Goal: Task Accomplishment & Management: Use online tool/utility

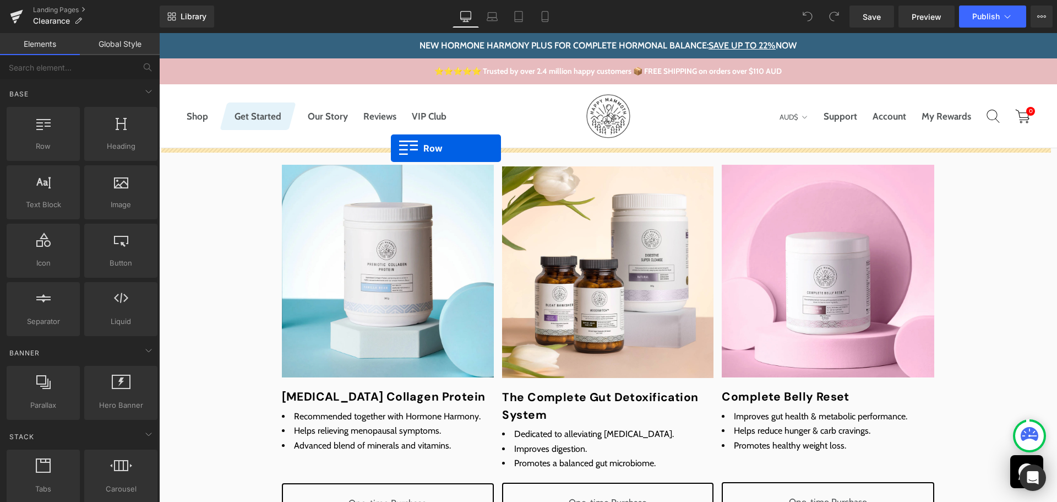
drag, startPoint x: 229, startPoint y: 199, endPoint x: 391, endPoint y: 148, distance: 169.6
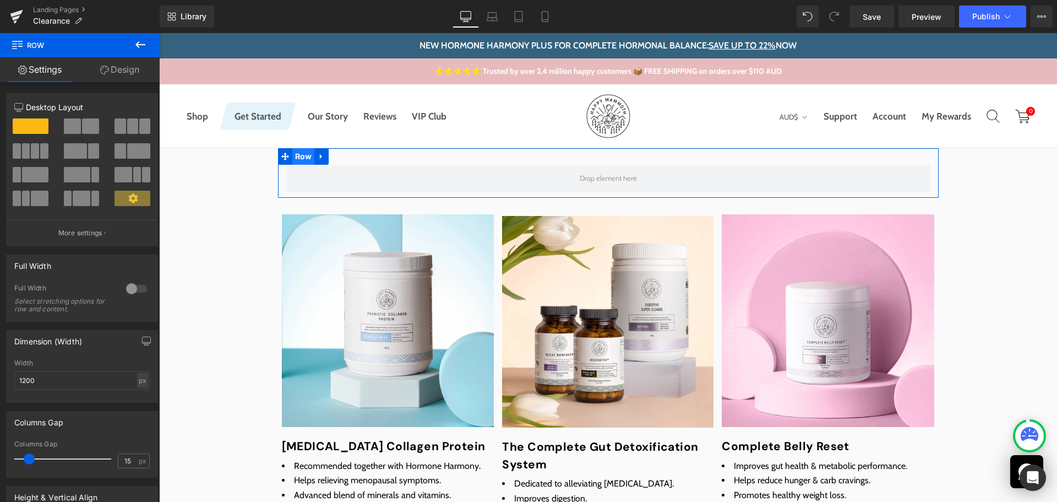
click at [302, 156] on span "Row" at bounding box center [303, 156] width 23 height 17
click at [130, 292] on div at bounding box center [136, 289] width 26 height 18
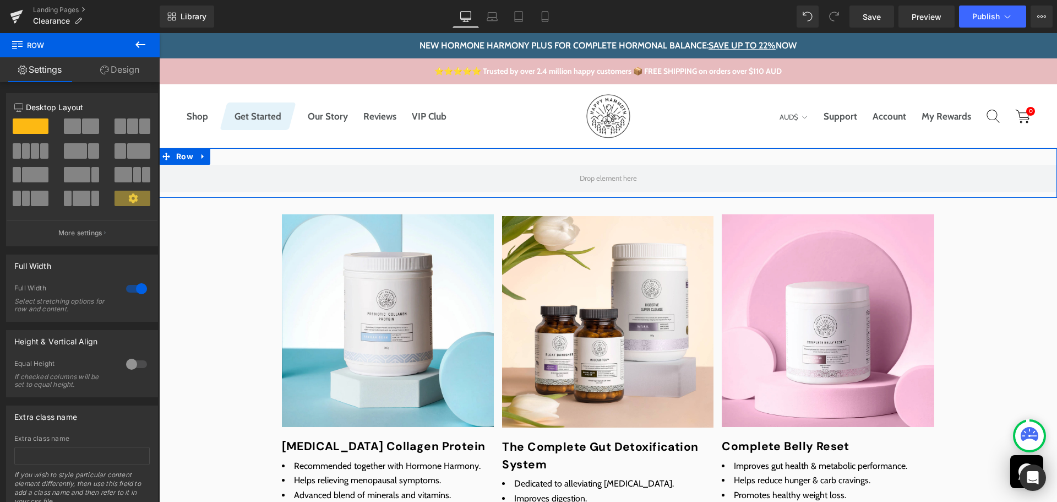
click at [115, 69] on link "Design" at bounding box center [120, 69] width 80 height 25
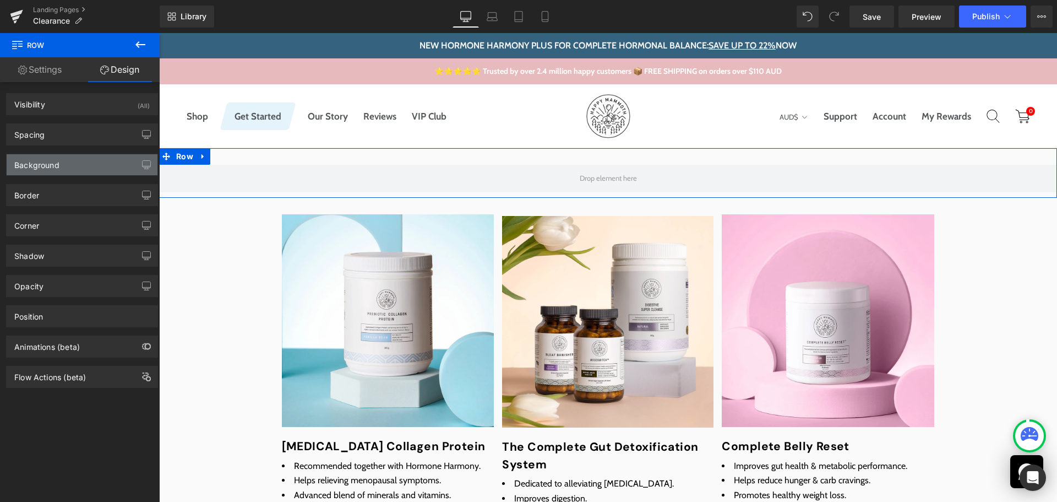
click at [53, 165] on div "Background" at bounding box center [36, 161] width 45 height 15
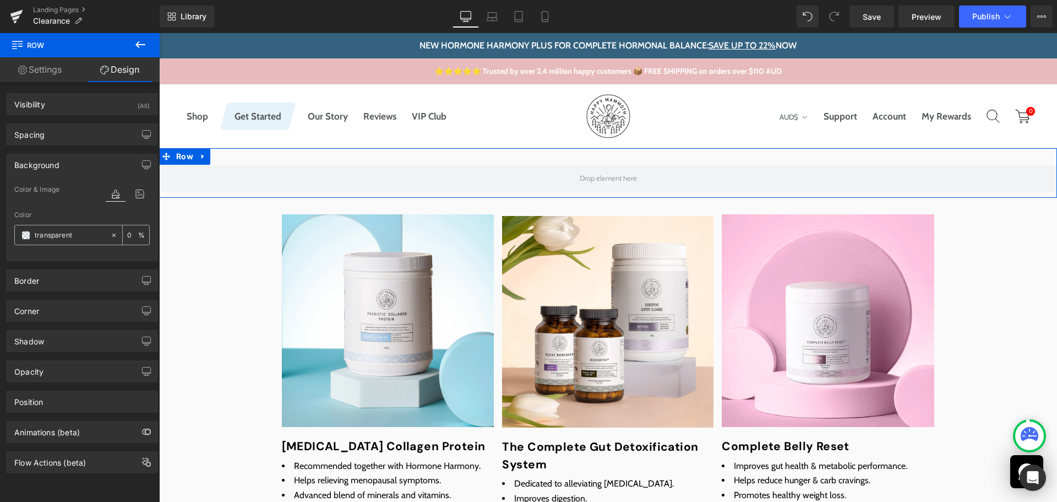
click at [63, 242] on div "transparent" at bounding box center [62, 234] width 95 height 19
click at [67, 240] on input "transparent" at bounding box center [70, 235] width 70 height 12
type input "#fff"
type input "100"
type input "#ffffff"
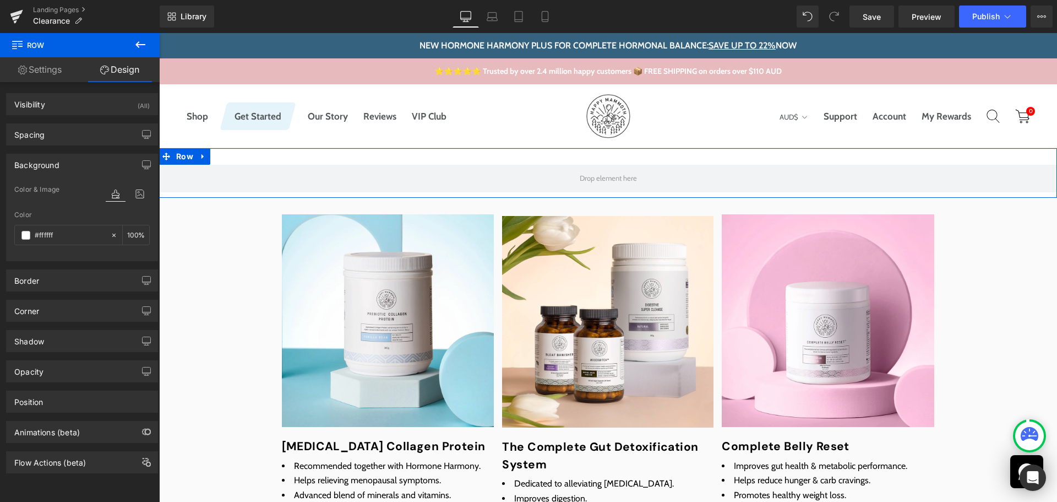
click at [56, 216] on div "Color" at bounding box center [81, 215] width 135 height 8
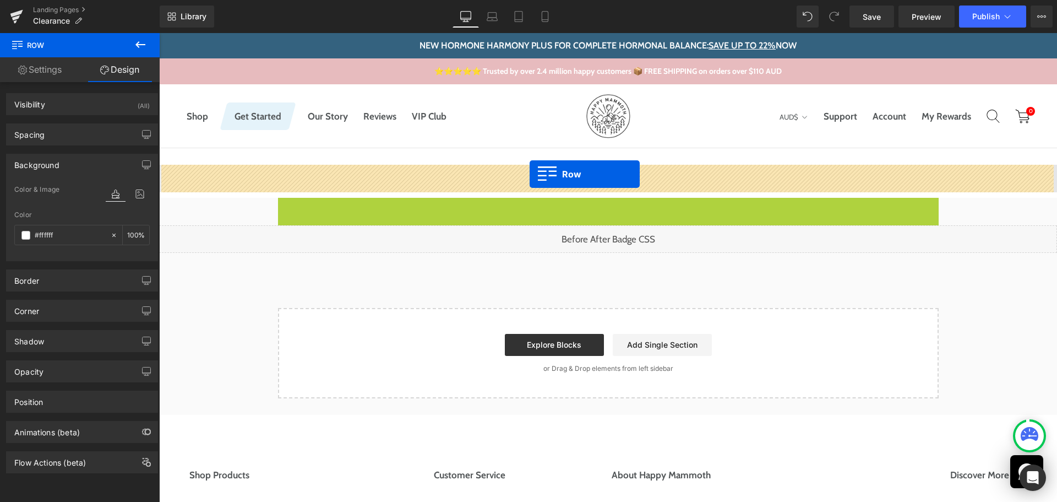
drag, startPoint x: 289, startPoint y: 205, endPoint x: 530, endPoint y: 174, distance: 242.6
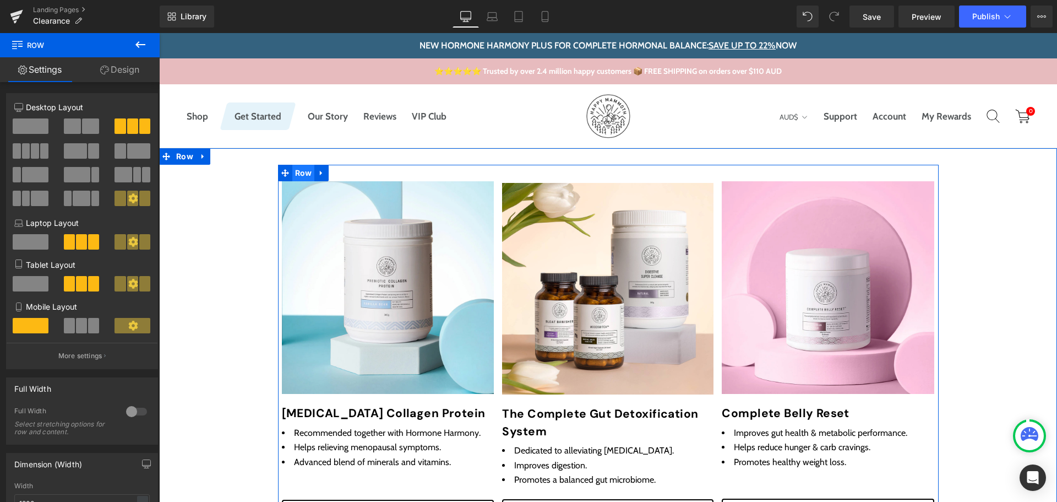
click at [307, 173] on span "Row" at bounding box center [303, 173] width 23 height 17
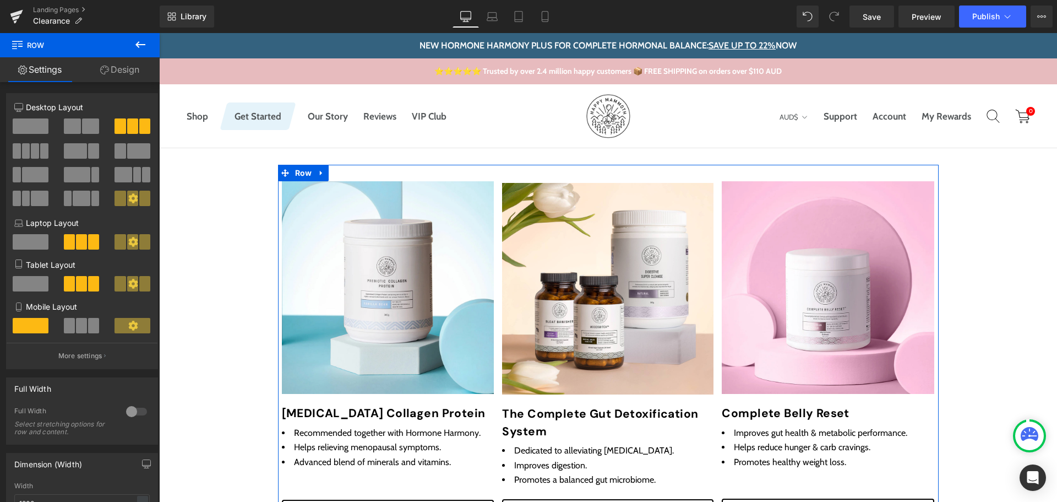
scroll to position [275, 0]
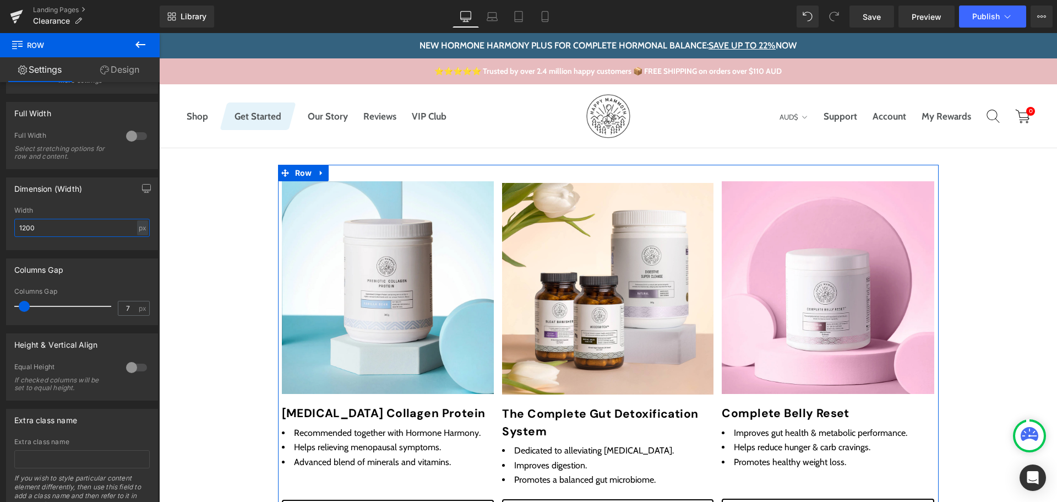
click at [66, 226] on input "1200" at bounding box center [81, 228] width 135 height 18
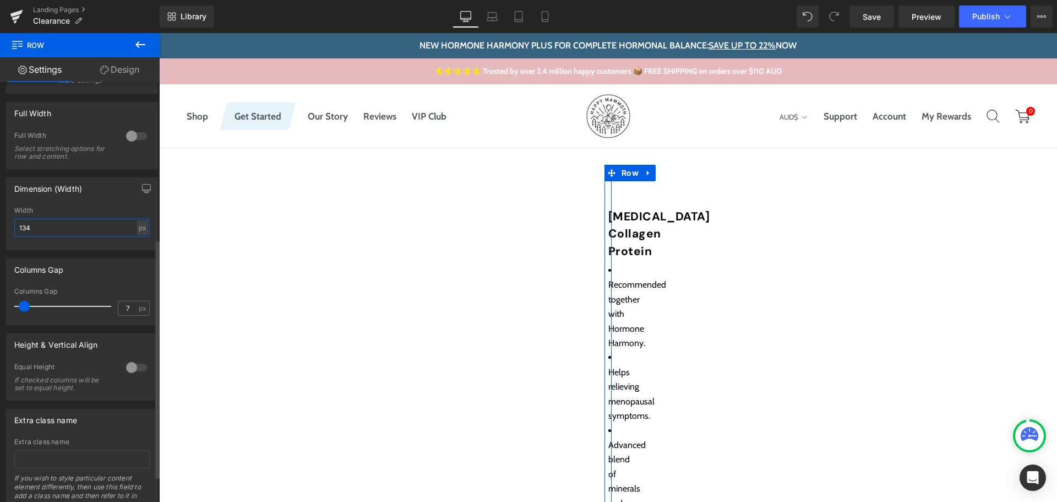
type input "1340"
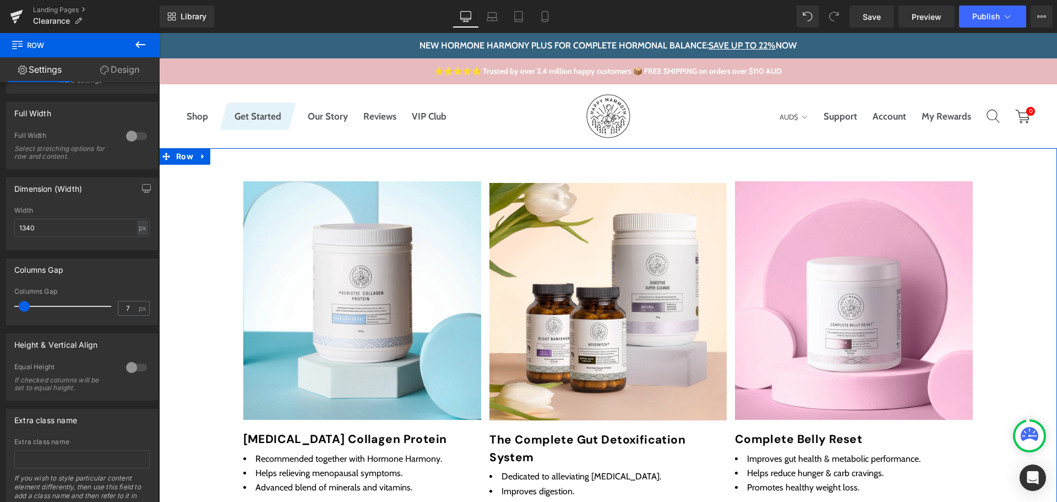
click at [999, 284] on div "Sale Off (P) Image [MEDICAL_DATA] Collagen Protein (P) Title Recommended togeth…" at bounding box center [608, 451] width 898 height 573
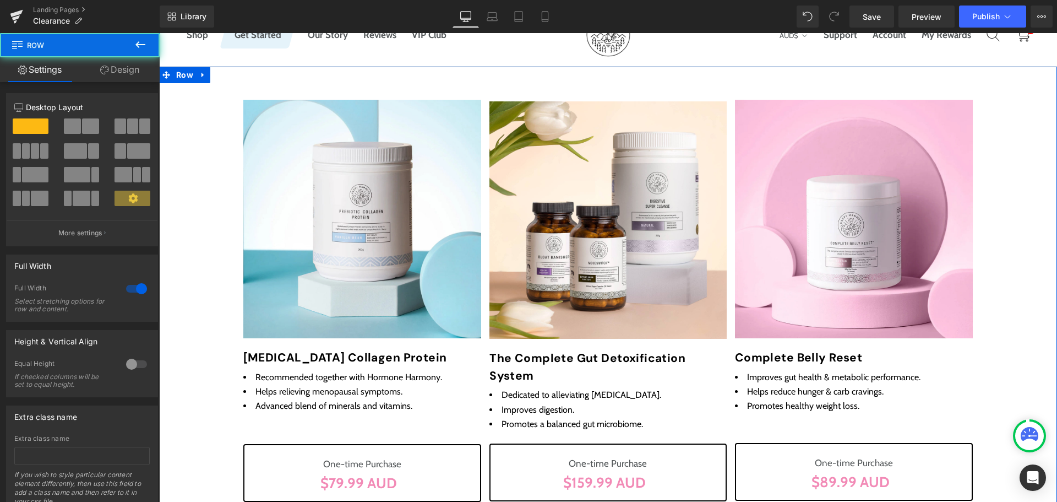
scroll to position [110, 0]
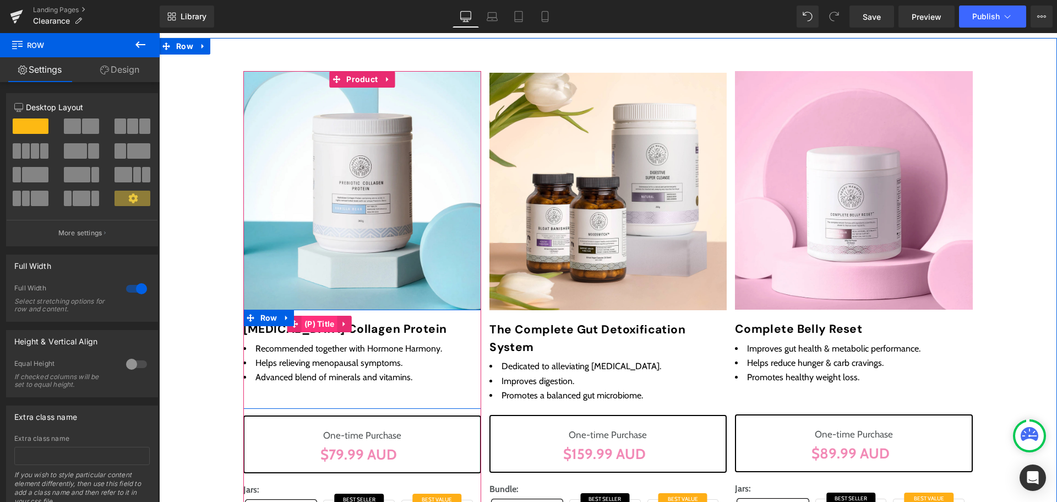
click at [319, 326] on span "(P) Title" at bounding box center [320, 324] width 36 height 17
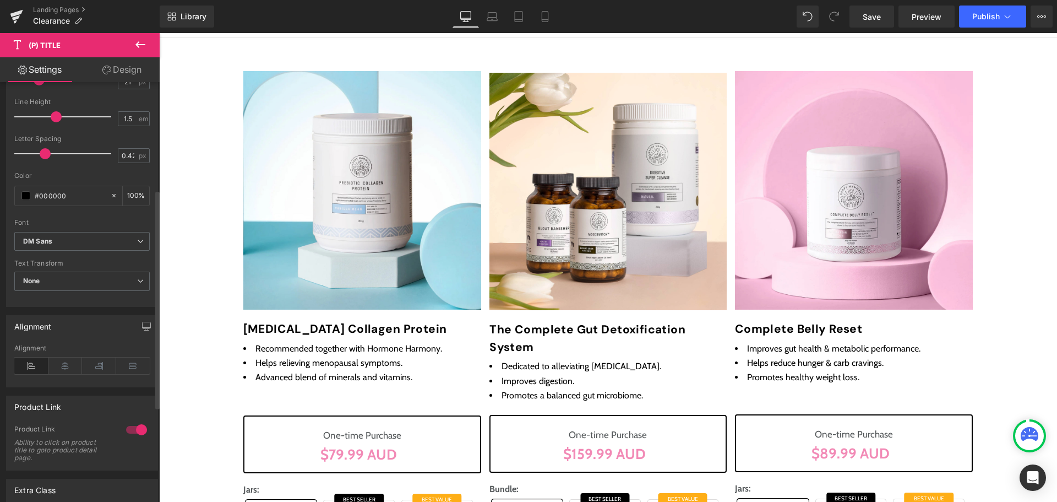
scroll to position [275, 0]
click at [70, 361] on icon at bounding box center [65, 364] width 34 height 17
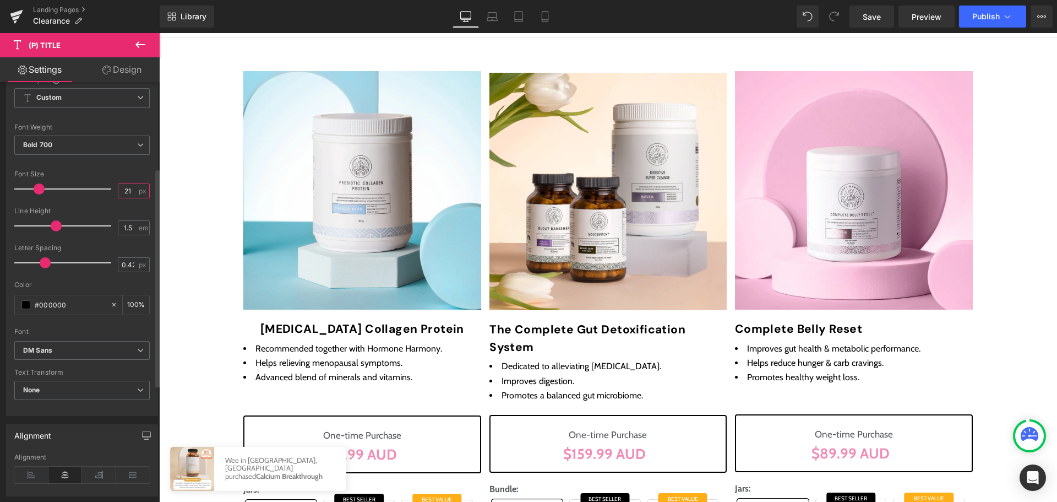
click at [130, 192] on input "21" at bounding box center [127, 191] width 19 height 14
type input "22"
click at [94, 353] on b "DM Sans" at bounding box center [80, 350] width 114 height 9
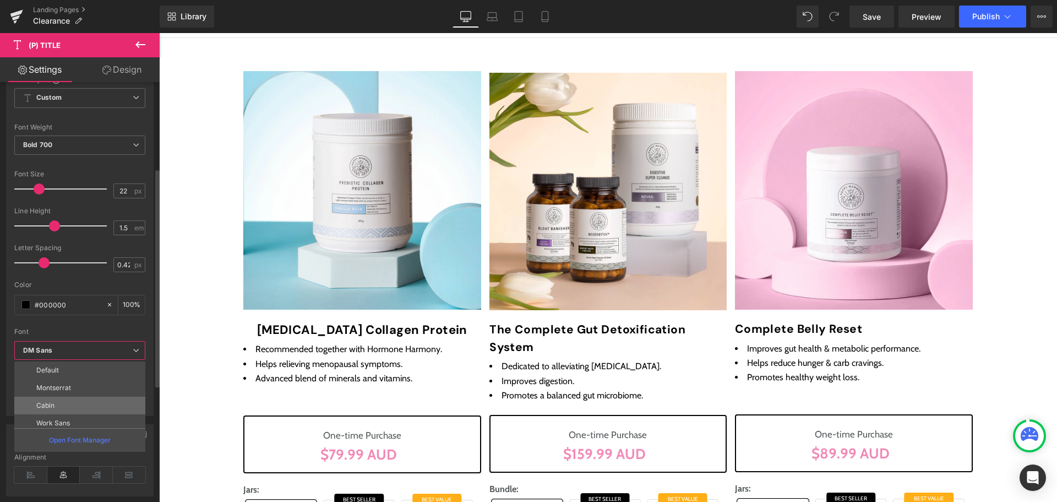
click at [79, 404] on li "Cabin" at bounding box center [82, 405] width 136 height 18
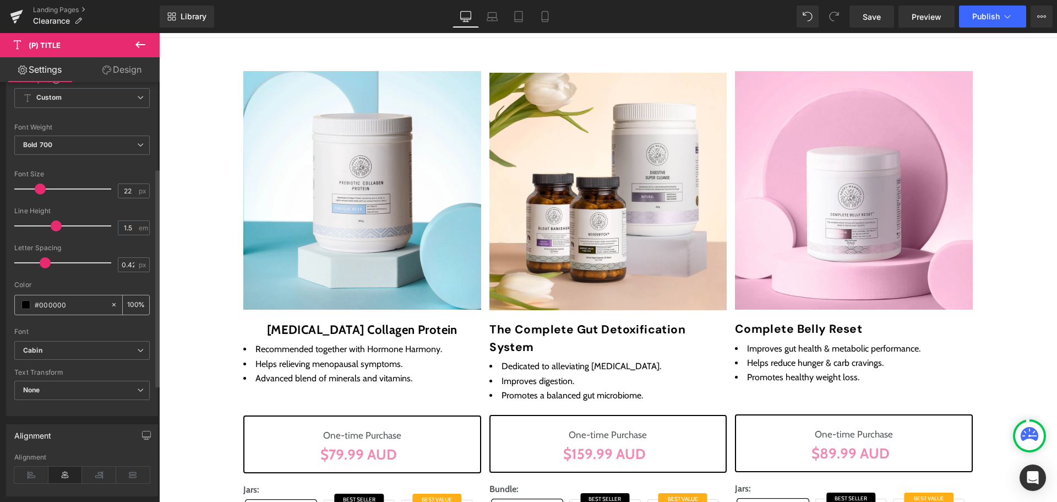
click at [72, 310] on input "#000000" at bounding box center [70, 304] width 70 height 12
paste input "3A1B31"
type input "#3a1b31"
click at [81, 287] on div "Color" at bounding box center [81, 285] width 135 height 8
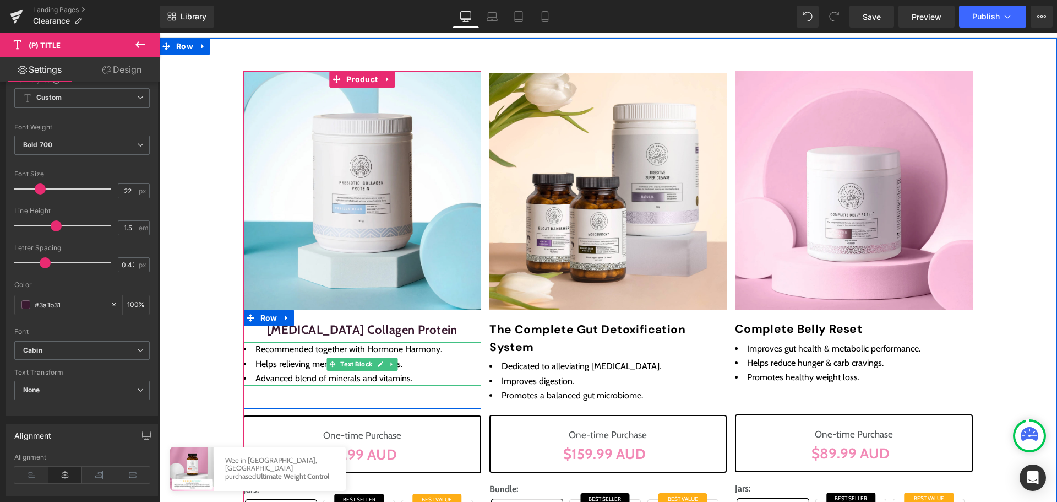
click at [282, 360] on span "Helps relieving menopausal symptoms." at bounding box center [328, 363] width 147 height 10
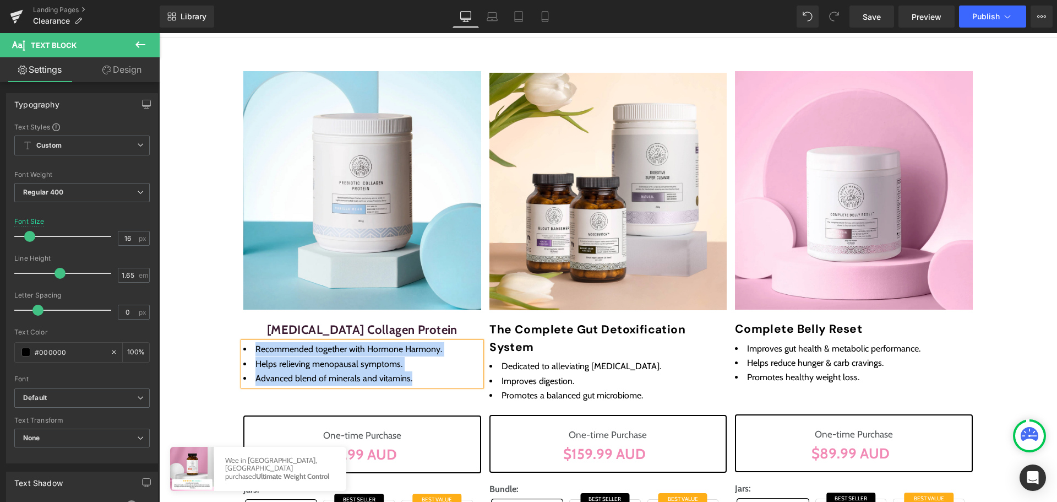
paste div
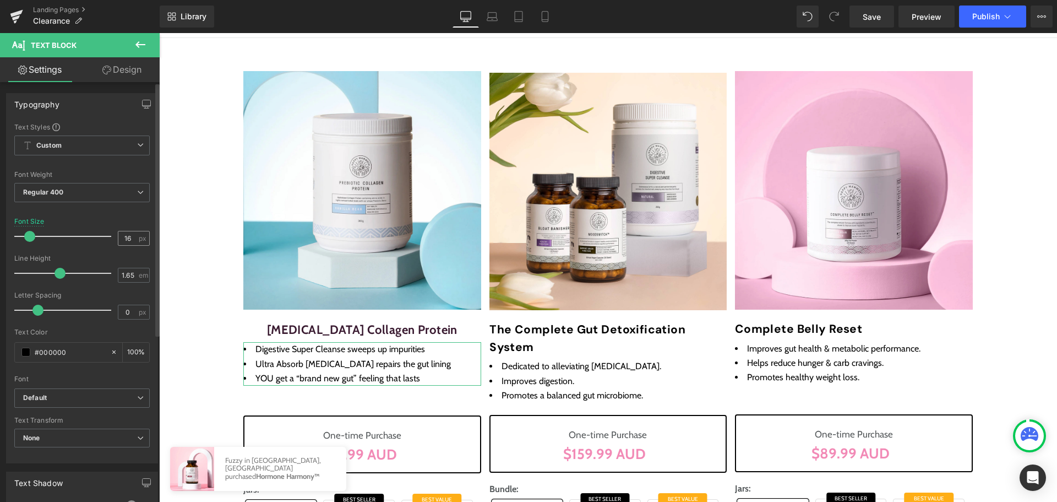
click at [139, 235] on span "px" at bounding box center [143, 238] width 9 height 7
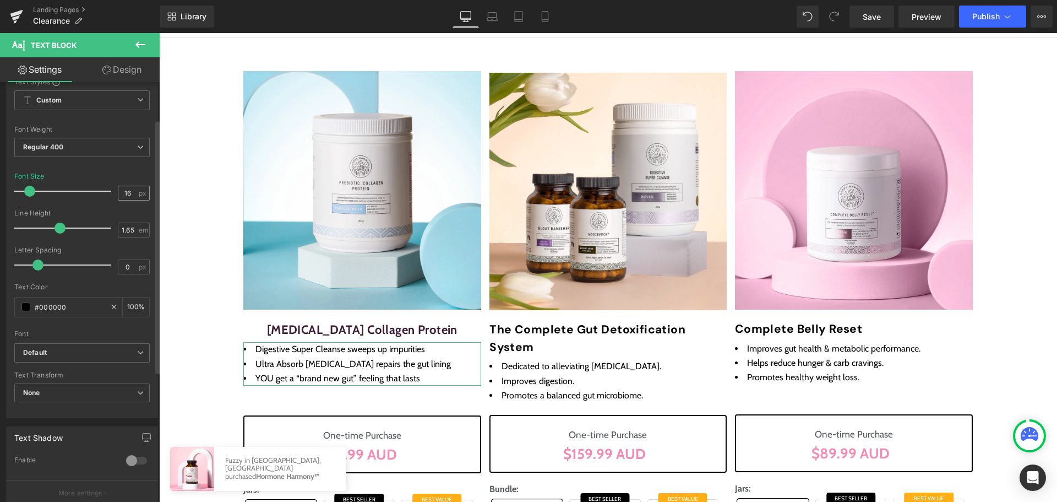
scroll to position [66, 0]
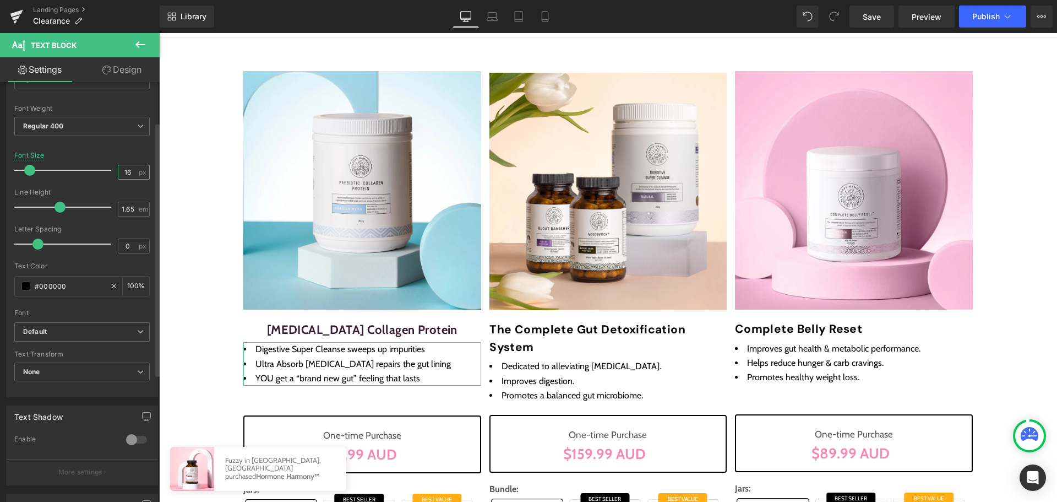
click at [128, 176] on input "16" at bounding box center [127, 172] width 19 height 14
type input "14"
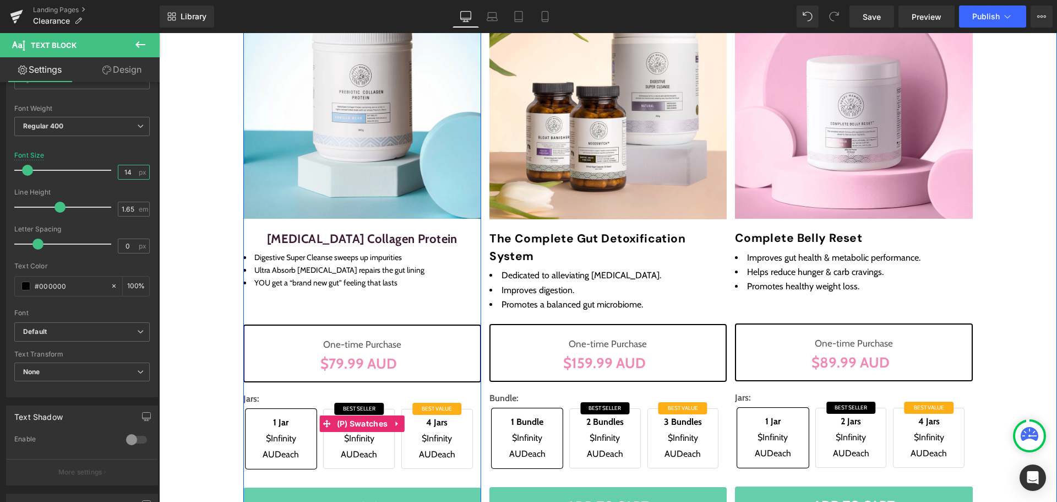
scroll to position [275, 0]
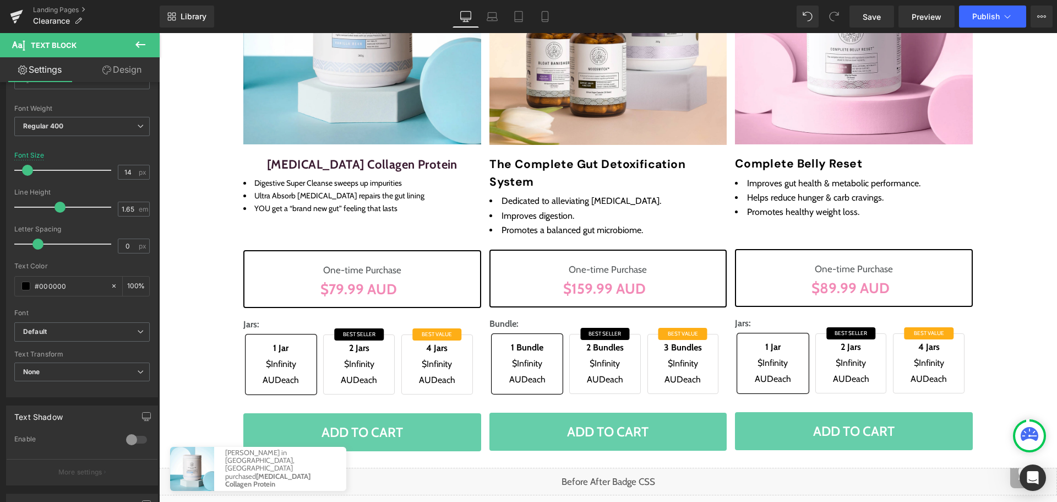
click at [134, 41] on icon at bounding box center [140, 44] width 13 height 13
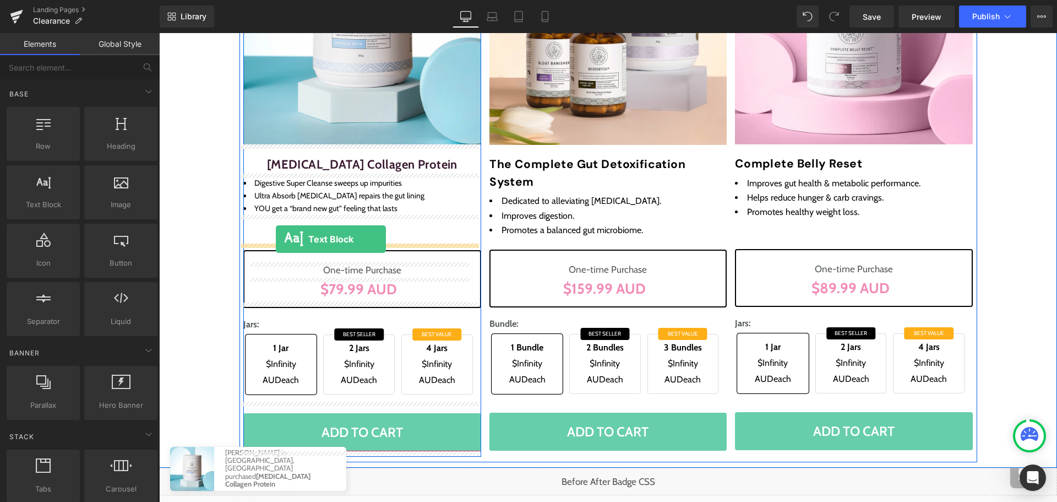
drag, startPoint x: 210, startPoint y: 234, endPoint x: 276, endPoint y: 239, distance: 65.7
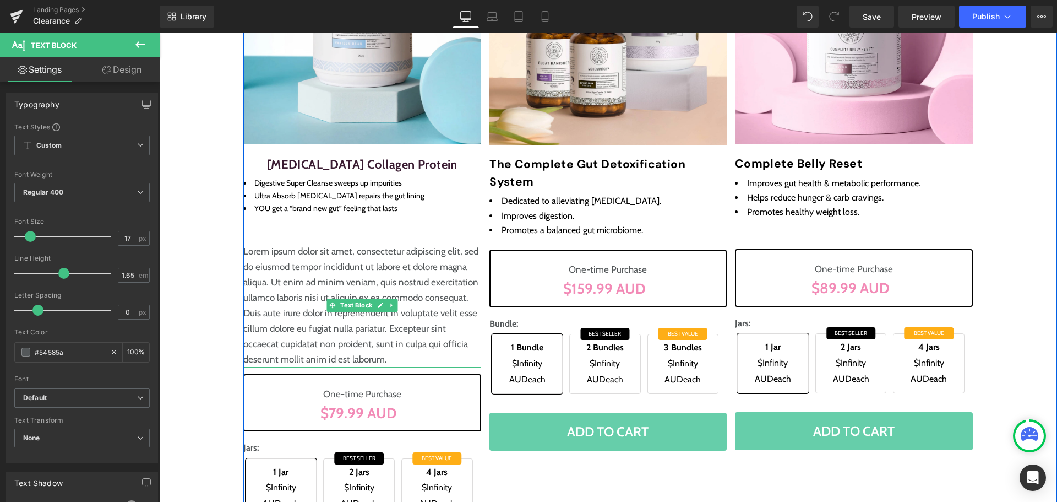
click at [313, 279] on p "Lorem ipsum dolor sit amet, consectetur adipiscing elit, sed do eiusmod tempor …" at bounding box center [362, 304] width 238 height 123
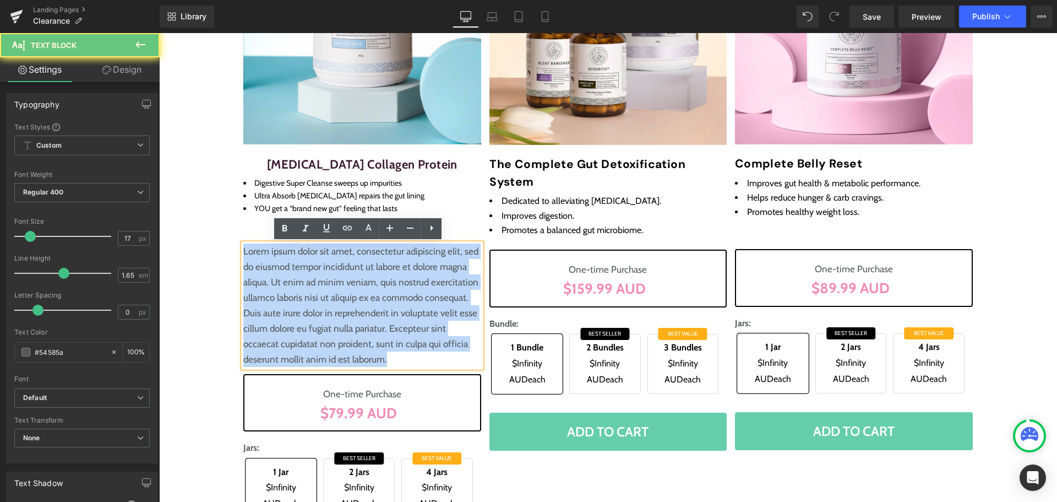
click at [313, 279] on p "Lorem ipsum dolor sit amet, consectetur adipiscing elit, sed do eiusmod tempor …" at bounding box center [362, 304] width 238 height 123
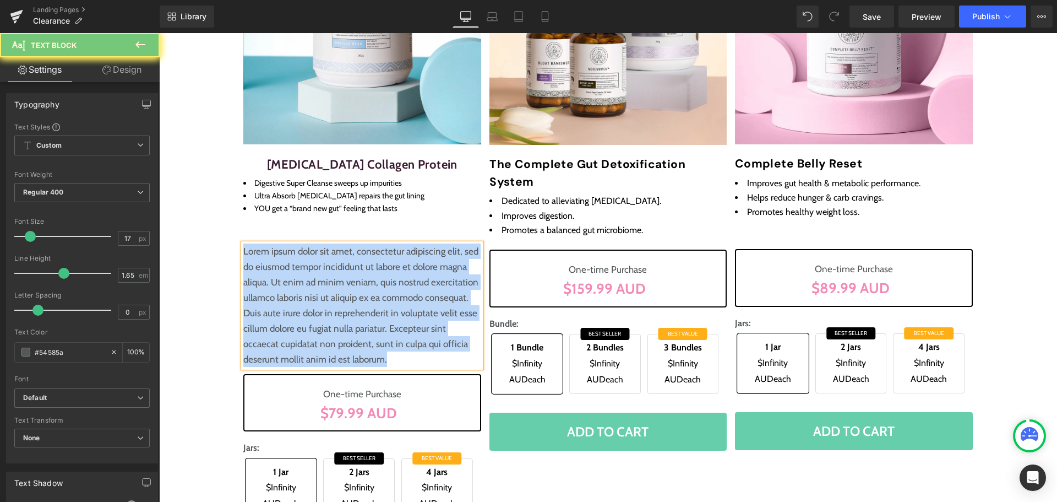
paste div
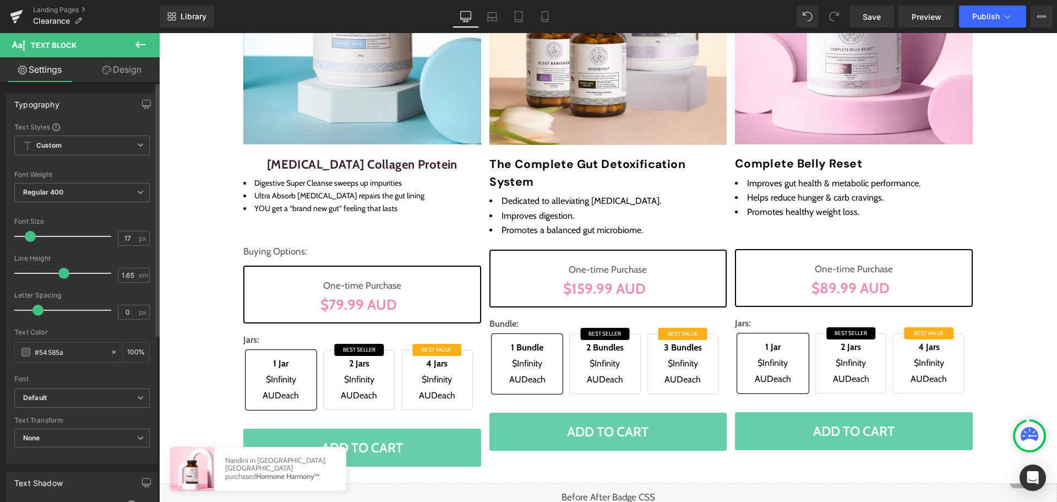
scroll to position [55, 0]
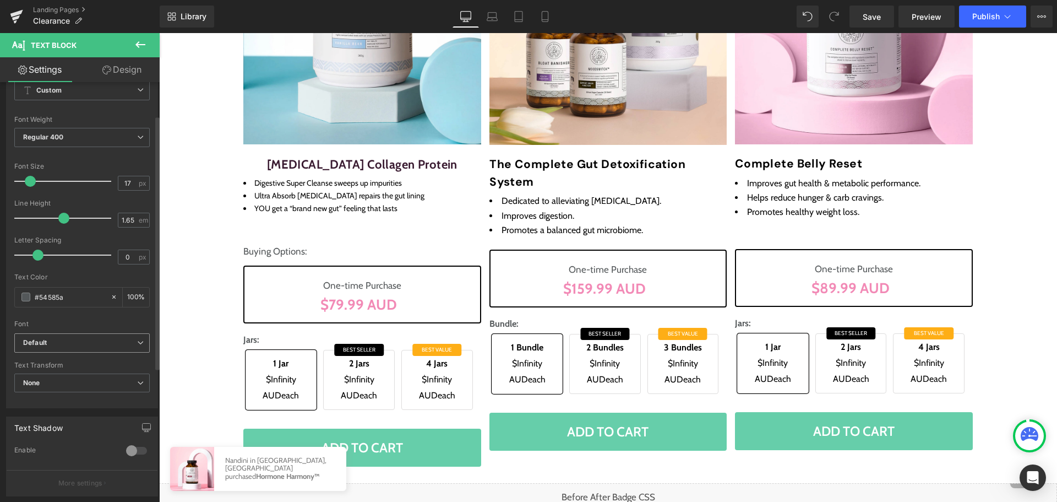
click at [78, 346] on b "Default" at bounding box center [80, 342] width 114 height 9
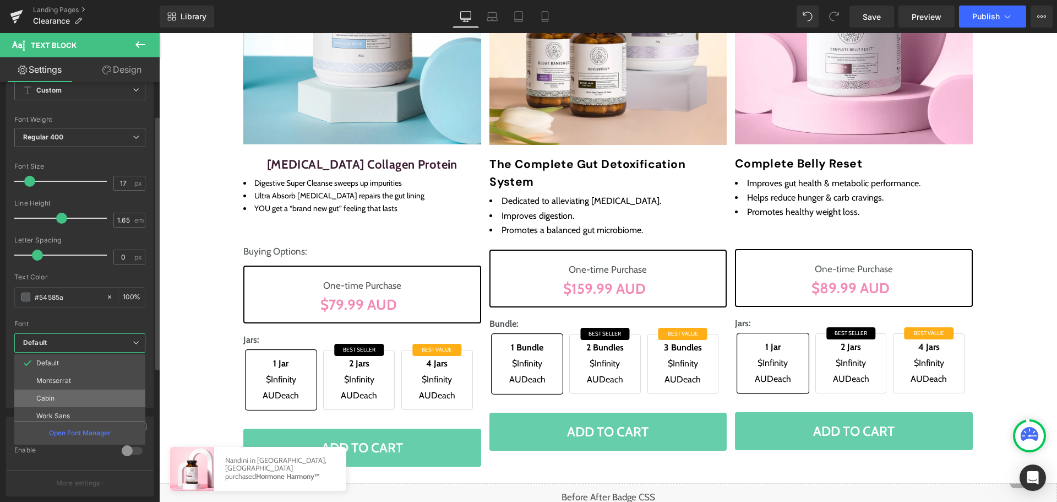
click at [80, 400] on li "Cabin" at bounding box center [82, 398] width 136 height 18
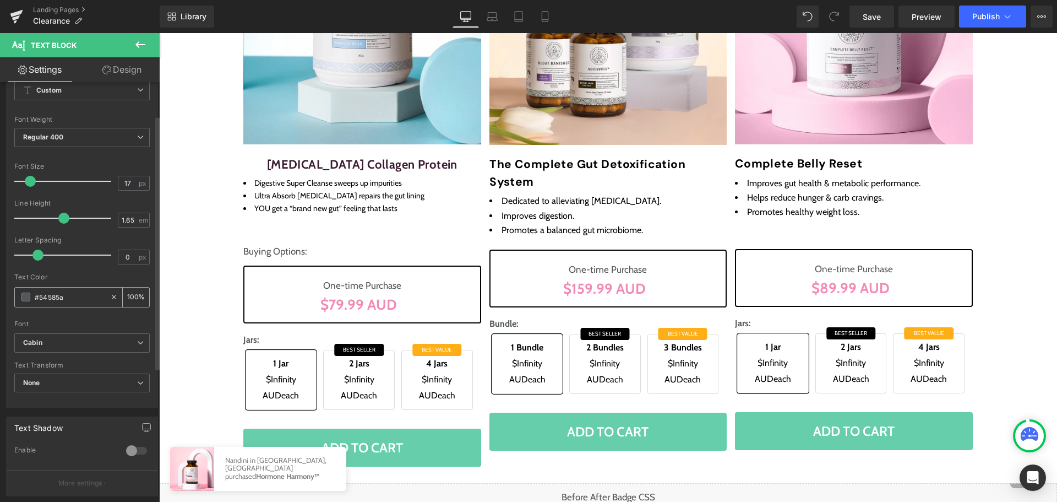
click at [74, 299] on input "#54585a" at bounding box center [70, 297] width 70 height 12
paste input "170A17"
click at [84, 281] on div "Text Color 170A17 100 %" at bounding box center [81, 296] width 135 height 47
type input "#170a17"
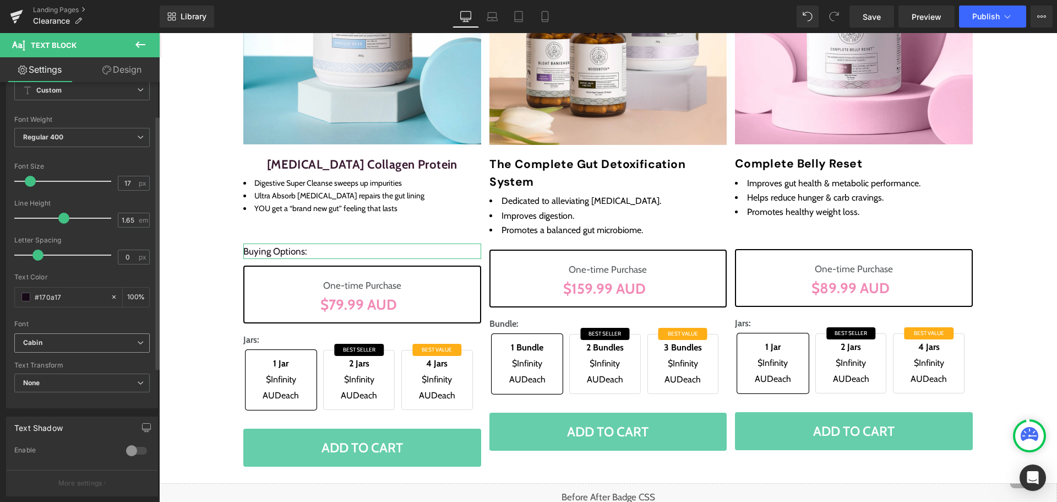
click at [57, 341] on b "Cabin" at bounding box center [80, 342] width 114 height 9
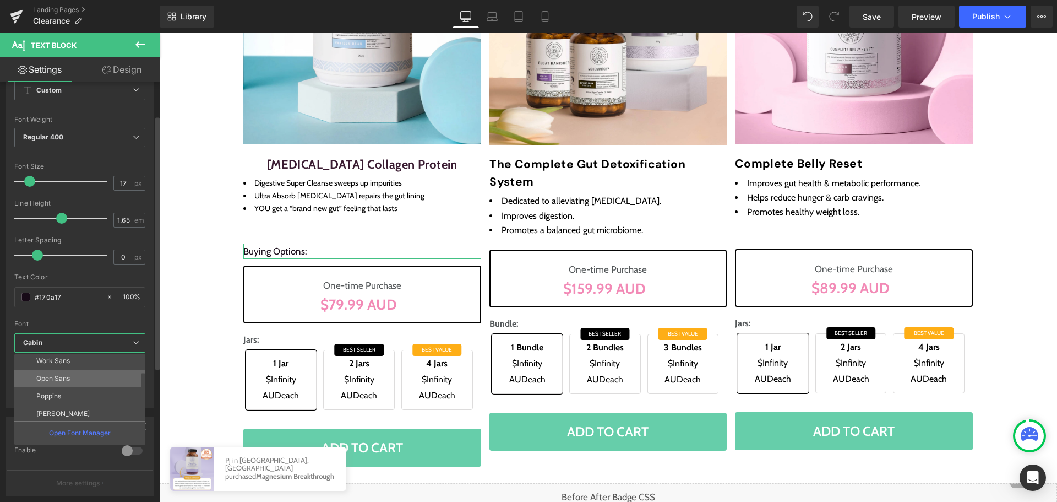
scroll to position [110, 0]
click at [86, 388] on li "DM Sans" at bounding box center [82, 394] width 136 height 18
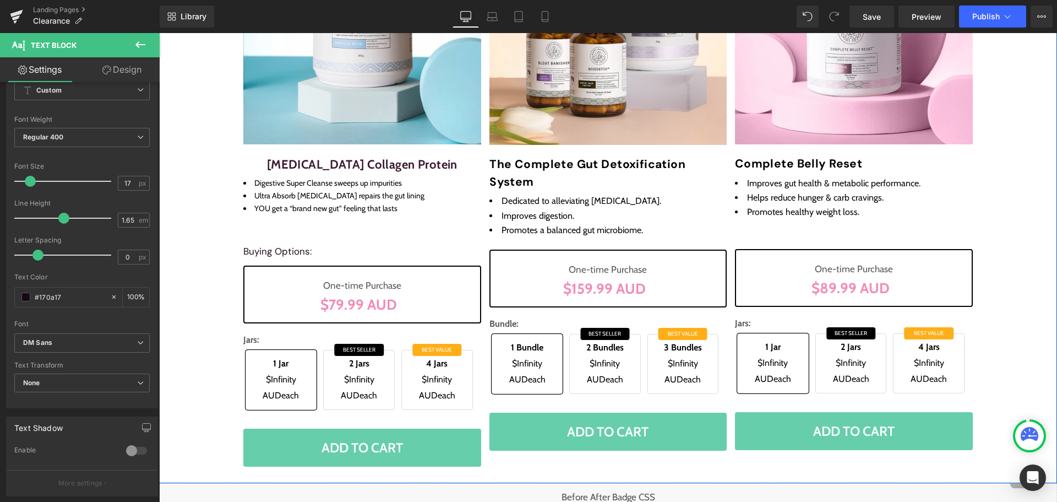
click at [209, 255] on div "Sale Off (P) Image [MEDICAL_DATA] Collagen Protein (P) Title Digestive Super Cl…" at bounding box center [608, 183] width 898 height 588
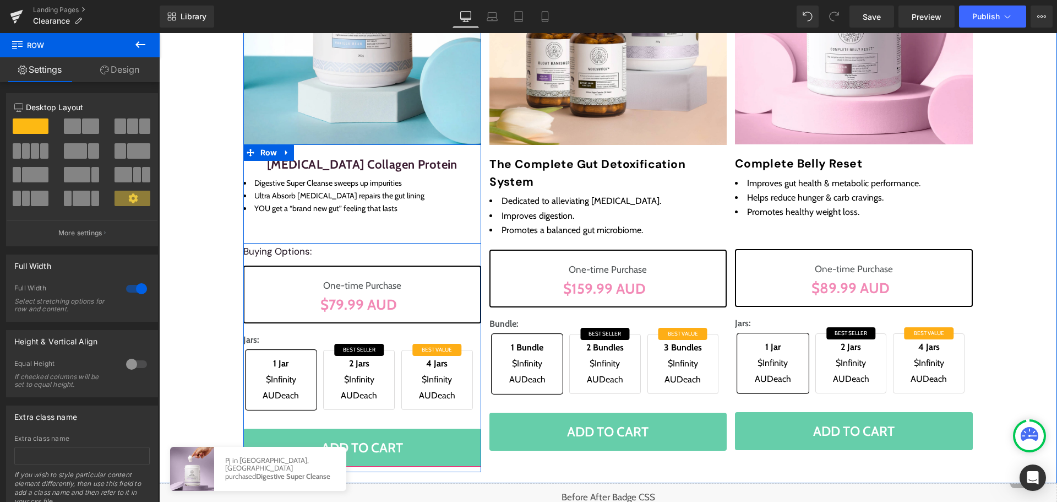
click at [351, 236] on div "[MEDICAL_DATA] Collagen Protein (P) Title Digestive Super Cleanse sweeps up imp…" at bounding box center [362, 193] width 238 height 99
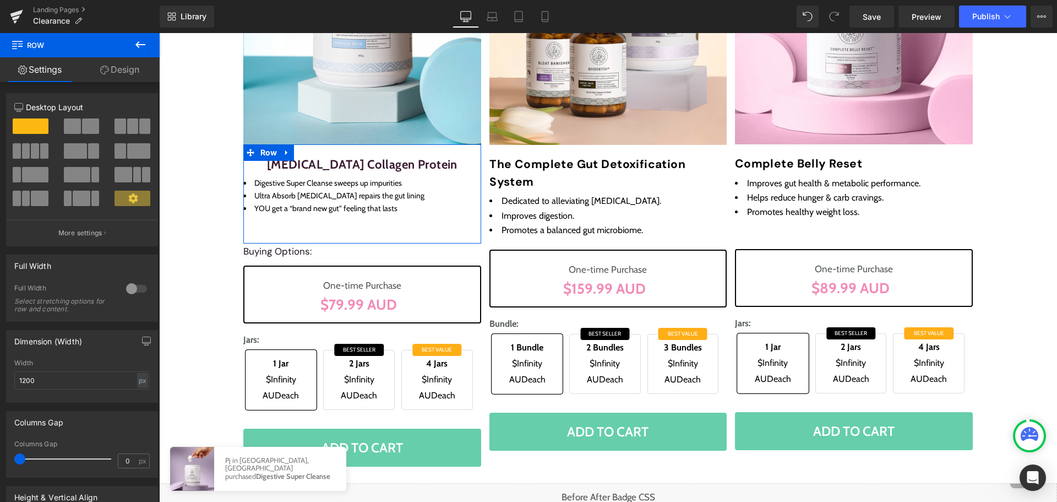
click at [118, 70] on link "Design" at bounding box center [120, 69] width 80 height 25
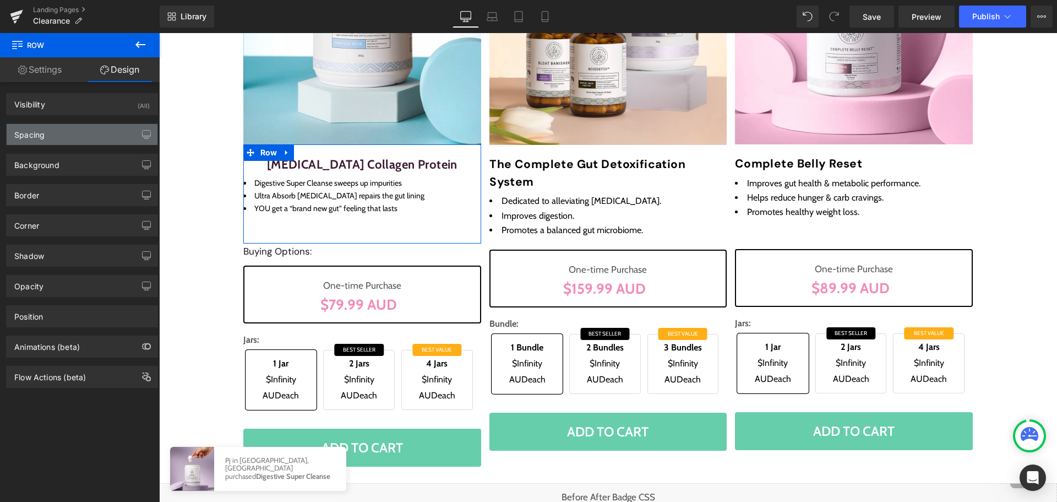
type input "0"
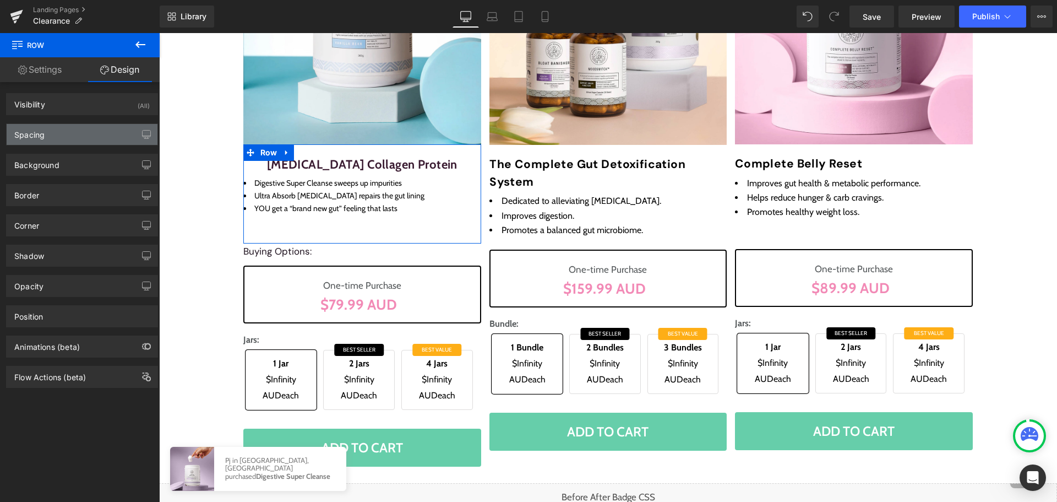
type input "0"
click at [76, 138] on div "Spacing" at bounding box center [82, 134] width 151 height 21
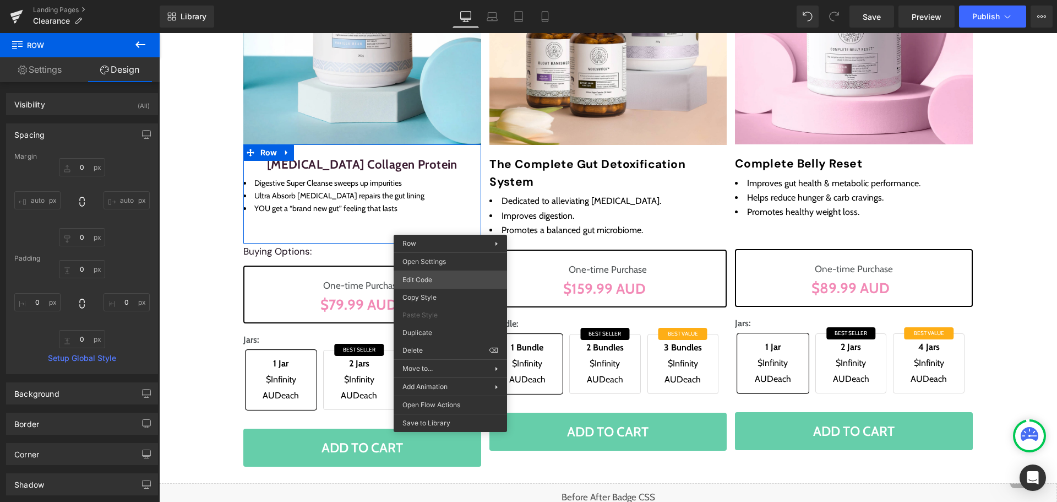
click at [452, 0] on div "Text Block You are previewing how the will restyle your page. You can not edit …" at bounding box center [528, 0] width 1057 height 0
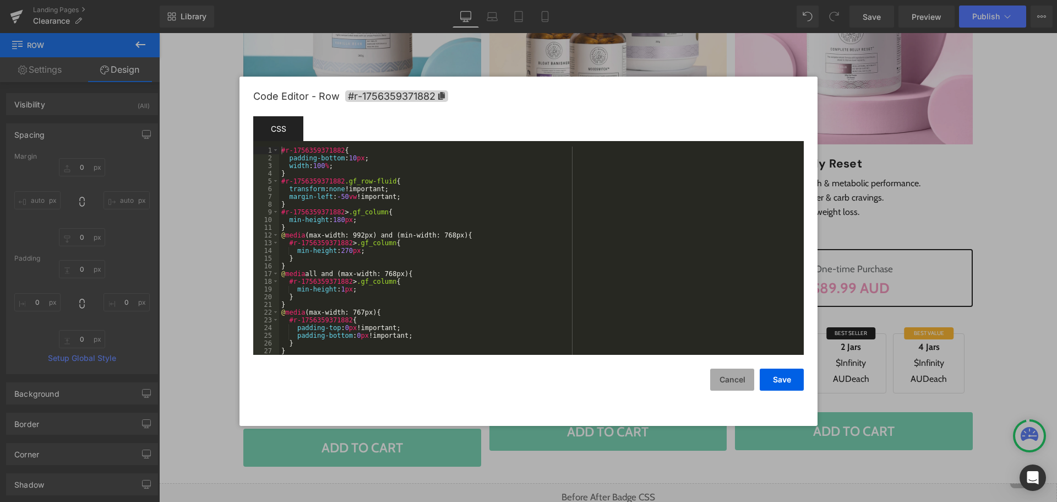
click at [728, 370] on button "Cancel" at bounding box center [732, 379] width 44 height 22
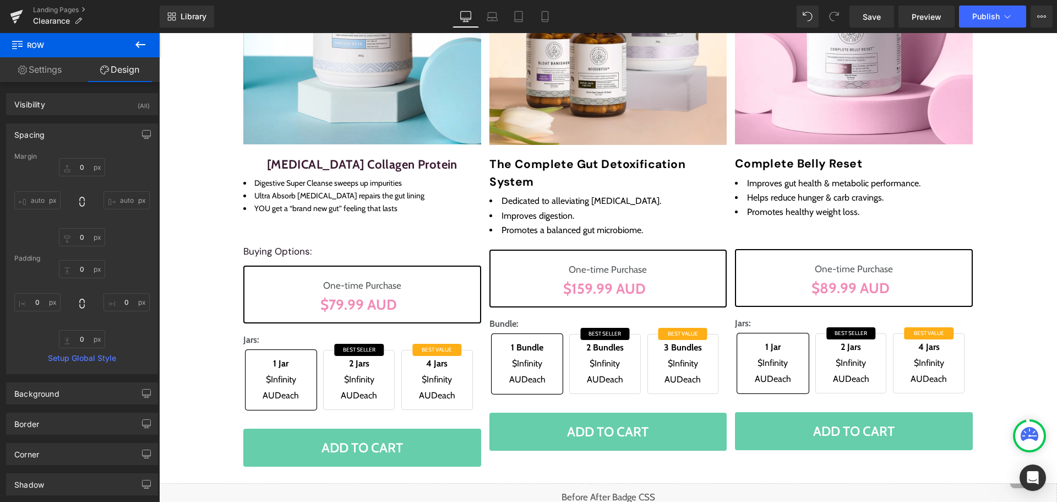
click at [142, 48] on icon at bounding box center [140, 44] width 13 height 13
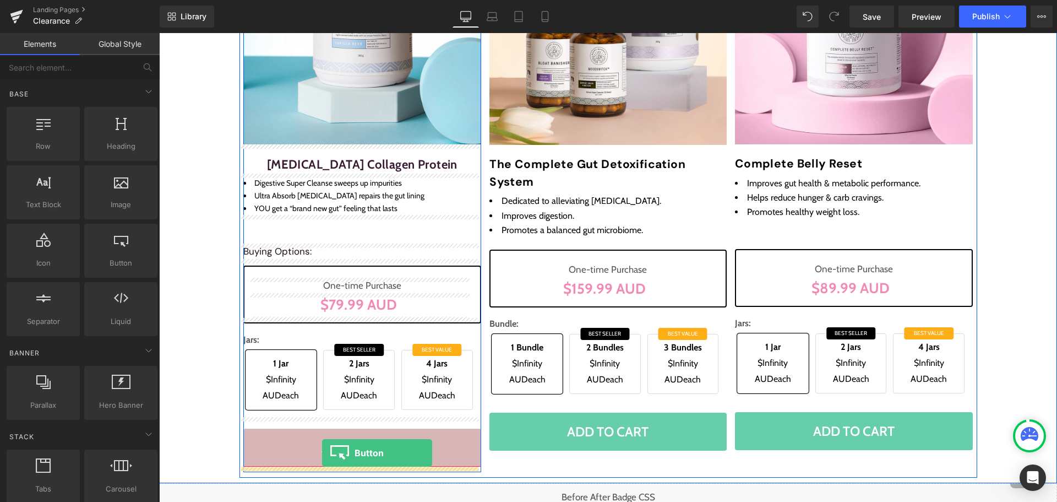
drag, startPoint x: 275, startPoint y: 287, endPoint x: 322, endPoint y: 453, distance: 172.4
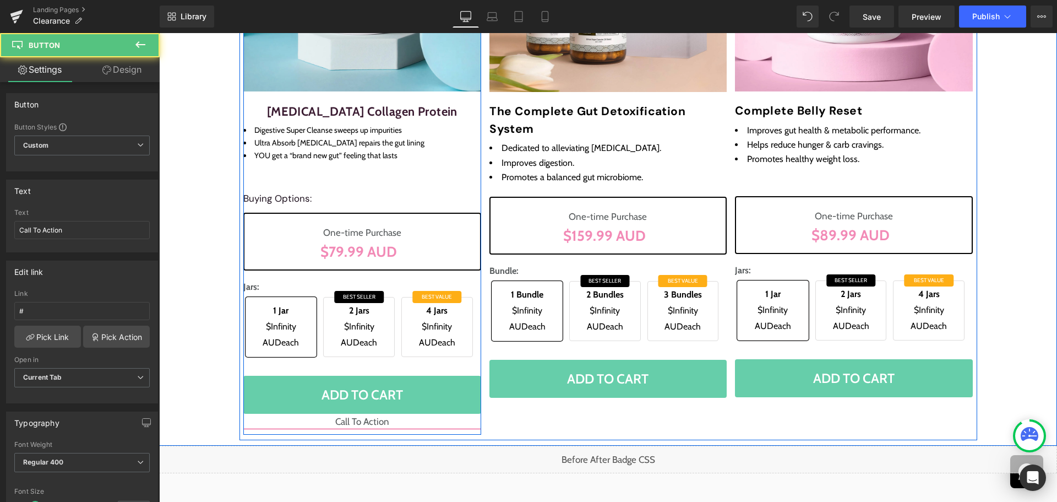
scroll to position [330, 0]
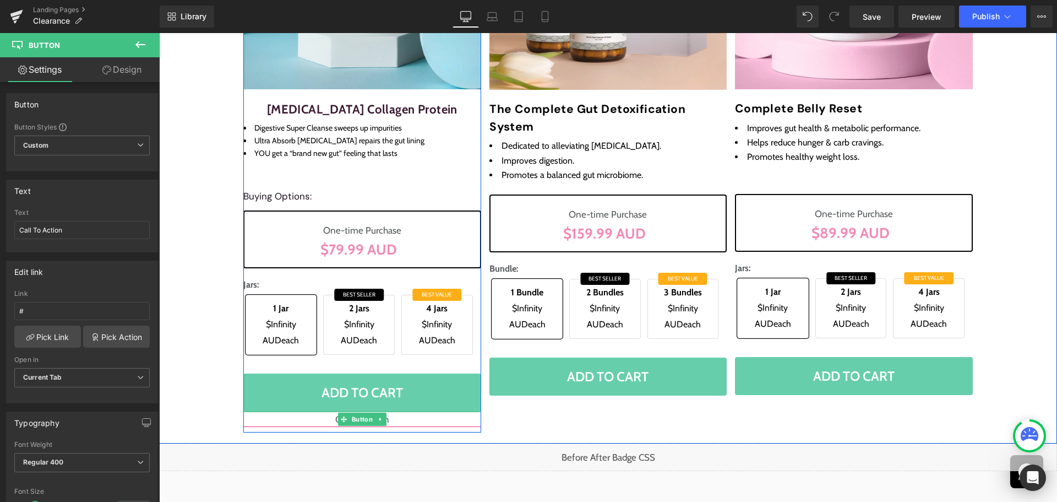
click at [359, 417] on span "Button" at bounding box center [362, 418] width 25 height 13
click at [378, 420] on icon at bounding box center [381, 419] width 6 height 7
click at [385, 421] on icon at bounding box center [386, 419] width 6 height 7
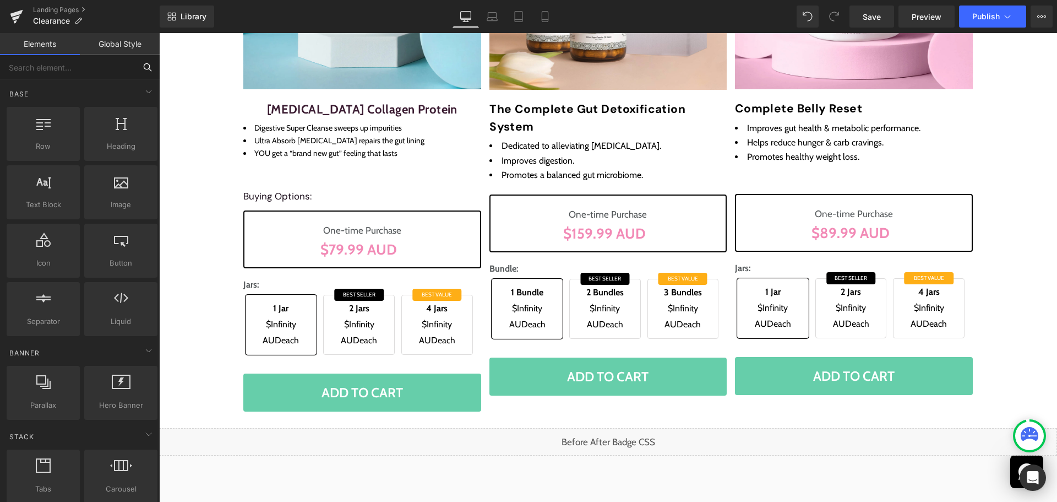
click at [99, 60] on input "text" at bounding box center [67, 67] width 135 height 24
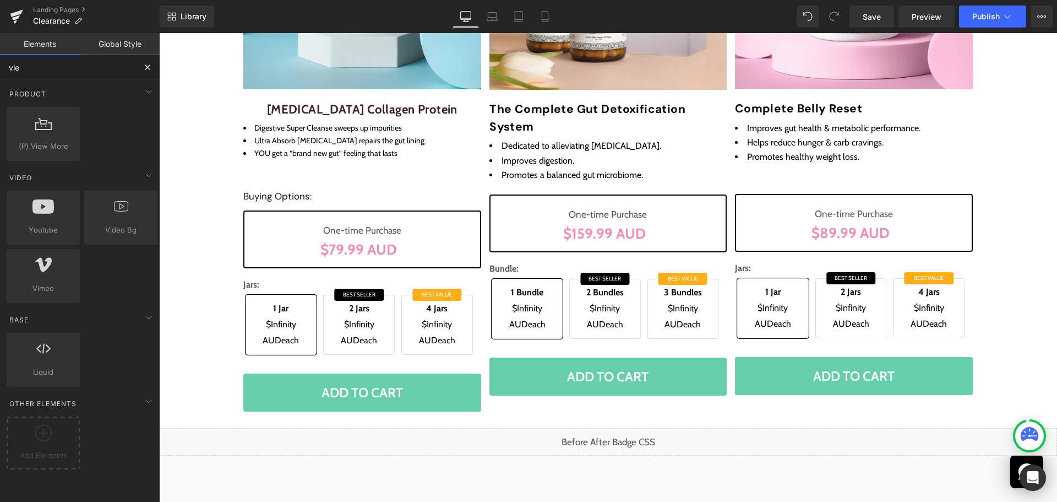
type input "view"
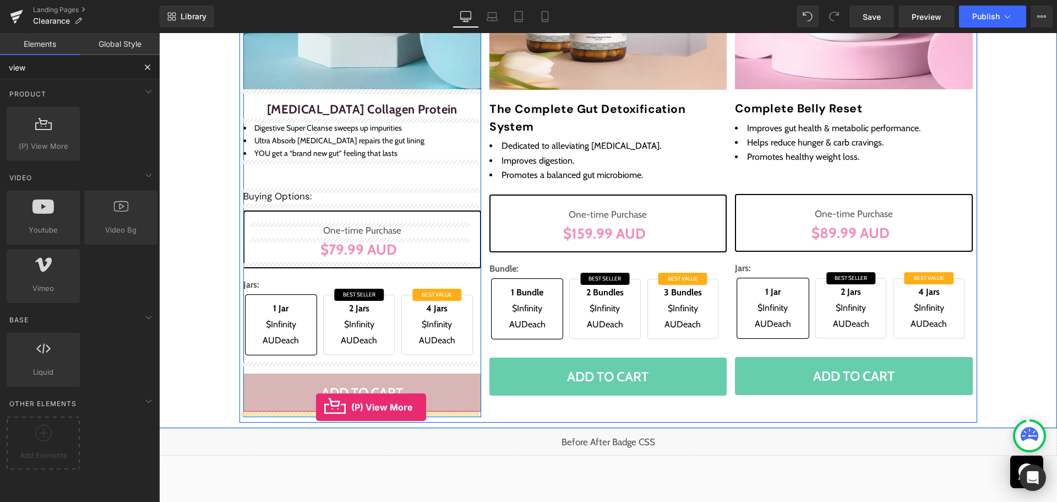
drag, startPoint x: 199, startPoint y: 167, endPoint x: 316, endPoint y: 407, distance: 266.5
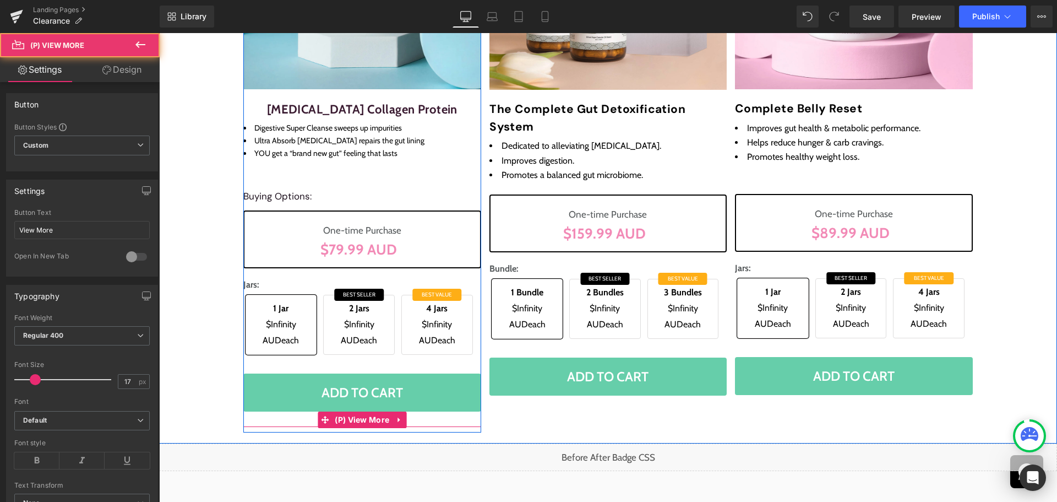
click at [357, 418] on span "(P) View More" at bounding box center [362, 419] width 60 height 17
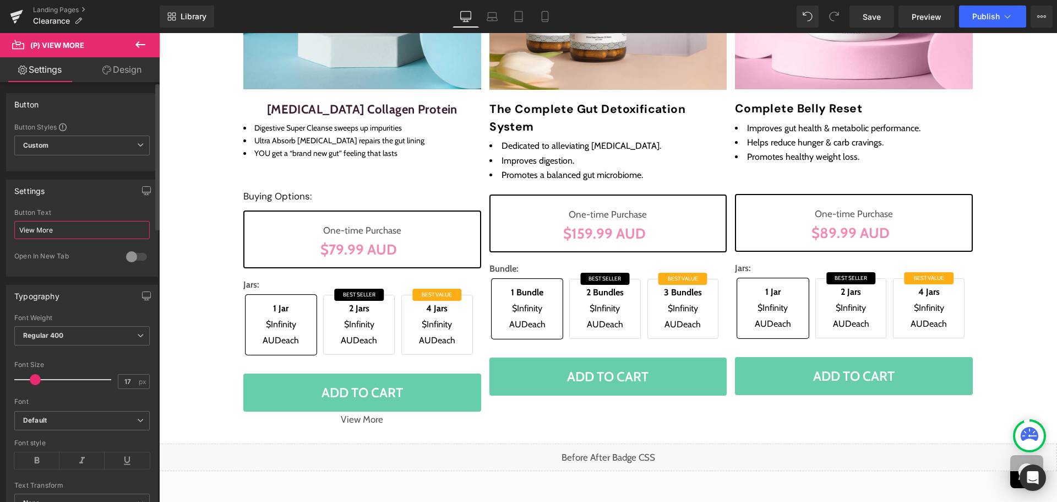
click at [90, 230] on input "View More" at bounding box center [81, 230] width 135 height 18
paste input "view full details"
type input "View Full Details"
click at [86, 183] on div "Settings" at bounding box center [82, 190] width 151 height 21
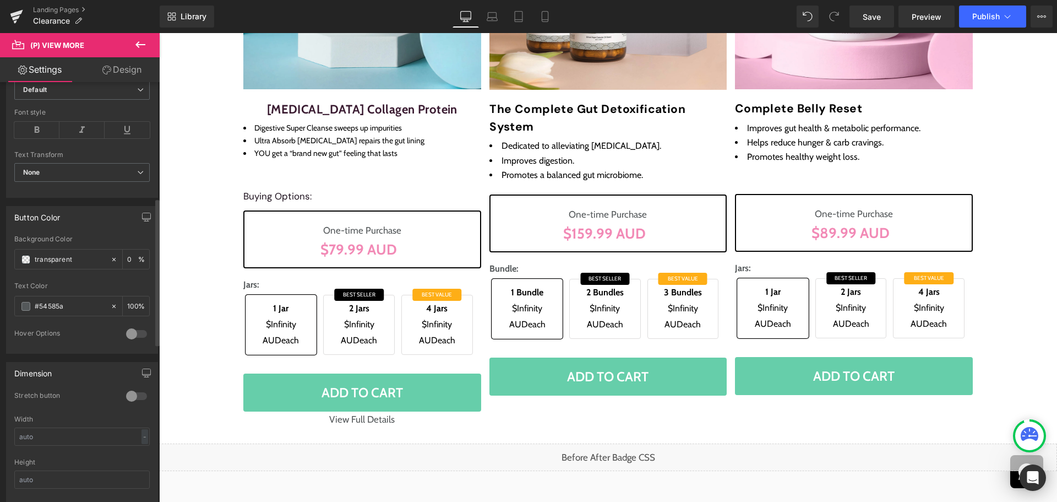
click at [135, 335] on div at bounding box center [136, 334] width 26 height 18
click at [126, 489] on div at bounding box center [136, 490] width 26 height 18
click at [144, 68] on link "Design" at bounding box center [122, 69] width 80 height 25
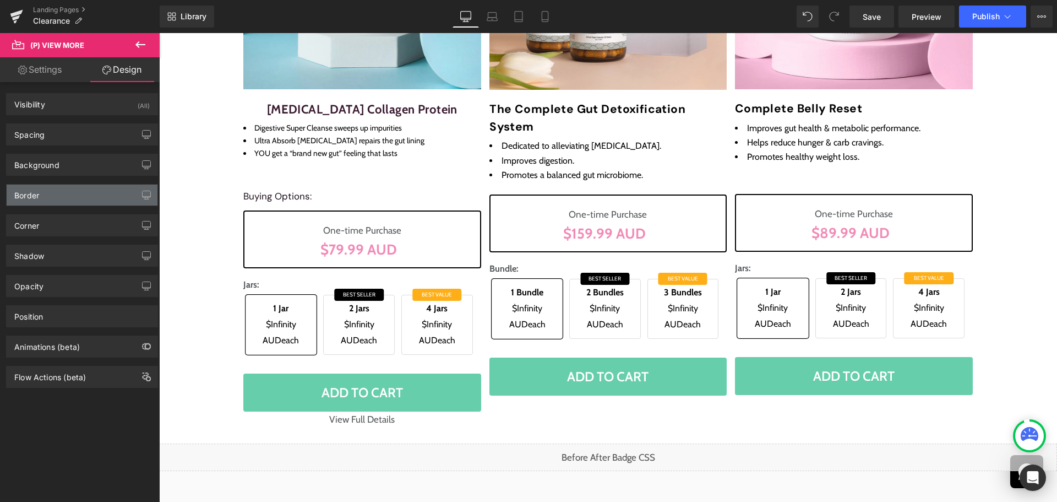
type input "#54585a"
type input "100"
type input "0"
click at [62, 195] on div "Border" at bounding box center [82, 194] width 151 height 21
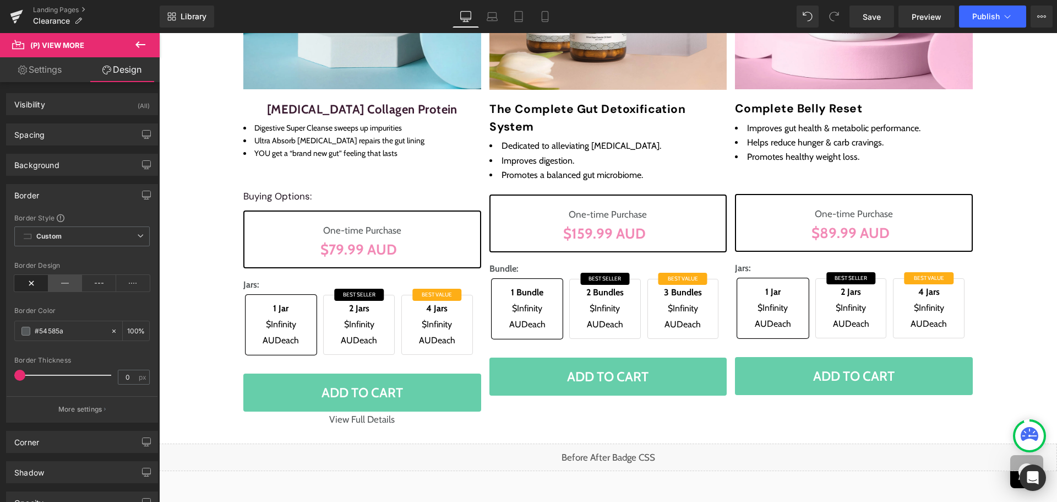
click at [58, 277] on icon at bounding box center [65, 283] width 34 height 17
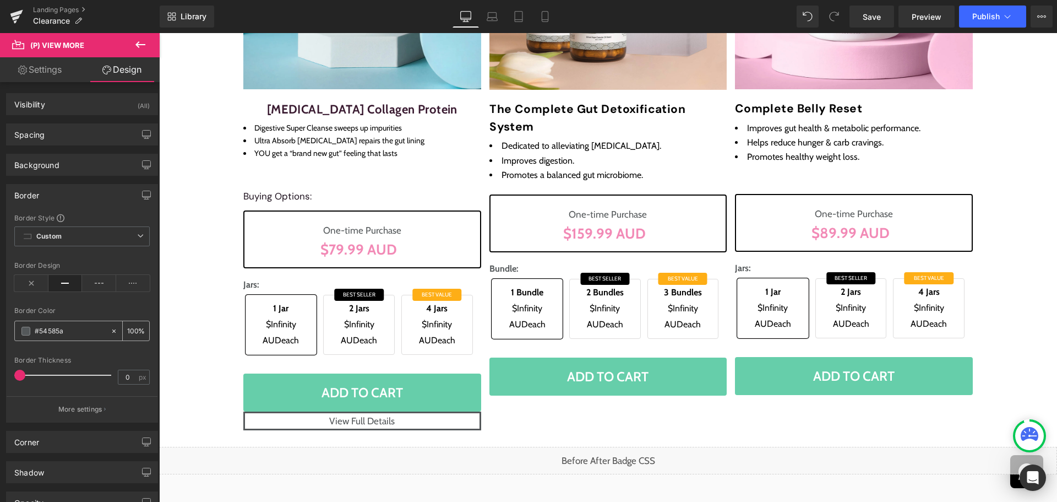
click at [62, 331] on input "#54585a" at bounding box center [70, 331] width 70 height 12
paste input "66CEAA"
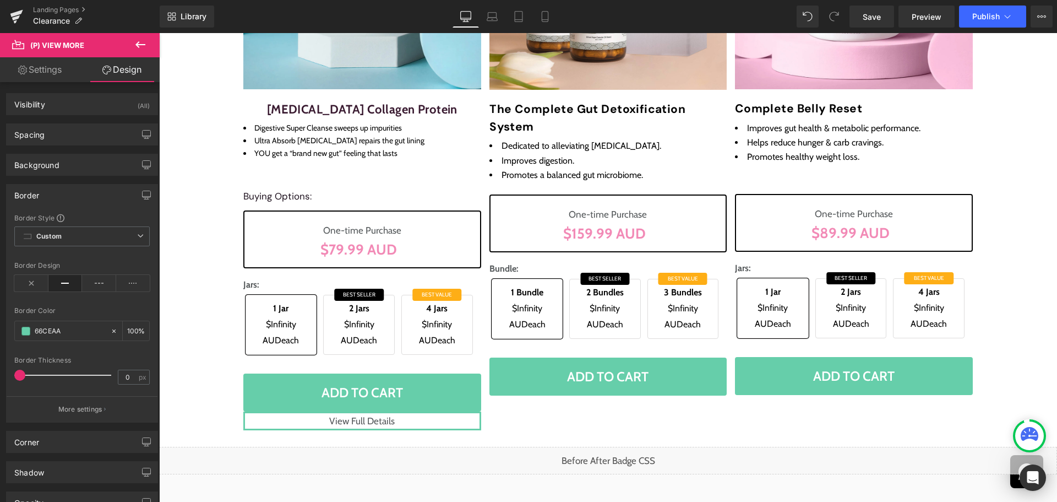
type input "#66ceaa"
click at [106, 307] on div "Border Color" at bounding box center [81, 311] width 135 height 8
click at [123, 382] on input "0" at bounding box center [127, 377] width 19 height 14
type input "2"
click at [83, 135] on div "Spacing" at bounding box center [82, 134] width 151 height 21
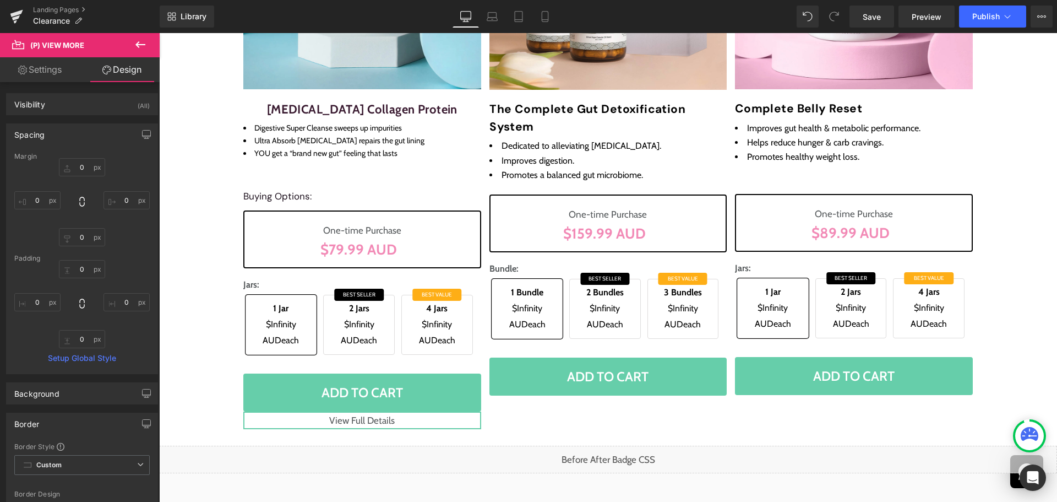
click at [74, 156] on div "Margin" at bounding box center [81, 157] width 135 height 8
click at [77, 165] on input "0" at bounding box center [82, 167] width 46 height 18
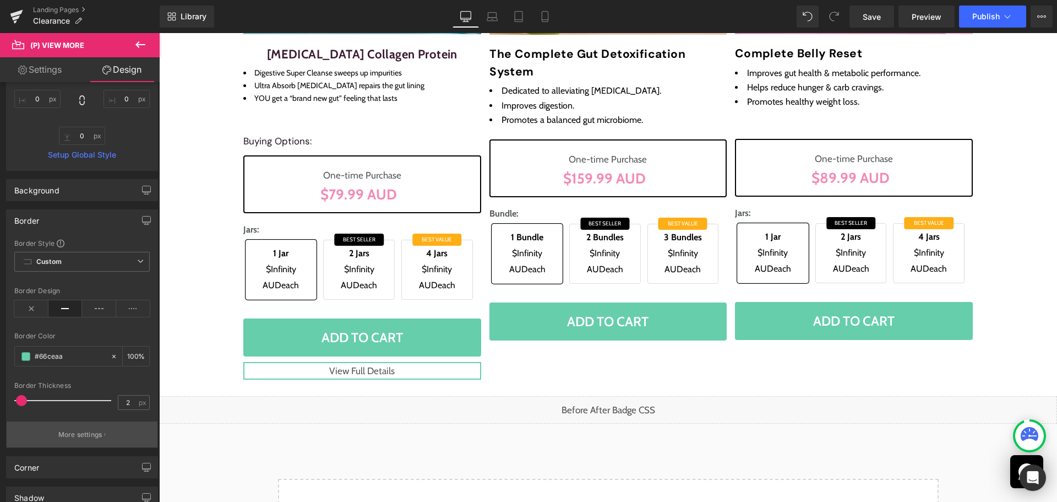
scroll to position [220, 0]
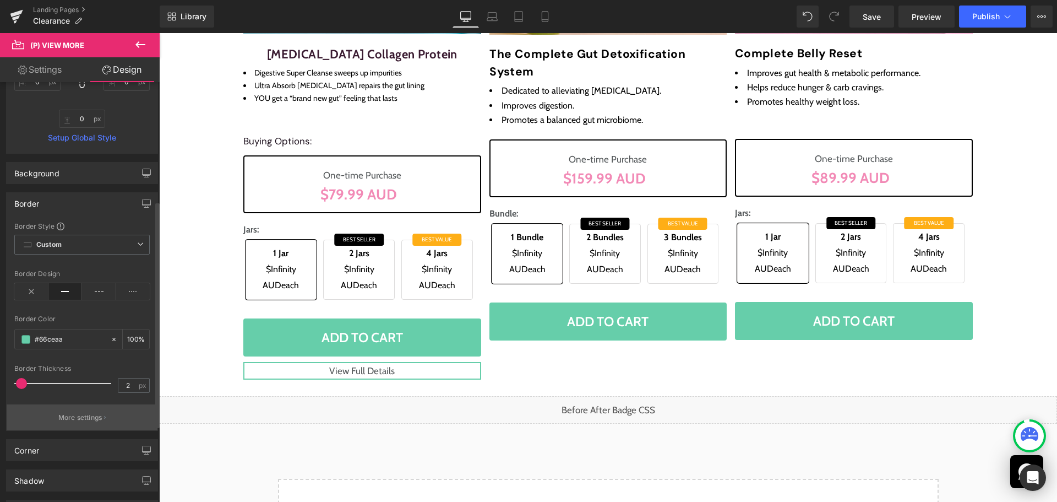
type input "10"
click at [68, 423] on button "More settings" at bounding box center [82, 417] width 151 height 26
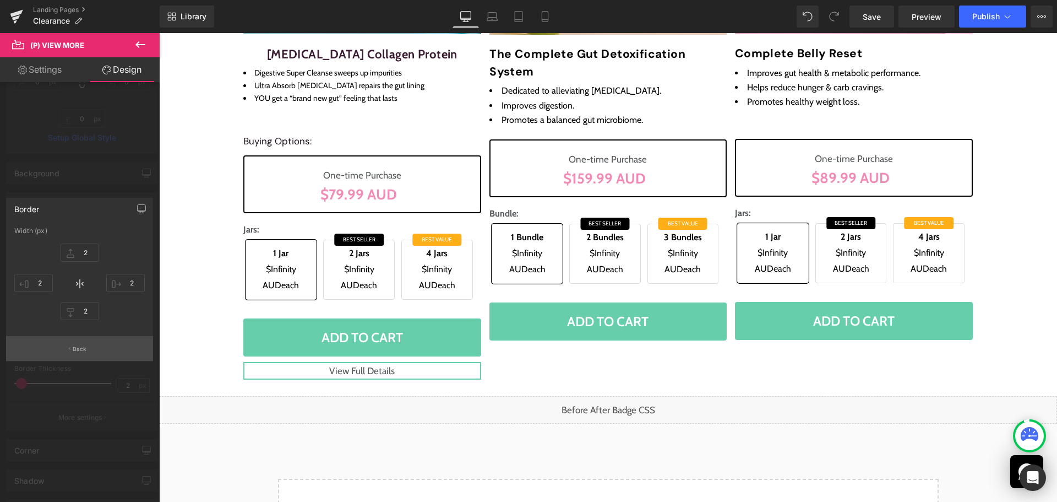
click at [88, 352] on button "Back" at bounding box center [79, 348] width 147 height 25
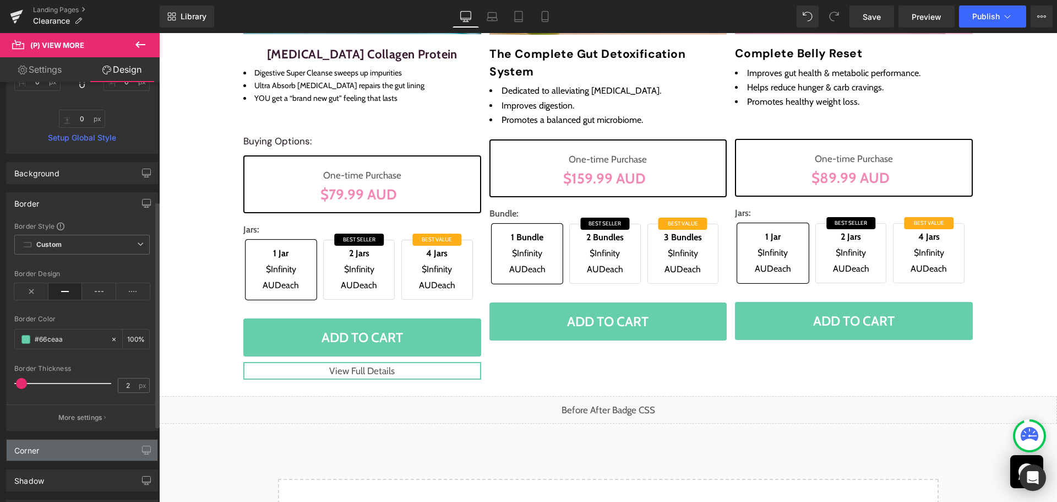
click at [69, 454] on div "Corner" at bounding box center [82, 449] width 151 height 21
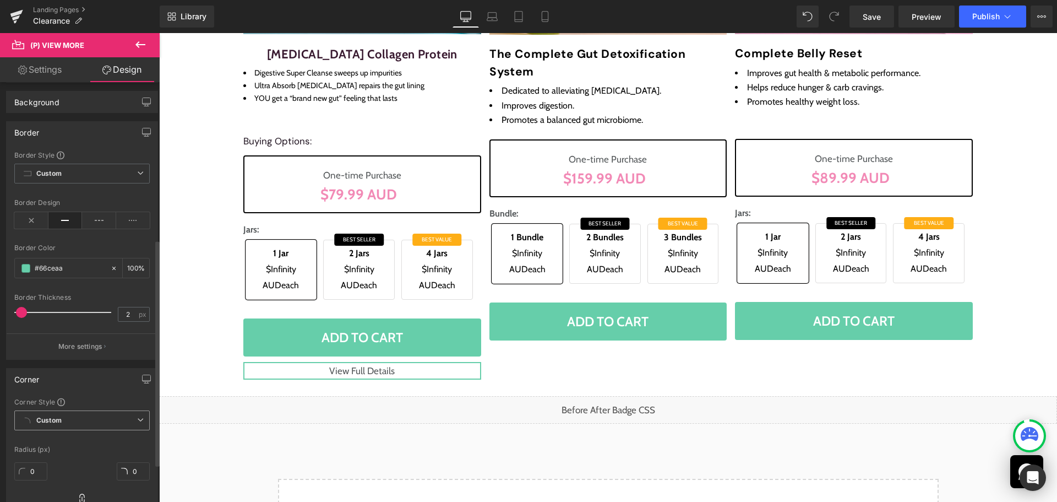
scroll to position [385, 0]
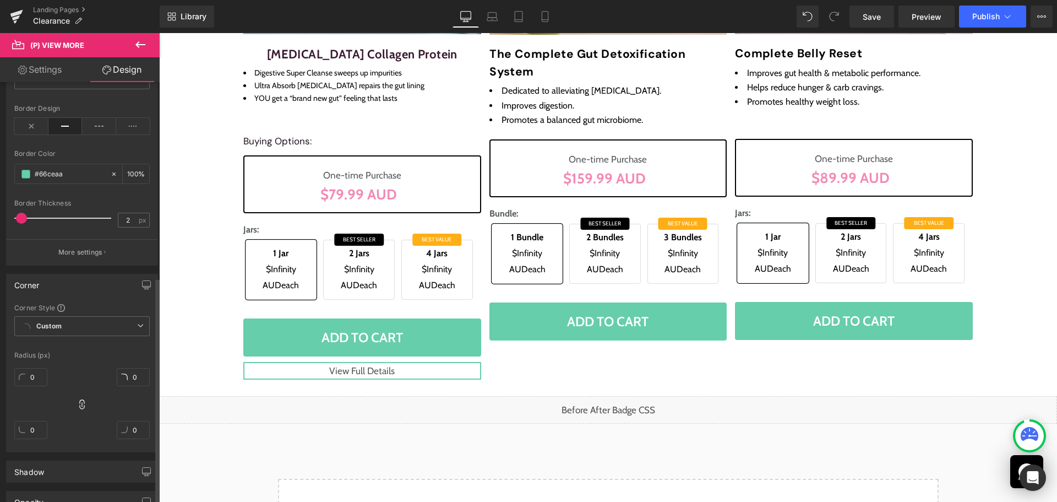
click at [34, 366] on div "0" at bounding box center [30, 380] width 33 height 35
click at [37, 380] on input "0" at bounding box center [30, 377] width 33 height 18
type input "4"
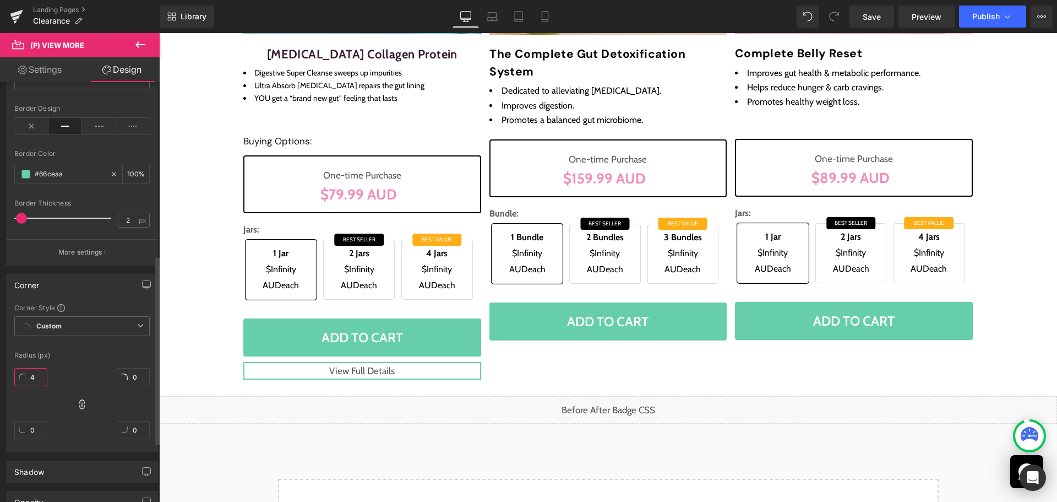
type input "4"
click at [91, 367] on div "4px 4 4px 4 4px 4 4px 4" at bounding box center [81, 407] width 135 height 88
click at [52, 68] on link "Settings" at bounding box center [40, 69] width 80 height 25
type input "0"
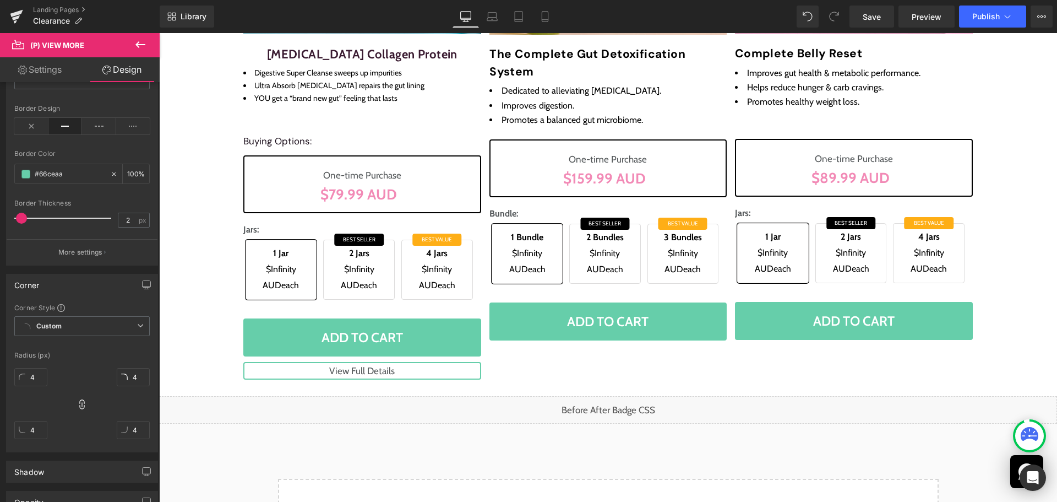
type input "100"
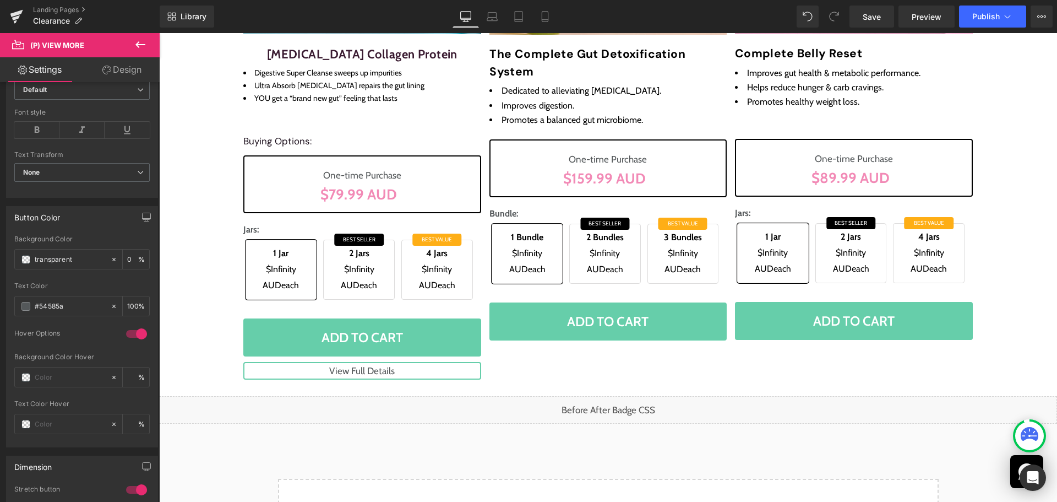
click at [137, 71] on link "Design" at bounding box center [122, 69] width 80 height 25
type input "10"
type input "0"
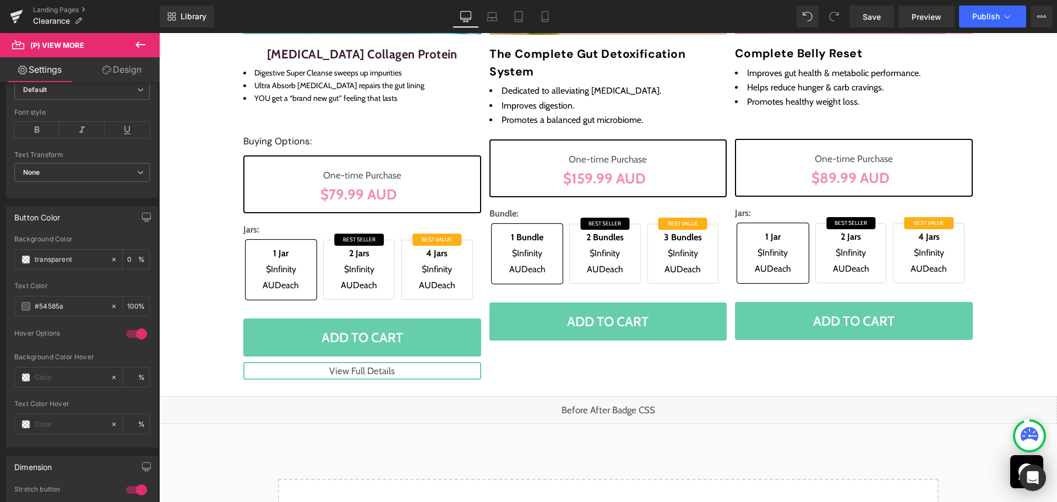
type input "0"
type input "100"
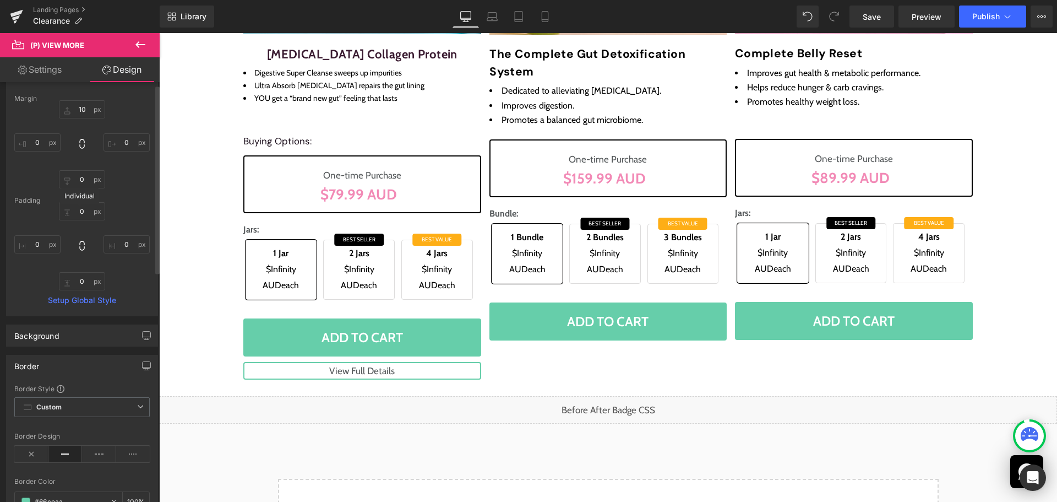
scroll to position [0, 0]
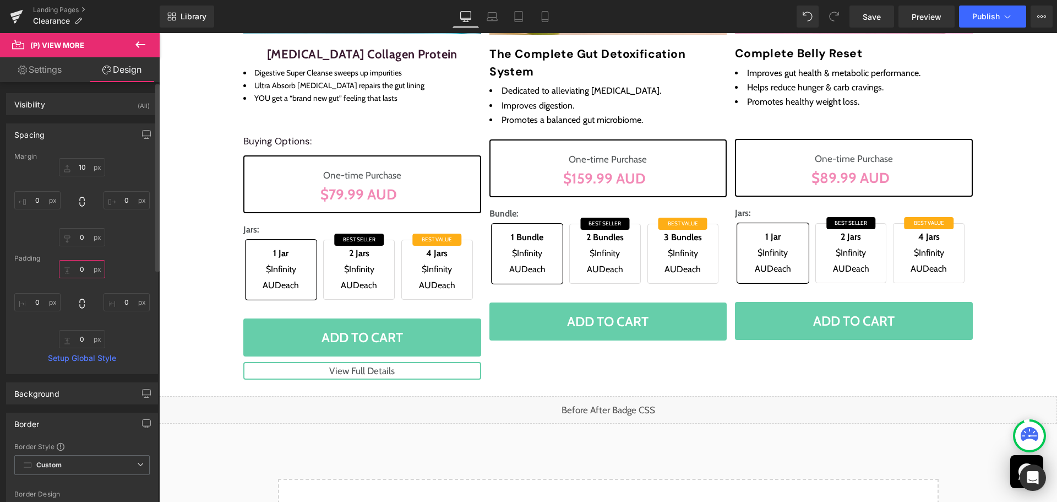
click at [85, 274] on input "0" at bounding box center [82, 269] width 46 height 18
type input "10"
type input "16"
type input "12"
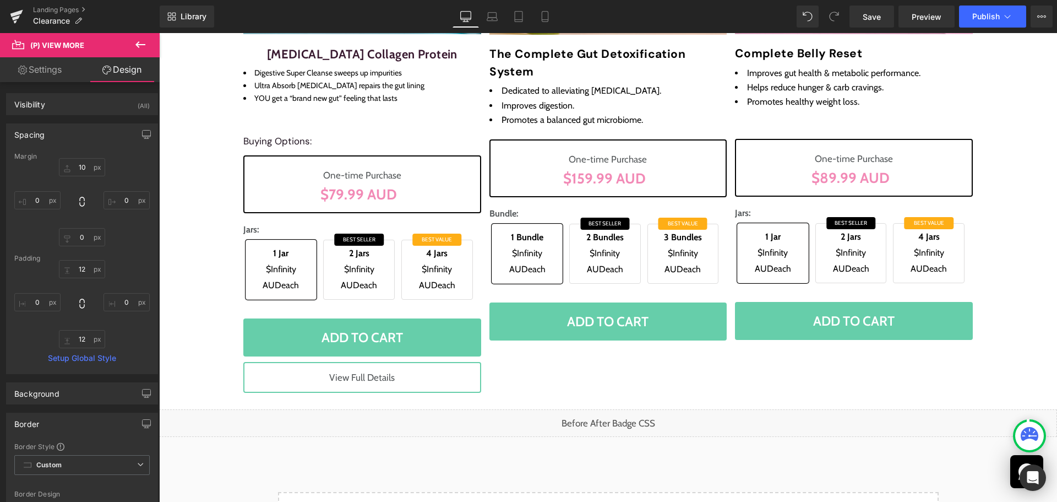
click at [50, 67] on link "Settings" at bounding box center [40, 69] width 80 height 25
type input "0"
type input "100"
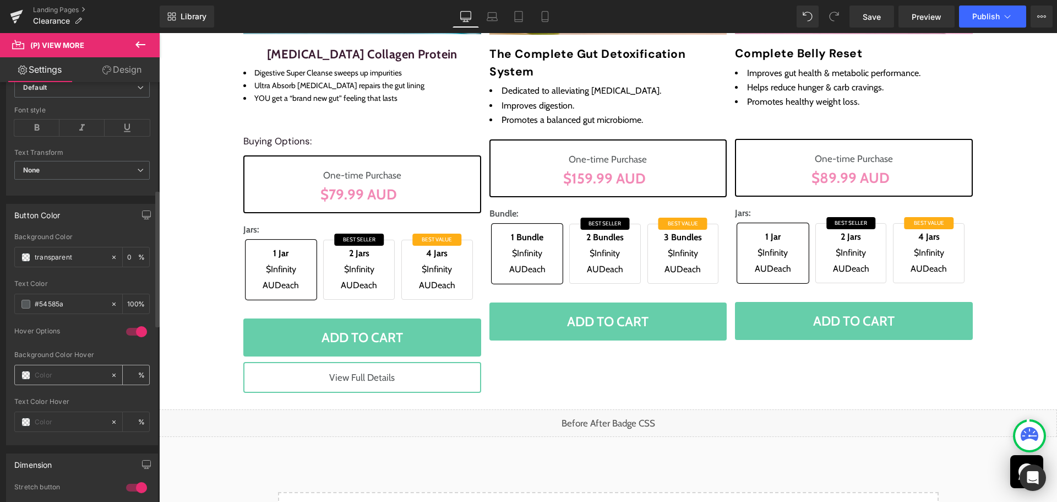
scroll to position [330, 0]
click at [58, 258] on input "transparent" at bounding box center [70, 259] width 70 height 12
type input "#fff"
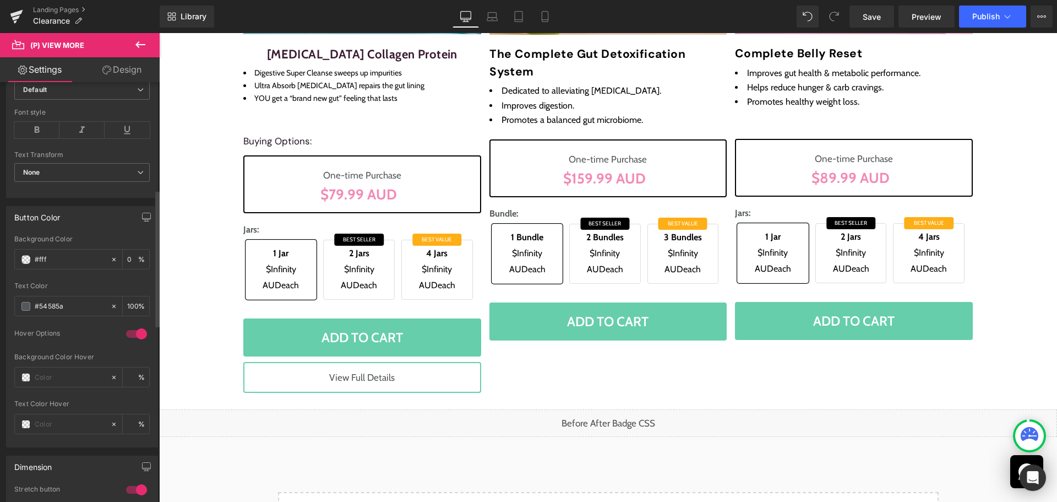
type input "100"
click at [68, 228] on div "Button Color rgb(255, 255, 255) Background Color #fff 100 % #54585a Text Color …" at bounding box center [82, 326] width 152 height 241
type input "#ffffff"
click at [51, 370] on div at bounding box center [62, 376] width 95 height 19
click at [52, 374] on input "text" at bounding box center [70, 377] width 70 height 12
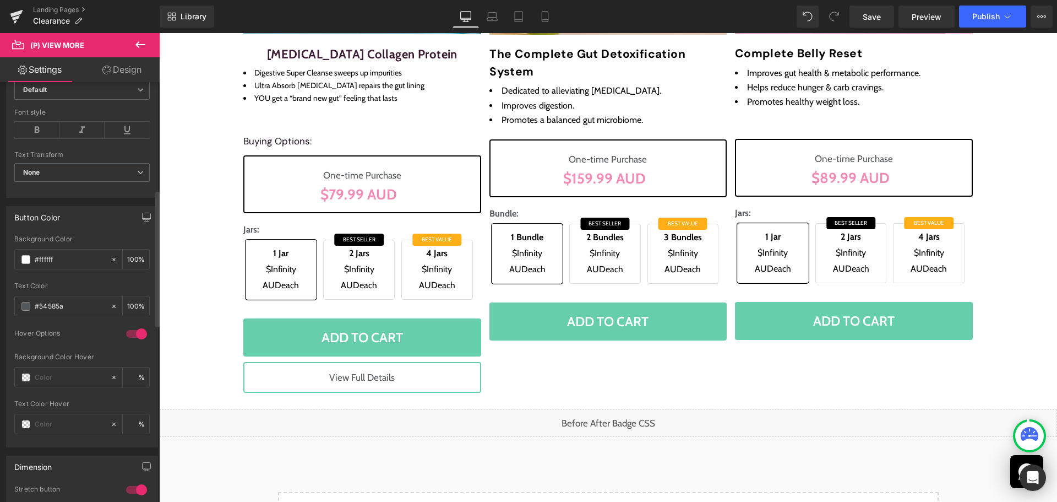
paste input "66CEAA"
type input "66CEAA"
type input "100"
type input "#66ceaa"
click at [72, 349] on div "Hover Options" at bounding box center [81, 341] width 135 height 24
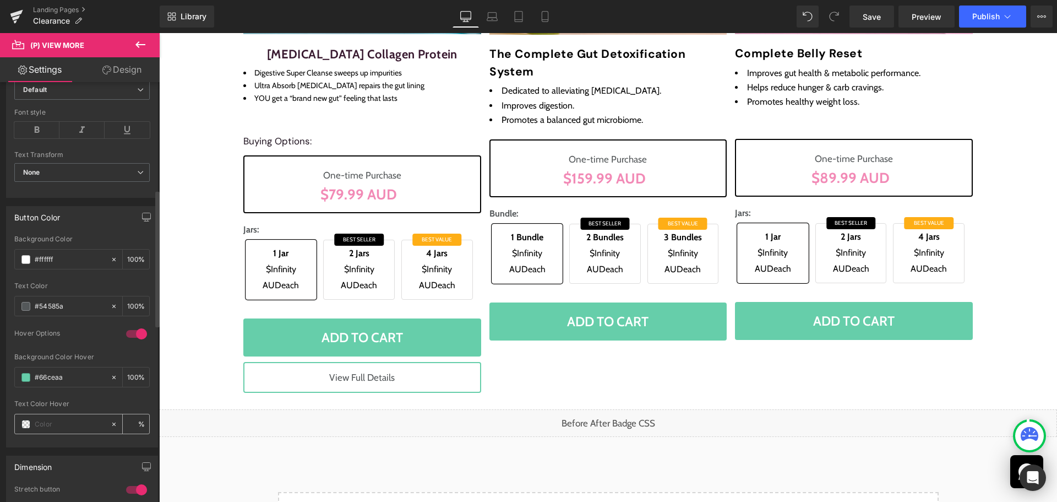
click at [46, 422] on input "text" at bounding box center [70, 424] width 70 height 12
type input "#ff"
type input "0"
type input "#fff"
type input "100"
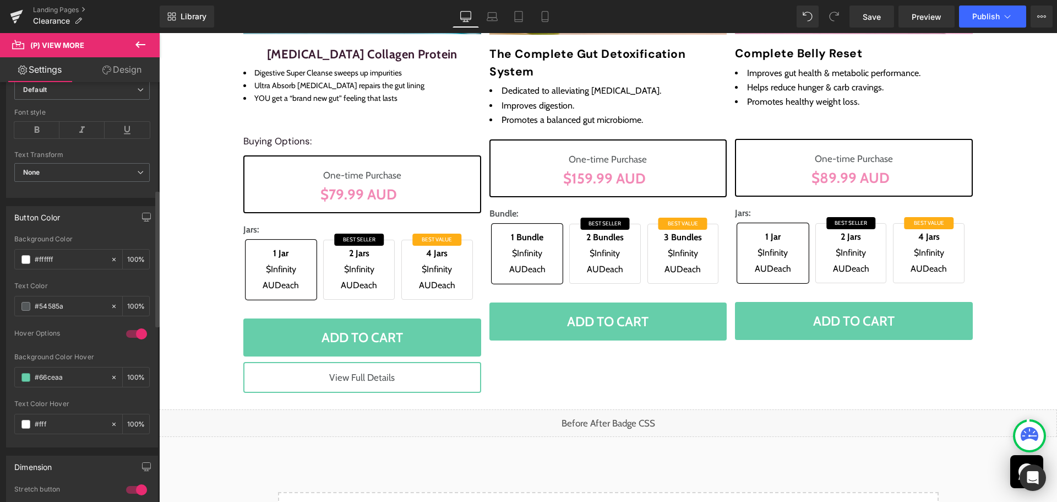
click at [56, 404] on div "Text Color Hover" at bounding box center [81, 404] width 135 height 8
type input "#ffffff"
click at [51, 302] on input "#54585a" at bounding box center [70, 306] width 70 height 12
paste input "838383"
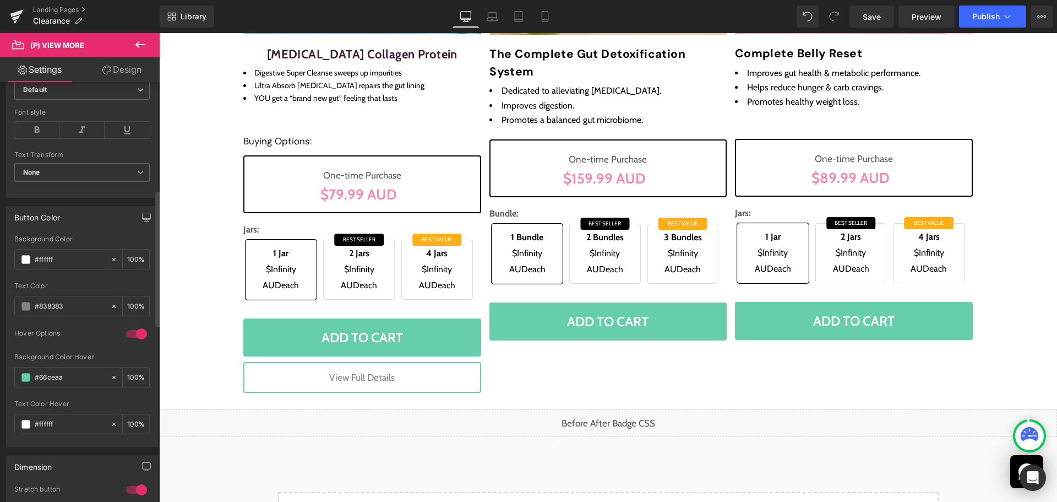
type input "#838383"
click at [69, 287] on div "Text Color" at bounding box center [81, 286] width 135 height 8
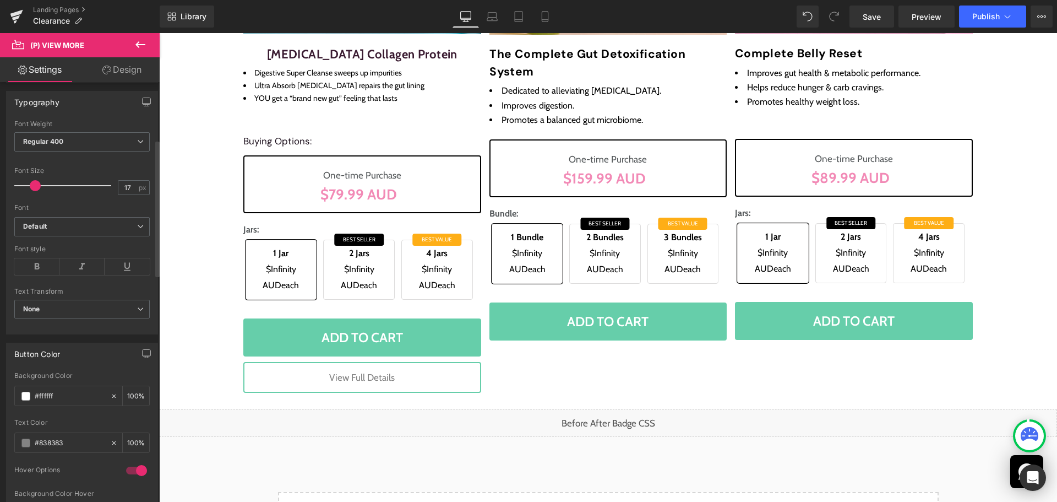
scroll to position [165, 0]
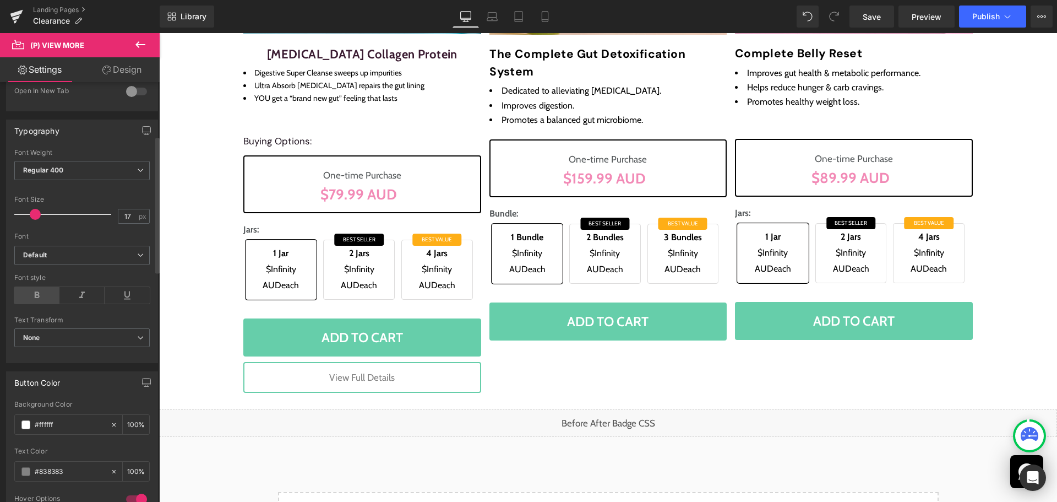
click at [29, 287] on icon at bounding box center [36, 295] width 45 height 17
click at [124, 216] on input "17" at bounding box center [127, 216] width 19 height 14
type input "20"
click at [109, 259] on b "Default" at bounding box center [80, 255] width 114 height 9
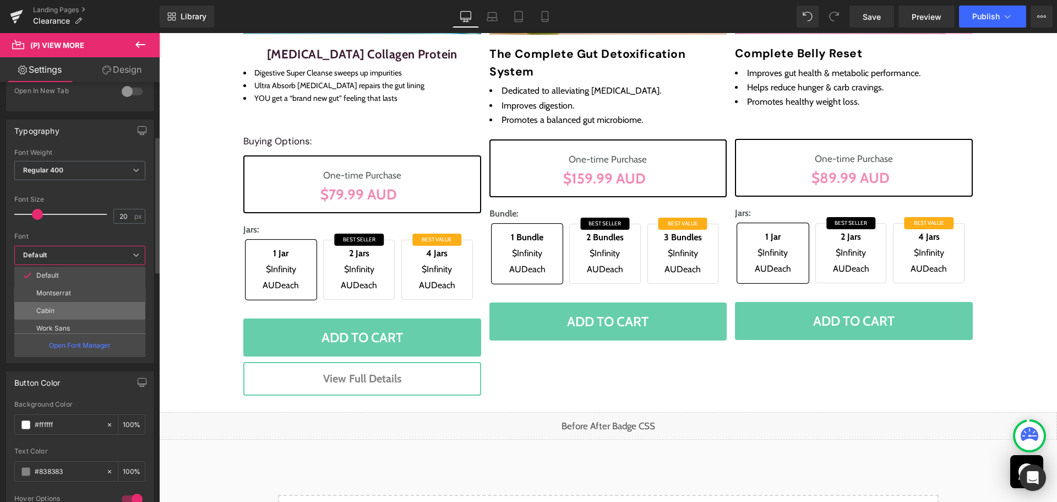
click at [62, 309] on li "Cabin" at bounding box center [82, 311] width 136 height 18
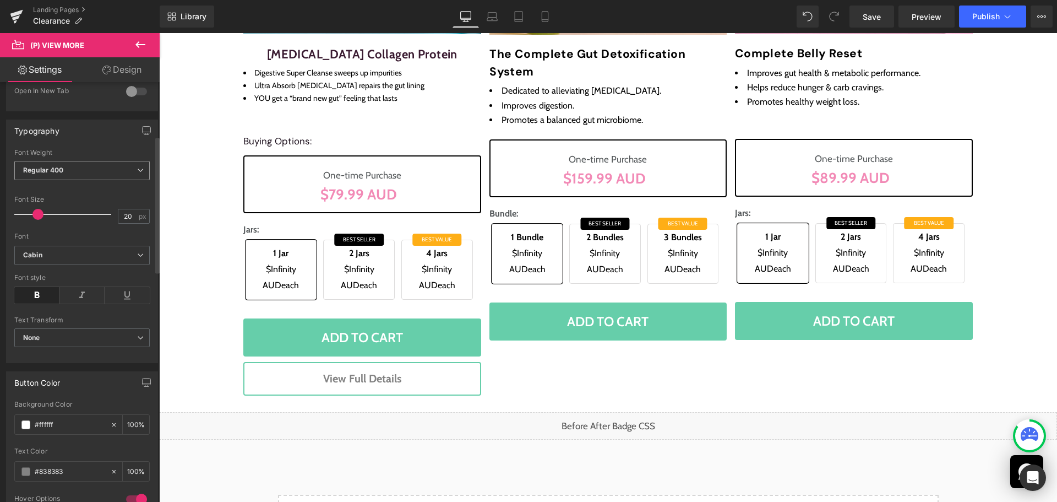
click at [87, 170] on span "Regular 400" at bounding box center [81, 170] width 135 height 19
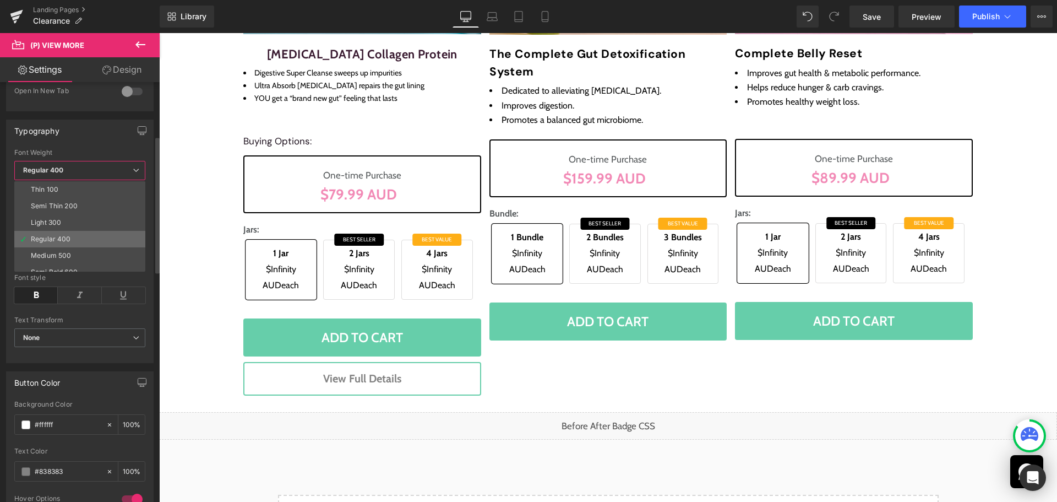
scroll to position [55, 0]
click at [66, 261] on li "Bold 700" at bounding box center [82, 266] width 136 height 17
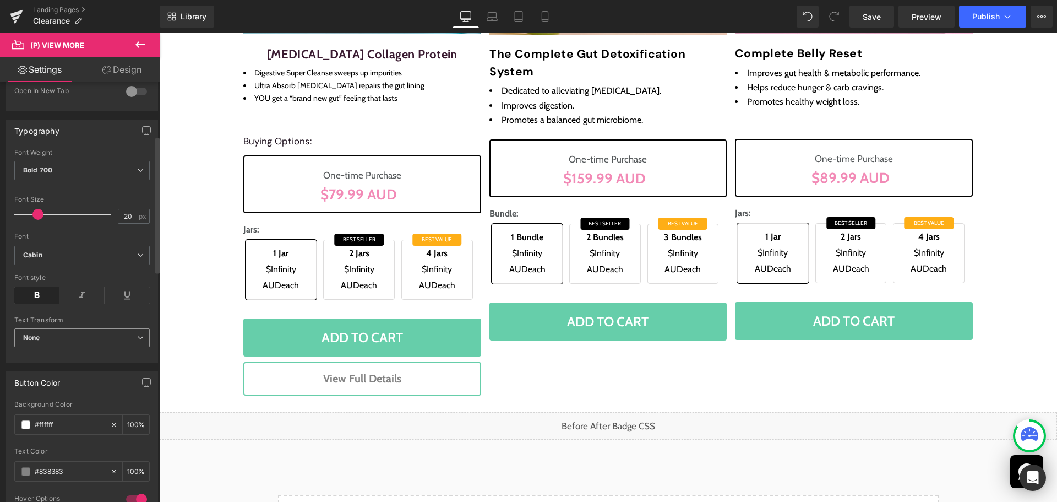
click at [61, 337] on span "None" at bounding box center [81, 337] width 135 height 19
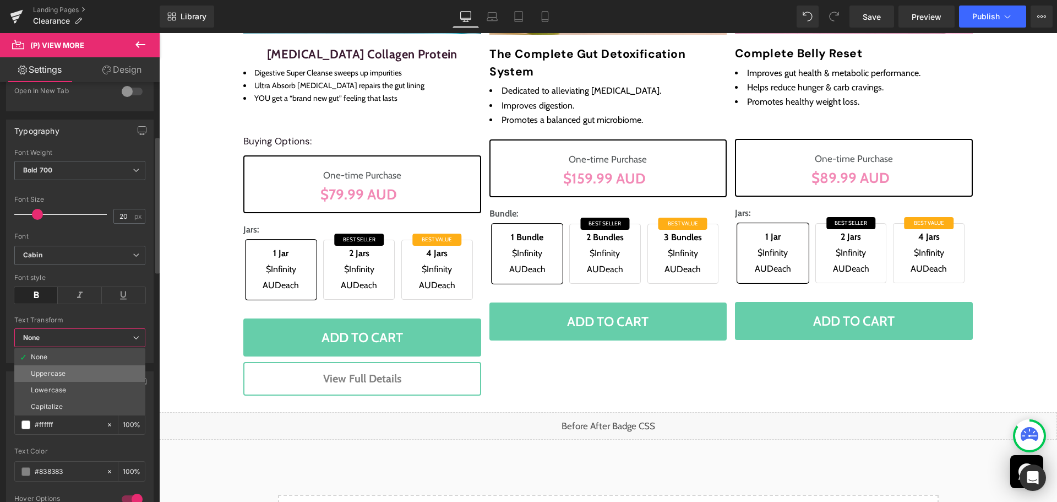
click at [62, 373] on div "Uppercase" at bounding box center [48, 373] width 35 height 8
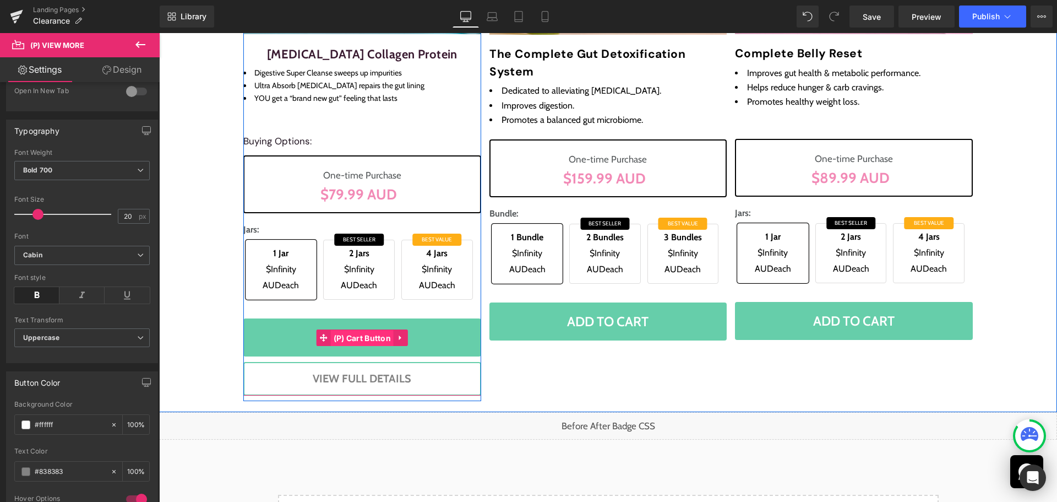
click at [367, 336] on span "(P) Cart Button" at bounding box center [362, 338] width 63 height 17
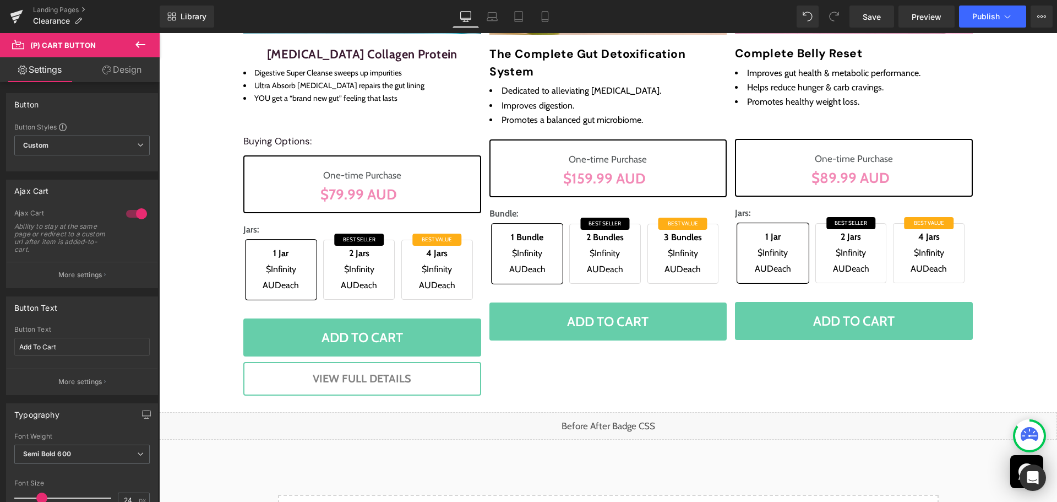
click at [116, 64] on link "Design" at bounding box center [122, 69] width 80 height 25
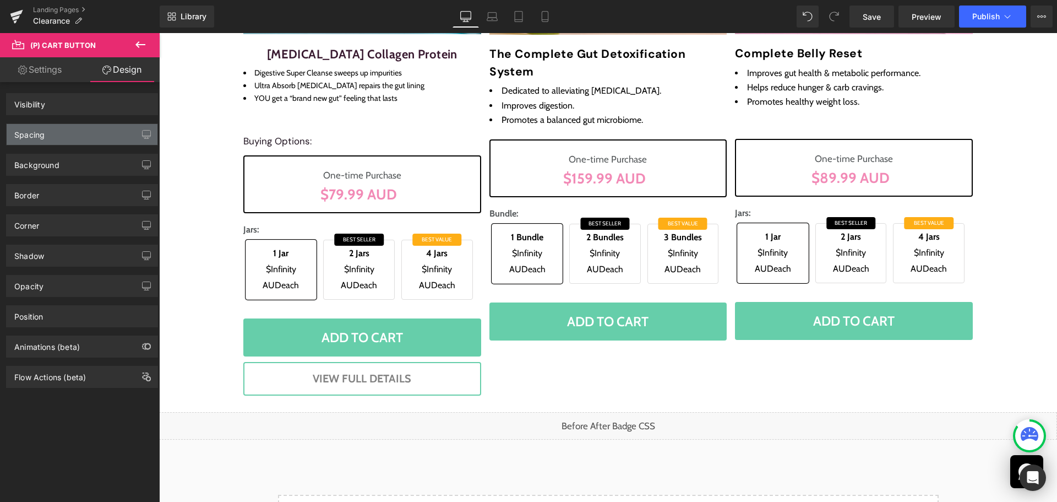
click at [40, 140] on div "Spacing" at bounding box center [82, 134] width 151 height 21
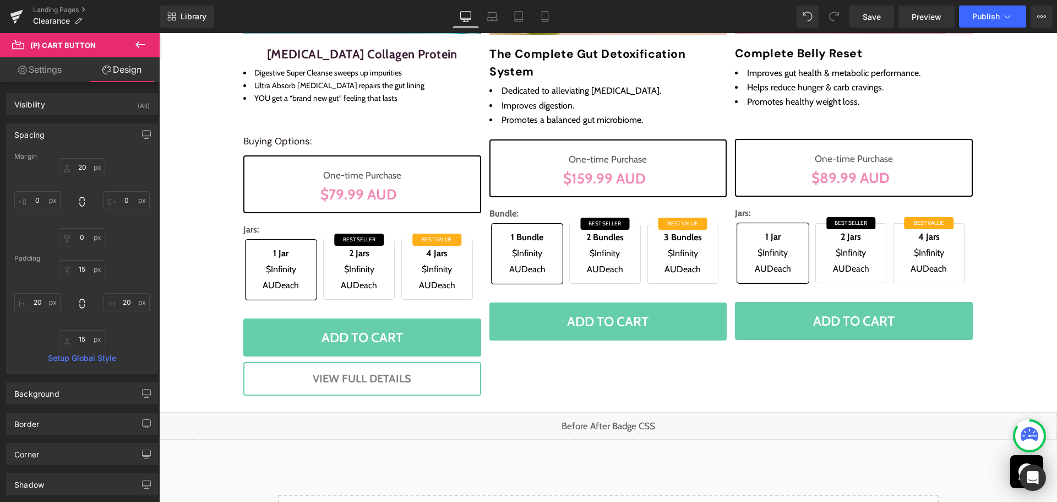
type input "20"
type input "0"
type input "15"
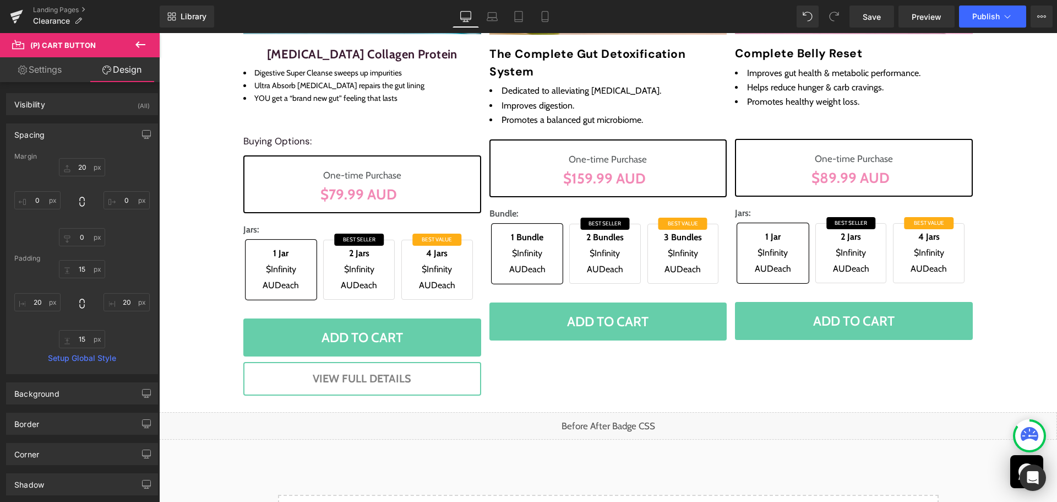
type input "20"
type input "15"
type input "20"
click at [86, 172] on input "20" at bounding box center [82, 167] width 46 height 18
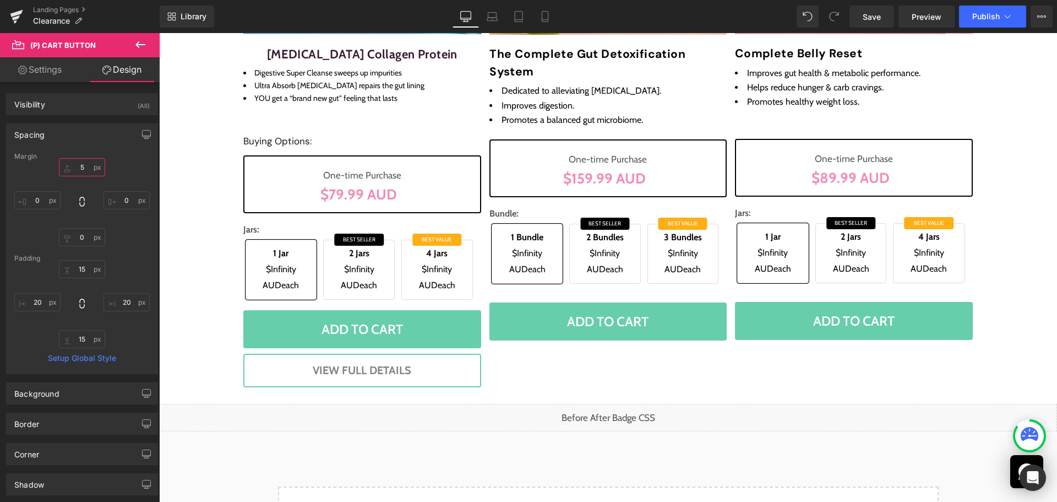
type input "4"
click at [602, 374] on div "Sale Off (P) Image [MEDICAL_DATA] Collagen Protein (P) Title Digestive Super Cl…" at bounding box center [609, 88] width 738 height 618
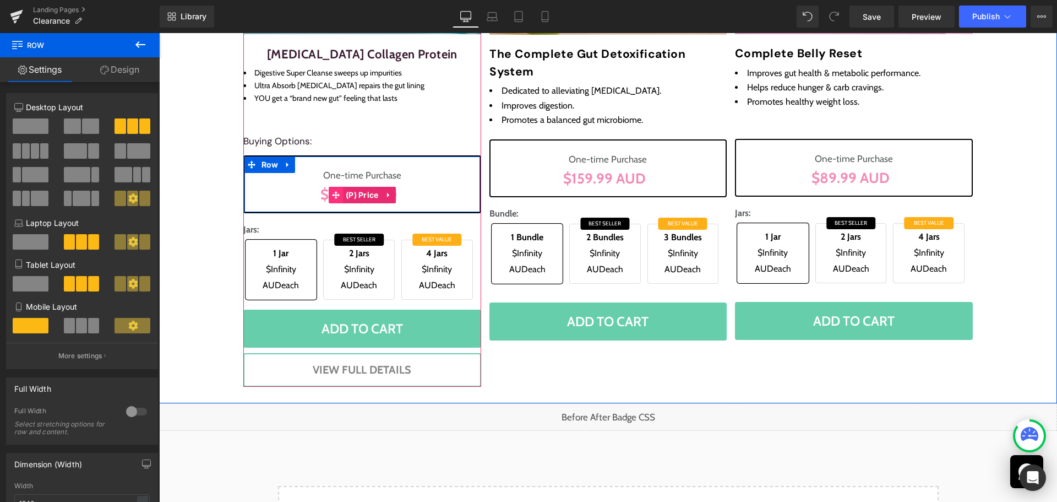
click at [335, 193] on icon at bounding box center [336, 195] width 8 height 8
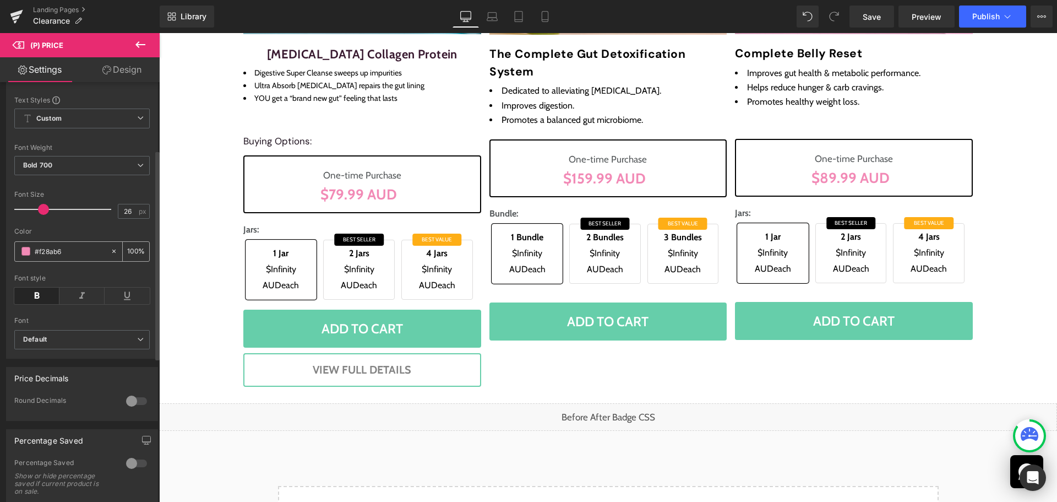
scroll to position [165, 0]
click at [52, 253] on input "#f28ab6" at bounding box center [70, 247] width 70 height 12
paste input "26262"
click at [71, 241] on div "Color 262626 100 %" at bounding box center [81, 247] width 135 height 47
type input "#262626"
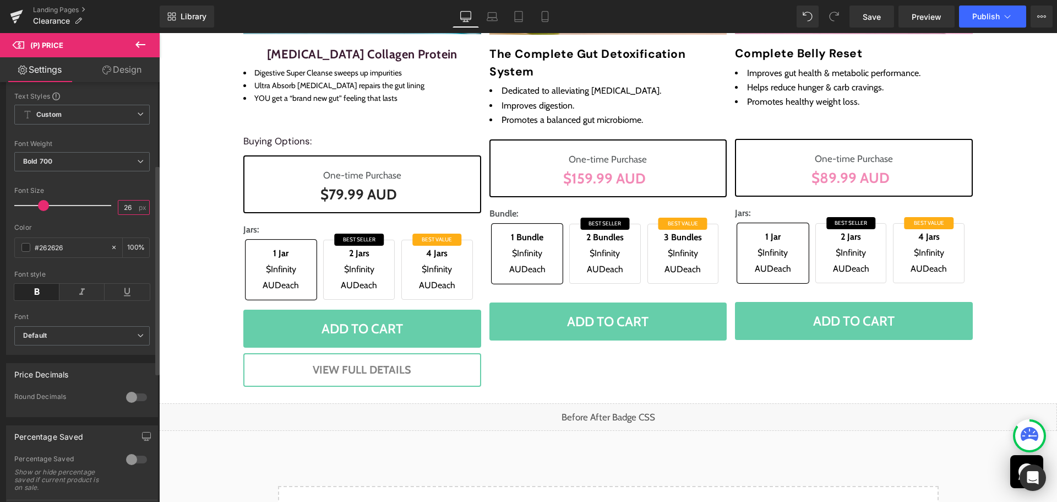
click at [119, 214] on input "26" at bounding box center [127, 207] width 19 height 14
type input "22"
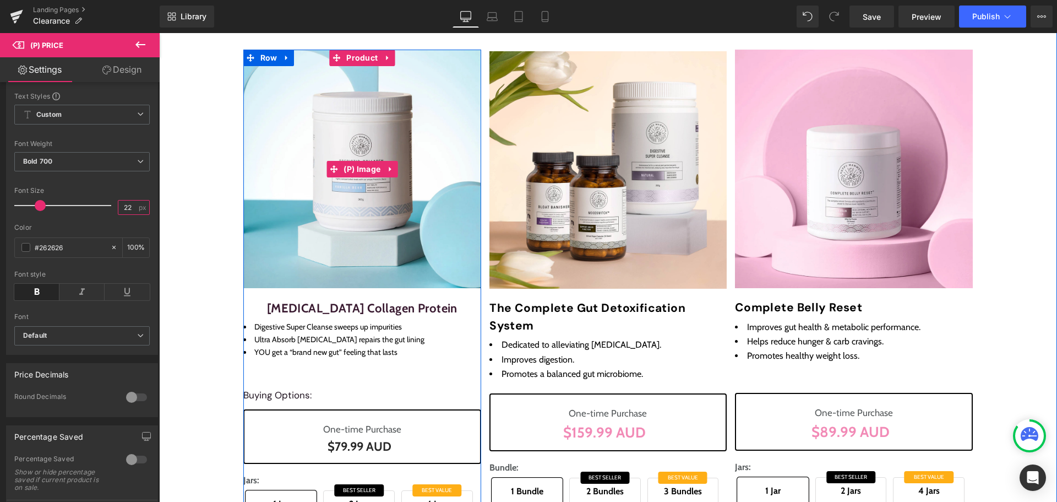
scroll to position [110, 0]
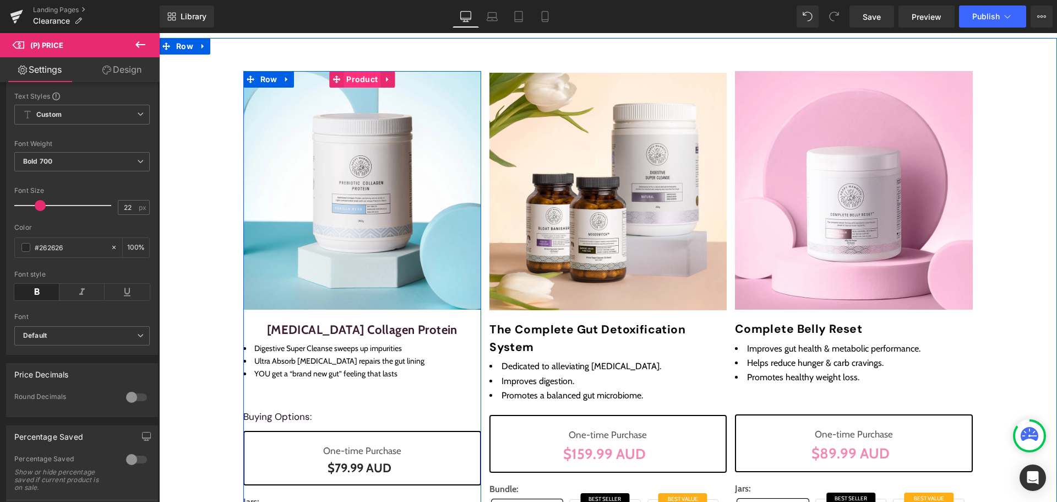
click at [357, 78] on span "Product" at bounding box center [362, 79] width 37 height 17
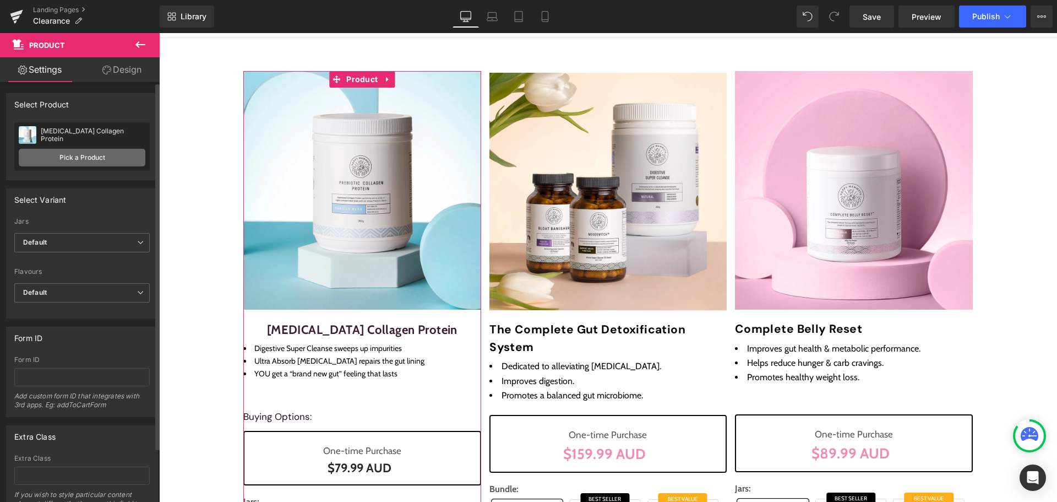
click at [100, 156] on link "Pick a Product" at bounding box center [82, 158] width 127 height 18
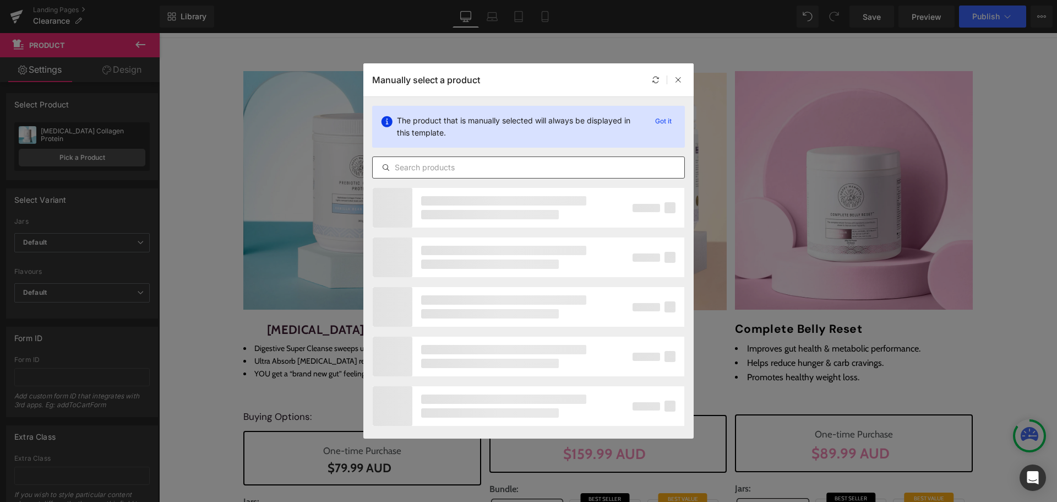
click at [485, 162] on input "text" at bounding box center [529, 167] width 312 height 13
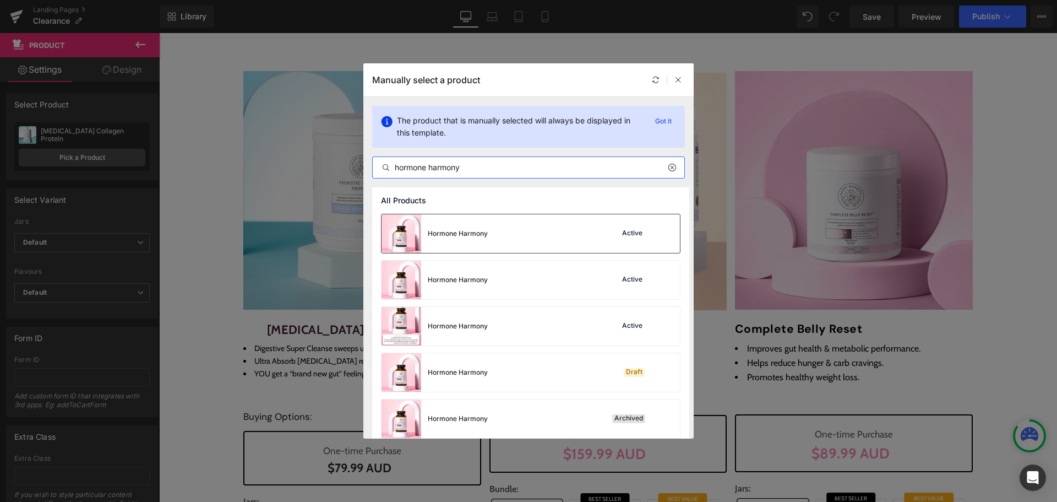
type input "hormone harmony"
drag, startPoint x: 503, startPoint y: 231, endPoint x: 319, endPoint y: 148, distance: 201.3
click at [503, 231] on div "Hormone Harmony Active" at bounding box center [531, 233] width 298 height 39
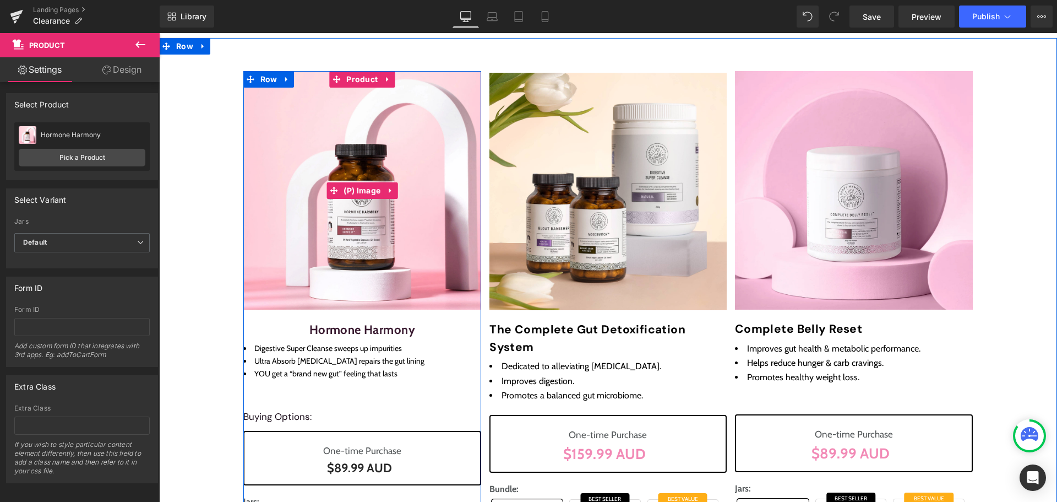
drag, startPoint x: 441, startPoint y: 148, endPoint x: 444, endPoint y: 139, distance: 8.9
click at [441, 148] on img at bounding box center [362, 190] width 238 height 238
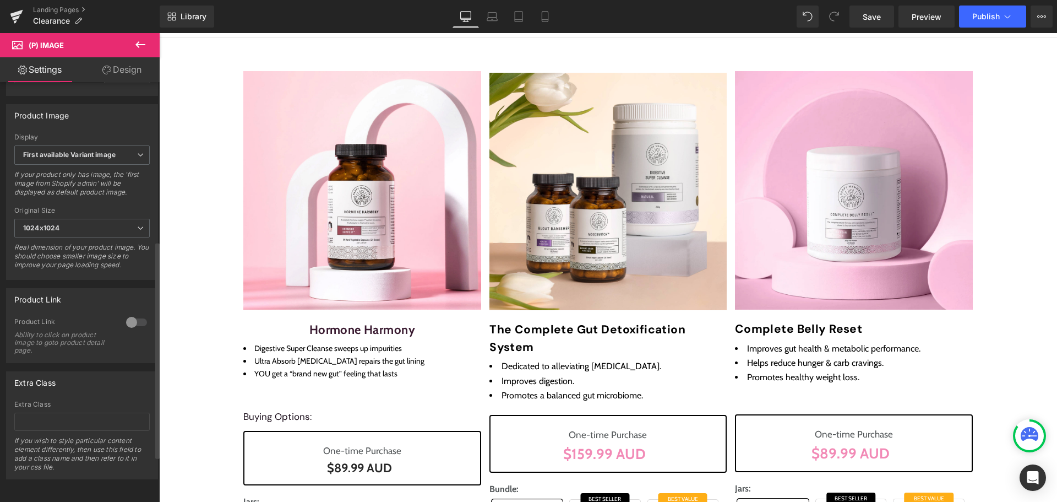
scroll to position [395, 0]
click at [121, 73] on link "Design" at bounding box center [122, 69] width 80 height 25
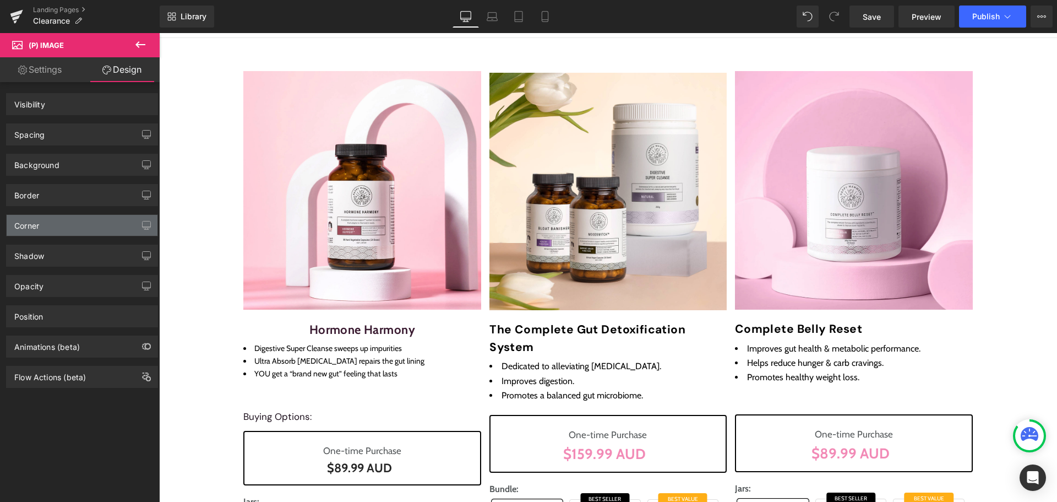
click at [36, 231] on div "Corner" at bounding box center [82, 225] width 151 height 21
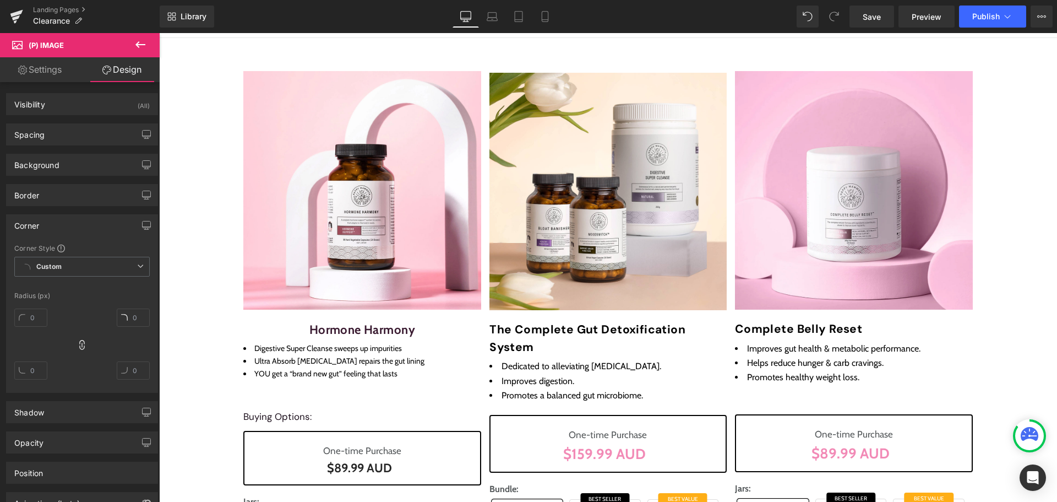
type input "0"
click at [36, 314] on input "0" at bounding box center [30, 317] width 33 height 18
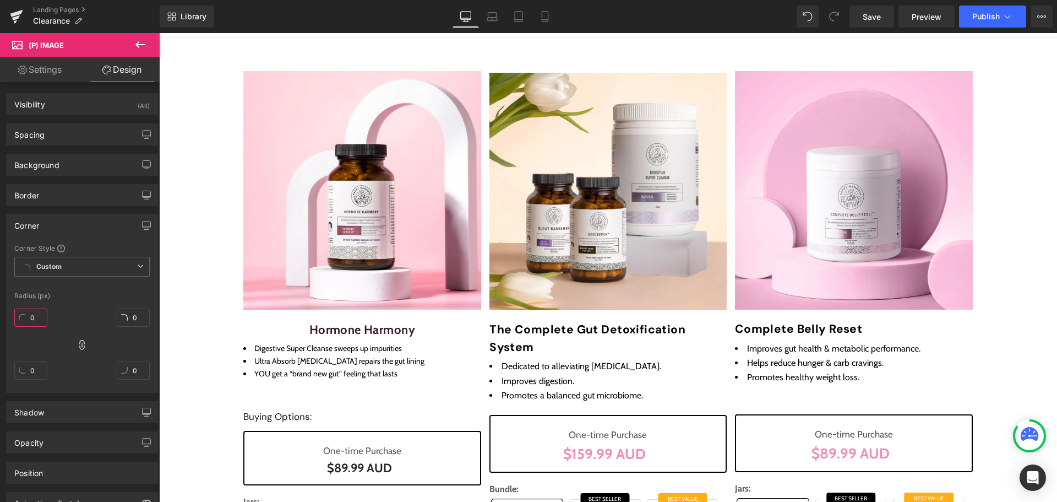
type input "8"
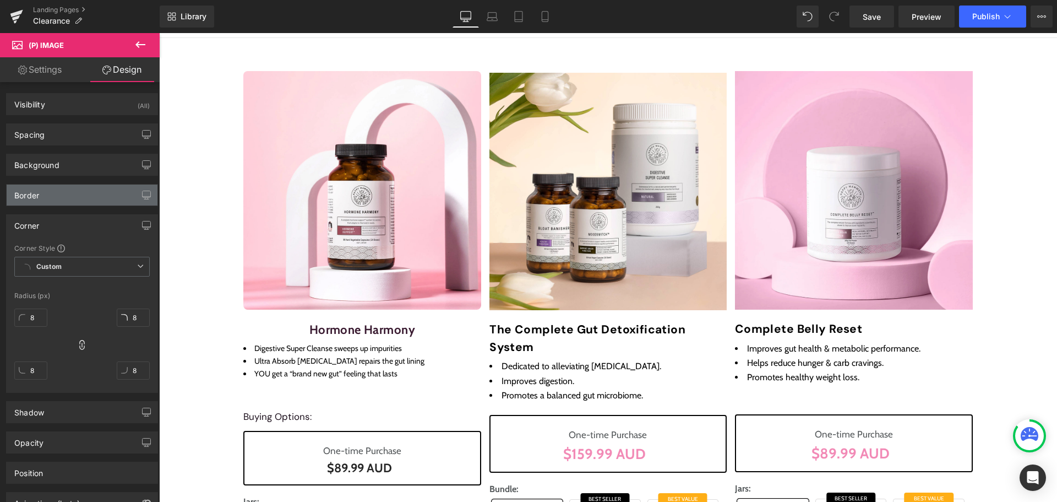
click at [51, 194] on div "Border" at bounding box center [82, 194] width 151 height 21
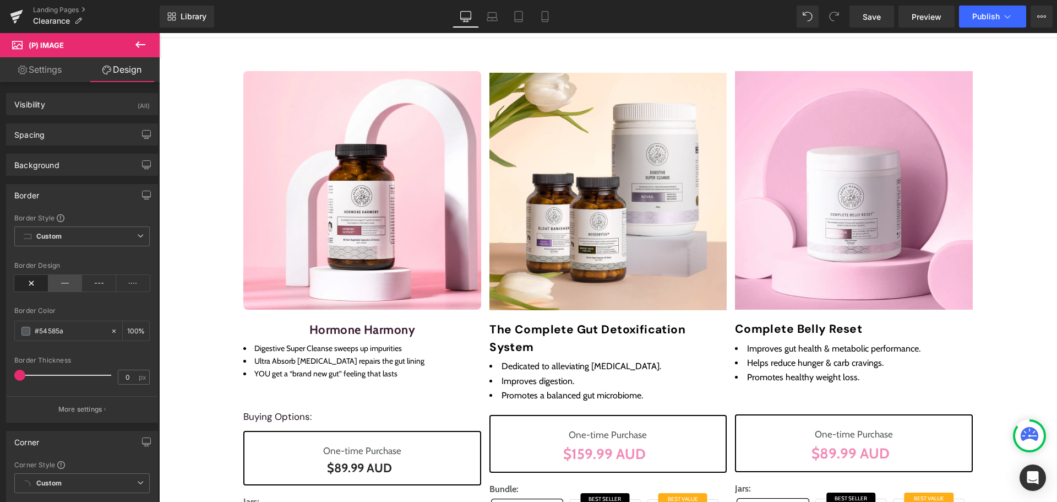
click at [58, 284] on icon at bounding box center [65, 283] width 34 height 17
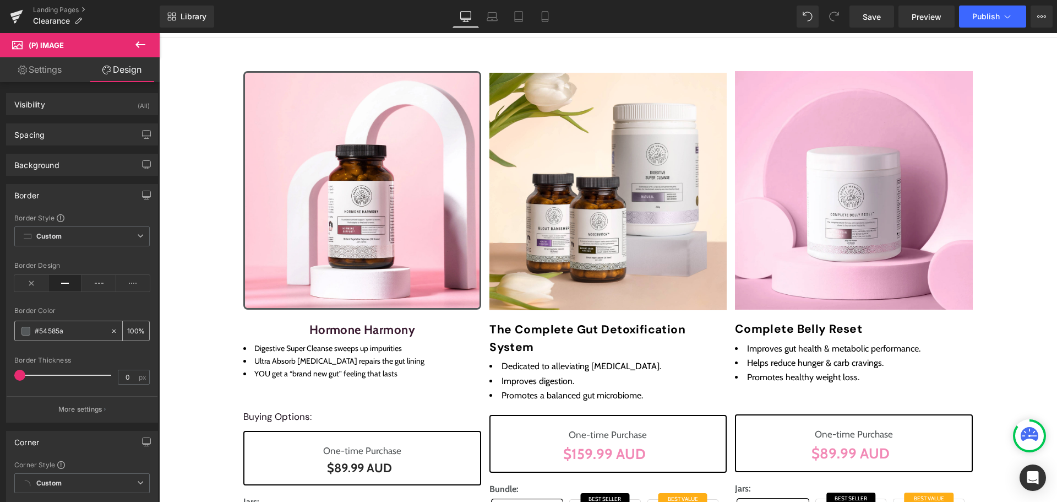
click at [60, 331] on input "#54585a" at bounding box center [70, 331] width 70 height 12
paste input "FE7C98"
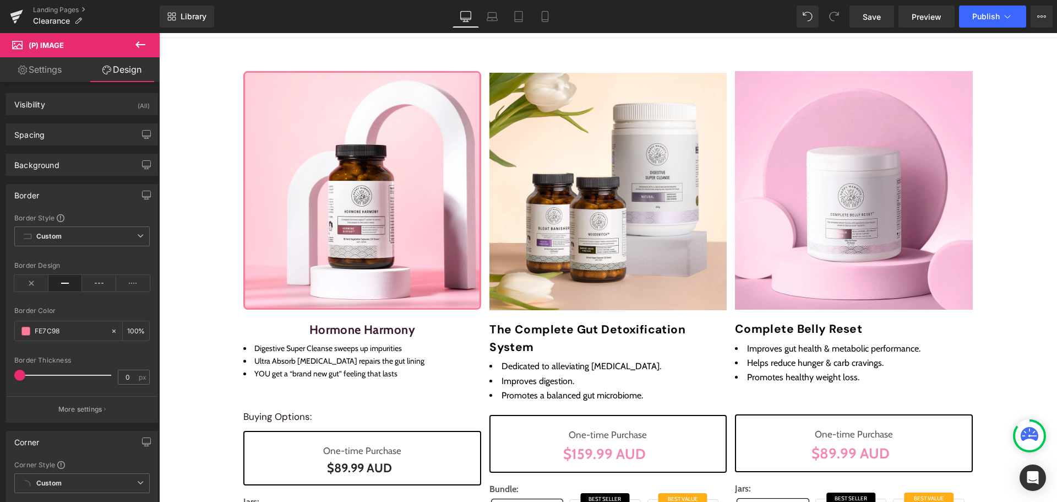
type input "#fe7c98"
click at [100, 316] on div "Border Color #fe7c98 100 %" at bounding box center [81, 330] width 135 height 47
click at [126, 377] on input "0" at bounding box center [127, 377] width 19 height 14
type input "4"
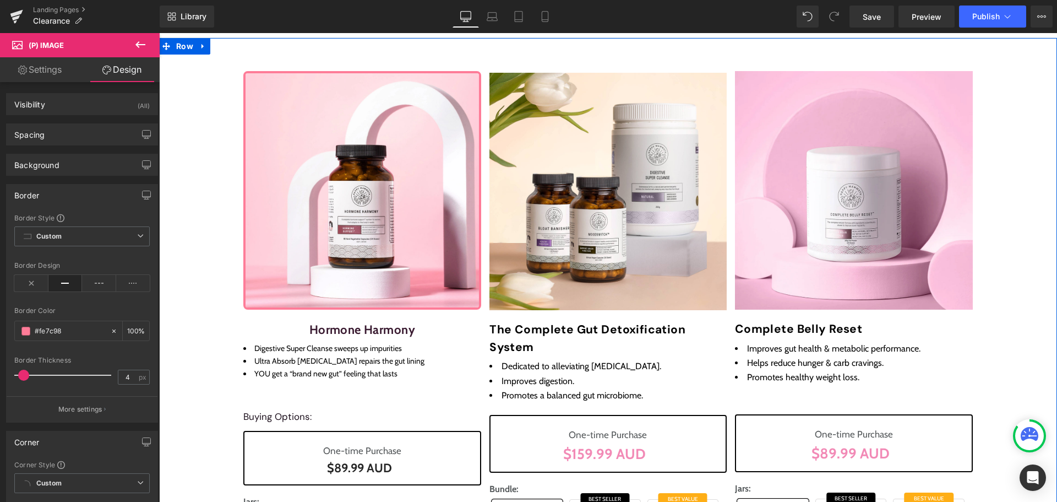
click at [1014, 231] on div "Sale Off (P) Image Hormone Harmony (P) Title Digestive Super Cleanse sweeps up …" at bounding box center [608, 362] width 898 height 615
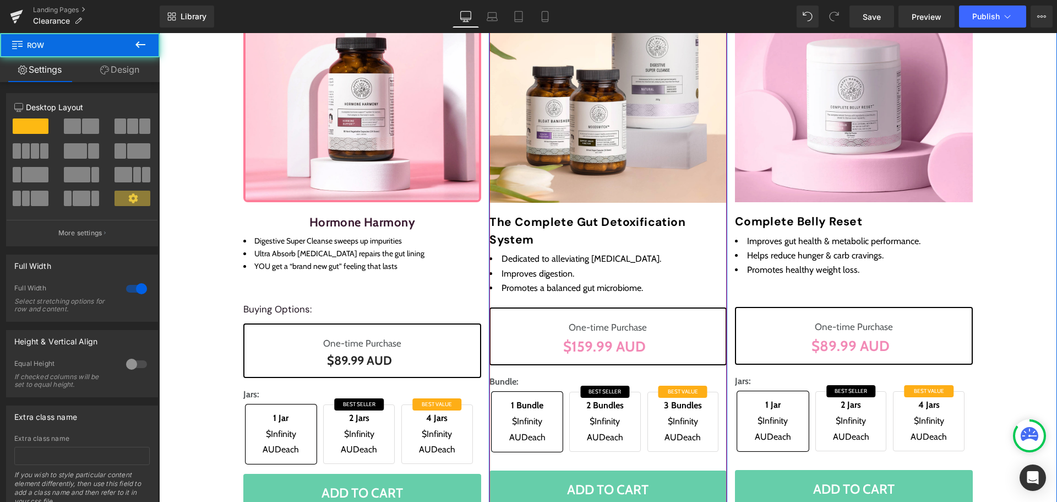
scroll to position [220, 0]
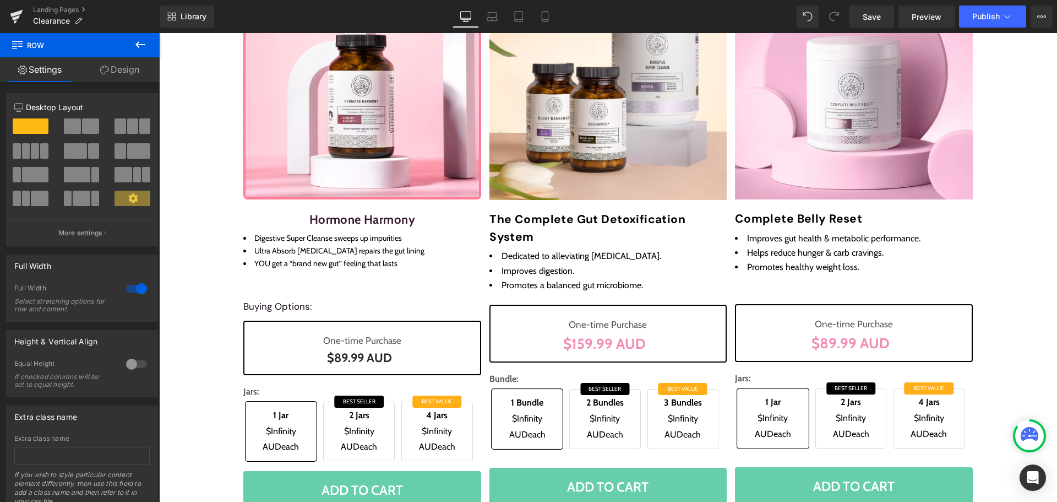
drag, startPoint x: 144, startPoint y: 39, endPoint x: 140, endPoint y: 45, distance: 7.1
click at [144, 39] on icon at bounding box center [140, 44] width 13 height 13
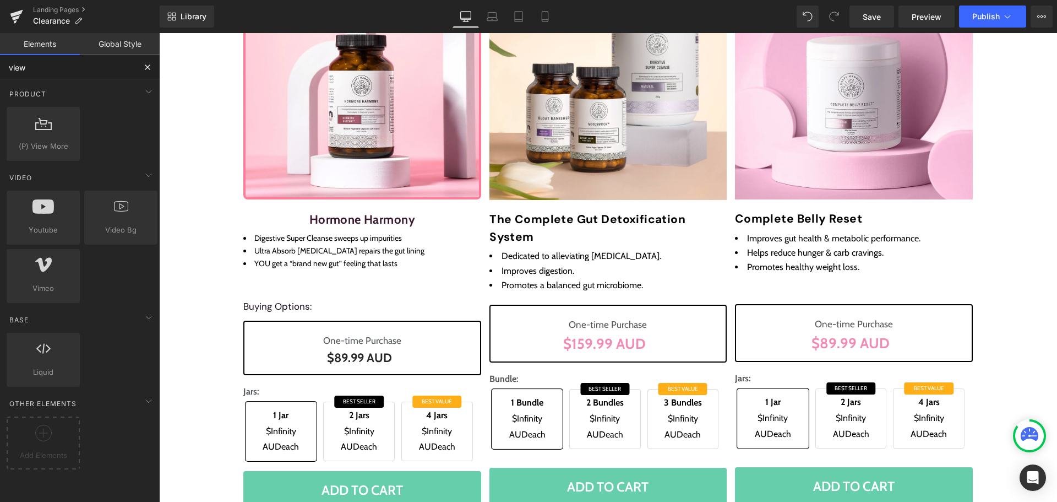
click at [119, 69] on input "view" at bounding box center [67, 67] width 135 height 24
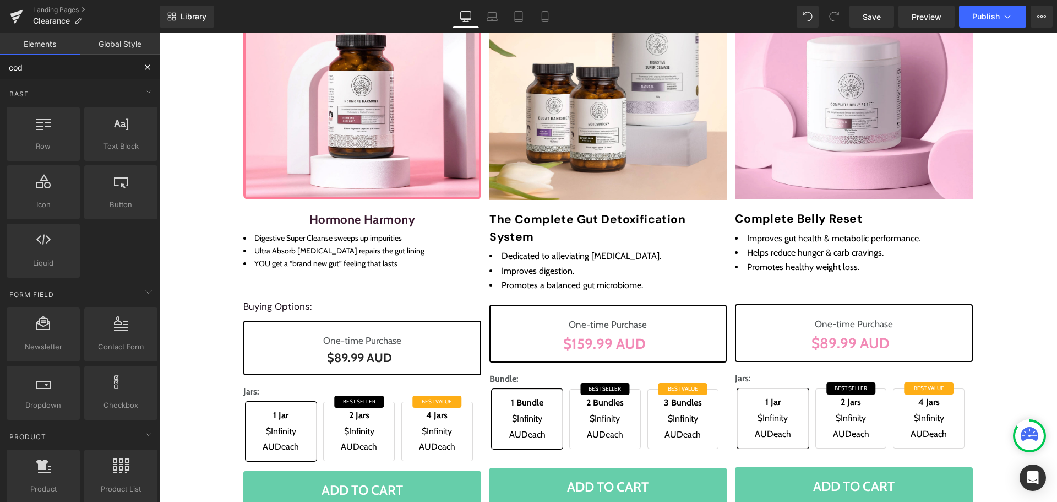
type input "code"
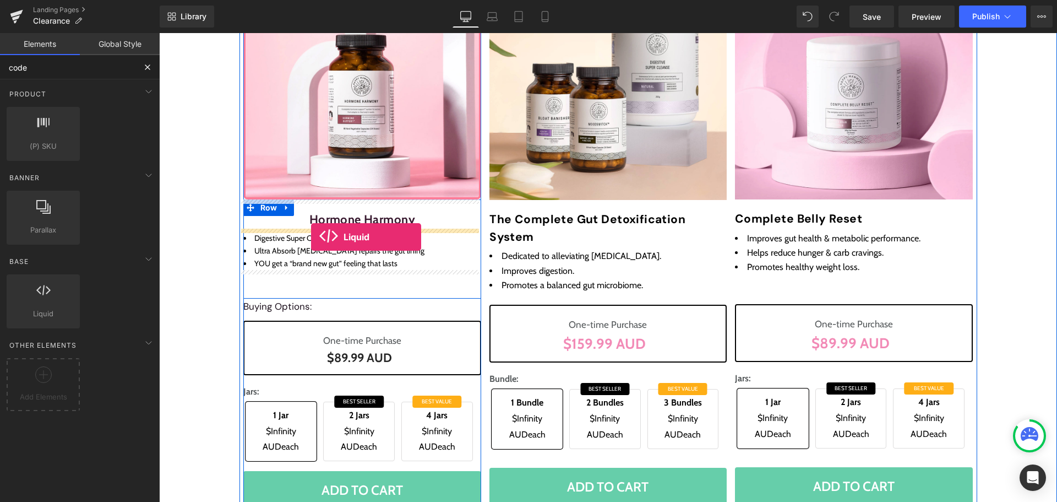
drag, startPoint x: 205, startPoint y: 342, endPoint x: 311, endPoint y: 236, distance: 150.3
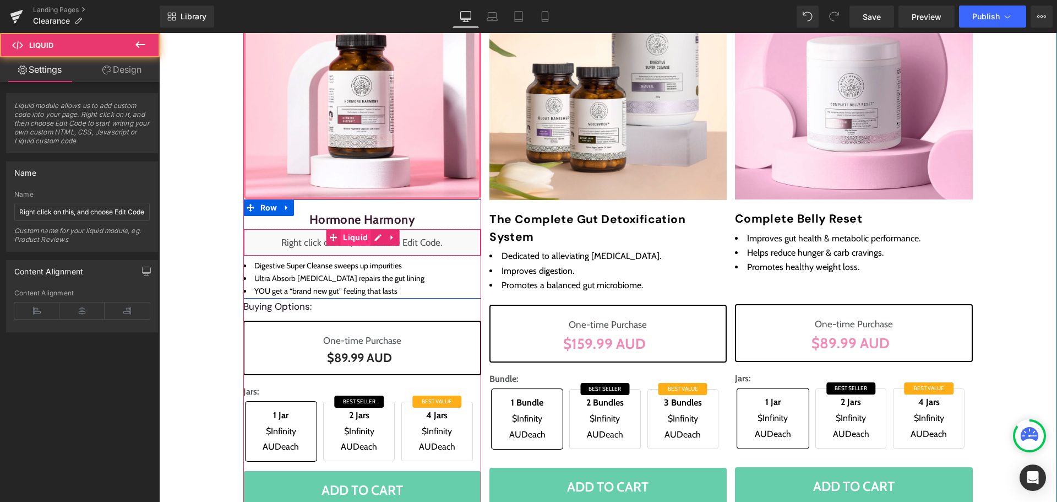
click at [365, 239] on span "Liquid" at bounding box center [355, 237] width 30 height 17
click at [372, 237] on div "Liquid" at bounding box center [362, 243] width 238 height 28
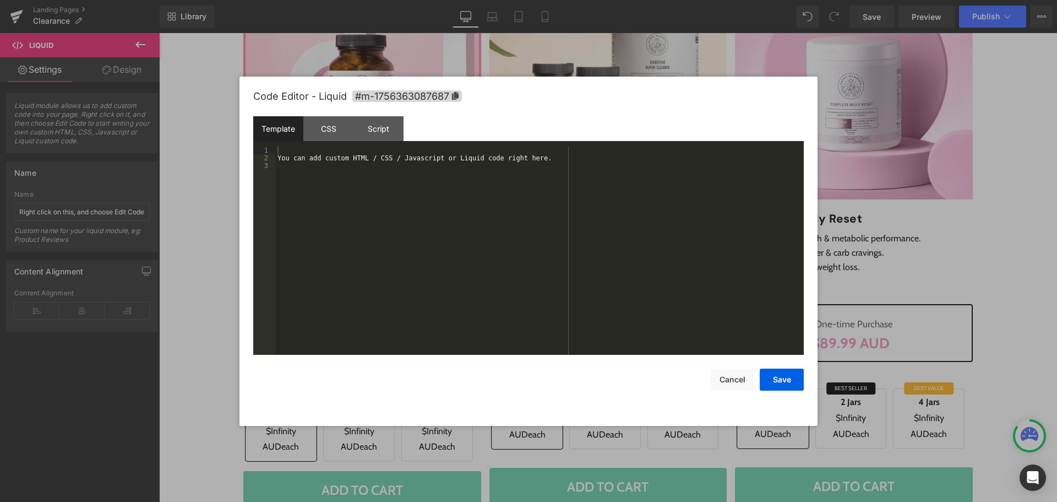
click at [367, 244] on div "You can add custom HTML / CSS / Javascript or Liquid code right here." at bounding box center [539, 258] width 529 height 224
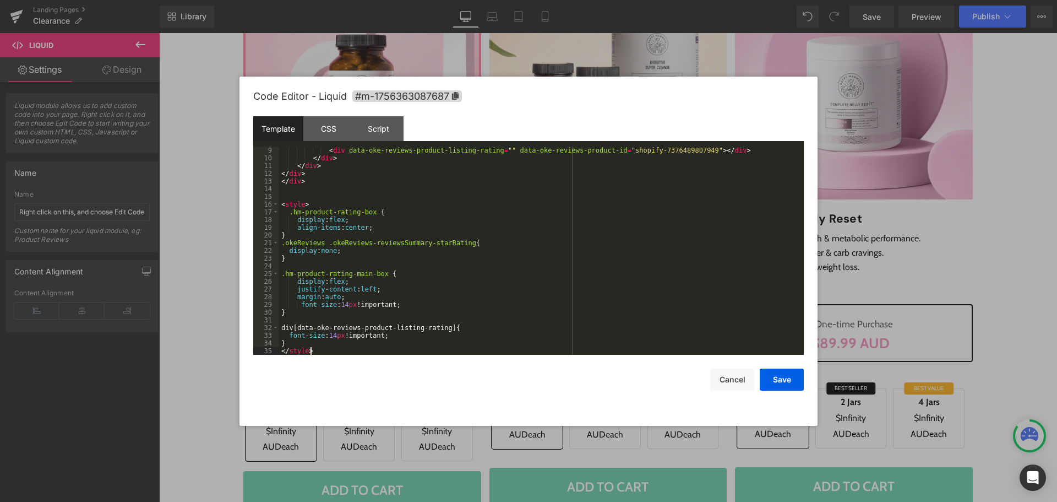
scroll to position [93, 0]
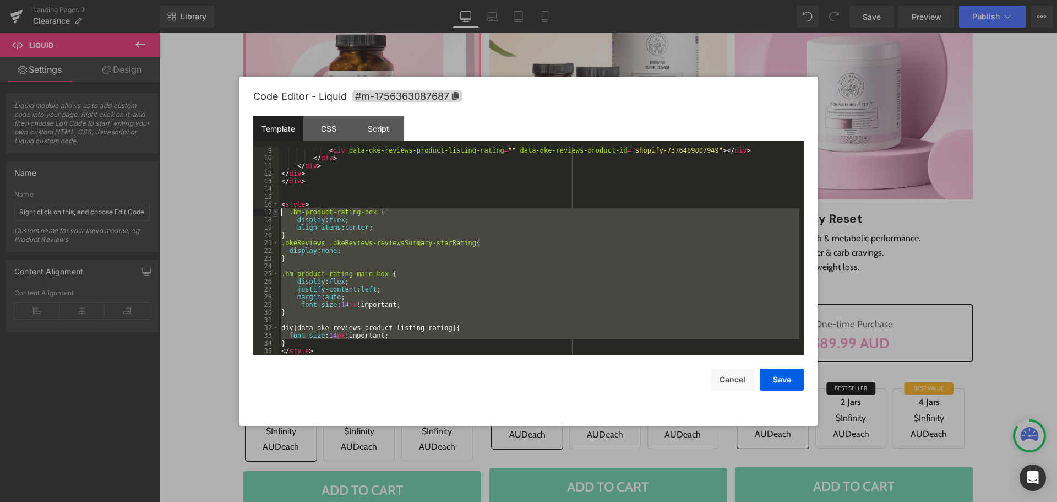
drag, startPoint x: 293, startPoint y: 341, endPoint x: 274, endPoint y: 214, distance: 128.6
click at [274, 214] on pre "9 10 11 12 13 14 15 16 17 18 19 20 21 22 23 24 25 26 27 28 29 30 31 32 33 34 35…" at bounding box center [528, 250] width 551 height 208
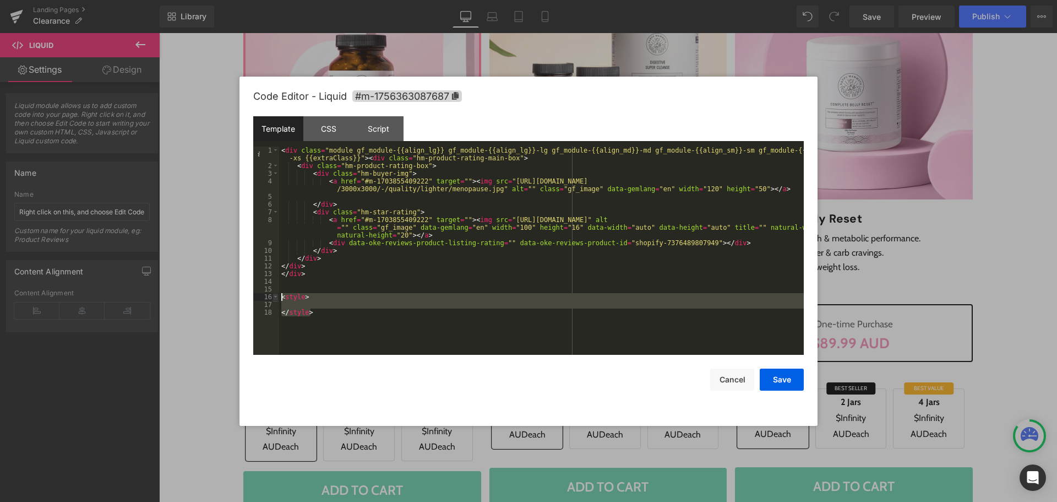
drag, startPoint x: 329, startPoint y: 335, endPoint x: 274, endPoint y: 296, distance: 67.5
click at [274, 296] on pre "1 2 3 4 5 6 7 8 9 10 11 12 13 14 15 16 17 18 < div class = "module gf_module-{{…" at bounding box center [528, 250] width 551 height 208
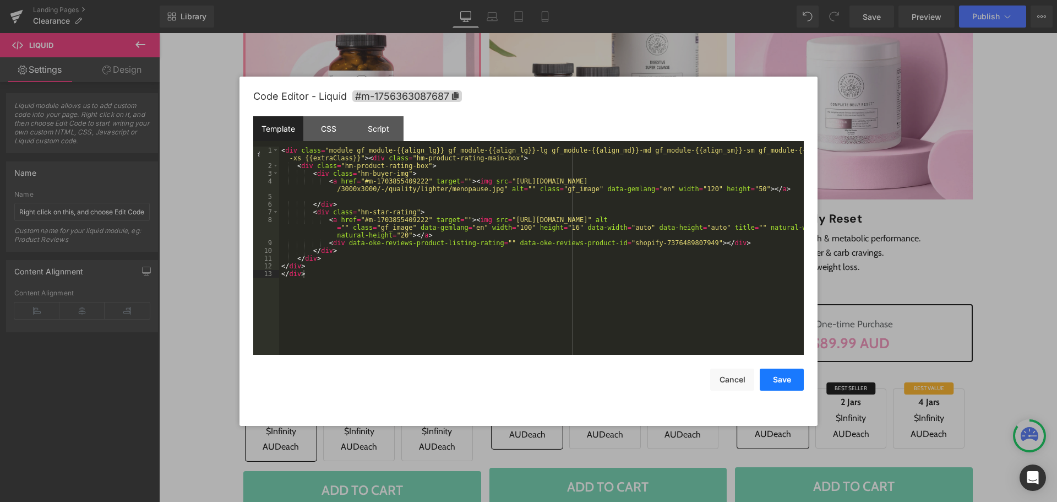
drag, startPoint x: 776, startPoint y: 383, endPoint x: 608, endPoint y: 319, distance: 180.0
click at [776, 383] on button "Save" at bounding box center [782, 379] width 44 height 22
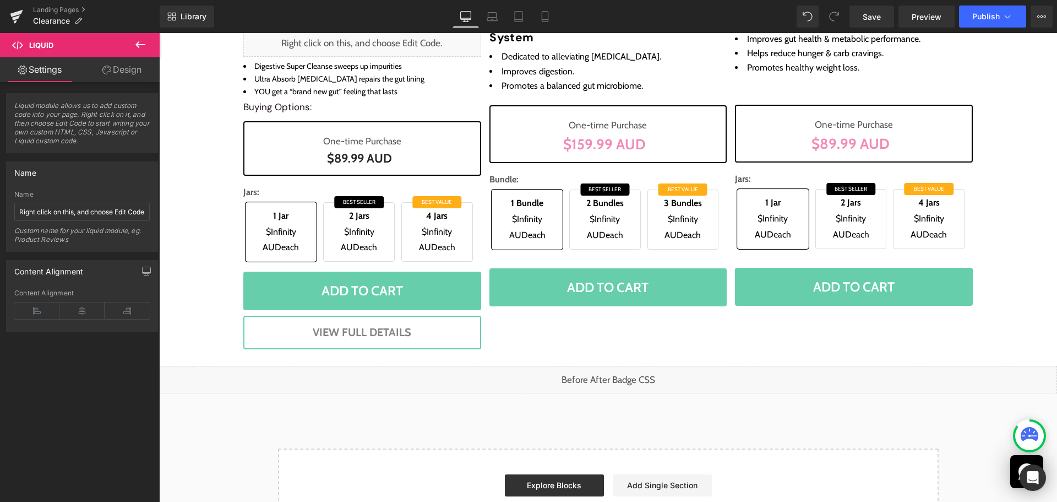
scroll to position [551, 0]
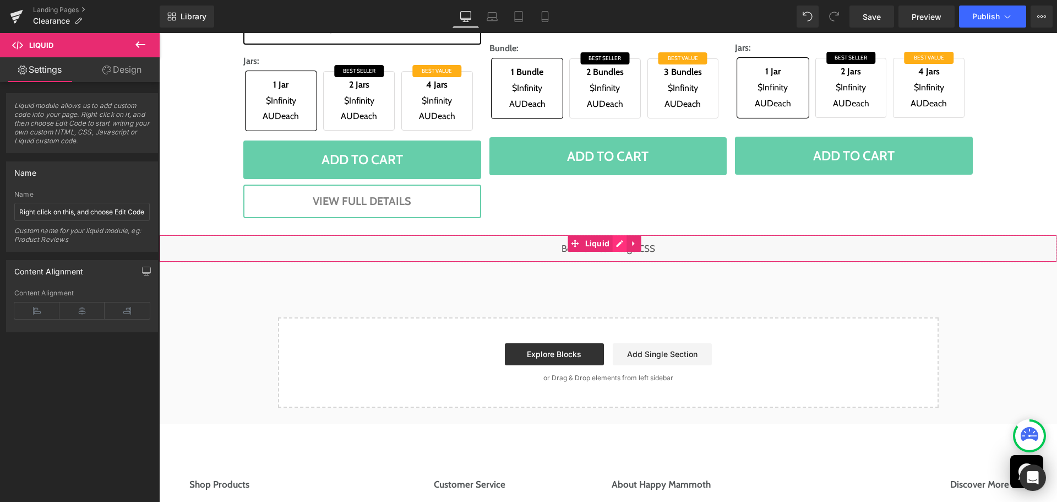
click at [621, 243] on div "Liquid" at bounding box center [608, 249] width 898 height 28
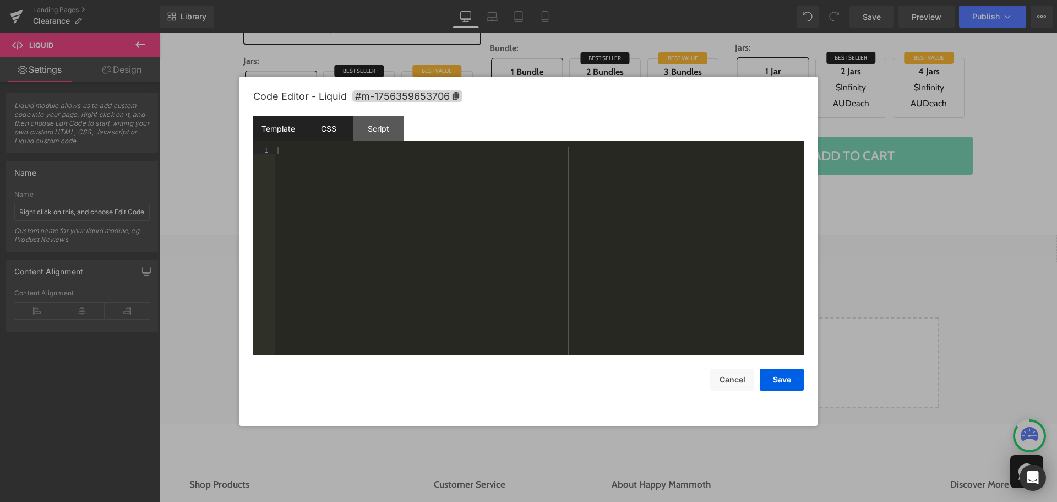
click at [323, 139] on div "CSS" at bounding box center [328, 128] width 50 height 25
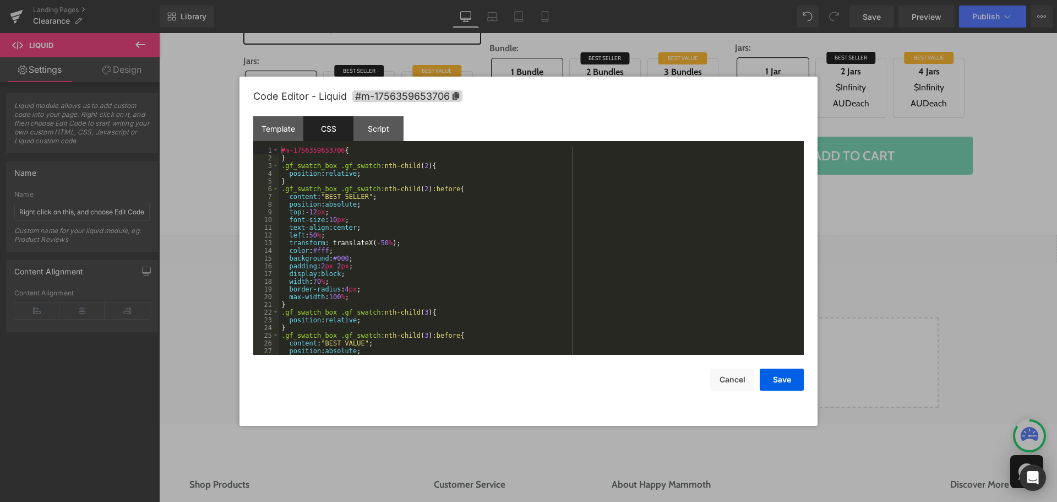
scroll to position [146, 0]
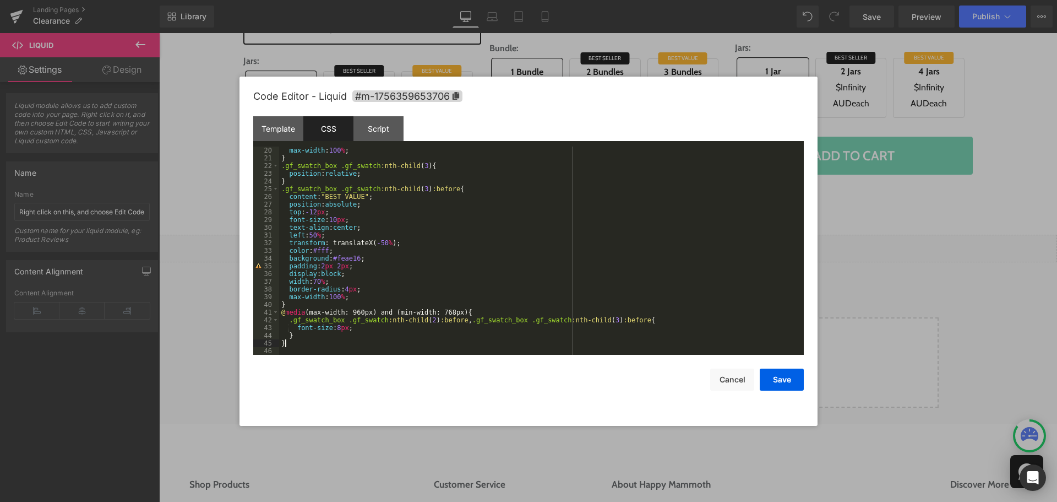
click at [300, 346] on div "max-width : 100 % ; } .gf_swatch_box .gf_swatch :nth-child ( 3 ) { position : r…" at bounding box center [539, 258] width 520 height 224
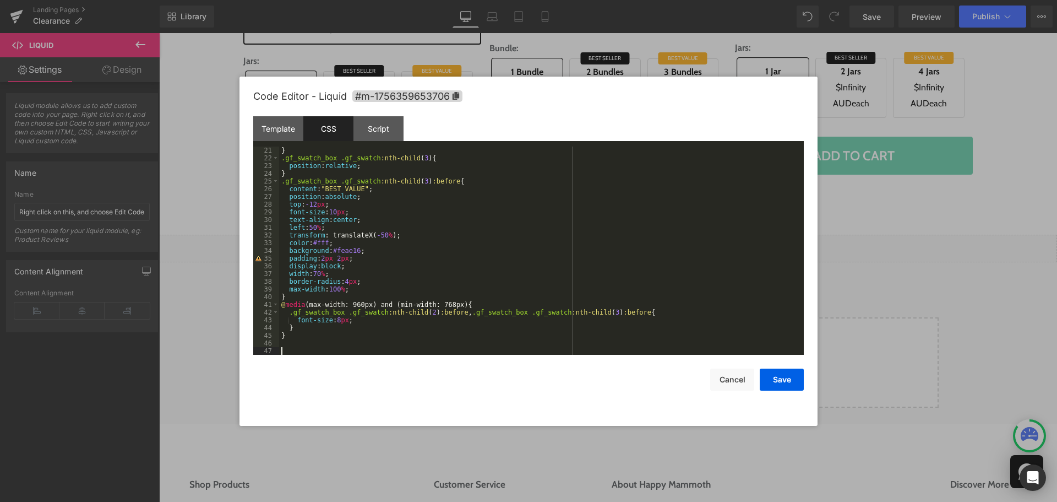
scroll to position [285, 0]
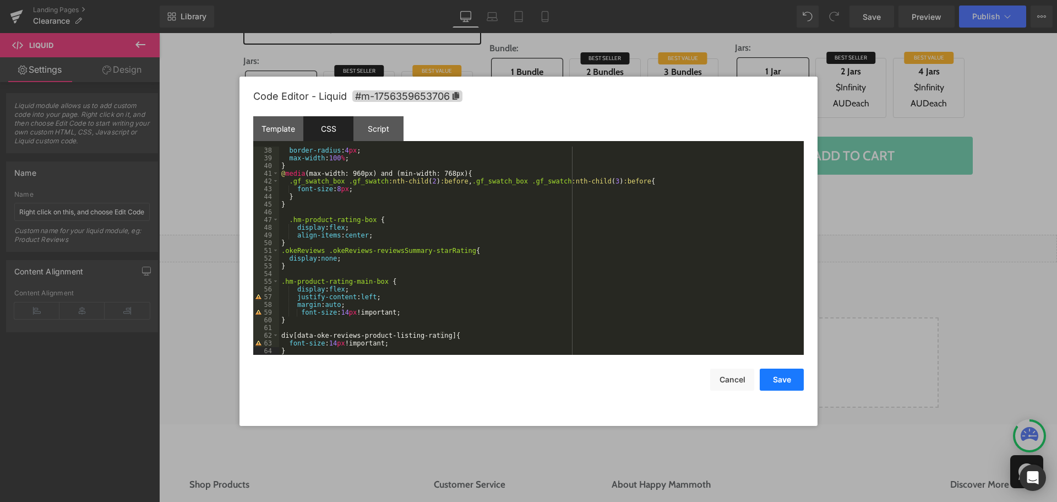
click at [782, 375] on button "Save" at bounding box center [782, 379] width 44 height 22
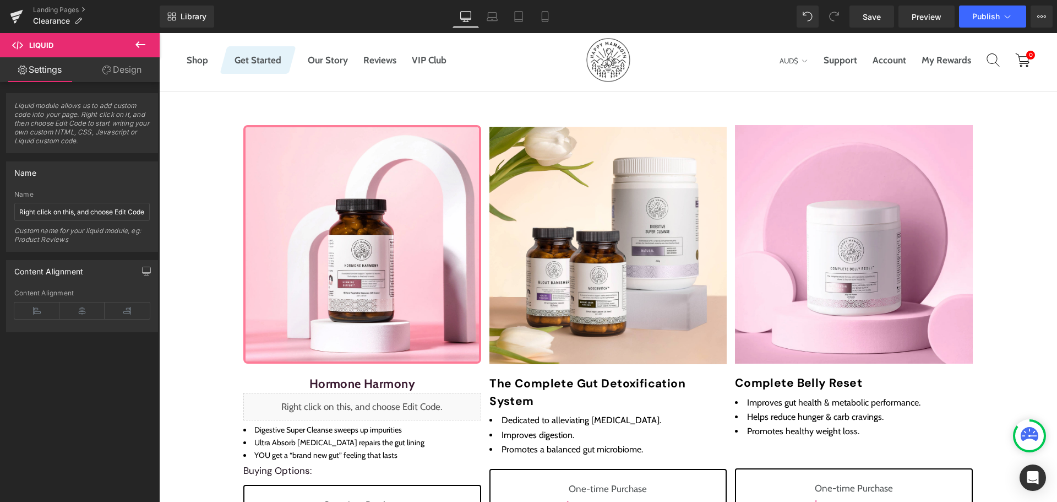
scroll to position [55, 0]
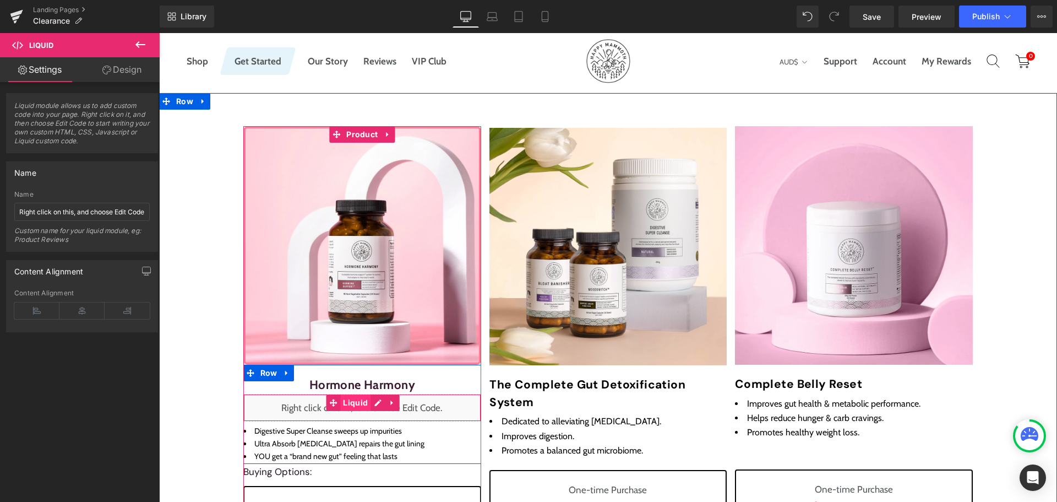
click at [356, 404] on span "Liquid" at bounding box center [355, 402] width 30 height 17
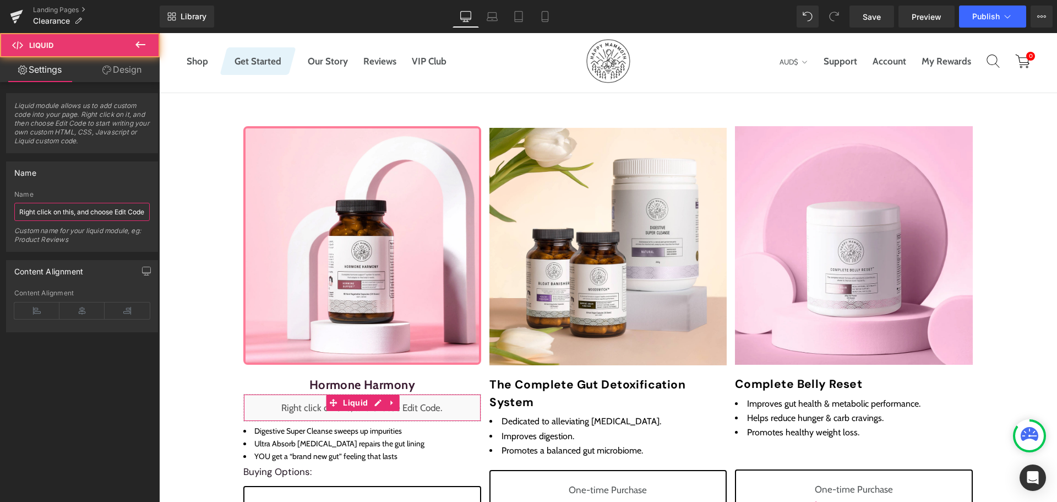
click at [76, 215] on input "Right click on this, and choose Edit Code." at bounding box center [81, 212] width 135 height 18
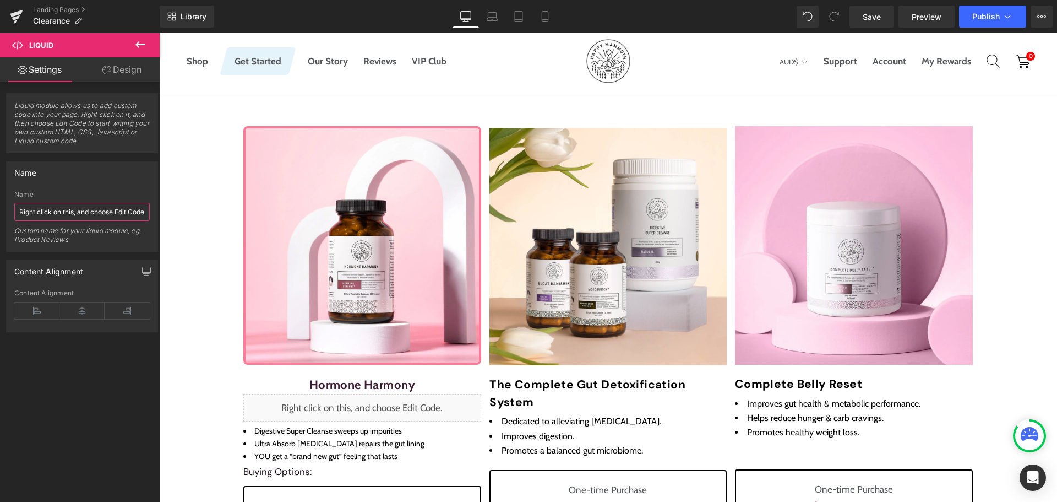
type input "R"
type input "Rating"
click at [74, 379] on div "Liquid module allows us to add custom code into your page. Right click on it, a…" at bounding box center [82, 294] width 165 height 425
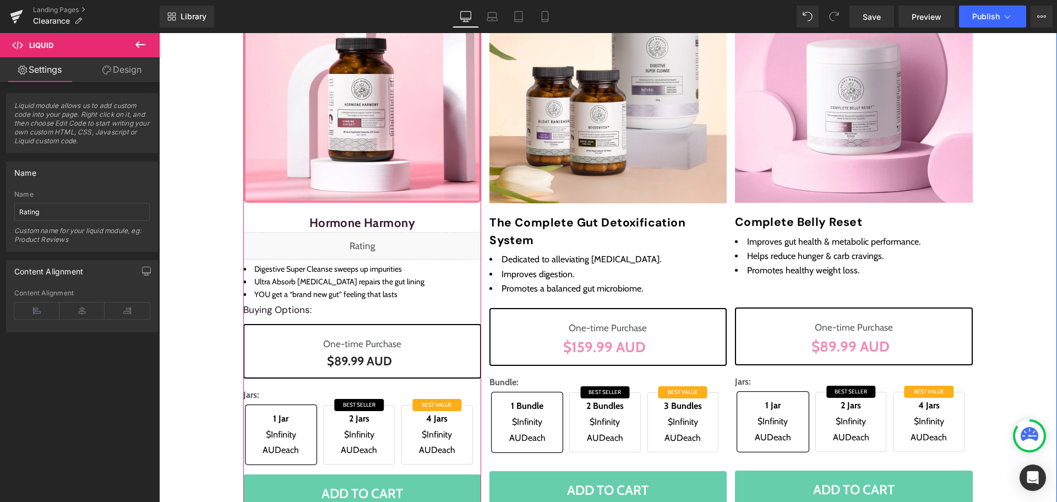
scroll to position [220, 0]
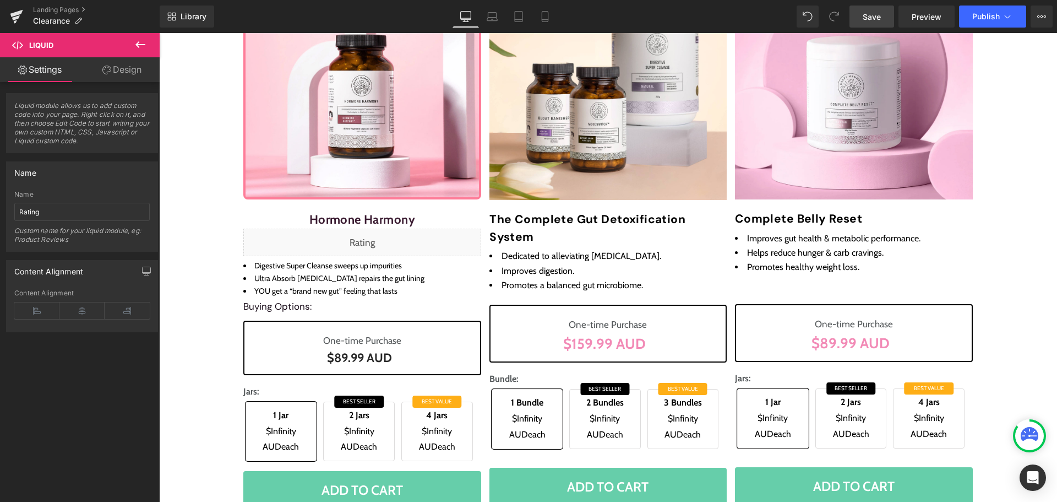
click at [876, 12] on span "Save" at bounding box center [872, 17] width 18 height 12
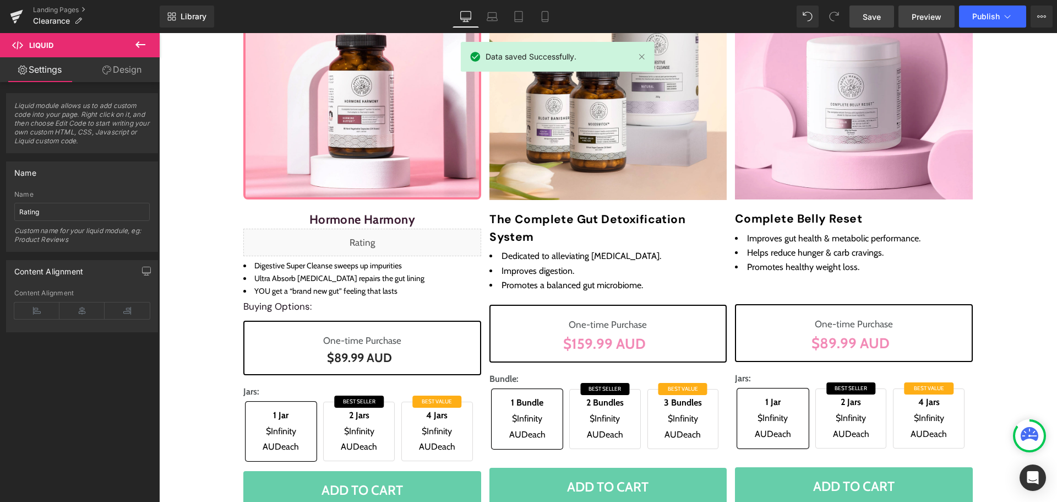
click at [934, 21] on span "Preview" at bounding box center [927, 17] width 30 height 12
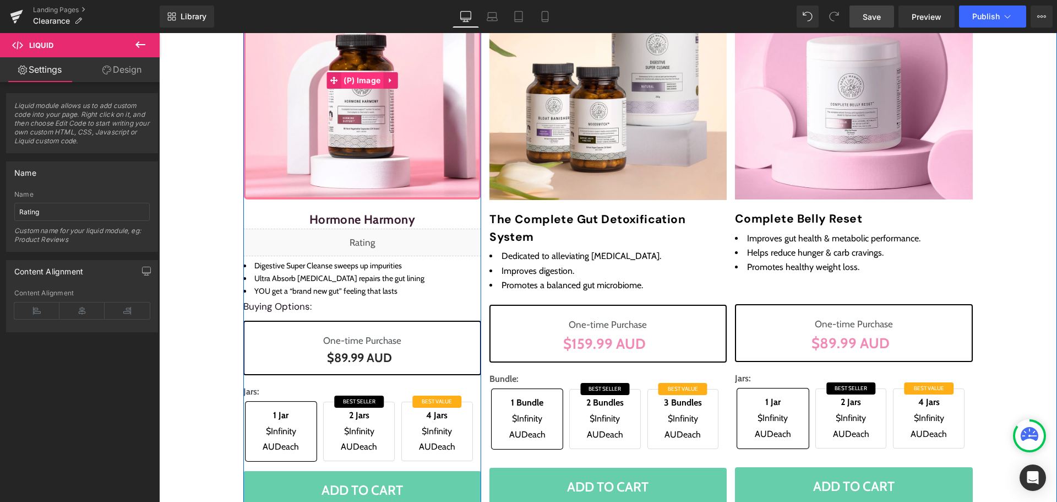
click at [357, 85] on span "(P) Image" at bounding box center [362, 80] width 42 height 17
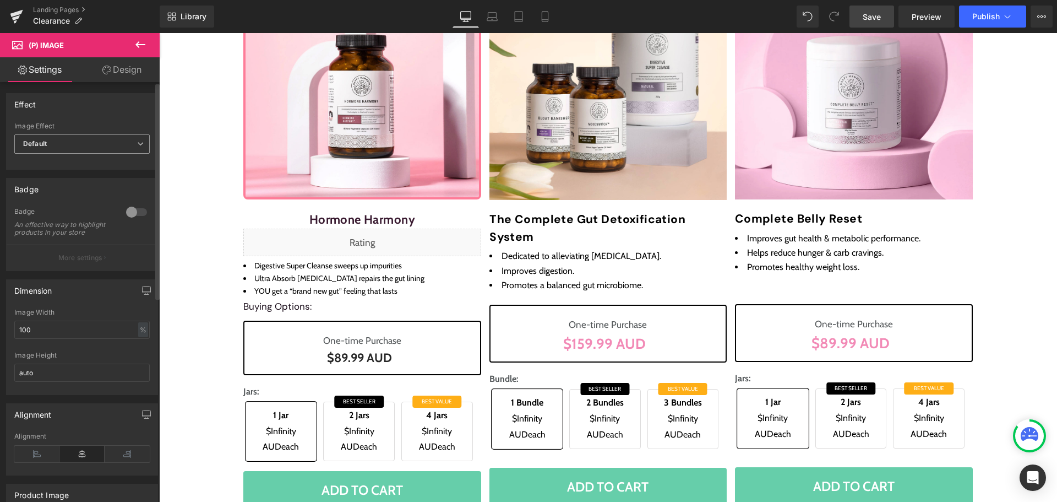
click at [68, 146] on span "Default" at bounding box center [81, 143] width 135 height 19
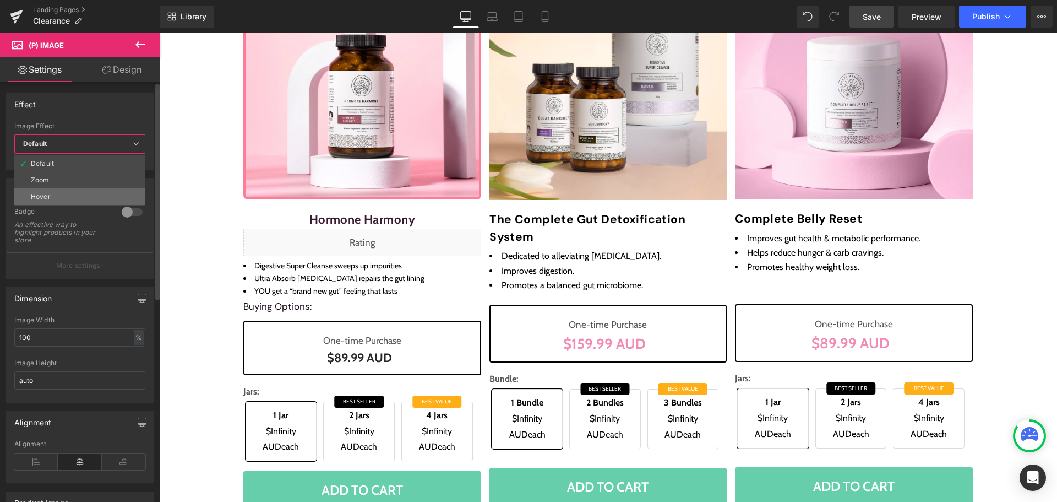
click at [66, 199] on li "Hover" at bounding box center [79, 196] width 131 height 17
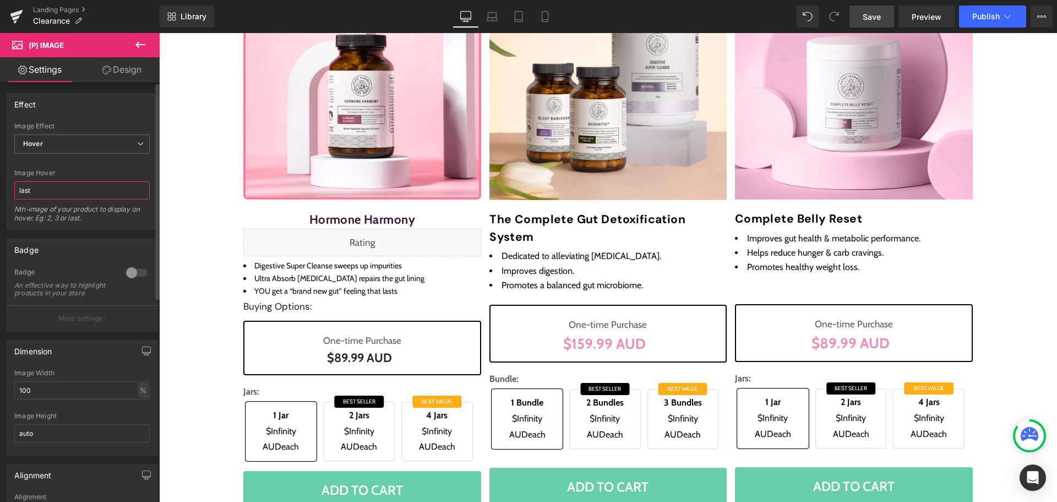
click at [62, 196] on input "last" at bounding box center [81, 190] width 135 height 18
type input "2"
click at [96, 160] on div at bounding box center [81, 162] width 135 height 7
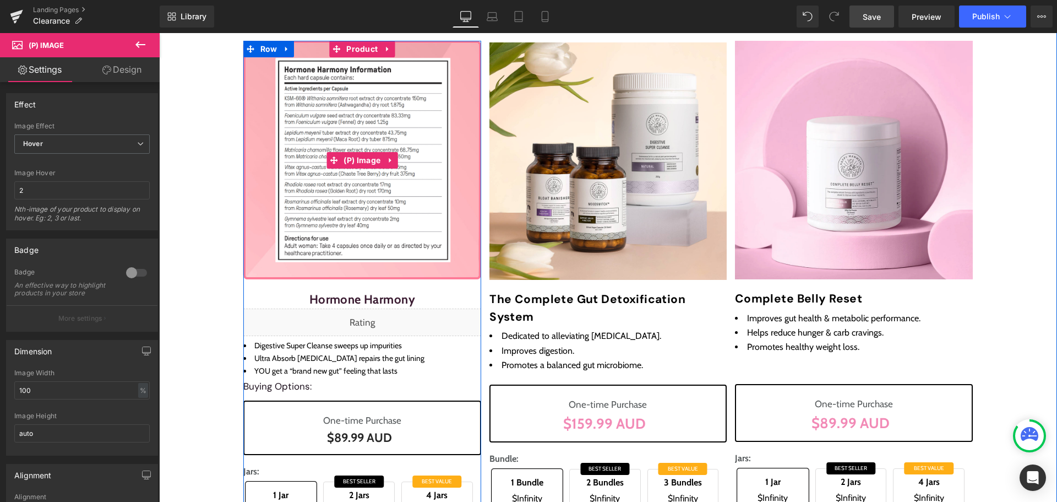
scroll to position [110, 0]
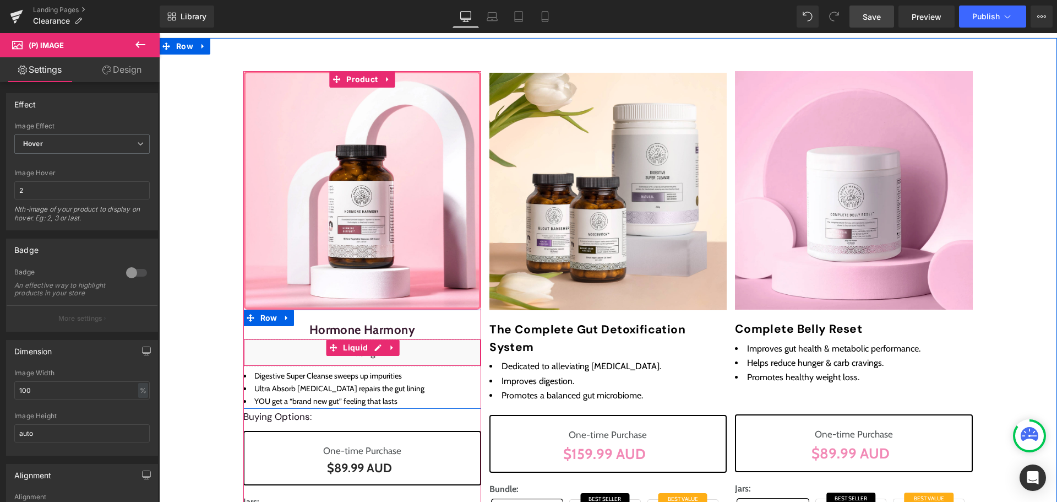
click at [389, 347] on icon at bounding box center [392, 348] width 8 height 8
click at [381, 347] on icon at bounding box center [385, 348] width 8 height 8
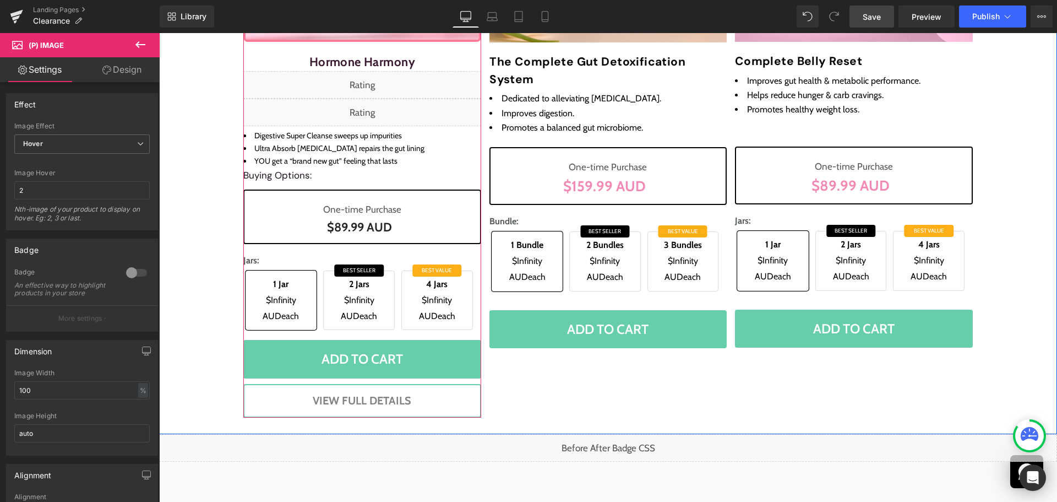
scroll to position [344, 0]
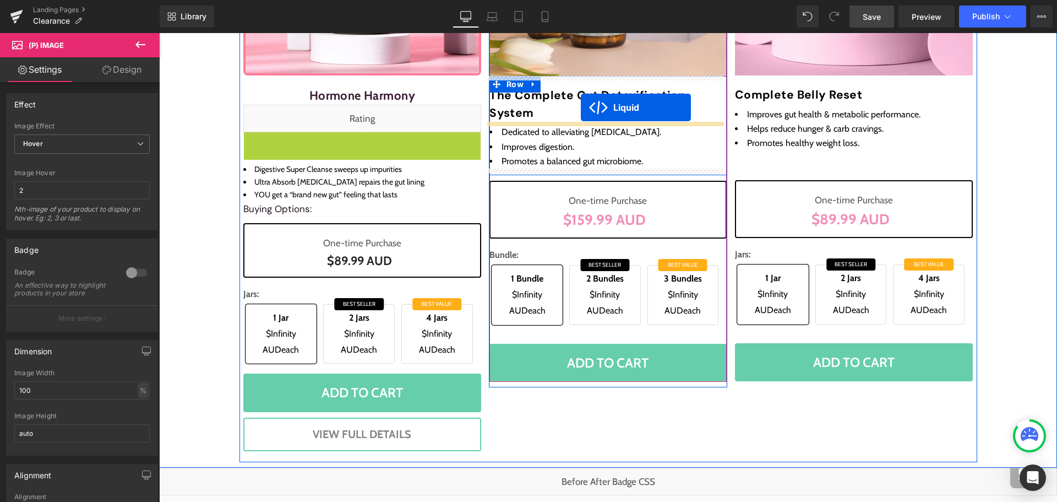
drag, startPoint x: 330, startPoint y: 140, endPoint x: 581, endPoint y: 107, distance: 252.7
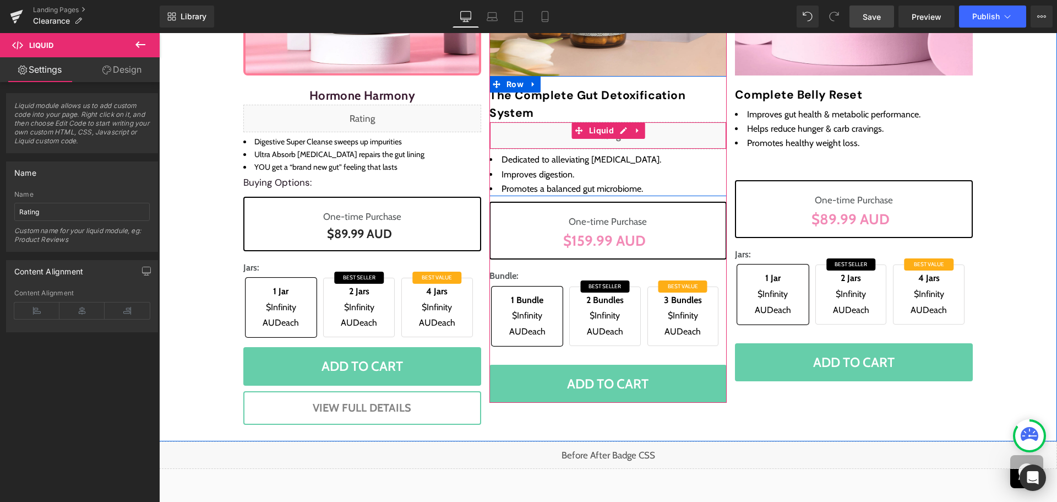
click at [619, 132] on div "Liquid" at bounding box center [608, 136] width 237 height 28
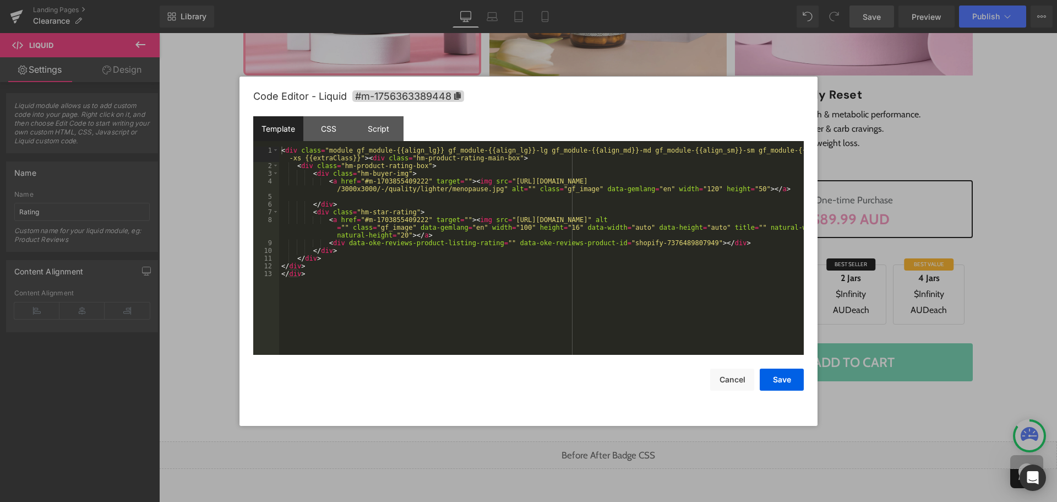
click at [609, 166] on div "< div class = "module gf_module-{{align_lg}} gf_module-{{align_lg}}-lg gf_modul…" at bounding box center [541, 261] width 525 height 231
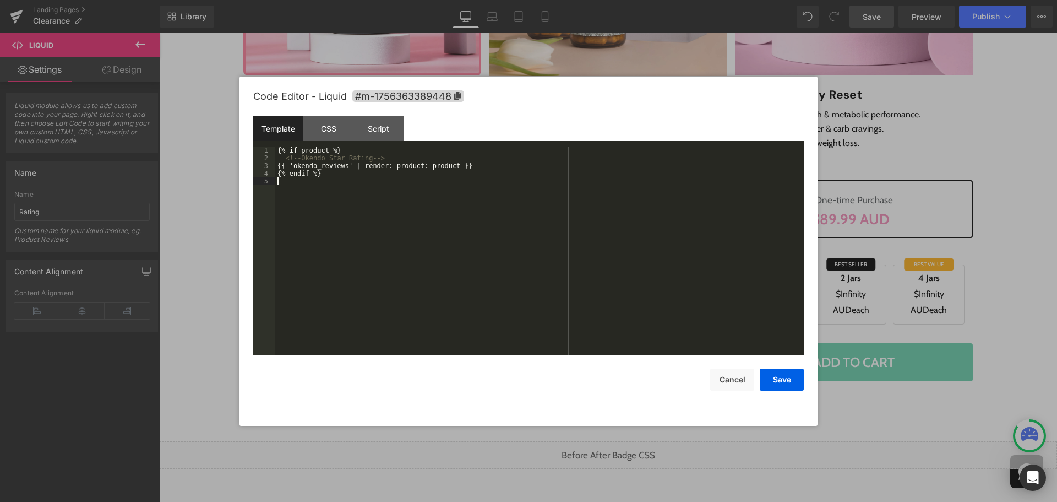
click at [615, 251] on div "{% if product %} <!-- Okendo Star Rating --> {{ 'okendo_reviews' | render: prod…" at bounding box center [539, 258] width 529 height 224
click at [785, 378] on button "Save" at bounding box center [782, 379] width 44 height 22
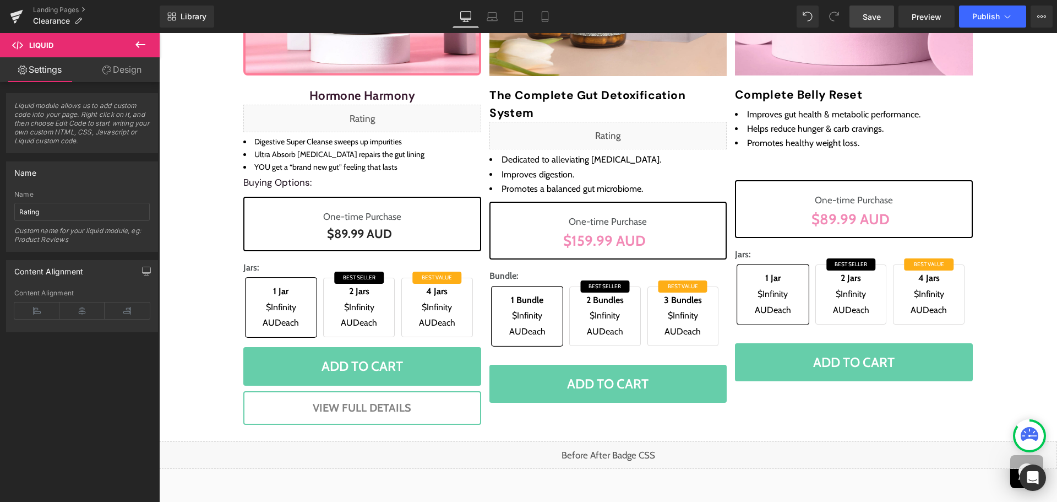
drag, startPoint x: 880, startPoint y: 18, endPoint x: 893, endPoint y: 225, distance: 206.9
click at [880, 18] on span "Save" at bounding box center [872, 17] width 18 height 12
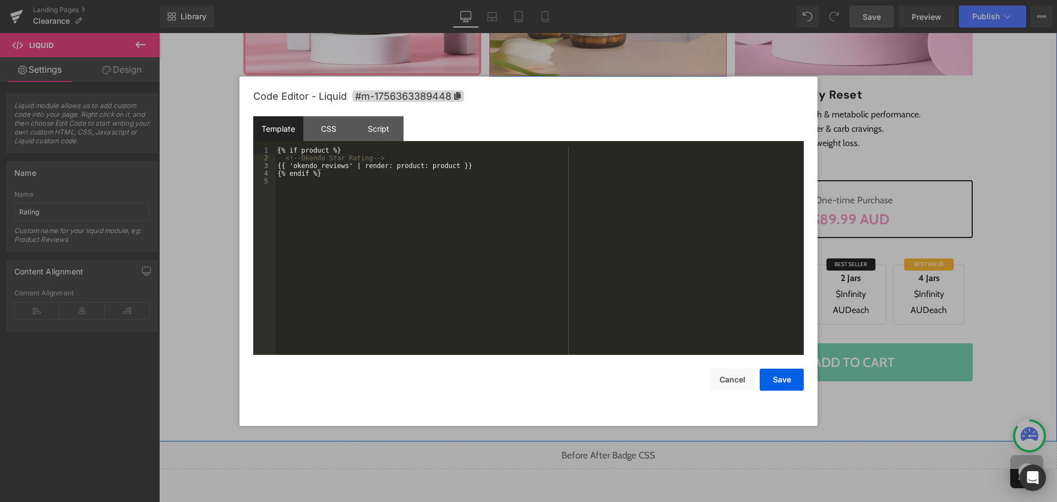
click at [613, 129] on div "Liquid" at bounding box center [608, 136] width 237 height 28
click at [548, 196] on div "{% if product %} <!-- Okendo Star Rating --> {{ 'okendo_reviews' | render: prod…" at bounding box center [539, 258] width 529 height 224
click at [700, 323] on div "{% if product %} <!-- Okendo Star Rating --> {{ 'okendo_reviews' | render: prod…" at bounding box center [539, 258] width 529 height 224
click at [784, 383] on button "Save" at bounding box center [782, 379] width 44 height 22
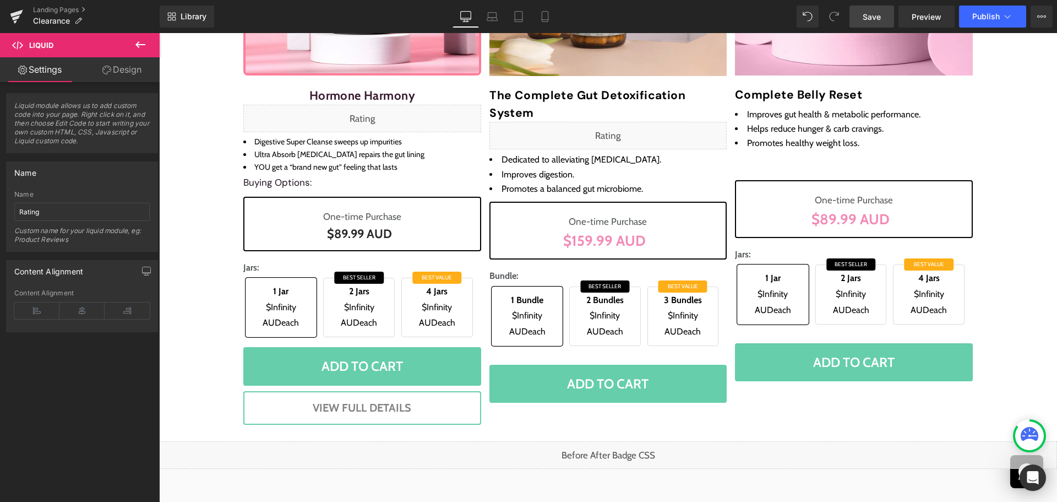
drag, startPoint x: 878, startPoint y: 18, endPoint x: 614, endPoint y: 56, distance: 267.1
click at [878, 18] on span "Save" at bounding box center [872, 17] width 18 height 12
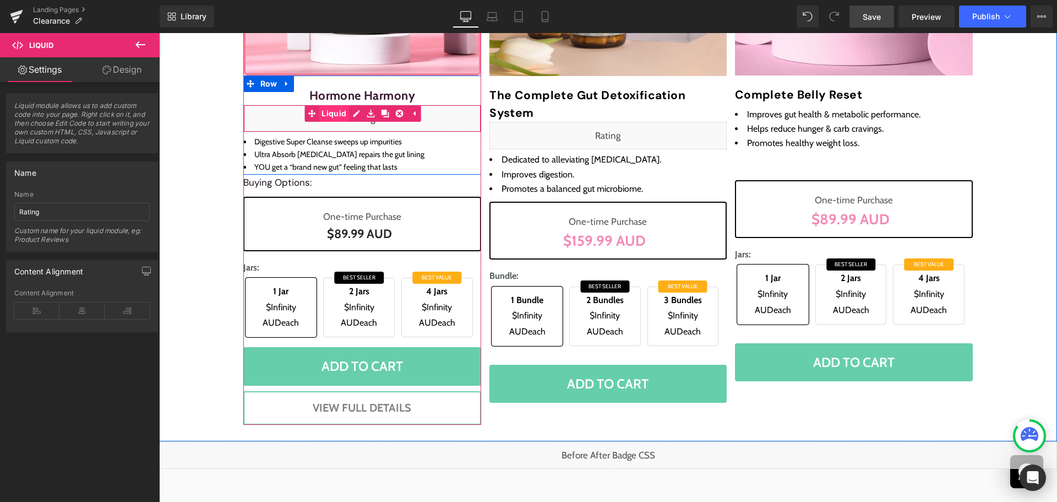
click at [342, 118] on span "Liquid" at bounding box center [334, 113] width 30 height 17
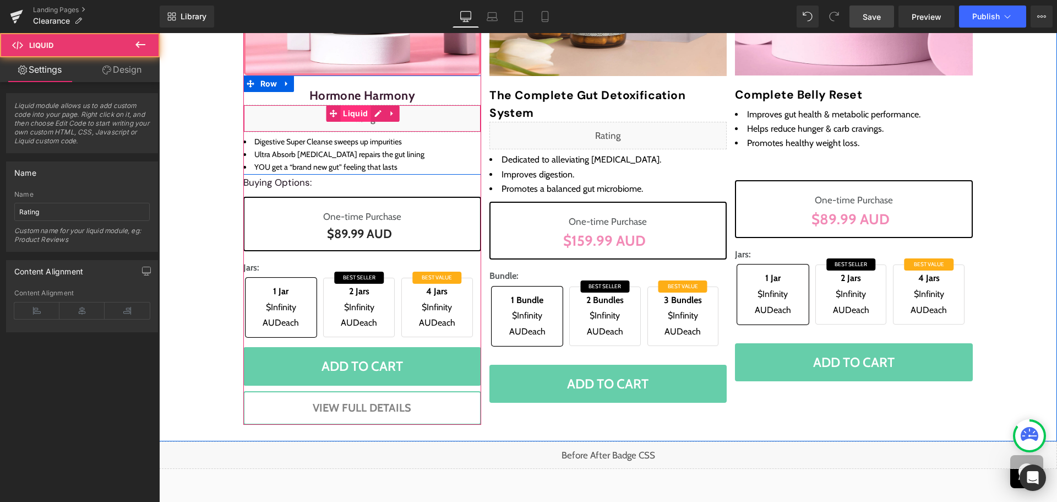
click at [363, 112] on span "Liquid" at bounding box center [355, 113] width 30 height 17
click at [366, 118] on div "Liquid" at bounding box center [362, 119] width 238 height 28
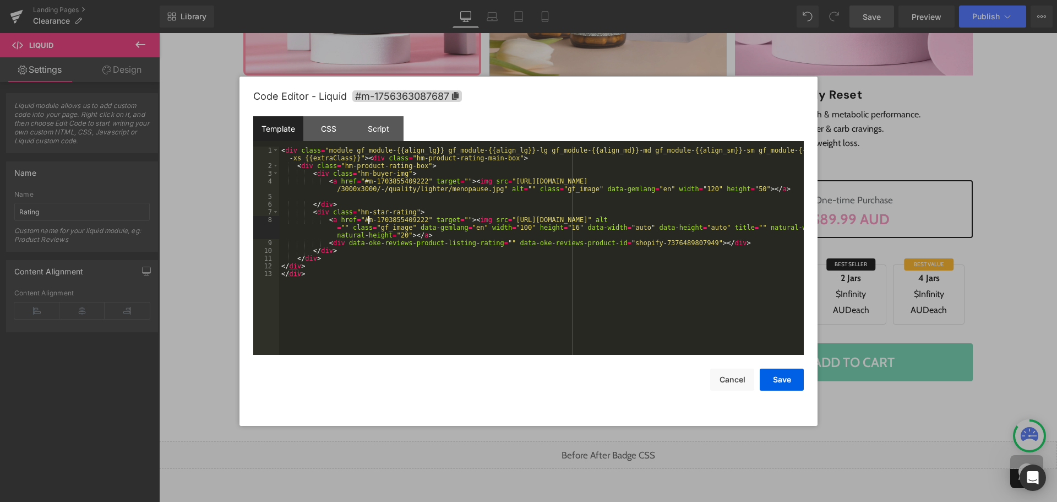
click at [368, 223] on div "< div class = "module gf_module-{{align_lg}} gf_module-{{align_lg}}-lg gf_modul…" at bounding box center [541, 261] width 525 height 231
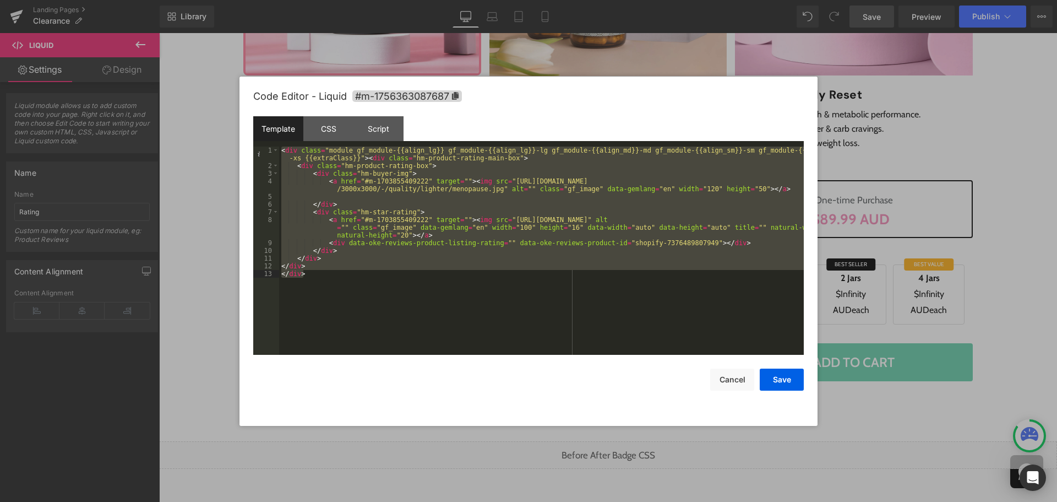
click at [629, 331] on div "< div class = "module gf_module-{{align_lg}} gf_module-{{align_lg}}-lg gf_modul…" at bounding box center [541, 250] width 525 height 208
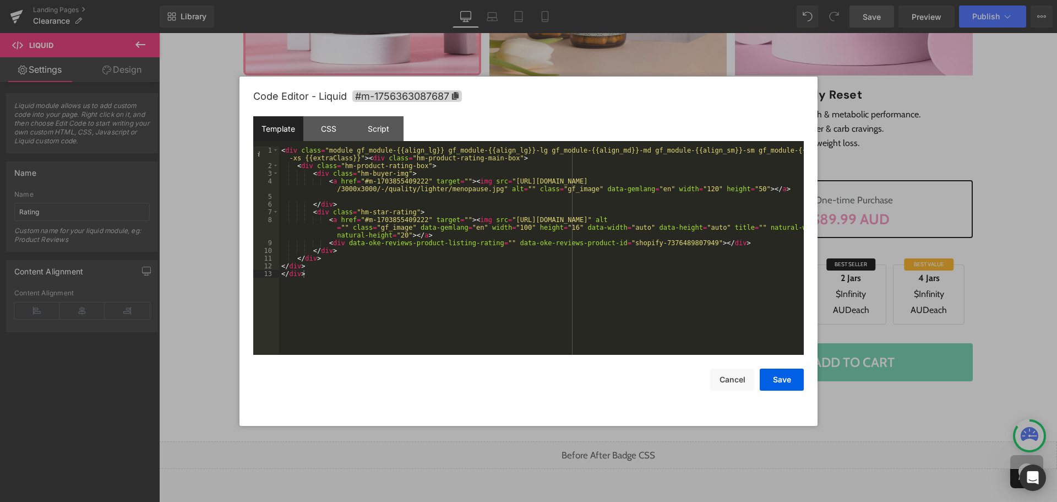
click at [590, 301] on div "< div class = "module gf_module-{{align_lg}} gf_module-{{align_lg}}-lg gf_modul…" at bounding box center [541, 261] width 525 height 231
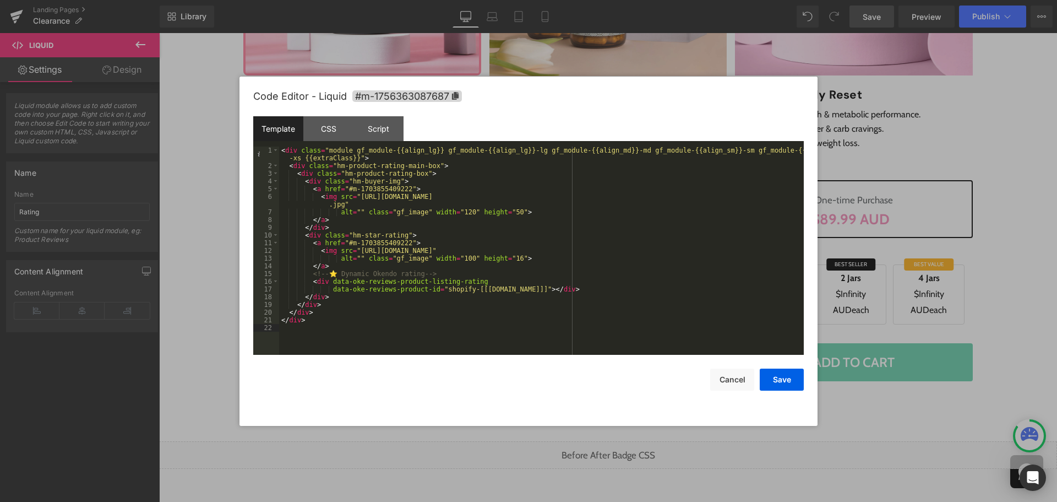
click at [529, 324] on div "< div class = "module gf_module-{{align_lg}} gf_module-{{align_lg}}-lg gf_modul…" at bounding box center [541, 261] width 525 height 231
click at [317, 282] on div "< div class = "module gf_module-{{align_lg}} gf_module-{{align_lg}}-lg gf_modul…" at bounding box center [541, 261] width 525 height 231
click at [319, 295] on div "< div class = "module gf_module-{{align_lg}} gf_module-{{align_lg}}-lg gf_modul…" at bounding box center [541, 261] width 525 height 231
click at [309, 302] on div "< div class = "module gf_module-{{align_lg}} gf_module-{{align_lg}}-lg gf_modul…" at bounding box center [541, 261] width 525 height 231
click at [406, 310] on div "< div class = "module gf_module-{{align_lg}} gf_module-{{align_lg}}-lg gf_modul…" at bounding box center [541, 261] width 525 height 231
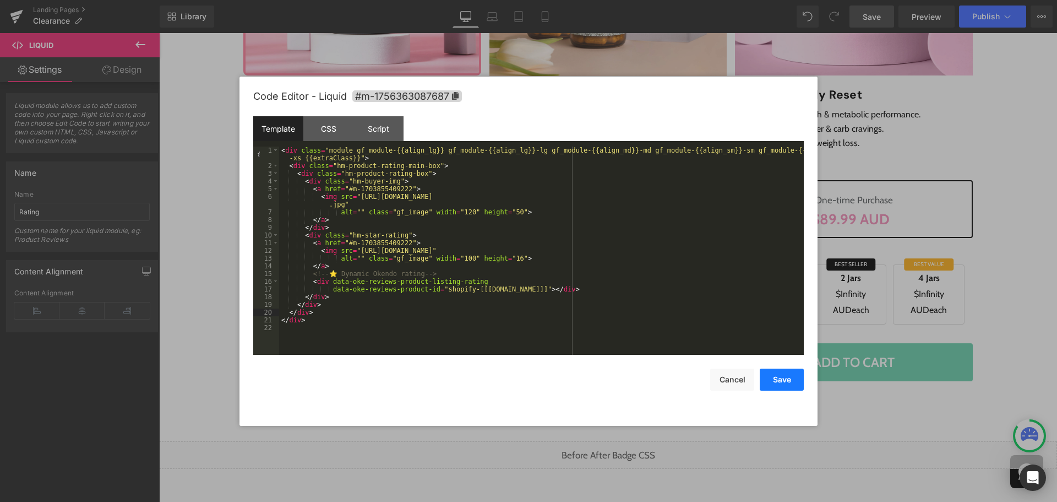
click at [781, 377] on button "Save" at bounding box center [782, 379] width 44 height 22
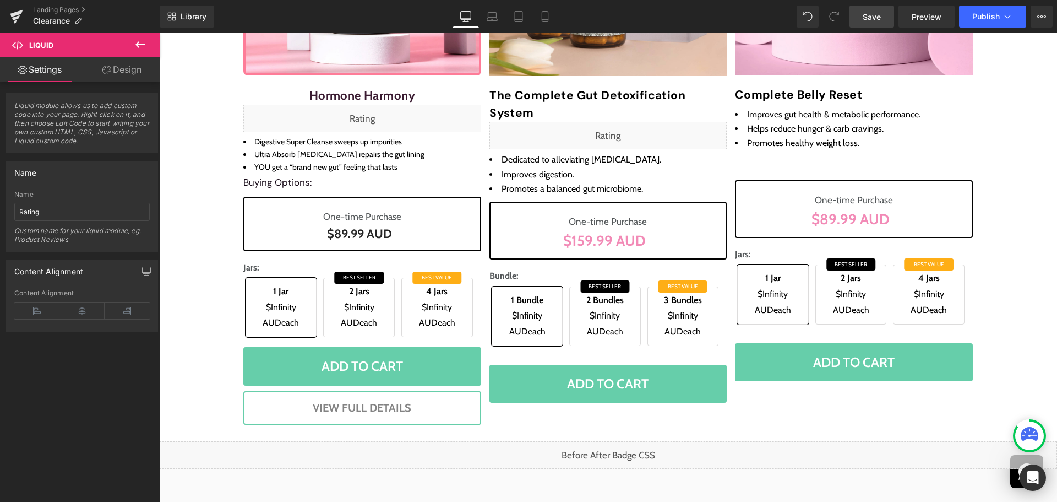
drag, startPoint x: 873, startPoint y: 15, endPoint x: 888, endPoint y: 111, distance: 96.5
click at [873, 15] on span "Save" at bounding box center [872, 17] width 18 height 12
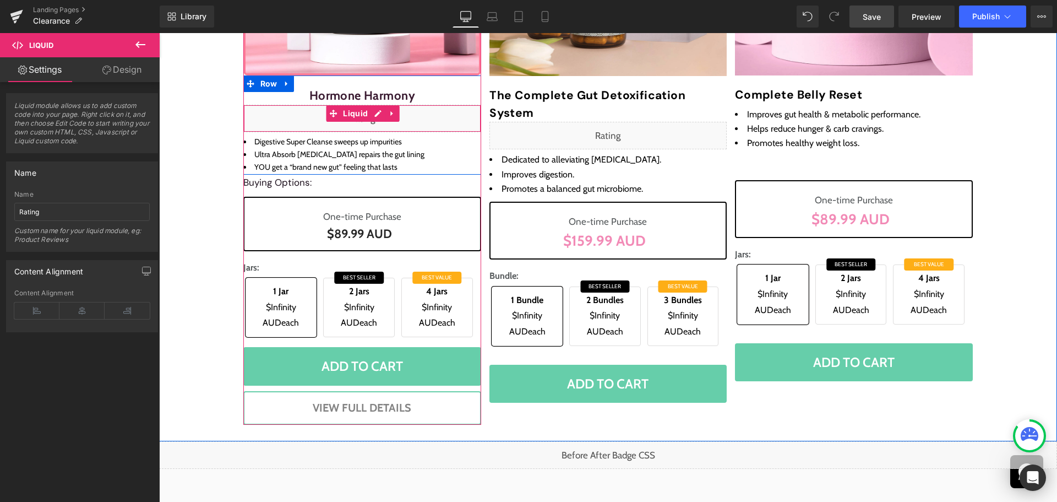
click at [377, 115] on div "Liquid" at bounding box center [362, 119] width 238 height 28
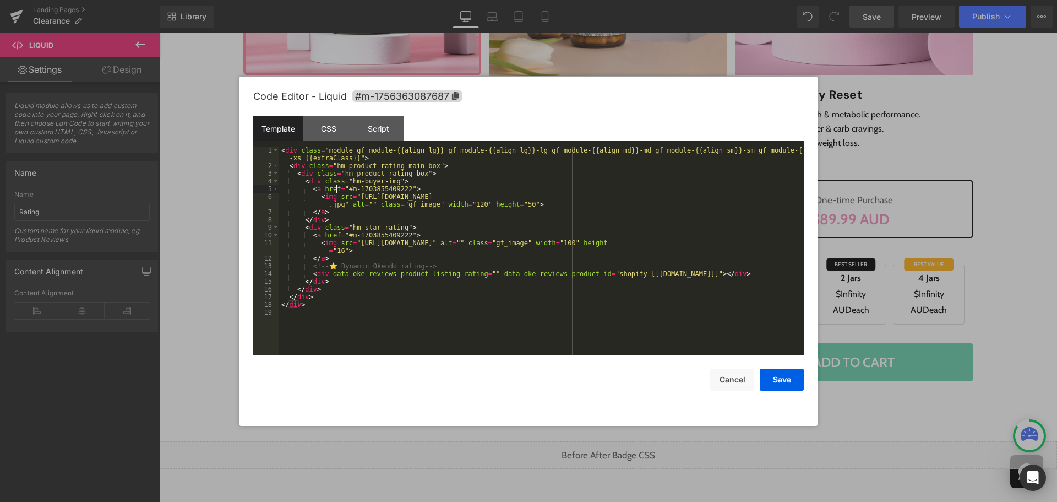
click at [335, 185] on div "< div class = "module gf_module-{{align_lg}} gf_module-{{align_lg}}-lg gf_modul…" at bounding box center [541, 261] width 525 height 231
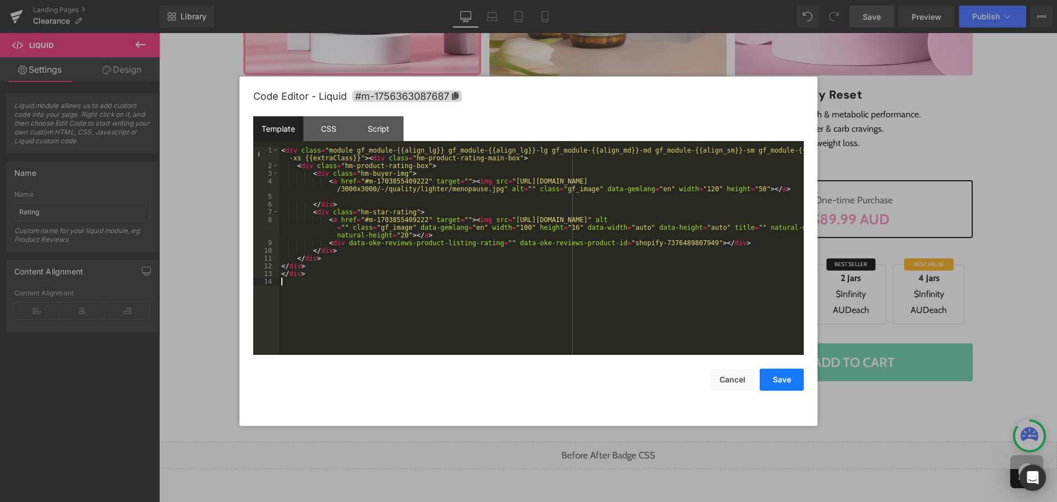
drag, startPoint x: 771, startPoint y: 375, endPoint x: 776, endPoint y: 370, distance: 6.6
click at [772, 375] on button "Save" at bounding box center [782, 379] width 44 height 22
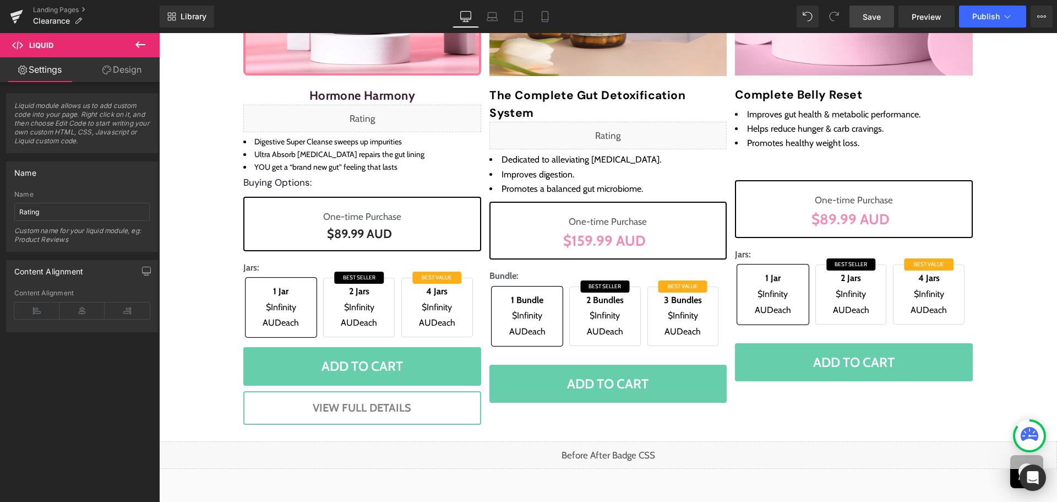
click at [883, 13] on link "Save" at bounding box center [872, 17] width 45 height 22
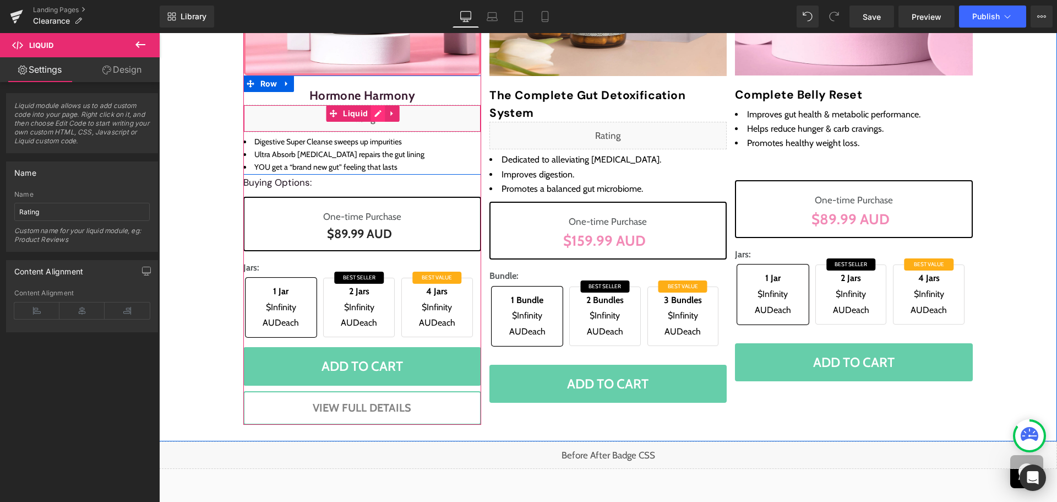
click at [372, 117] on div "Liquid" at bounding box center [362, 119] width 238 height 28
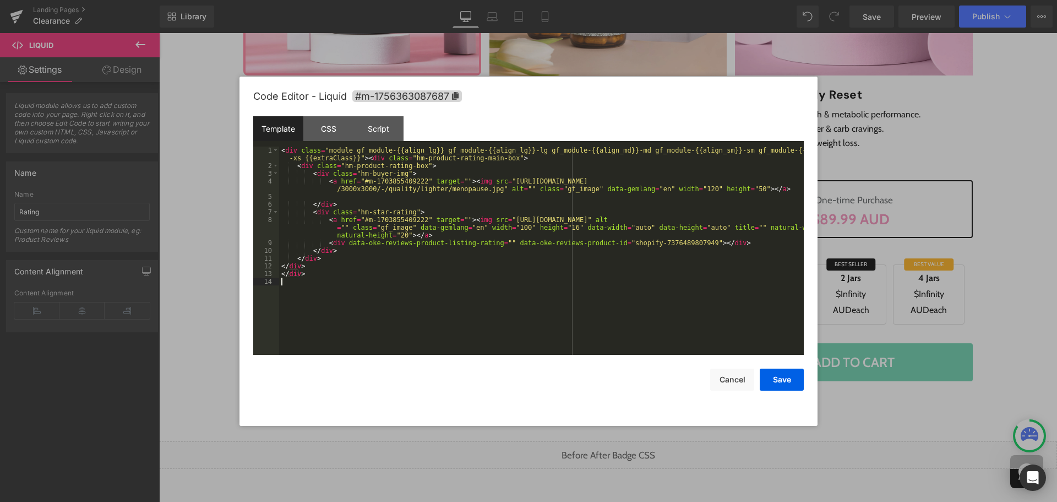
click at [423, 329] on div "< div class = "module gf_module-{{align_lg}} gf_module-{{align_lg}}-lg gf_modul…" at bounding box center [541, 261] width 525 height 231
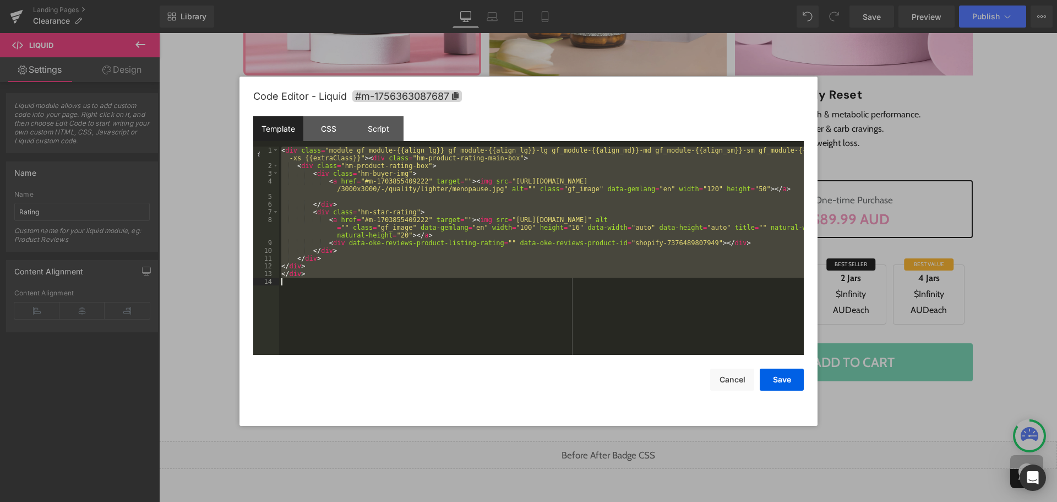
click at [576, 320] on div "< div class = "module gf_module-{{align_lg}} gf_module-{{align_lg}}-lg gf_modul…" at bounding box center [541, 250] width 525 height 208
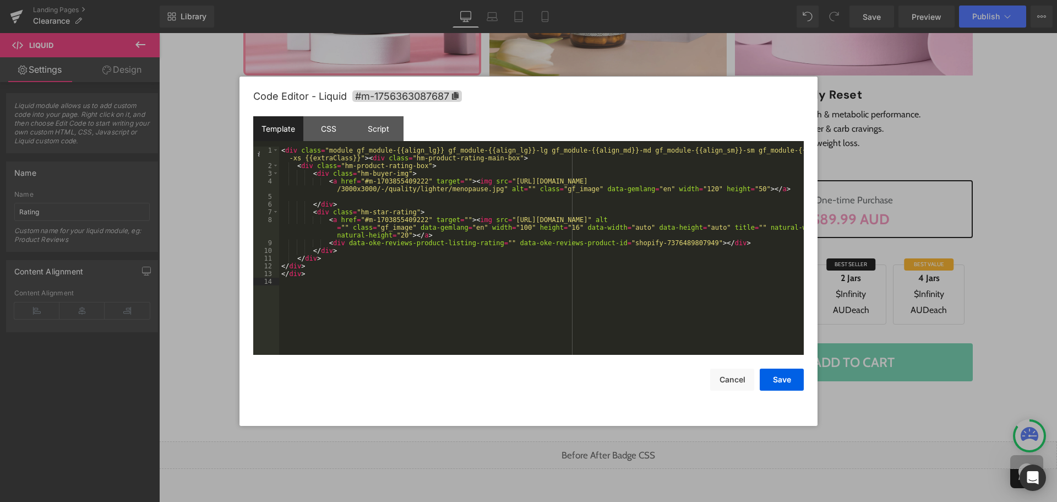
click at [319, 175] on div "< div class = "module gf_module-{{align_lg}} gf_module-{{align_lg}}-lg gf_modul…" at bounding box center [541, 261] width 525 height 231
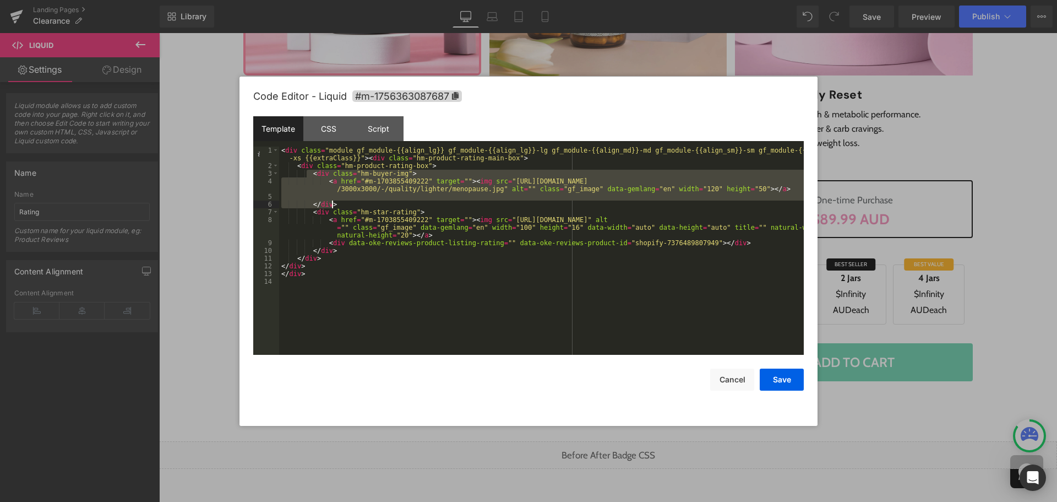
drag, startPoint x: 311, startPoint y: 175, endPoint x: 341, endPoint y: 204, distance: 42.1
click at [341, 204] on div "< div class = "module gf_module-{{align_lg}} gf_module-{{align_lg}}-lg gf_modul…" at bounding box center [541, 261] width 525 height 231
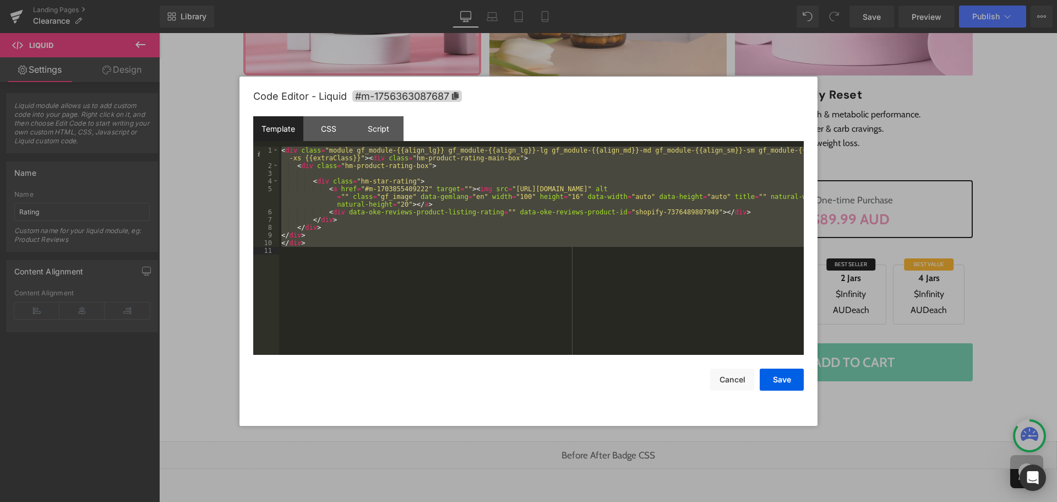
click at [350, 287] on div "< div class = "module gf_module-{{align_lg}} gf_module-{{align_lg}}-lg gf_modul…" at bounding box center [541, 250] width 525 height 208
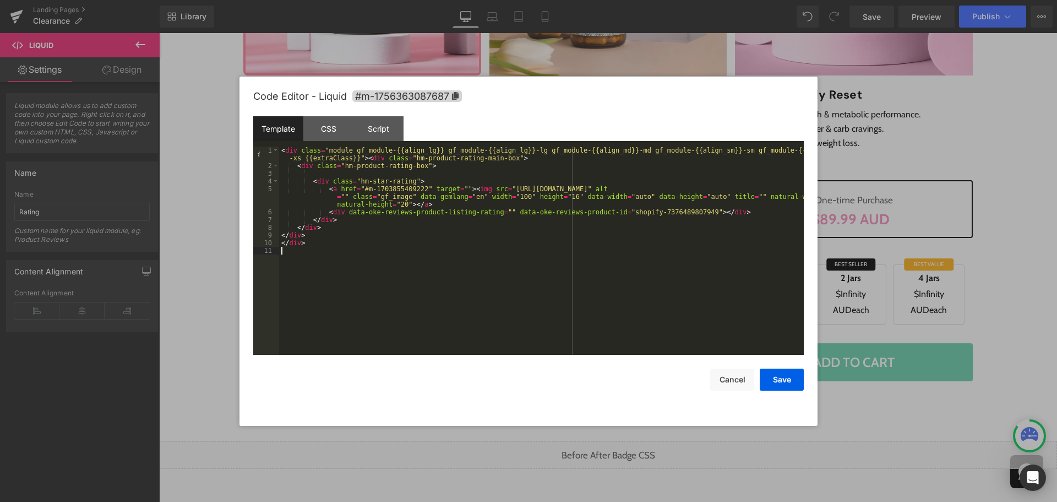
click at [300, 165] on div "< div class = "module gf_module-{{align_lg}} gf_module-{{align_lg}}-lg gf_modul…" at bounding box center [541, 261] width 525 height 231
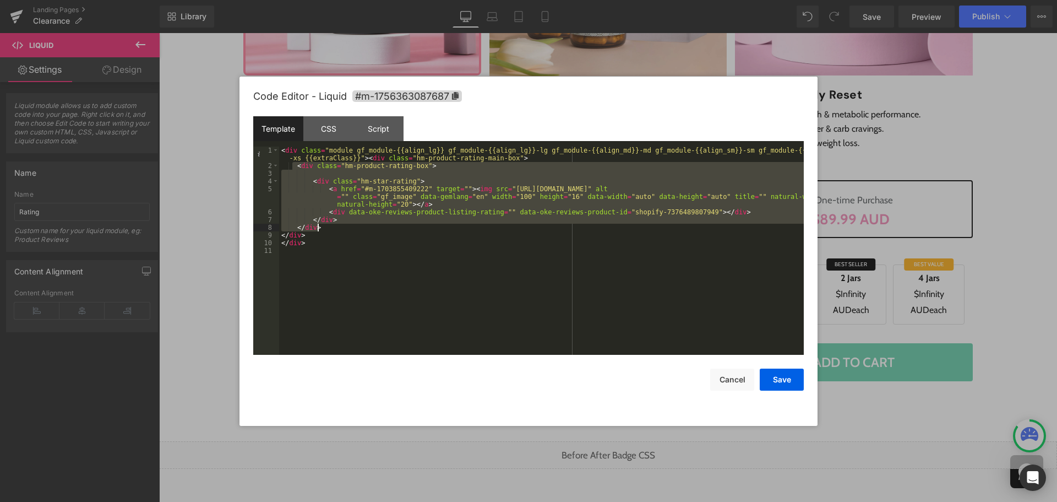
drag, startPoint x: 294, startPoint y: 166, endPoint x: 322, endPoint y: 224, distance: 64.3
click at [322, 224] on div "< div class = "module gf_module-{{align_lg}} gf_module-{{align_lg}}-lg gf_modul…" at bounding box center [541, 261] width 525 height 231
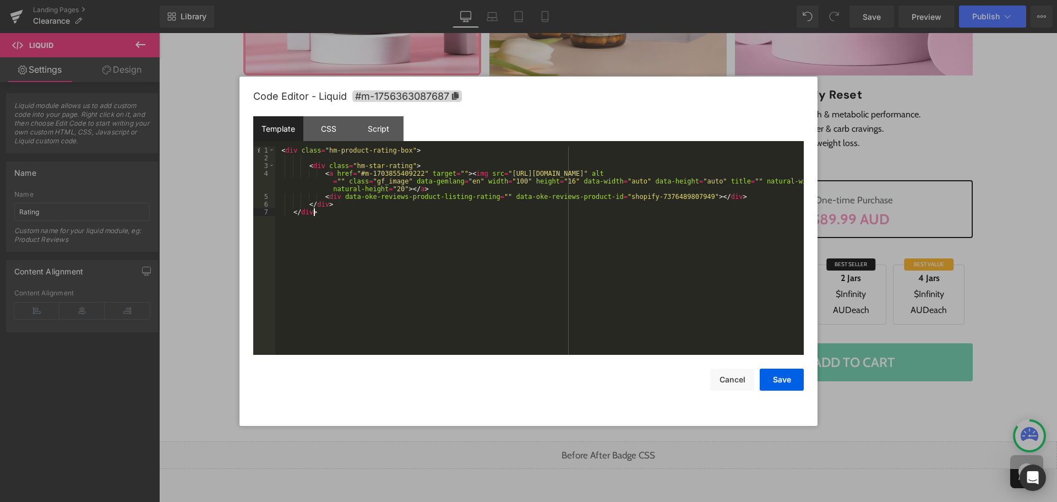
click at [410, 149] on div "< div class = "hm-product-rating-box" > < div class = "hm-star-rating" > < a hr…" at bounding box center [539, 258] width 529 height 224
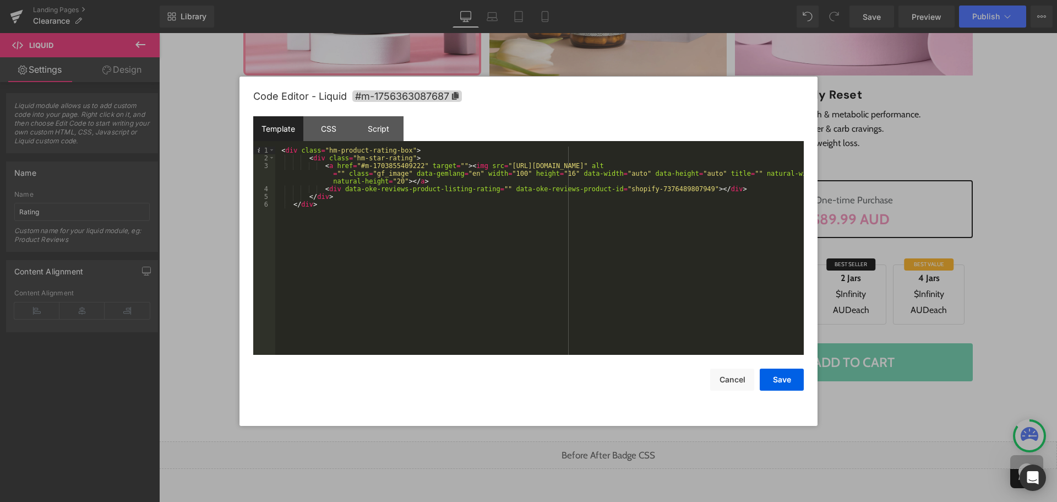
click at [428, 203] on div "< div class = "hm-product-rating-box" > < div class = "hm-star-rating" > < a hr…" at bounding box center [539, 258] width 529 height 224
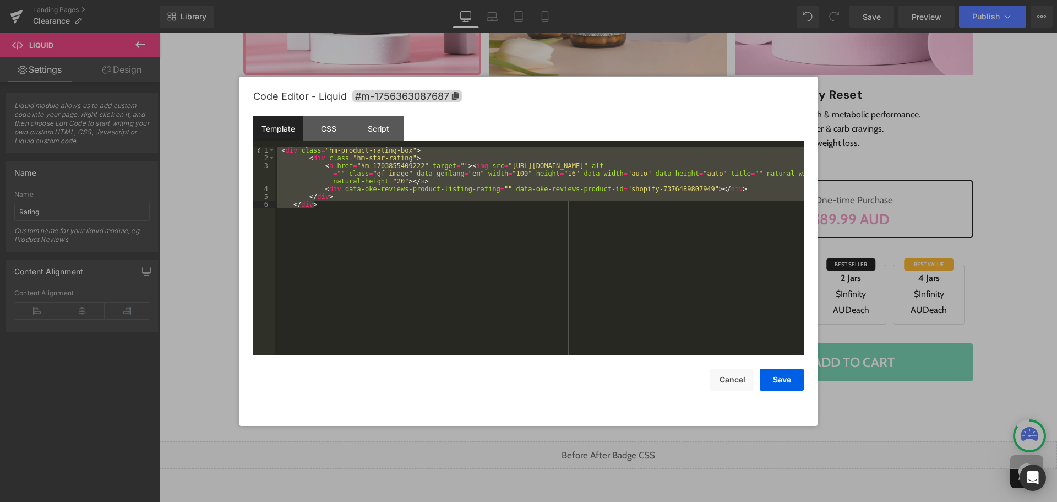
click at [435, 238] on div "< div class = "hm-product-rating-box" > < div class = "hm-star-rating" > < a hr…" at bounding box center [539, 250] width 529 height 208
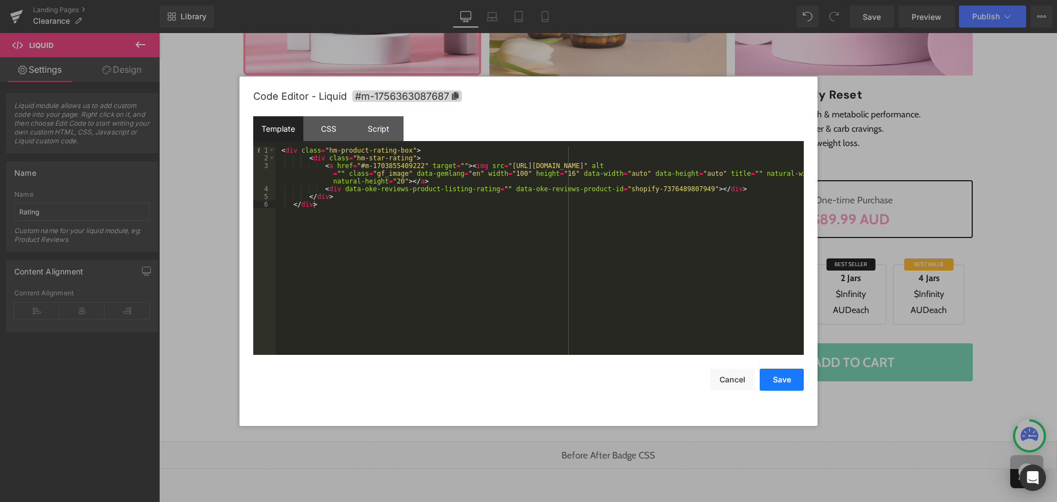
click at [789, 377] on button "Save" at bounding box center [782, 379] width 44 height 22
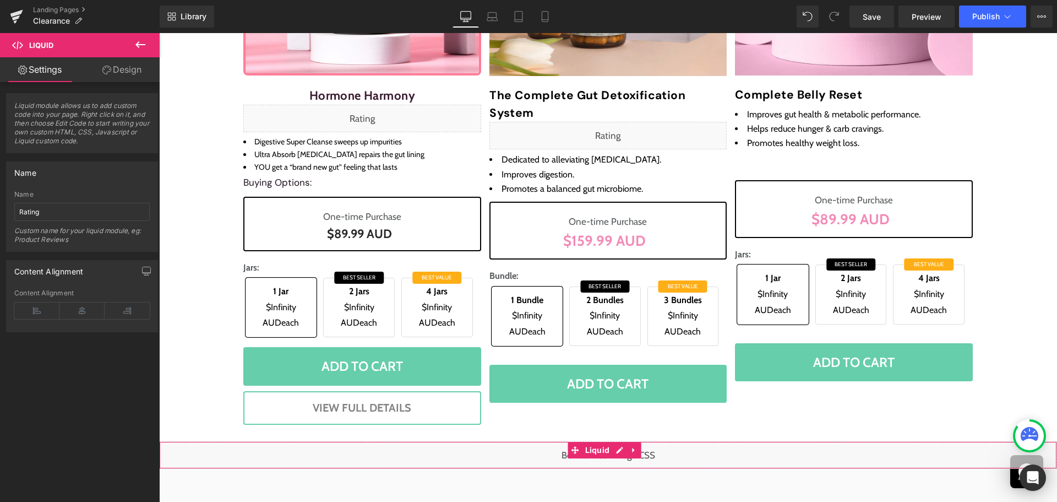
click at [616, 451] on div "Liquid" at bounding box center [608, 455] width 898 height 28
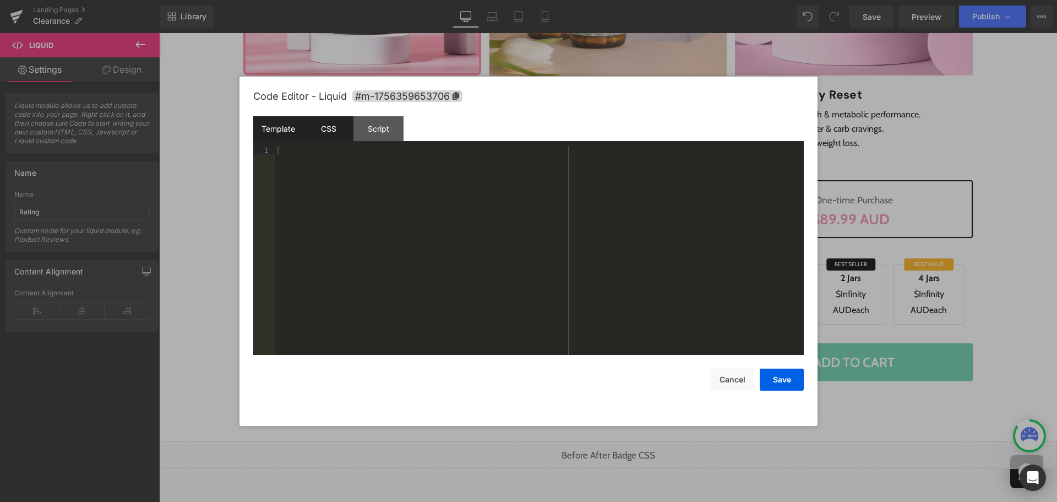
click at [335, 132] on div "CSS" at bounding box center [328, 128] width 50 height 25
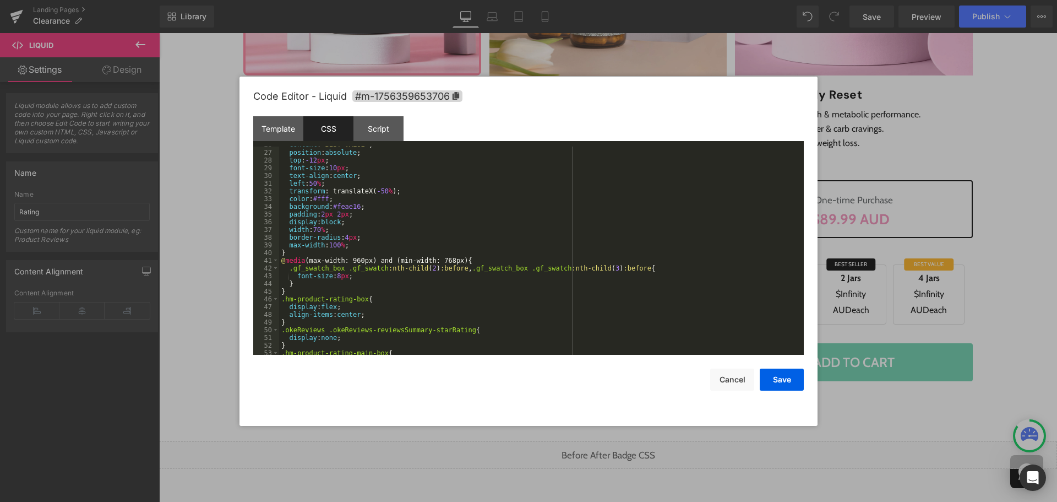
scroll to position [270, 0]
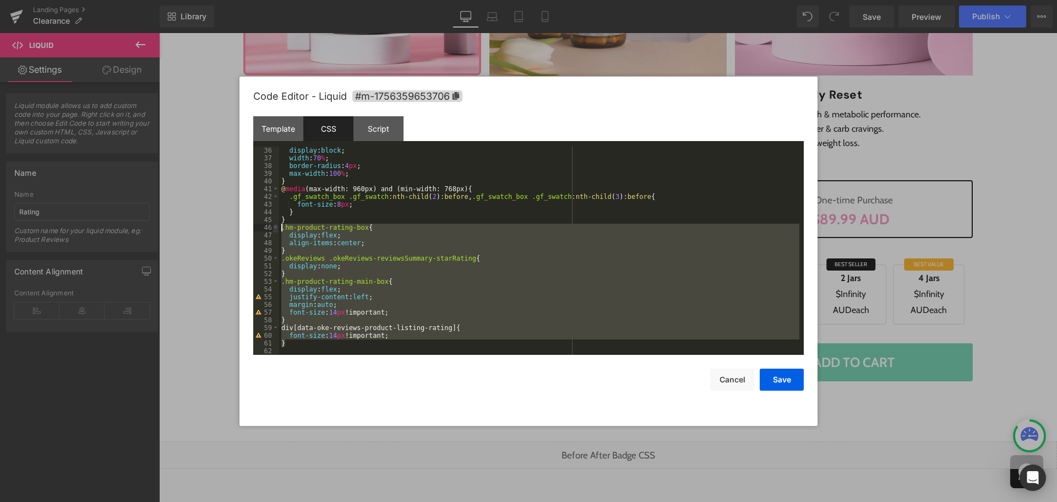
drag, startPoint x: 278, startPoint y: 301, endPoint x: 273, endPoint y: 224, distance: 76.7
click at [273, 224] on pre "36 37 38 39 40 41 42 43 44 45 46 47 48 49 50 51 52 53 54 55 56 57 58 59 60 61 6…" at bounding box center [528, 250] width 551 height 208
click at [306, 346] on div "display : block ; width : 70 % ; border-radius : 4 px ; max-width : 100 % ; } @…" at bounding box center [539, 250] width 520 height 208
drag, startPoint x: 295, startPoint y: 347, endPoint x: 277, endPoint y: 229, distance: 119.7
click at [277, 229] on pre "36 37 38 39 40 41 42 43 44 45 46 47 48 49 50 51 52 53 54 55 56 57 58 59 60 61 6…" at bounding box center [528, 250] width 551 height 208
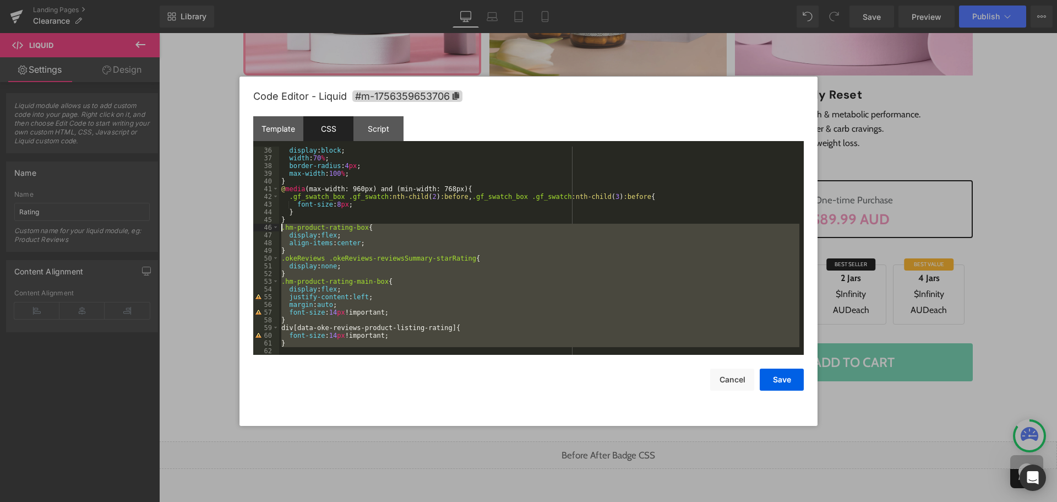
scroll to position [308, 0]
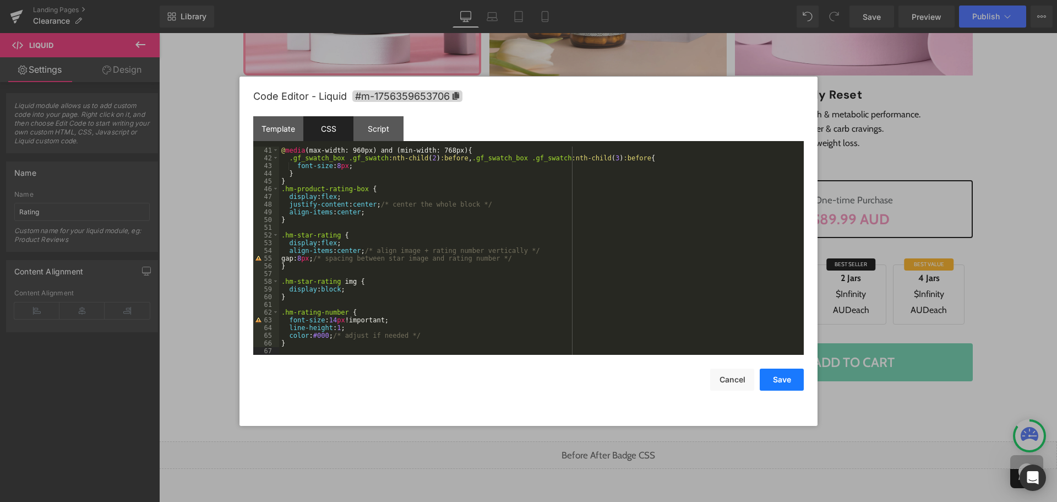
drag, startPoint x: 774, startPoint y: 376, endPoint x: 590, endPoint y: 314, distance: 194.0
click at [774, 376] on button "Save" at bounding box center [782, 379] width 44 height 22
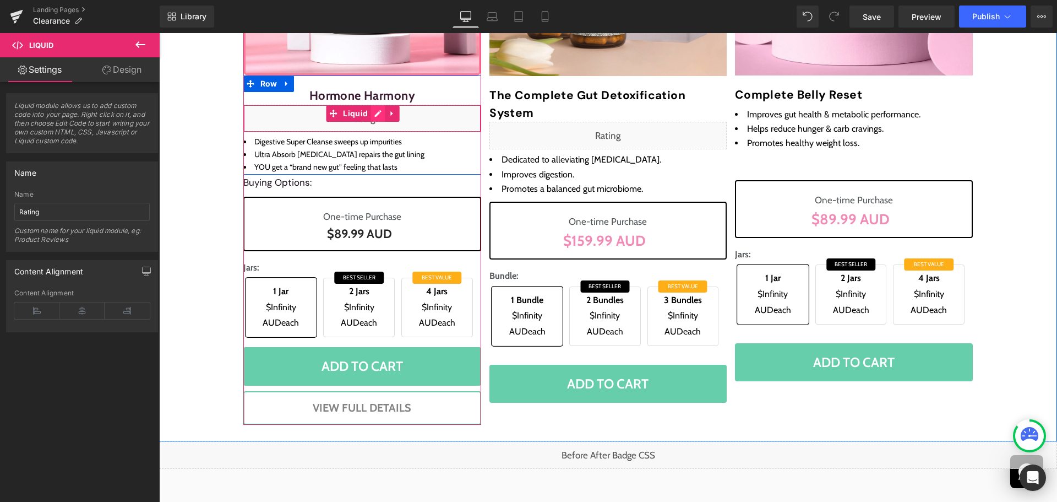
click at [377, 117] on div "Liquid" at bounding box center [362, 119] width 238 height 28
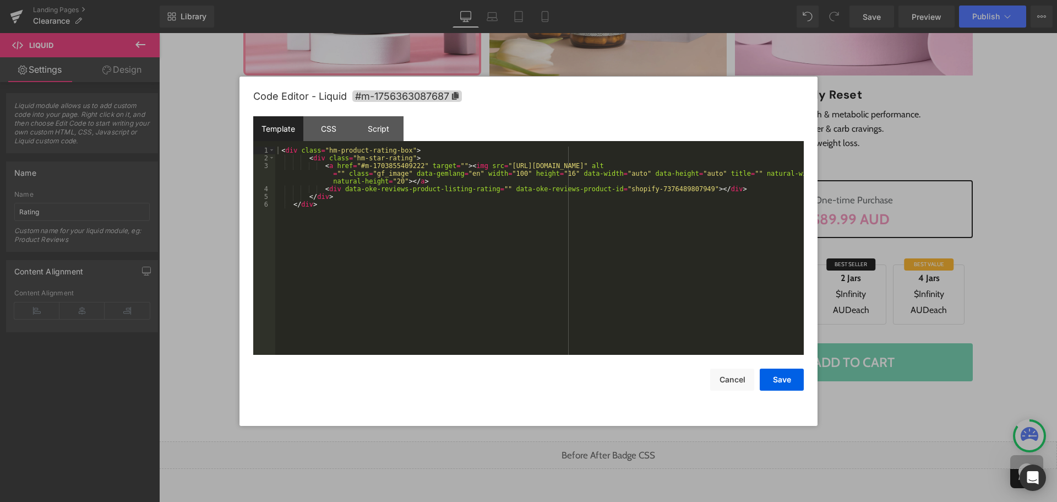
click at [478, 271] on div "< div class = "hm-product-rating-box" > < div class = "hm-star-rating" > < a hr…" at bounding box center [539, 258] width 529 height 224
click at [577, 286] on div "< div class = "hm-product-rating-box" > < div class = "hm-star-rating" > < a hr…" at bounding box center [539, 258] width 529 height 224
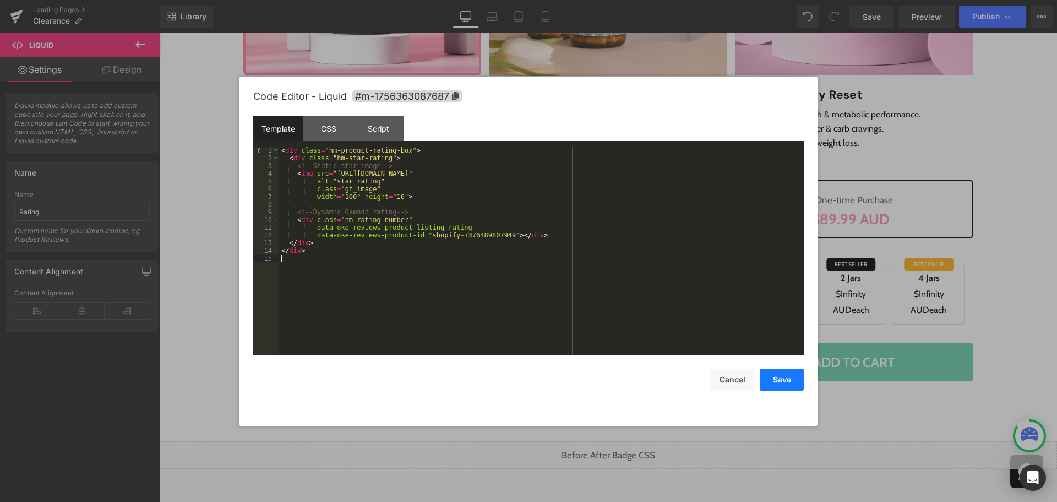
click at [790, 374] on button "Save" at bounding box center [782, 379] width 44 height 22
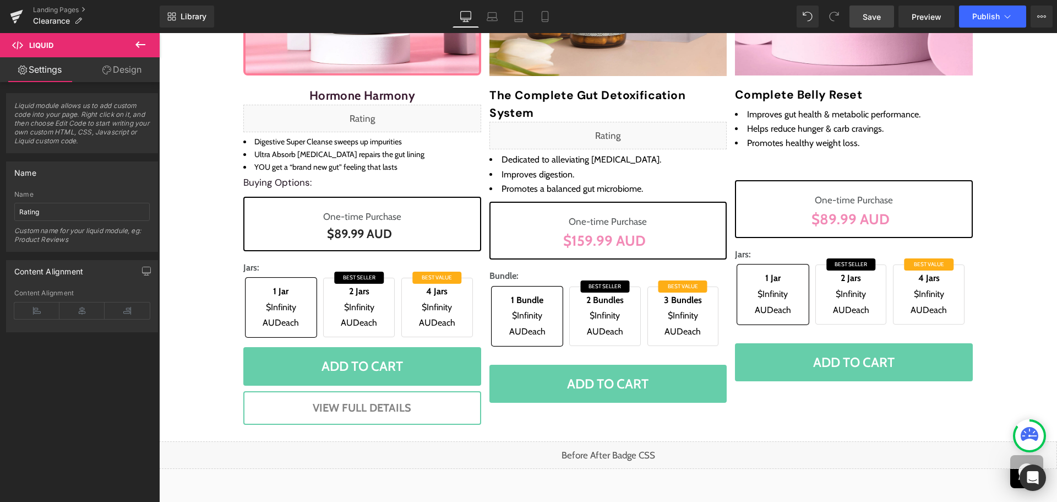
click at [873, 23] on link "Save" at bounding box center [872, 17] width 45 height 22
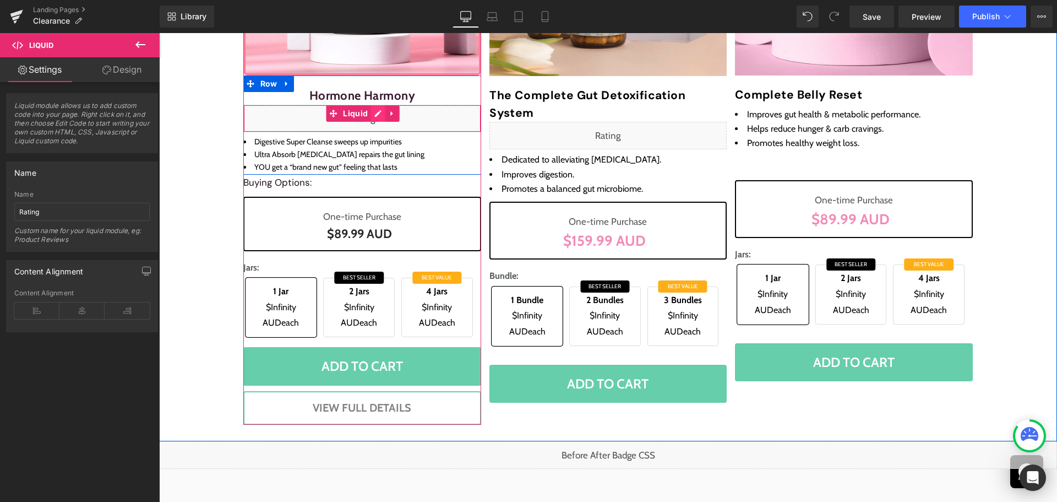
click at [376, 117] on div "Liquid" at bounding box center [362, 119] width 238 height 28
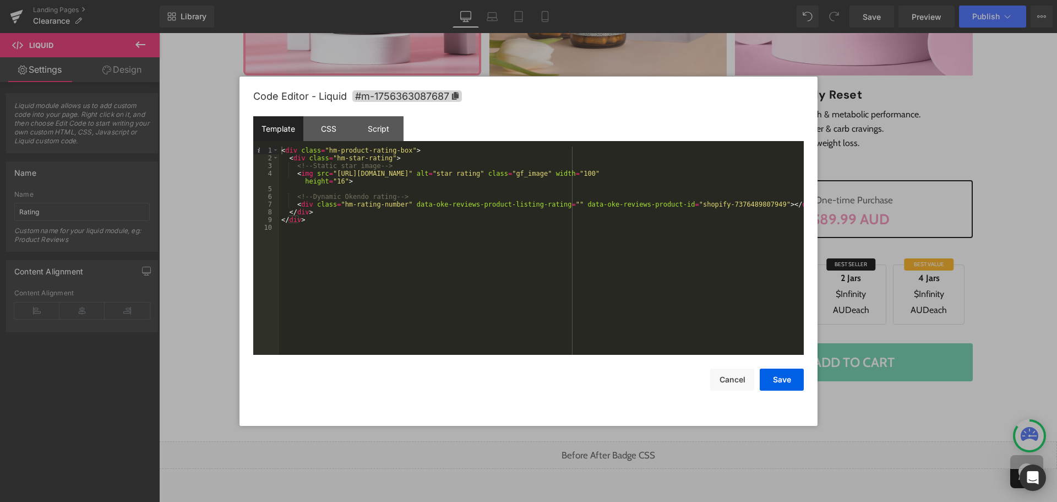
click at [447, 173] on div "< div class = "hm-product-rating-box" > < div class = "hm-star-rating" > <!-- S…" at bounding box center [541, 258] width 525 height 224
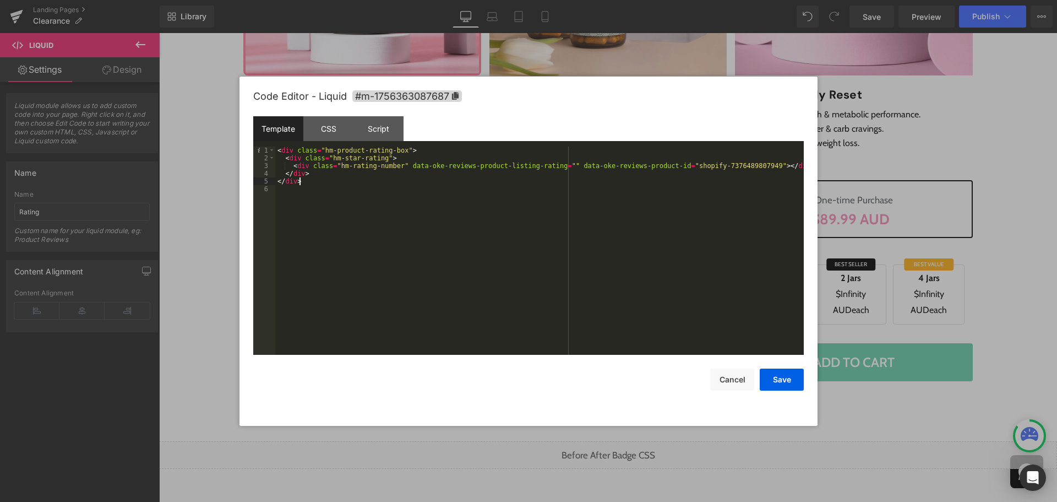
click at [444, 203] on div "< div class = "hm-product-rating-box" > < div class = "hm-star-rating" > < div …" at bounding box center [539, 258] width 529 height 224
click at [782, 376] on button "Save" at bounding box center [782, 379] width 44 height 22
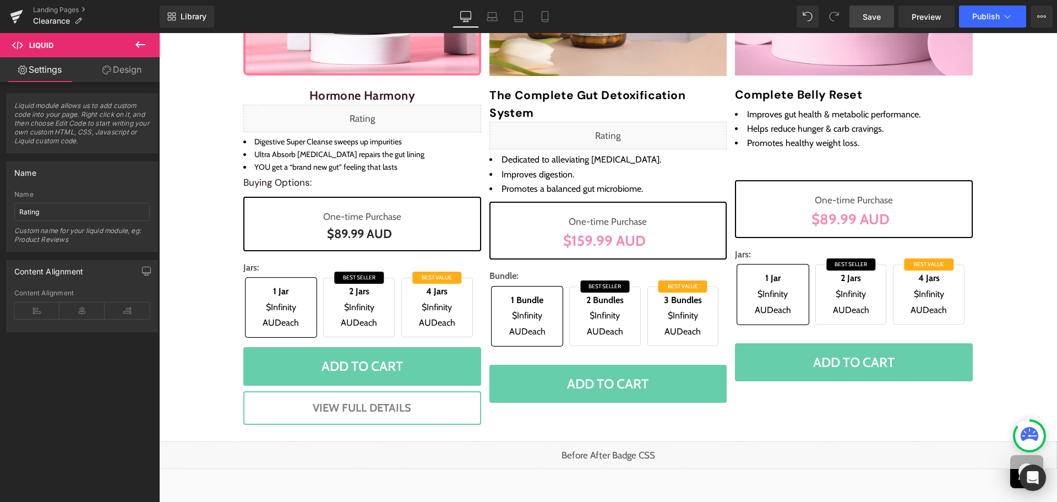
click at [868, 9] on link "Save" at bounding box center [872, 17] width 45 height 22
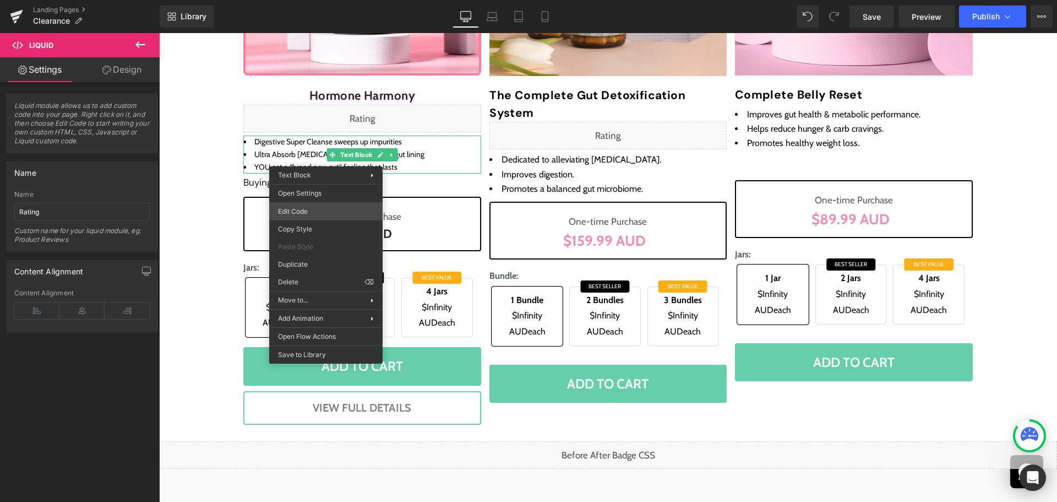
click at [311, 0] on div "Liquid You are previewing how the will restyle your page. You can not edit Elem…" at bounding box center [528, 0] width 1057 height 0
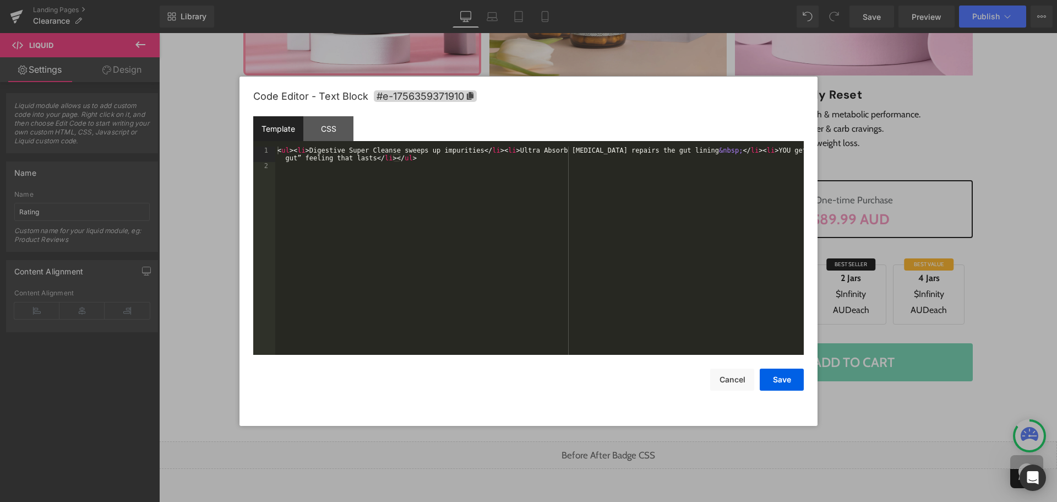
click at [387, 215] on div "< ul > < li > Digestive Super Cleanse sweeps up impurities </ li > < li > Ultra…" at bounding box center [539, 261] width 529 height 231
drag, startPoint x: 287, startPoint y: 150, endPoint x: 281, endPoint y: 148, distance: 6.4
click at [287, 150] on div "< ul > < li > Digestive Super Cleanse sweeps up impurities </ li > < li > Ultra…" at bounding box center [539, 261] width 529 height 231
click at [281, 148] on div "< ul > < li > Digestive Super Cleanse sweeps up impurities </ li > < li > Ultra…" at bounding box center [539, 261] width 529 height 231
click at [354, 197] on div "< ul class = "dot-list" > < li > Digestive Super Cleanse sweeps up impurities <…" at bounding box center [539, 261] width 529 height 231
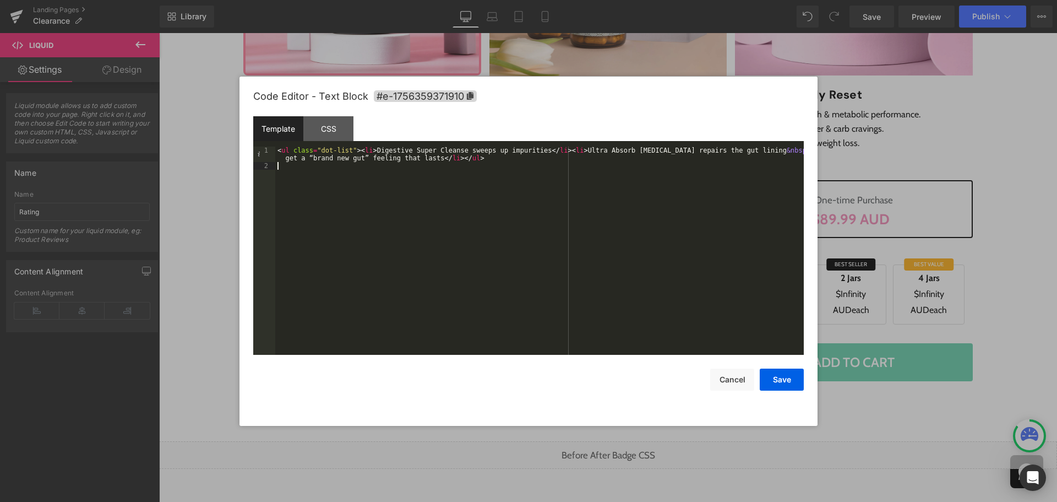
click at [466, 268] on div "< ul class = "dot-list" > < li > Digestive Super Cleanse sweeps up impurities <…" at bounding box center [539, 261] width 529 height 231
click at [325, 129] on div "CSS" at bounding box center [328, 128] width 50 height 25
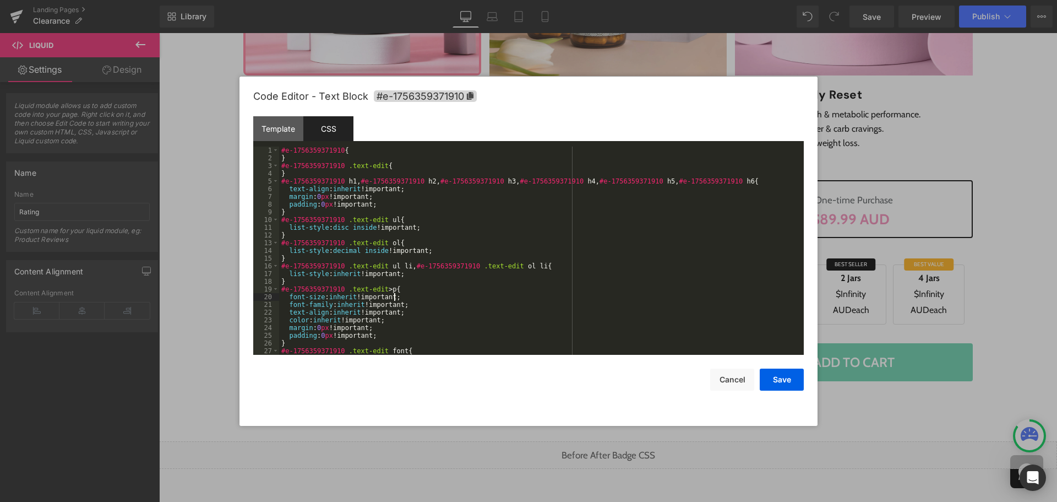
click at [494, 298] on div "#e-1756359371910 { } #e-1756359371910 .text-edit { } #e-1756359371910 h1 , #e-1…" at bounding box center [539, 258] width 520 height 224
click at [439, 251] on div "#e-1756359371910 { } #e-1756359371910 .text-edit { } #e-1756359371910 h1 , #e-1…" at bounding box center [539, 258] width 520 height 224
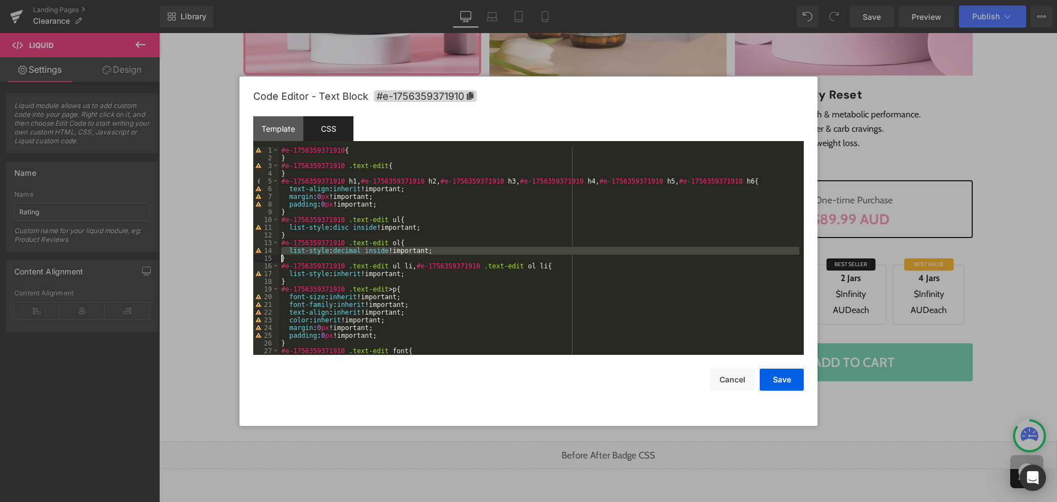
click at [439, 251] on div "#e-1756359371910 { } #e-1756359371910 .text-edit { } #e-1756359371910 h1 , #e-1…" at bounding box center [539, 258] width 520 height 224
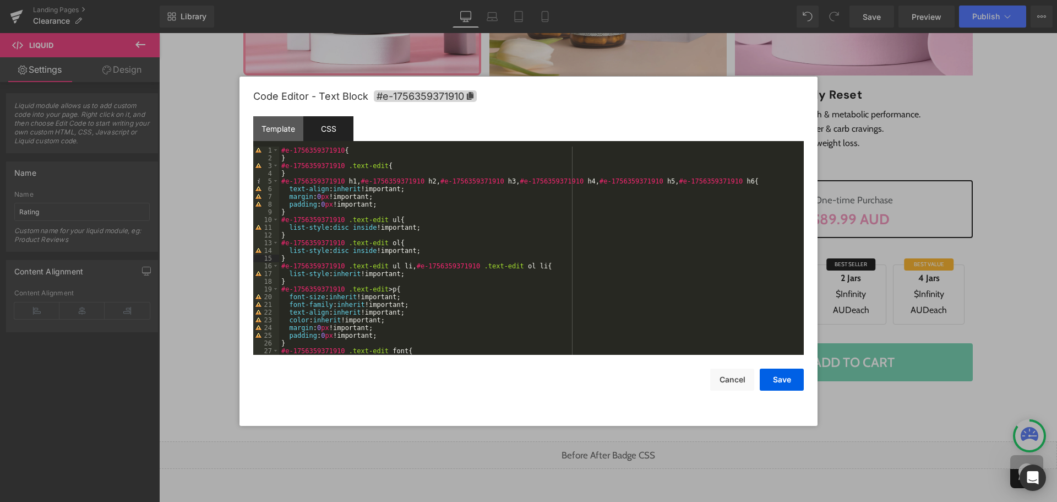
click at [425, 224] on div "#e-1756359371910 { } #e-1756359371910 .text-edit { } #e-1756359371910 h1 , #e-1…" at bounding box center [539, 258] width 520 height 224
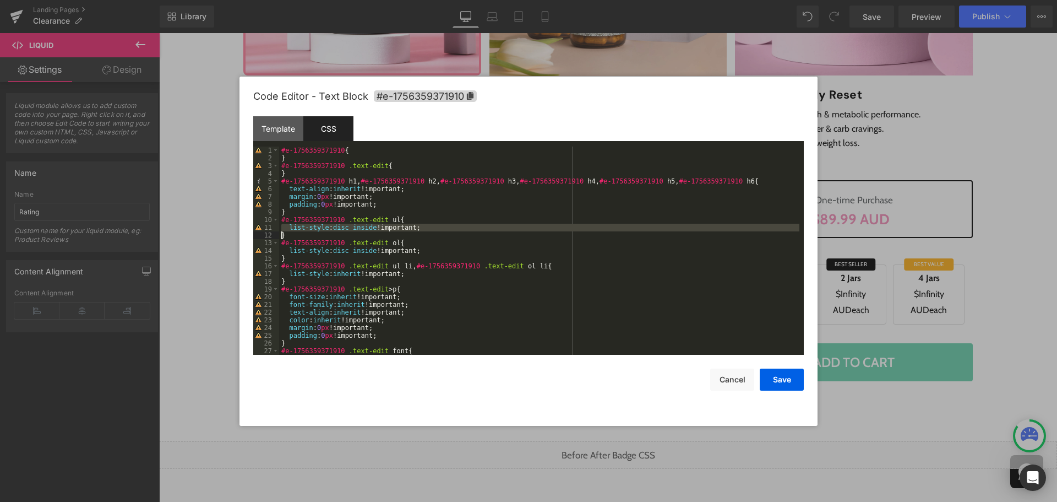
click at [425, 224] on div "#e-1756359371910 { } #e-1756359371910 .text-edit { } #e-1756359371910 h1 , #e-1…" at bounding box center [539, 258] width 520 height 224
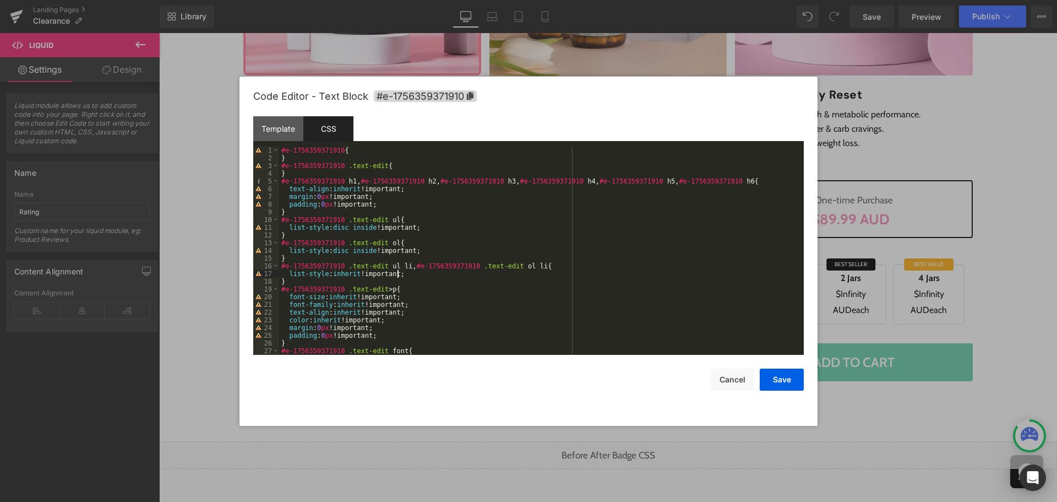
click at [426, 273] on div "#e-1756359371910 { } #e-1756359371910 .text-edit { } #e-1756359371910 h1 , #e-1…" at bounding box center [539, 258] width 520 height 224
click at [781, 378] on button "Save" at bounding box center [782, 379] width 44 height 22
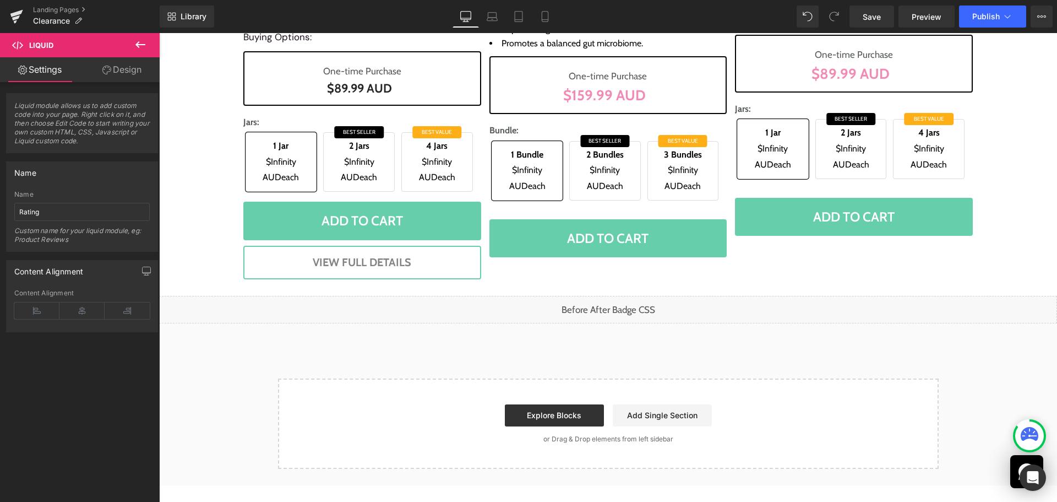
scroll to position [619, 0]
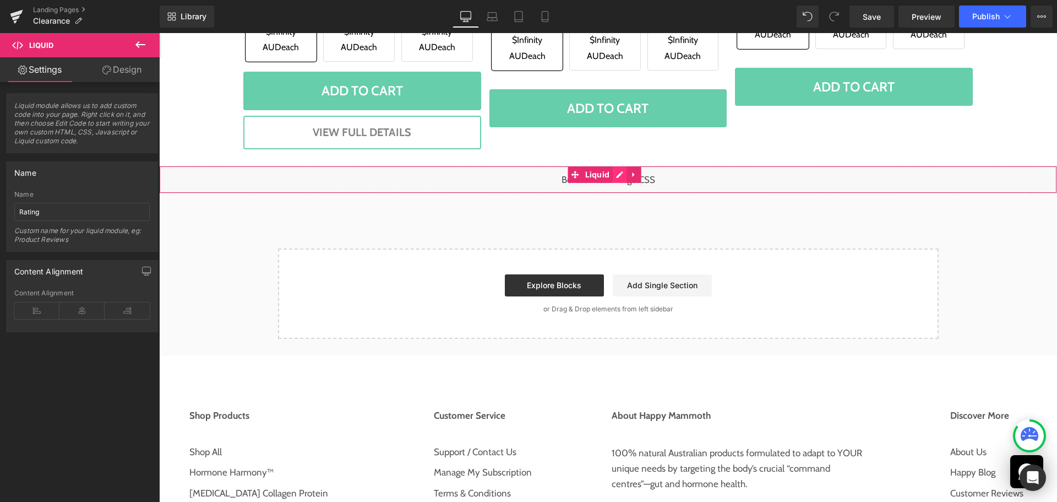
click at [611, 173] on span "Liquid" at bounding box center [598, 174] width 30 height 17
click at [618, 177] on div "Liquid" at bounding box center [608, 180] width 898 height 28
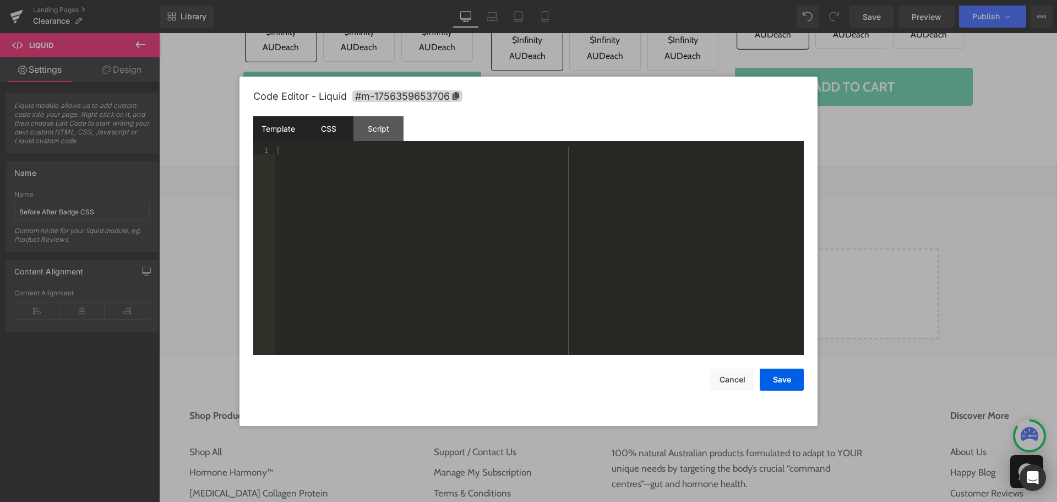
click at [333, 127] on div "CSS" at bounding box center [328, 128] width 50 height 25
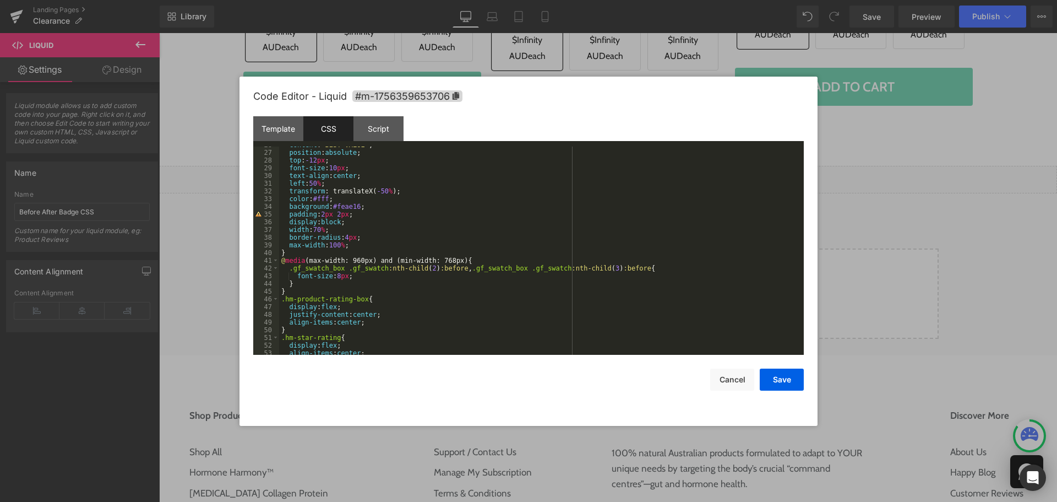
scroll to position [231, 0]
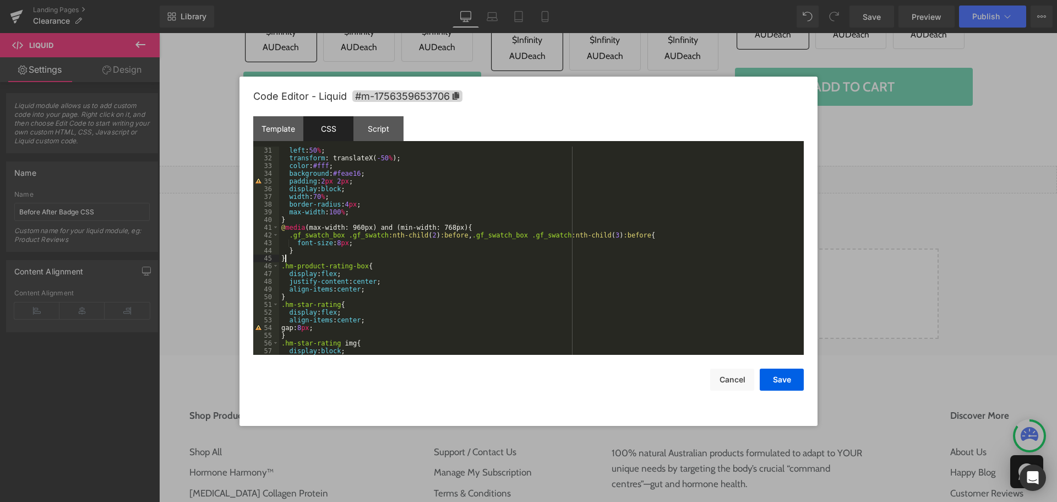
click at [302, 255] on div "left : 50 % ; transform : translateX( -50 % ); color : #fff ; background : #fea…" at bounding box center [539, 258] width 520 height 224
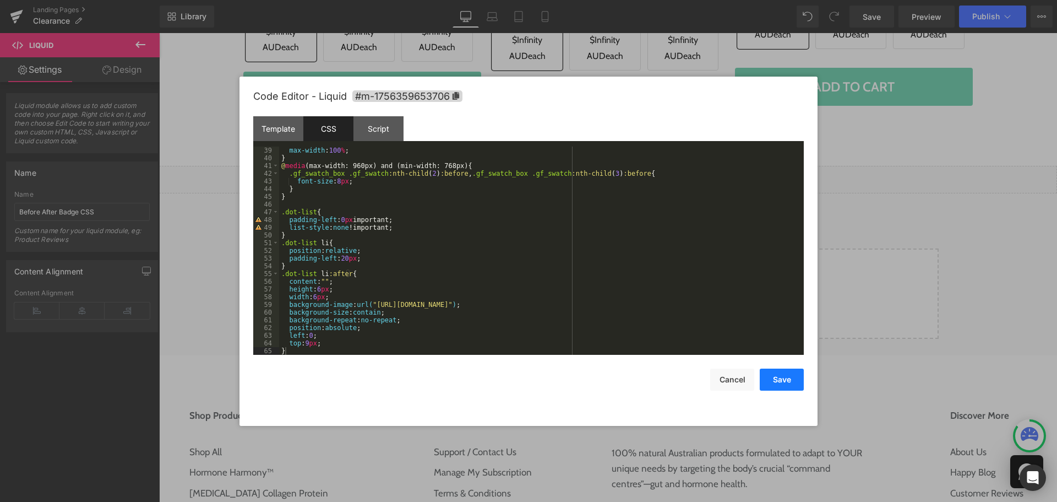
drag, startPoint x: 778, startPoint y: 380, endPoint x: 619, endPoint y: 293, distance: 180.9
click at [778, 380] on button "Save" at bounding box center [782, 379] width 44 height 22
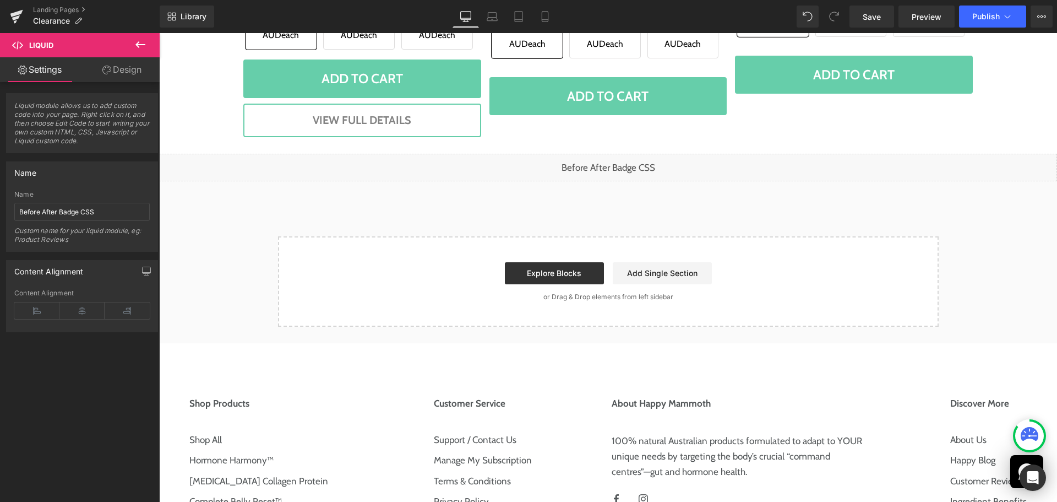
scroll to position [564, 0]
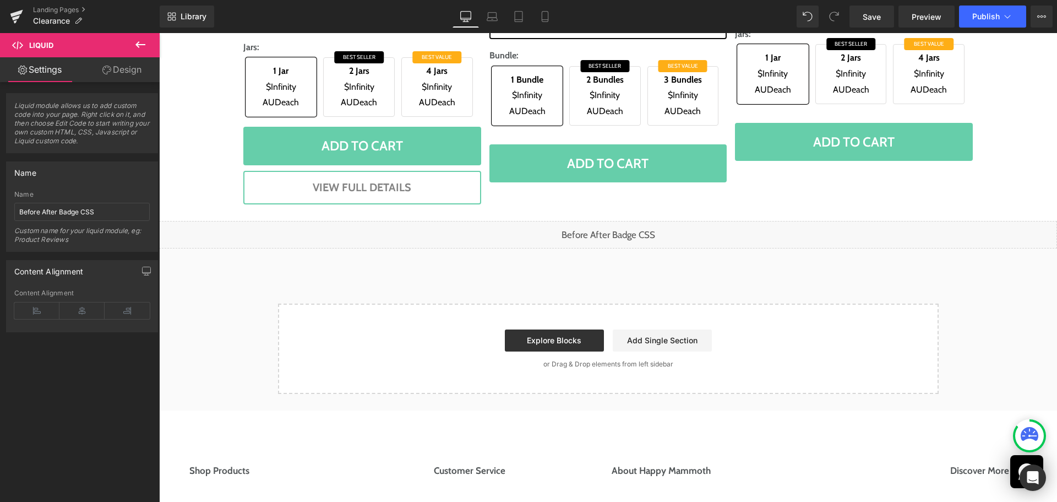
click at [613, 226] on div "Liquid" at bounding box center [608, 235] width 898 height 28
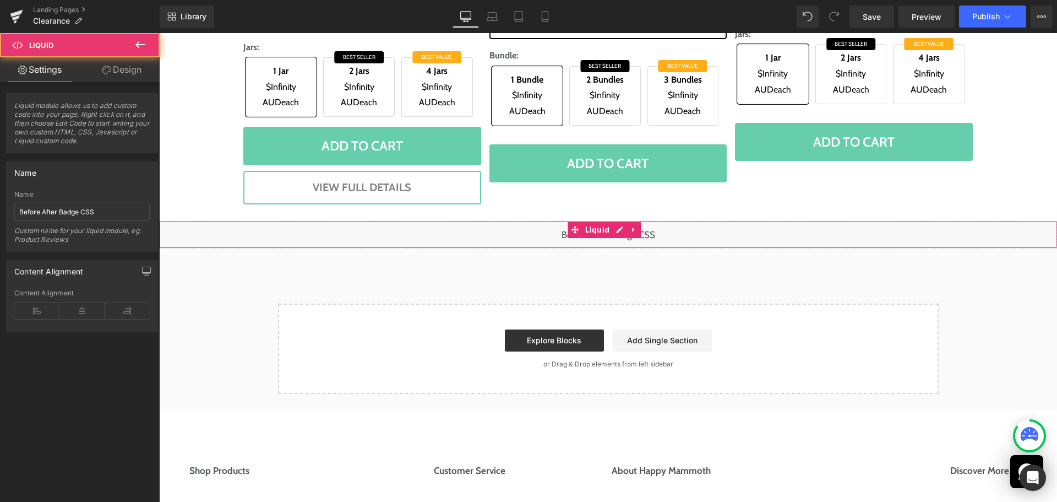
click at [619, 227] on div "Liquid" at bounding box center [608, 235] width 898 height 28
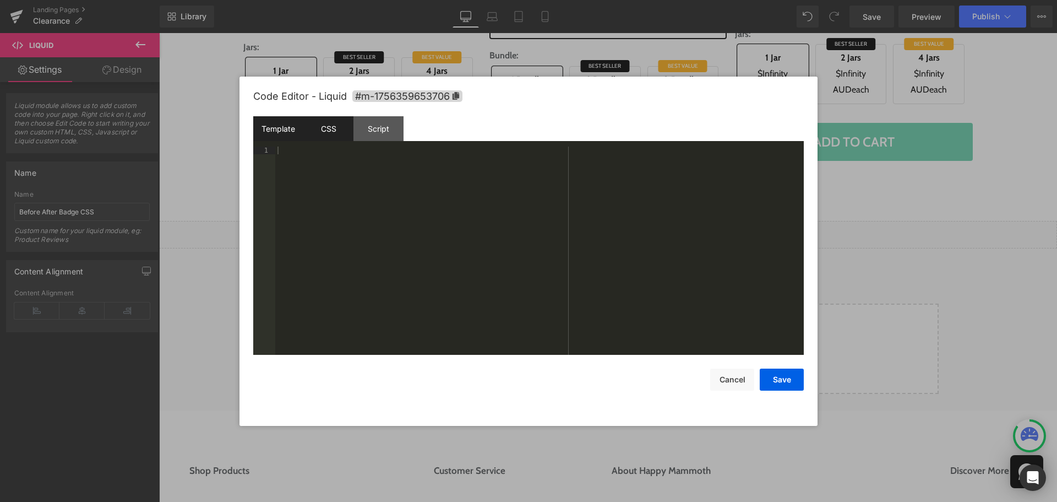
click at [315, 126] on div "CSS" at bounding box center [328, 128] width 50 height 25
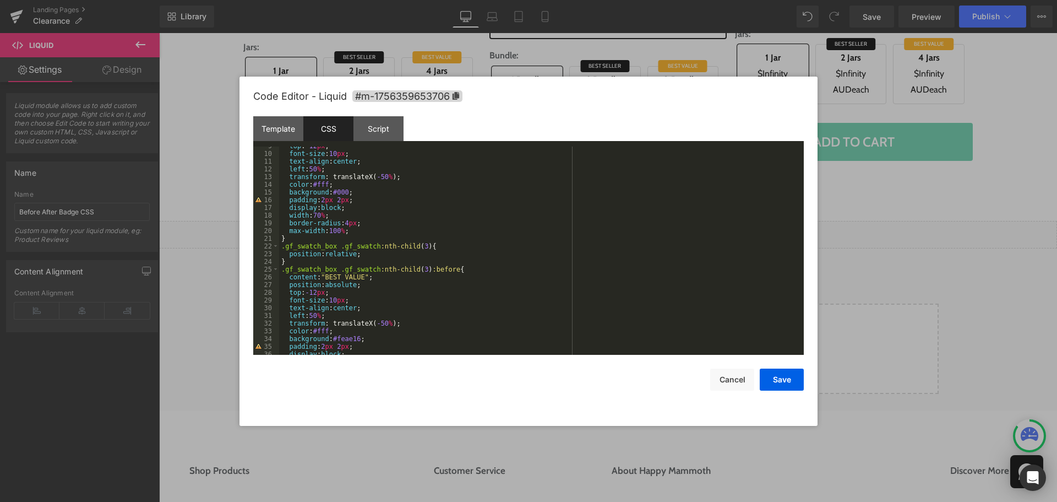
scroll to position [99, 0]
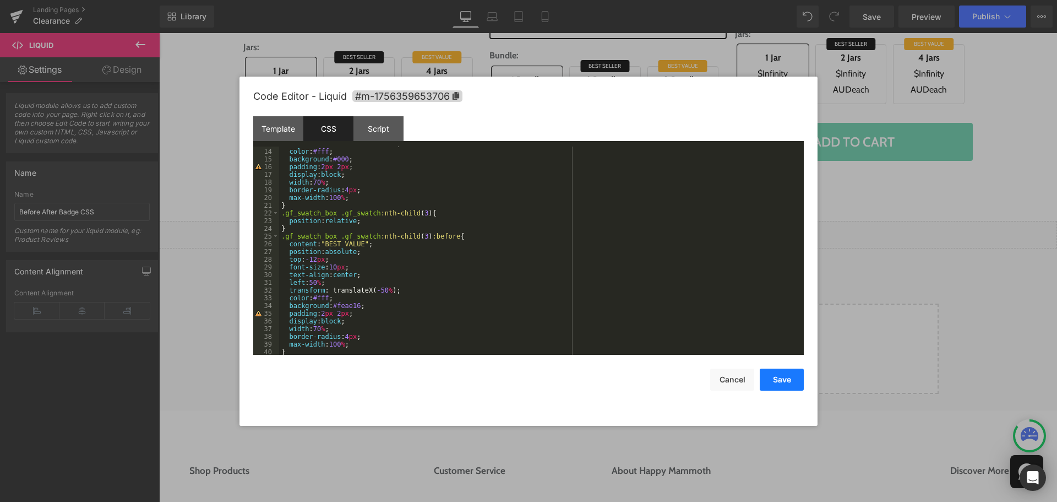
click at [775, 382] on button "Save" at bounding box center [782, 379] width 44 height 22
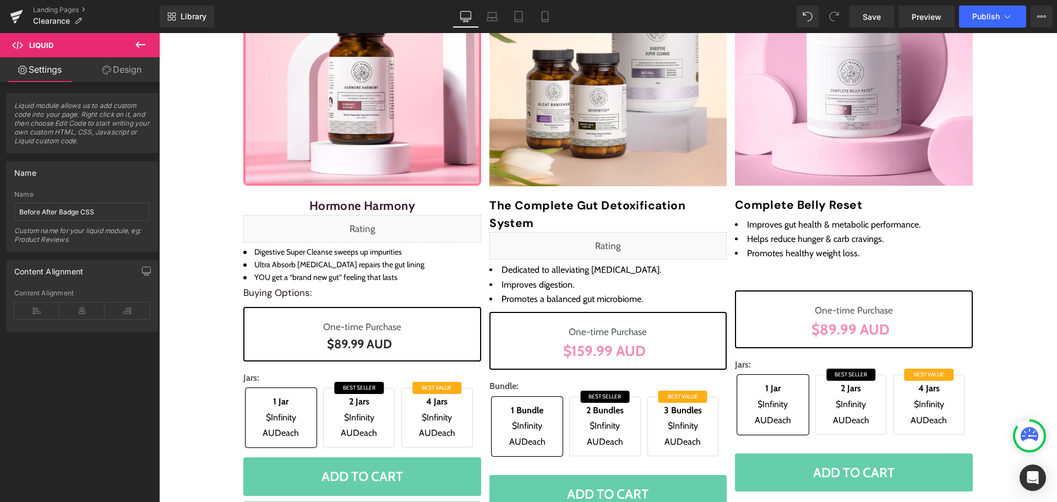
scroll to position [179, 0]
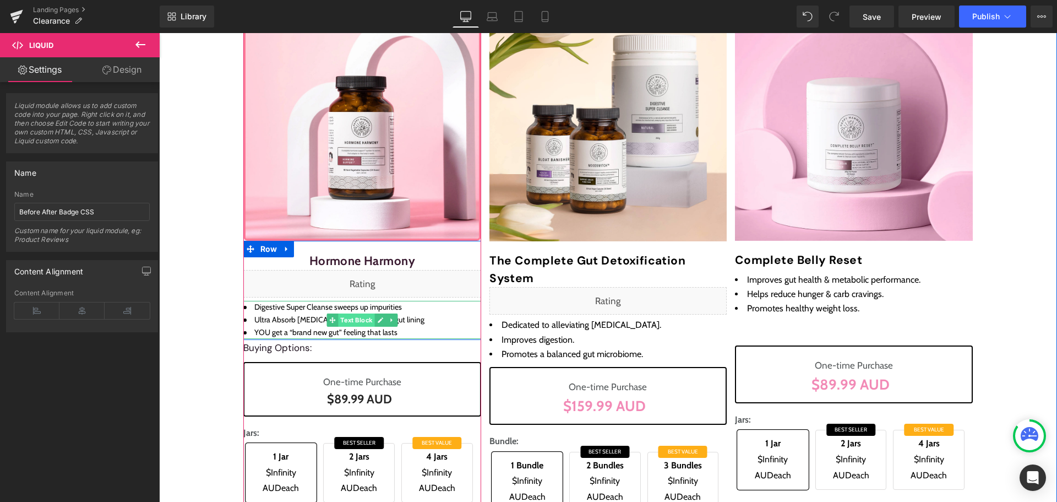
click at [346, 322] on span "Text Block" at bounding box center [356, 319] width 36 height 13
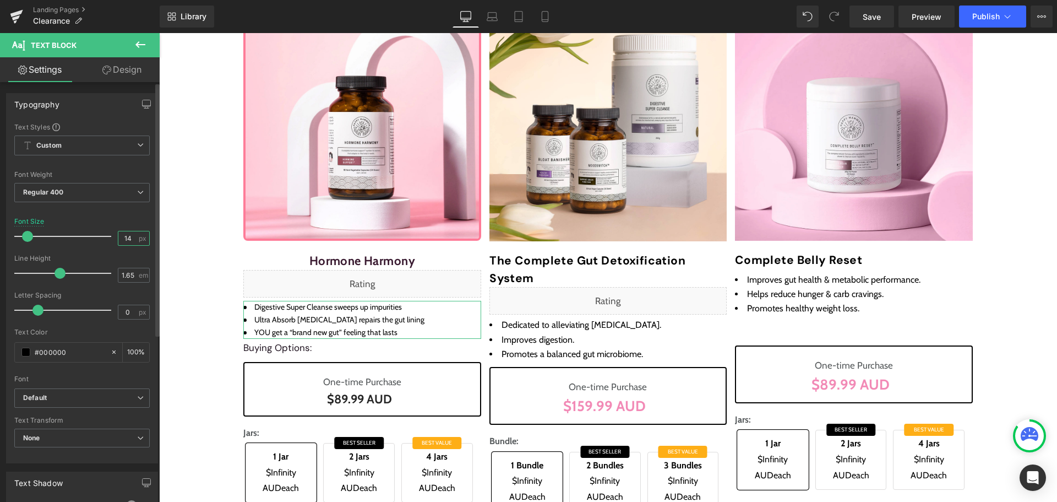
click at [127, 237] on input "14" at bounding box center [127, 238] width 19 height 14
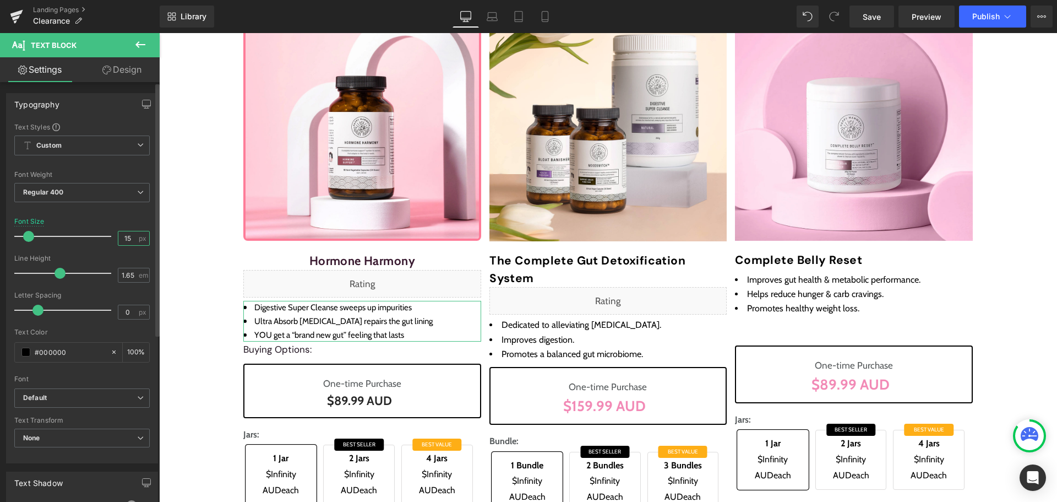
type input "14"
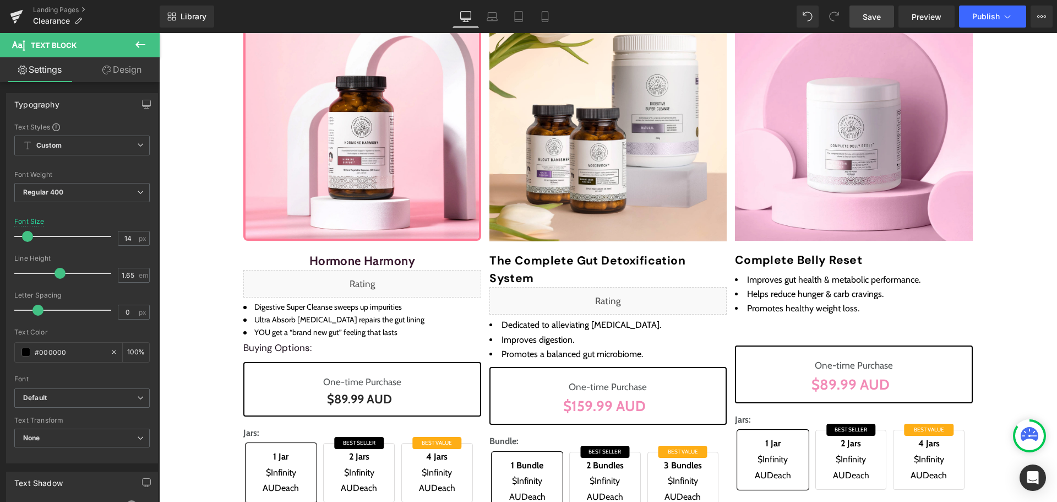
drag, startPoint x: 886, startPoint y: 23, endPoint x: 762, endPoint y: 111, distance: 152.8
click at [886, 23] on link "Save" at bounding box center [872, 17] width 45 height 22
click at [863, 13] on link "Save" at bounding box center [872, 17] width 45 height 22
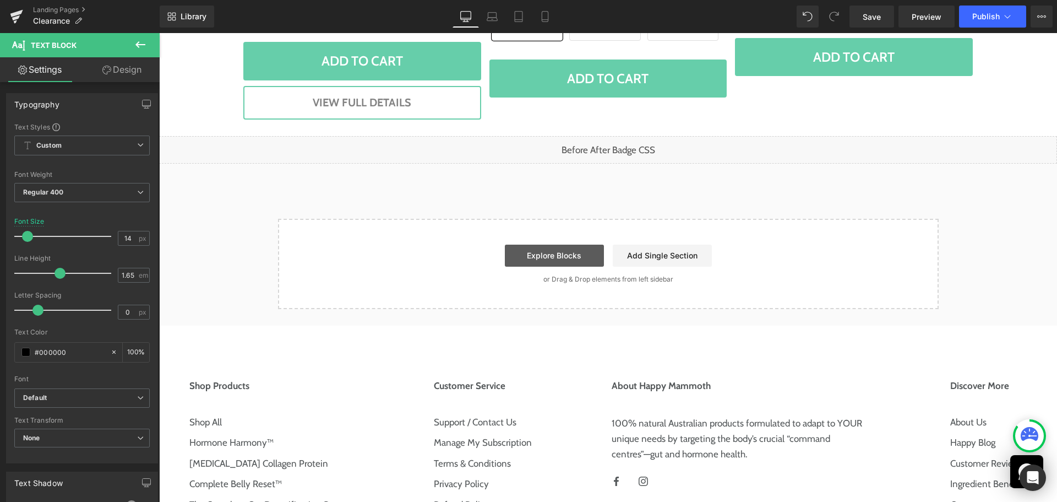
scroll to position [564, 0]
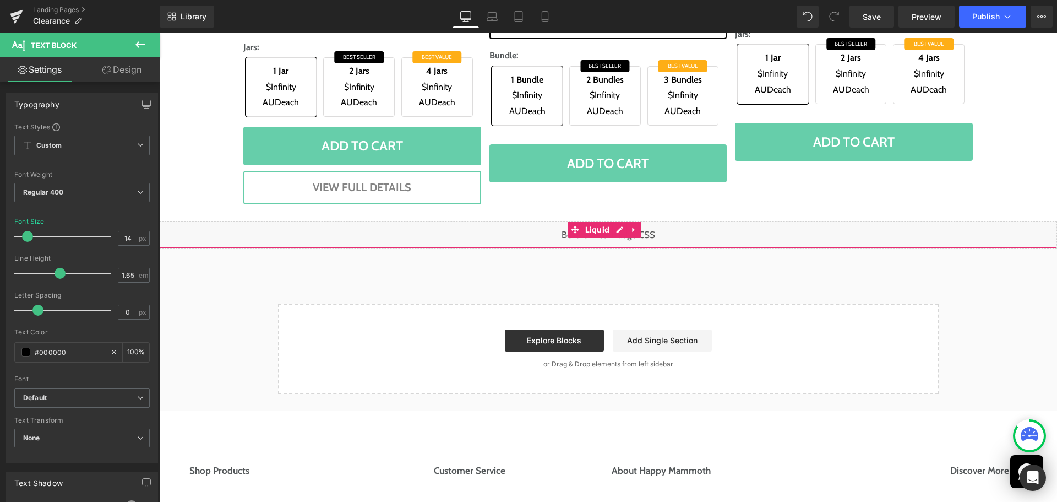
click at [622, 230] on div "Liquid" at bounding box center [608, 235] width 898 height 28
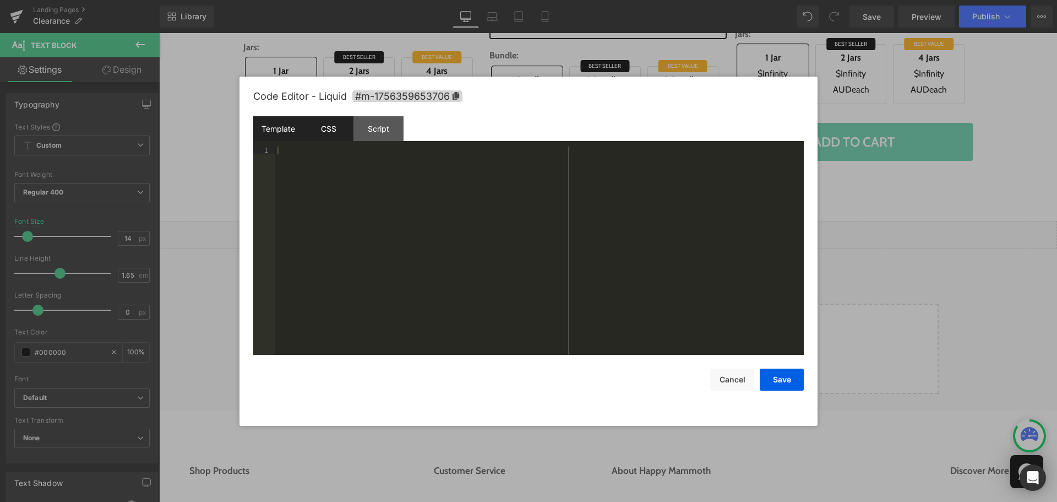
click at [320, 117] on div "CSS" at bounding box center [328, 128] width 50 height 25
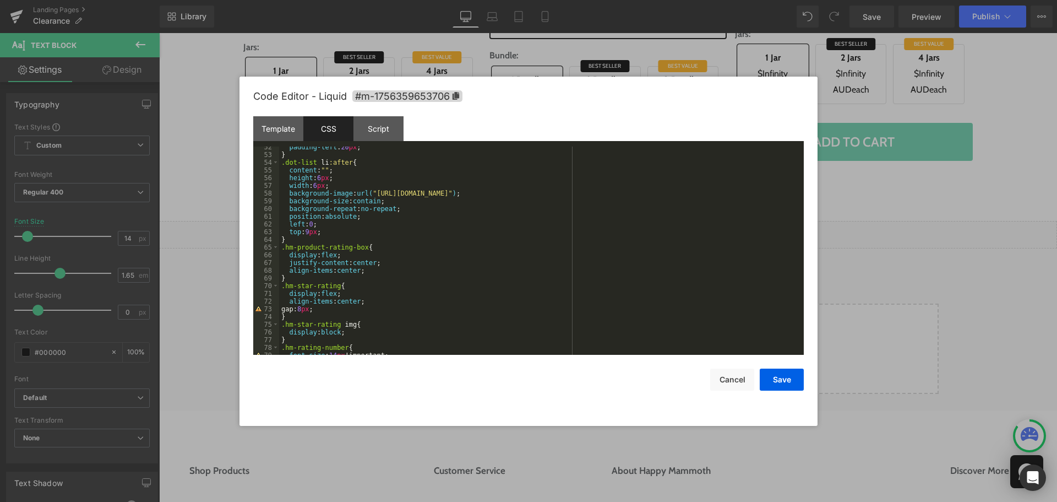
scroll to position [432, 0]
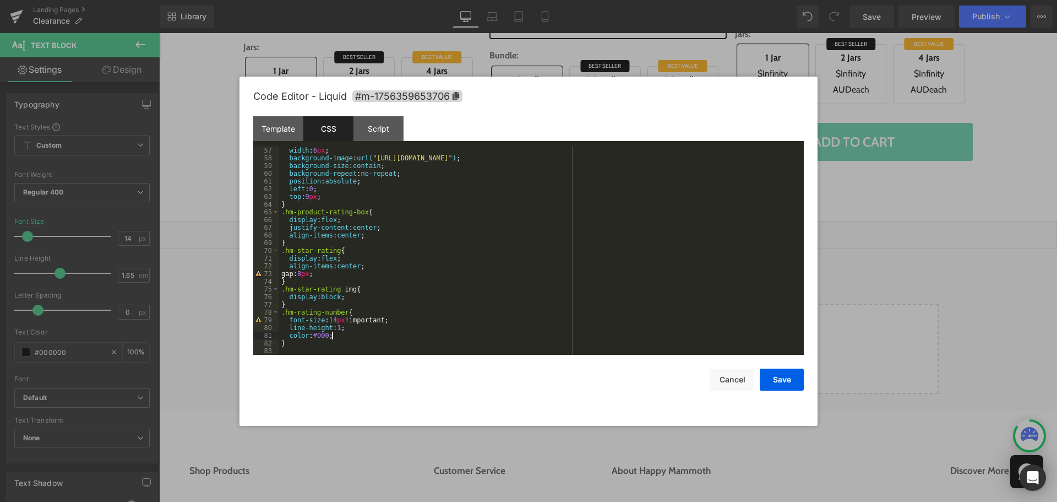
click at [353, 336] on div "width : 6 px ; background-image : url( "[URL][DOMAIN_NAME]" ) ; background-size…" at bounding box center [539, 258] width 520 height 224
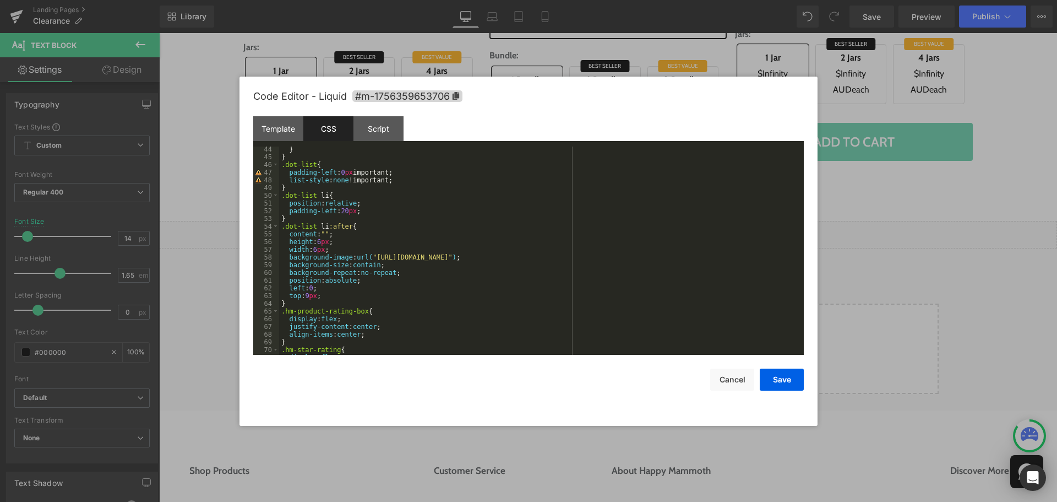
scroll to position [300, 0]
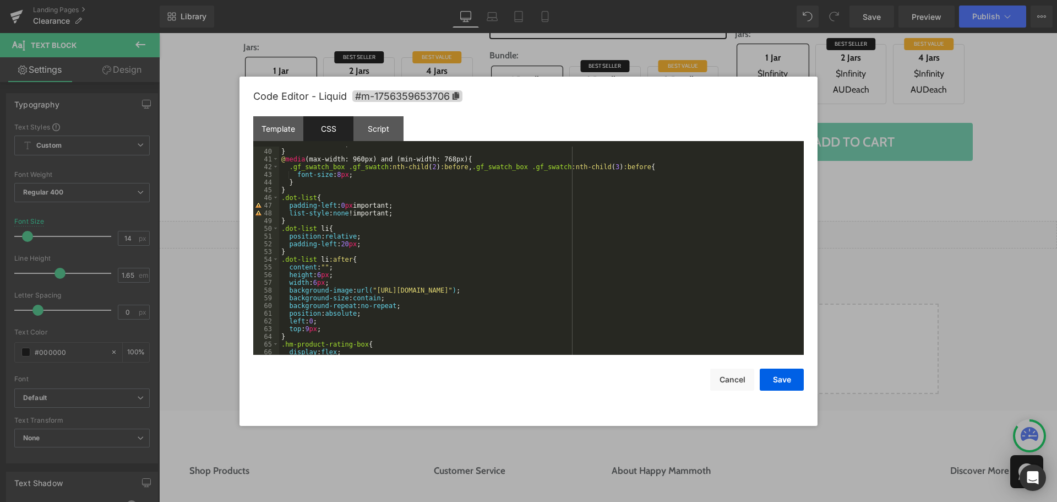
click at [347, 242] on div "max-width : 100 % ; } @ media (max-width: 960px) and (min-width: 768px) { .gf_s…" at bounding box center [539, 252] width 520 height 224
click at [310, 330] on div "max-width : 100 % ; } @ media (max-width: 960px) and (min-width: 768px) { .gf_s…" at bounding box center [539, 252] width 520 height 224
click at [318, 278] on div "max-width : 100 % ; } @ media (max-width: 960px) and (min-width: 768px) { .gf_s…" at bounding box center [539, 252] width 520 height 224
click at [485, 329] on div "max-width : 100 % ; } @ media (max-width: 960px) and (min-width: 768px) { .gf_s…" at bounding box center [539, 252] width 520 height 224
click at [779, 383] on button "Save" at bounding box center [782, 379] width 44 height 22
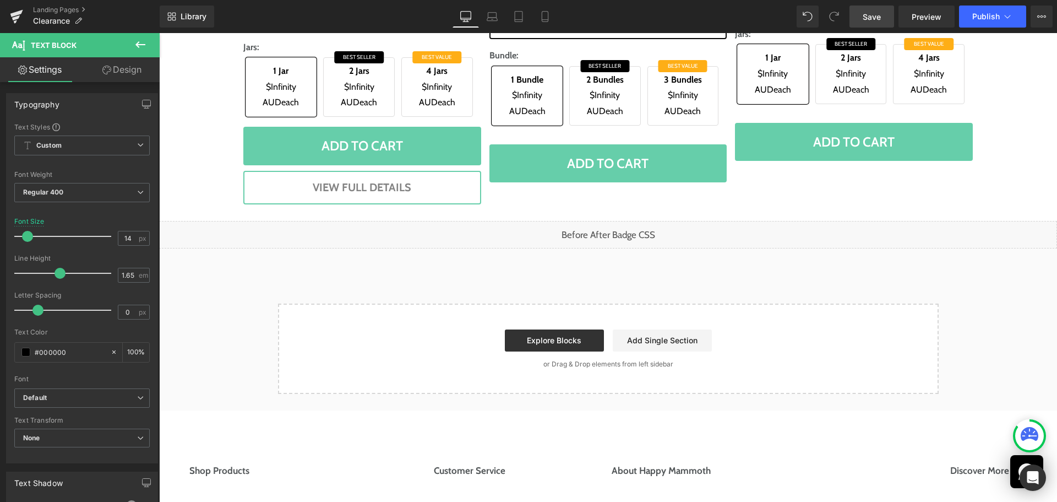
click at [862, 22] on link "Save" at bounding box center [872, 17] width 45 height 22
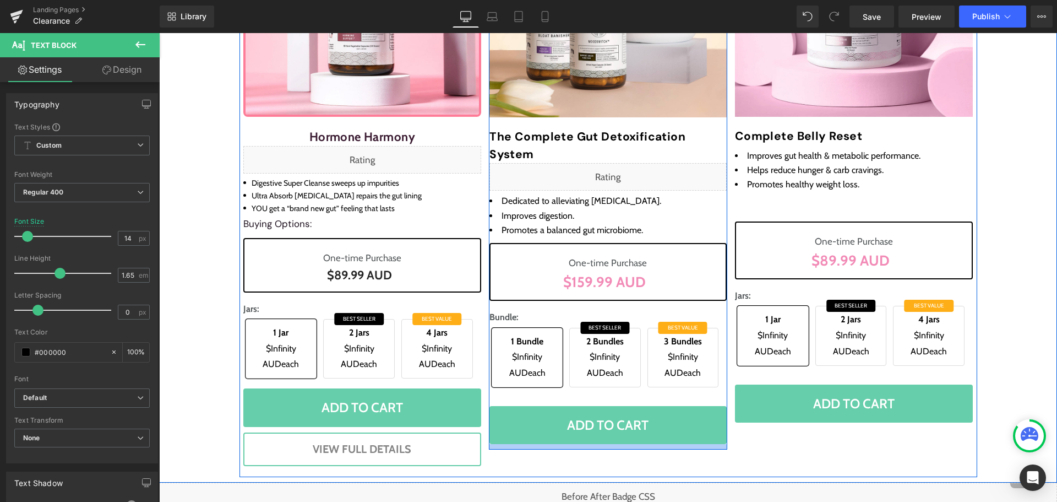
scroll to position [289, 0]
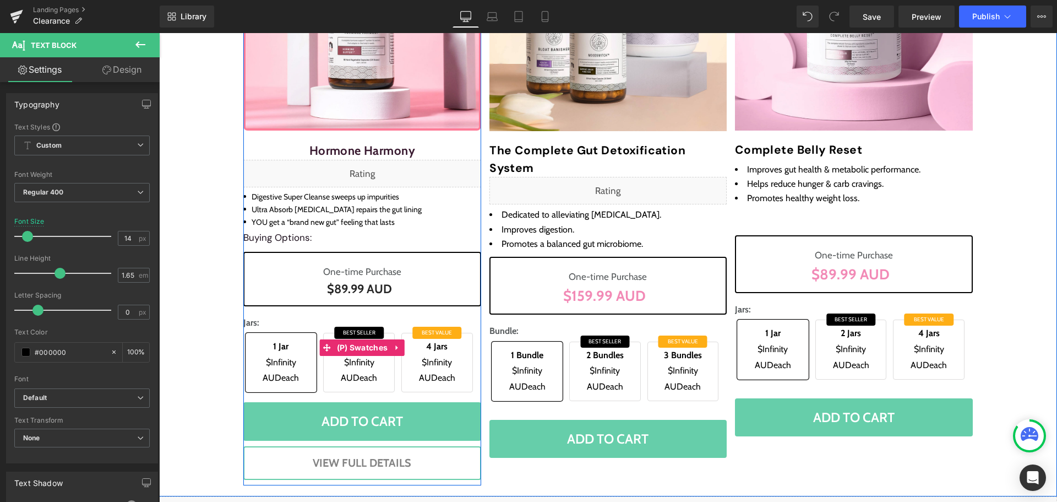
click at [276, 370] on span "$Infinity AUD each" at bounding box center [281, 371] width 59 height 32
click at [344, 350] on span "(P) Swatches" at bounding box center [362, 348] width 57 height 17
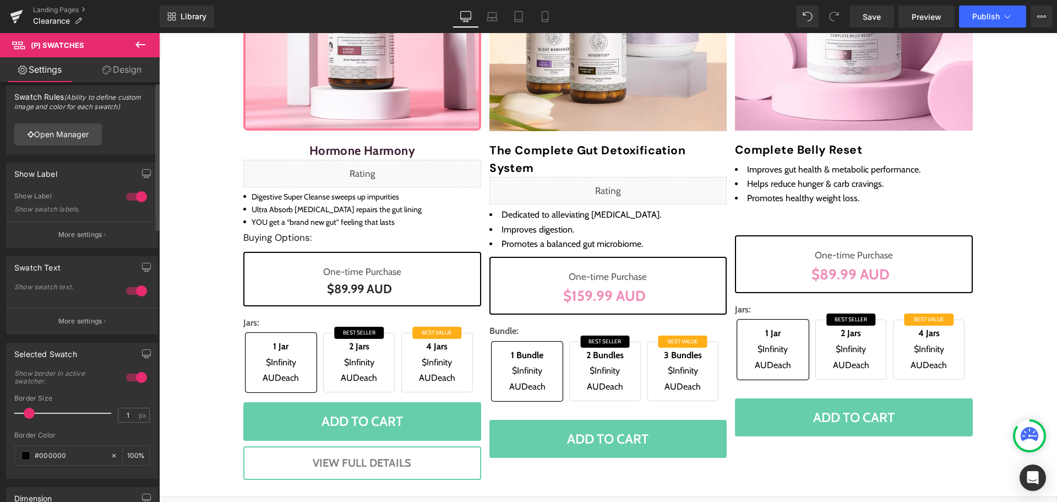
scroll to position [0, 0]
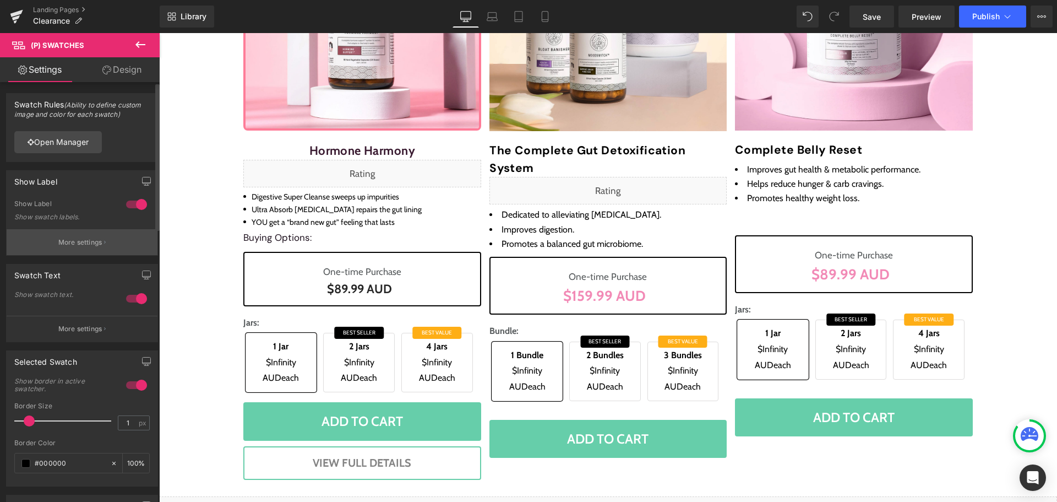
click at [82, 242] on p "More settings" at bounding box center [80, 242] width 44 height 10
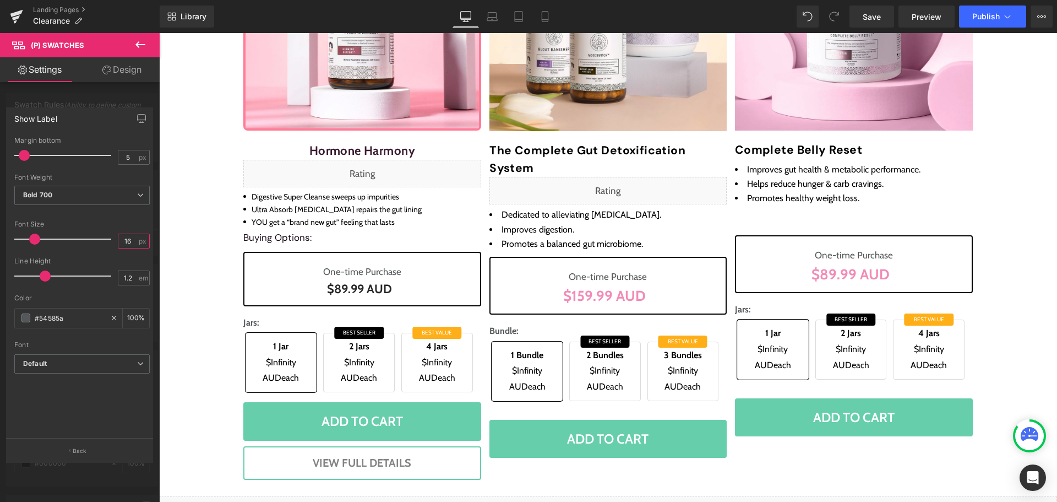
click at [130, 246] on input "16" at bounding box center [127, 241] width 19 height 14
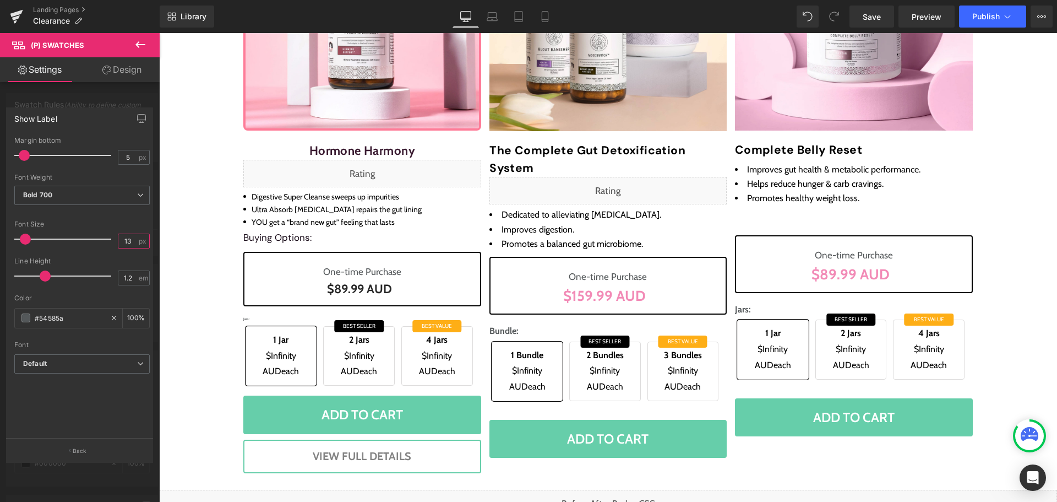
type input "14"
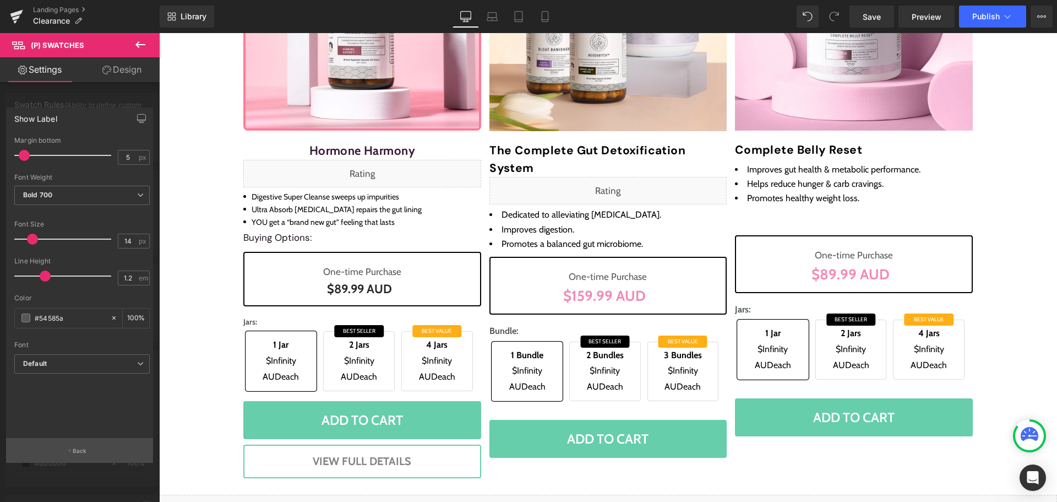
click at [73, 443] on button "Back" at bounding box center [79, 450] width 147 height 25
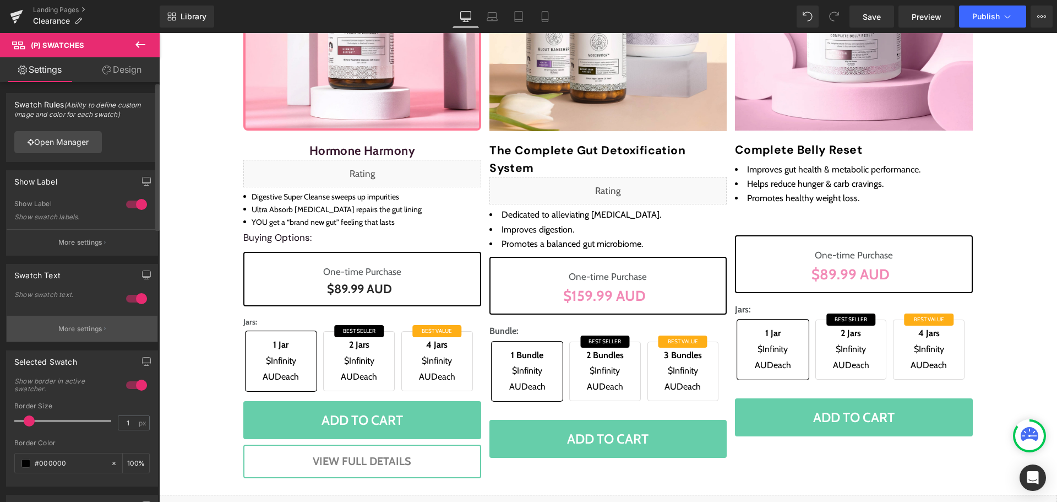
click at [75, 328] on p "More settings" at bounding box center [80, 329] width 44 height 10
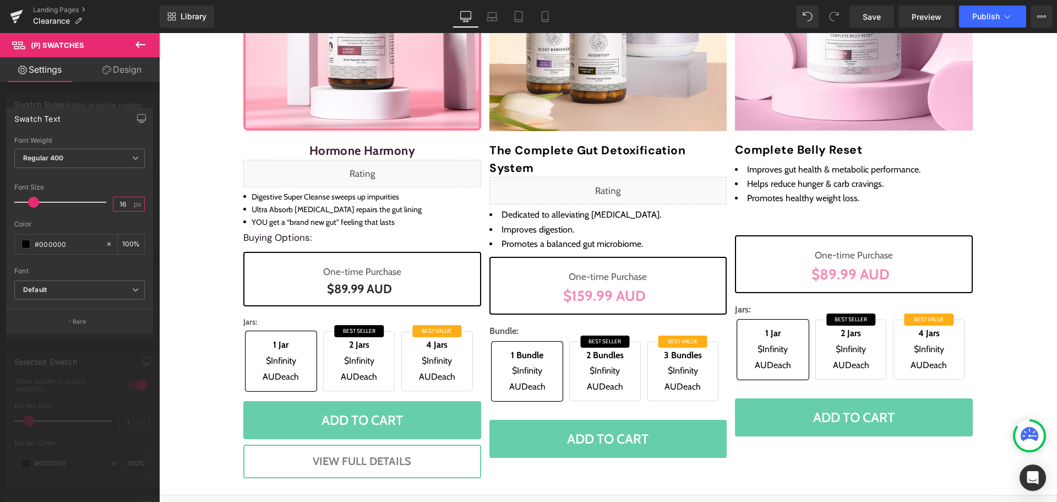
click at [122, 208] on input "16" at bounding box center [122, 204] width 19 height 14
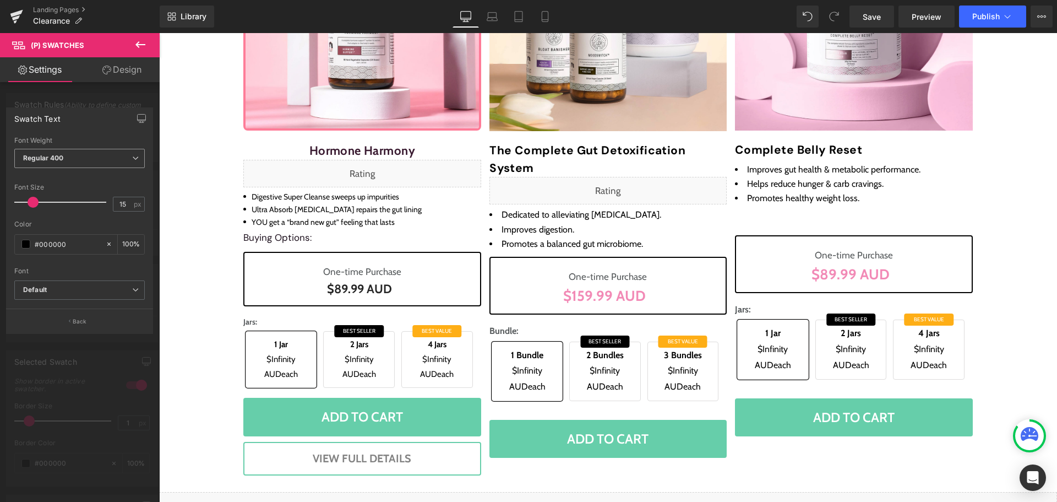
click at [119, 166] on span "Regular 400" at bounding box center [79, 158] width 130 height 19
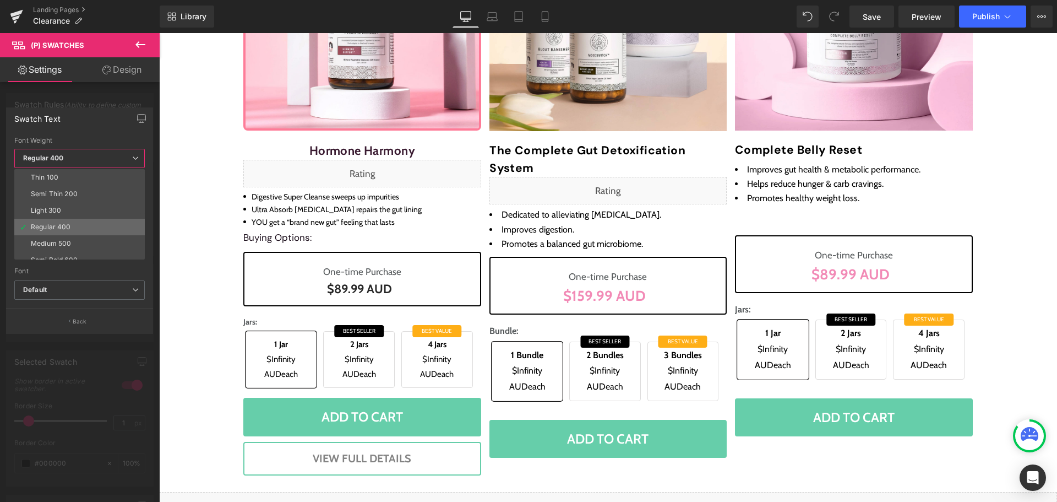
scroll to position [55, 0]
click at [74, 248] on li "Bold 700" at bounding box center [81, 254] width 135 height 17
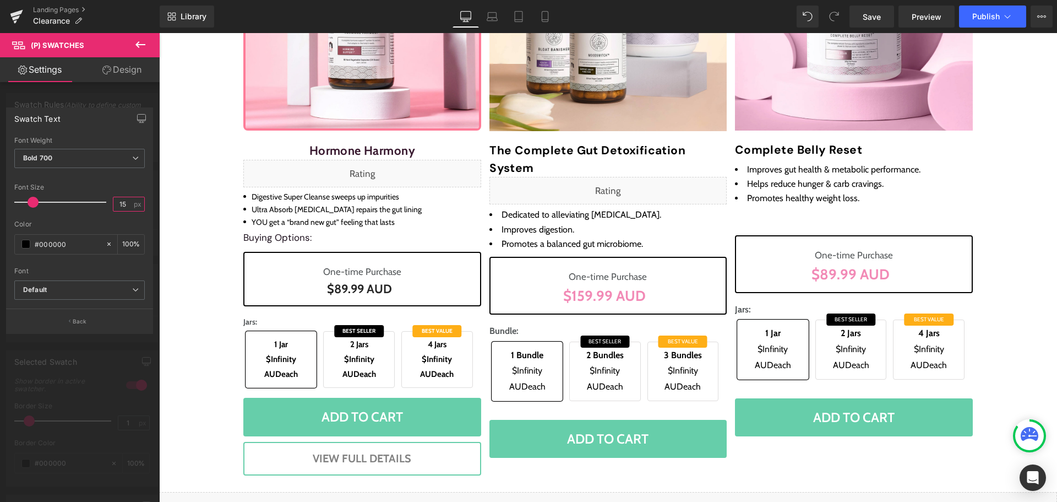
click at [125, 208] on input "15" at bounding box center [122, 204] width 19 height 14
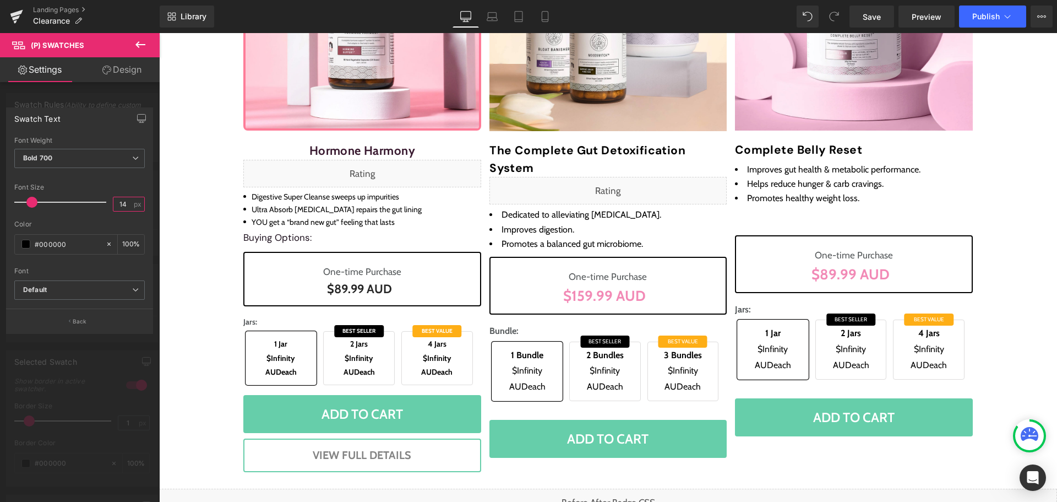
click at [127, 208] on input "14" at bounding box center [122, 204] width 19 height 14
type input "17"
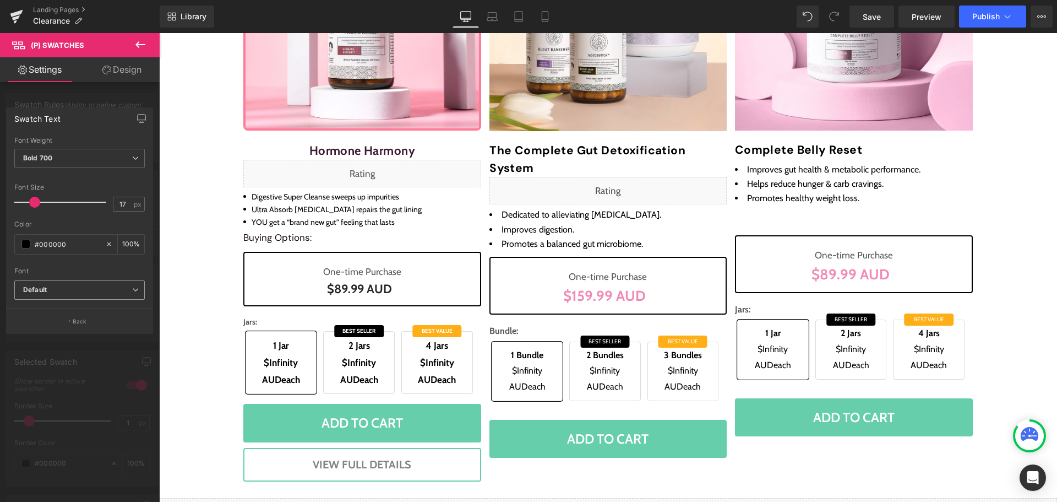
click at [106, 291] on b "Default" at bounding box center [77, 289] width 109 height 9
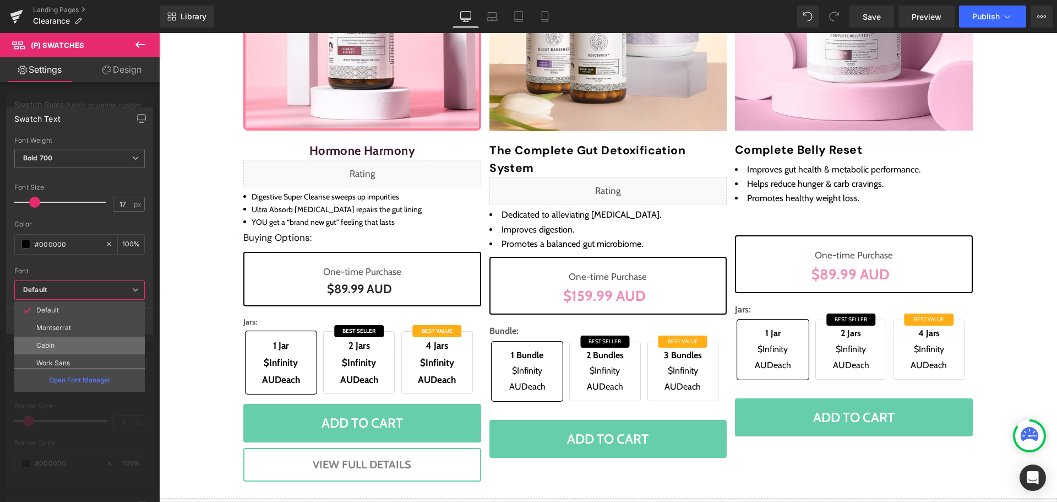
click at [90, 346] on li "Cabin" at bounding box center [81, 345] width 135 height 18
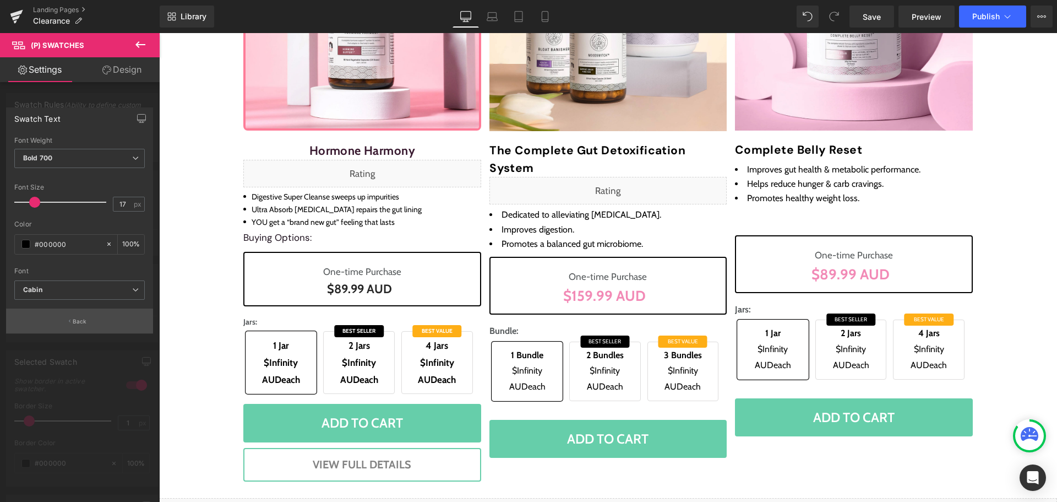
click at [78, 312] on button "Back" at bounding box center [79, 320] width 147 height 25
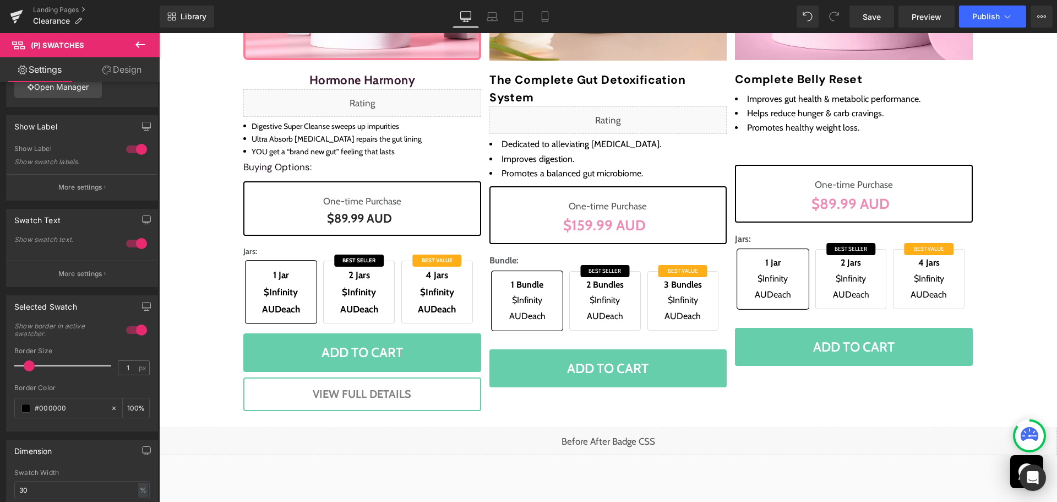
scroll to position [564, 0]
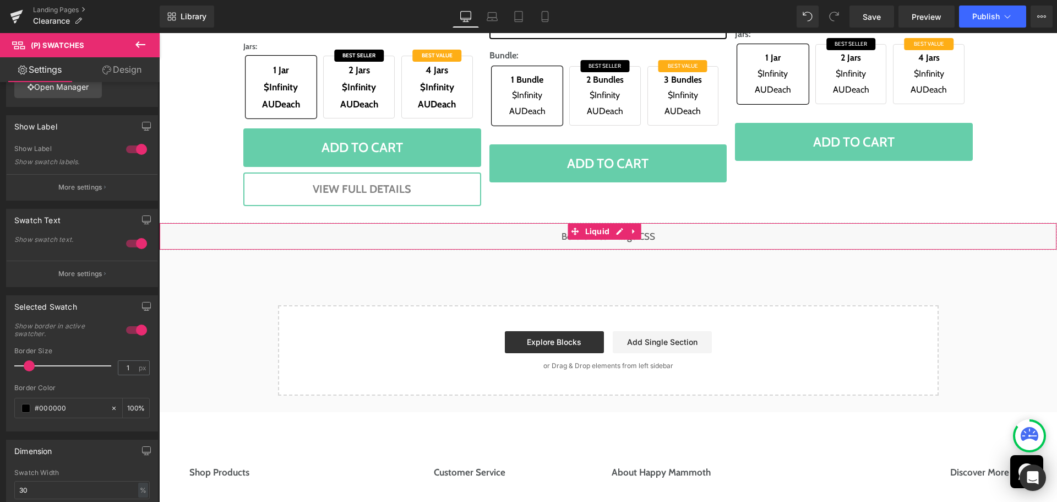
click at [622, 230] on div "Liquid" at bounding box center [608, 236] width 898 height 28
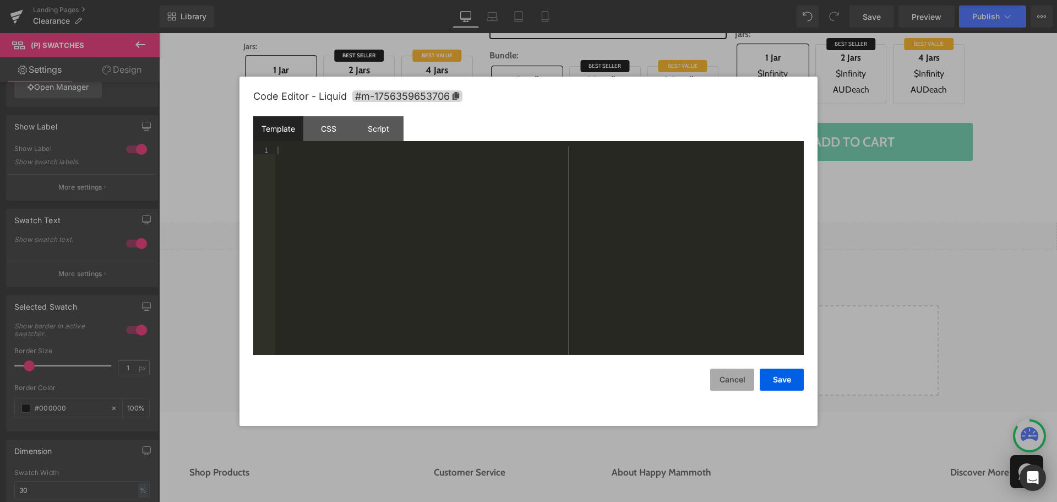
click at [733, 374] on button "Cancel" at bounding box center [732, 379] width 44 height 22
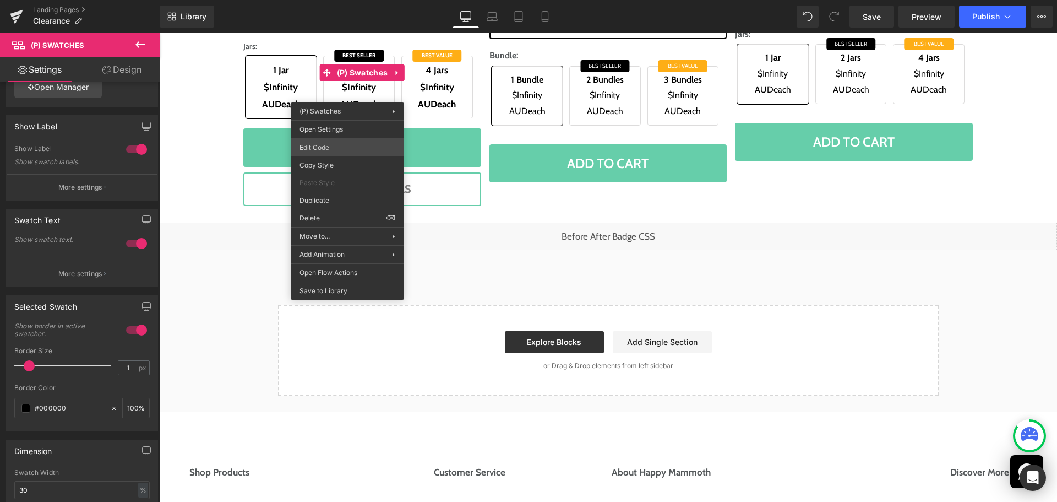
click at [357, 0] on div "(P) Swatches You are previewing how the will restyle your page. You can not edi…" at bounding box center [528, 0] width 1057 height 0
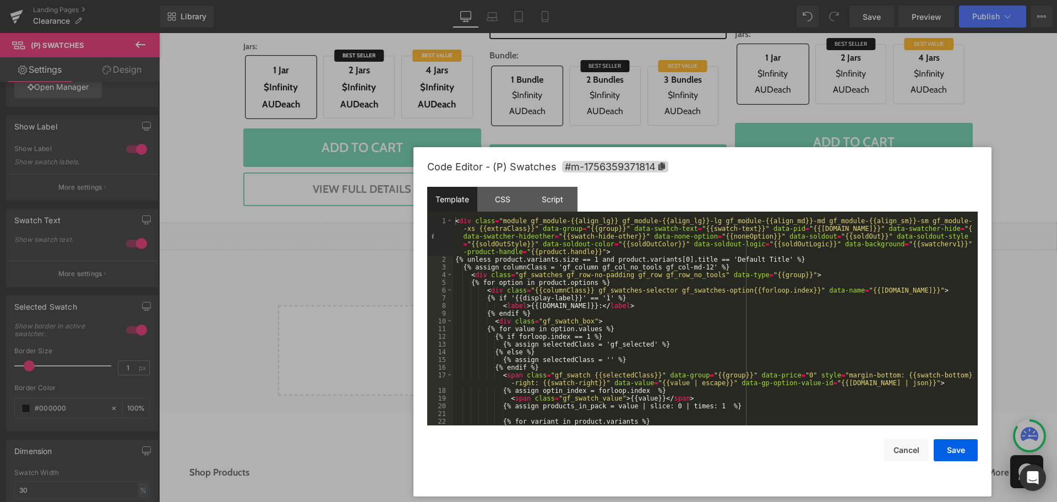
drag, startPoint x: 583, startPoint y: 83, endPoint x: 731, endPoint y: 106, distance: 149.5
click at [731, 147] on div "Code Editor - (P) Swatches #m-1756359371814" at bounding box center [702, 167] width 551 height 40
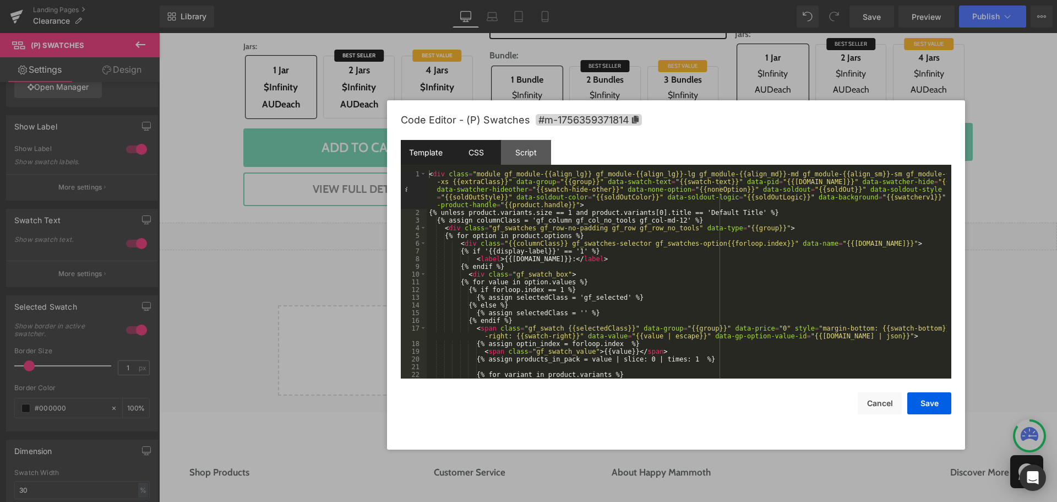
click at [481, 152] on div "CSS" at bounding box center [476, 152] width 50 height 25
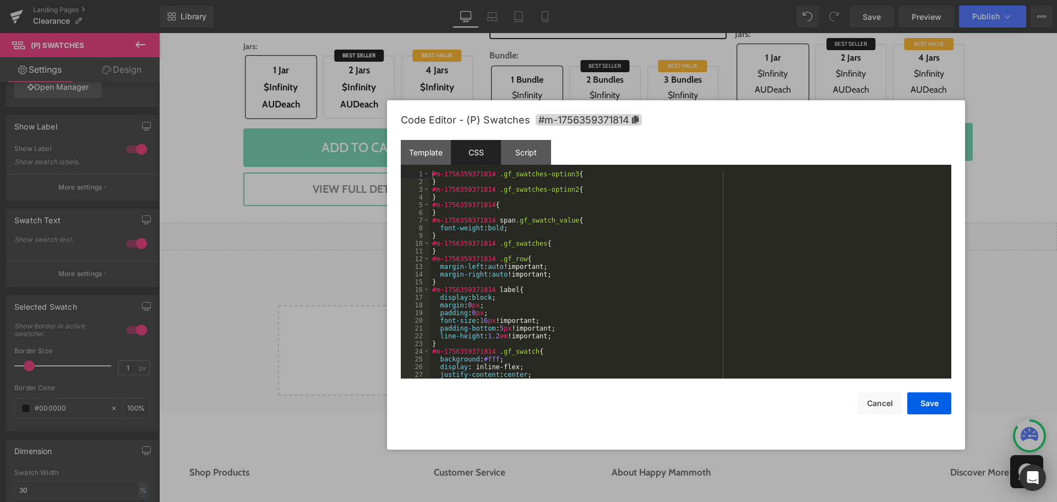
click at [697, 246] on div "#m-1756359371814 .gf_swatches-option3 { } #m-1756359371814 .gf_swatches-option2…" at bounding box center [688, 282] width 517 height 224
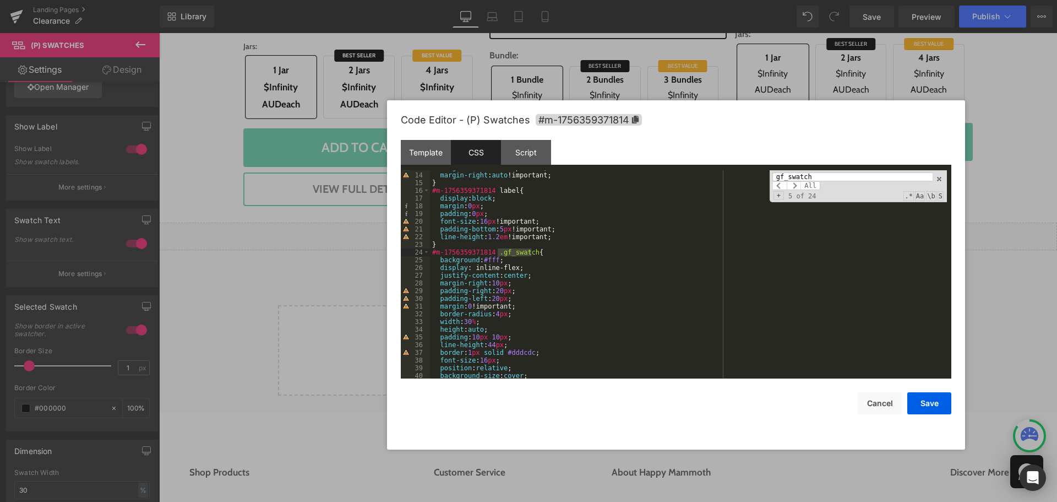
scroll to position [0, 0]
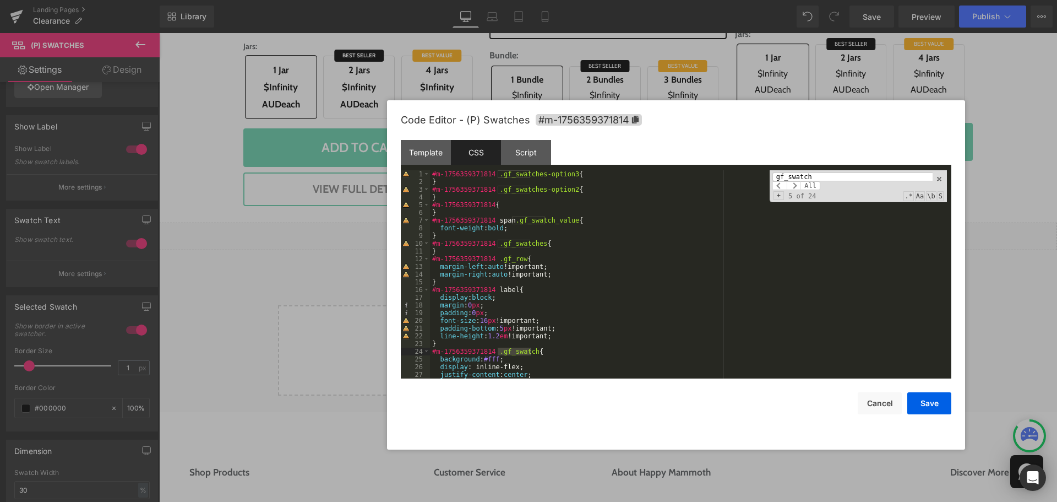
type input "gf_swatch"
click at [438, 280] on div "#m-1756359371814 .gf_swatches-option3 { } #m-1756359371814 .gf_swatches-option2…" at bounding box center [688, 282] width 517 height 224
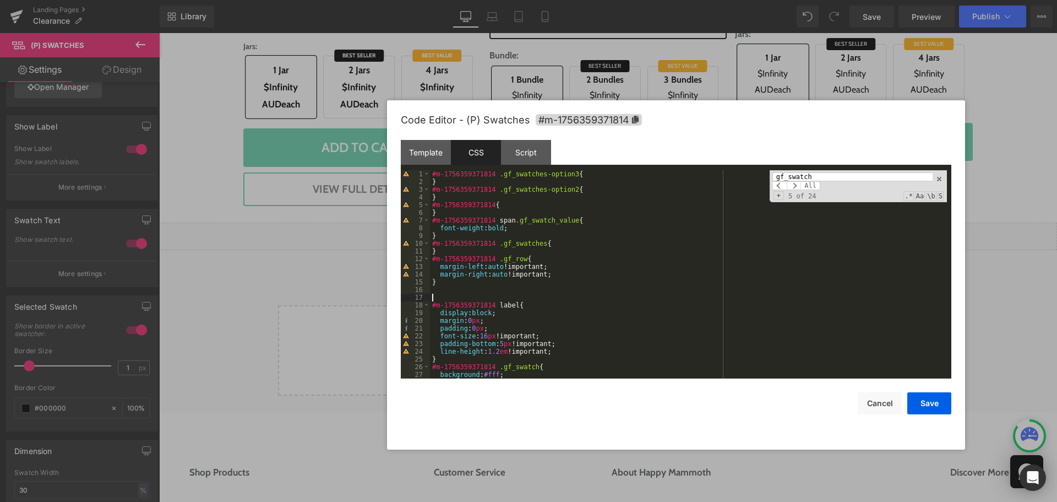
paste textarea
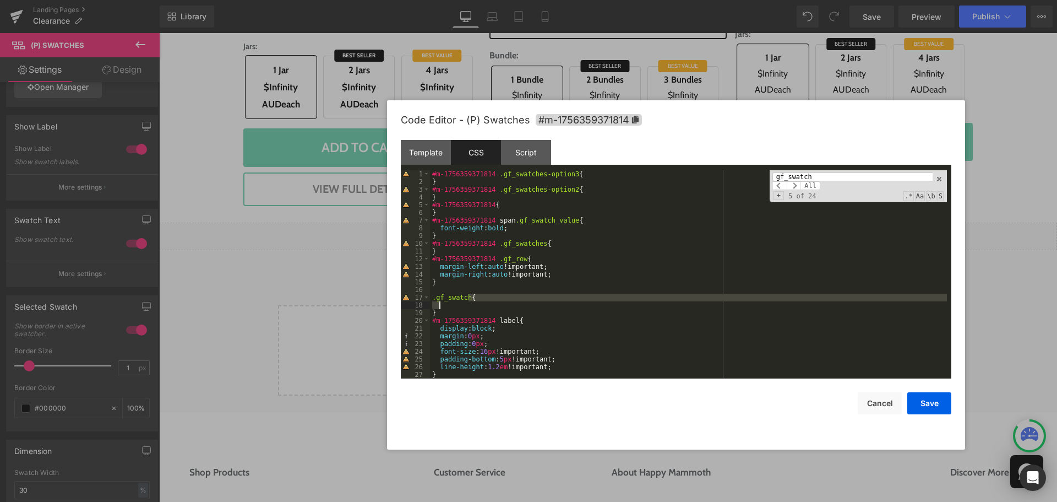
click at [471, 302] on div "#m-1756359371814 .gf_swatches-option3 { } #m-1756359371814 .gf_swatches-option2…" at bounding box center [688, 282] width 517 height 224
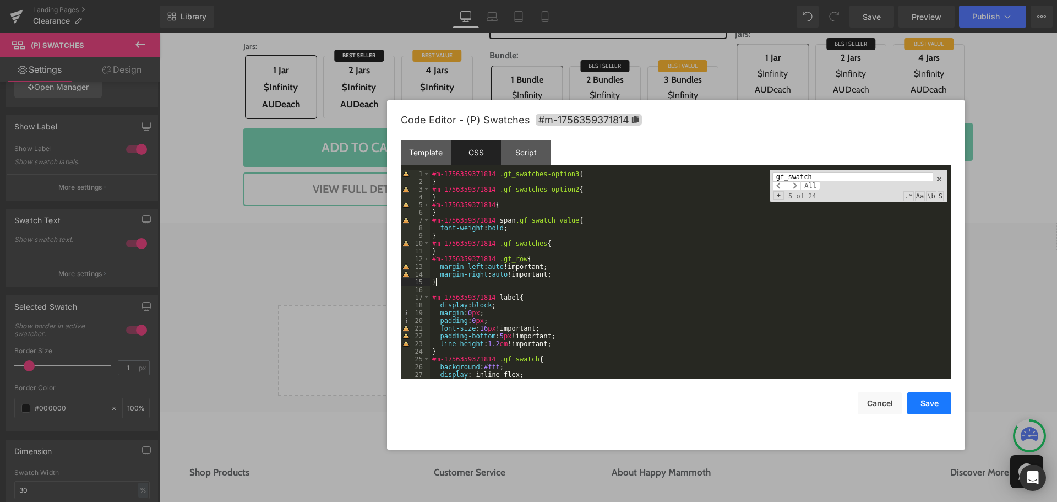
click at [940, 403] on button "Save" at bounding box center [929, 403] width 44 height 22
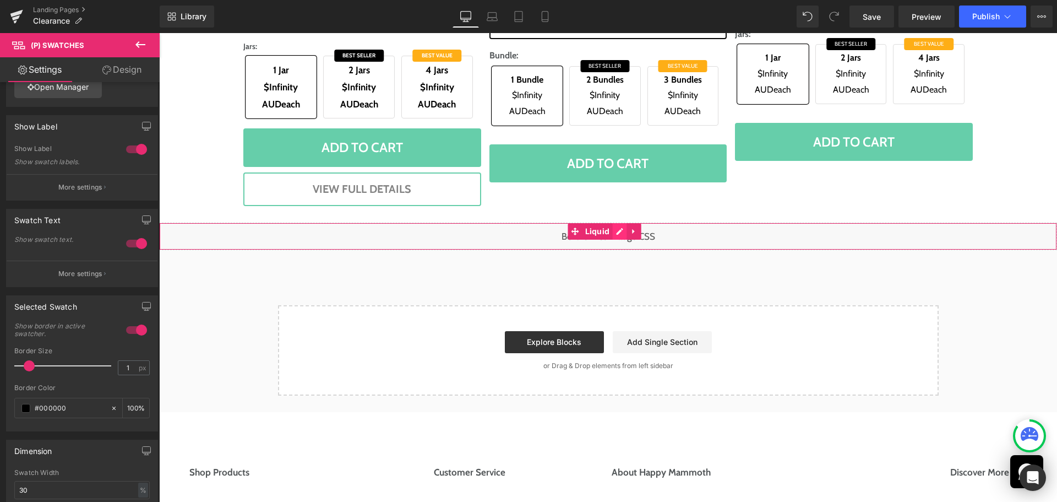
click at [623, 230] on div "Liquid" at bounding box center [608, 236] width 898 height 28
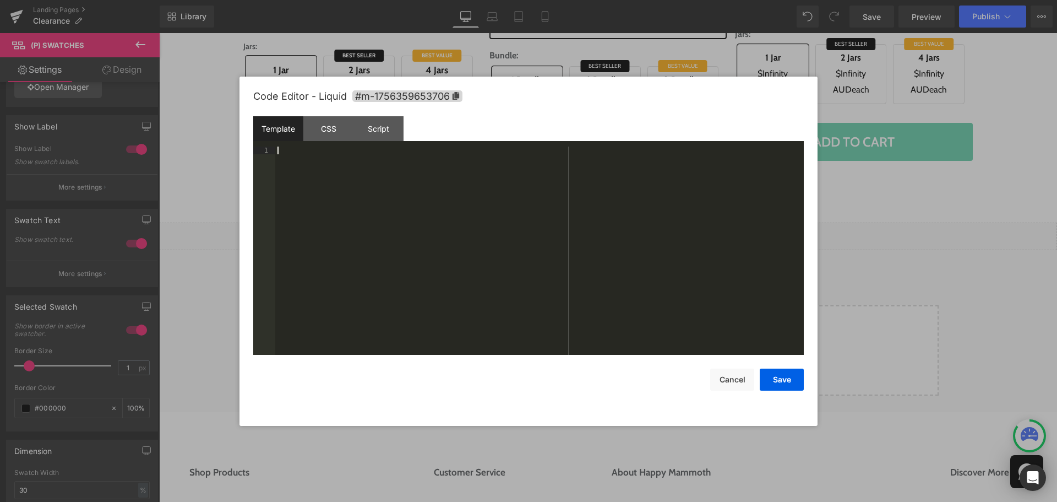
click at [623, 230] on div at bounding box center [539, 258] width 529 height 224
click at [332, 130] on div "CSS" at bounding box center [328, 128] width 50 height 25
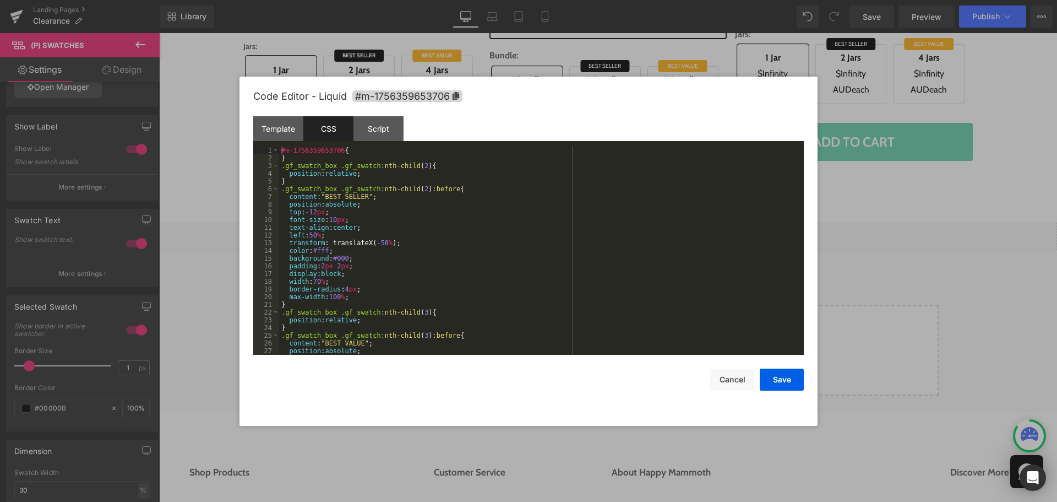
click at [306, 159] on div "#m-1756359653706 { } .gf_swatch_box .gf_swatch :nth-child ( 2 ) { position : re…" at bounding box center [539, 258] width 520 height 224
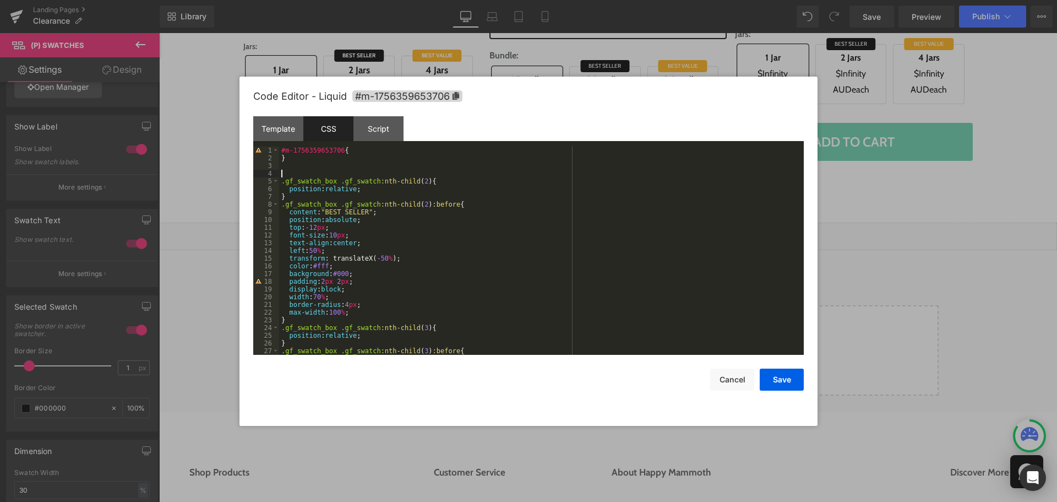
paste textarea
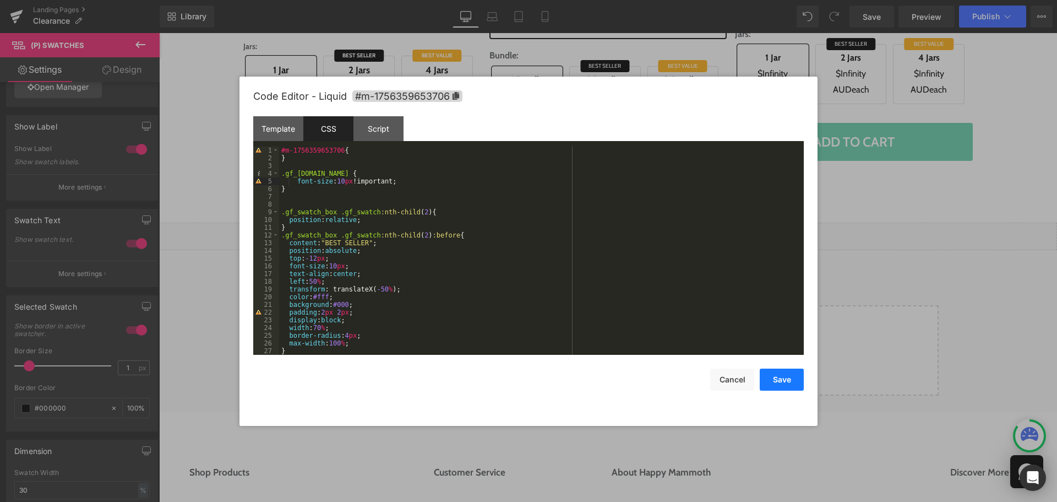
click at [795, 382] on button "Save" at bounding box center [782, 379] width 44 height 22
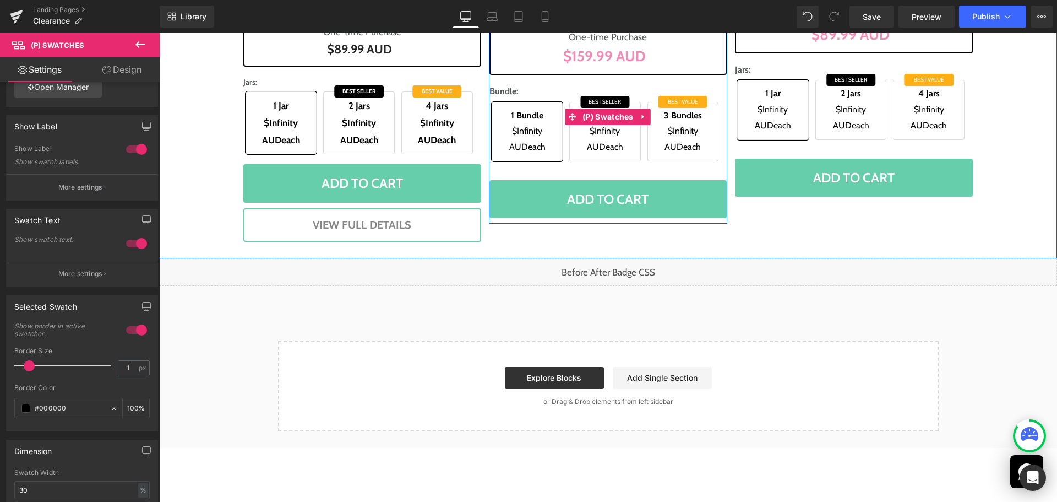
scroll to position [509, 0]
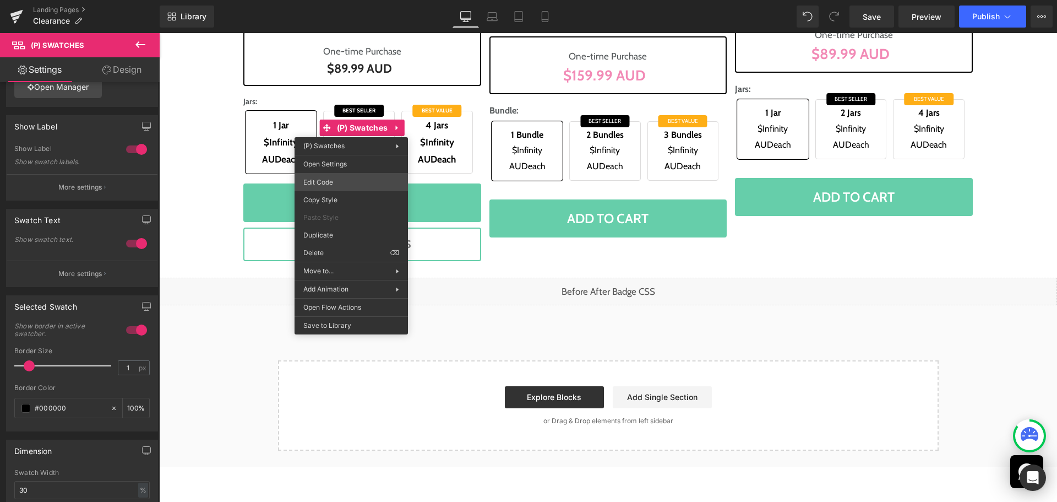
click at [368, 0] on div "(P) Swatches You are previewing how the will restyle your page. You can not edi…" at bounding box center [528, 0] width 1057 height 0
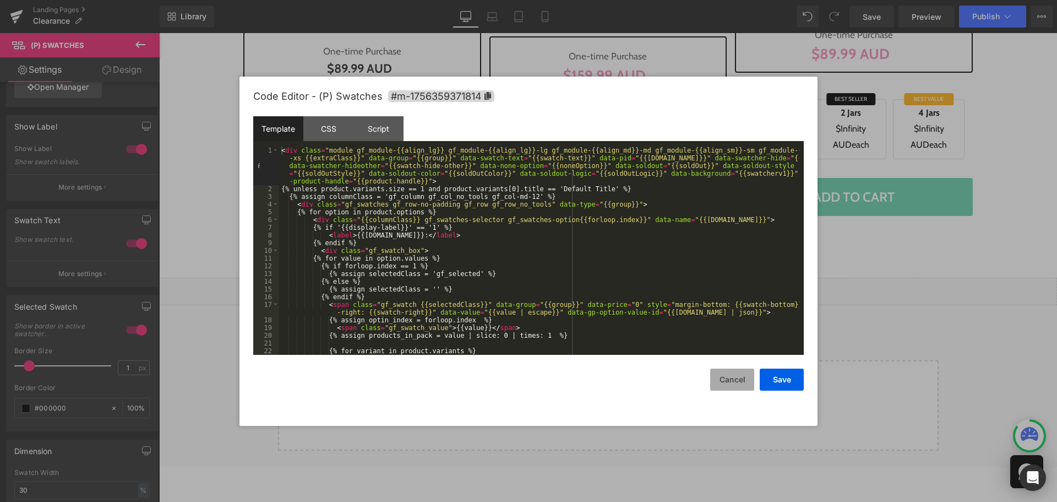
click at [733, 382] on button "Cancel" at bounding box center [732, 379] width 44 height 22
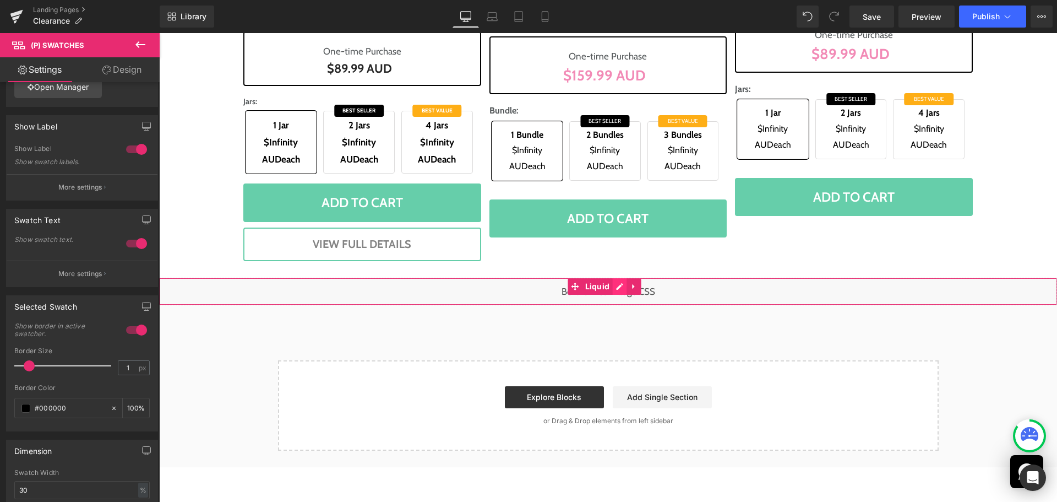
click at [621, 290] on div "Liquid" at bounding box center [608, 292] width 898 height 28
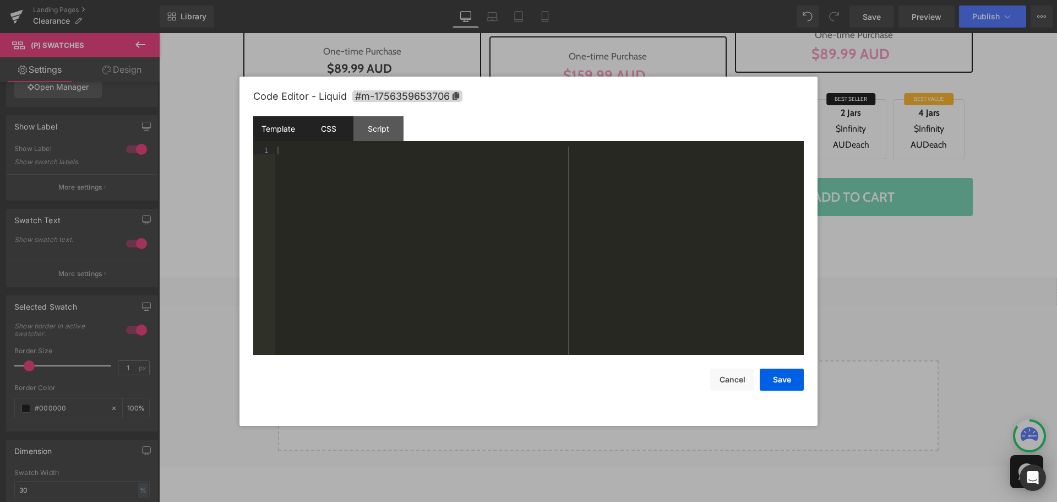
click at [323, 134] on div "CSS" at bounding box center [328, 128] width 50 height 25
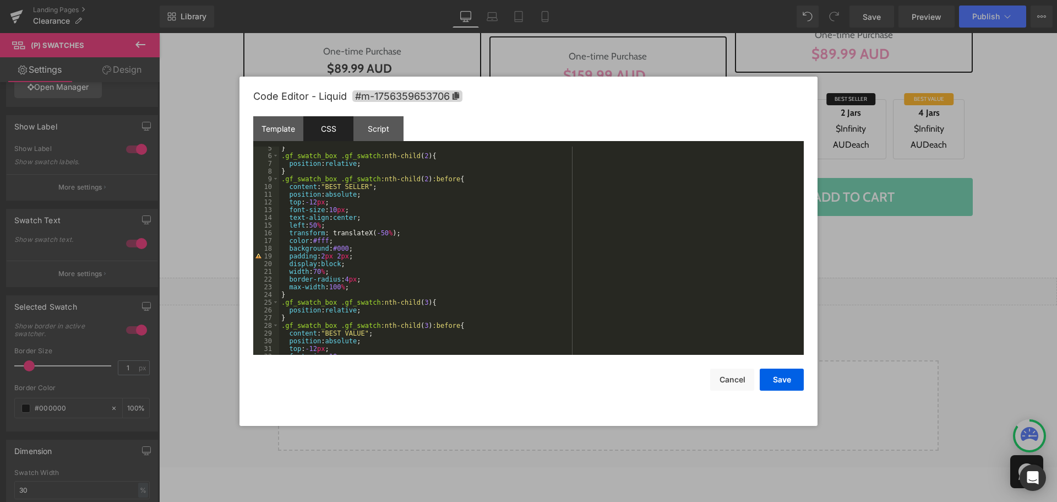
scroll to position [33, 0]
drag, startPoint x: 790, startPoint y: 384, endPoint x: 595, endPoint y: 314, distance: 206.4
click at [790, 384] on button "Save" at bounding box center [782, 379] width 44 height 22
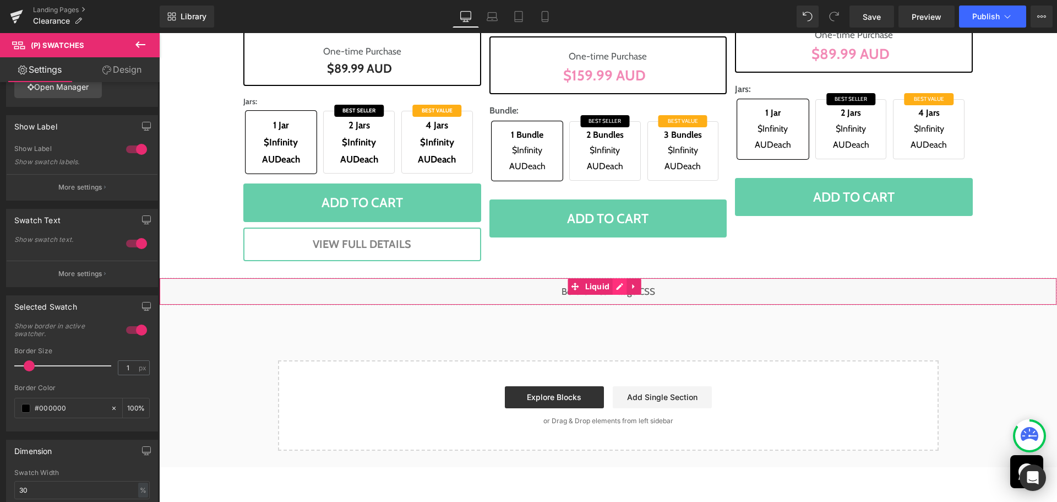
click at [619, 289] on div "Liquid" at bounding box center [608, 292] width 898 height 28
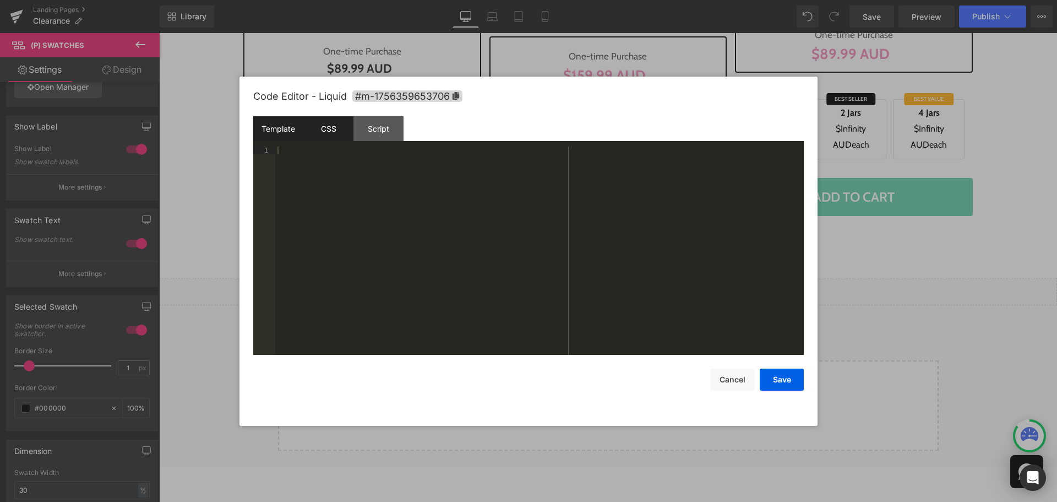
click at [317, 134] on div "CSS" at bounding box center [328, 128] width 50 height 25
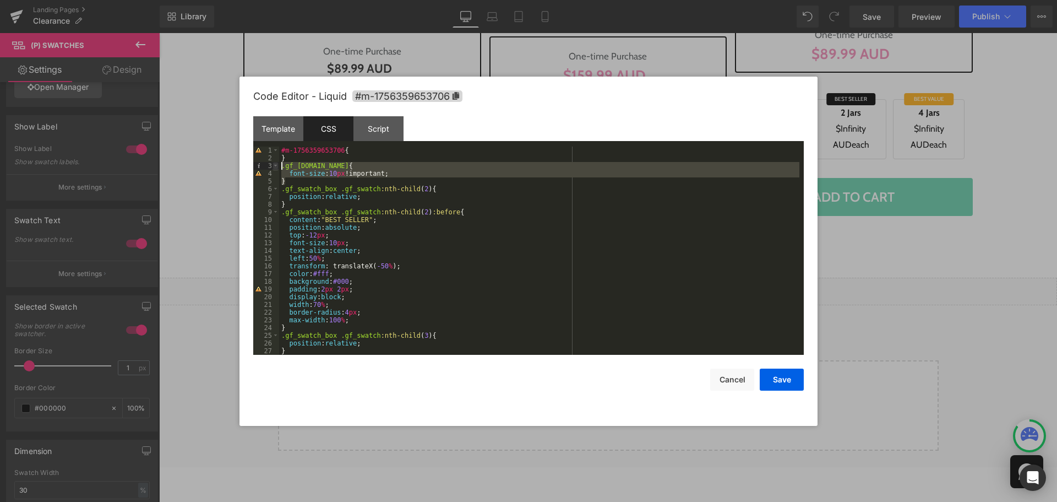
drag, startPoint x: 285, startPoint y: 181, endPoint x: 274, endPoint y: 164, distance: 20.5
click at [274, 164] on pre "1 2 3 4 5 6 7 8 9 10 11 12 13 14 15 16 17 18 19 20 21 22 23 24 25 26 27 28 #m-1…" at bounding box center [528, 250] width 551 height 208
click at [745, 373] on button "Cancel" at bounding box center [732, 379] width 44 height 22
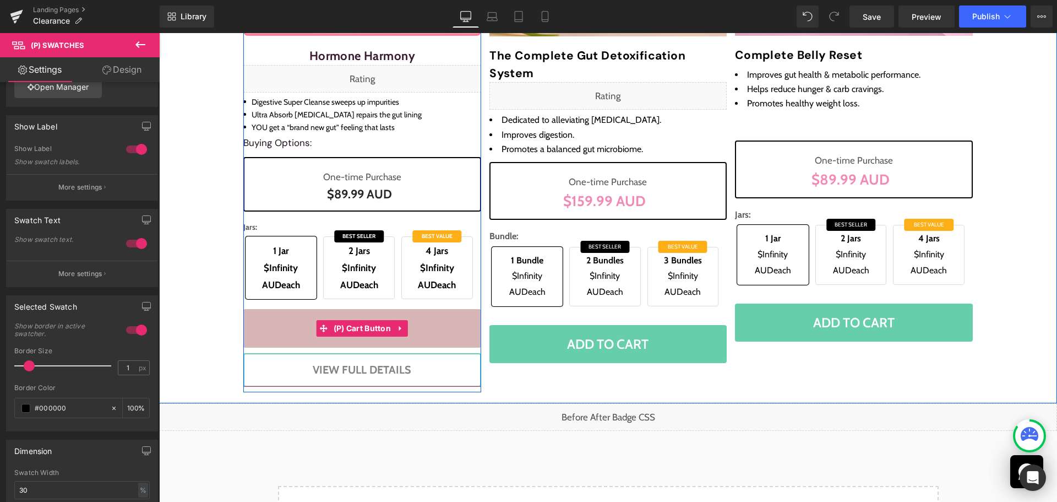
scroll to position [344, 0]
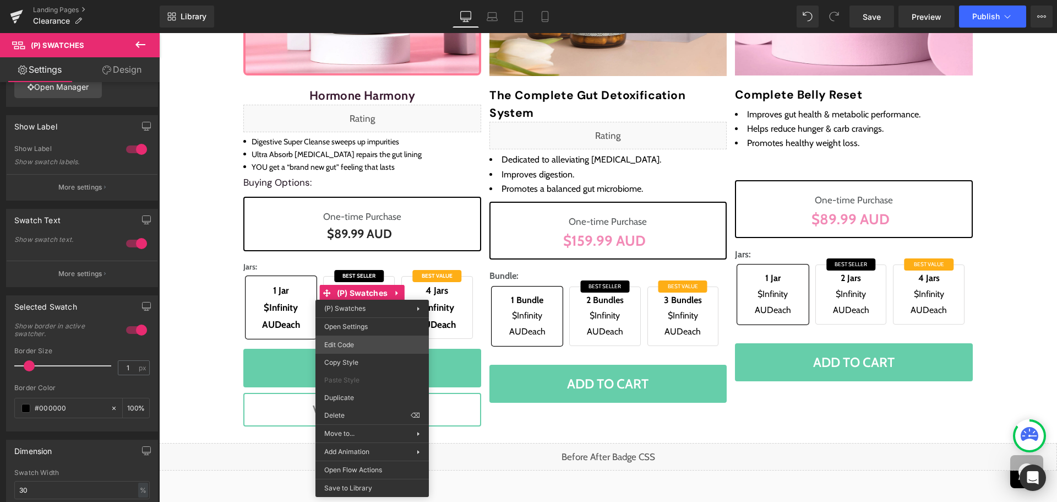
click at [368, 0] on div "(P) Swatches You are previewing how the will restyle your page. You can not edi…" at bounding box center [528, 0] width 1057 height 0
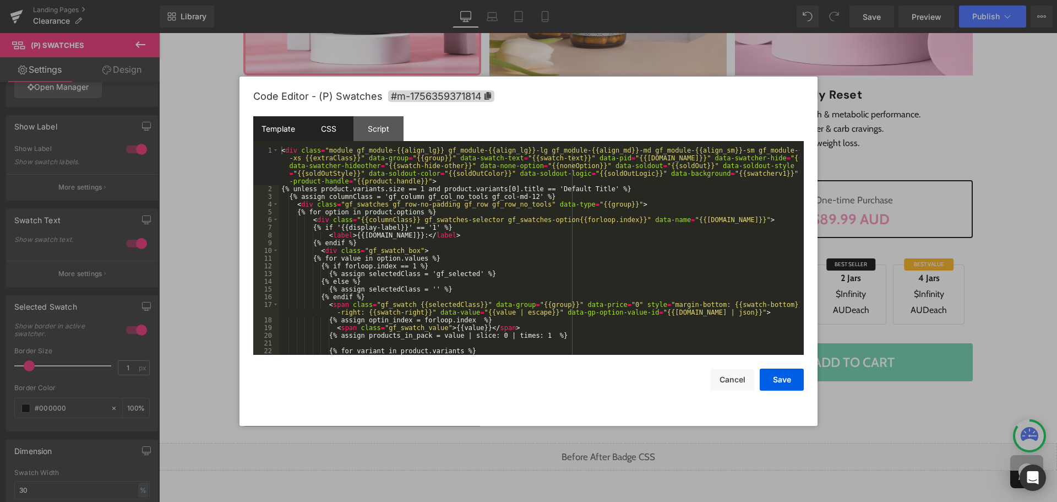
click at [319, 126] on div "CSS" at bounding box center [328, 128] width 50 height 25
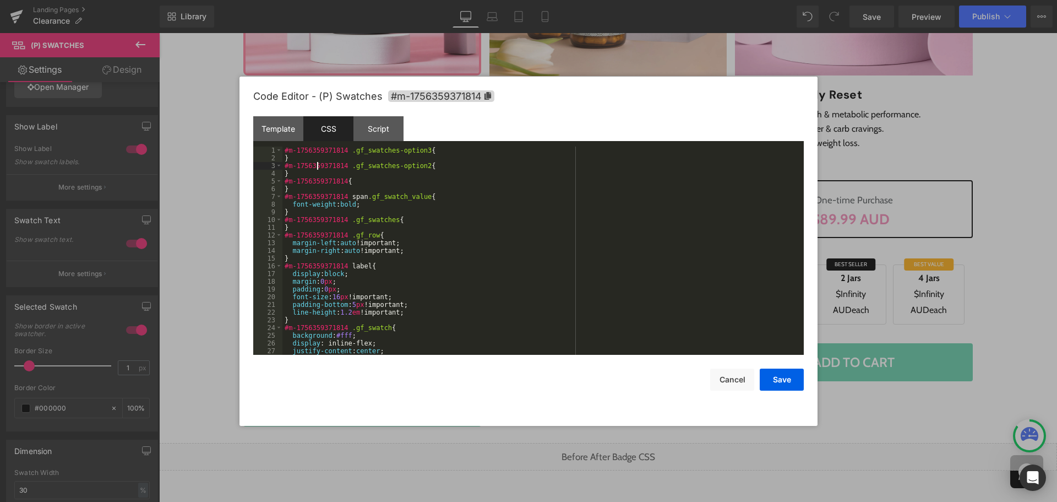
click at [318, 169] on div "#m-1756359371814 .gf_swatches-option3 { } #m-1756359371814 .gf_swatches-option2…" at bounding box center [540, 258] width 517 height 224
click at [300, 214] on div "#m-1756359371814 .gf_swatches-option3 { } #m-1756359371814 .gf_swatches-option2…" at bounding box center [540, 258] width 517 height 224
click at [300, 259] on div "#m-1756359371814 .gf_swatches-option3 { } #m-1756359371814 .gf_swatches-option2…" at bounding box center [540, 258] width 517 height 224
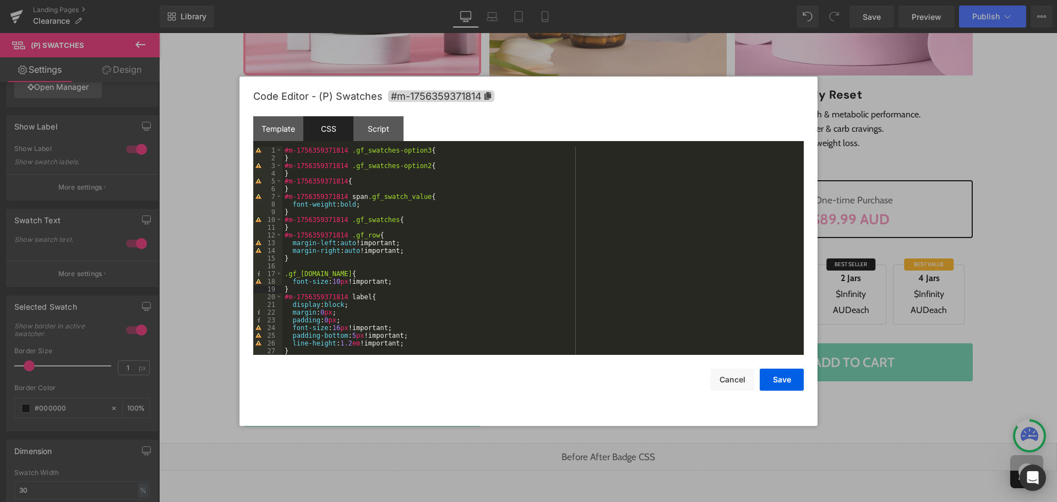
click at [322, 278] on div "#m-1756359371814 .gf_swatches-option3 { } #m-1756359371814 .gf_swatches-option2…" at bounding box center [540, 258] width 517 height 224
click at [422, 300] on div "#m-1756359371814 .gf_swatches-option3 { } #m-1756359371814 .gf_swatches-option2…" at bounding box center [540, 258] width 517 height 224
click at [781, 383] on button "Save" at bounding box center [782, 379] width 44 height 22
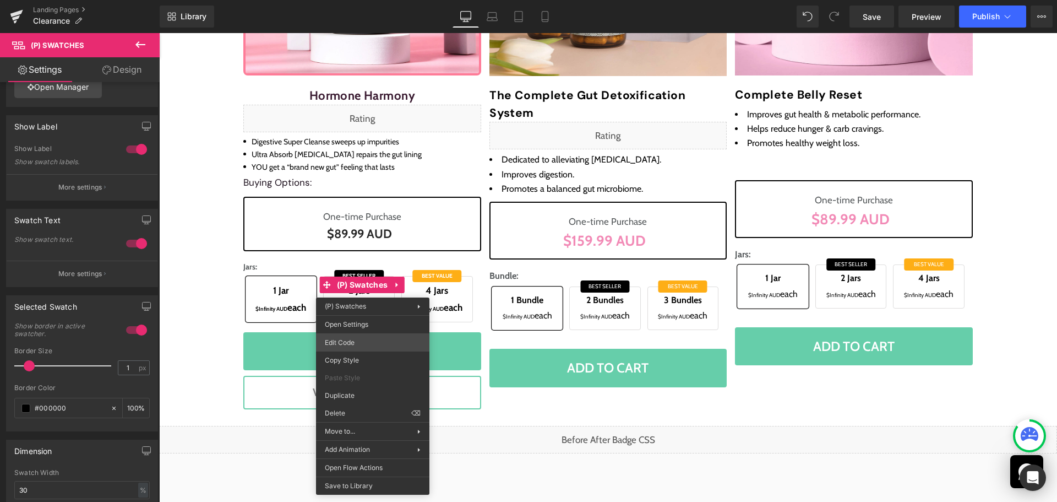
click at [361, 0] on div "(P) Swatches You are previewing how the will restyle your page. You can not edi…" at bounding box center [528, 0] width 1057 height 0
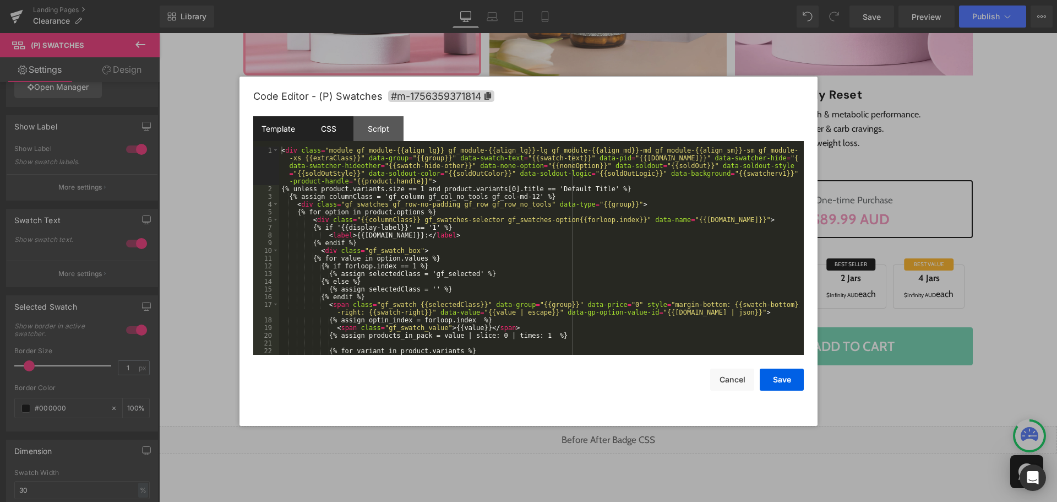
click at [341, 134] on div "CSS" at bounding box center [328, 128] width 50 height 25
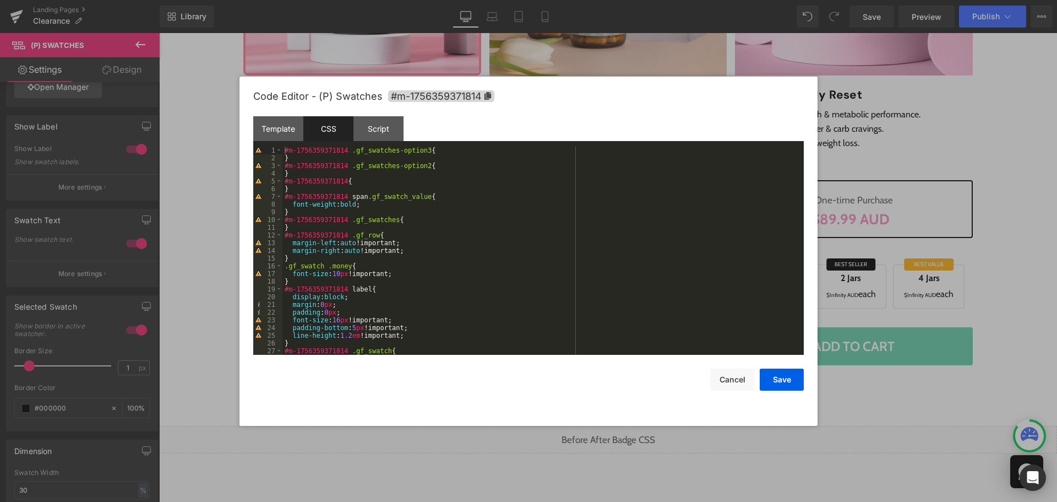
click at [337, 265] on div "#m-1756359371814 .gf_swatches-option3 { } #m-1756359371814 .gf_swatches-option2…" at bounding box center [540, 258] width 517 height 224
click at [289, 282] on div "#m-1756359371814 .gf_swatches-option3 { } #m-1756359371814 .gf_swatches-option2…" at bounding box center [540, 258] width 517 height 224
click at [777, 380] on button "Save" at bounding box center [782, 379] width 44 height 22
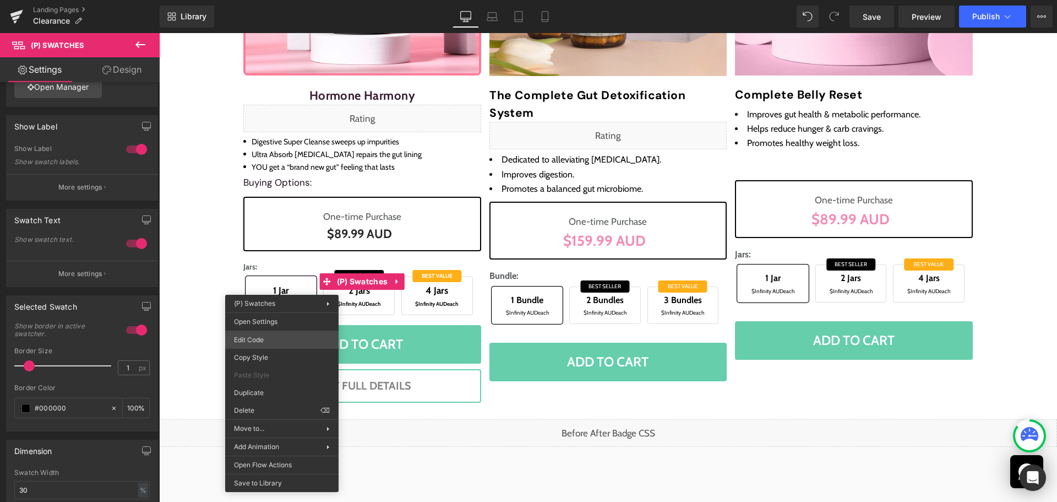
click at [292, 0] on div "(P) Swatches You are previewing how the will restyle your page. You can not edi…" at bounding box center [528, 0] width 1057 height 0
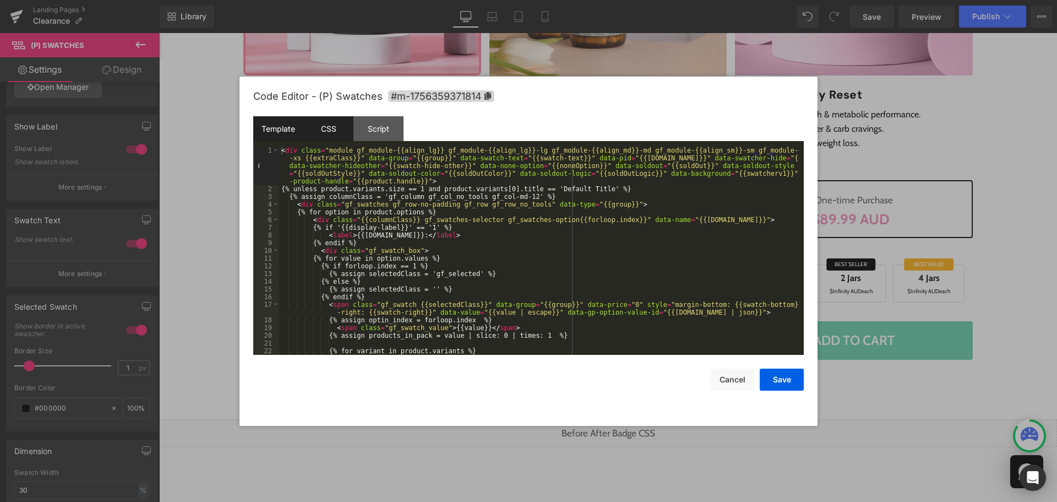
click at [323, 123] on div "CSS" at bounding box center [328, 128] width 50 height 25
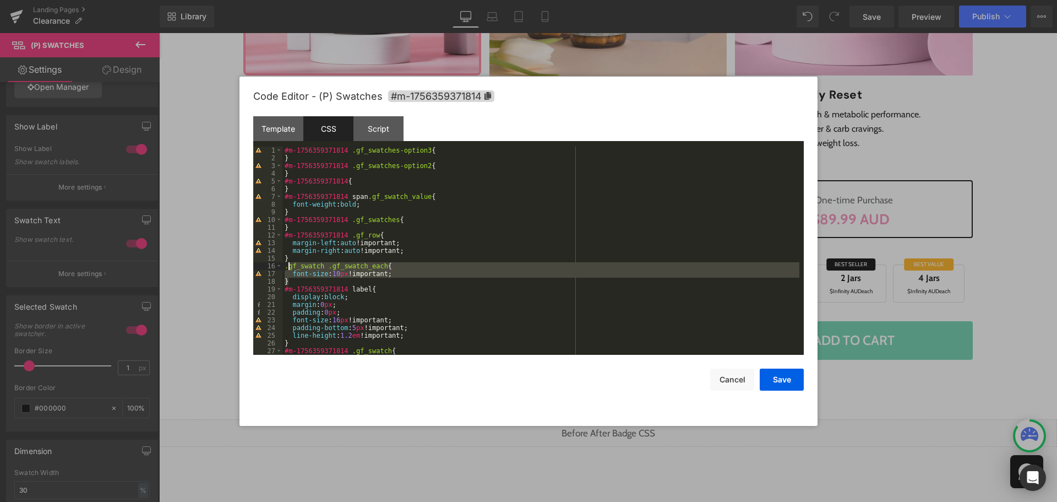
drag, startPoint x: 292, startPoint y: 279, endPoint x: 286, endPoint y: 266, distance: 14.5
click at [286, 266] on div "#m-1756359371814 .gf_swatches-option3 { } #m-1756359371814 .gf_swatches-option2…" at bounding box center [540, 258] width 517 height 224
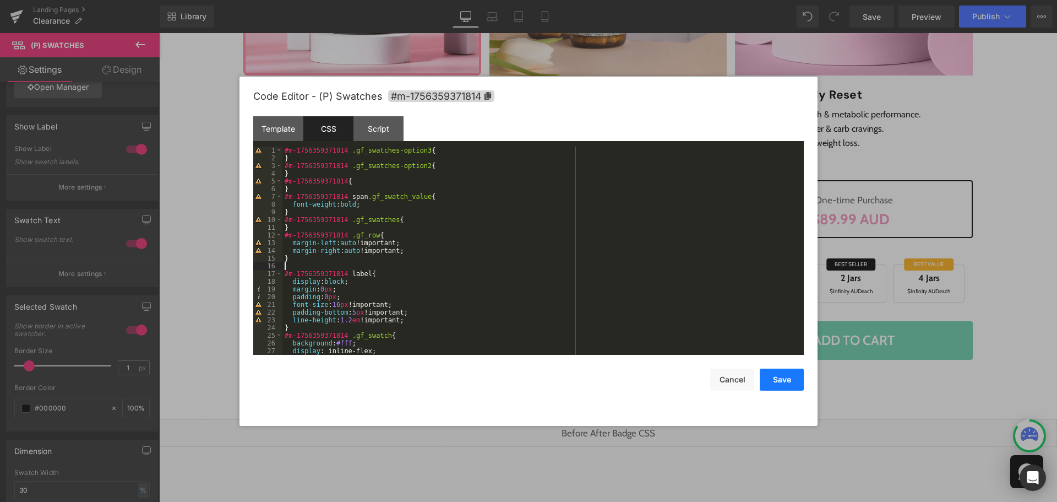
drag, startPoint x: 770, startPoint y: 379, endPoint x: 490, endPoint y: 393, distance: 280.6
click at [770, 379] on button "Save" at bounding box center [782, 379] width 44 height 22
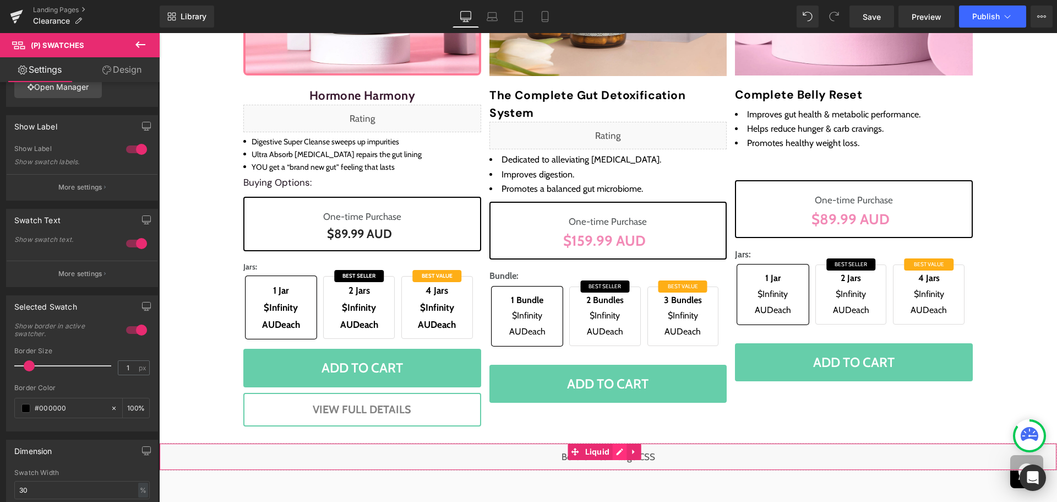
click at [619, 454] on div "Liquid" at bounding box center [608, 457] width 898 height 28
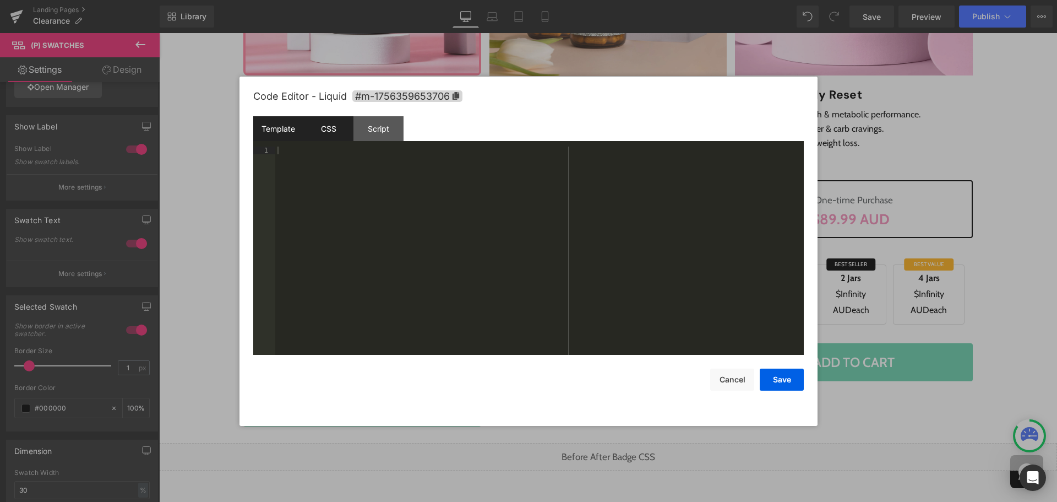
click at [324, 126] on div "CSS" at bounding box center [328, 128] width 50 height 25
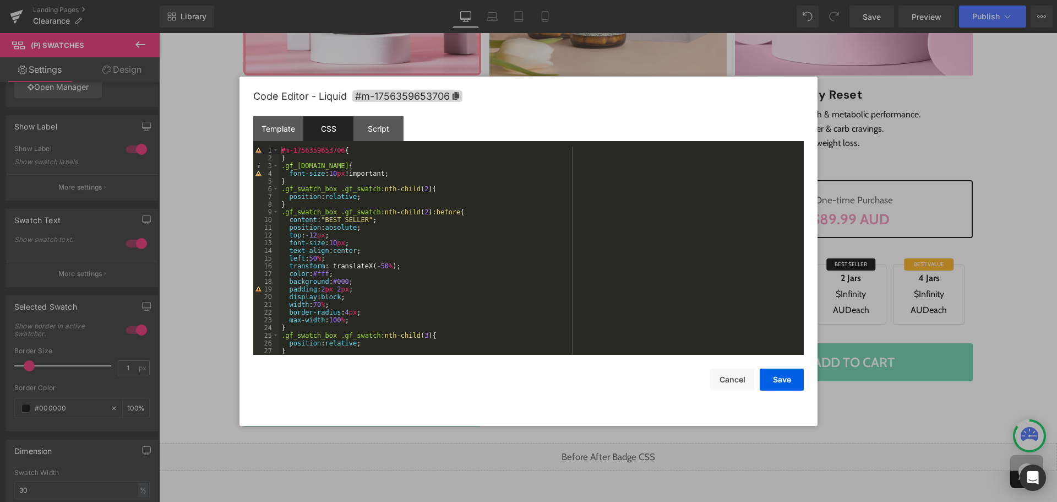
click at [291, 178] on div "#m-1756359653706 { } .gf_[DOMAIN_NAME] { font-size : 10 px !important; } .gf_sw…" at bounding box center [539, 258] width 520 height 224
click at [282, 166] on div "#m-1756359653706 { } .gf_[DOMAIN_NAME] { font-size : 10 px !important; } .gf_sw…" at bounding box center [539, 258] width 520 height 224
click at [450, 177] on div "#m-1756359653706 { } .gf_swatch .gf_swatch_each { font-size : 10 px !important;…" at bounding box center [539, 258] width 520 height 224
click at [796, 384] on button "Save" at bounding box center [782, 379] width 44 height 22
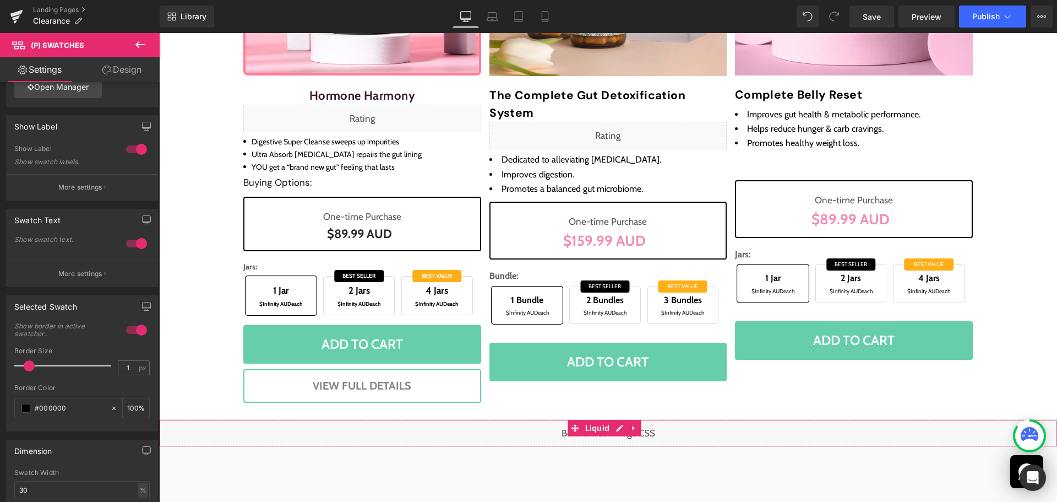
click at [620, 429] on div "Liquid" at bounding box center [608, 433] width 898 height 28
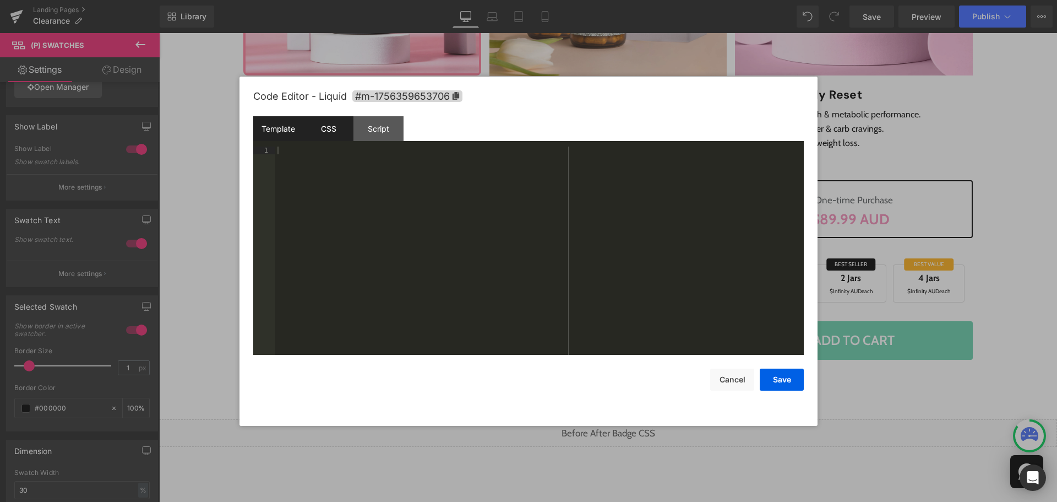
click at [328, 135] on div "CSS" at bounding box center [328, 128] width 50 height 25
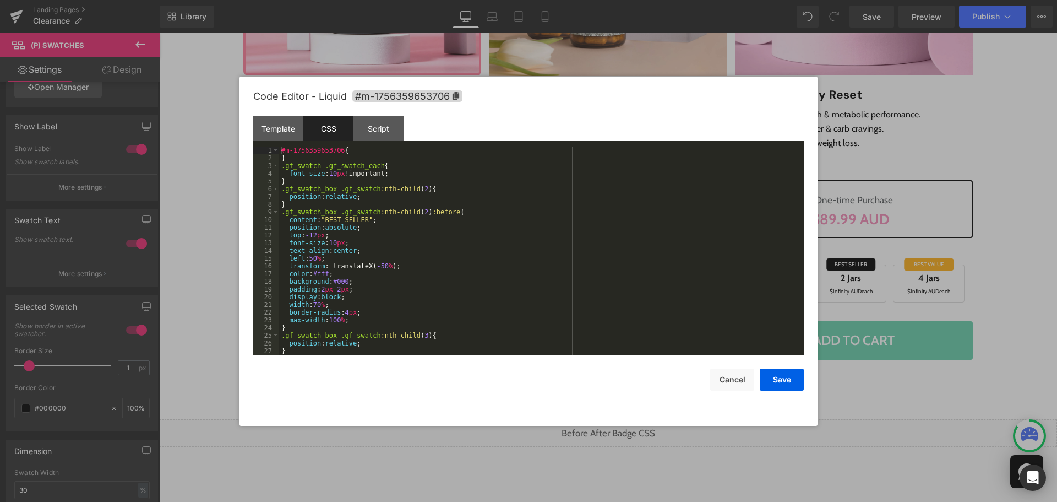
click at [332, 176] on div "#m-1756359653706 { } .gf_swatch .gf_swatch_each { font-size : 10 px !important;…" at bounding box center [539, 258] width 520 height 224
click at [429, 266] on div "#m-1756359653706 { } .gf_swatch .gf_swatch_each { font-size : 12 px !important;…" at bounding box center [539, 258] width 520 height 224
click at [425, 177] on div "#m-1756359653706 { } .gf_swatch .gf_swatch_each { font-size : 12 px !important;…" at bounding box center [539, 258] width 520 height 224
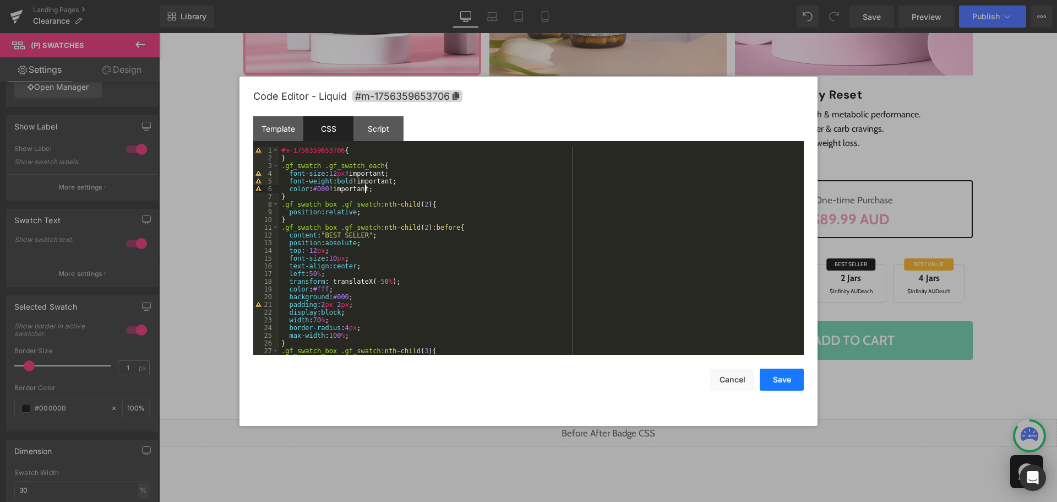
click at [767, 379] on button "Save" at bounding box center [782, 379] width 44 height 22
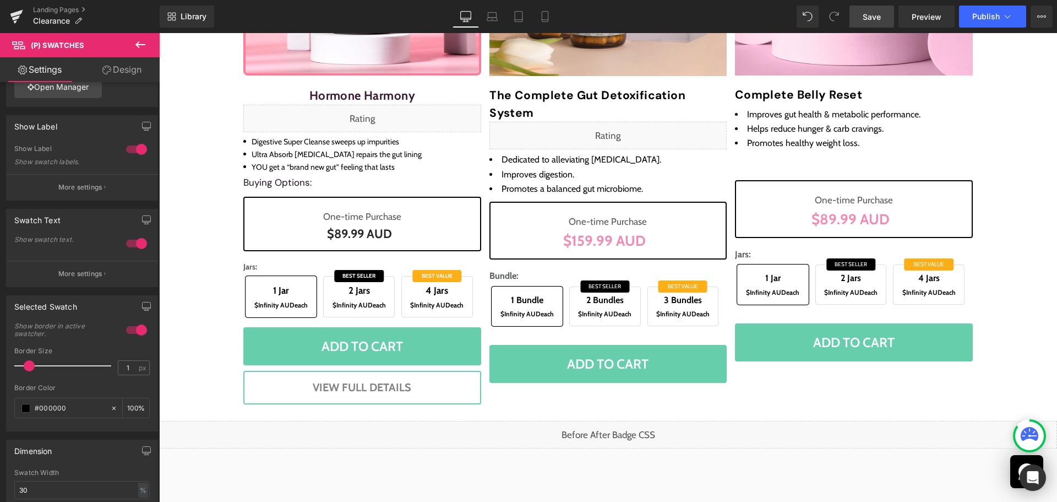
click at [878, 21] on span "Save" at bounding box center [872, 17] width 18 height 12
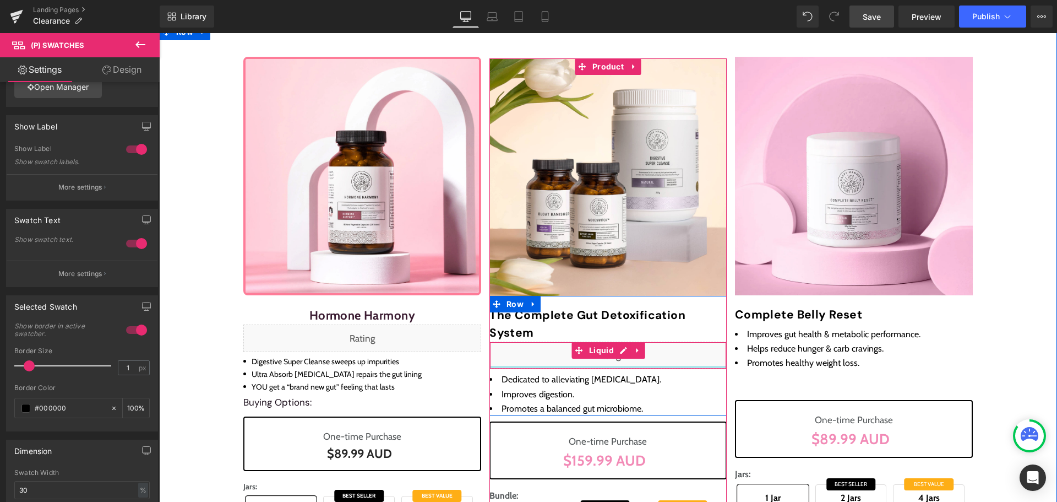
scroll to position [124, 0]
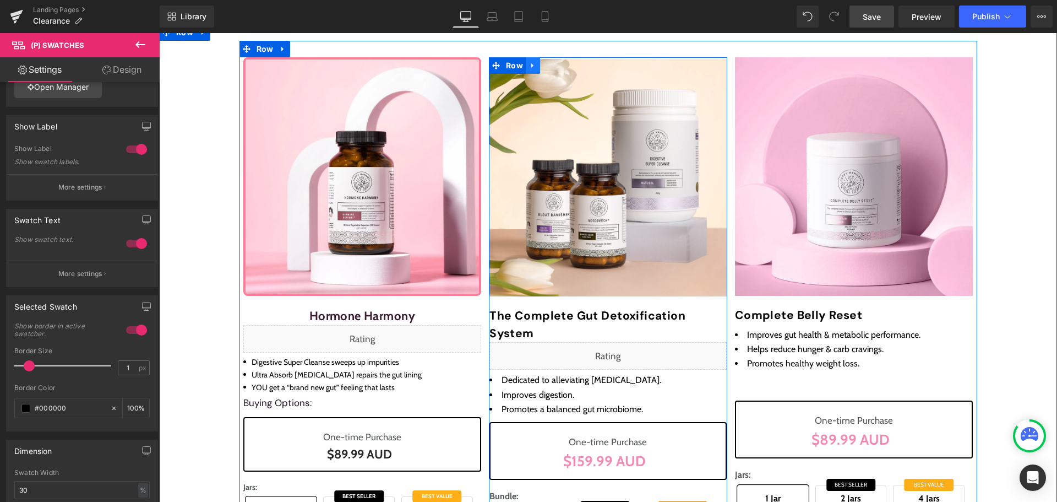
click at [530, 64] on icon at bounding box center [533, 66] width 8 height 8
click at [559, 64] on icon at bounding box center [562, 66] width 8 height 8
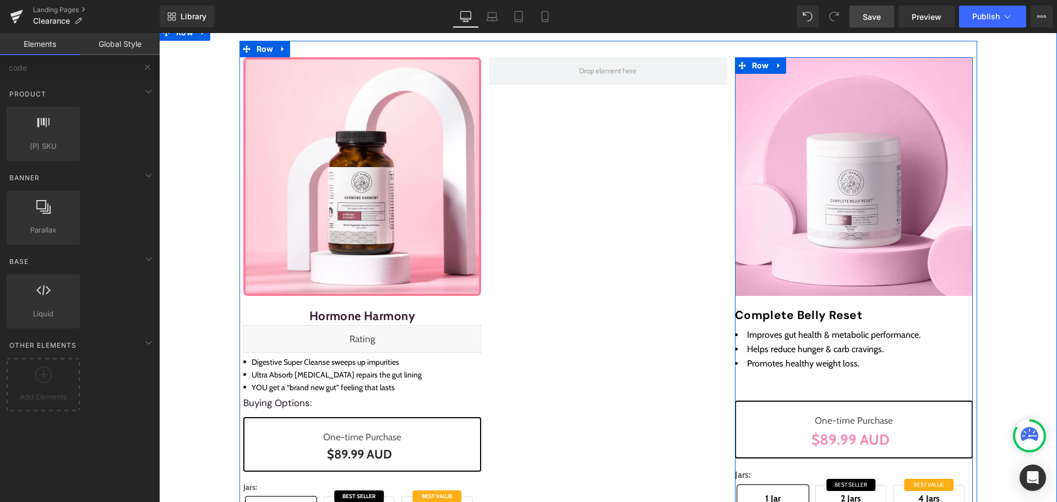
drag, startPoint x: 778, startPoint y: 64, endPoint x: 785, endPoint y: 69, distance: 8.6
click at [779, 64] on link at bounding box center [779, 65] width 14 height 17
click at [815, 62] on link at bounding box center [822, 65] width 14 height 17
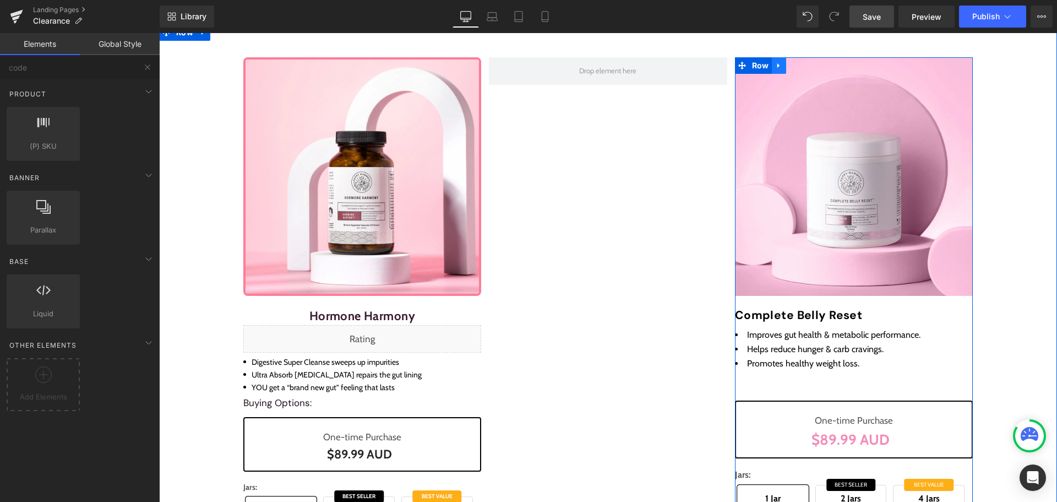
click at [780, 63] on link at bounding box center [779, 65] width 14 height 17
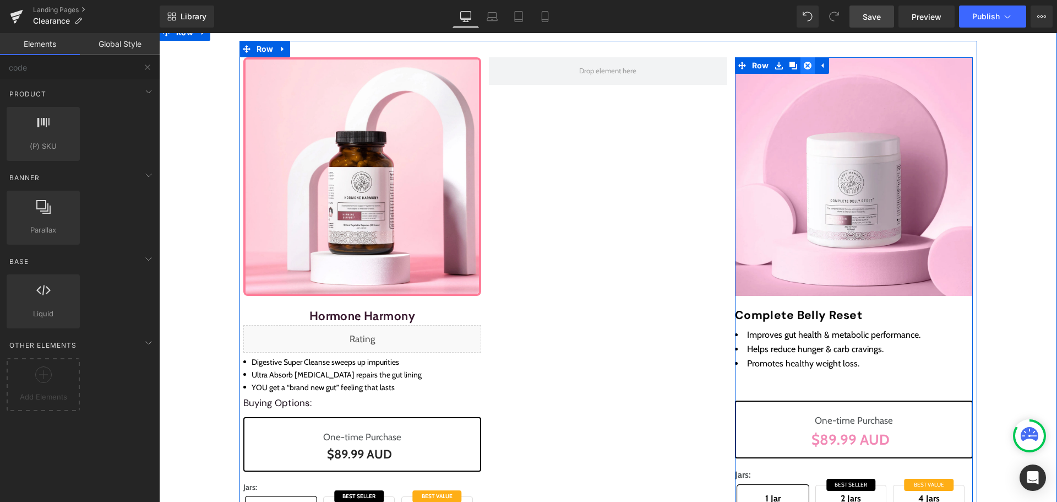
click at [804, 68] on icon at bounding box center [808, 66] width 8 height 8
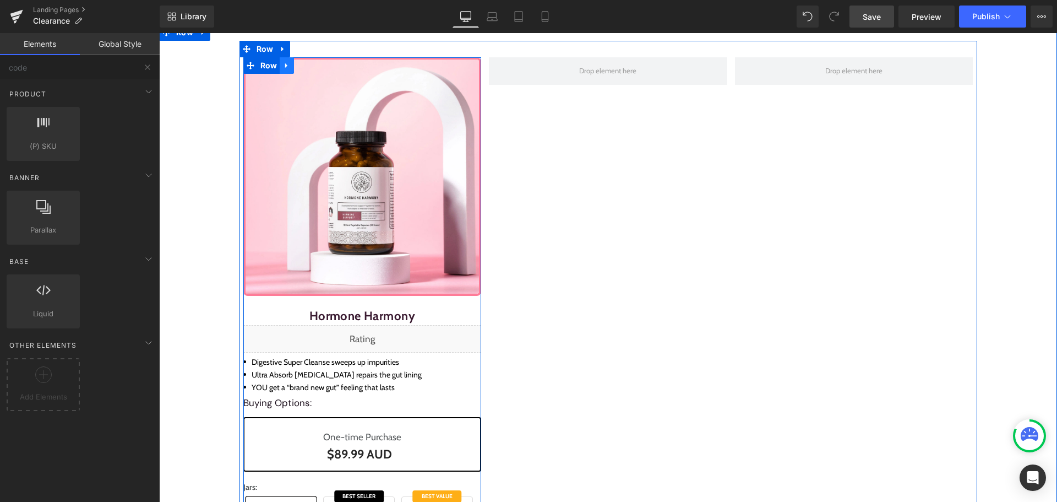
click at [283, 64] on icon at bounding box center [287, 66] width 8 height 8
click at [297, 66] on icon at bounding box center [301, 66] width 8 height 8
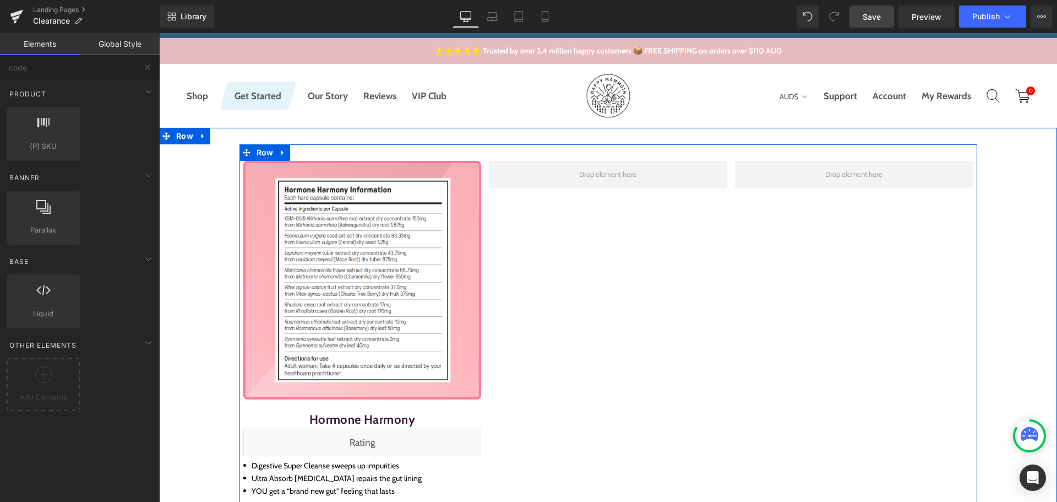
scroll to position [16, 0]
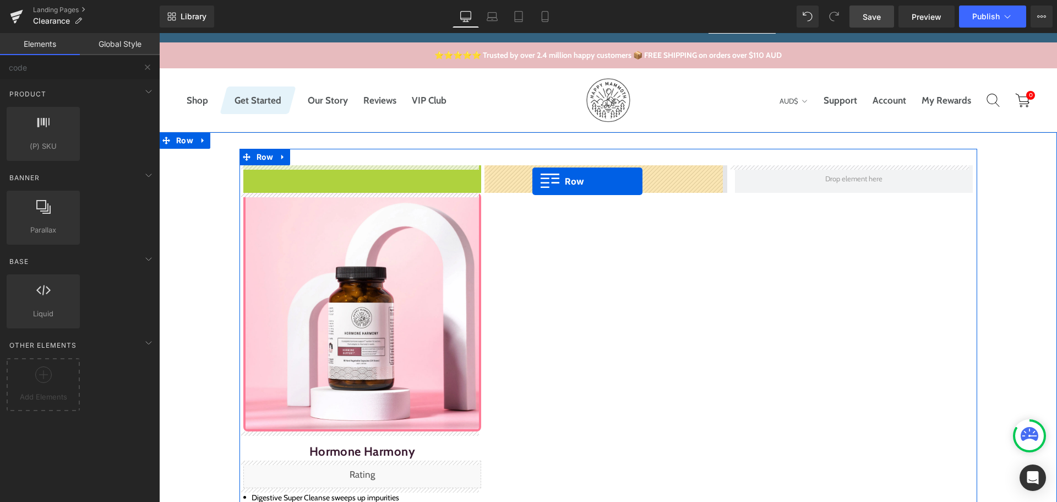
drag, startPoint x: 257, startPoint y: 172, endPoint x: 532, endPoint y: 180, distance: 274.9
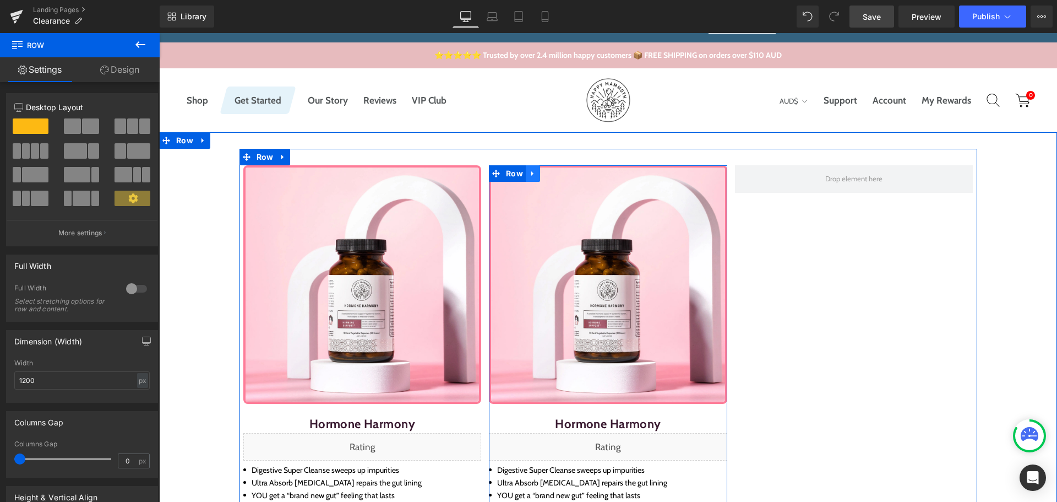
click at [530, 173] on icon at bounding box center [533, 174] width 8 height 8
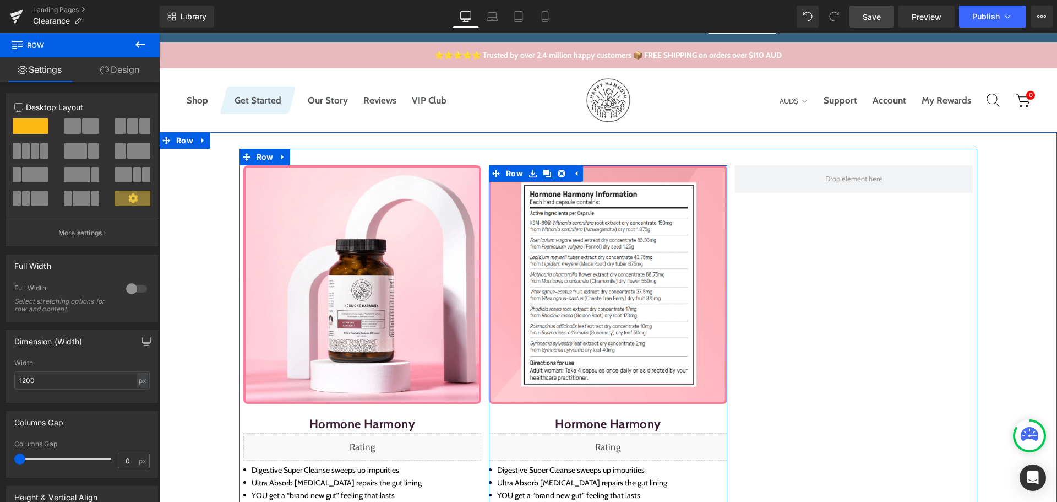
click at [543, 176] on icon at bounding box center [547, 174] width 8 height 8
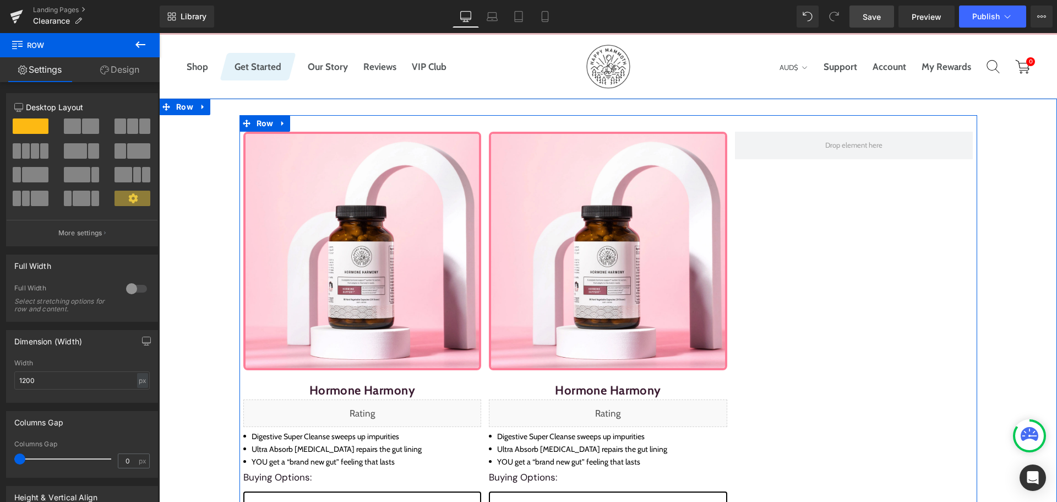
scroll to position [0, 0]
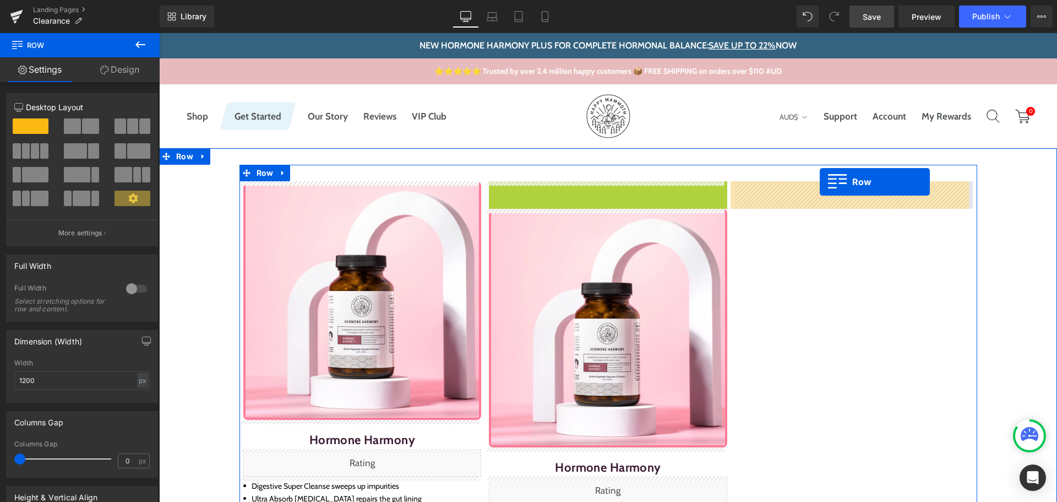
drag, startPoint x: 502, startPoint y: 187, endPoint x: 820, endPoint y: 182, distance: 317.8
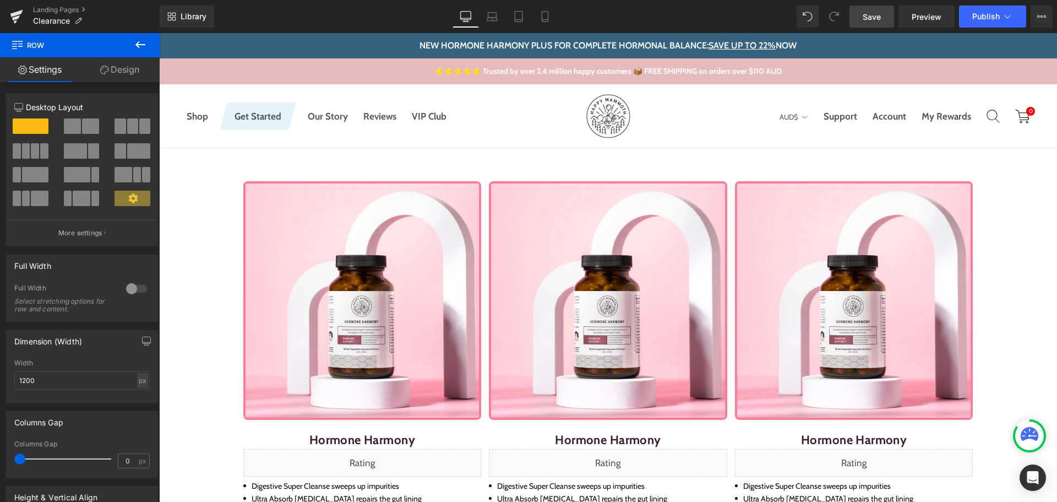
click at [882, 17] on link "Save" at bounding box center [872, 17] width 45 height 22
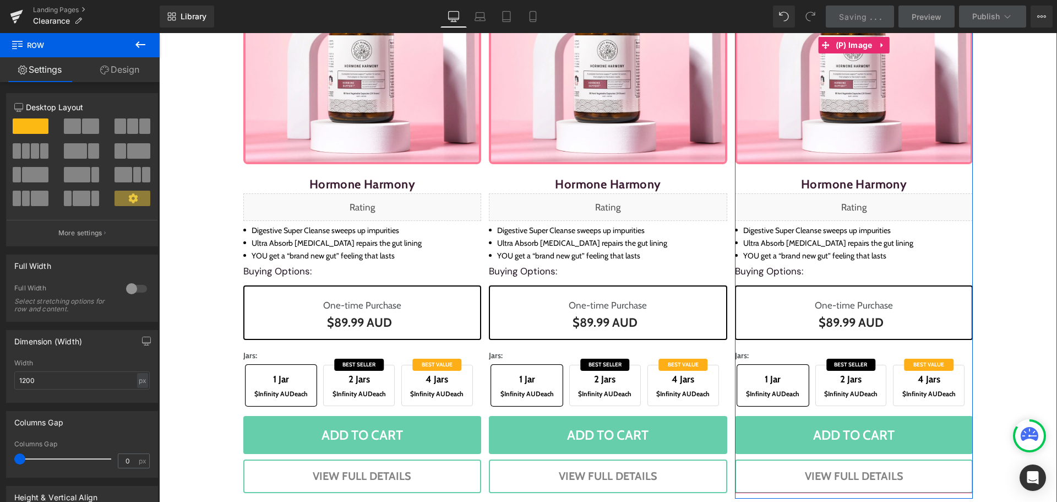
scroll to position [275, 0]
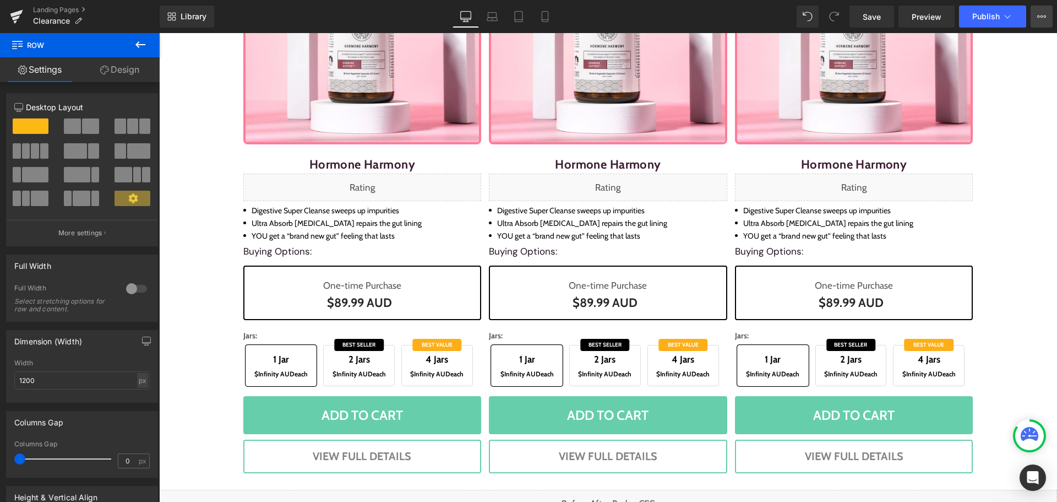
click at [1043, 13] on icon at bounding box center [1041, 16] width 9 height 9
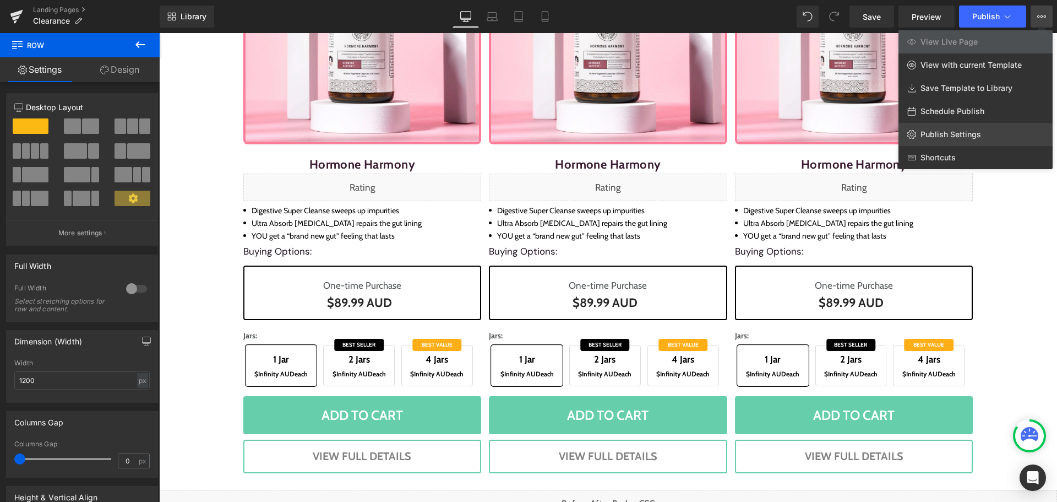
click at [982, 133] on link "Publish Settings" at bounding box center [976, 134] width 154 height 23
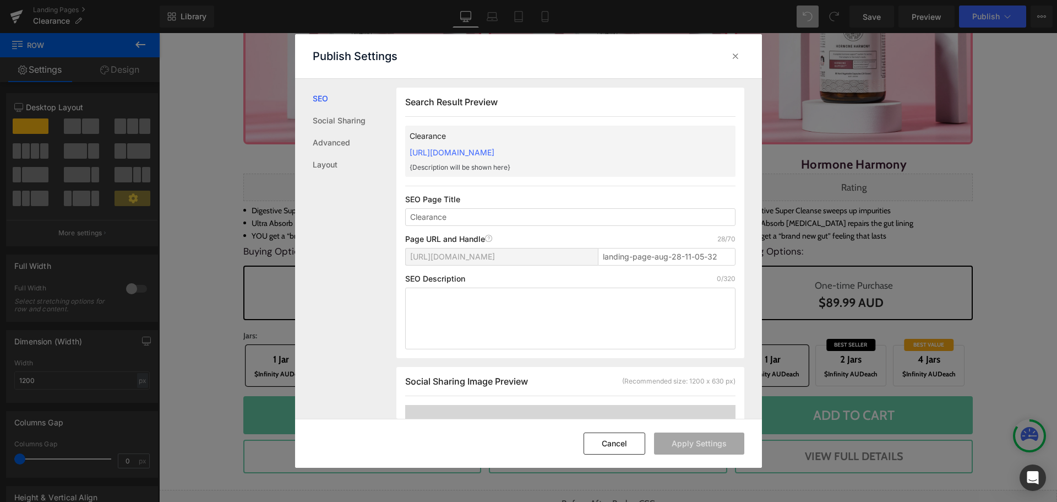
scroll to position [1, 0]
click at [331, 166] on link "Layout" at bounding box center [355, 165] width 84 height 22
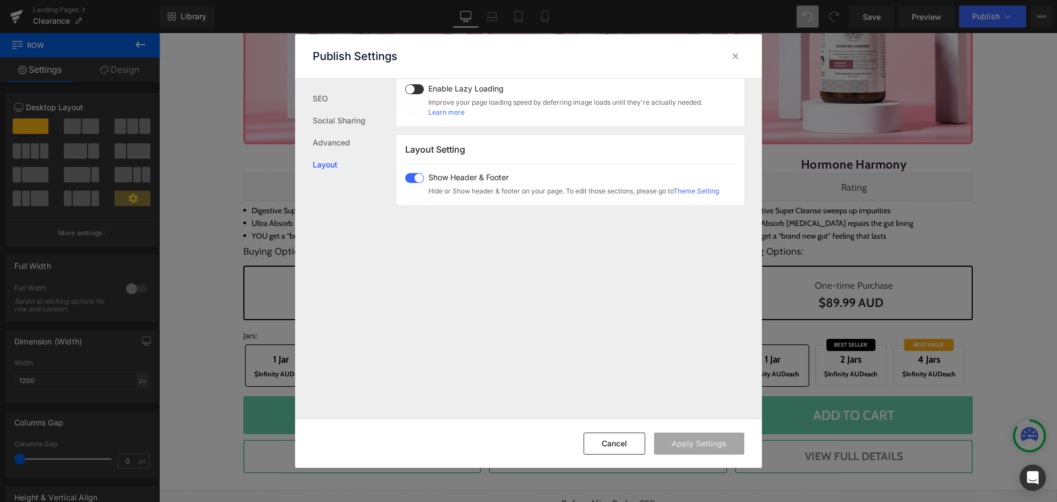
scroll to position [656, 0]
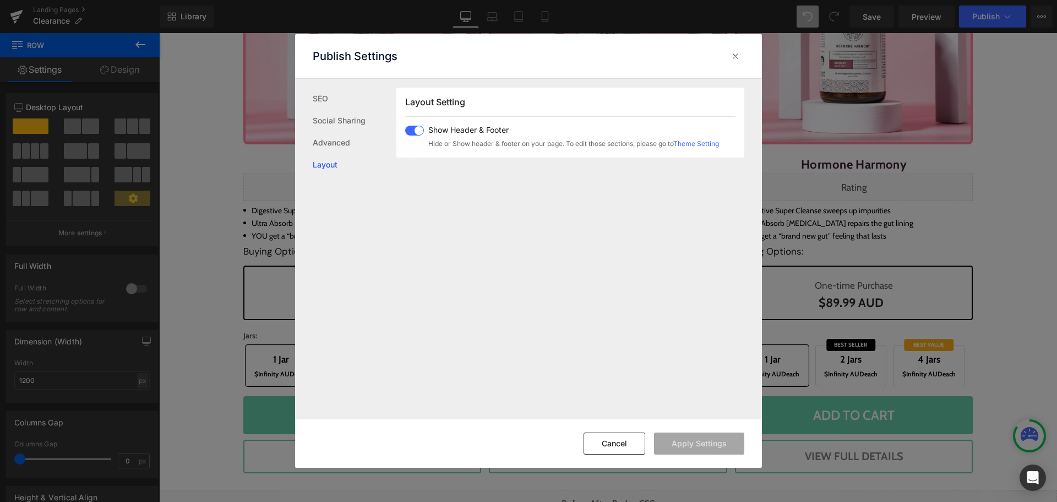
click at [410, 133] on span at bounding box center [414, 131] width 19 height 10
click at [690, 437] on button "Apply Settings" at bounding box center [699, 443] width 90 height 22
click at [739, 52] on icon at bounding box center [735, 56] width 11 height 11
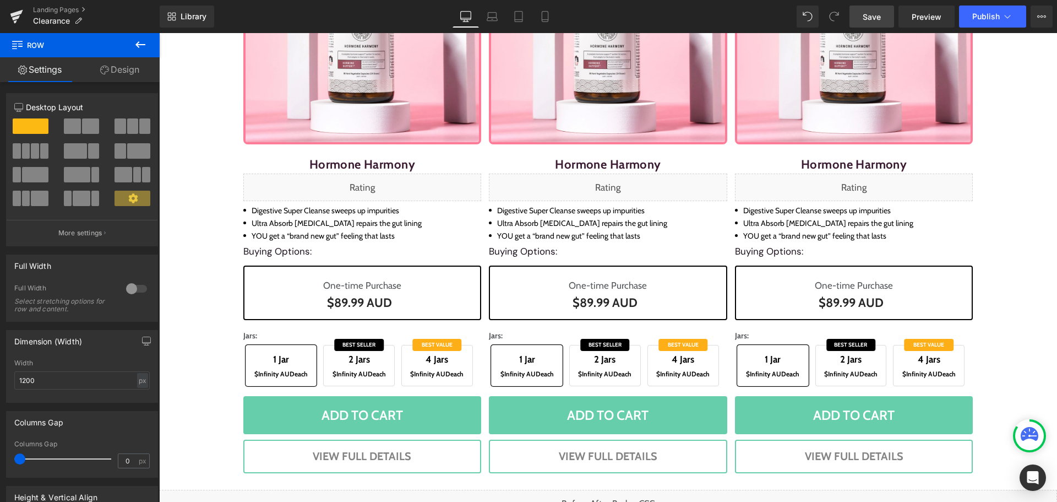
click at [887, 10] on link "Save" at bounding box center [872, 17] width 45 height 22
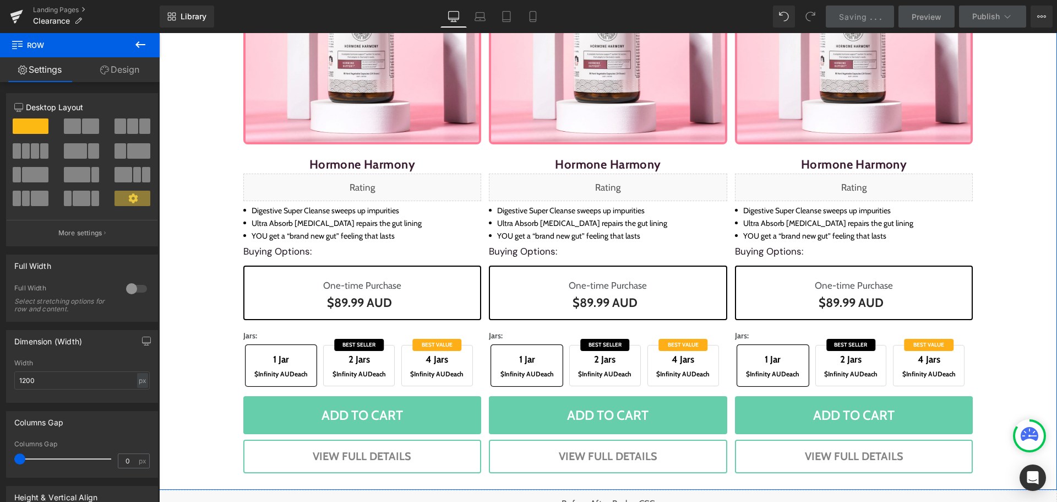
scroll to position [0, 0]
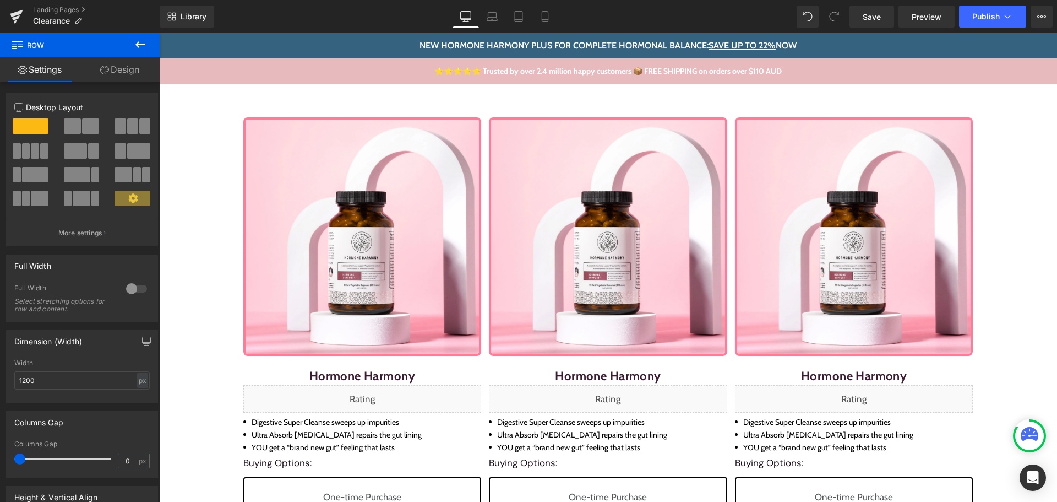
drag, startPoint x: 141, startPoint y: 47, endPoint x: 135, endPoint y: 63, distance: 17.4
click at [141, 47] on icon at bounding box center [140, 44] width 13 height 13
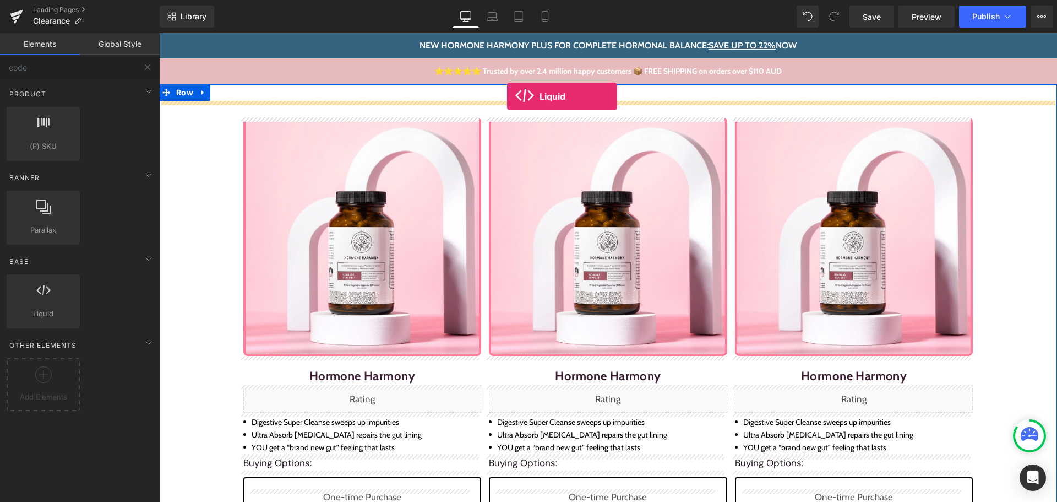
drag, startPoint x: 202, startPoint y: 321, endPoint x: 507, endPoint y: 96, distance: 378.8
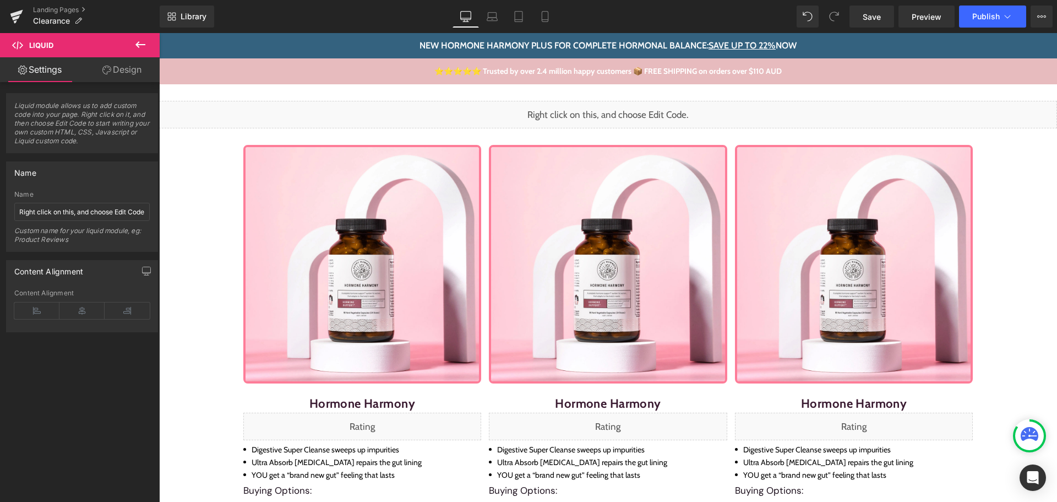
click at [143, 43] on icon at bounding box center [140, 44] width 13 height 13
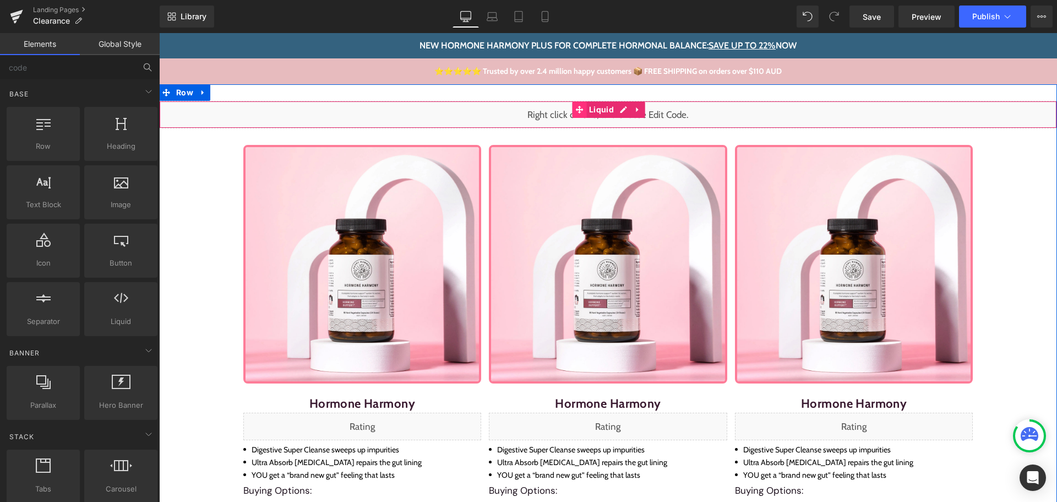
click at [577, 108] on icon at bounding box center [579, 110] width 8 height 8
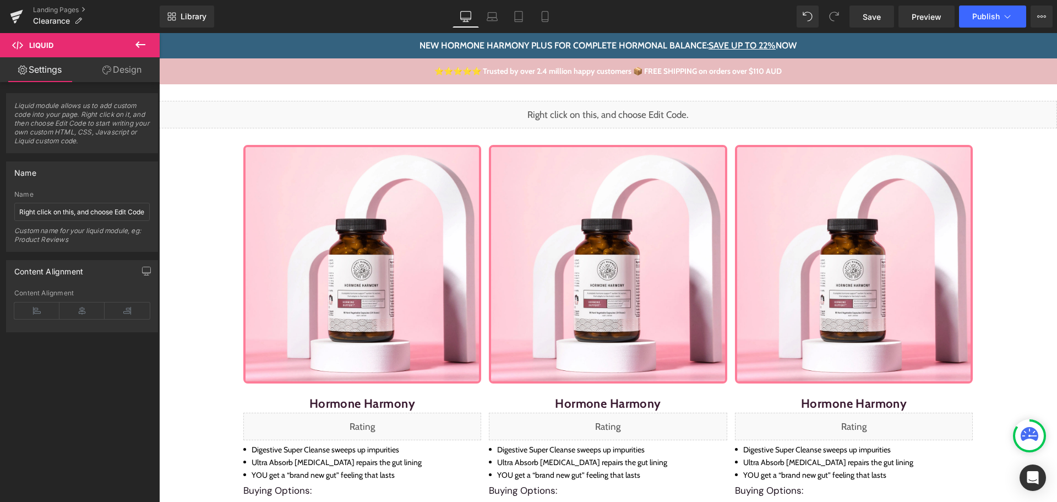
click at [138, 45] on icon at bounding box center [140, 44] width 10 height 7
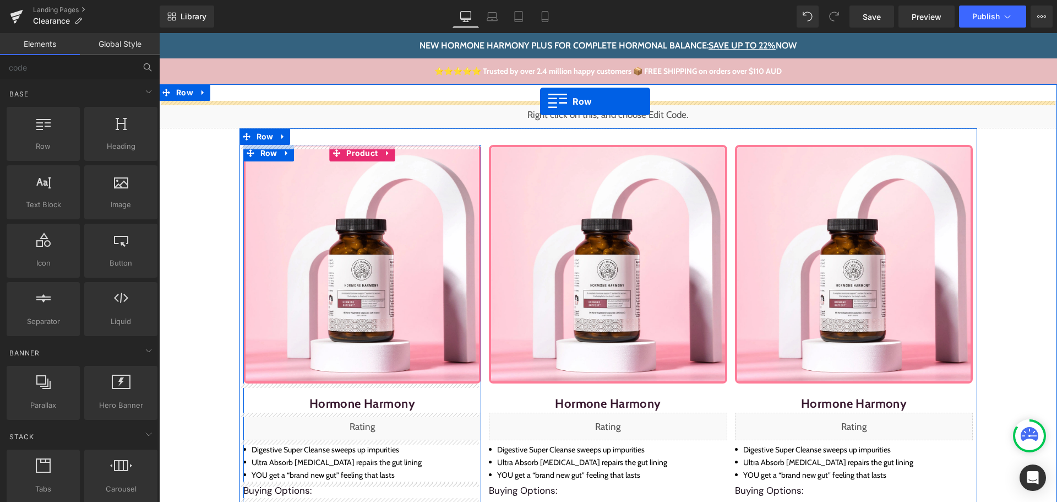
drag, startPoint x: 204, startPoint y: 166, endPoint x: 540, endPoint y: 101, distance: 342.5
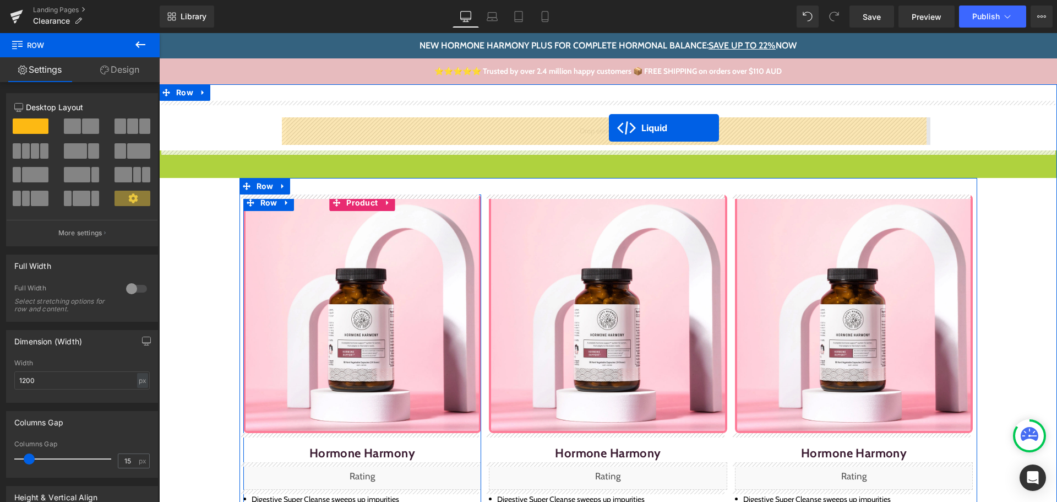
drag, startPoint x: 580, startPoint y: 157, endPoint x: 609, endPoint y: 128, distance: 41.3
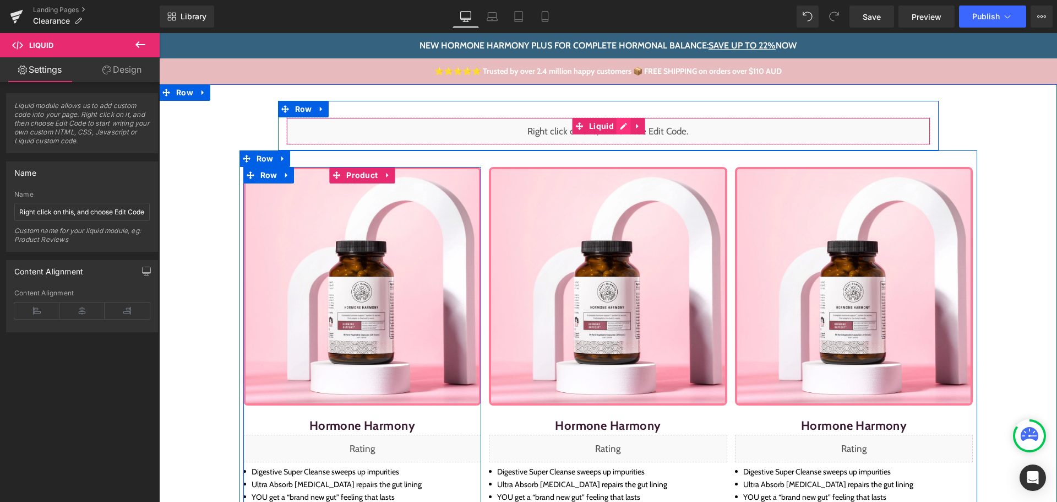
click at [618, 125] on div "Liquid" at bounding box center [608, 131] width 644 height 28
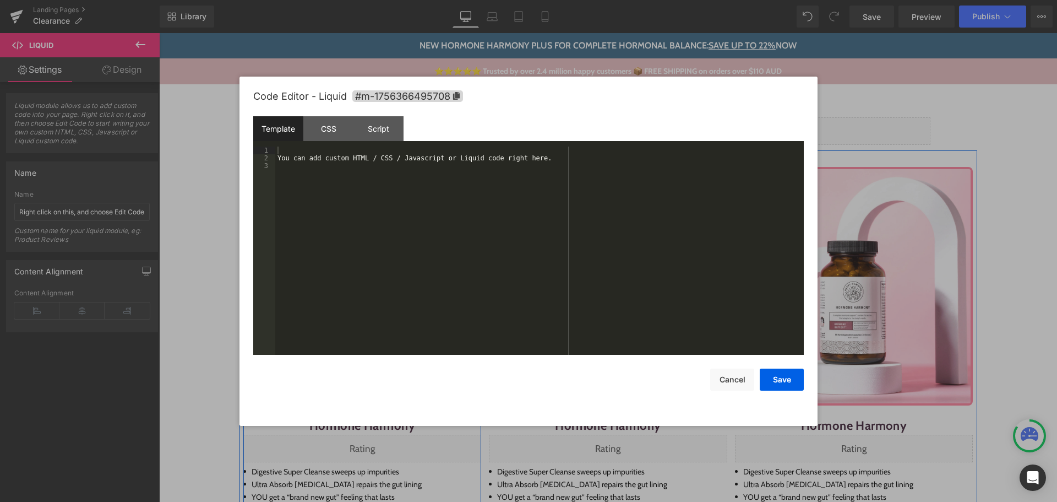
click at [553, 153] on div "You can add custom HTML / CSS / Javascript or Liquid code right here." at bounding box center [539, 258] width 529 height 224
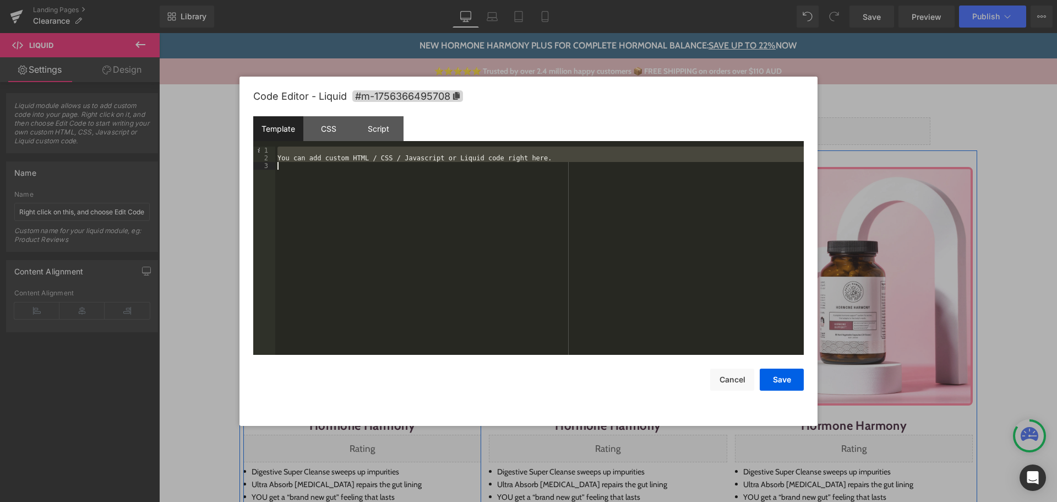
click at [395, 199] on div "You can add custom HTML / CSS / Javascript or Liquid code right here." at bounding box center [539, 250] width 529 height 208
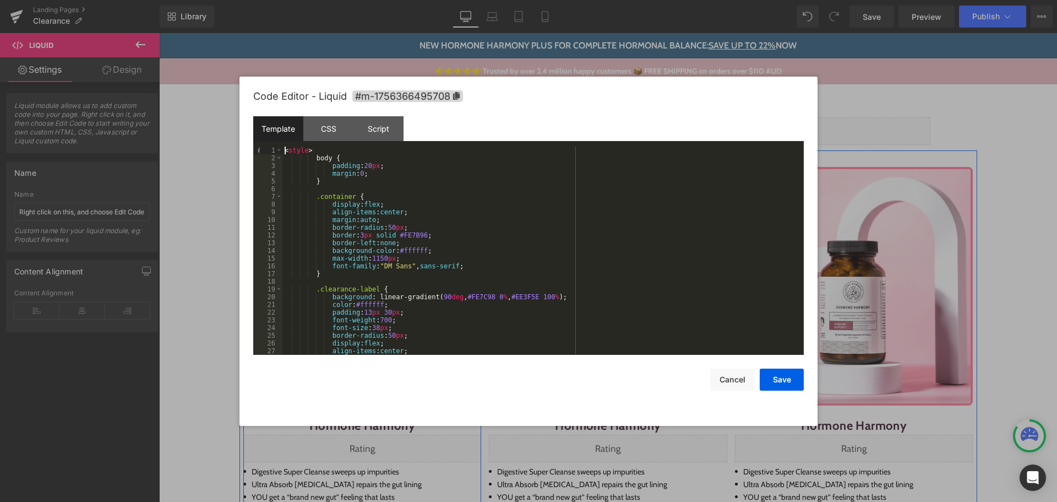
click at [284, 150] on div "< style > body { padding : 20 px ; margin : 0 ; } .container { display : flex ;…" at bounding box center [540, 258] width 517 height 224
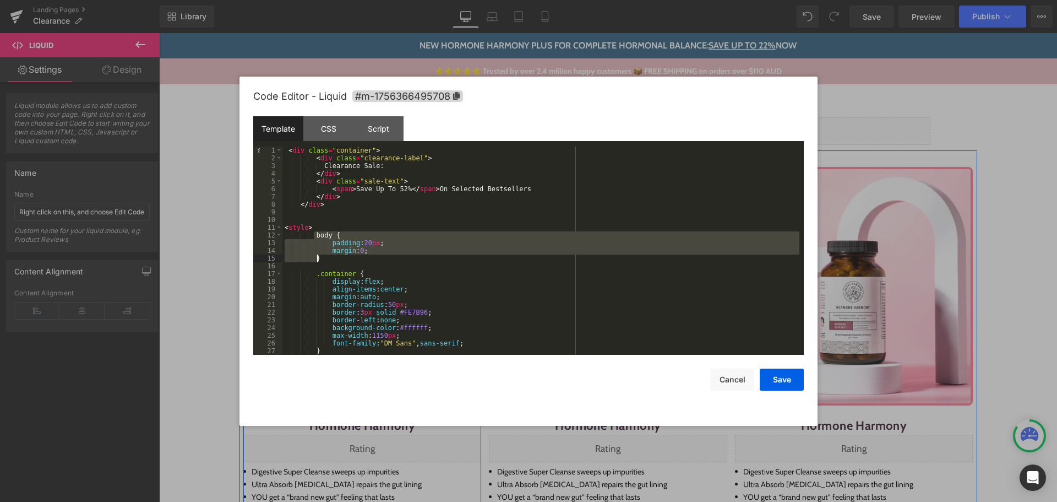
drag, startPoint x: 315, startPoint y: 233, endPoint x: 325, endPoint y: 258, distance: 26.9
click at [325, 258] on div "< div class = "container" > < div class = "clearance-label" > Clearance Sale: <…" at bounding box center [540, 258] width 517 height 224
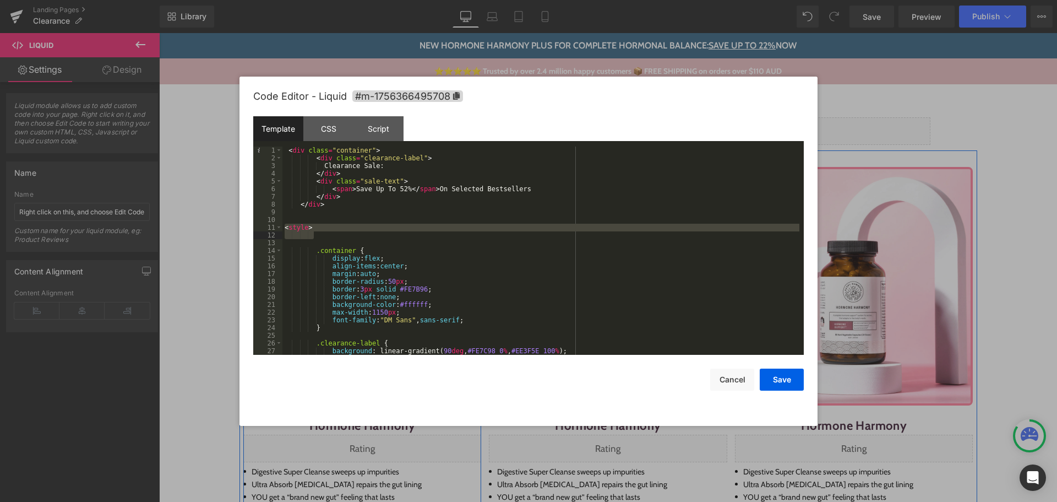
click at [322, 229] on div "< div class = "container" > < div class = "clearance-label" > Clearance Sale: <…" at bounding box center [540, 250] width 517 height 208
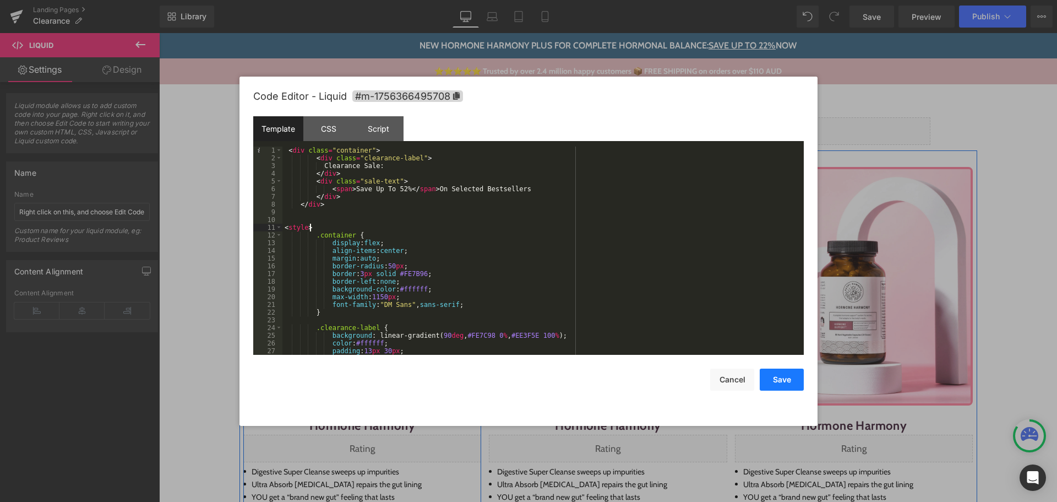
click at [784, 383] on button "Save" at bounding box center [782, 379] width 44 height 22
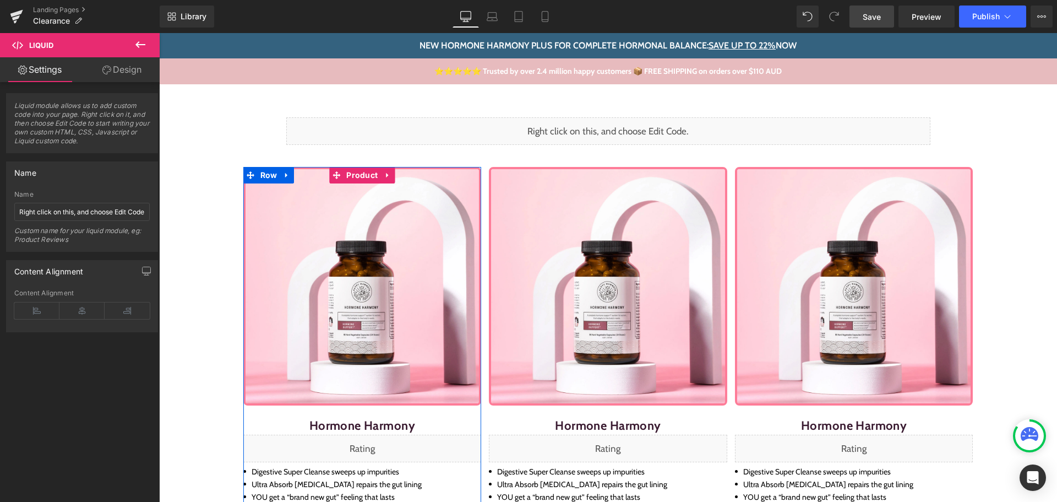
click at [878, 14] on span "Save" at bounding box center [872, 17] width 18 height 12
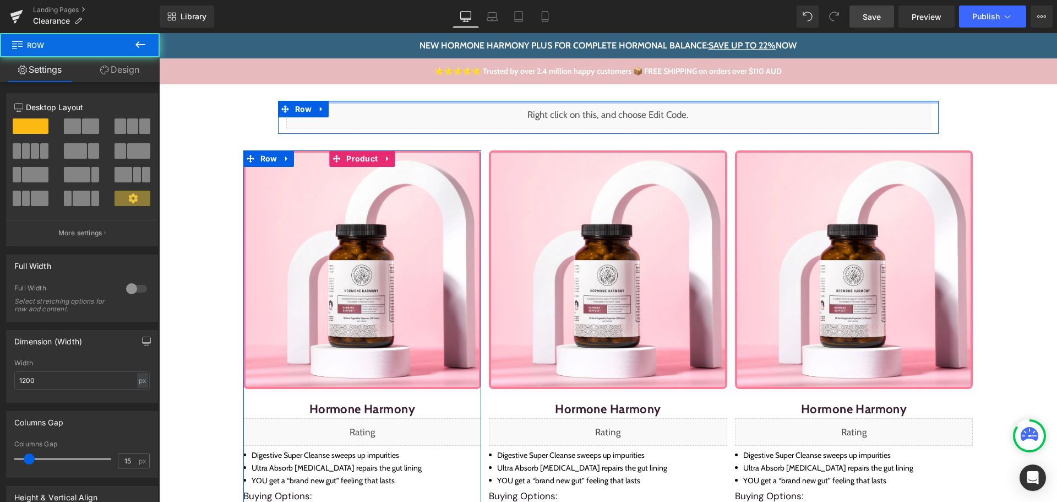
click at [605, 71] on div "NEW Hormone Harmony PLUS for complete hormonal balance: Save up to 22% NOW New …" at bounding box center [608, 470] width 898 height 874
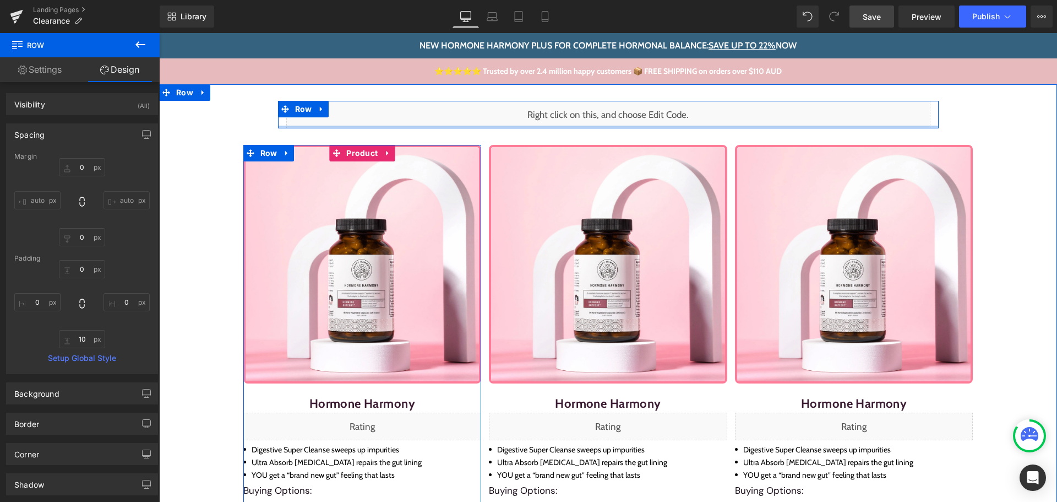
drag, startPoint x: 622, startPoint y: 131, endPoint x: 622, endPoint y: 121, distance: 9.9
click at [622, 121] on div "Liquid Row" at bounding box center [608, 115] width 661 height 28
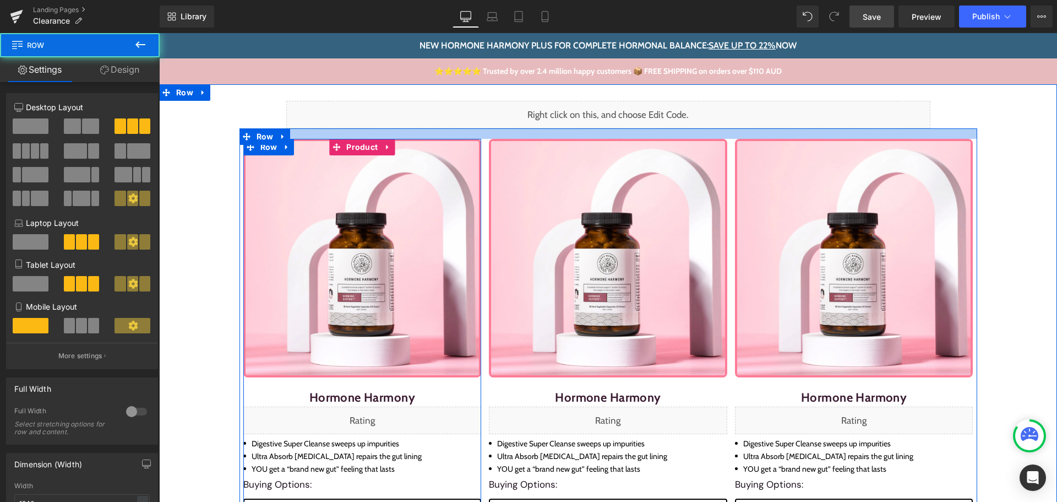
drag, startPoint x: 833, startPoint y: 133, endPoint x: 836, endPoint y: 127, distance: 6.9
click at [836, 127] on div "Liquid Row Sale Off (P) Image Hormone Harmony (P) Title Liquid Digestive Super …" at bounding box center [608, 409] width 898 height 616
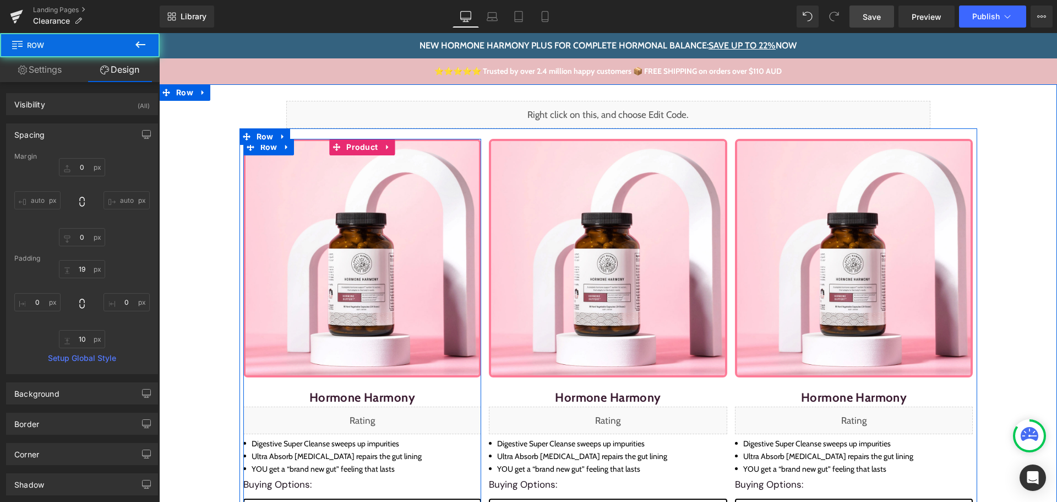
click at [996, 173] on div "Liquid Row Sale Off (P) Image Hormone Harmony (P) Title Liquid Digestive Super …" at bounding box center [608, 409] width 898 height 616
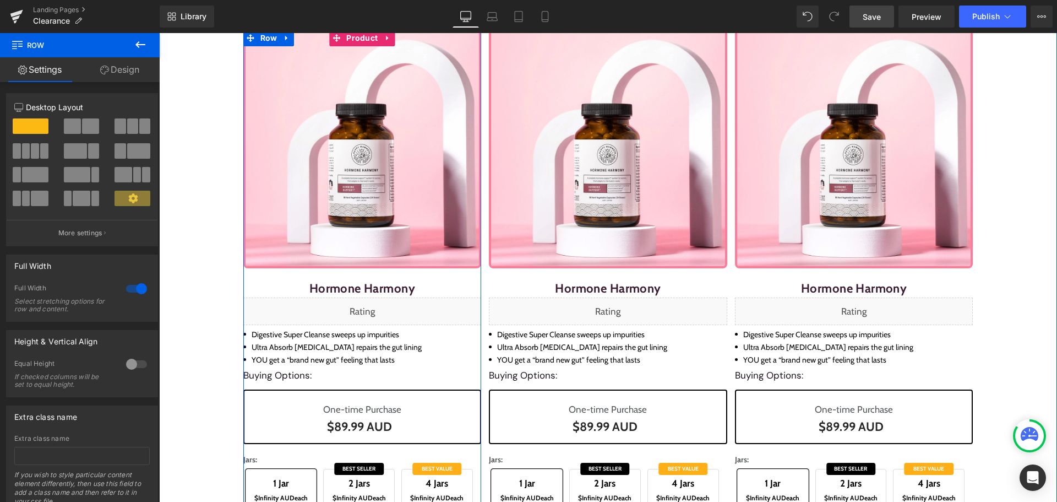
scroll to position [110, 0]
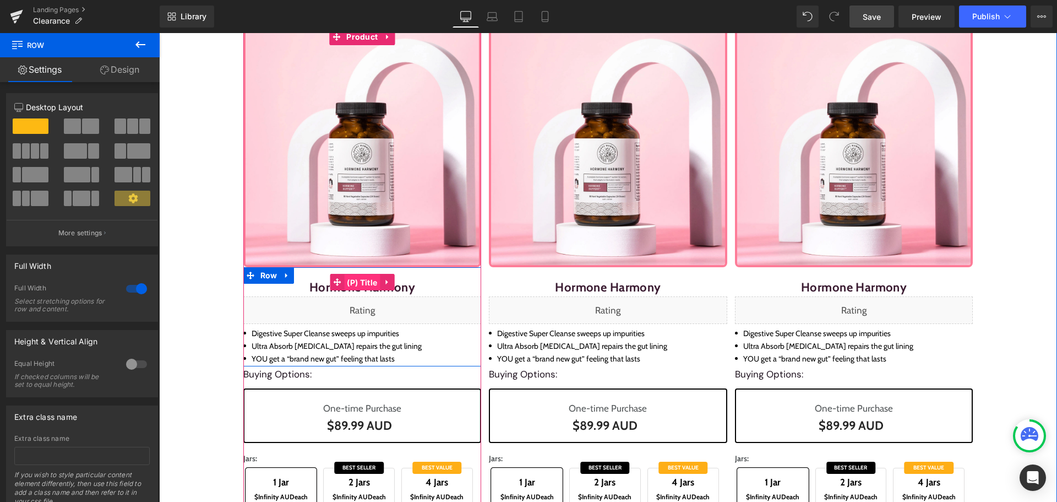
click at [346, 281] on span "(P) Title" at bounding box center [362, 282] width 36 height 17
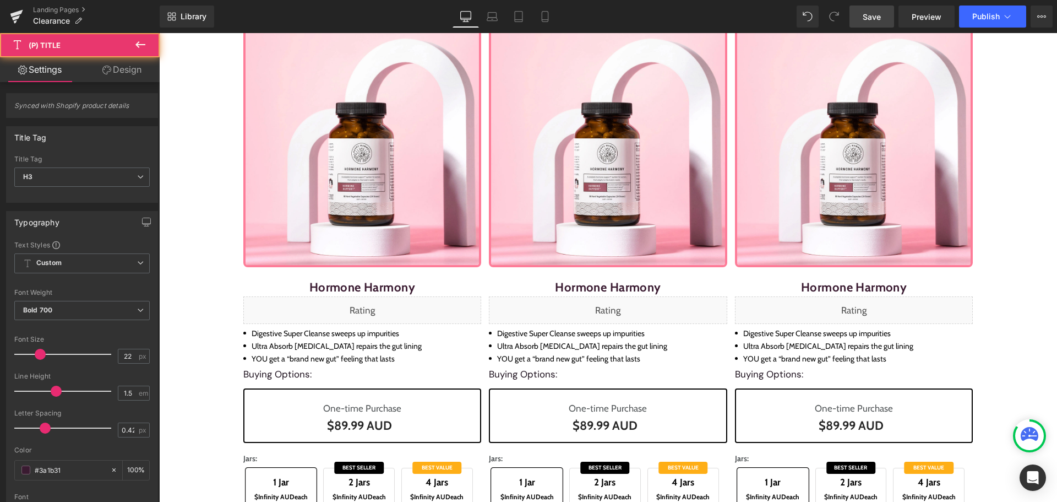
click at [124, 66] on link "Design" at bounding box center [122, 69] width 80 height 25
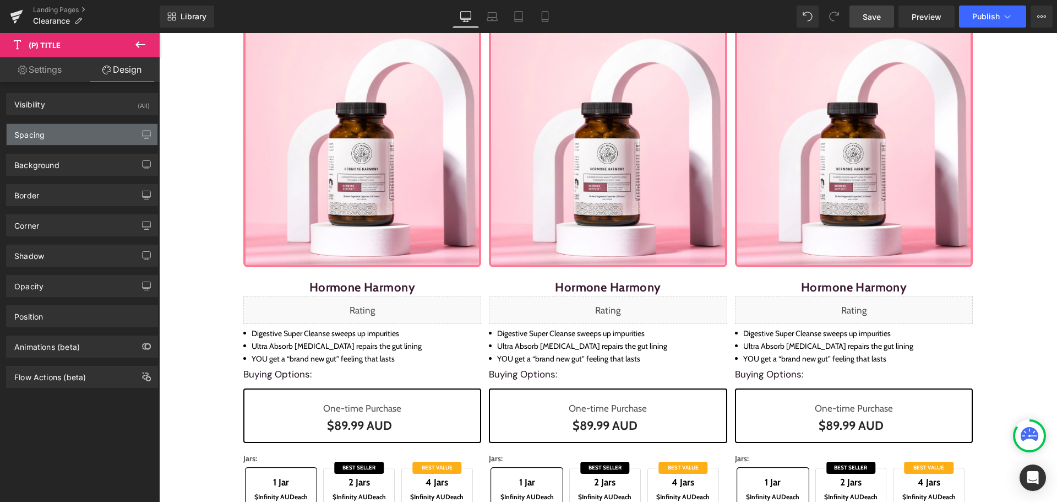
click at [55, 137] on div "Spacing" at bounding box center [82, 134] width 151 height 21
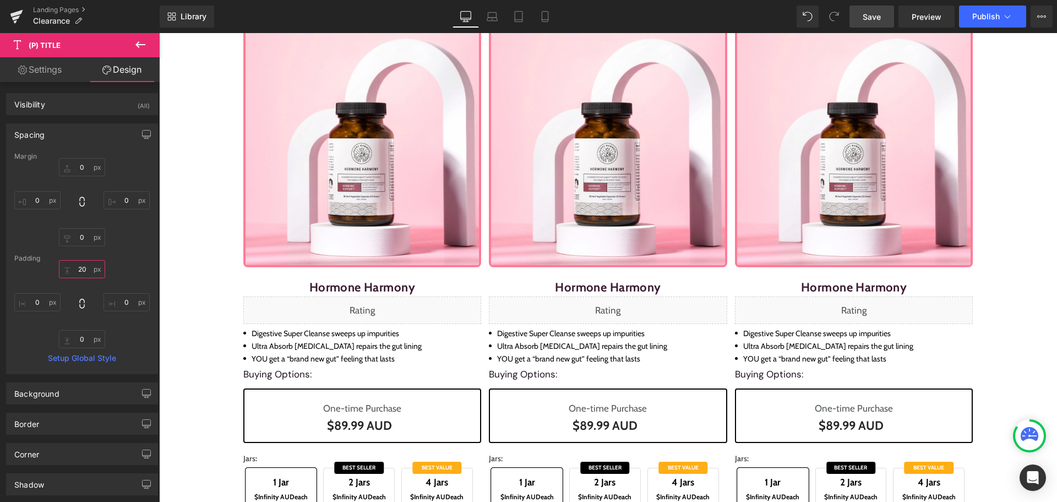
click at [82, 268] on input "text" at bounding box center [82, 269] width 46 height 18
type input "14"
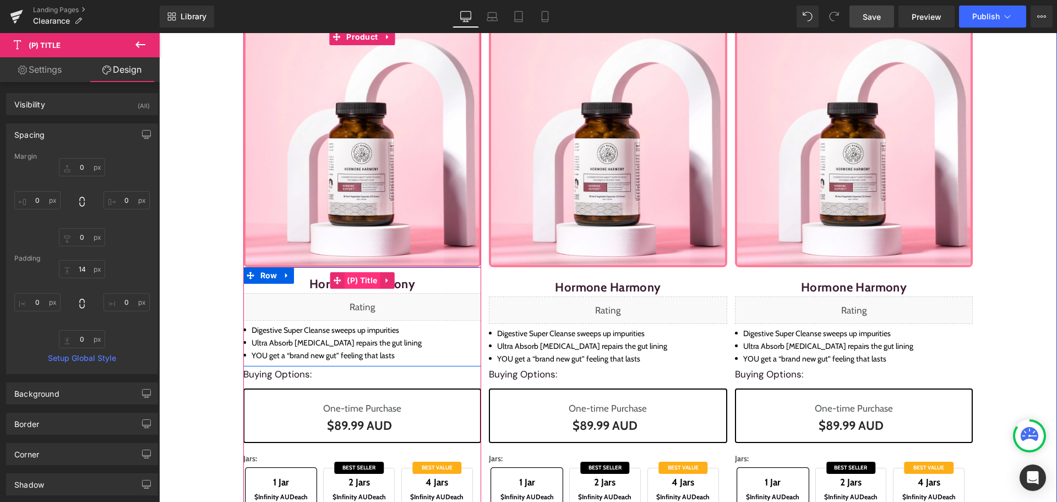
click at [354, 280] on span "(P) Title" at bounding box center [362, 280] width 36 height 17
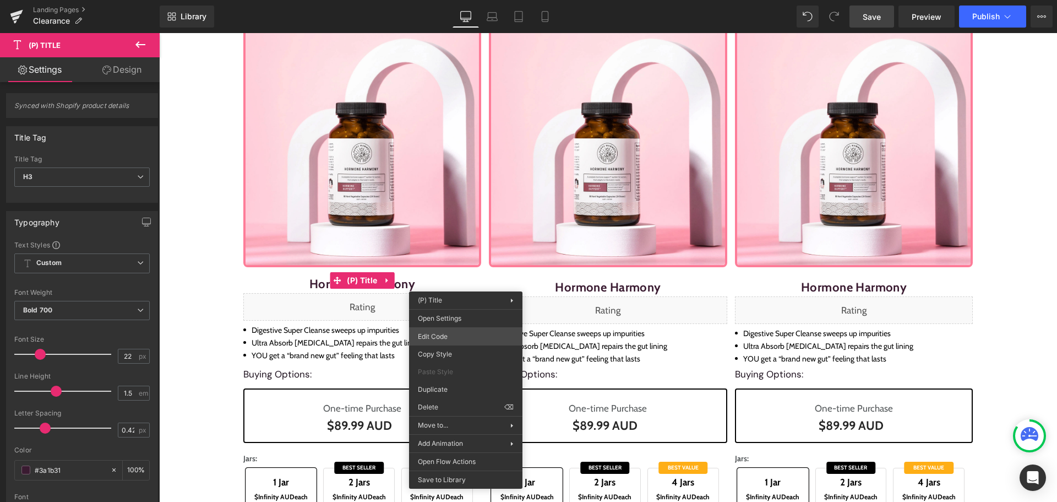
click at [454, 0] on div "(P) Title You are previewing how the will restyle your page. You can not edit E…" at bounding box center [528, 0] width 1057 height 0
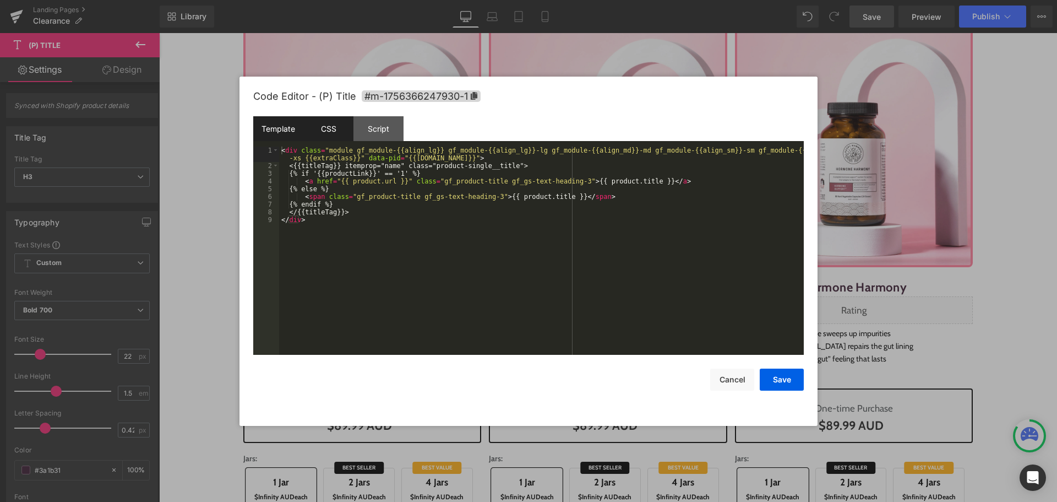
click at [330, 126] on div "CSS" at bounding box center [328, 128] width 50 height 25
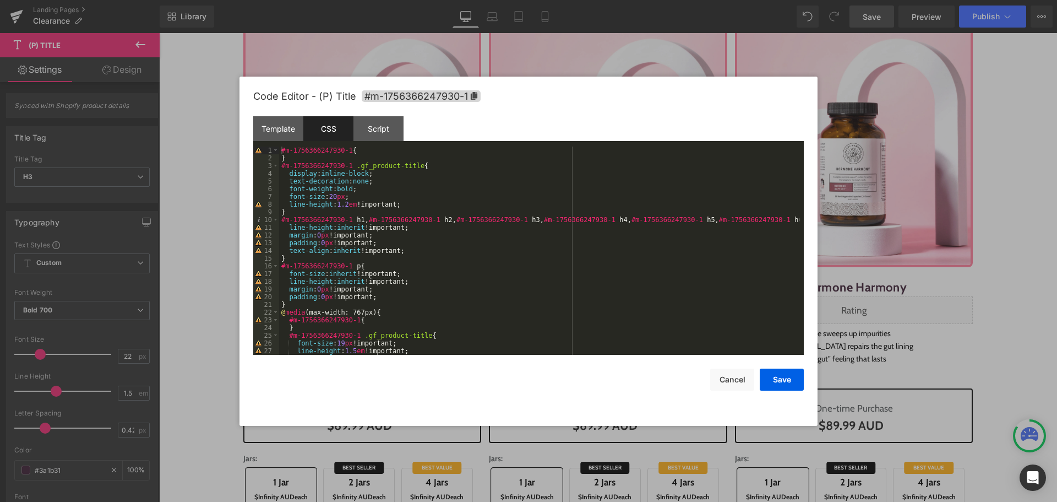
scroll to position [66, 0]
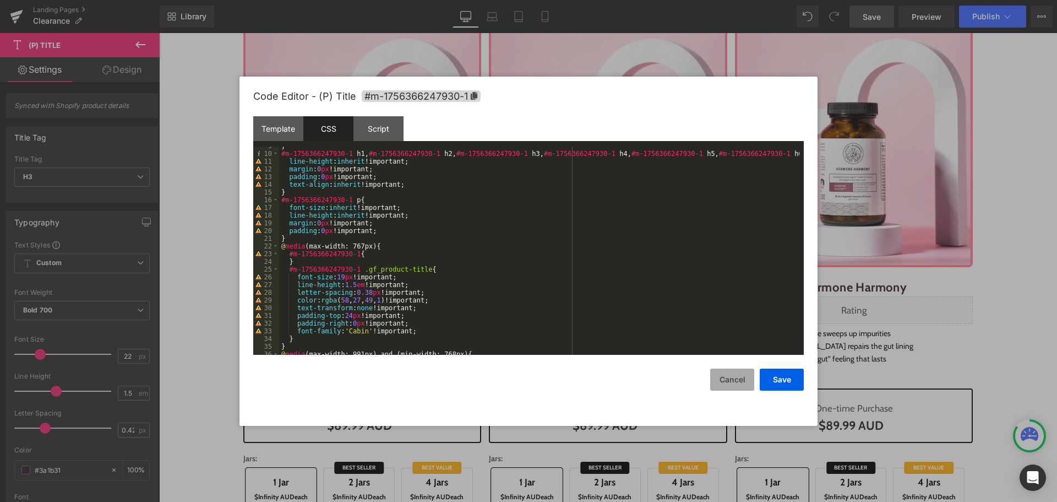
click at [735, 378] on button "Cancel" at bounding box center [732, 379] width 44 height 22
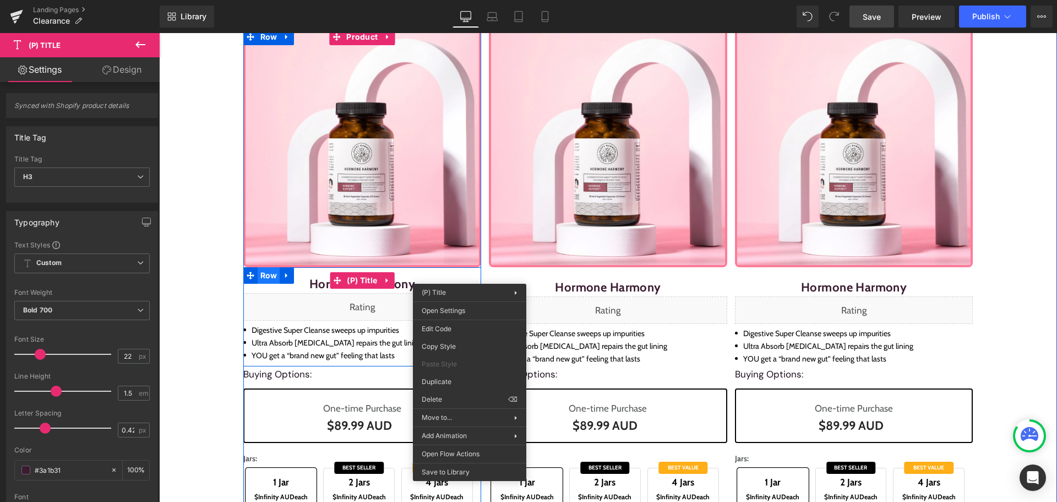
click at [270, 276] on span "Row" at bounding box center [269, 275] width 23 height 17
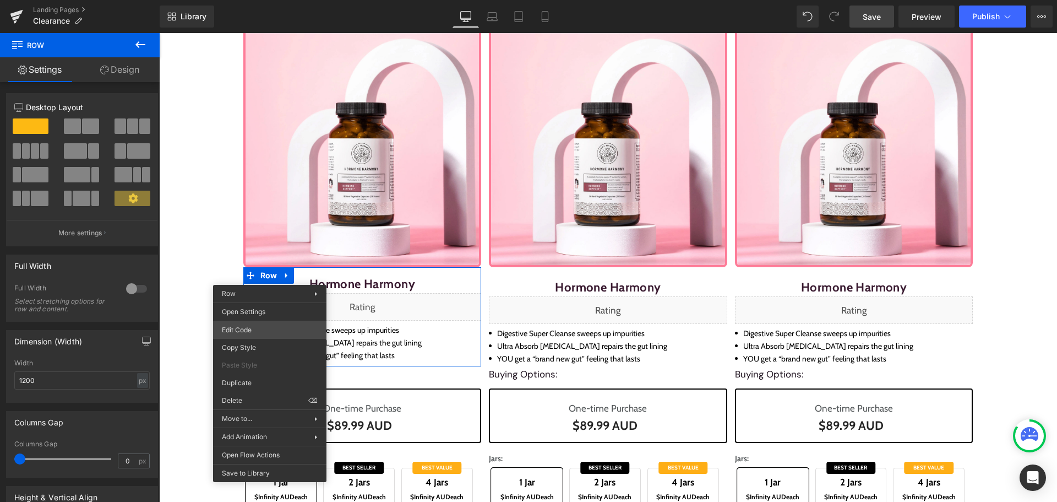
click at [255, 0] on div "Row You are previewing how the will restyle your page. You can not edit Element…" at bounding box center [528, 0] width 1057 height 0
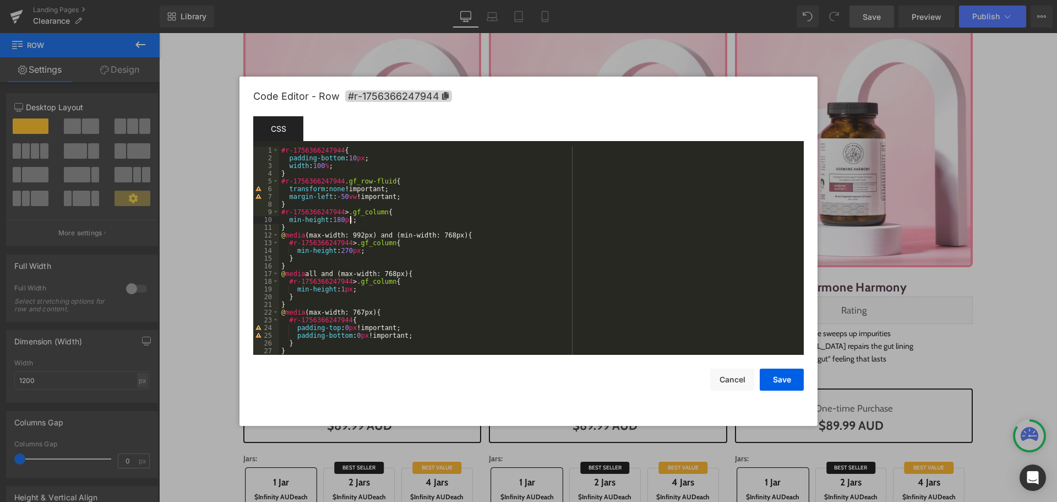
click at [351, 218] on div "#r-1756366247944 { padding-bottom : 10 px ; width : 100 % ; } #r-1756366247944 …" at bounding box center [539, 258] width 520 height 224
click at [456, 208] on div "#r-1756366247944 { padding-bottom : 10 px ; width : 100 % ; } #r-1756366247944 …" at bounding box center [539, 258] width 520 height 224
click at [777, 379] on button "Save" at bounding box center [782, 379] width 44 height 22
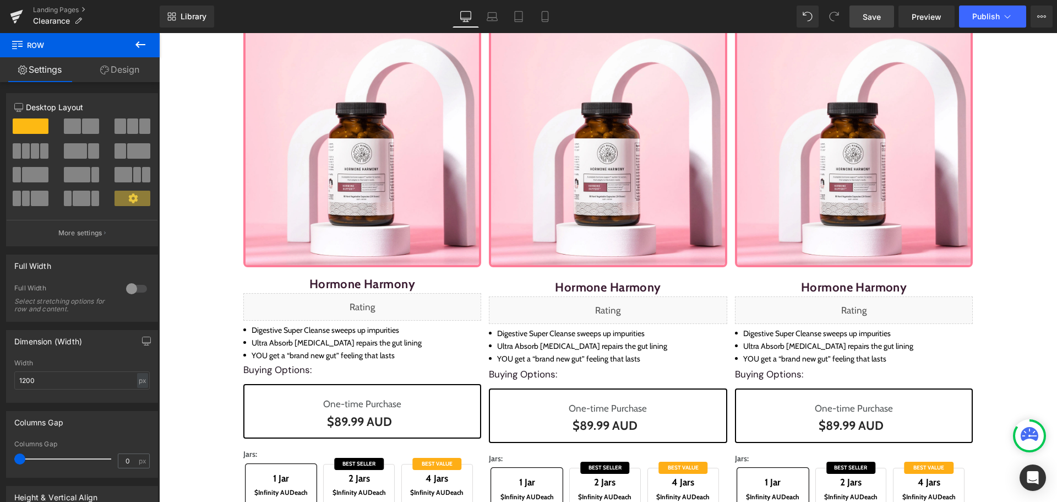
click at [582, 16] on div "Library Desktop Desktop Laptop Tablet Mobile Save Preview Publish Scheduled Vie…" at bounding box center [609, 17] width 898 height 22
click at [872, 13] on span "Save" at bounding box center [872, 17] width 18 height 12
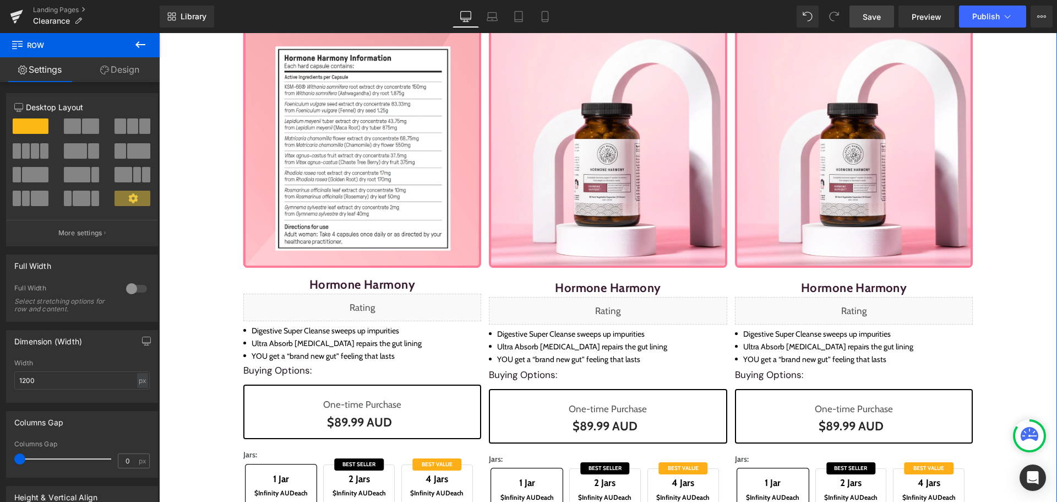
scroll to position [0, 0]
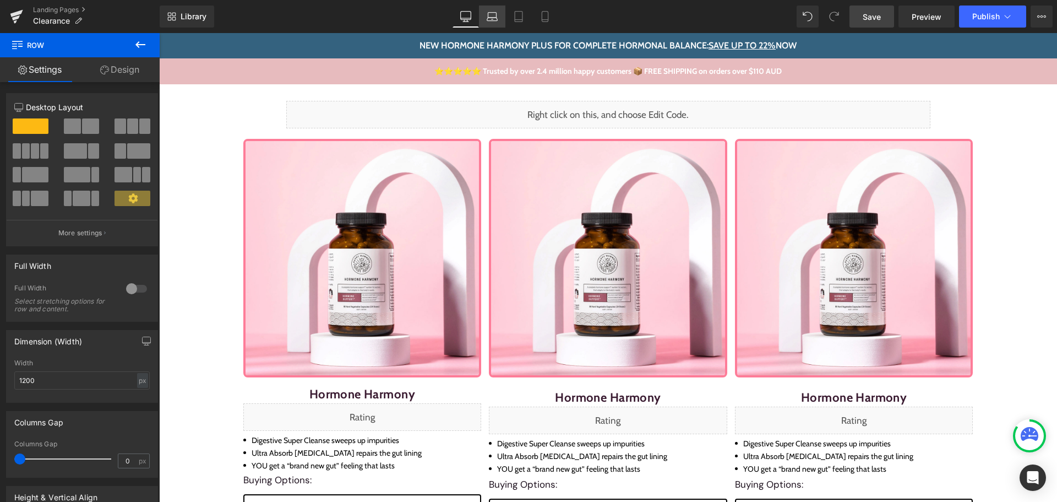
drag, startPoint x: 492, startPoint y: 17, endPoint x: 160, endPoint y: 93, distance: 341.1
click at [492, 17] on icon at bounding box center [492, 16] width 11 height 11
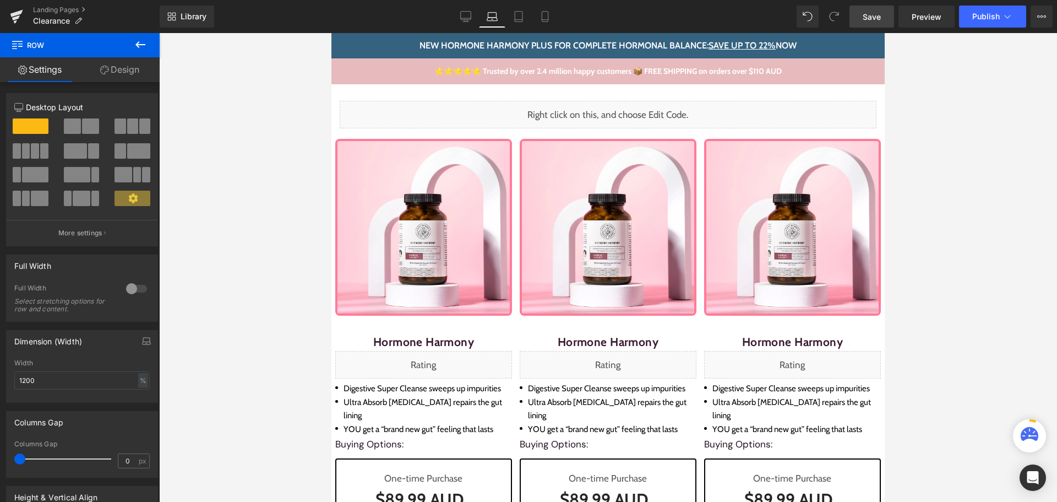
scroll to position [124, 0]
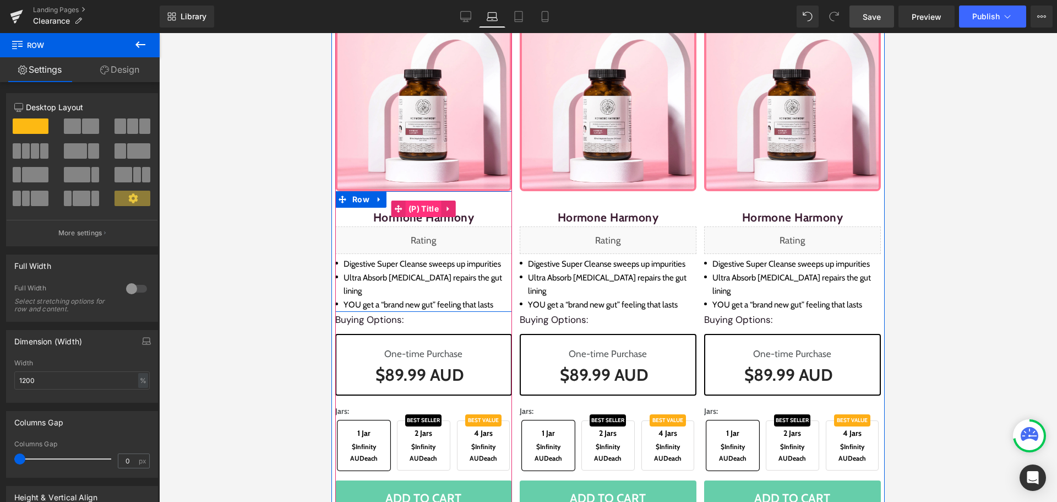
click at [406, 213] on span "(P) Title" at bounding box center [424, 208] width 36 height 17
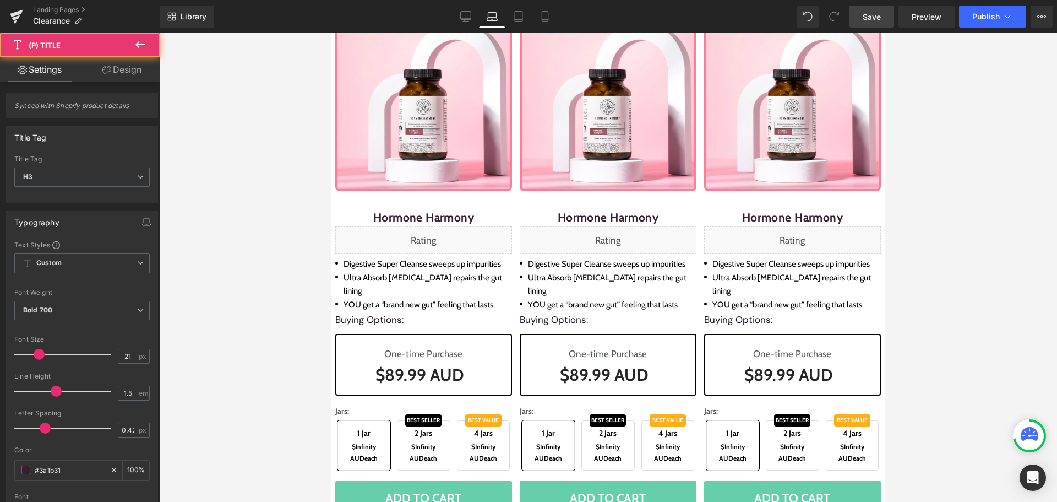
click at [123, 69] on link "Design" at bounding box center [122, 69] width 80 height 25
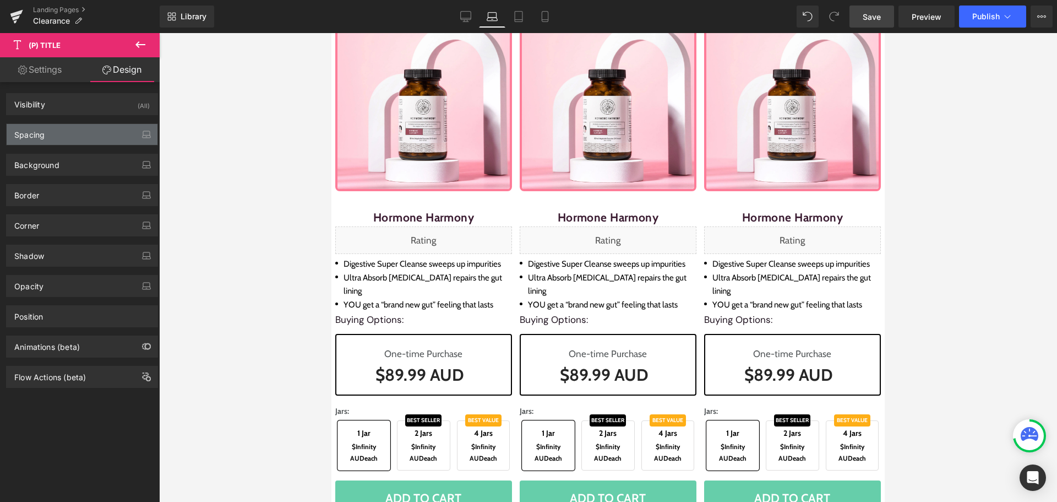
click at [35, 133] on div "Spacing" at bounding box center [29, 131] width 30 height 15
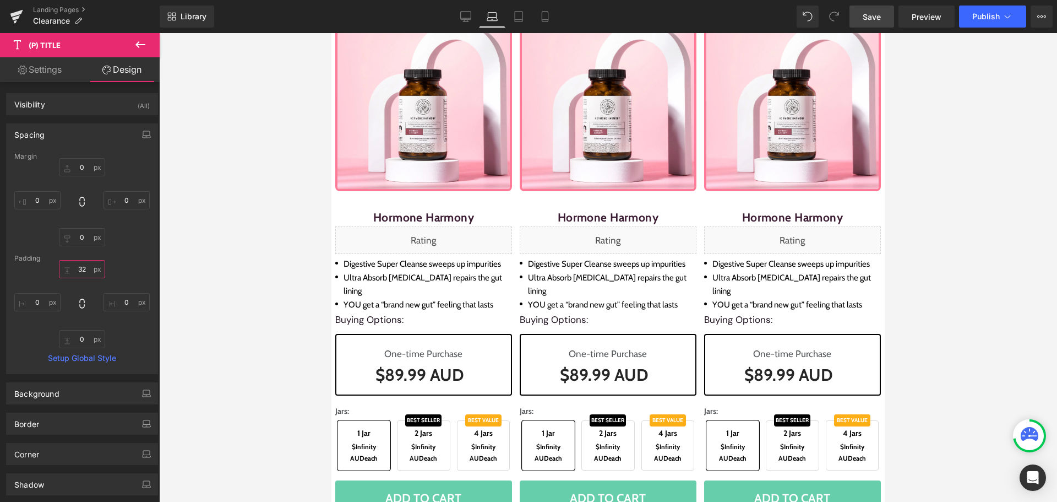
click at [78, 268] on input "text" at bounding box center [82, 269] width 46 height 18
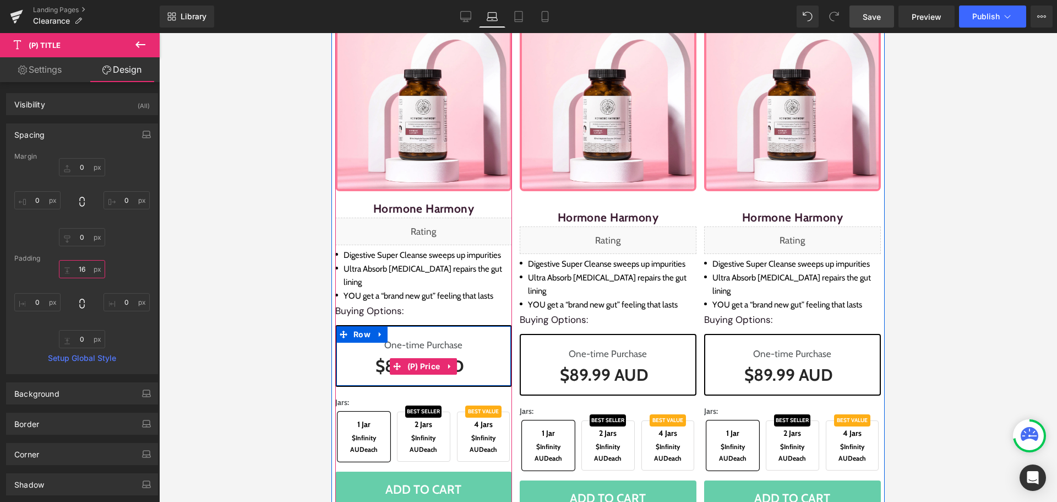
type input "16"
click at [420, 361] on li "(P) Price" at bounding box center [416, 366] width 53 height 17
click at [421, 358] on span "(P) Price" at bounding box center [424, 366] width 39 height 17
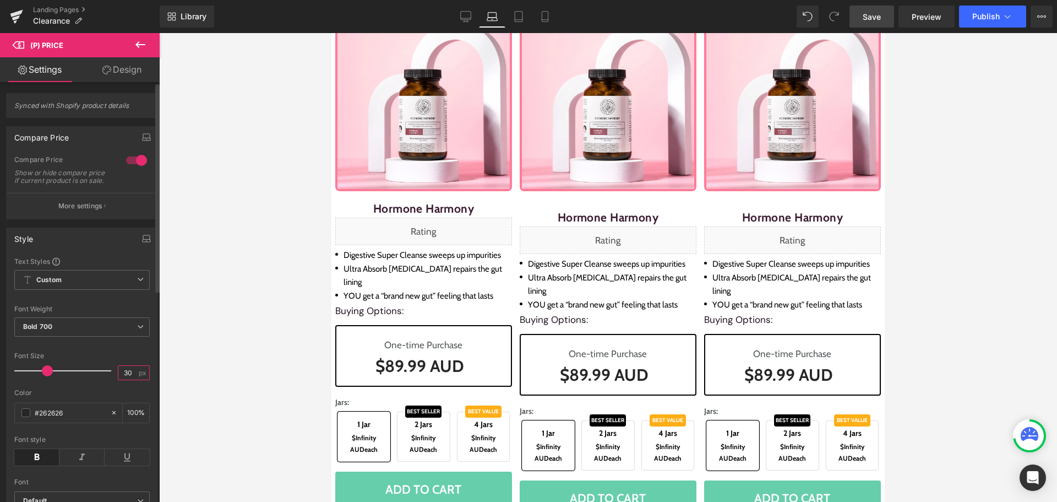
click at [123, 377] on input "30" at bounding box center [127, 373] width 19 height 14
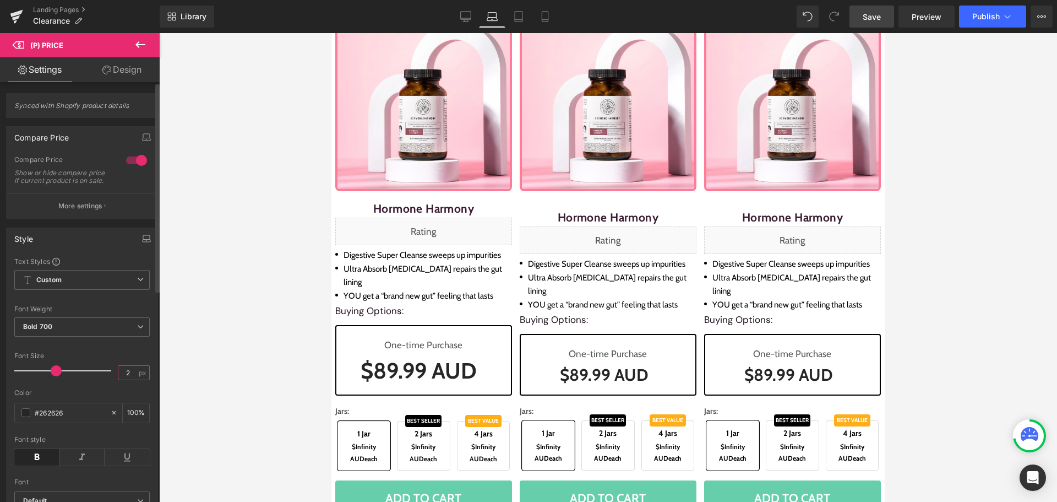
type input "26"
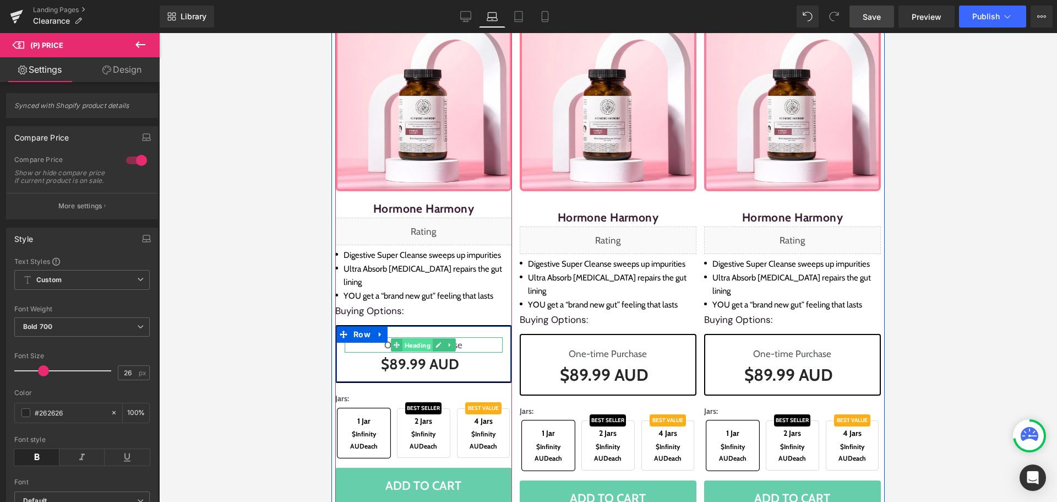
click at [421, 339] on span "Heading" at bounding box center [418, 345] width 30 height 13
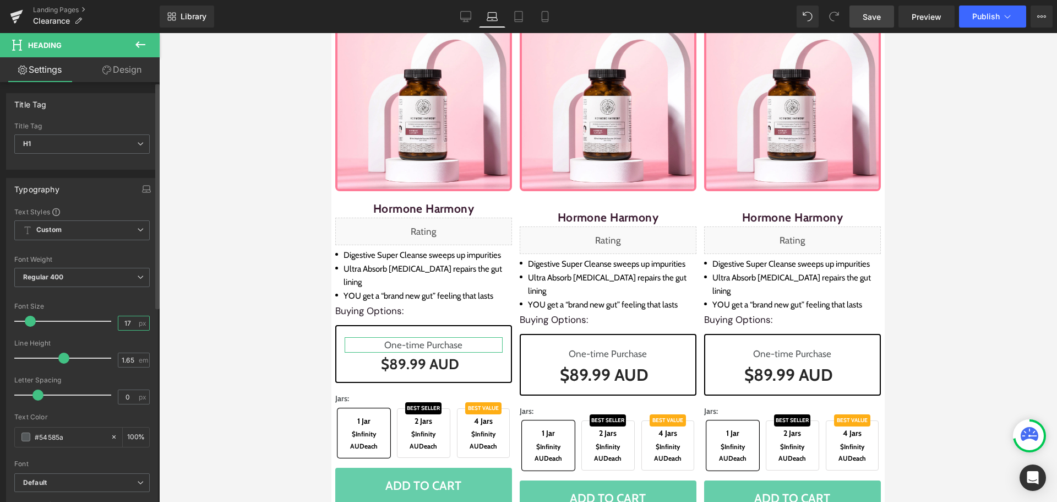
click at [129, 319] on input "17" at bounding box center [127, 323] width 19 height 14
type input "15"
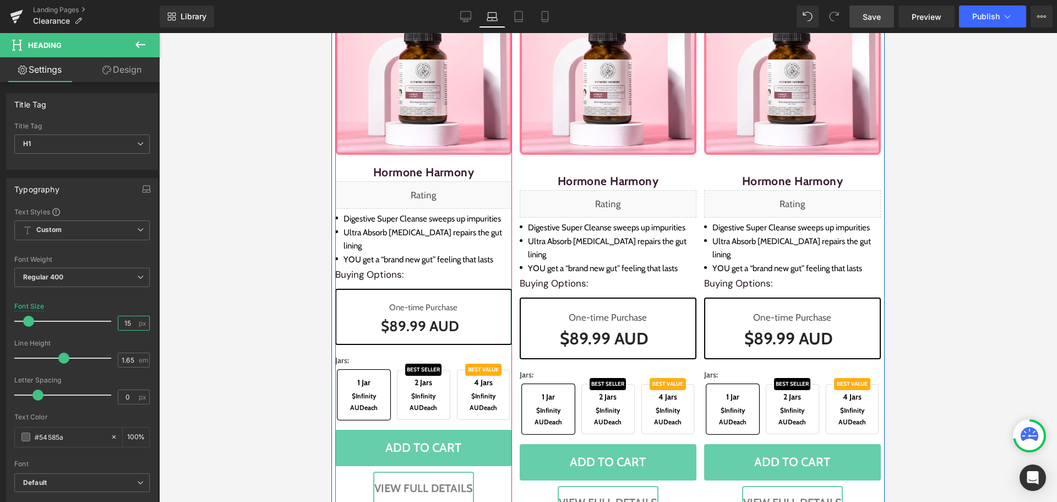
scroll to position [180, 0]
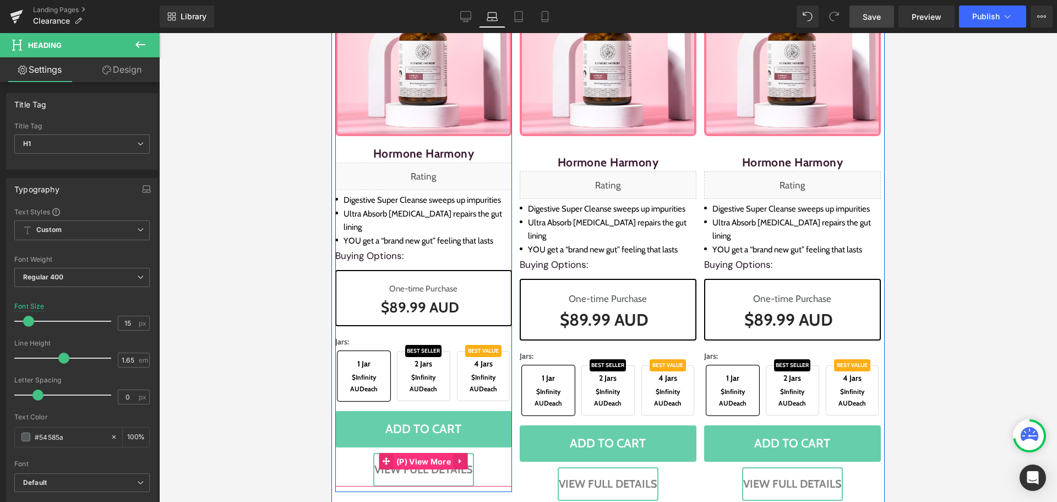
click at [423, 453] on span "(P) View More" at bounding box center [424, 461] width 60 height 17
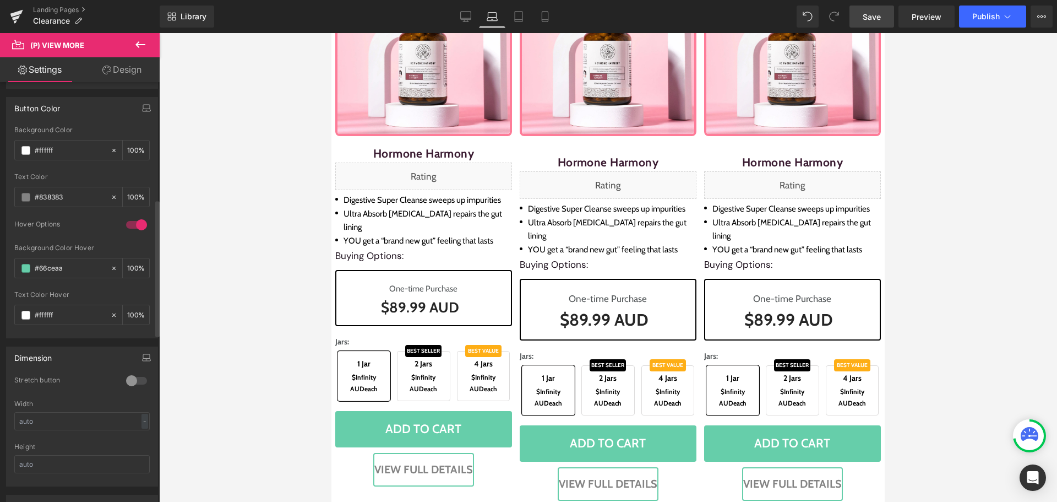
scroll to position [441, 0]
click at [133, 373] on div at bounding box center [136, 380] width 26 height 18
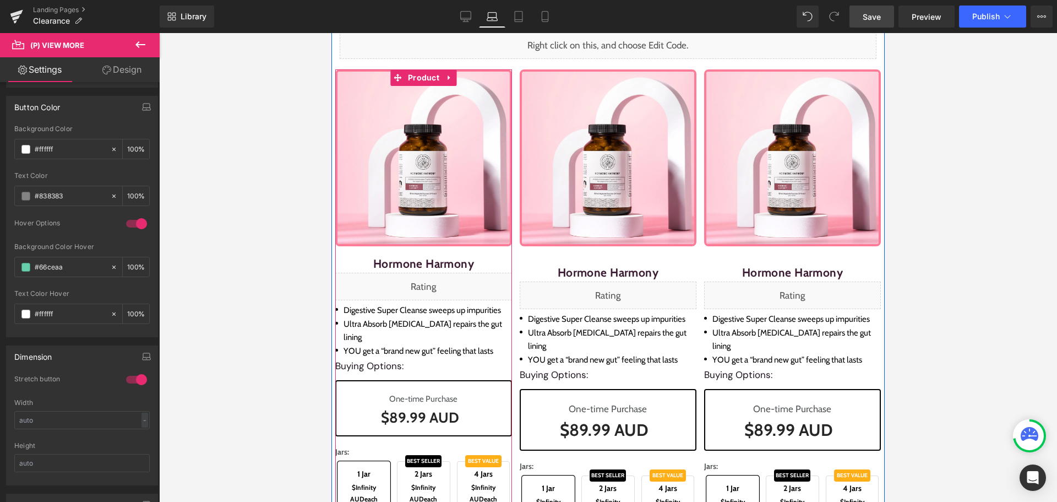
scroll to position [14, 0]
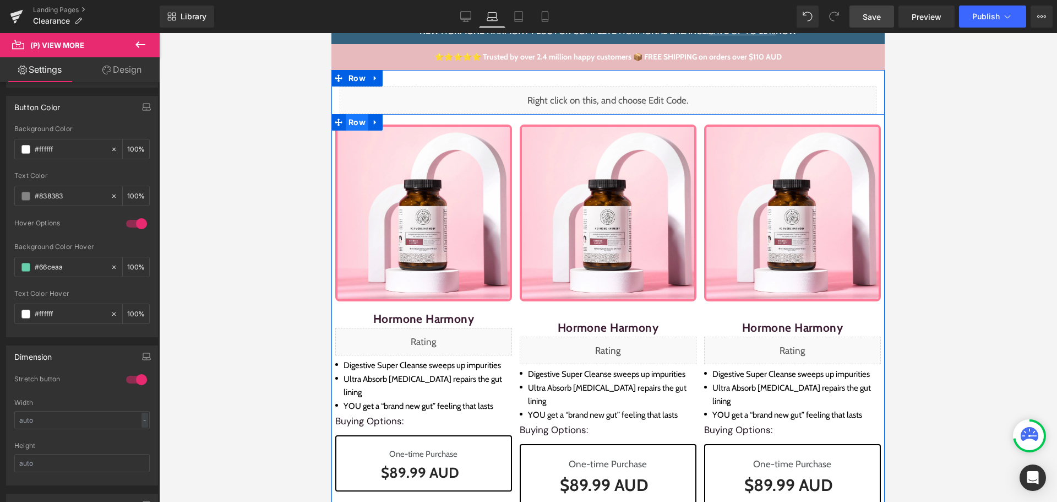
click at [360, 126] on span "Row" at bounding box center [357, 122] width 23 height 17
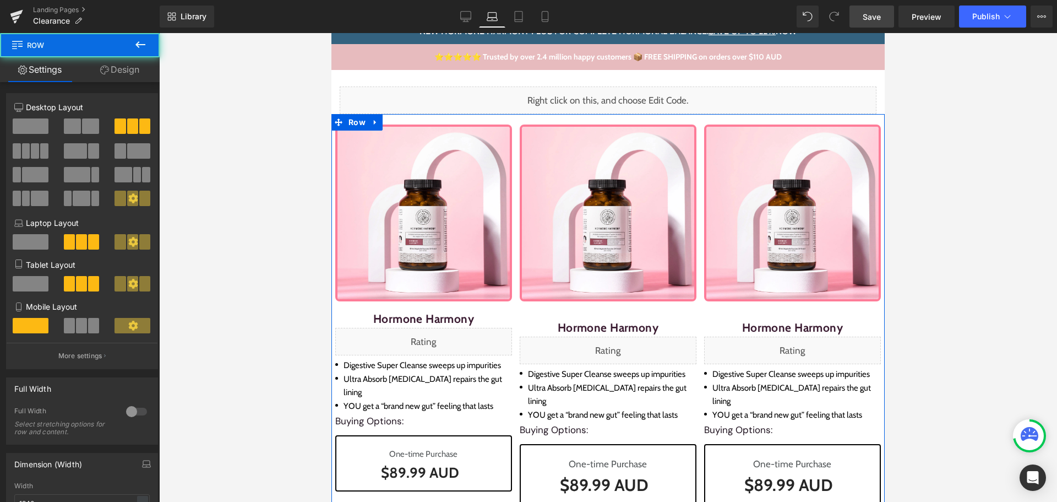
click at [140, 68] on link "Design" at bounding box center [120, 69] width 80 height 25
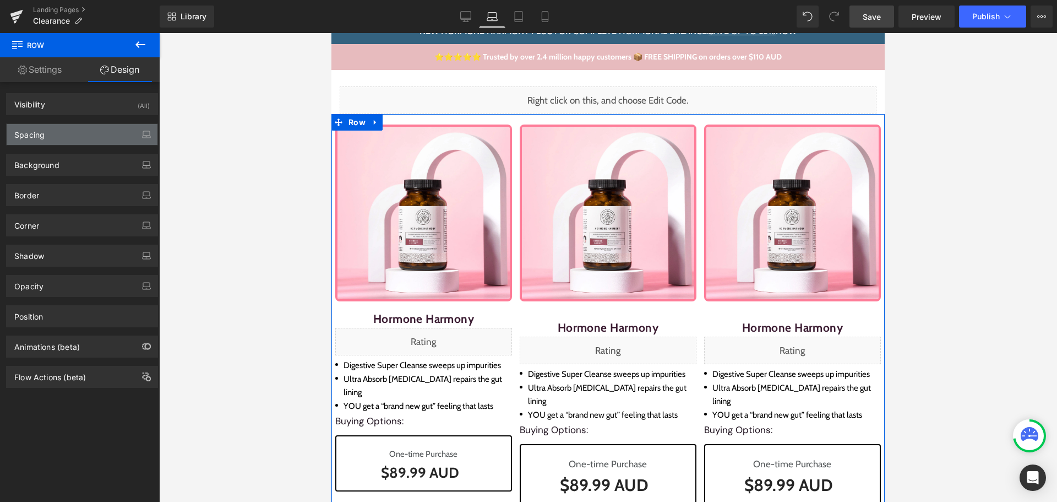
click at [45, 135] on div "Spacing" at bounding box center [29, 131] width 30 height 15
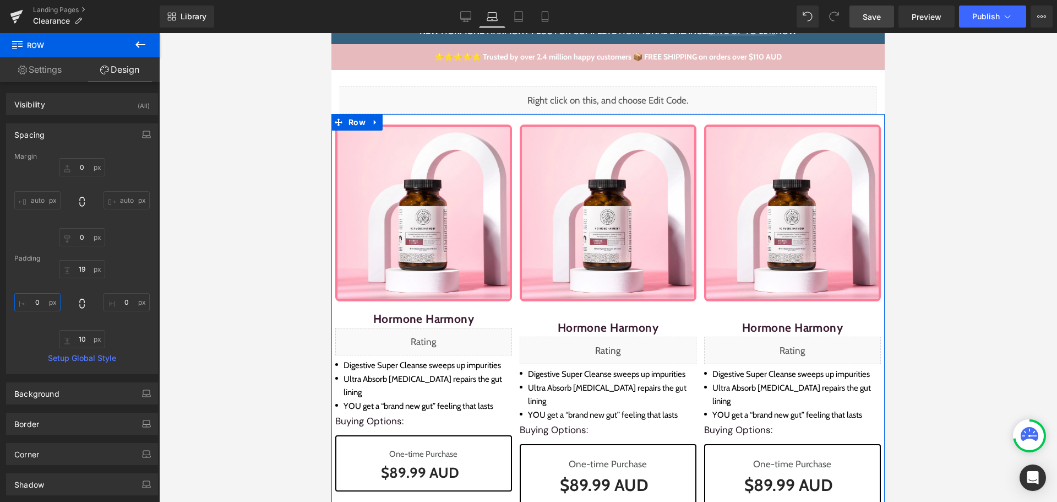
click at [35, 302] on input "text" at bounding box center [37, 302] width 46 height 18
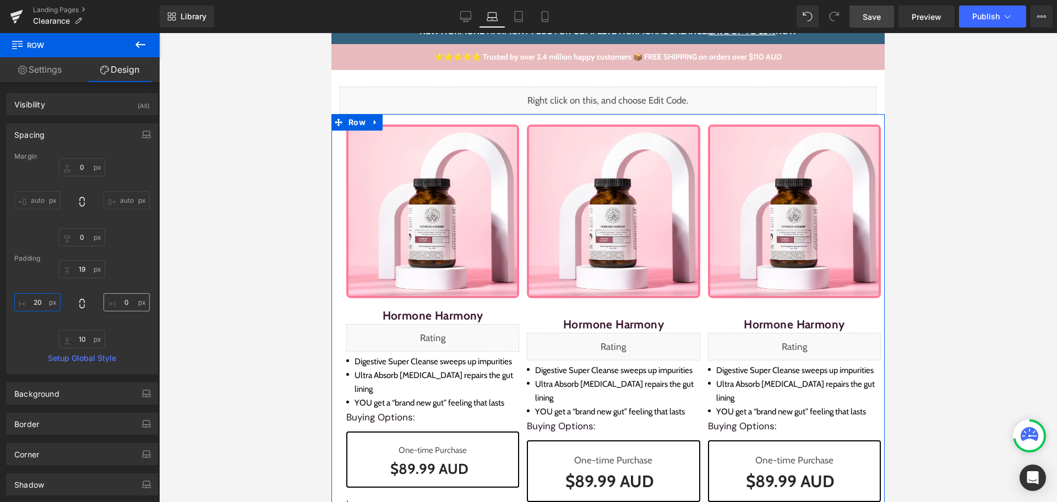
type input "20"
click at [121, 294] on input "text" at bounding box center [127, 302] width 46 height 18
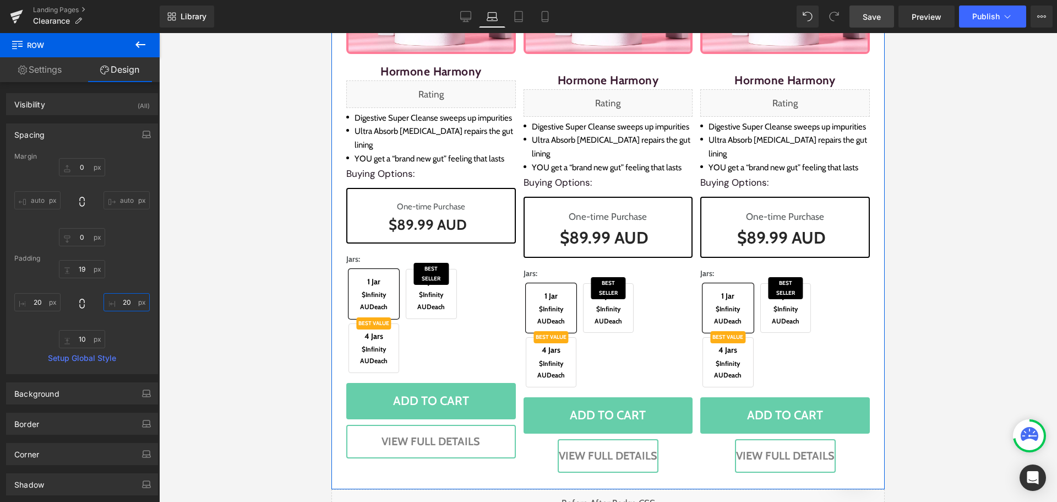
scroll to position [290, 0]
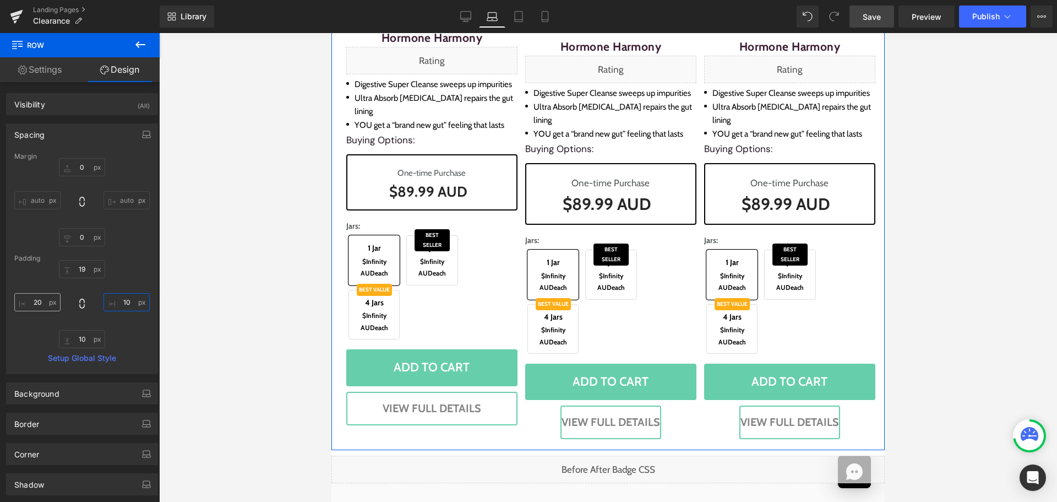
type input "10"
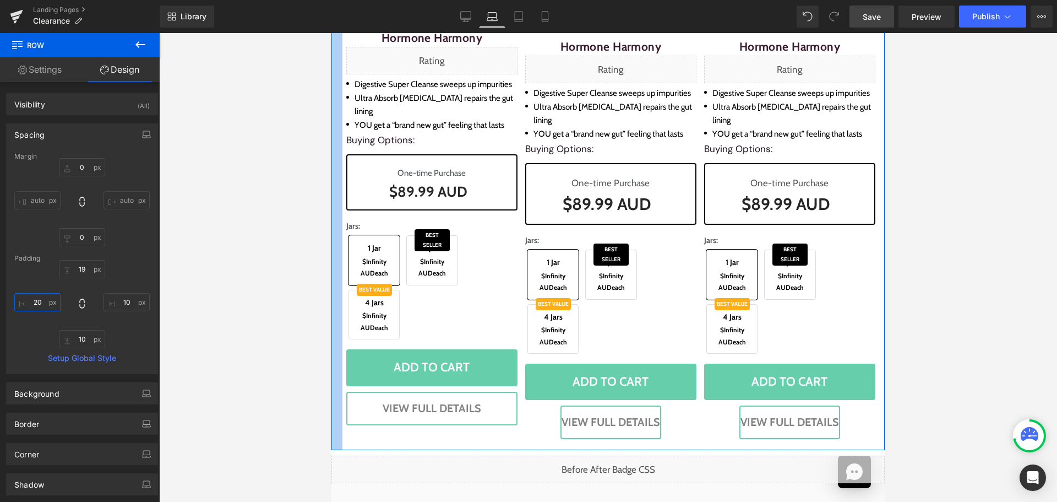
click at [35, 301] on input "20" at bounding box center [37, 302] width 46 height 18
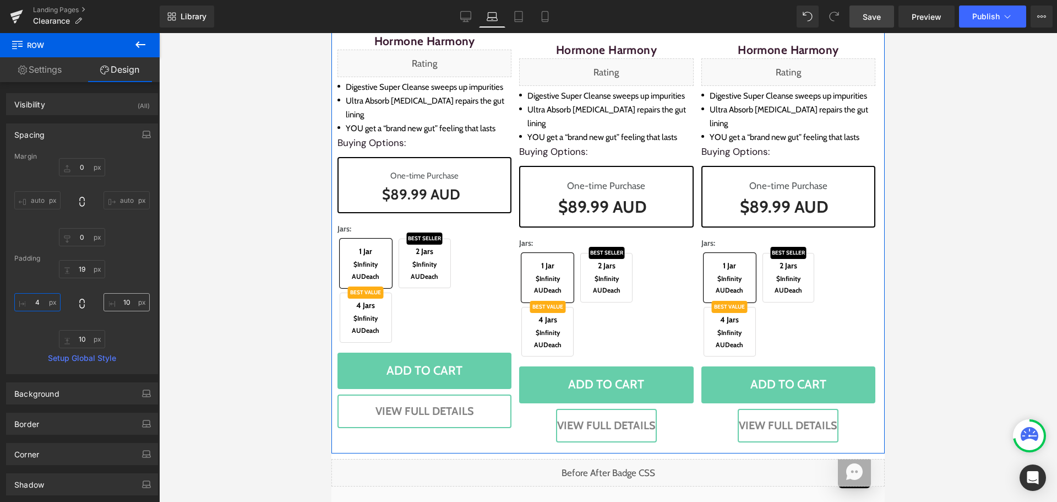
type input "4"
click at [126, 304] on input "10" at bounding box center [127, 302] width 46 height 18
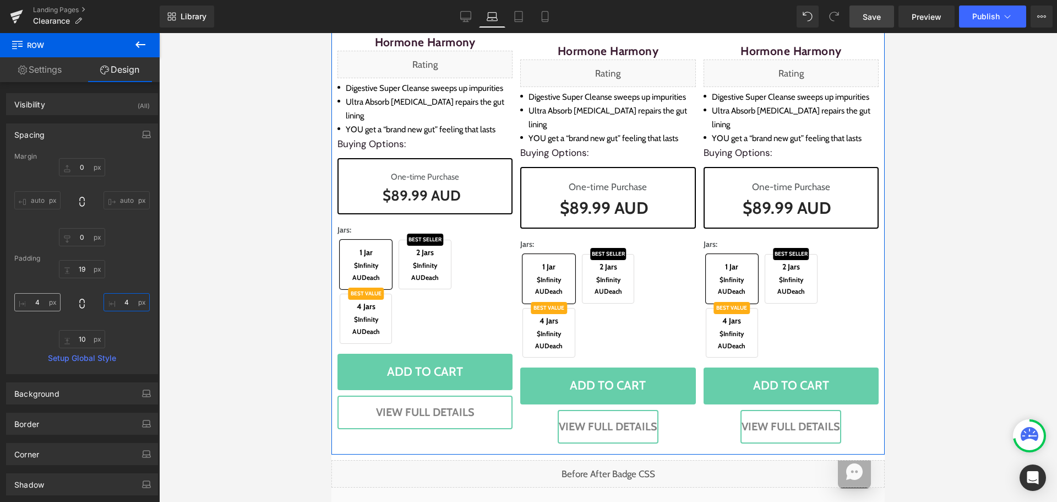
type input "4"
click at [45, 307] on input "4" at bounding box center [37, 302] width 46 height 18
type input "6"
click at [110, 305] on input "4" at bounding box center [127, 302] width 46 height 18
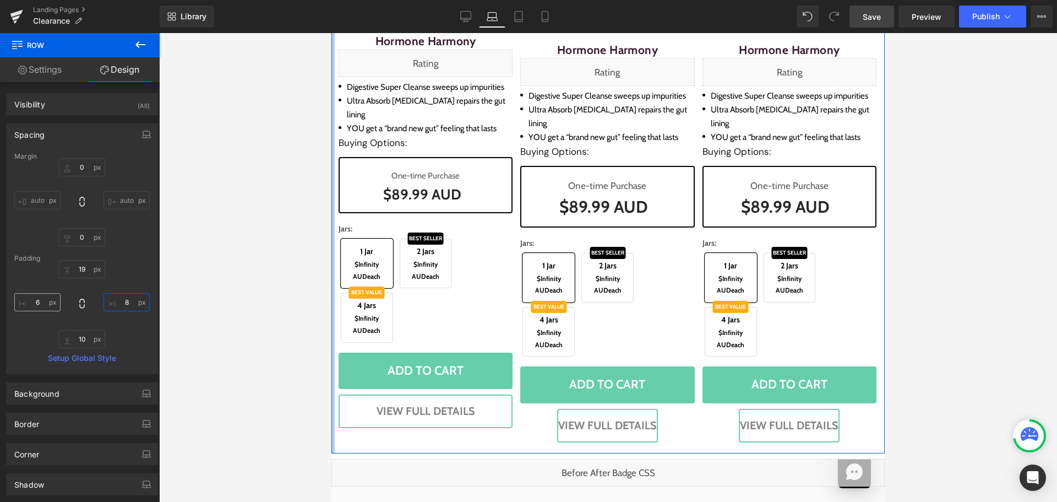
type input "8"
click at [41, 299] on input "6" at bounding box center [37, 302] width 46 height 18
type input "7"
click at [128, 302] on input "8" at bounding box center [127, 302] width 46 height 18
type input "7"
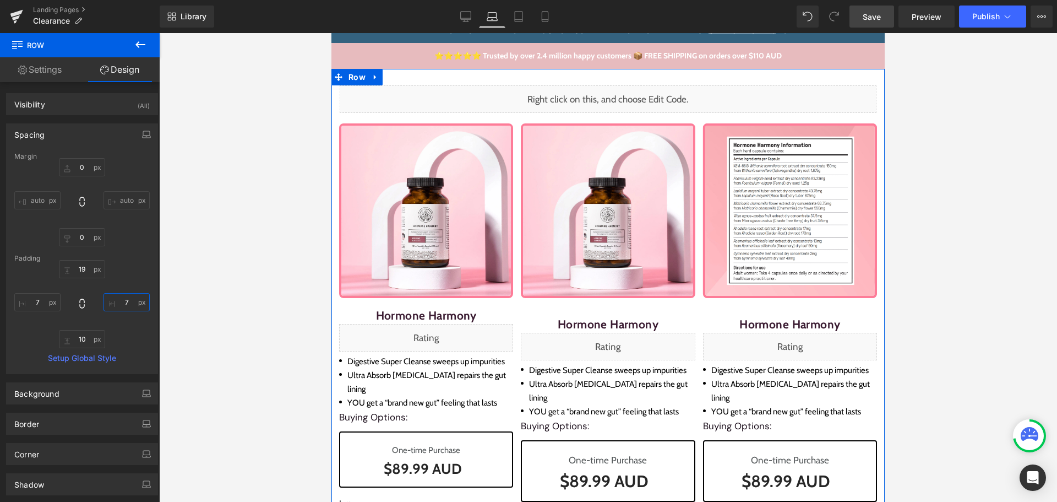
scroll to position [14, 0]
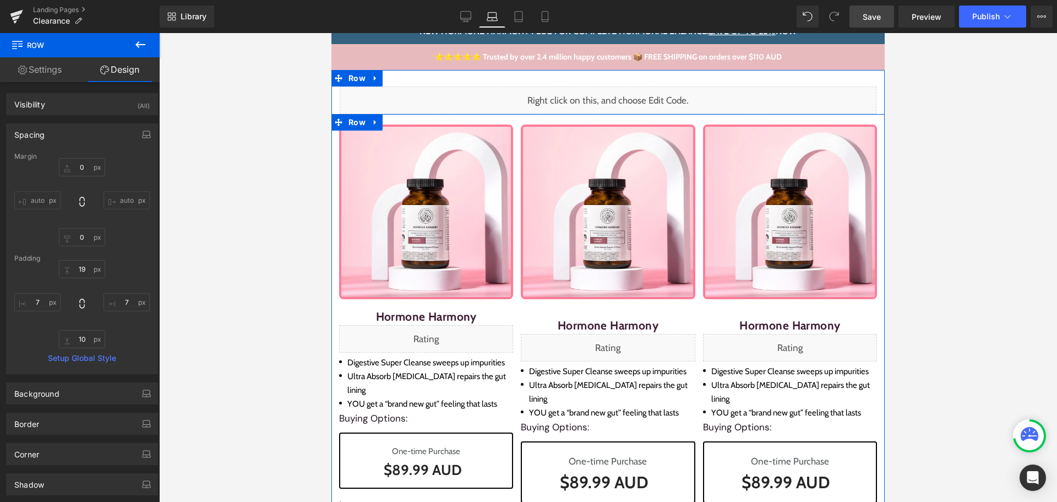
click at [517, 132] on div "Sale Off (P) Image Hormone Harmony (P) Title Liquid Digestive Super Cleanse swe…" at bounding box center [608, 423] width 182 height 598
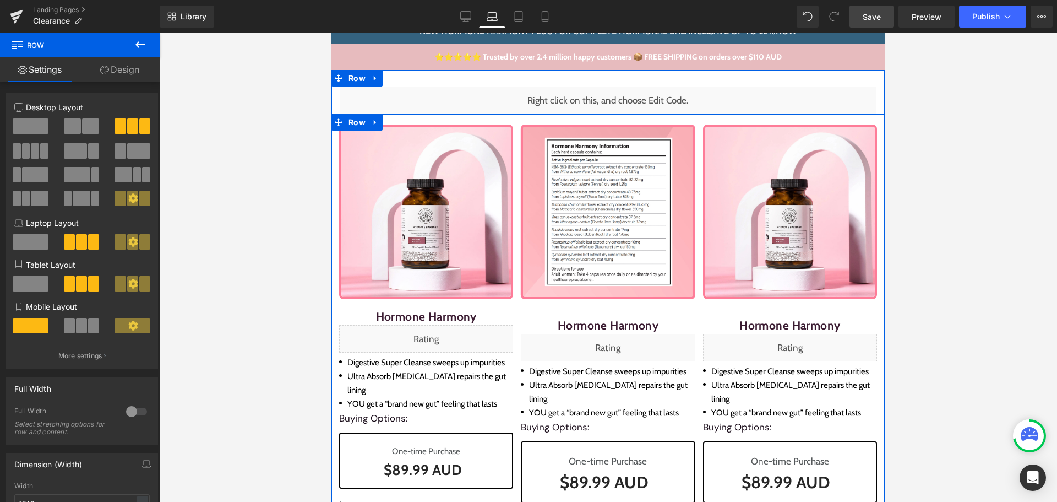
scroll to position [124, 0]
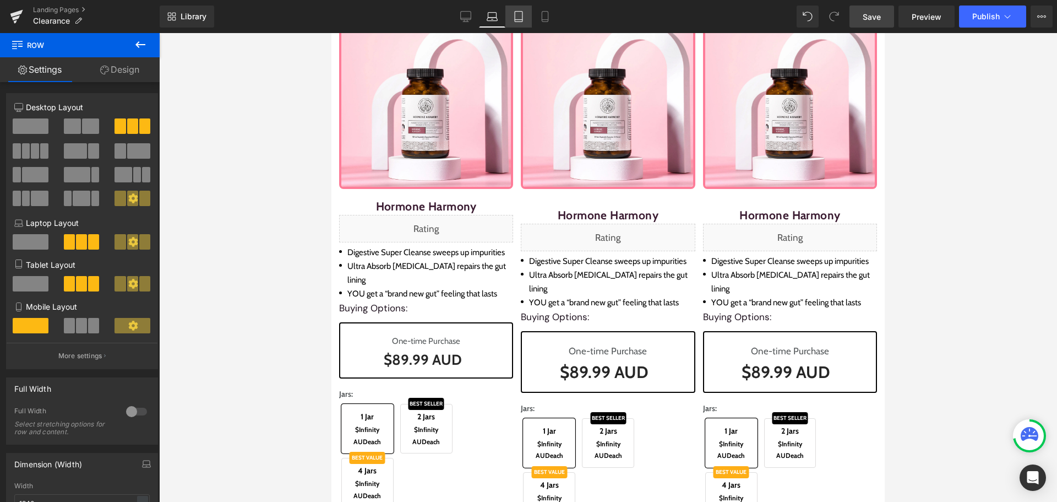
drag, startPoint x: 524, startPoint y: 20, endPoint x: 121, endPoint y: 52, distance: 403.8
click at [524, 20] on icon at bounding box center [518, 16] width 11 height 11
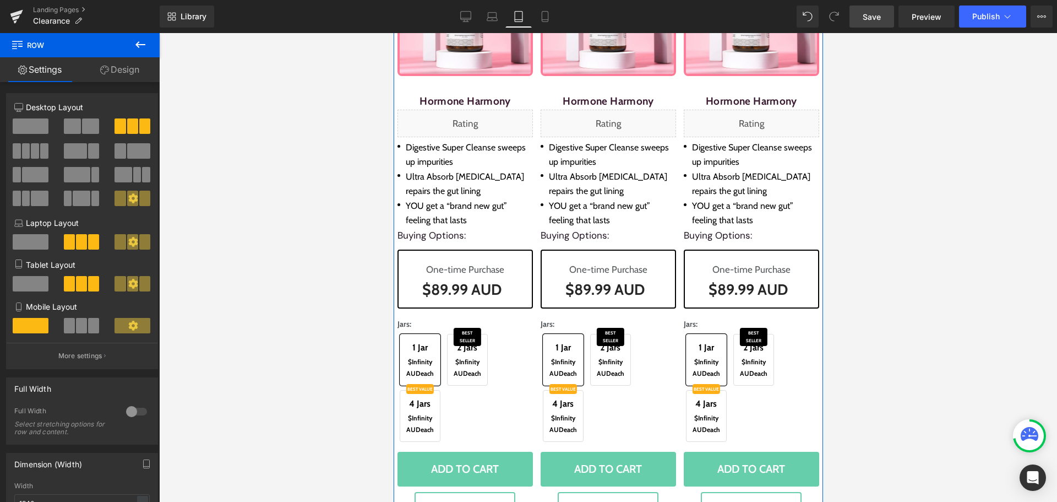
scroll to position [220, 0]
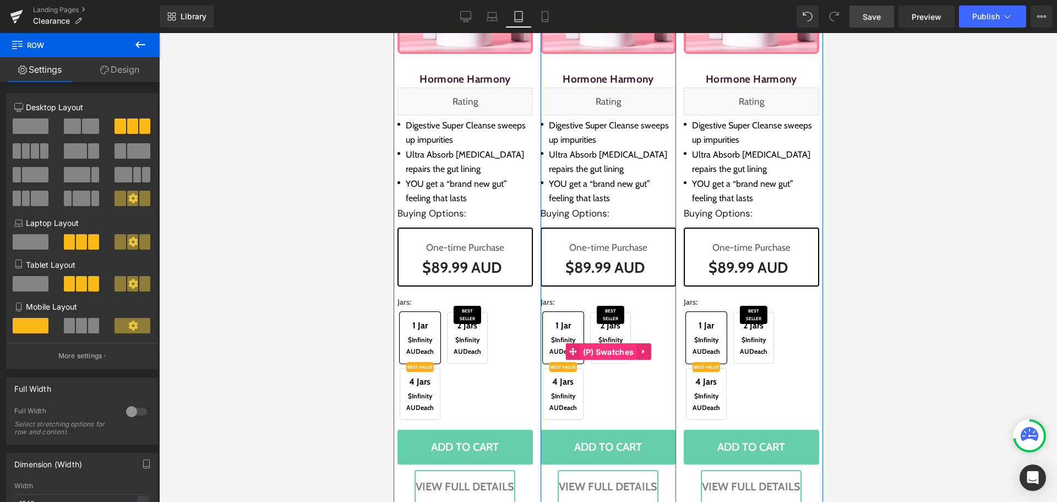
click at [598, 347] on span "(P) Swatches" at bounding box center [608, 352] width 57 height 17
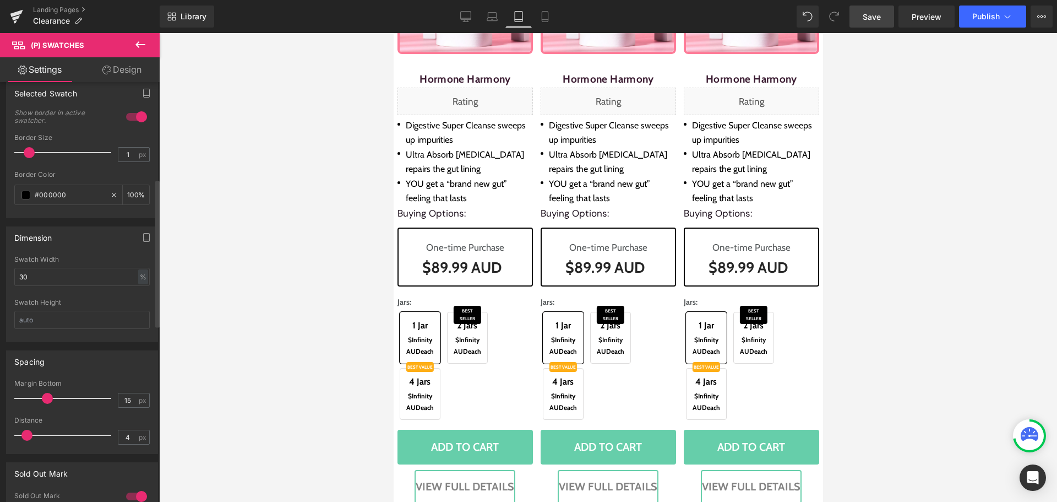
scroll to position [275, 0]
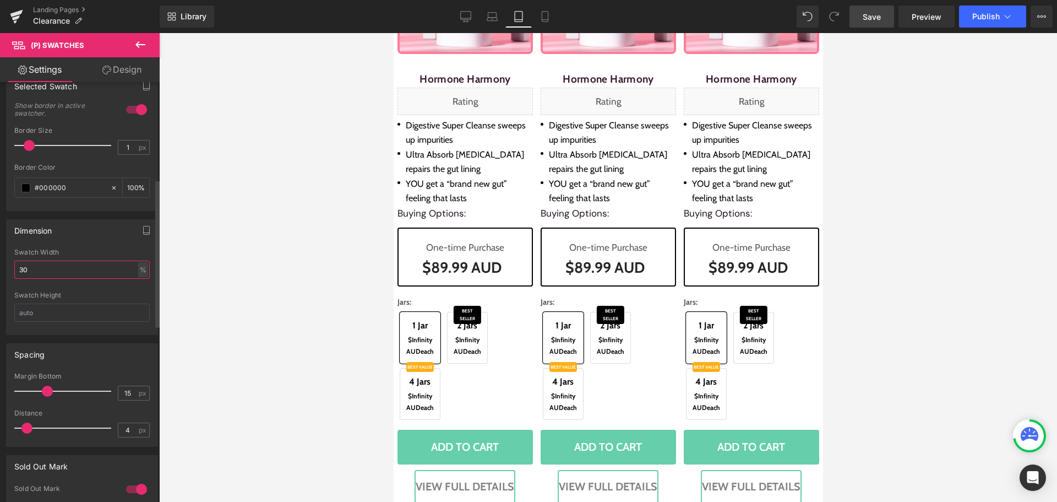
click at [95, 273] on input "30" at bounding box center [81, 269] width 135 height 18
type input "29"
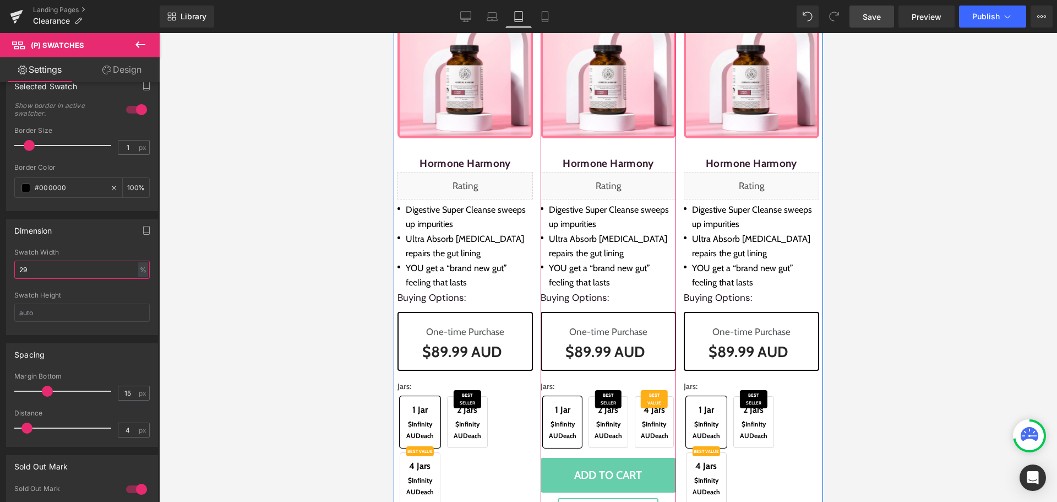
scroll to position [0, 0]
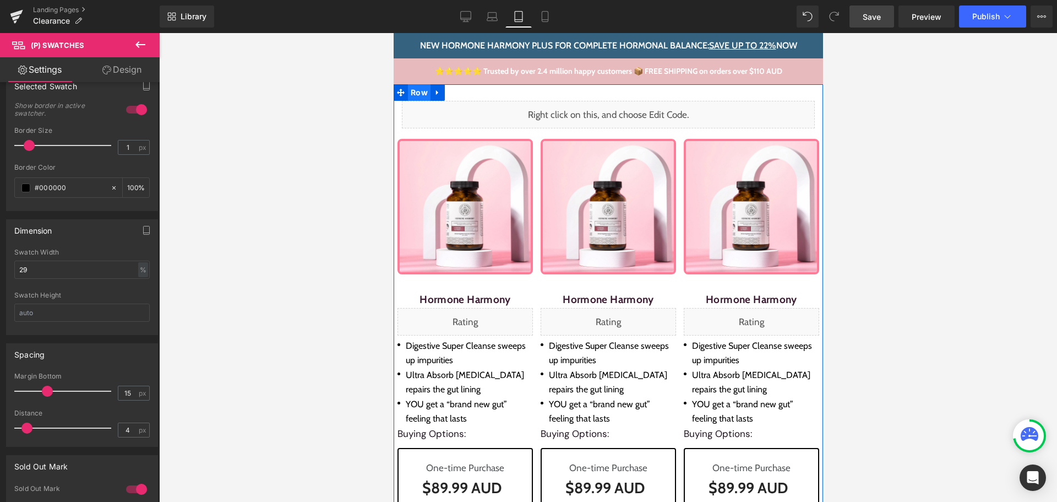
click at [412, 90] on span "Row" at bounding box center [418, 92] width 23 height 17
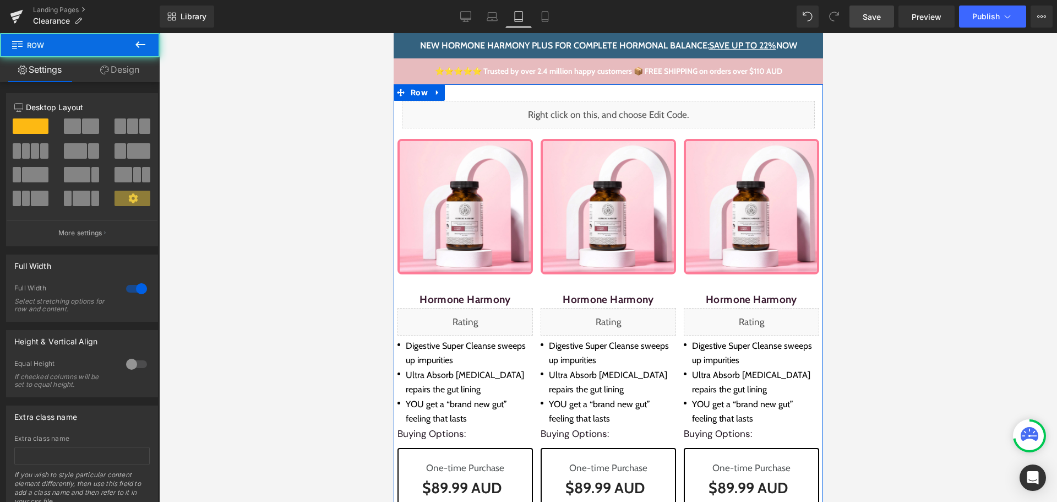
click at [118, 69] on link "Design" at bounding box center [120, 69] width 80 height 25
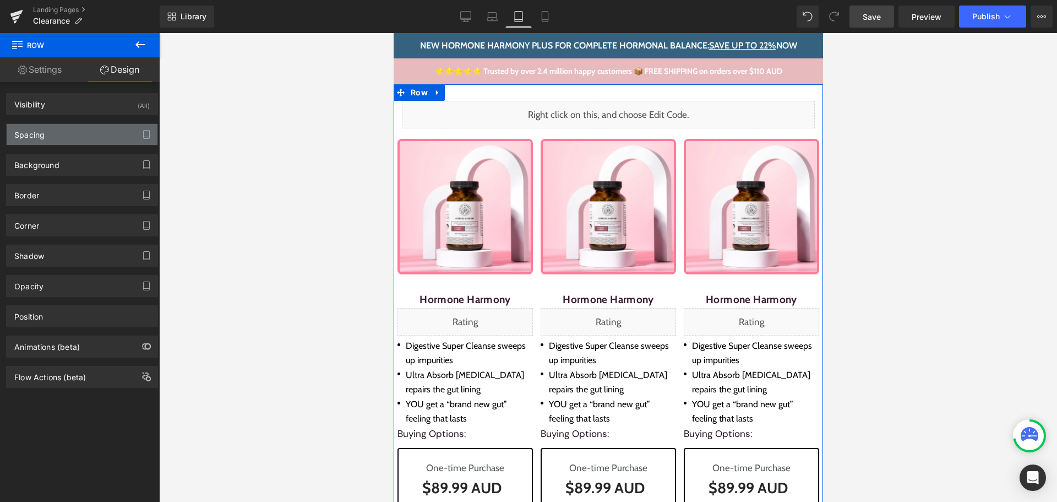
click at [70, 136] on div "Spacing" at bounding box center [82, 134] width 151 height 21
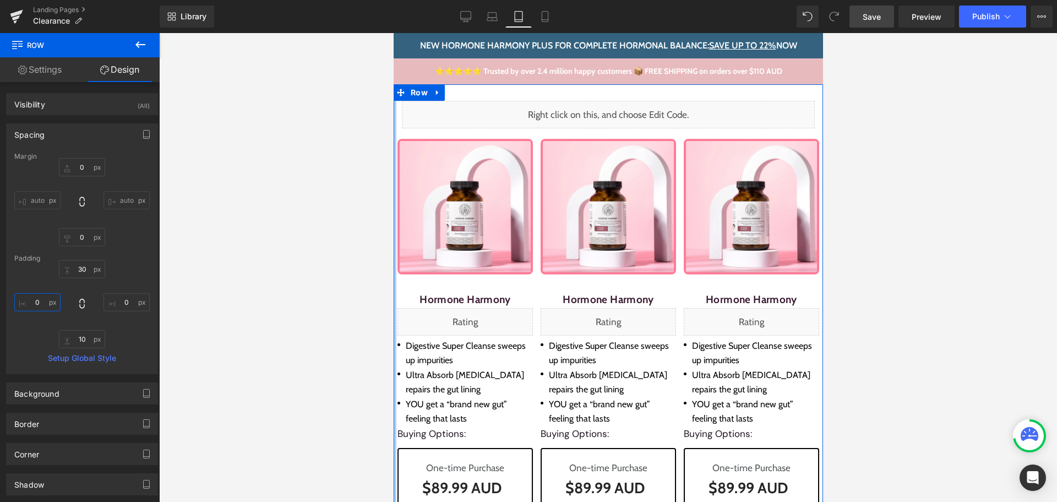
click at [34, 307] on input "0" at bounding box center [37, 302] width 46 height 18
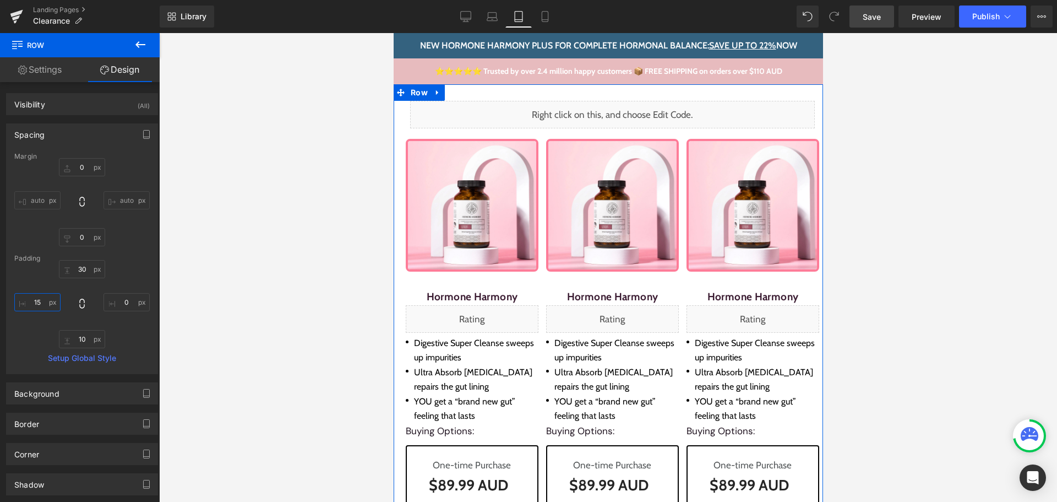
type input "15"
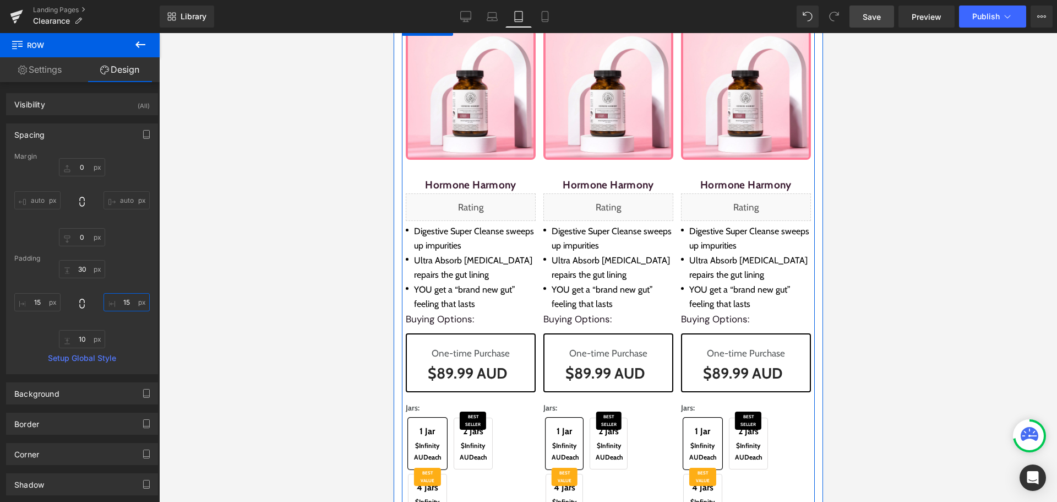
scroll to position [110, 0]
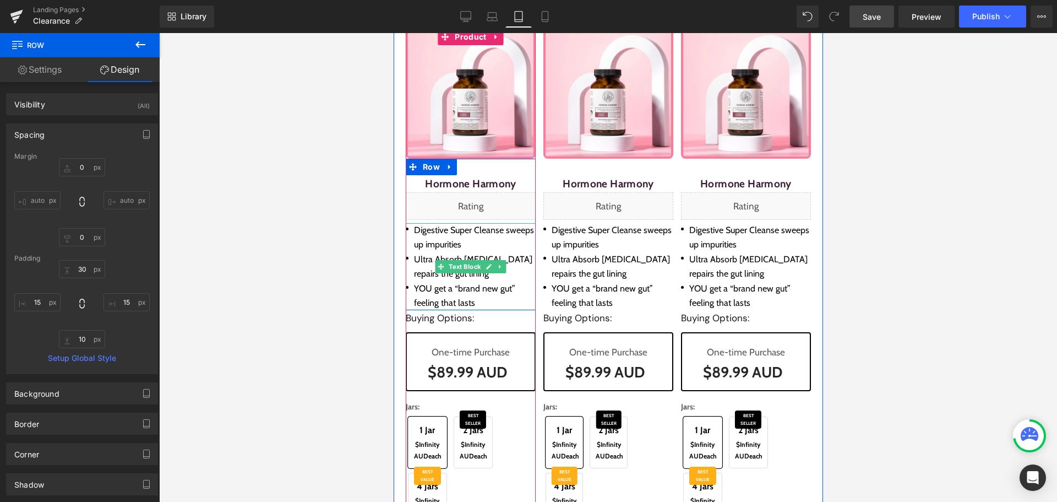
click at [450, 258] on li "Ultra Absorb [MEDICAL_DATA] repairs the gut lining" at bounding box center [470, 266] width 130 height 29
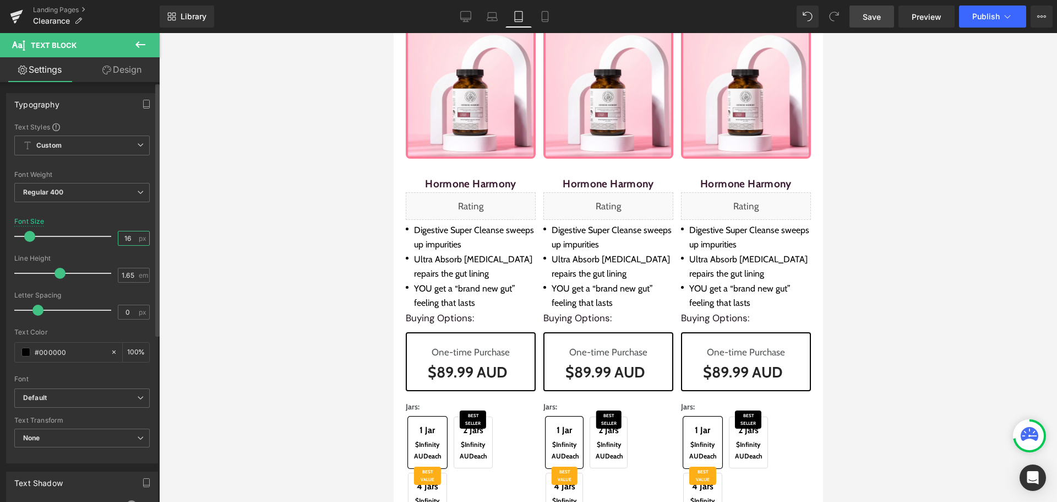
click at [118, 242] on input "16" at bounding box center [127, 238] width 19 height 14
type input "14"
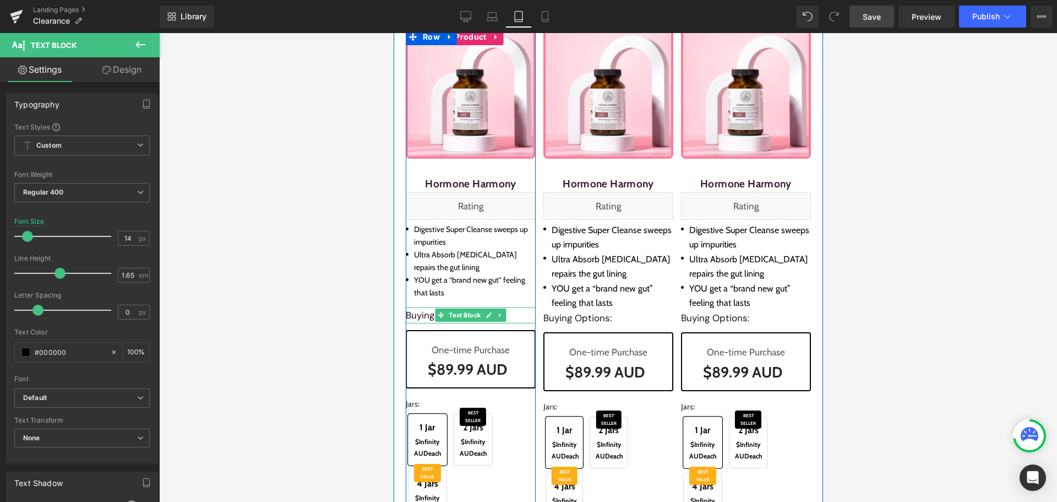
click at [428, 314] on p "Buying Options:" at bounding box center [470, 314] width 130 height 15
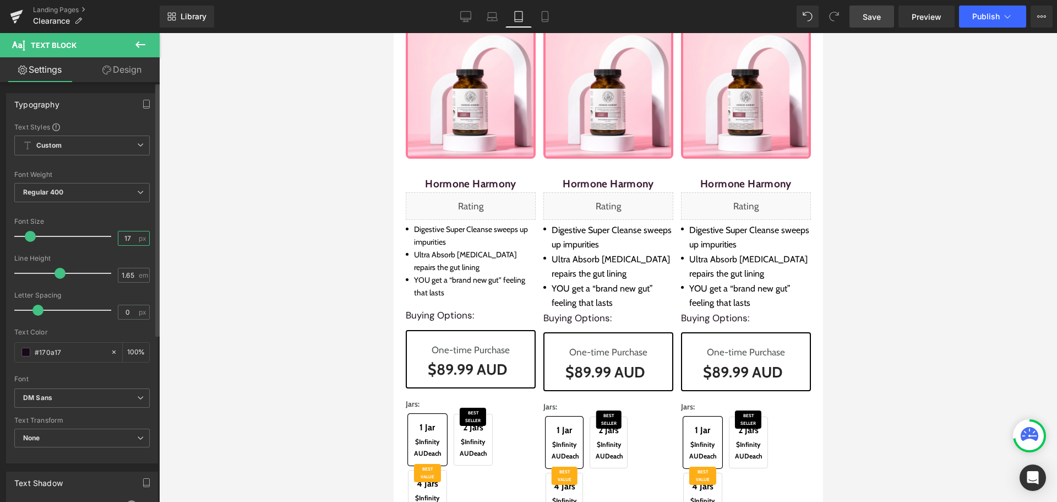
click at [118, 235] on input "17" at bounding box center [127, 238] width 19 height 14
type input "15"
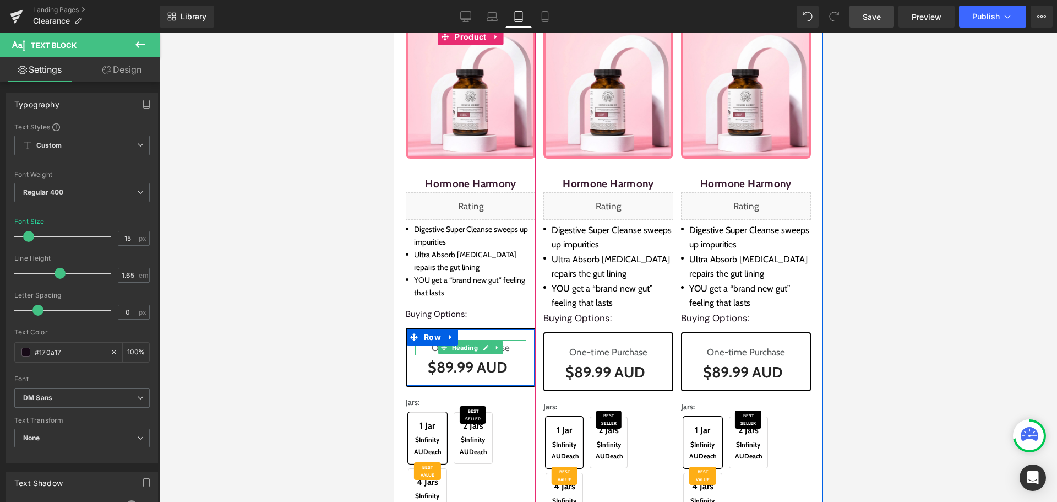
click at [460, 345] on span "Heading" at bounding box center [464, 347] width 30 height 13
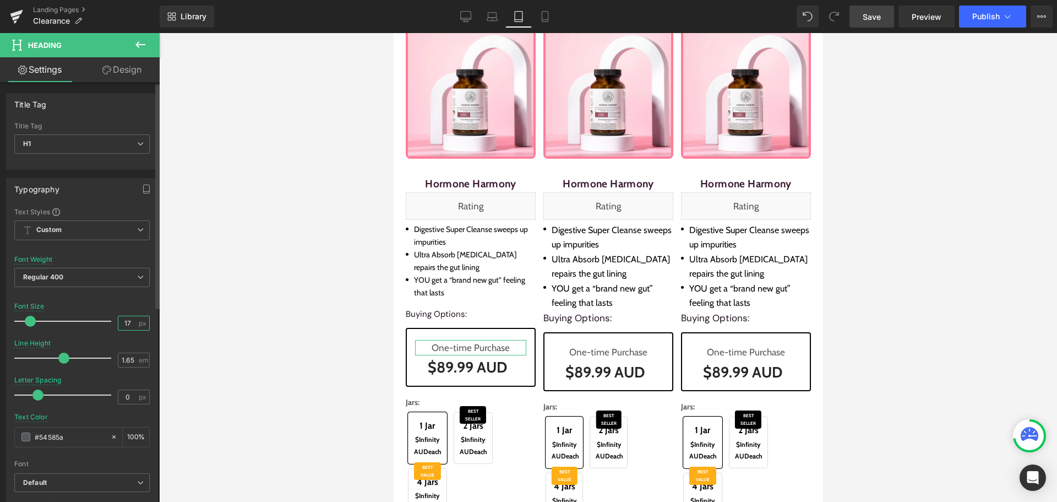
click at [122, 320] on input "17" at bounding box center [127, 323] width 19 height 14
type input "15"
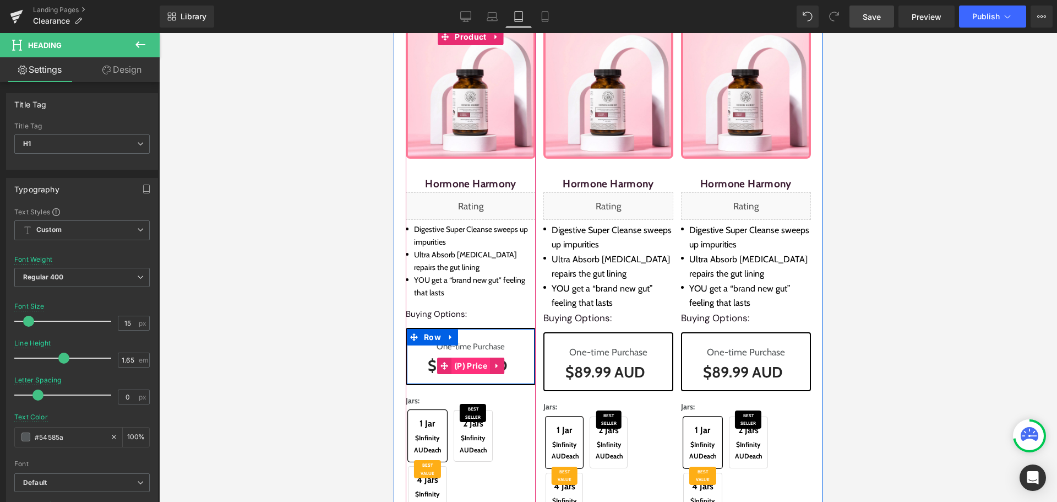
click at [453, 365] on span "(P) Price" at bounding box center [470, 365] width 39 height 17
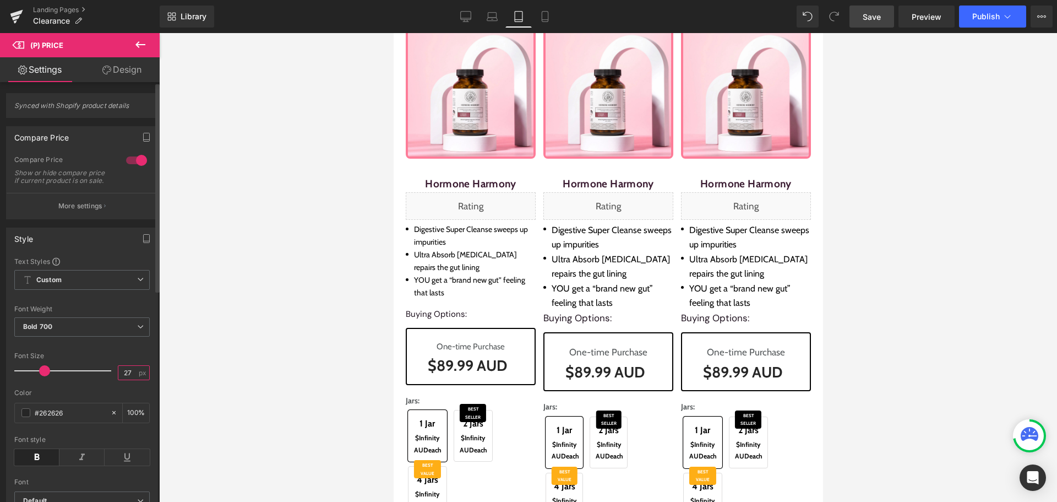
click at [123, 379] on input "27" at bounding box center [127, 373] width 19 height 14
type input "22"
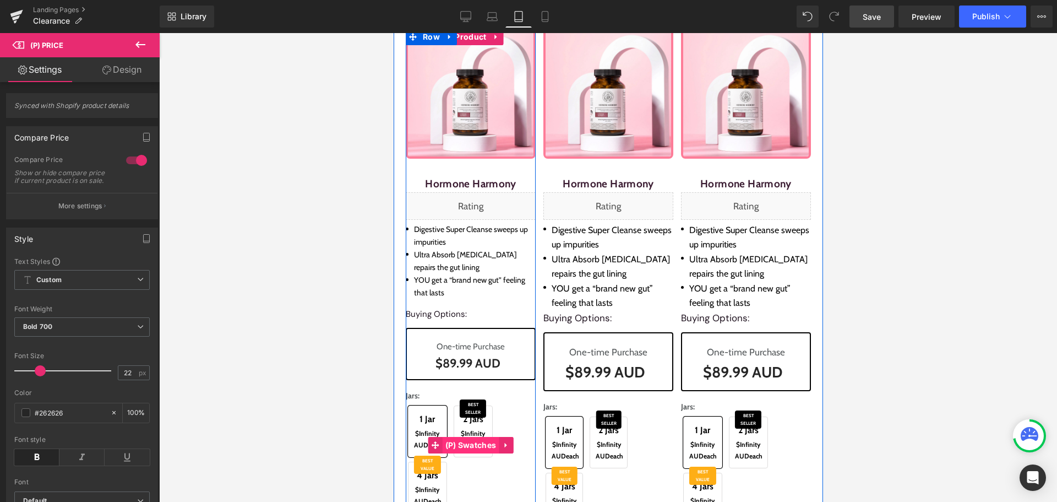
click at [459, 453] on span "(P) Swatches" at bounding box center [470, 445] width 57 height 17
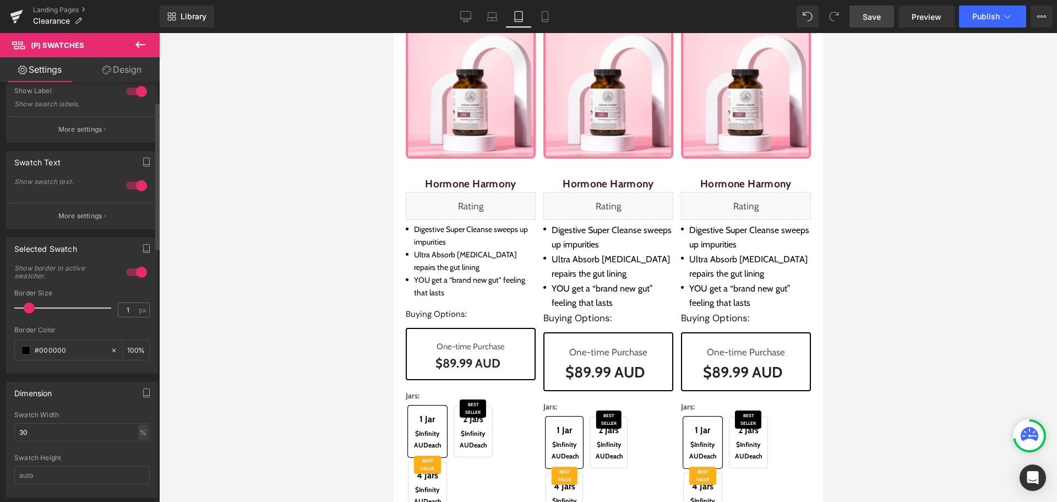
scroll to position [165, 0]
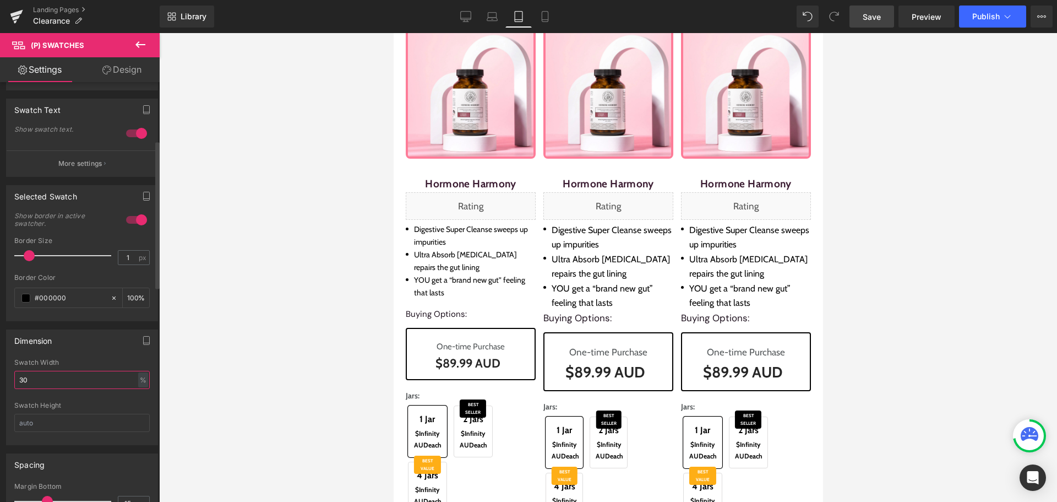
click at [69, 378] on input "30" at bounding box center [81, 380] width 135 height 18
type input "28"
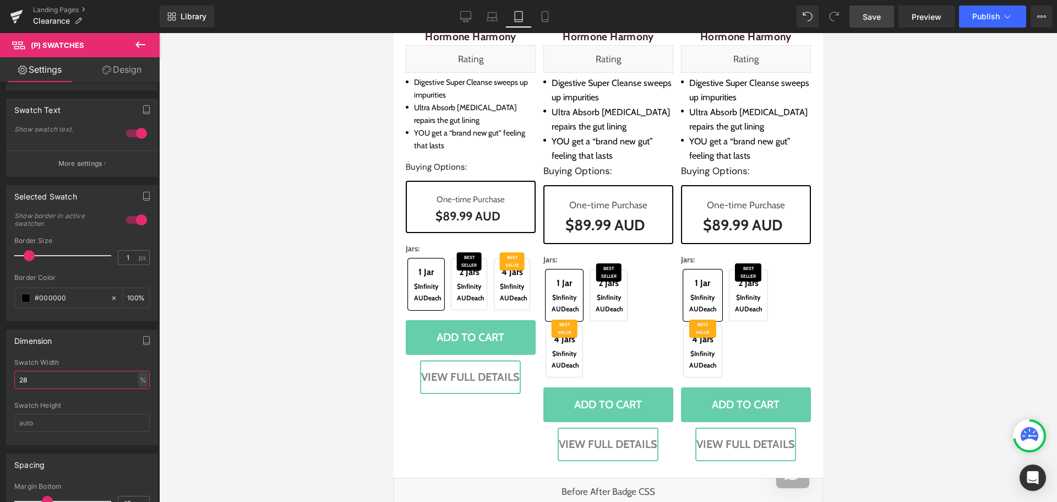
scroll to position [330, 0]
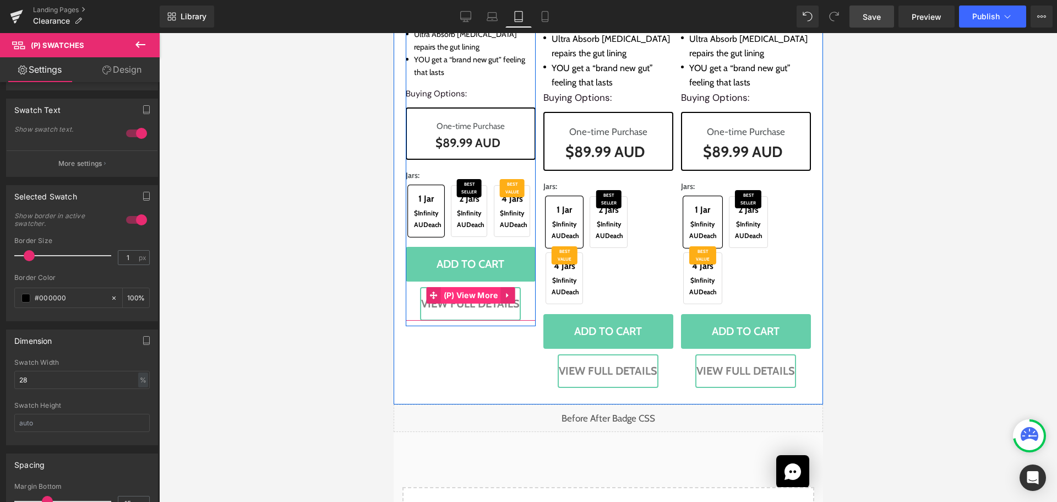
click at [464, 303] on span "(P) View More" at bounding box center [471, 295] width 60 height 17
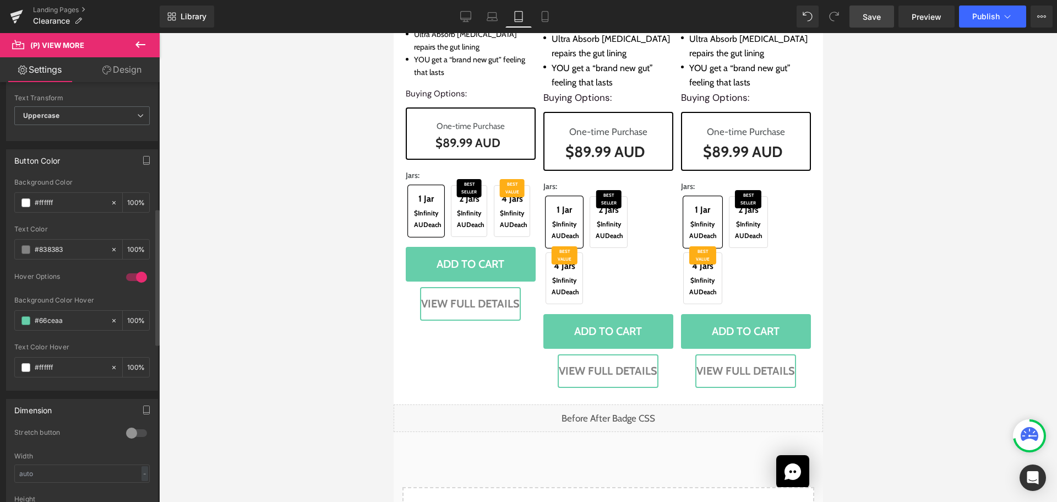
scroll to position [441, 0]
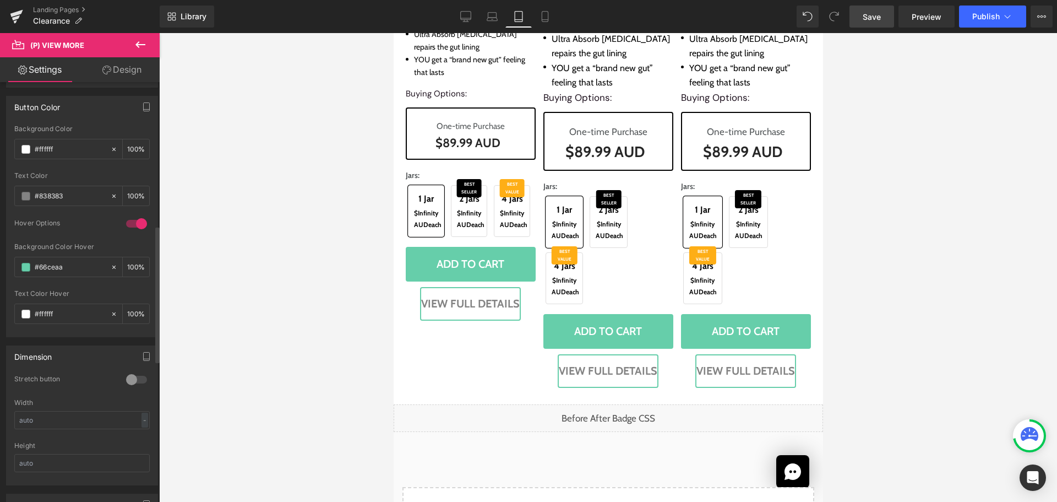
click at [135, 382] on div at bounding box center [136, 380] width 26 height 18
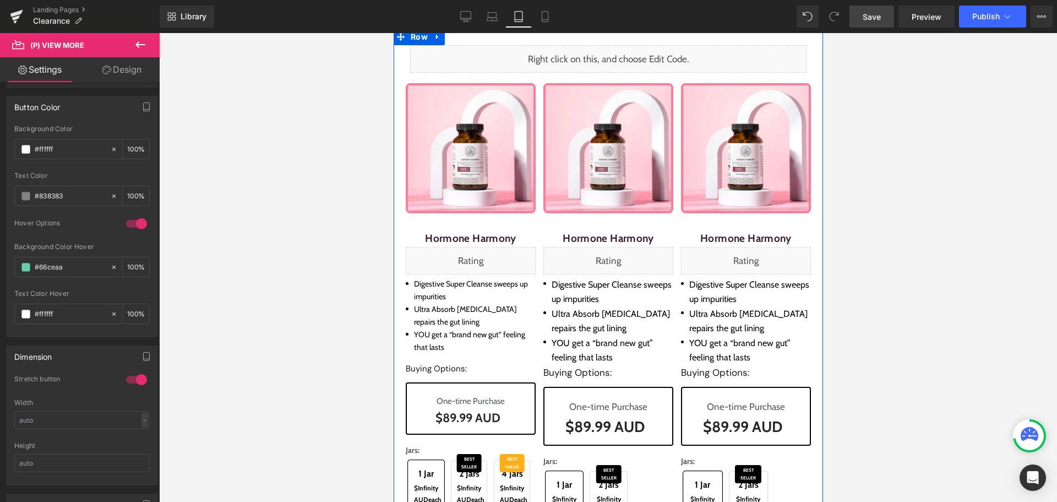
scroll to position [55, 0]
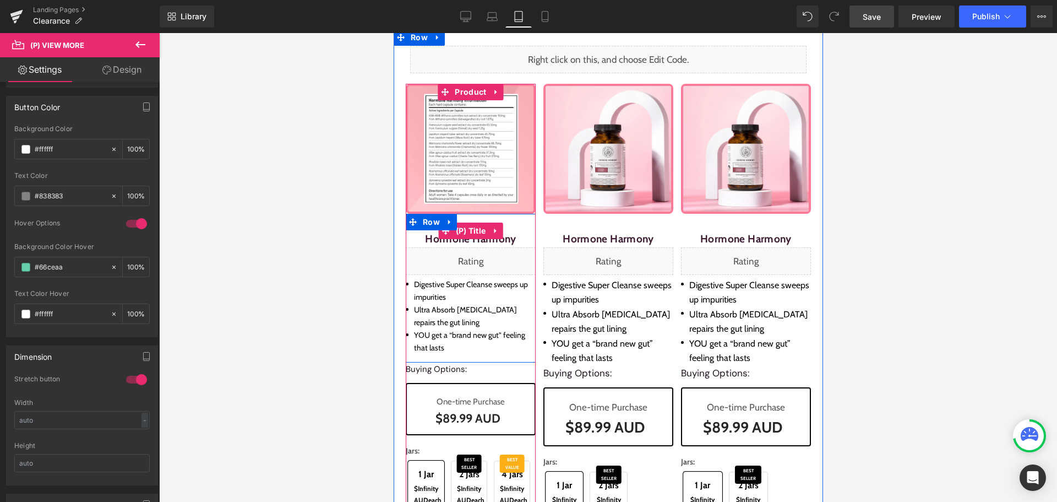
click at [473, 233] on span "(P) Title" at bounding box center [471, 230] width 36 height 17
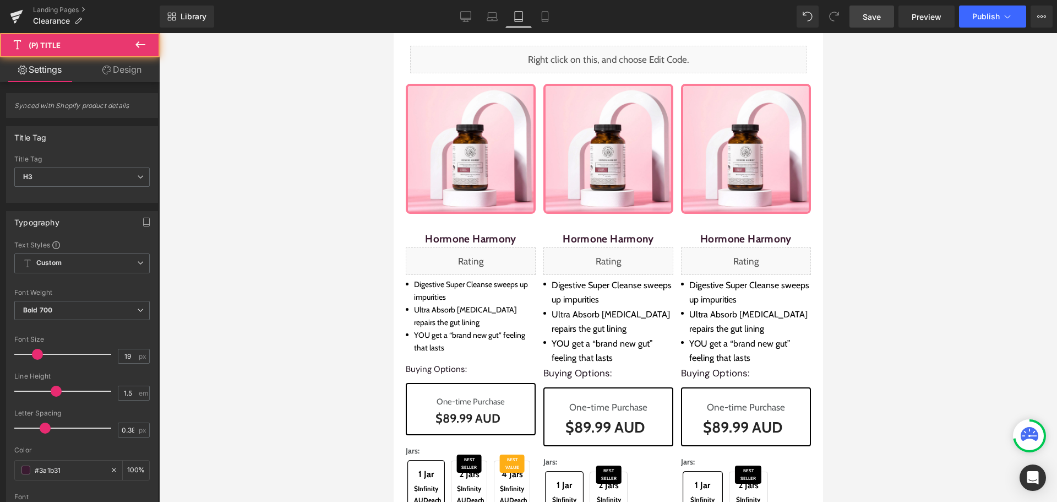
click at [118, 67] on link "Design" at bounding box center [122, 69] width 80 height 25
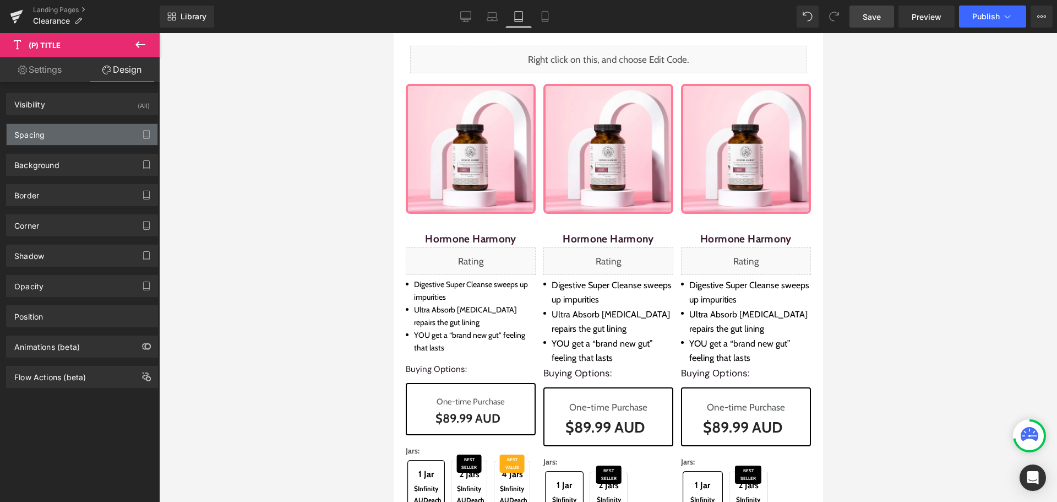
click at [69, 134] on div "Spacing" at bounding box center [82, 134] width 151 height 21
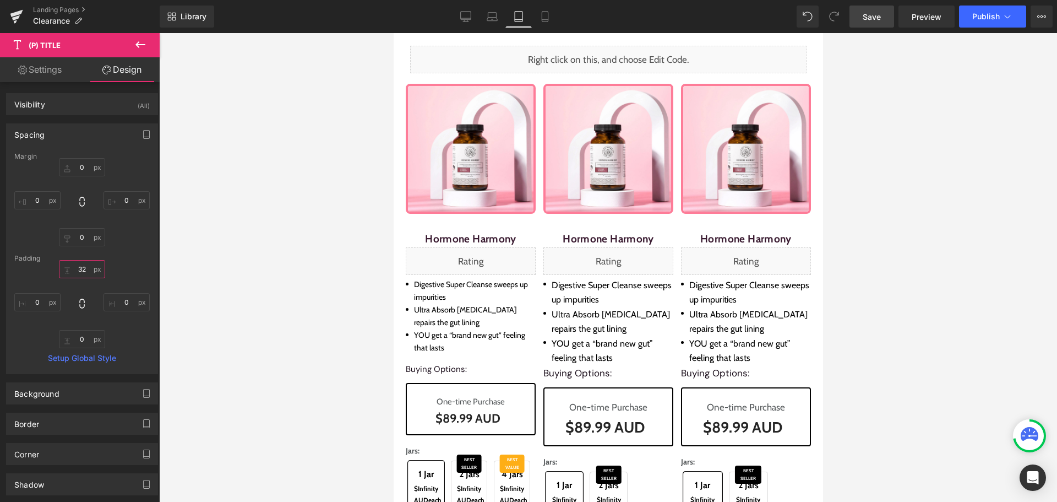
click at [77, 264] on input "text" at bounding box center [82, 269] width 46 height 18
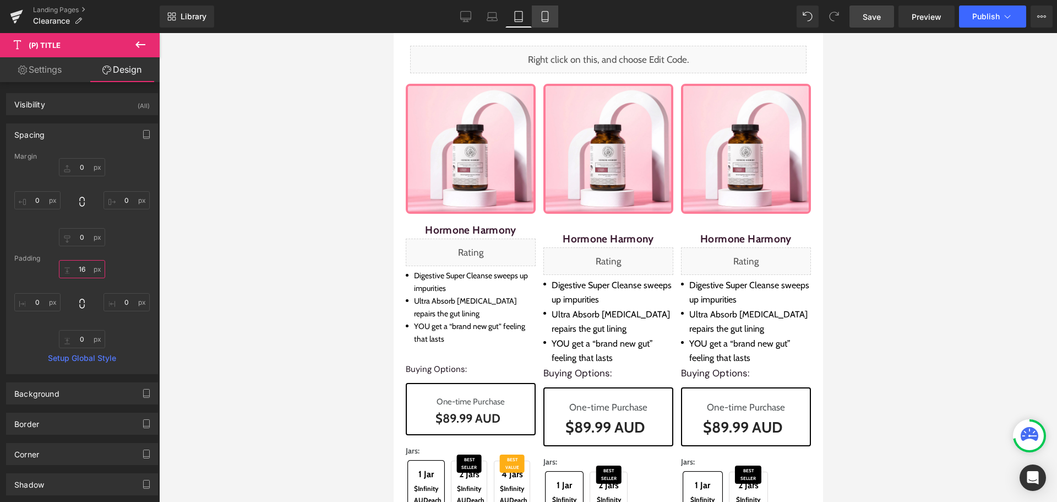
type input "16"
click at [545, 23] on link "Mobile" at bounding box center [545, 17] width 26 height 22
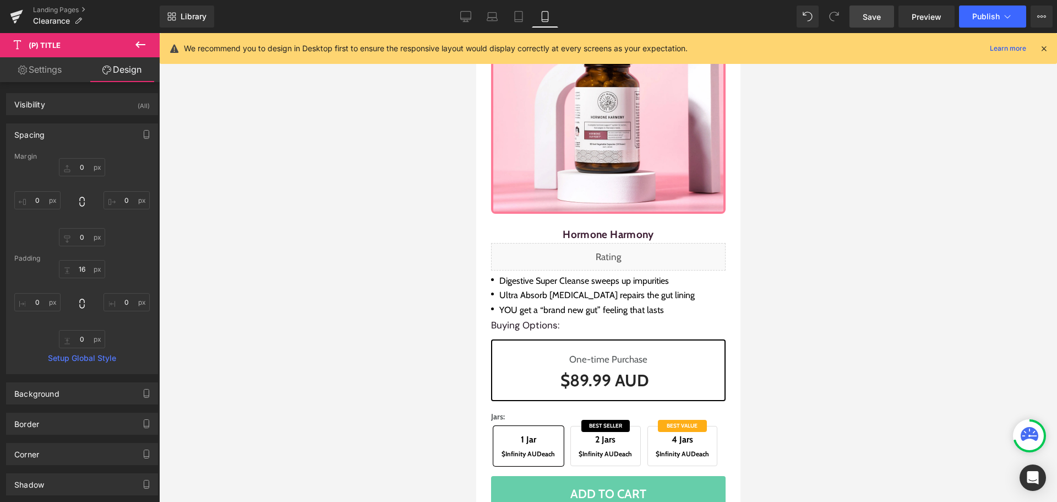
scroll to position [0, 0]
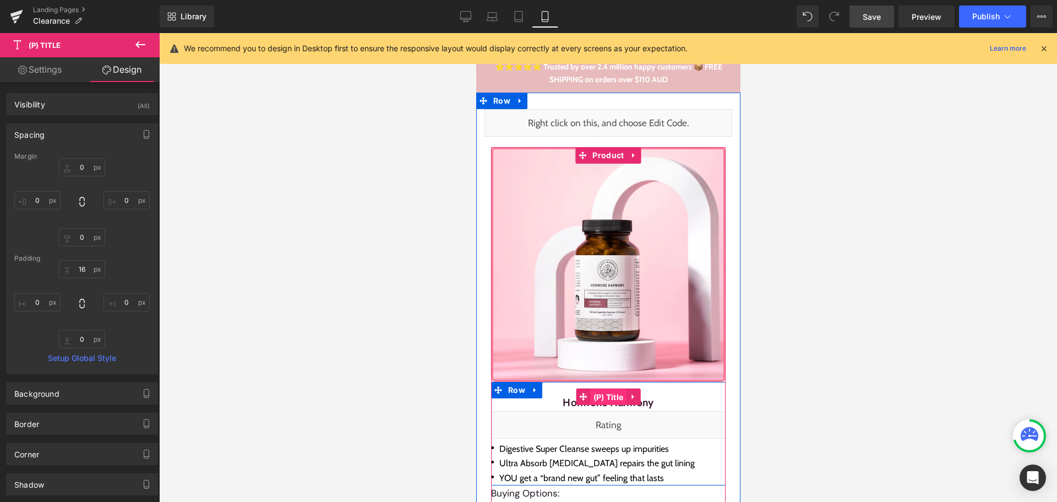
click at [607, 395] on span "(P) Title" at bounding box center [608, 397] width 36 height 17
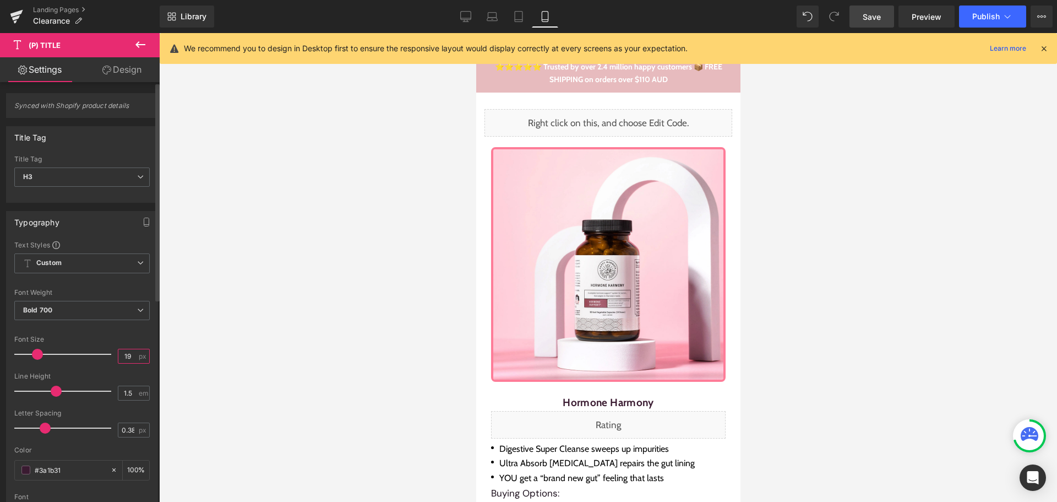
click at [123, 357] on input "19" at bounding box center [127, 356] width 19 height 14
type input "20"
click at [126, 70] on link "Design" at bounding box center [122, 69] width 80 height 25
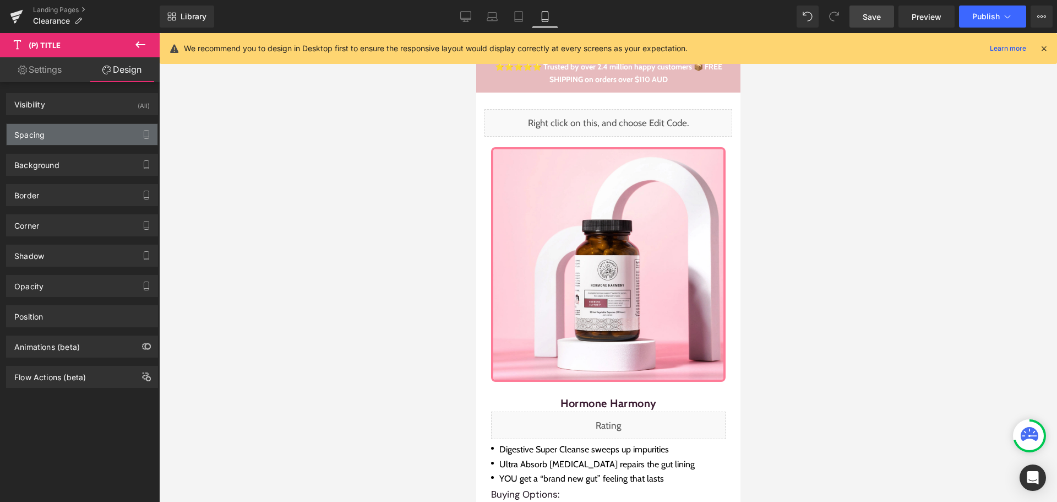
click at [94, 131] on div "Spacing" at bounding box center [82, 134] width 151 height 21
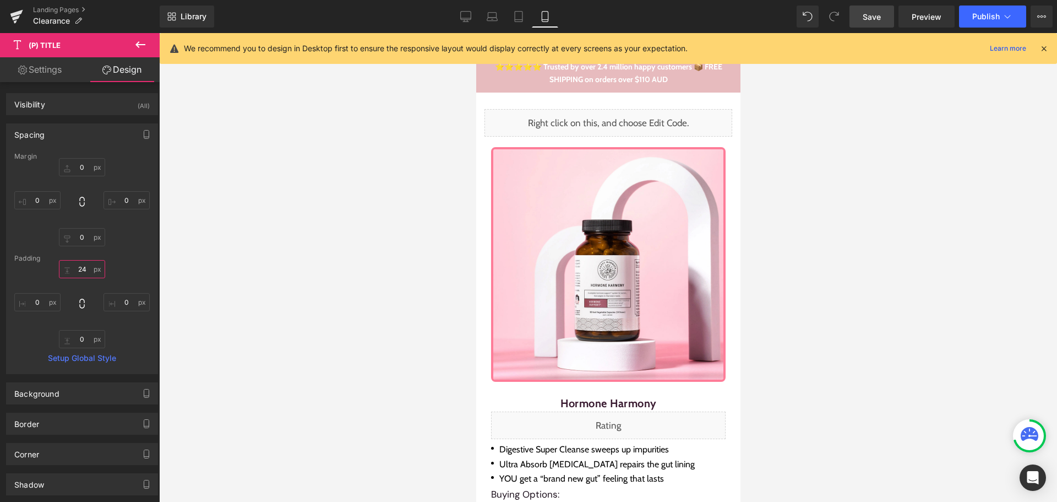
click at [83, 271] on input "text" at bounding box center [82, 269] width 46 height 18
type input "20"
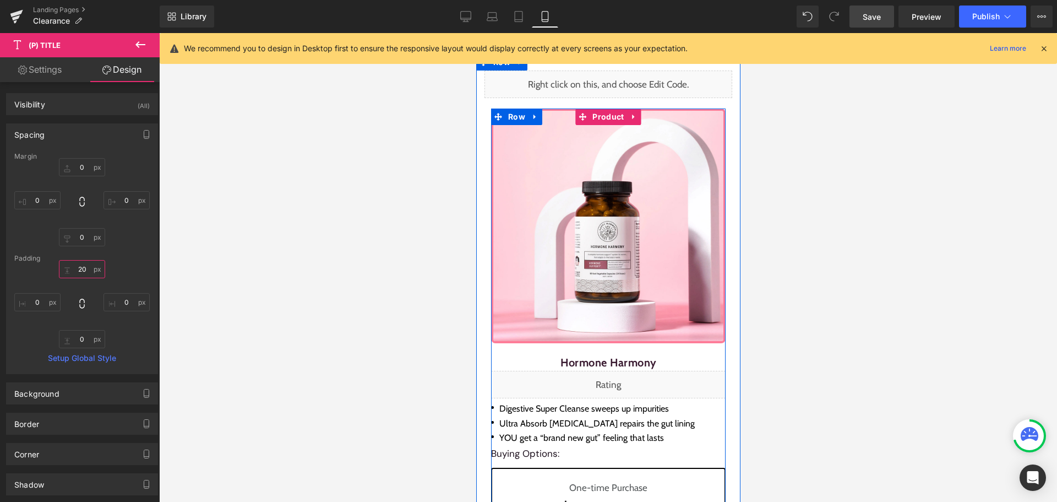
scroll to position [110, 0]
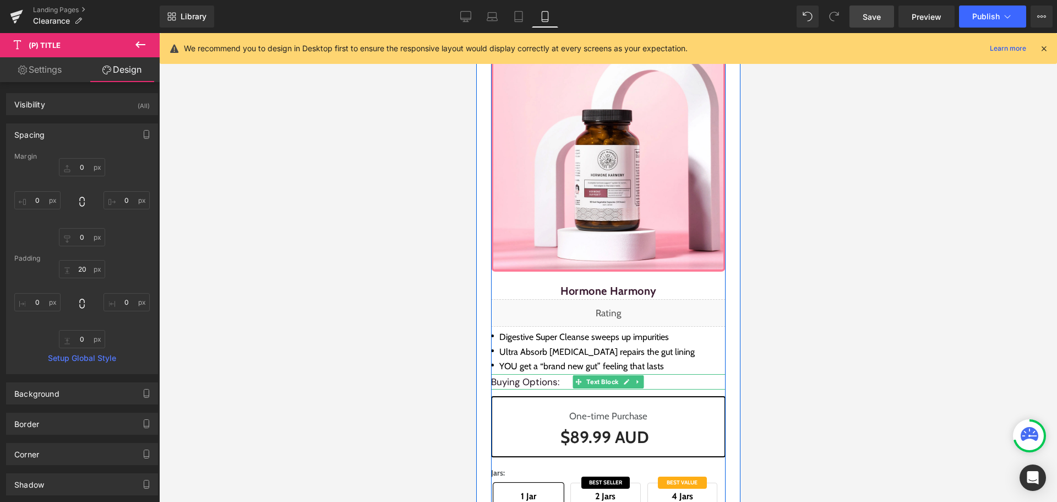
click at [508, 383] on p "Buying Options:" at bounding box center [608, 381] width 235 height 15
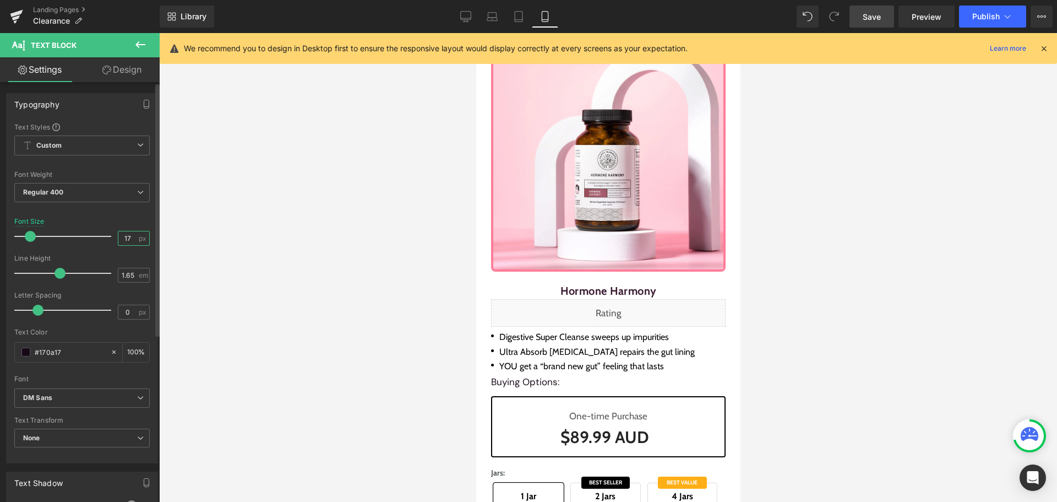
click at [129, 242] on input "17" at bounding box center [127, 238] width 19 height 14
type input "16"
click at [129, 66] on link "Design" at bounding box center [122, 69] width 80 height 25
click at [0, 0] on div "Spacing" at bounding box center [0, 0] width 0 height 0
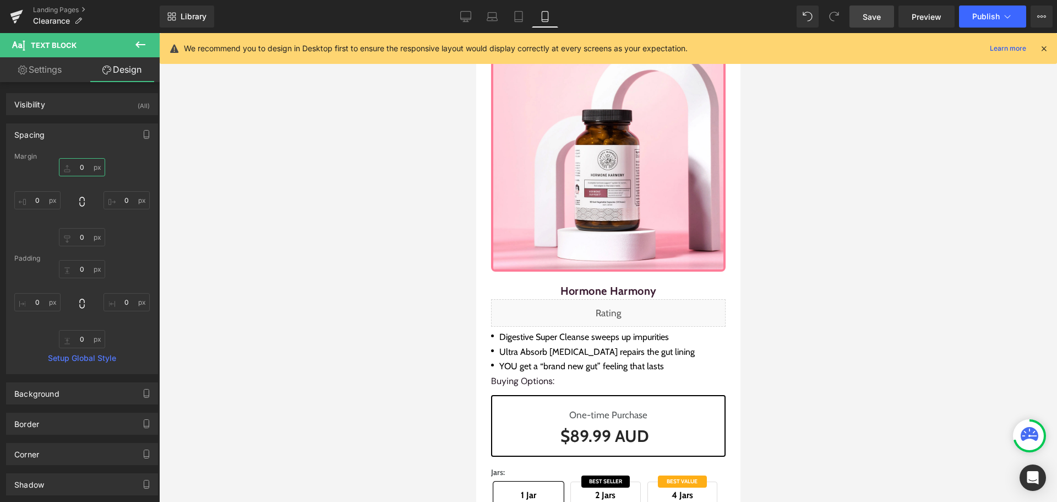
click at [89, 172] on input "text" at bounding box center [82, 167] width 46 height 18
type input "10"
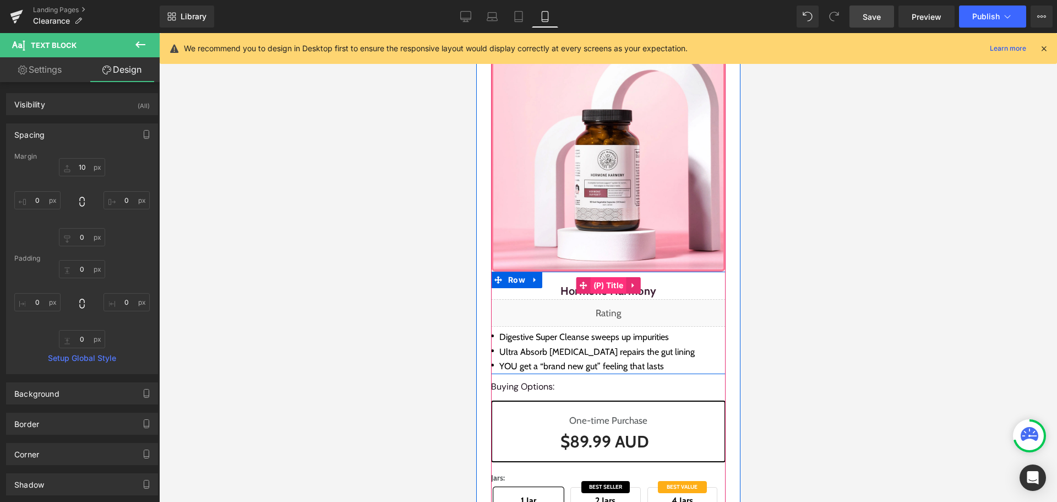
click at [607, 286] on span "(P) Title" at bounding box center [608, 285] width 36 height 17
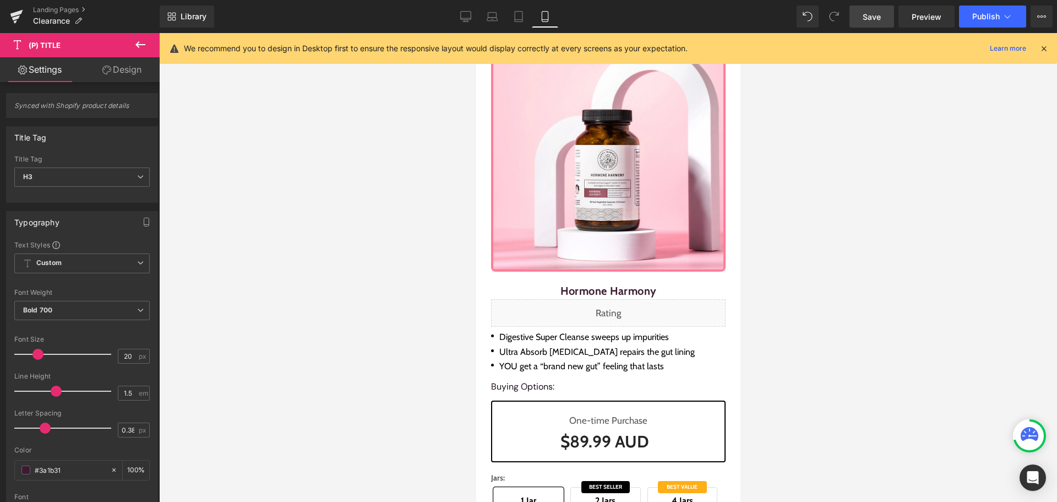
click at [133, 74] on link "Design" at bounding box center [122, 69] width 80 height 25
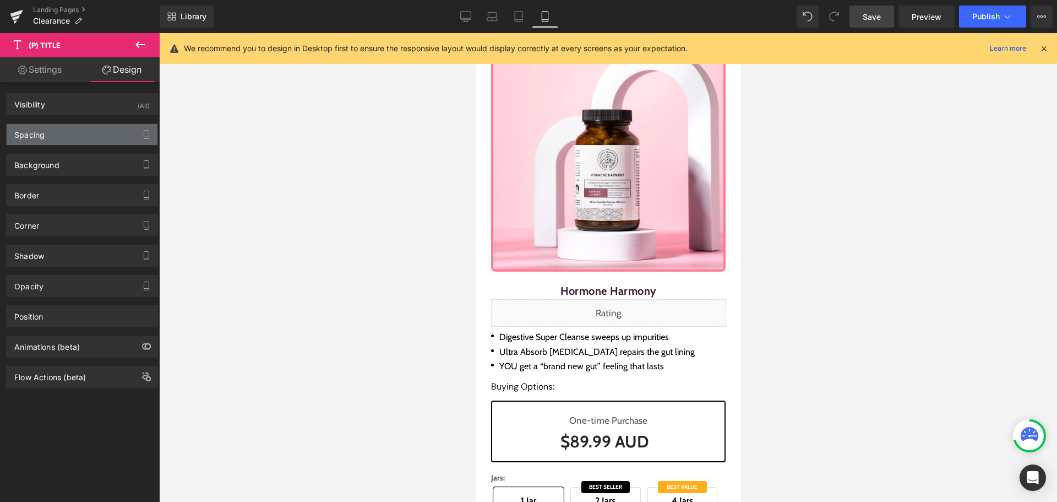
click at [82, 133] on div "Spacing" at bounding box center [82, 134] width 151 height 21
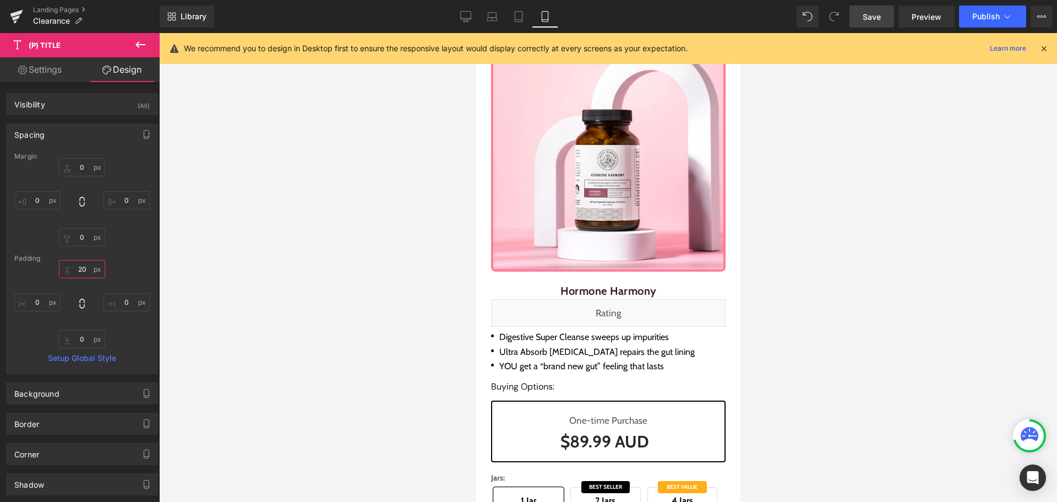
click at [73, 268] on input "text" at bounding box center [82, 269] width 46 height 18
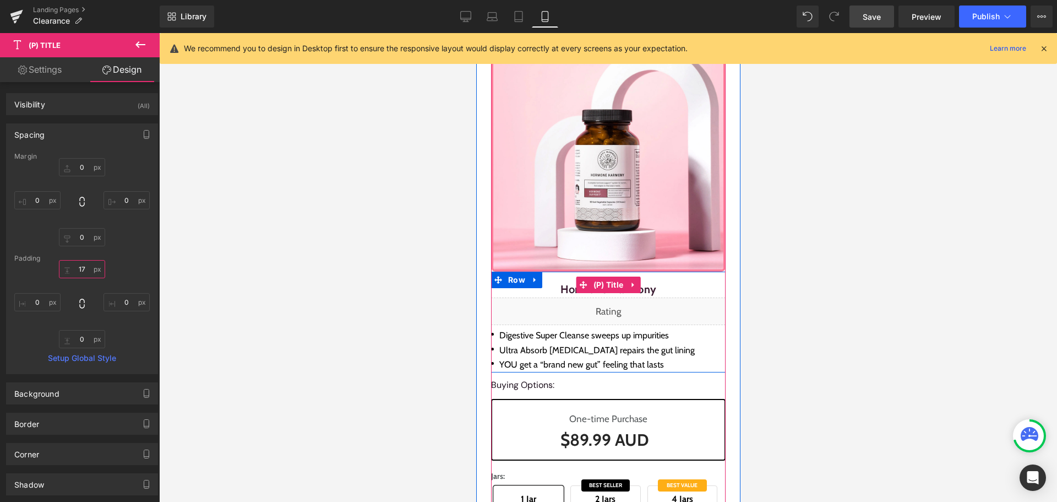
type input "16"
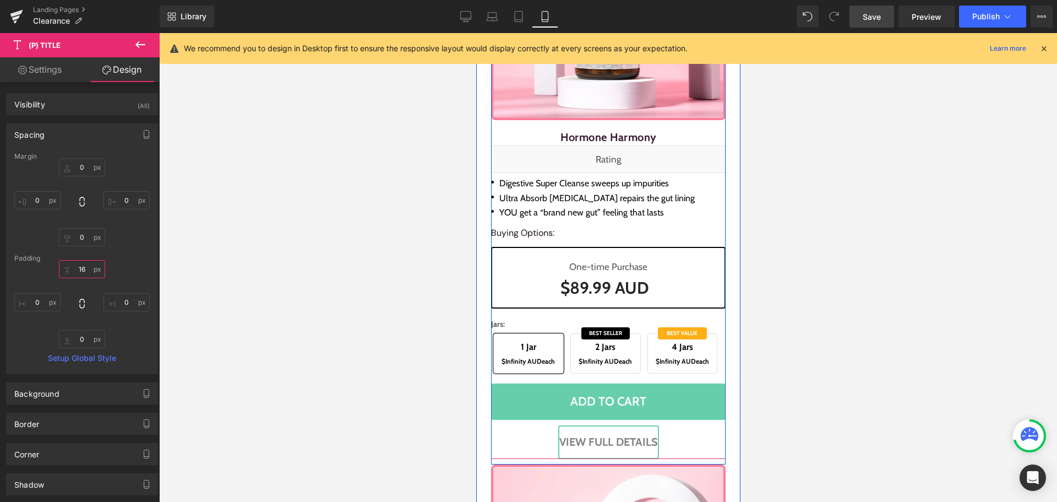
scroll to position [275, 0]
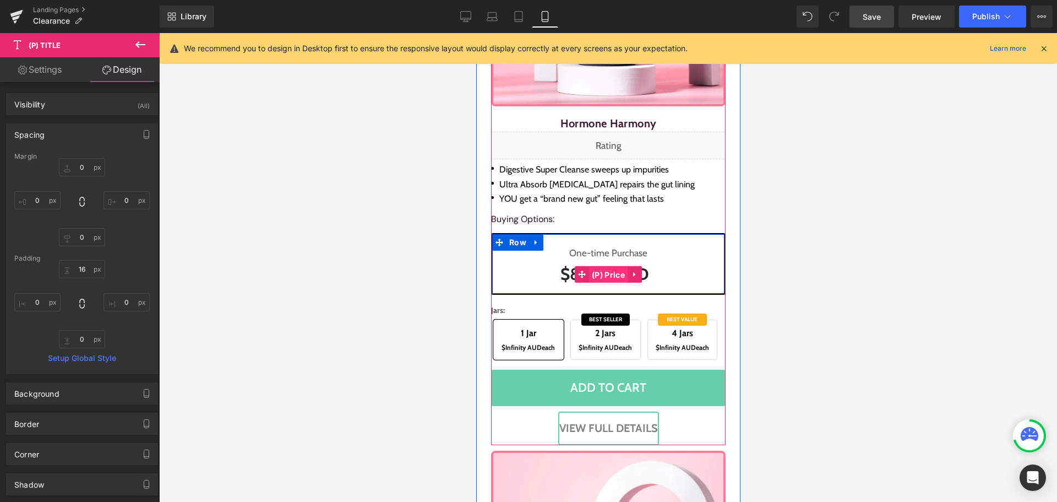
click at [601, 271] on span "(P) Price" at bounding box center [608, 275] width 39 height 17
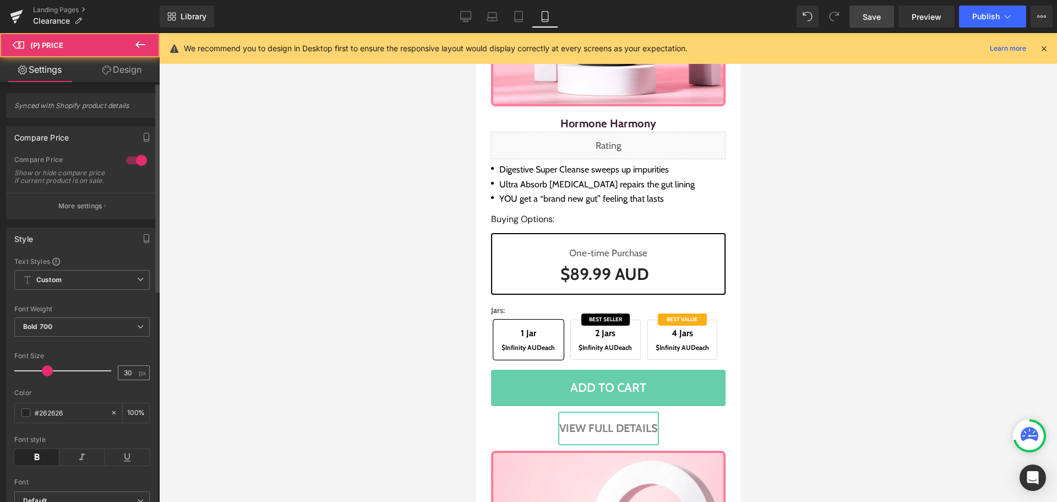
click at [134, 380] on div "30 px" at bounding box center [134, 372] width 32 height 15
click at [122, 378] on input "30" at bounding box center [127, 373] width 19 height 14
type input "26"
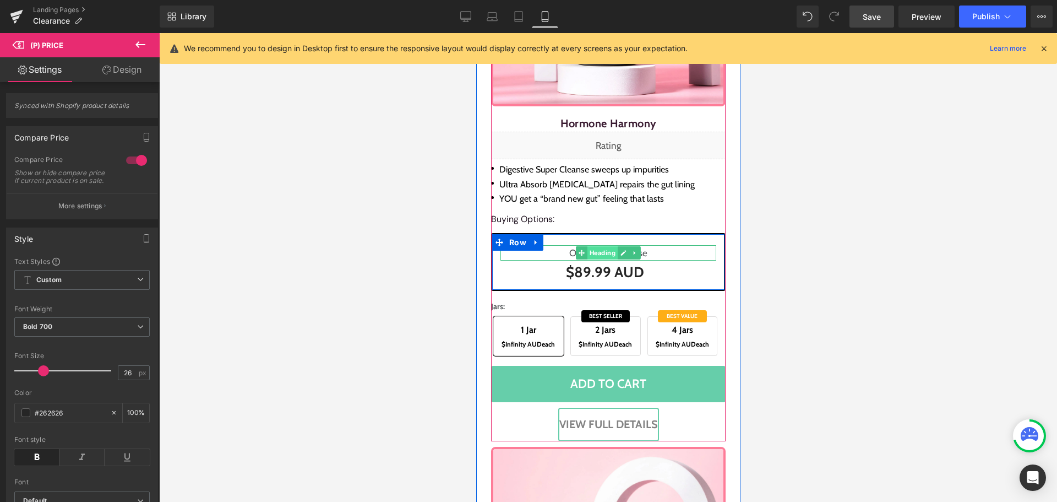
click at [589, 250] on span "Heading" at bounding box center [602, 252] width 30 height 13
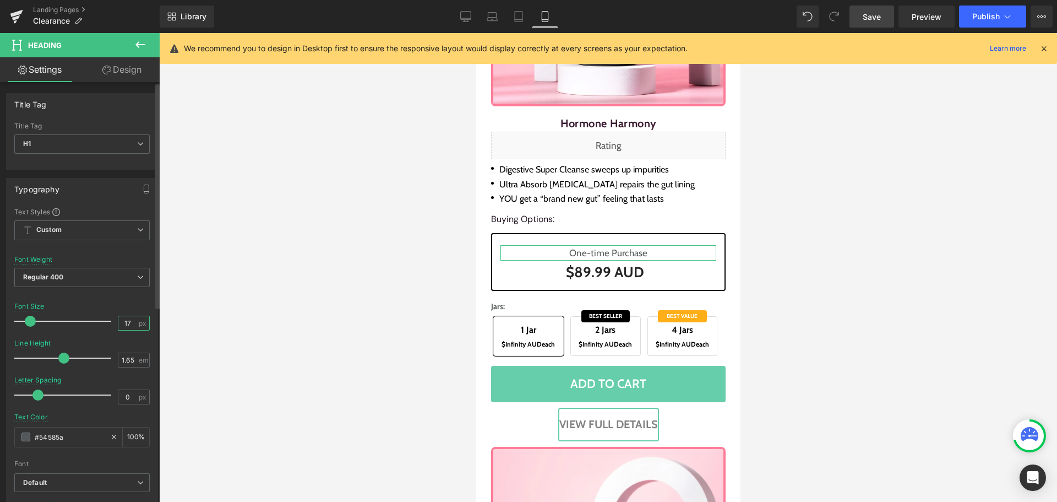
click at [129, 320] on input "17" at bounding box center [127, 323] width 19 height 14
type input "15"
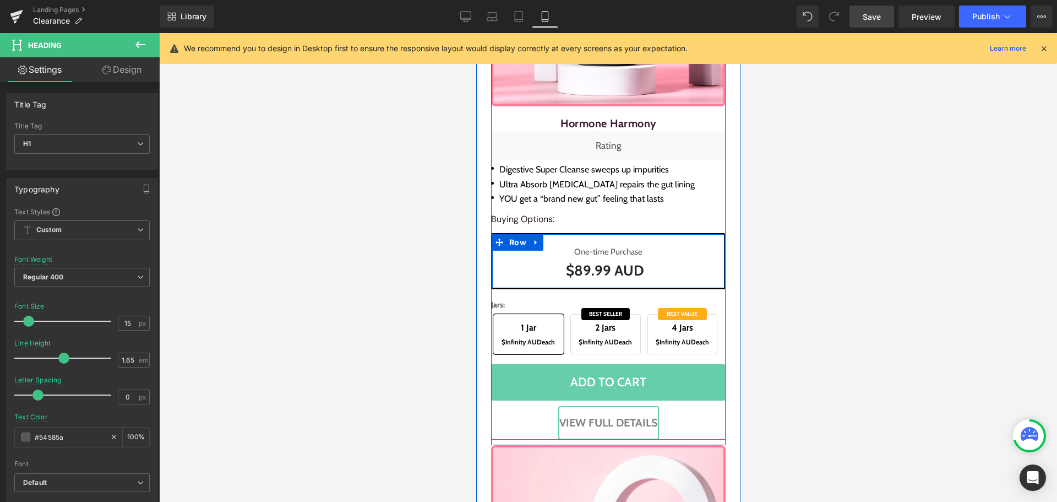
click at [678, 241] on div "One-time Purchase Heading $0 AUD $89.99 AUD (P) Price Row" at bounding box center [608, 261] width 235 height 56
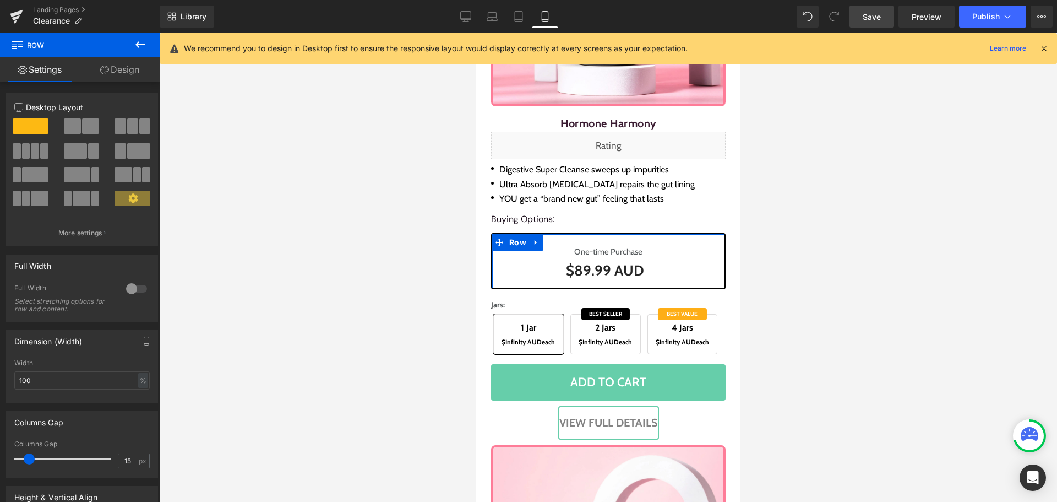
click at [137, 67] on link "Design" at bounding box center [120, 69] width 80 height 25
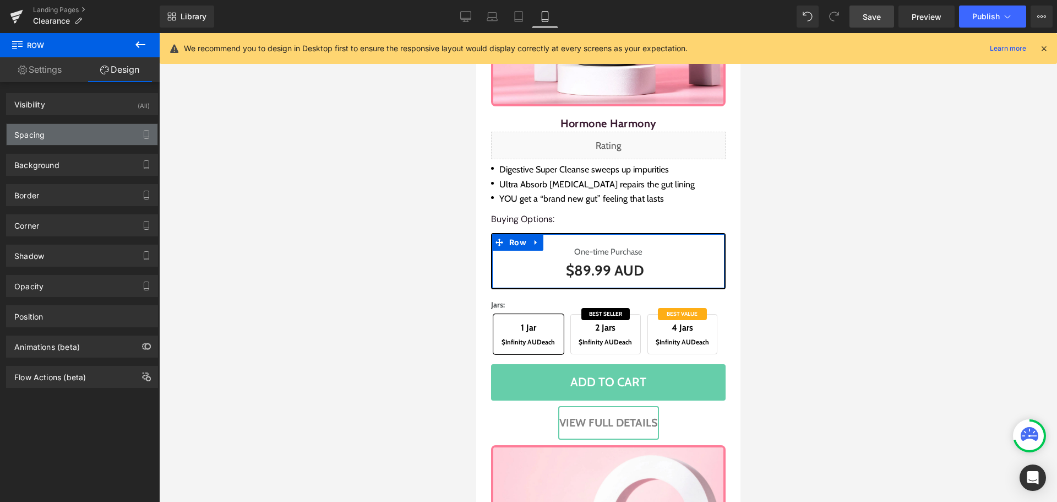
click at [80, 139] on div "Spacing" at bounding box center [82, 134] width 151 height 21
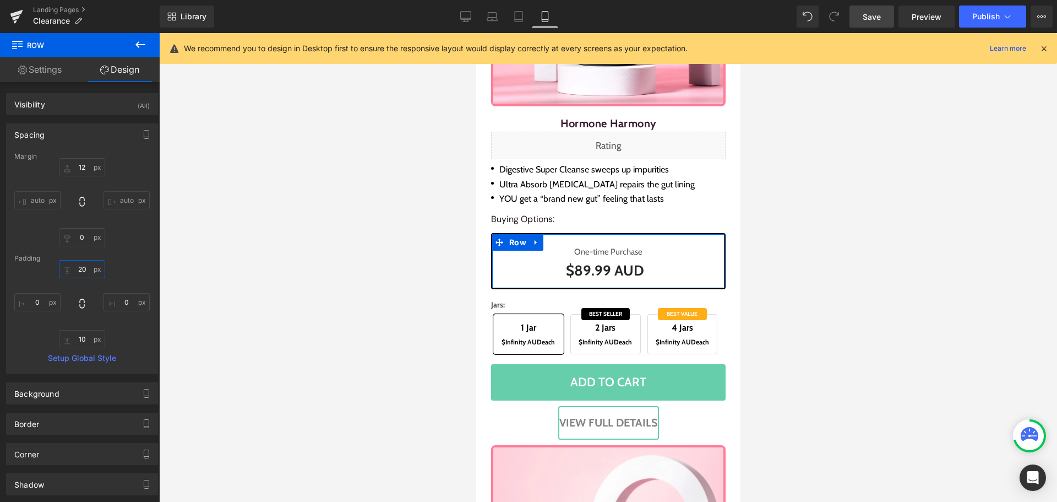
click at [83, 271] on input "text" at bounding box center [82, 269] width 46 height 18
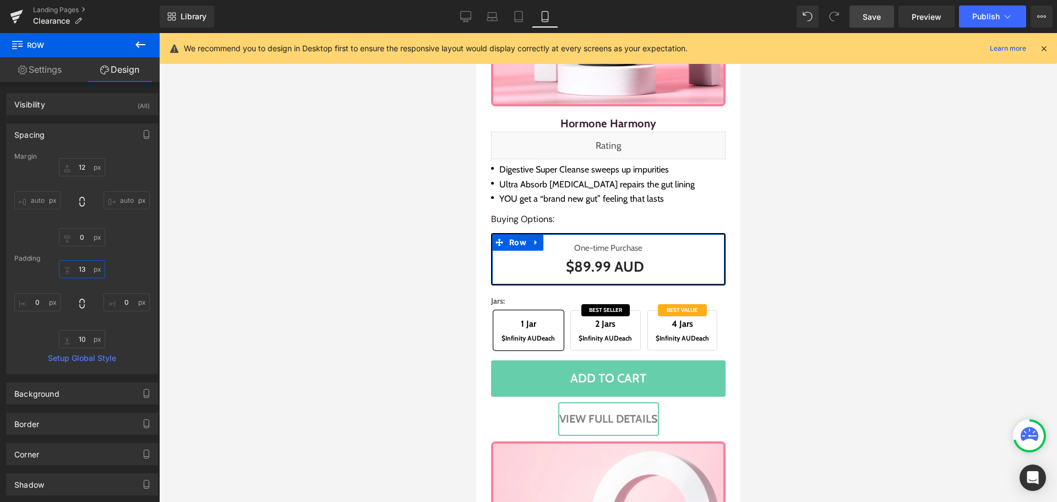
type input "12"
click at [78, 337] on input "text" at bounding box center [82, 339] width 46 height 18
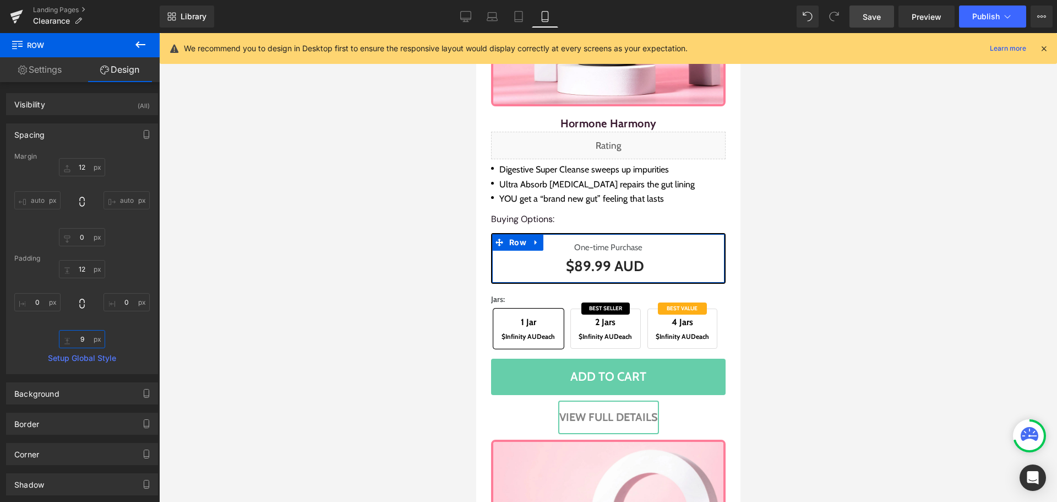
type input "8"
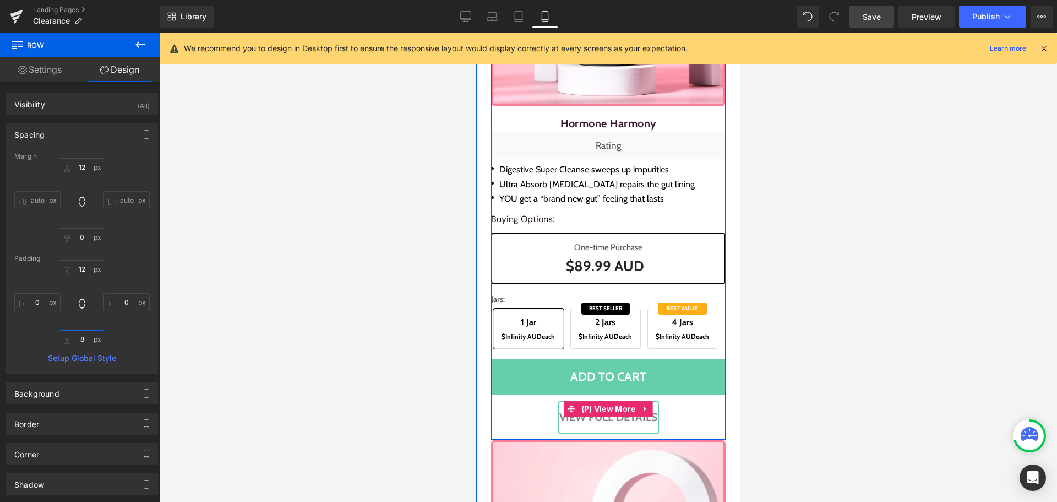
drag, startPoint x: 607, startPoint y: 409, endPoint x: 513, endPoint y: 271, distance: 166.0
click at [607, 409] on span "(P) View More" at bounding box center [608, 408] width 60 height 17
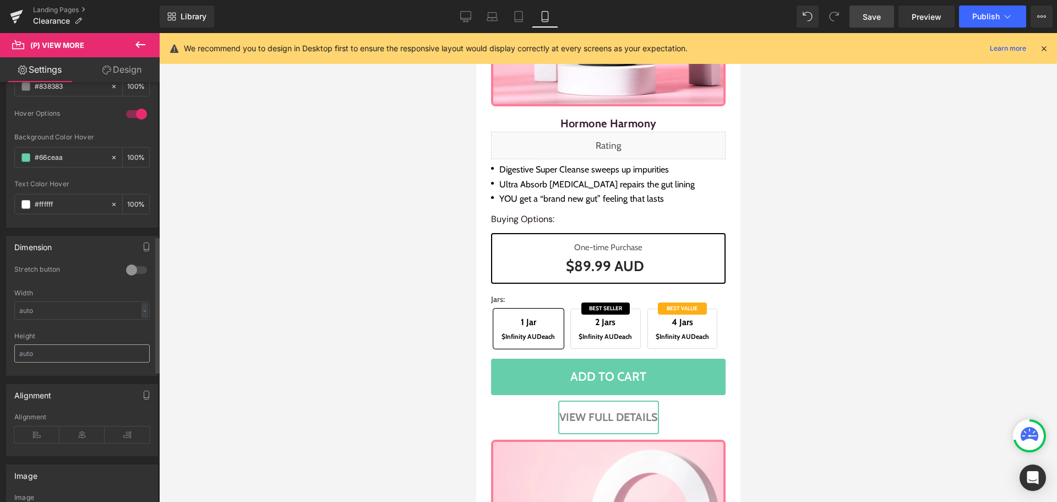
scroll to position [551, 0]
click at [143, 267] on div at bounding box center [136, 269] width 26 height 18
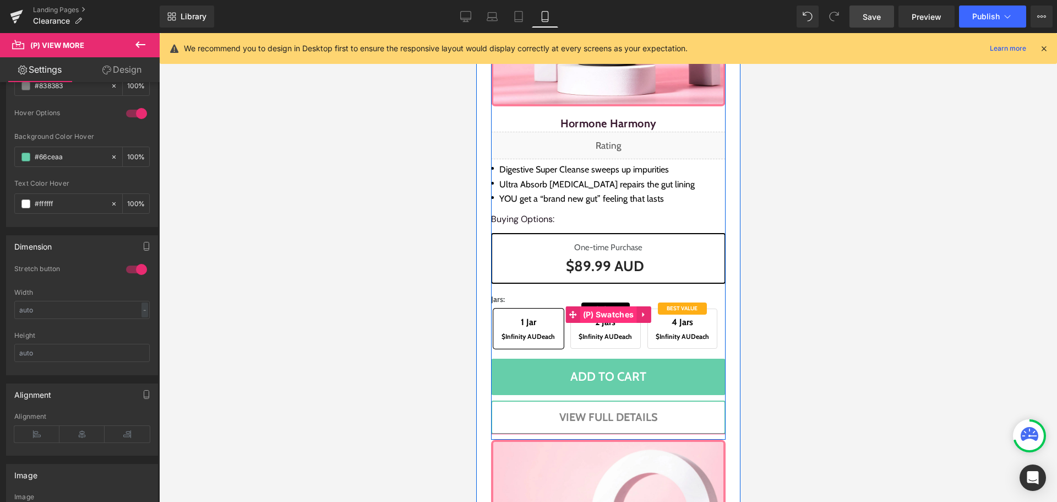
click at [593, 313] on span "(P) Swatches" at bounding box center [608, 314] width 57 height 17
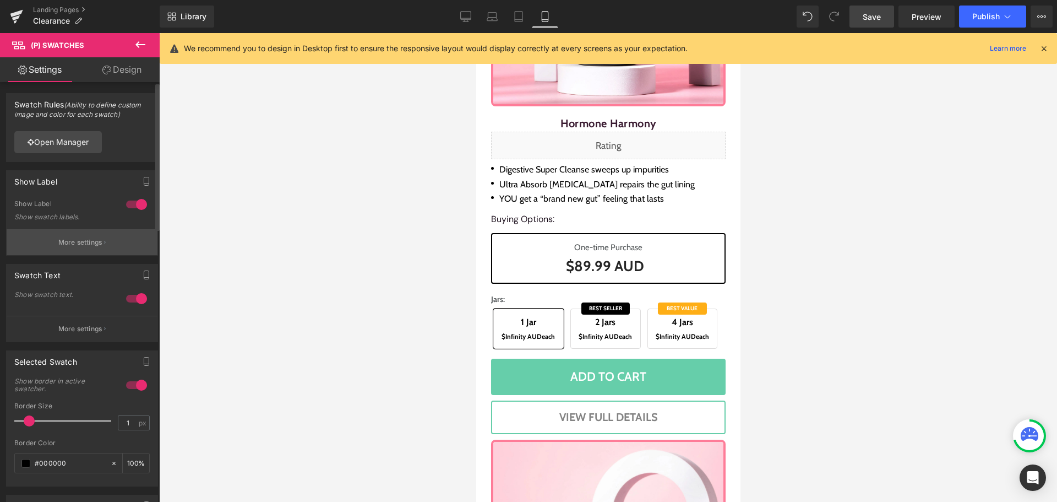
click at [72, 243] on p "More settings" at bounding box center [80, 242] width 44 height 10
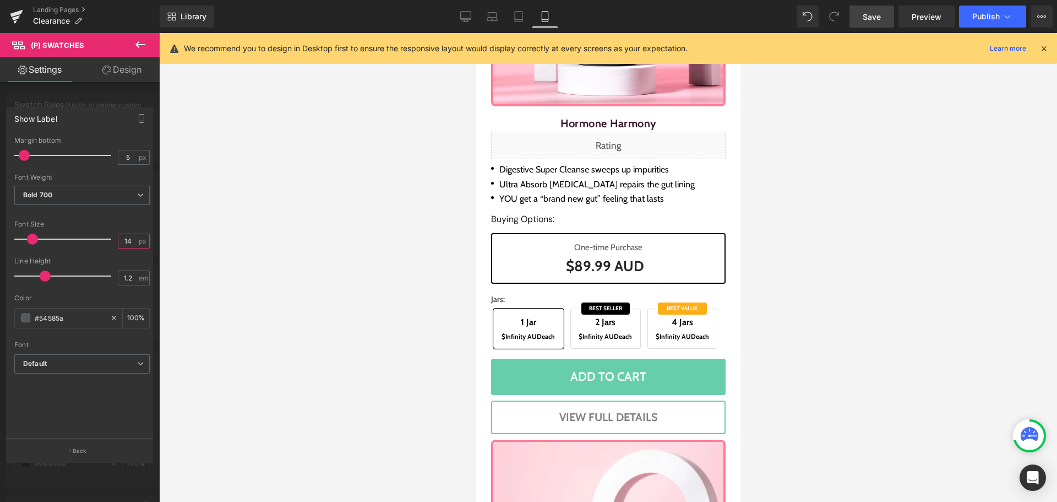
click at [123, 238] on input "14" at bounding box center [127, 241] width 19 height 14
type input "16"
click at [123, 155] on input "5" at bounding box center [127, 157] width 19 height 14
type input "4"
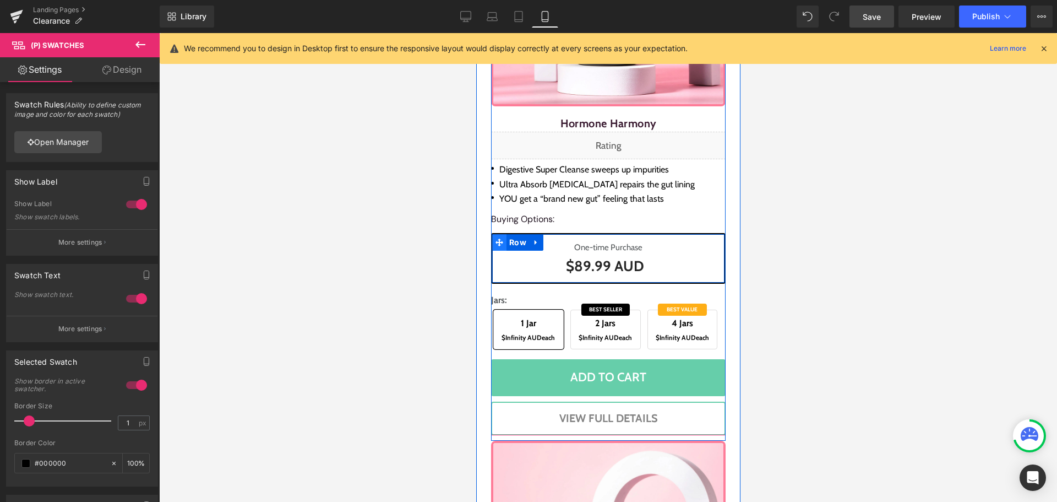
click at [501, 245] on span at bounding box center [499, 242] width 14 height 17
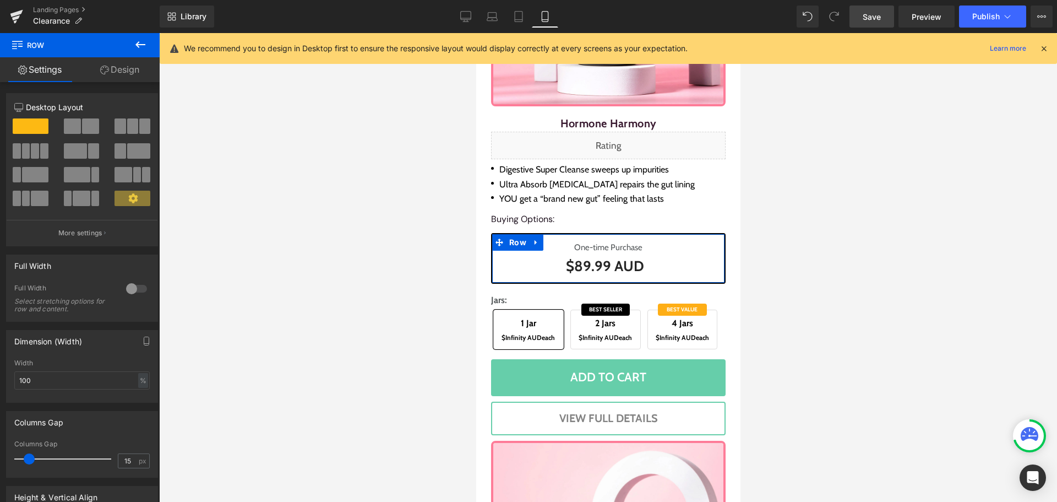
click at [126, 75] on link "Design" at bounding box center [120, 69] width 80 height 25
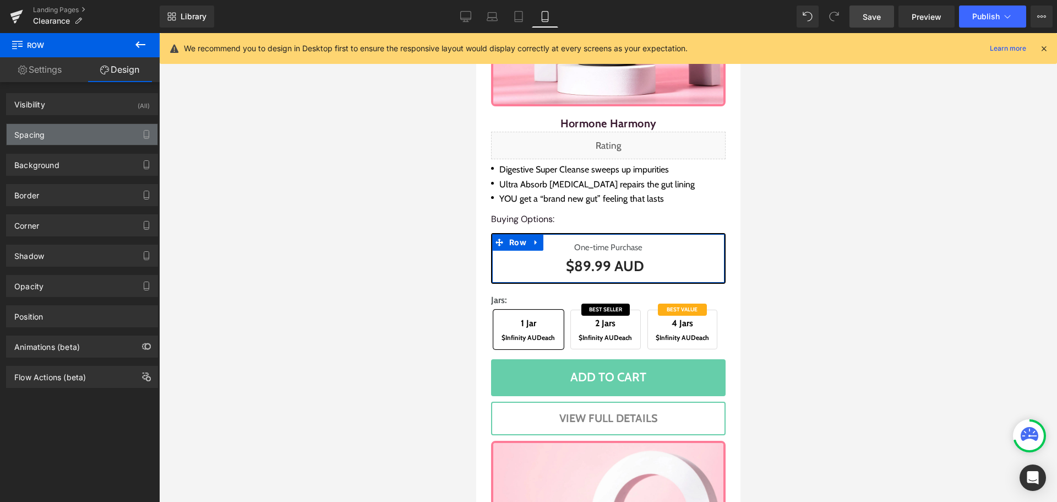
click at [63, 132] on div "Spacing" at bounding box center [82, 134] width 151 height 21
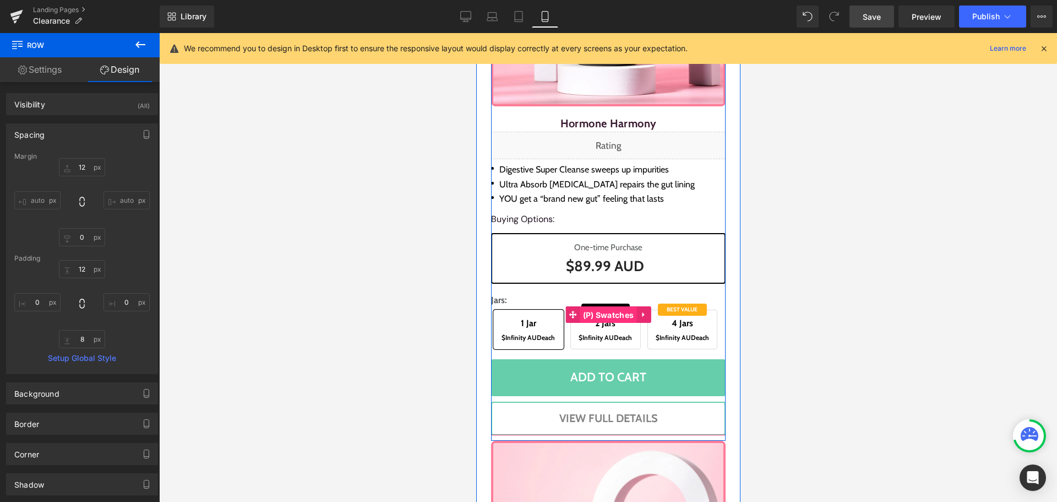
click at [605, 309] on span "(P) Swatches" at bounding box center [608, 315] width 57 height 17
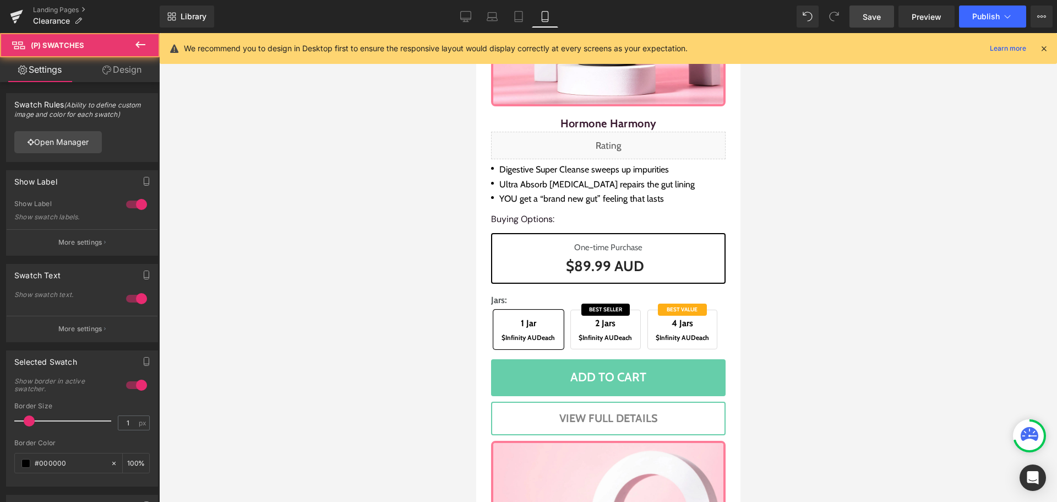
click at [133, 69] on link "Design" at bounding box center [122, 69] width 80 height 25
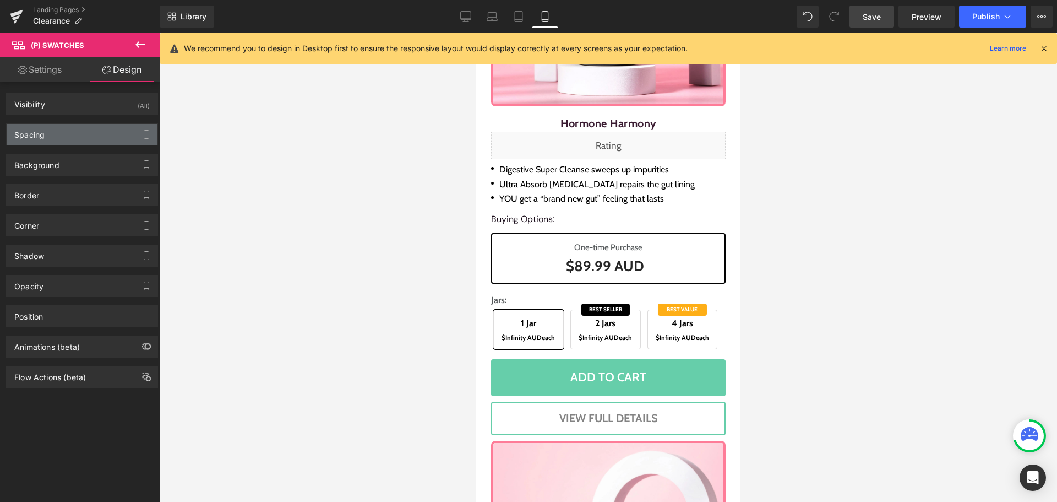
click at [56, 137] on div "Spacing" at bounding box center [82, 134] width 151 height 21
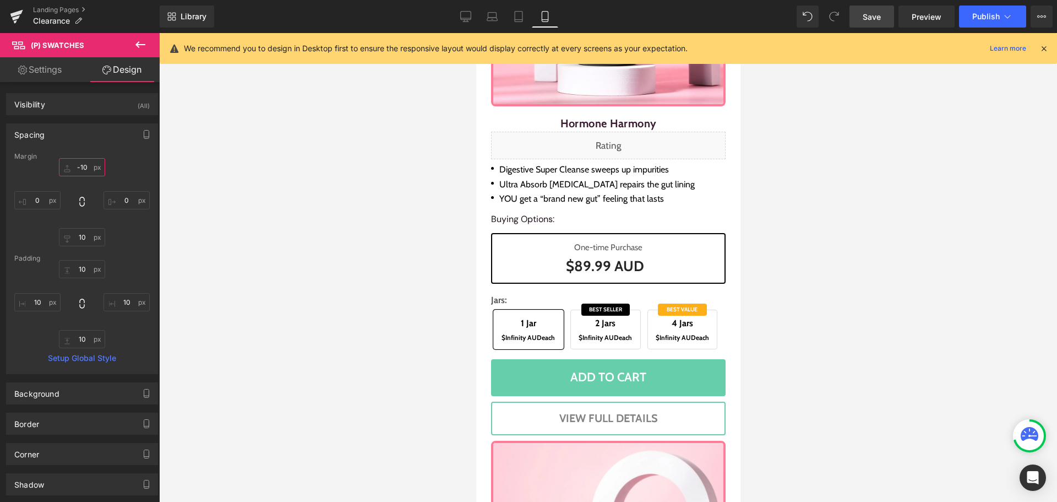
click at [90, 168] on input "text" at bounding box center [82, 167] width 46 height 18
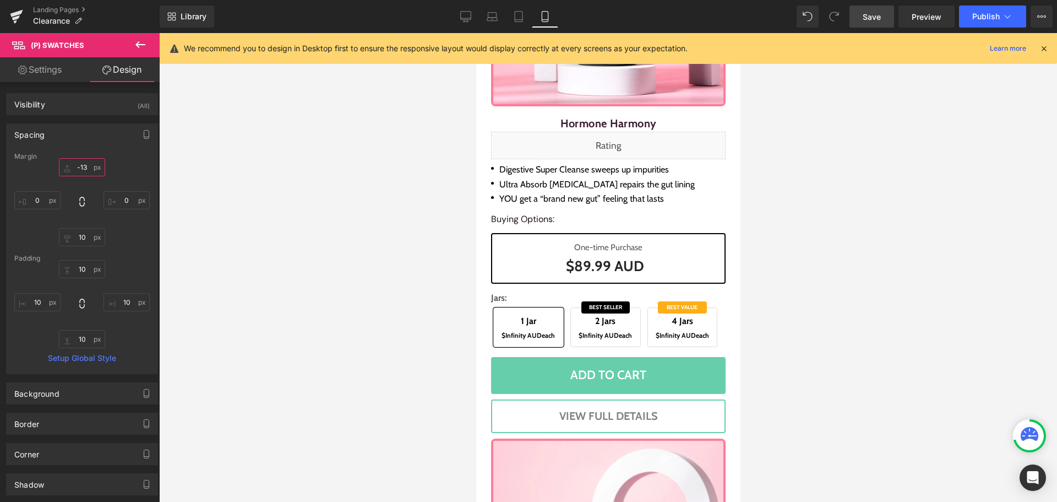
type input "-14"
click at [328, 303] on div at bounding box center [608, 267] width 898 height 469
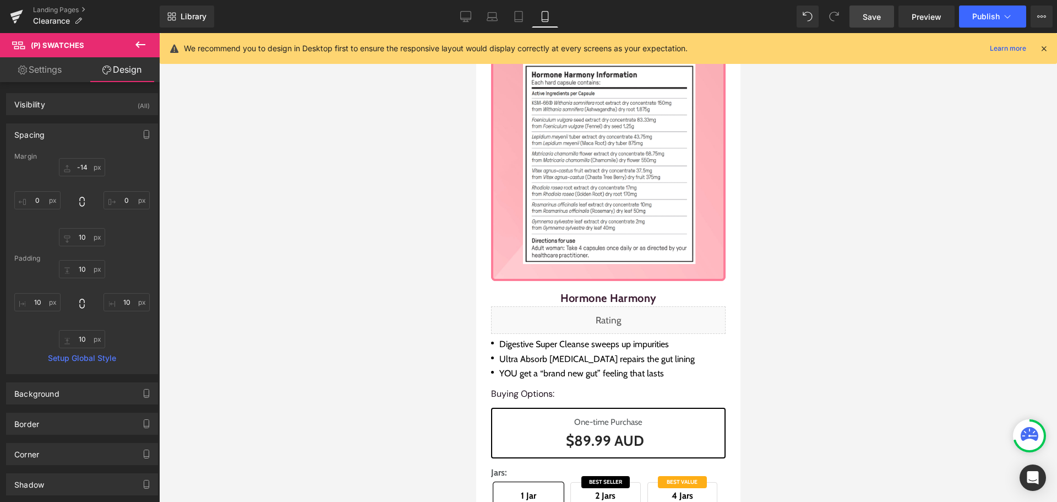
scroll to position [0, 0]
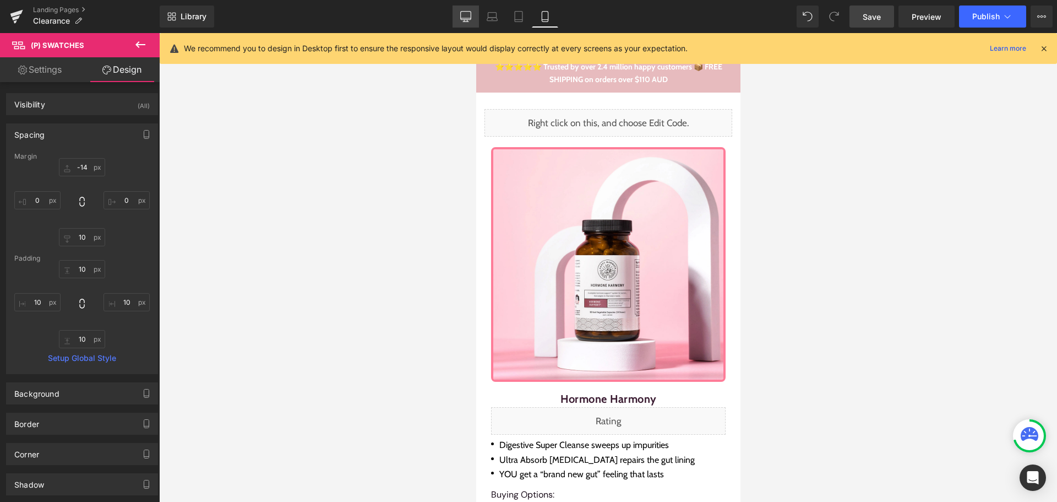
click at [469, 17] on icon at bounding box center [465, 16] width 11 height 11
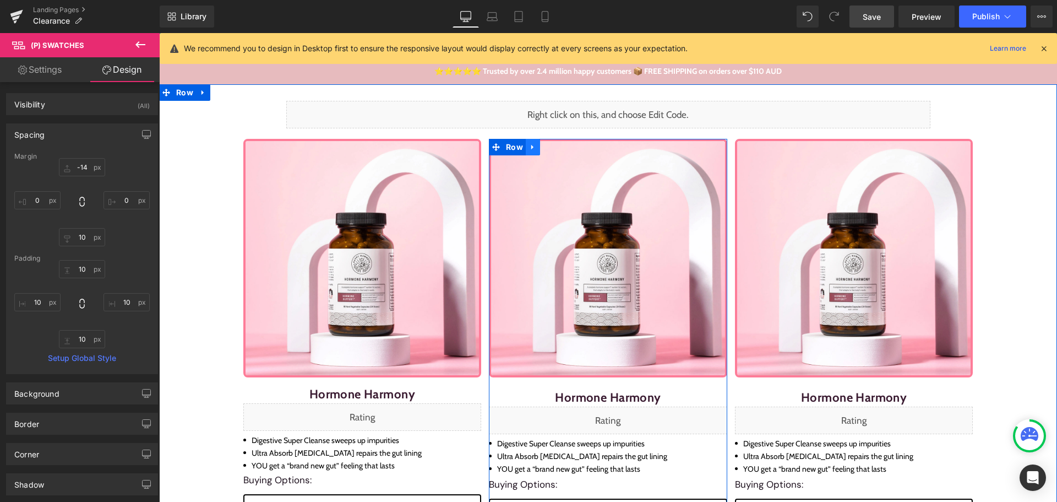
click at [531, 147] on icon at bounding box center [532, 147] width 2 height 5
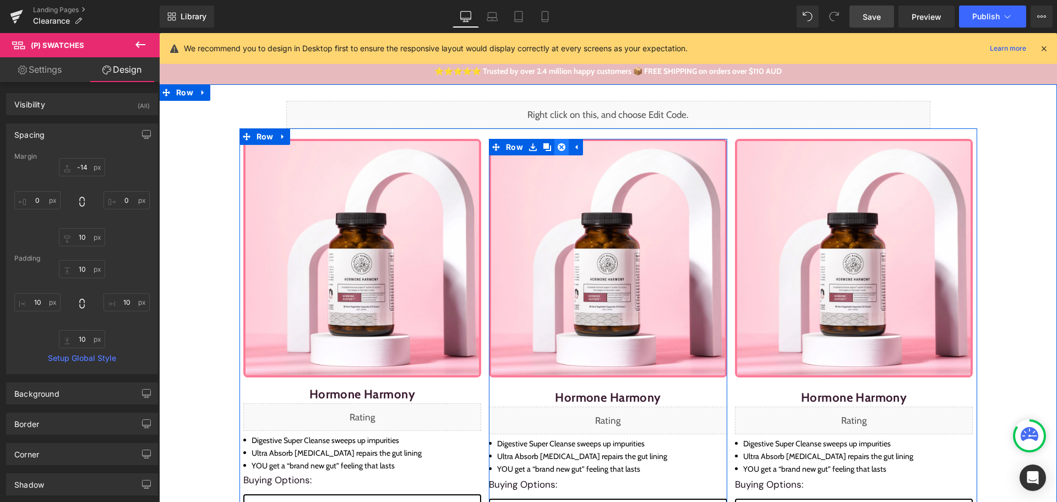
click at [558, 145] on icon at bounding box center [562, 147] width 8 height 8
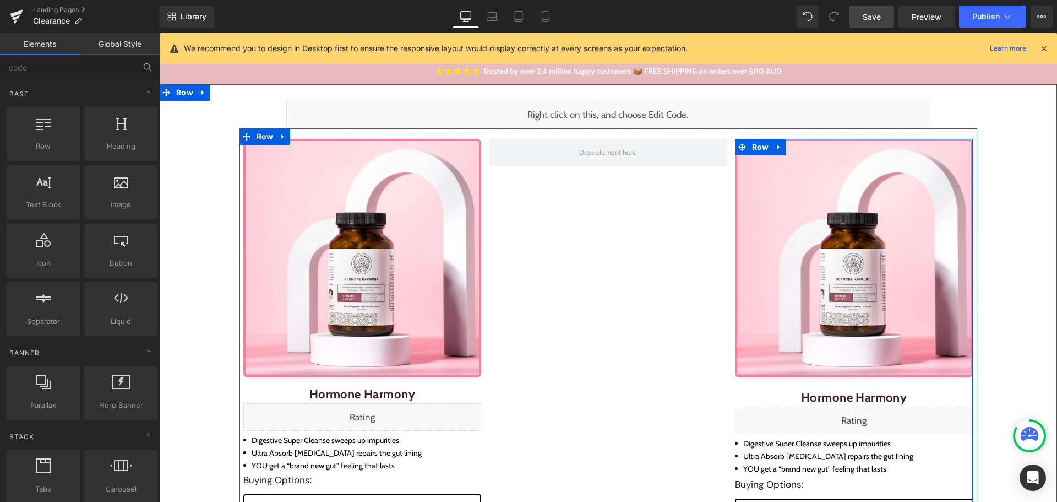
drag, startPoint x: 773, startPoint y: 147, endPoint x: 779, endPoint y: 149, distance: 6.3
click at [777, 147] on icon at bounding box center [778, 147] width 2 height 5
click at [808, 148] on link at bounding box center [808, 147] width 14 height 17
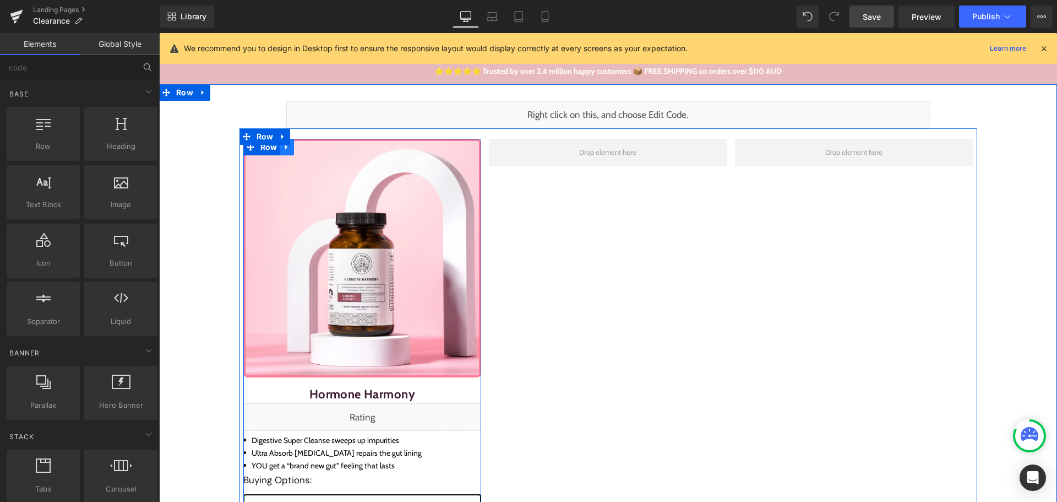
click at [284, 148] on icon at bounding box center [287, 147] width 8 height 8
click at [297, 148] on icon at bounding box center [301, 147] width 8 height 8
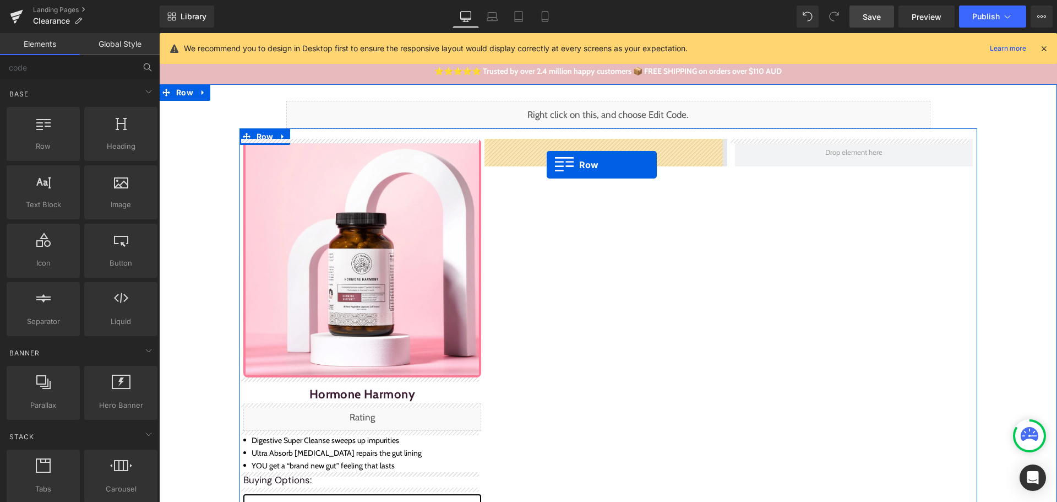
drag, startPoint x: 251, startPoint y: 359, endPoint x: 547, endPoint y: 165, distance: 353.9
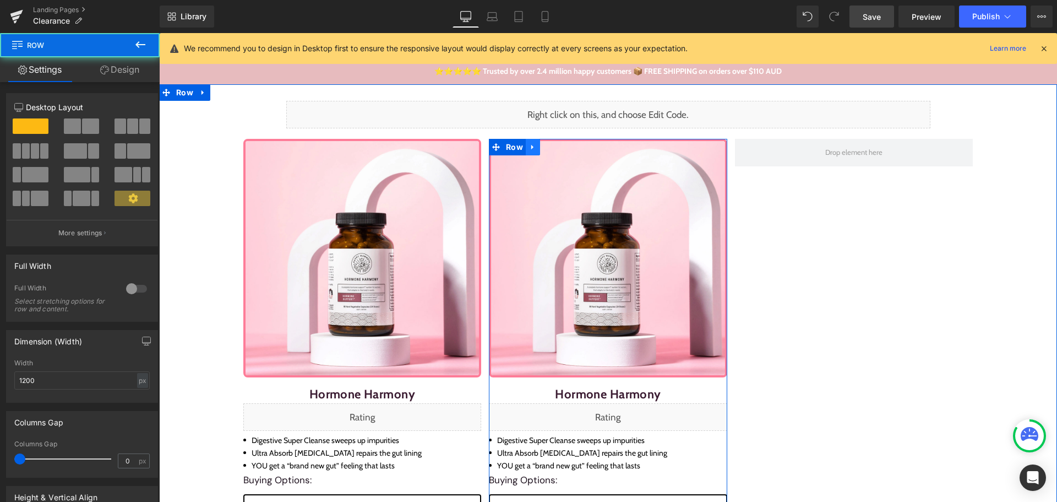
click at [532, 151] on link at bounding box center [533, 147] width 14 height 17
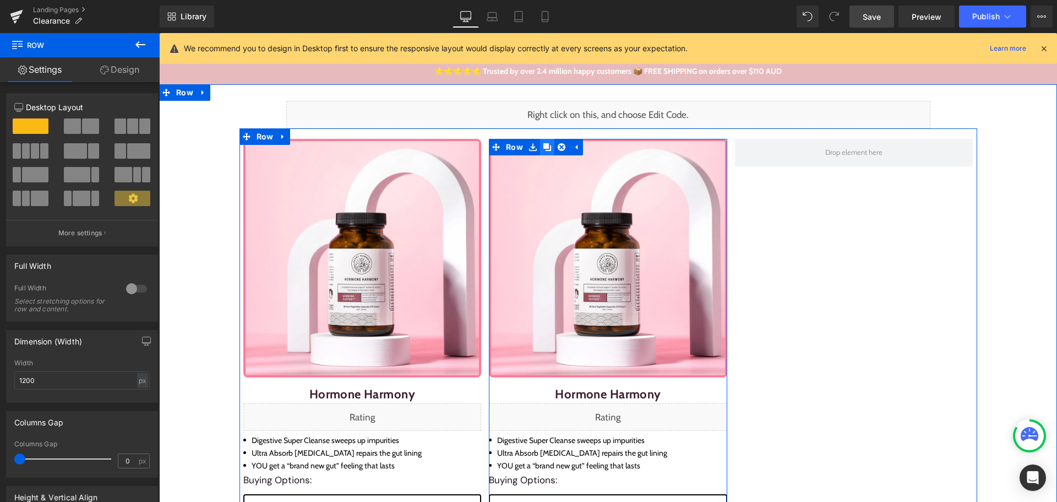
click at [543, 148] on icon at bounding box center [547, 147] width 8 height 8
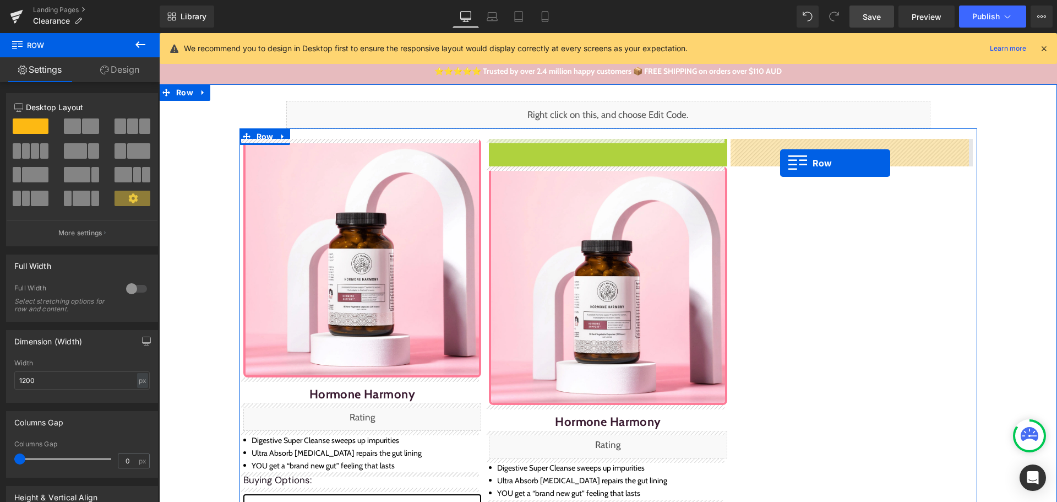
drag, startPoint x: 501, startPoint y: 144, endPoint x: 781, endPoint y: 162, distance: 280.9
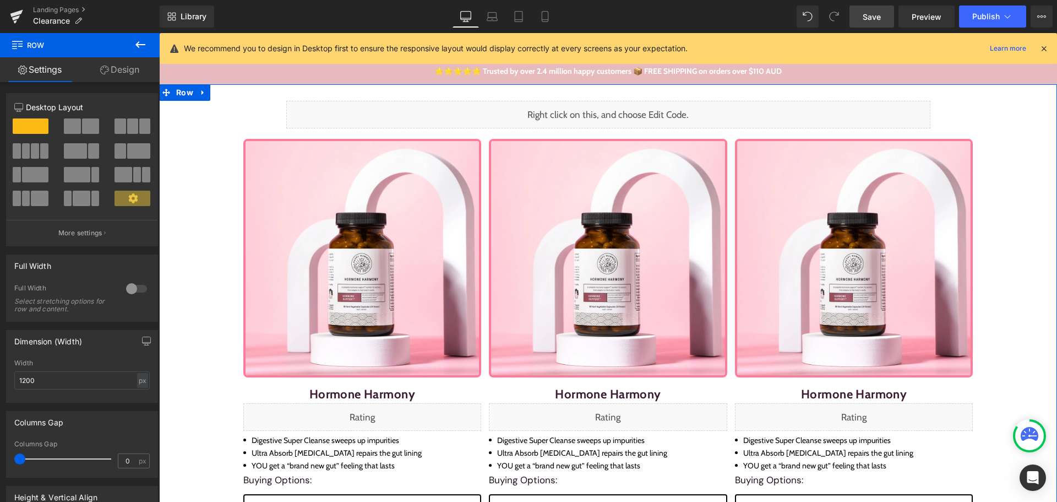
click at [1018, 158] on div "Liquid Row Sale Off (P) Image Hormone Harmony (P) Title Liquid Digestive Super …" at bounding box center [608, 407] width 898 height 612
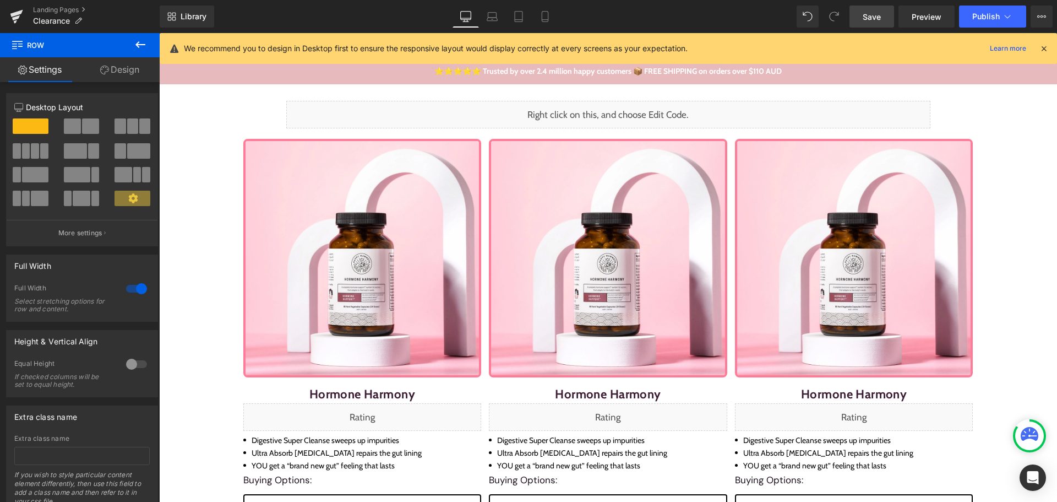
click at [878, 15] on span "Save" at bounding box center [872, 17] width 18 height 12
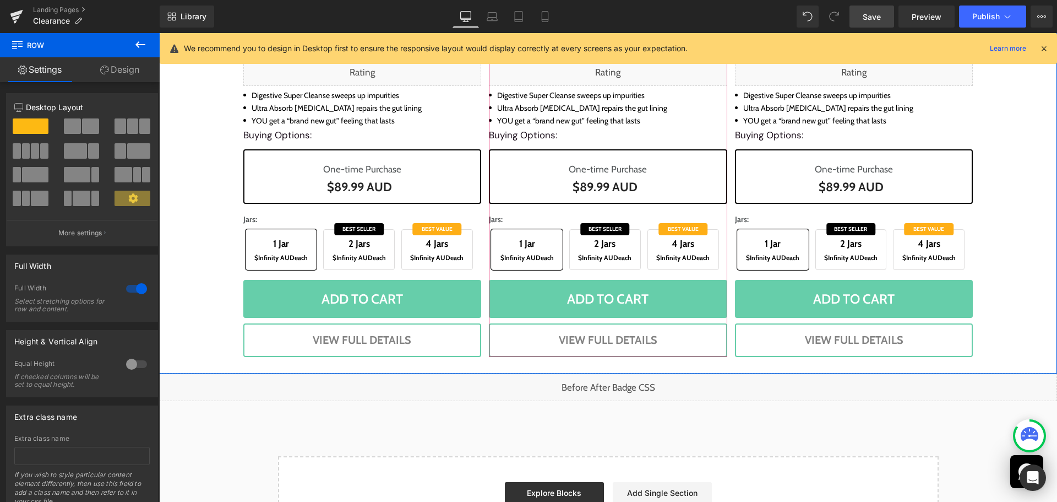
scroll to position [406, 0]
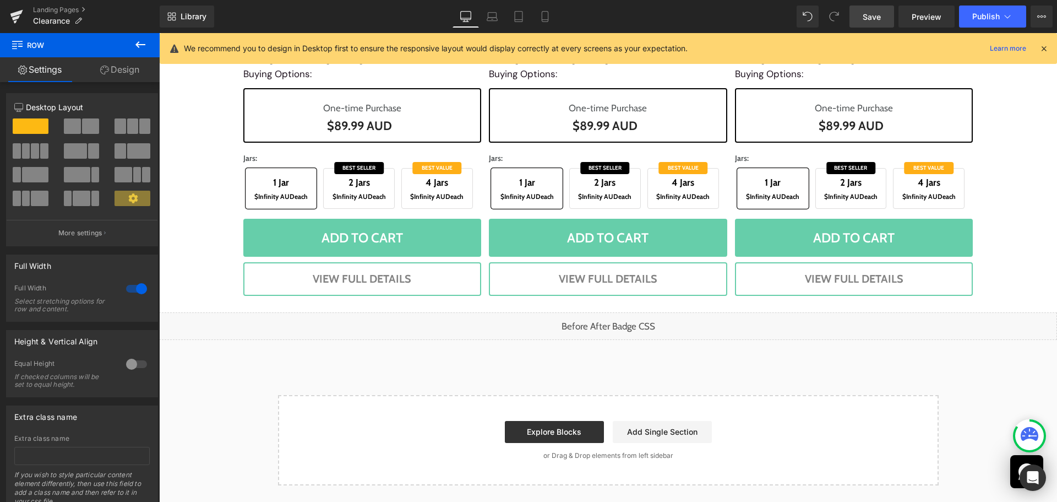
click at [610, 325] on div "Liquid" at bounding box center [608, 326] width 898 height 28
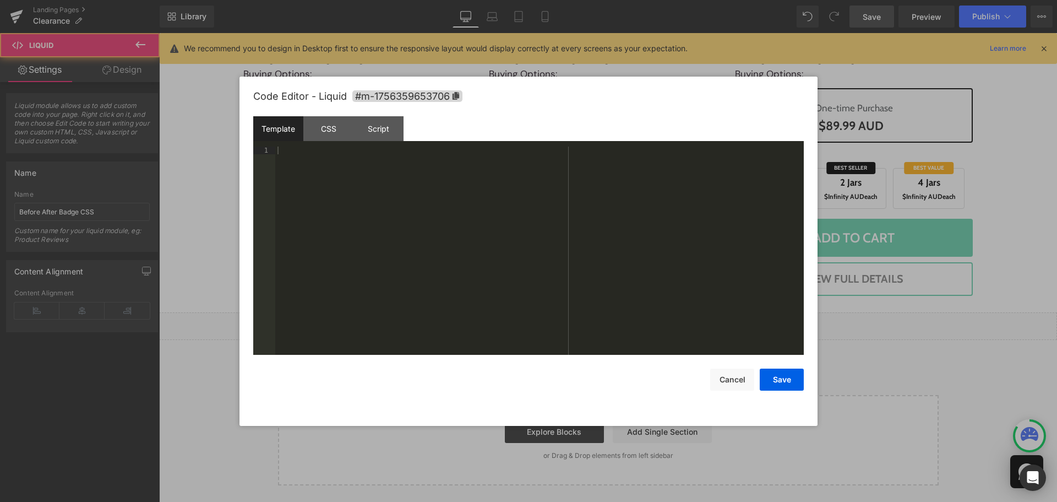
click at [618, 319] on div "Liquid" at bounding box center [608, 326] width 898 height 28
click at [333, 126] on div "CSS" at bounding box center [328, 128] width 50 height 25
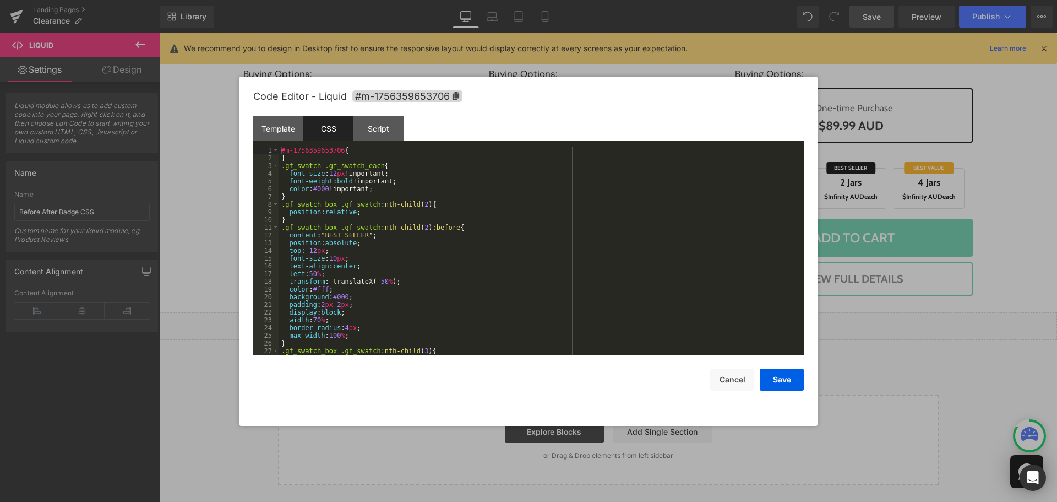
click at [310, 159] on div "#m-1756359653706 { } .gf_swatch .gf_swatch_each { font-size : 12 px !important;…" at bounding box center [539, 258] width 520 height 224
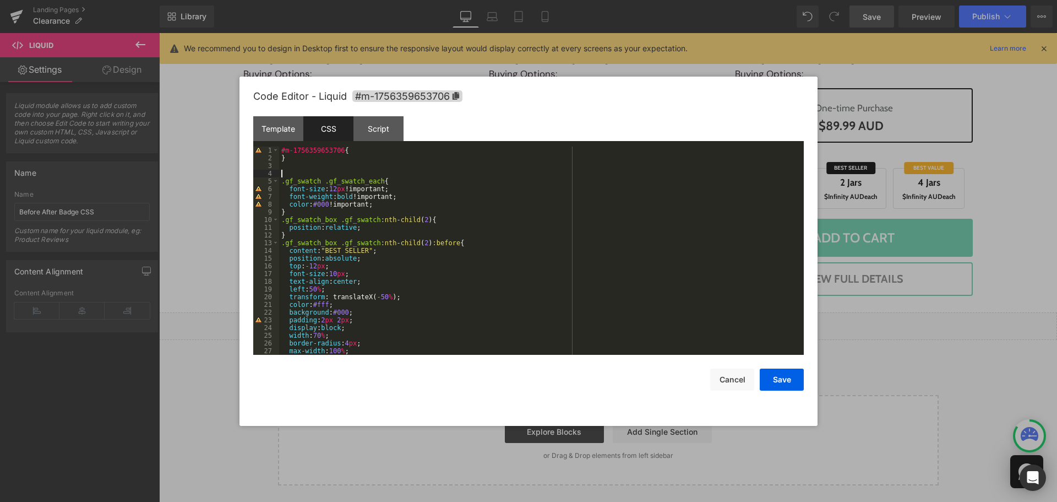
paste textarea
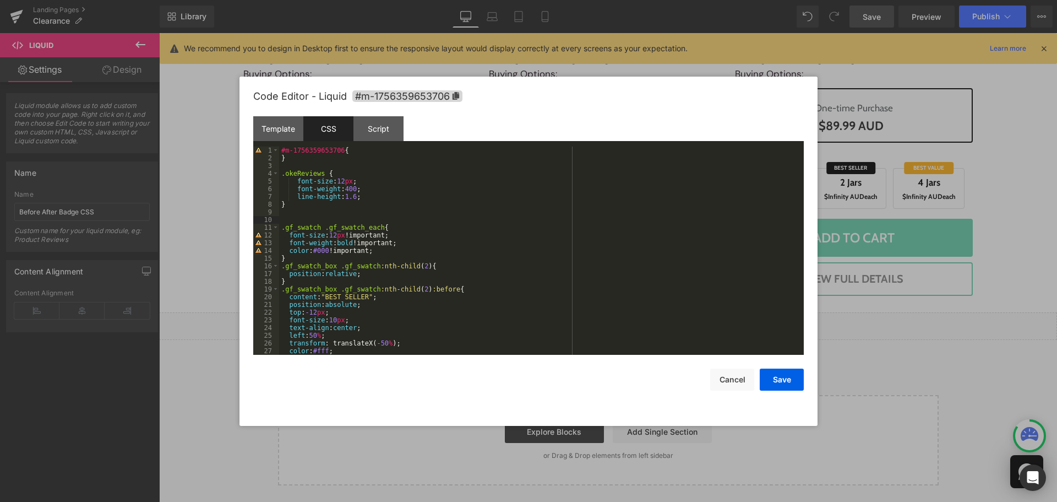
click at [439, 204] on div "#m-1756359653706 { } .okeReviews { font-size : 12 px ; font-weight : 400 ; line…" at bounding box center [539, 258] width 520 height 224
click at [791, 377] on button "Save" at bounding box center [782, 379] width 44 height 22
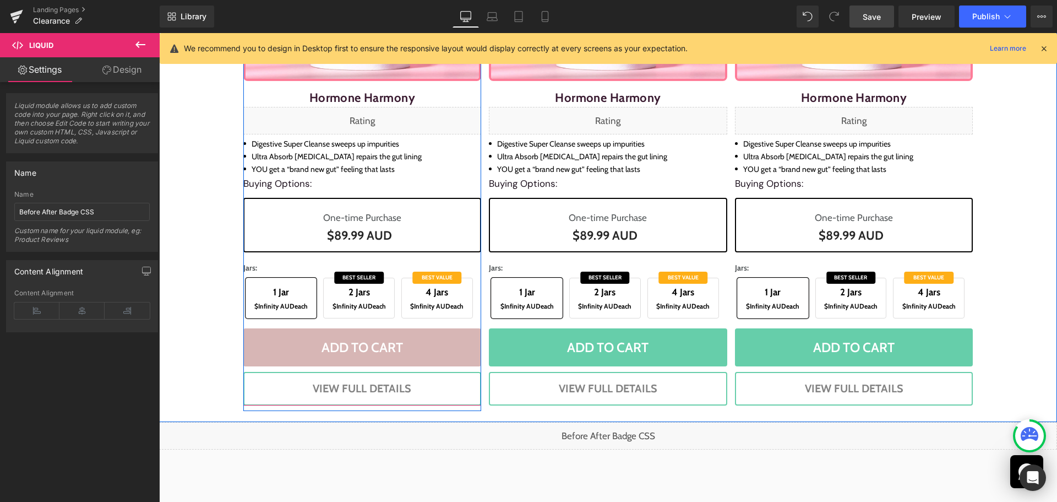
scroll to position [296, 0]
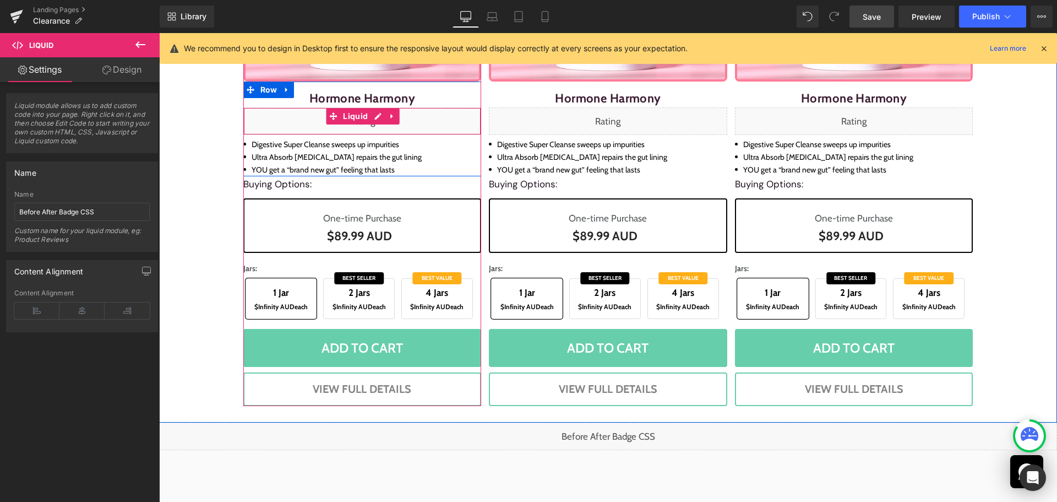
click at [375, 119] on div "Liquid" at bounding box center [362, 121] width 238 height 28
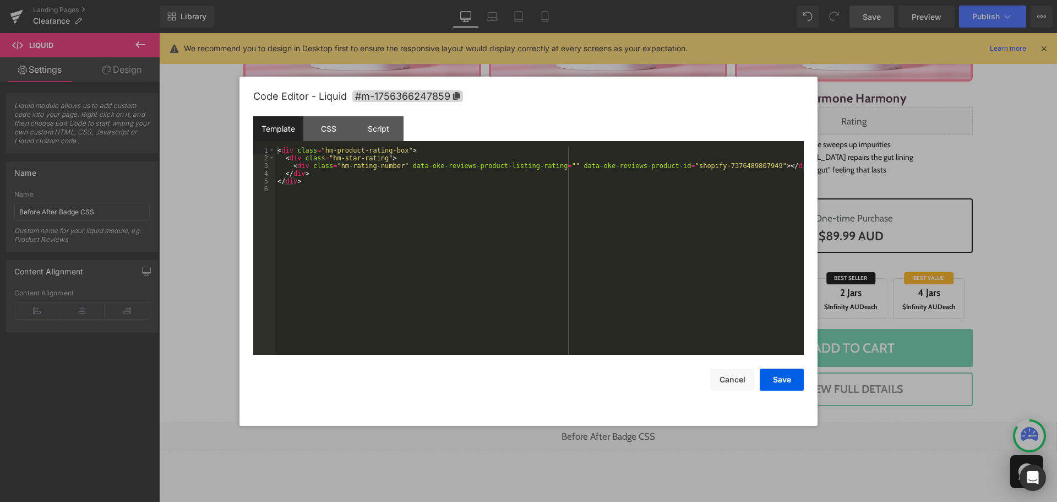
click at [372, 196] on div "< div class = "hm-product-rating-box" > < div class = "hm-star-rating" > < div …" at bounding box center [539, 258] width 529 height 224
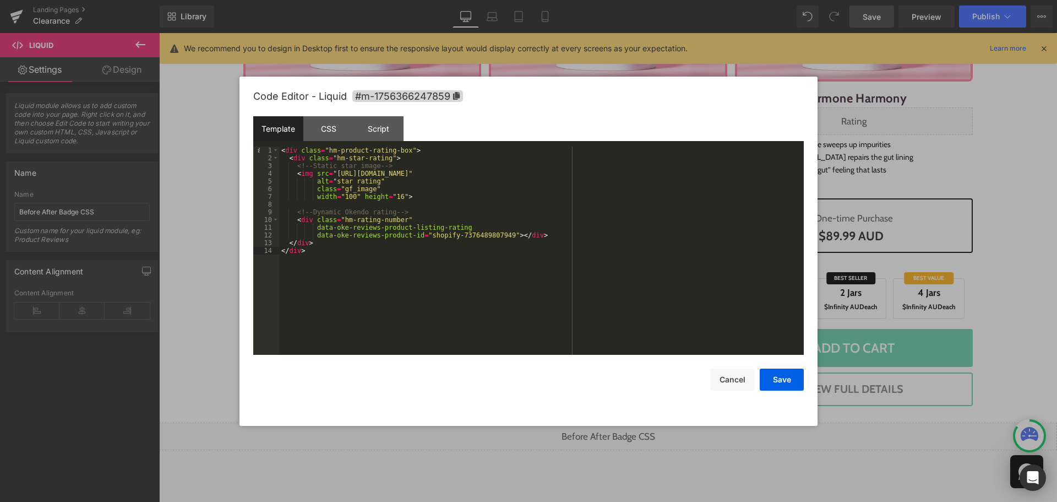
click at [411, 266] on div "< div class = "hm-product-rating-box" > < div class = "hm-star-rating" > <!-- S…" at bounding box center [541, 258] width 525 height 224
click at [787, 377] on button "Save" at bounding box center [782, 379] width 44 height 22
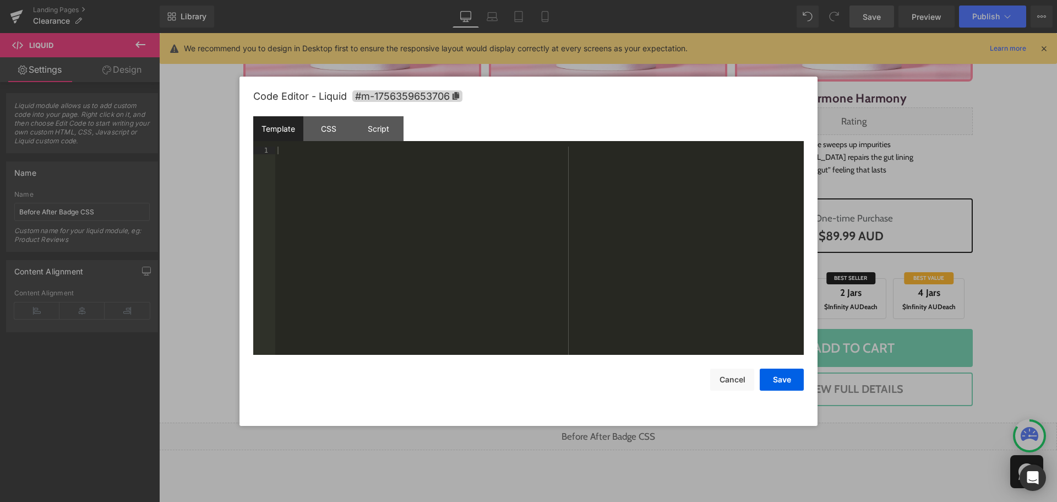
click at [617, 429] on div "Liquid" at bounding box center [608, 436] width 898 height 28
click at [334, 137] on div "CSS" at bounding box center [328, 128] width 50 height 25
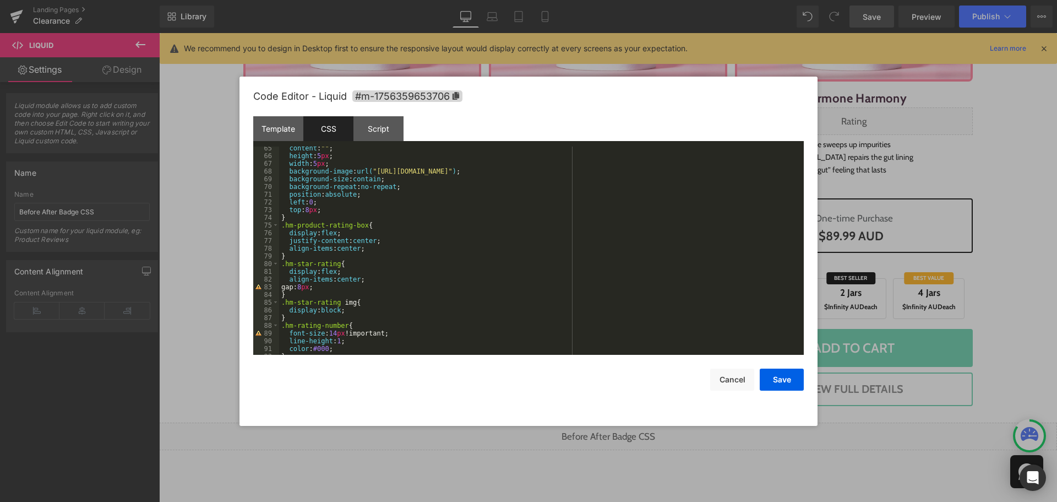
scroll to position [509, 0]
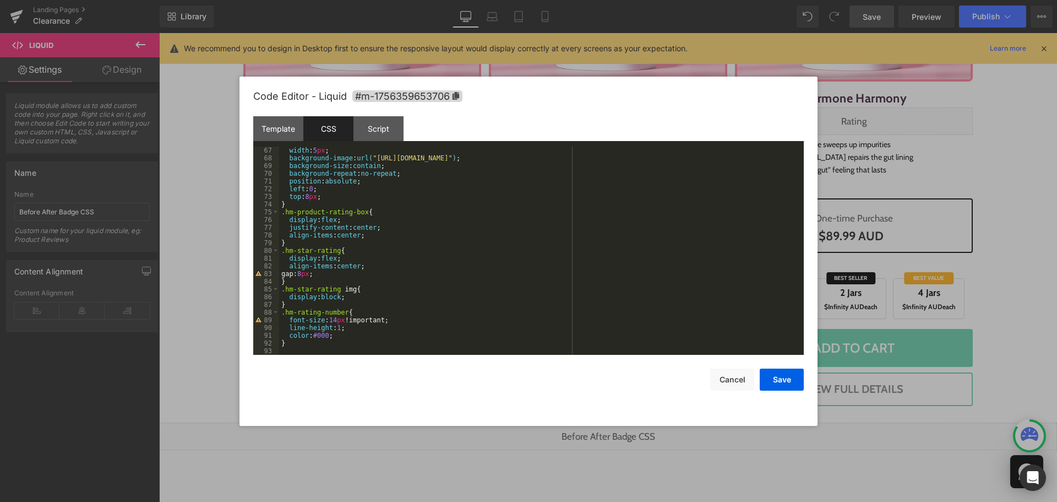
click at [300, 345] on div "width : 5 px ; background-image : url( "[URL][DOMAIN_NAME]" ) ; background-size…" at bounding box center [539, 258] width 520 height 224
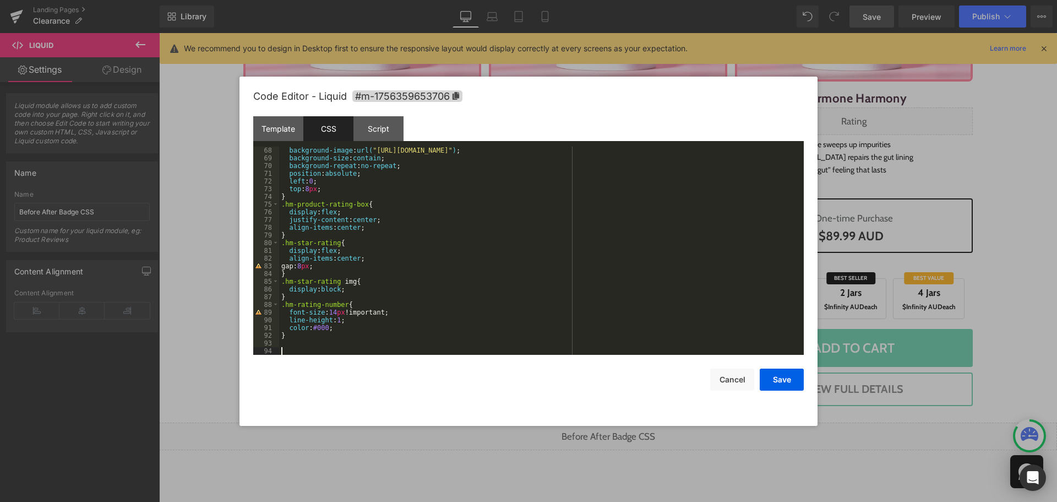
scroll to position [532, 0]
paste textarea
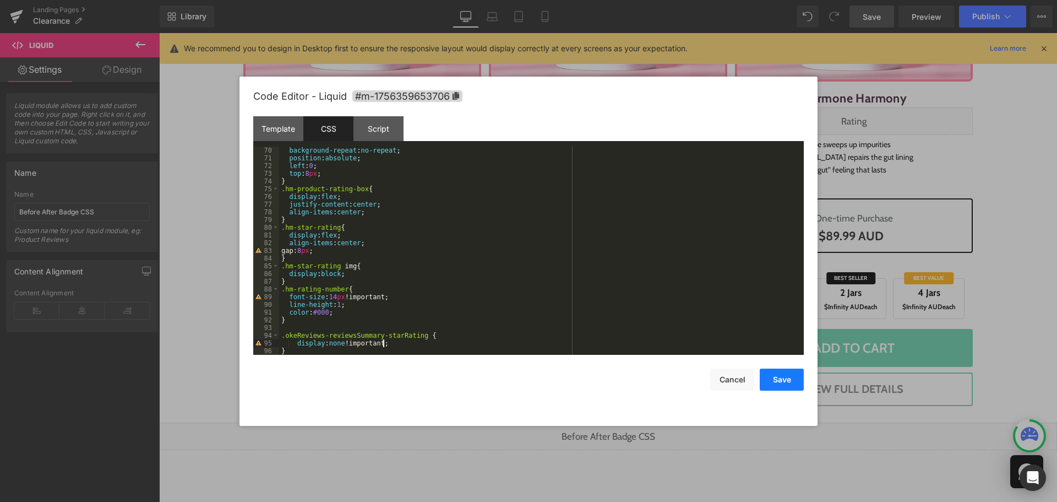
drag, startPoint x: 769, startPoint y: 378, endPoint x: 771, endPoint y: 368, distance: 10.7
click at [769, 378] on button "Save" at bounding box center [782, 379] width 44 height 22
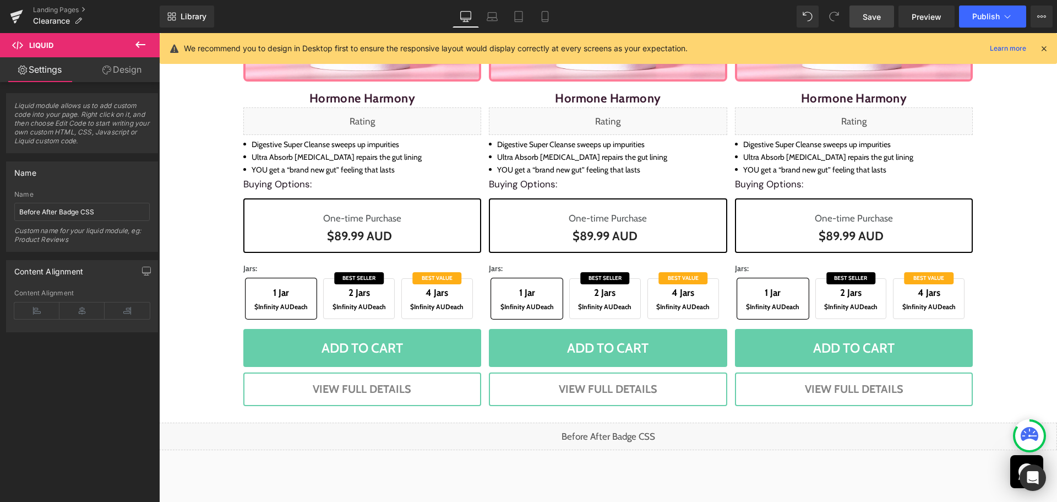
click at [881, 23] on link "Save" at bounding box center [872, 17] width 45 height 22
click at [617, 434] on div "Liquid" at bounding box center [608, 436] width 898 height 28
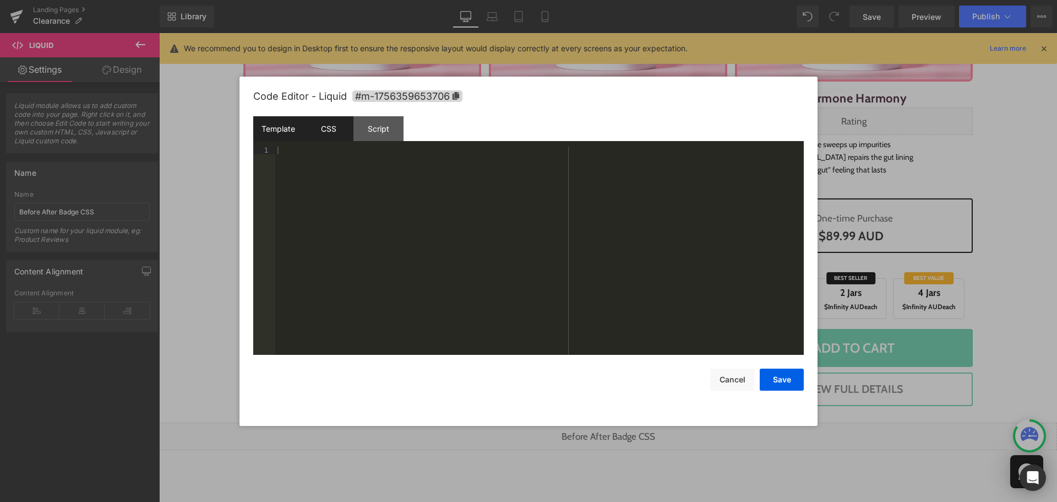
click at [328, 123] on div "CSS" at bounding box center [328, 128] width 50 height 25
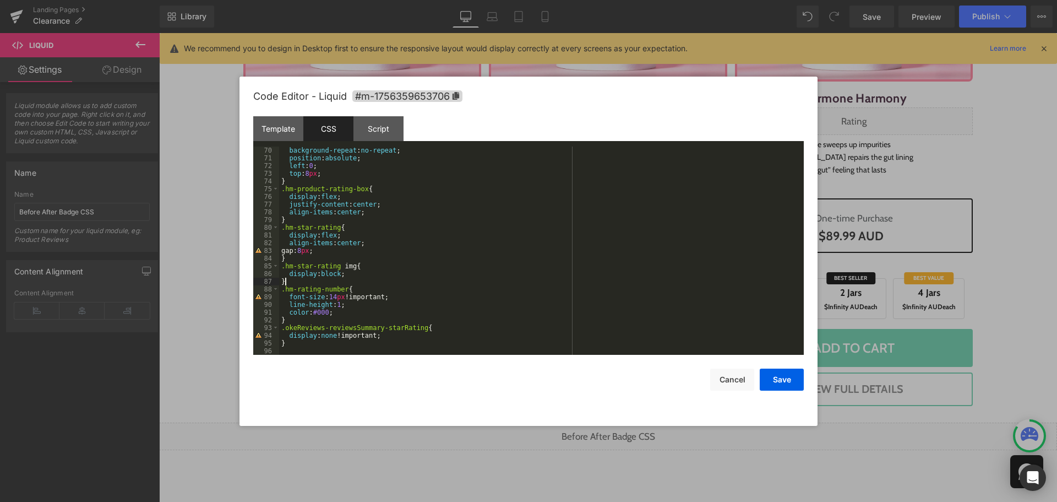
click at [296, 282] on div "background-repeat : no-repeat ; position : absolute ; left : 0 ; top : 8 px ; }…" at bounding box center [539, 258] width 520 height 224
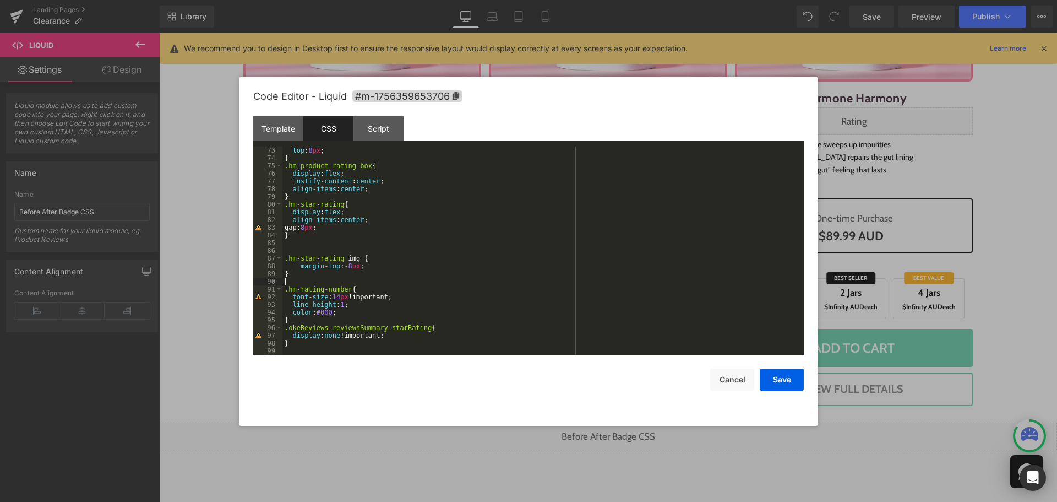
scroll to position [555, 0]
click at [777, 385] on button "Save" at bounding box center [782, 379] width 44 height 22
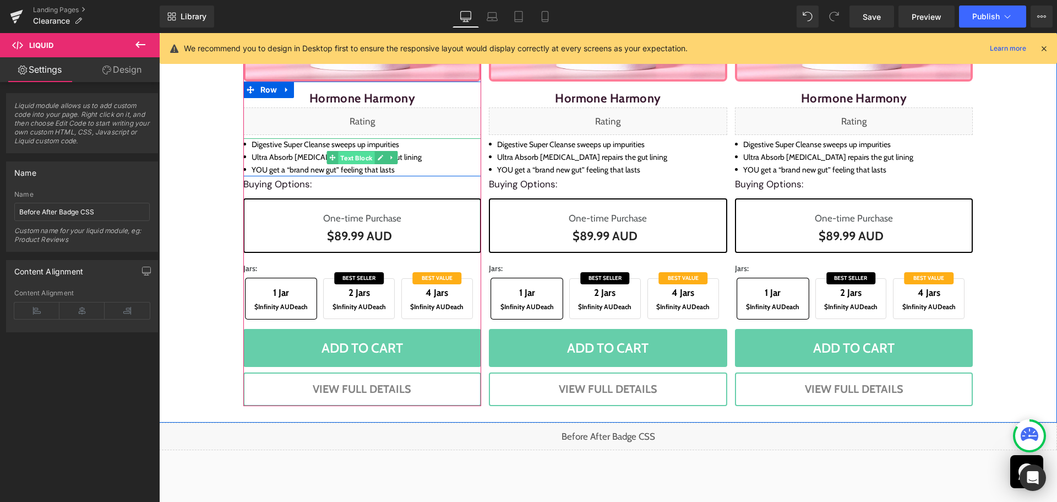
click at [344, 158] on span "Text Block" at bounding box center [356, 157] width 36 height 13
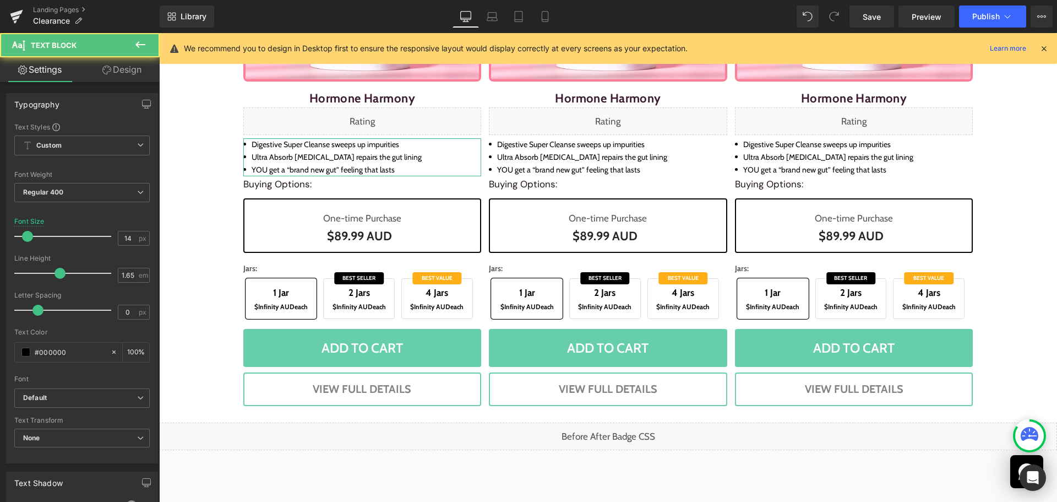
click at [111, 69] on link "Design" at bounding box center [122, 69] width 80 height 25
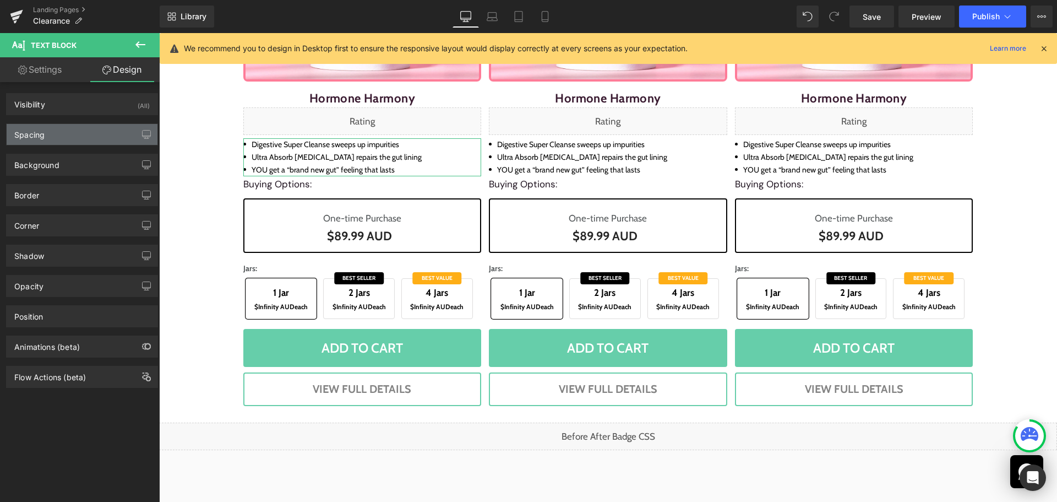
click at [61, 130] on div "Spacing" at bounding box center [82, 134] width 151 height 21
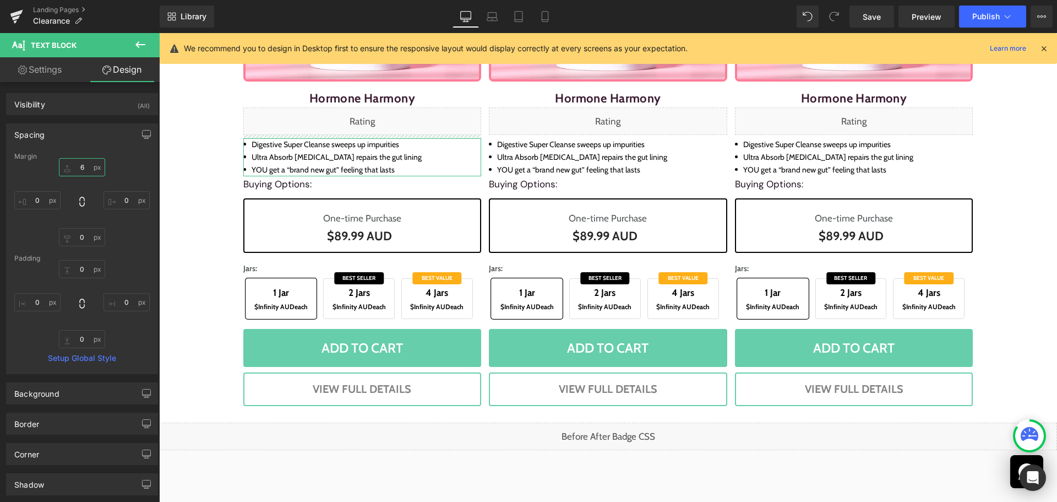
click at [84, 170] on input "6" at bounding box center [82, 167] width 46 height 18
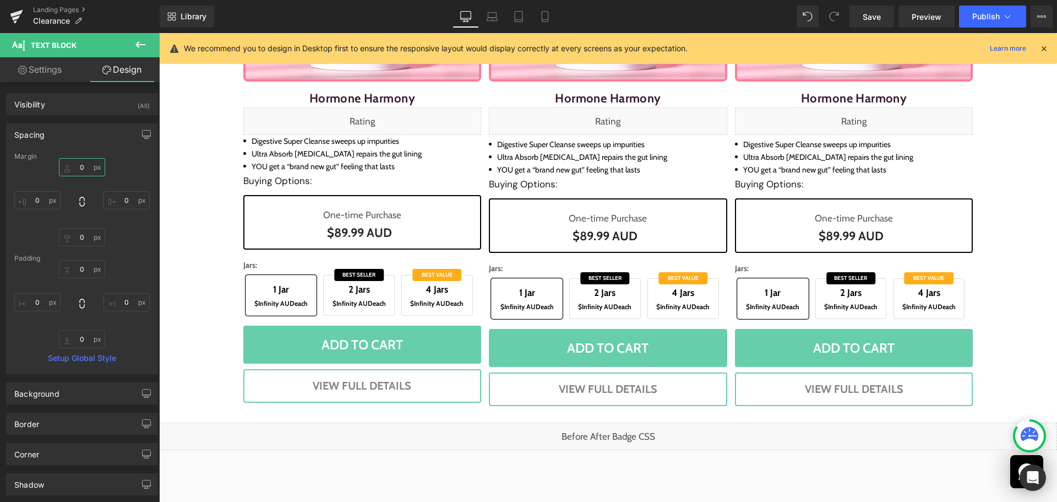
type input "0"
click at [879, 13] on span "Save" at bounding box center [872, 17] width 18 height 12
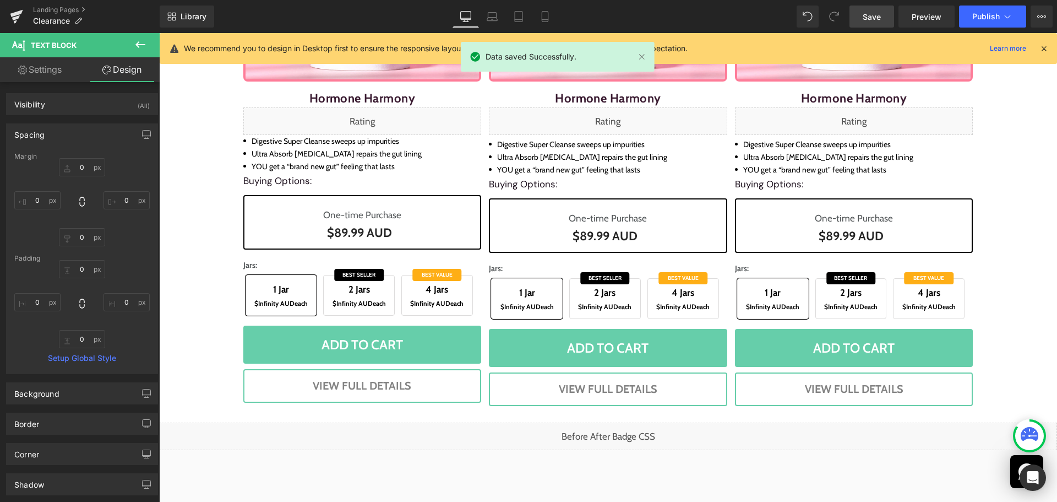
click at [1042, 43] on div at bounding box center [1044, 48] width 9 height 12
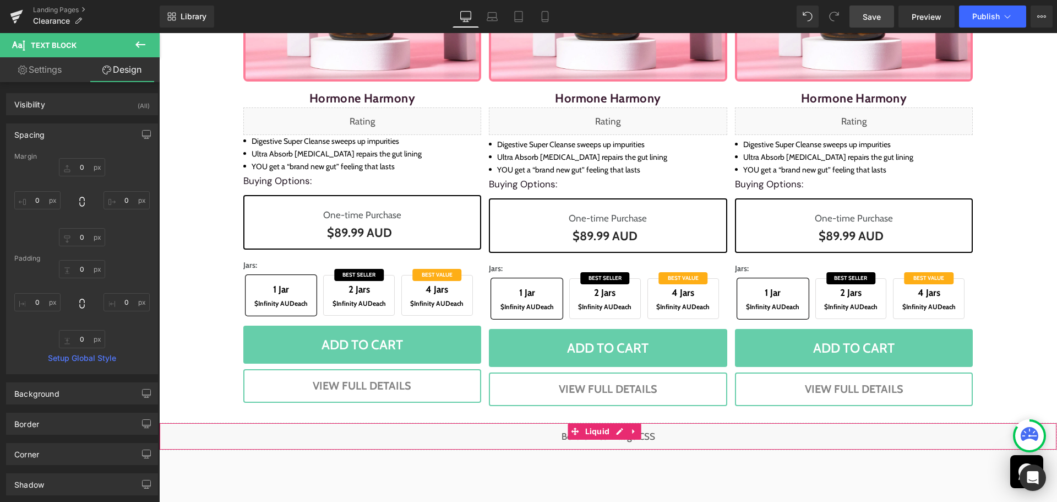
click at [618, 431] on div "Liquid" at bounding box center [608, 436] width 898 height 28
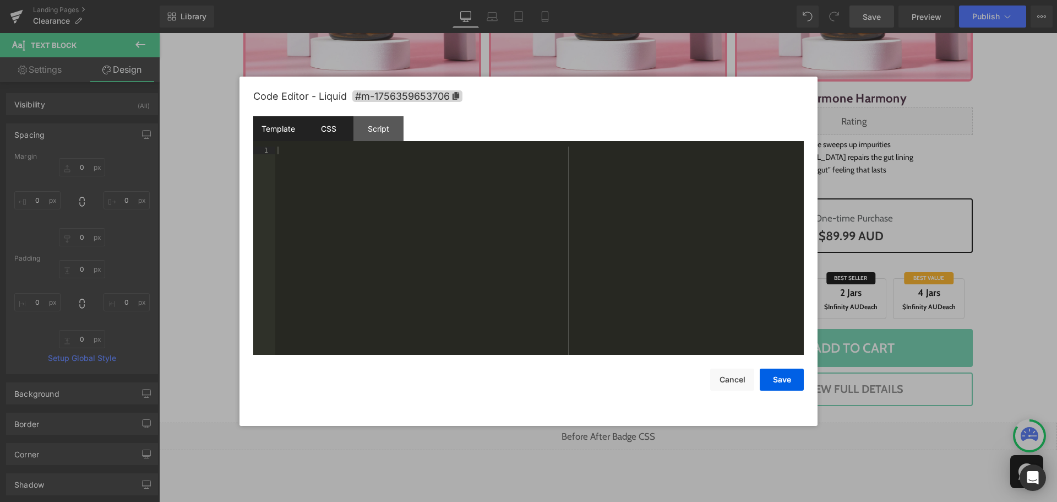
click at [335, 125] on div "CSS" at bounding box center [328, 128] width 50 height 25
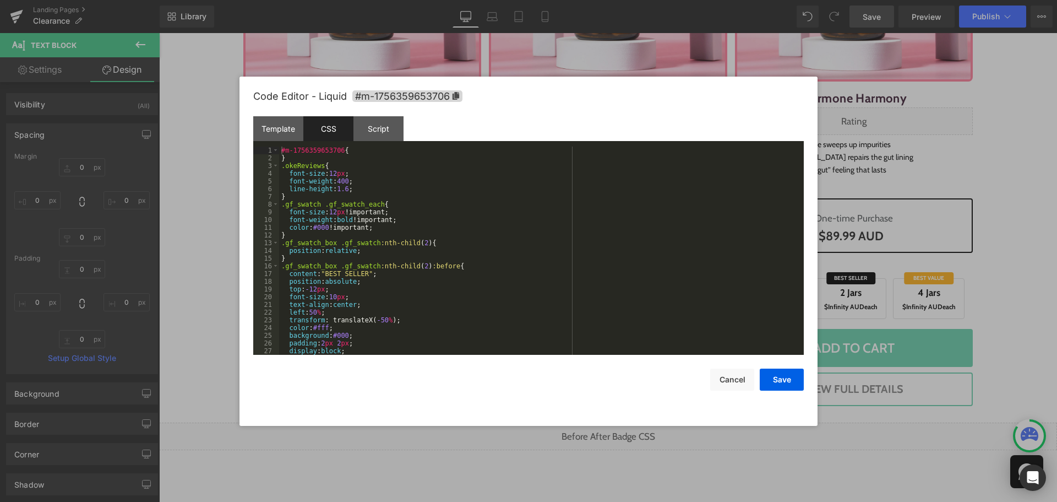
click at [490, 224] on div "#m-1756359653706 { } .okeReviews { font-size : 12 px ; font-weight : 400 ; line…" at bounding box center [539, 258] width 520 height 224
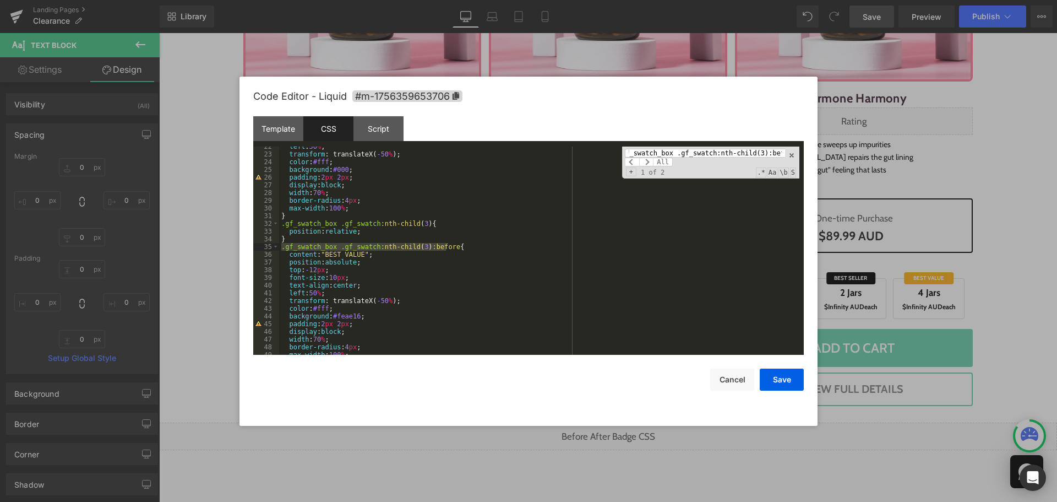
scroll to position [232, 0]
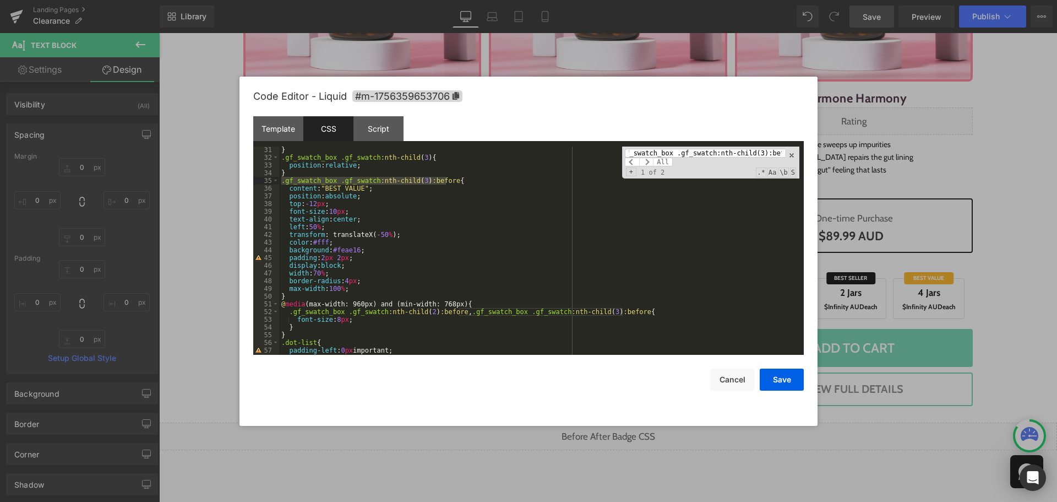
type input ".gf_swatch_box .gf_swatch:nth-child(3):before"
click at [327, 243] on div "} .gf_swatch_box .gf_swatch :nth-child ( 3 ) { position : relative ; } .gf_swat…" at bounding box center [539, 258] width 520 height 224
click at [497, 244] on div "} .gf_swatch_box .gf_swatch :nth-child ( 3 ) { position : relative ; } .gf_swat…" at bounding box center [539, 258] width 520 height 224
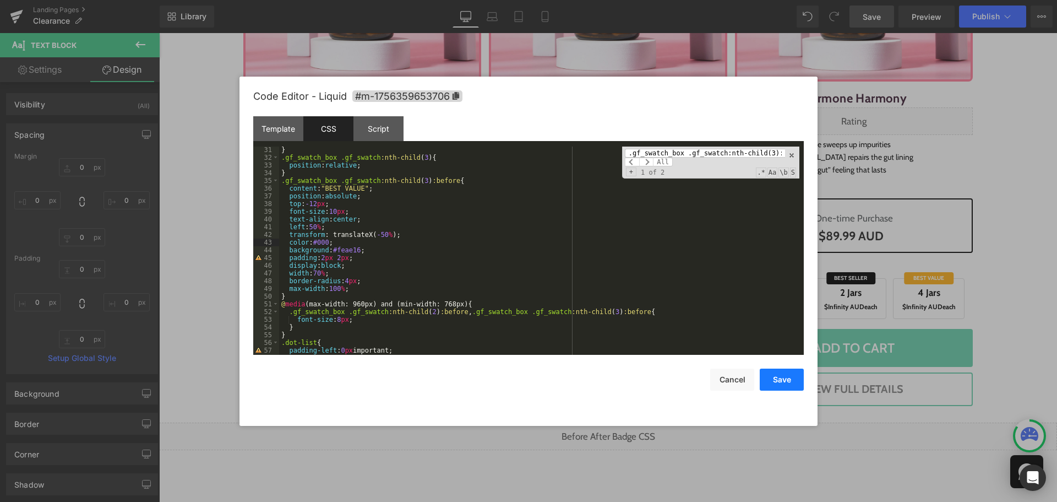
click at [776, 382] on button "Save" at bounding box center [782, 379] width 44 height 22
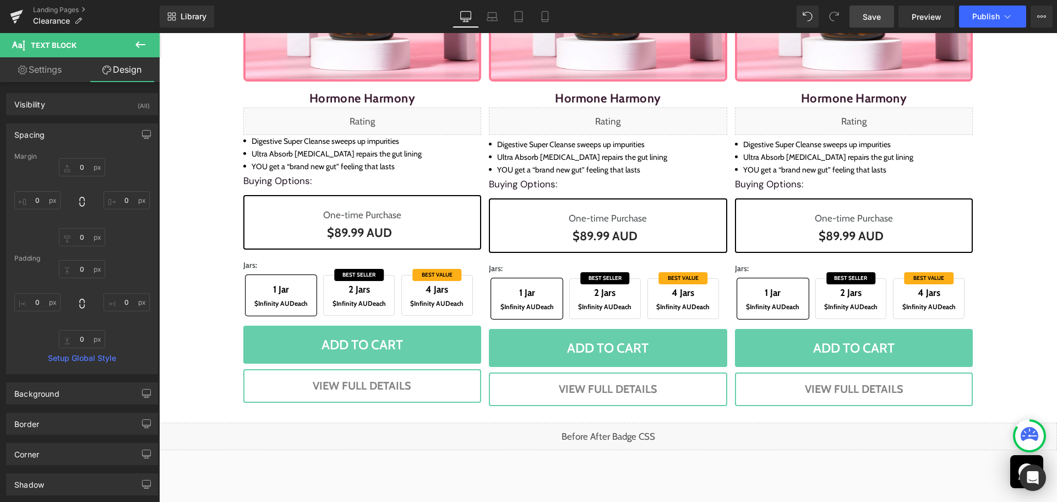
click at [882, 11] on link "Save" at bounding box center [872, 17] width 45 height 22
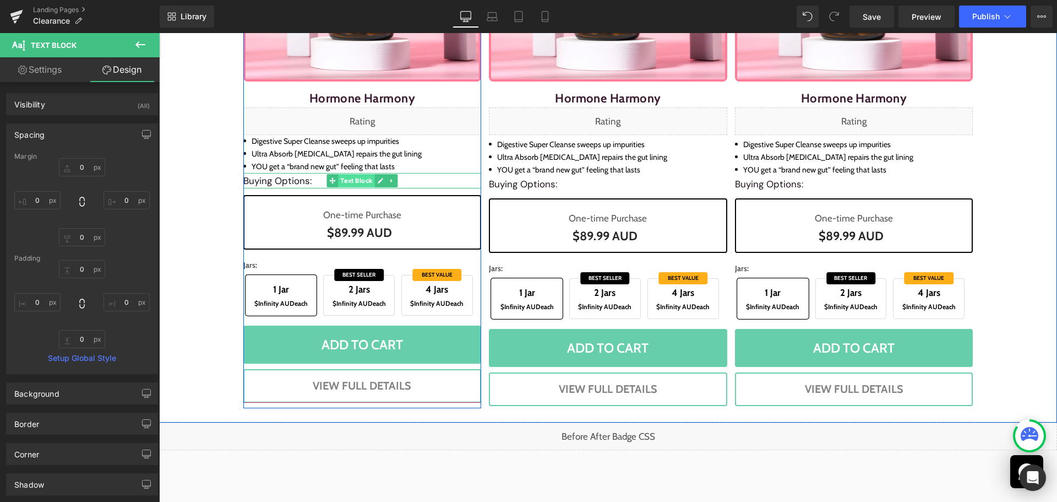
click at [342, 180] on span "Text Block" at bounding box center [356, 180] width 36 height 13
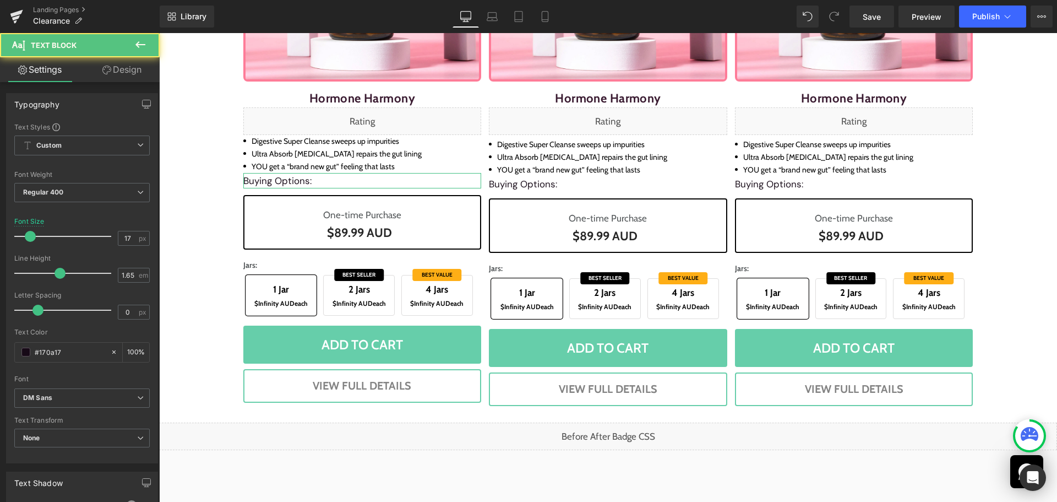
click at [132, 66] on link "Design" at bounding box center [122, 69] width 80 height 25
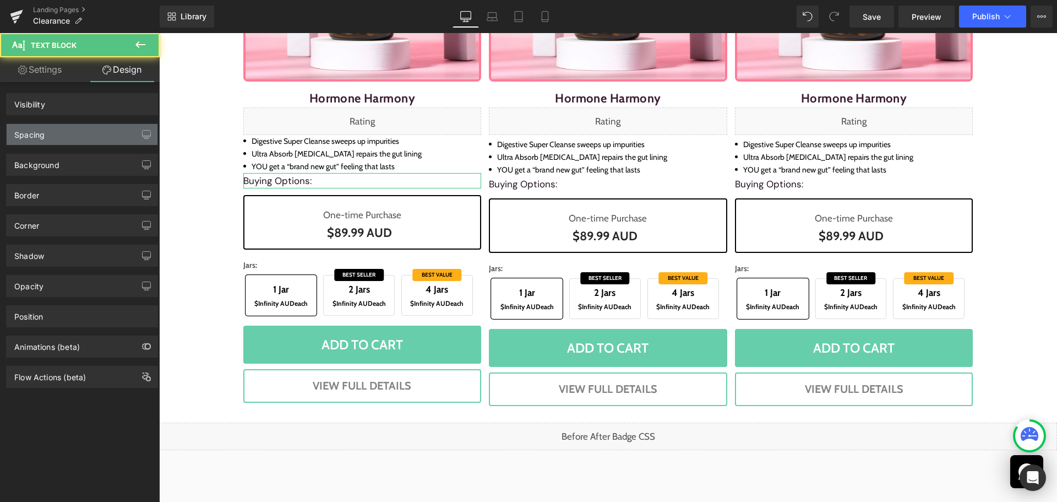
click at [59, 131] on div "Spacing" at bounding box center [82, 134] width 151 height 21
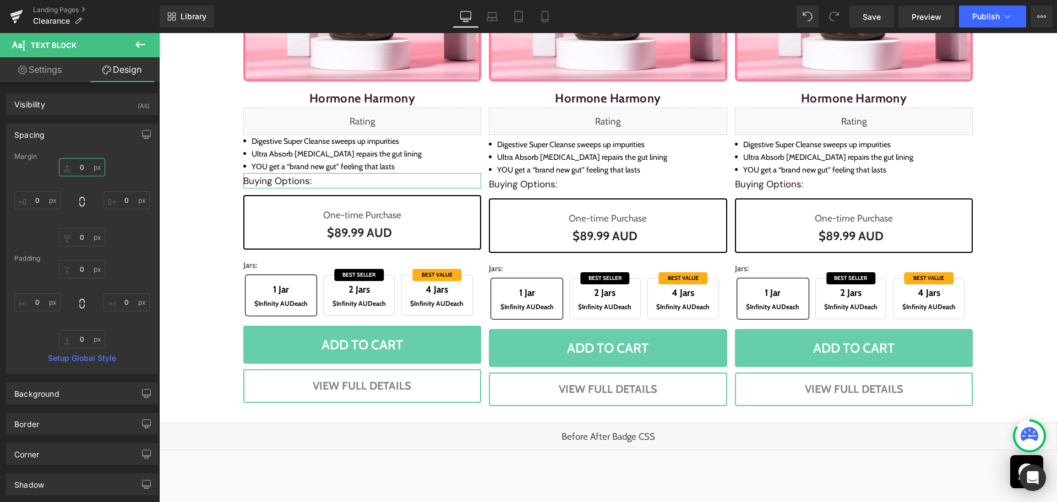
click at [88, 164] on input "text" at bounding box center [82, 167] width 46 height 18
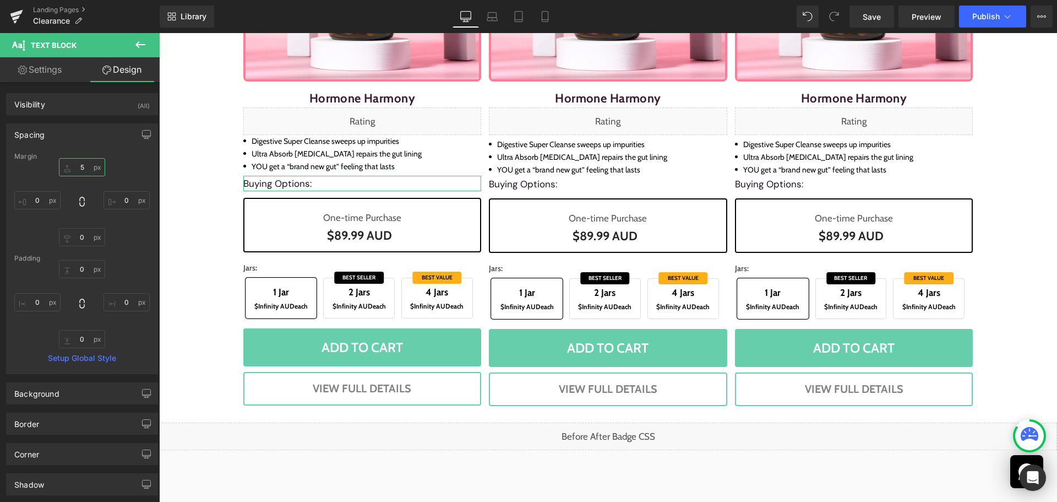
type input "6"
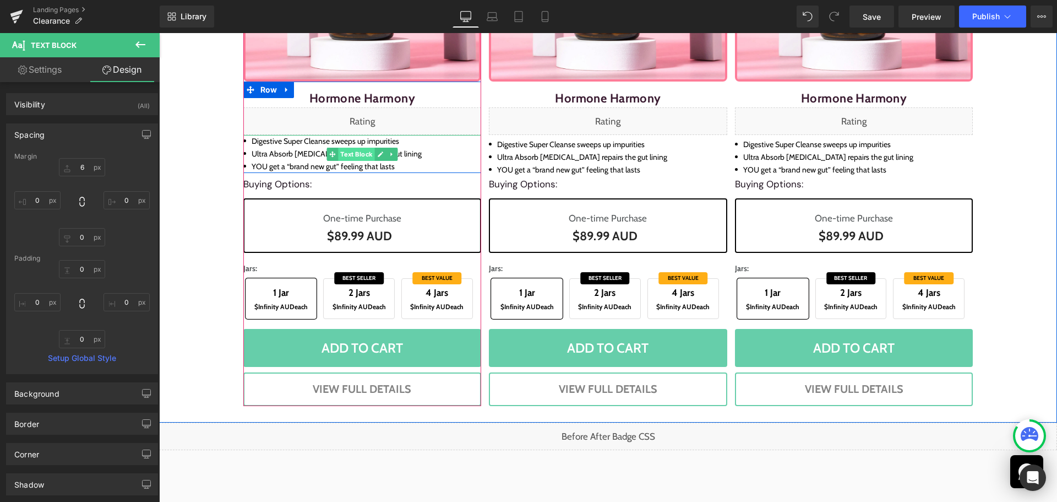
click at [353, 155] on span "Text Block" at bounding box center [356, 154] width 36 height 13
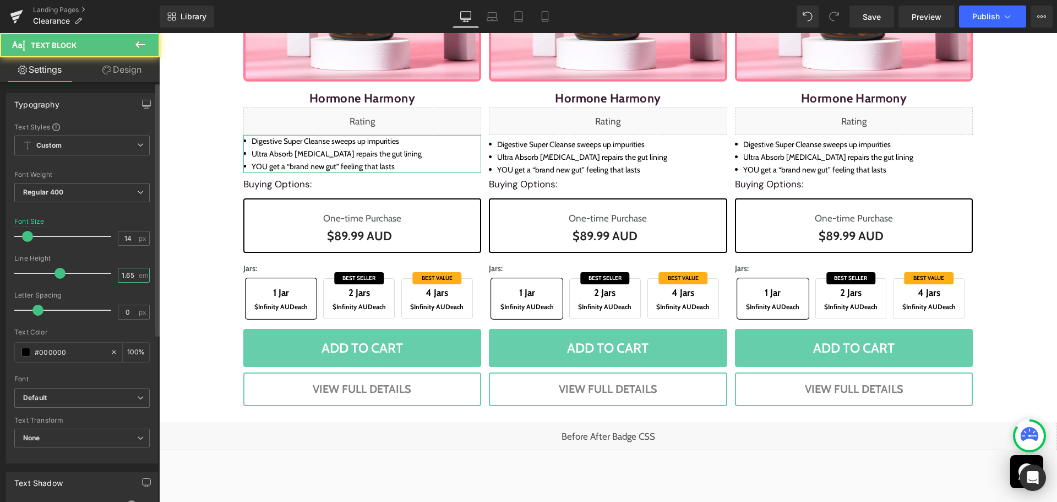
click at [128, 274] on input "1.65" at bounding box center [127, 275] width 19 height 14
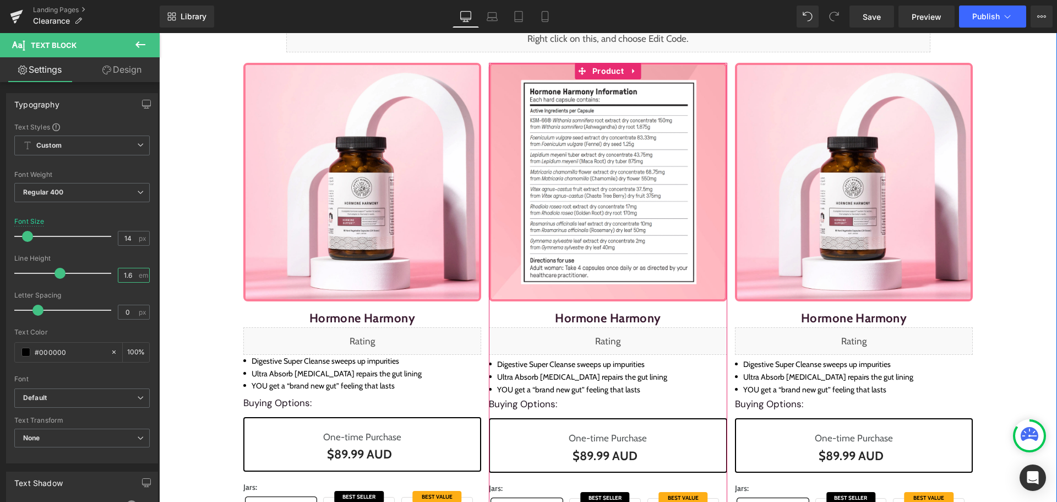
scroll to position [75, 0]
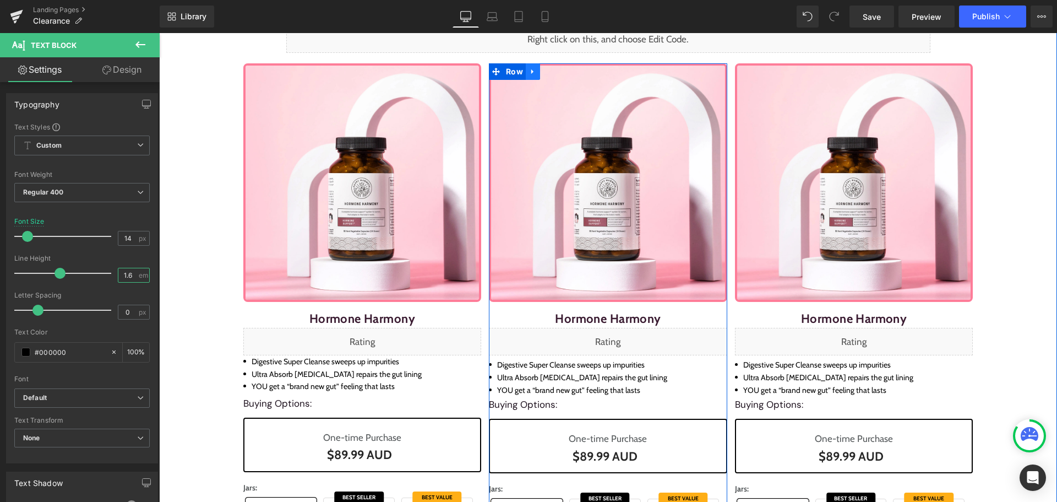
type input "1.6"
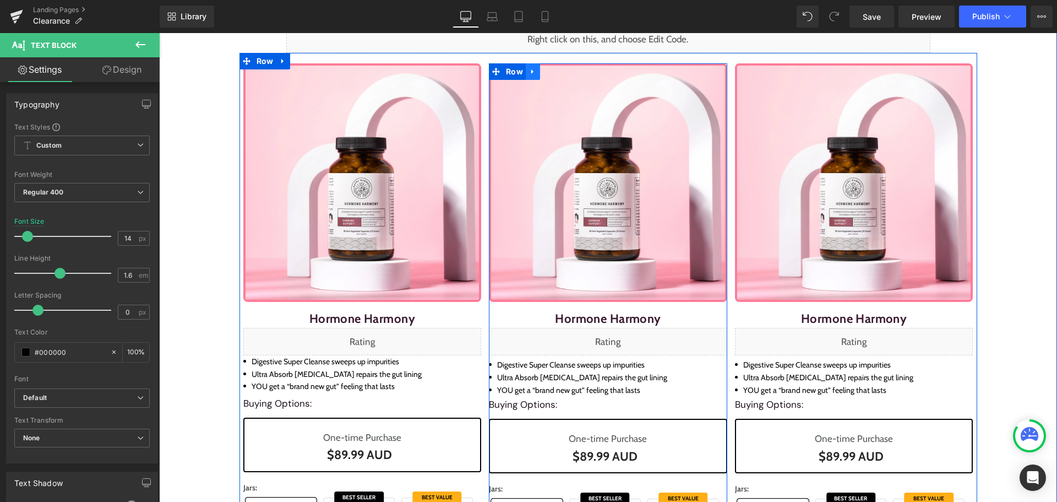
click at [529, 70] on icon at bounding box center [533, 72] width 8 height 8
click at [554, 71] on link at bounding box center [561, 71] width 14 height 17
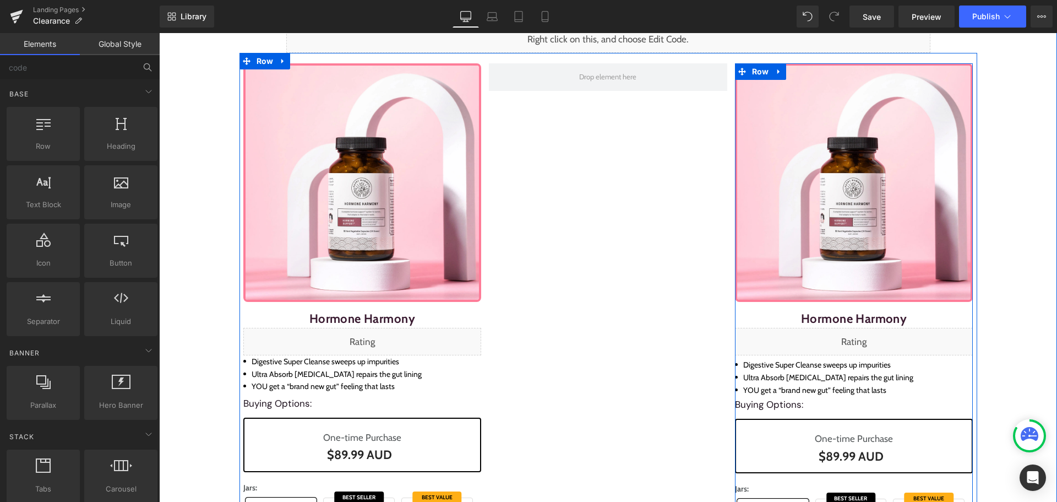
drag, startPoint x: 772, startPoint y: 70, endPoint x: 778, endPoint y: 74, distance: 7.2
click at [775, 70] on icon at bounding box center [779, 72] width 8 height 8
click at [810, 68] on link at bounding box center [808, 71] width 14 height 17
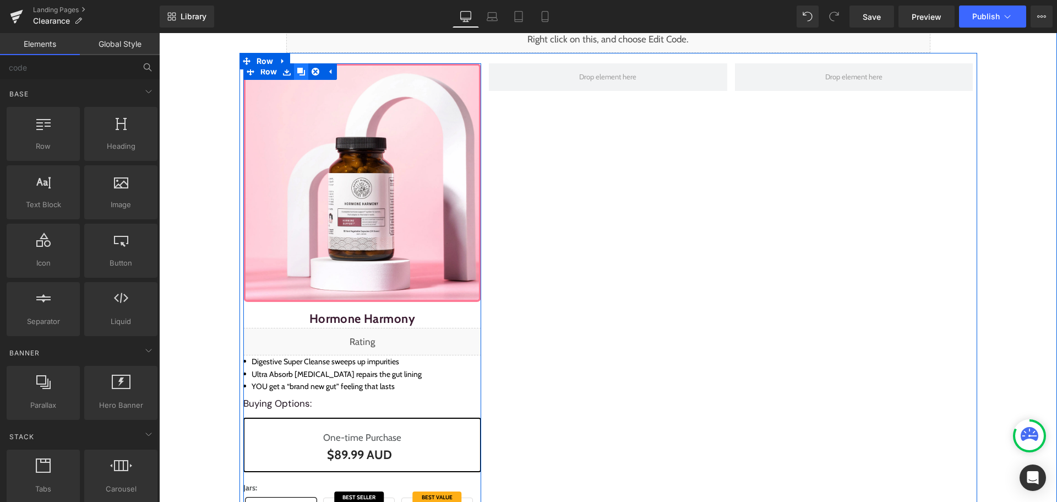
click at [297, 74] on icon at bounding box center [301, 72] width 8 height 8
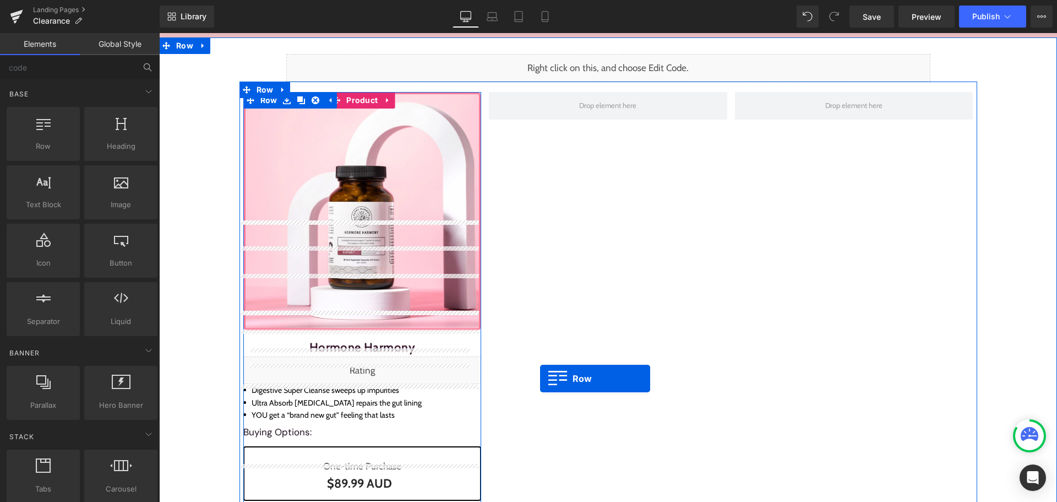
scroll to position [0, 0]
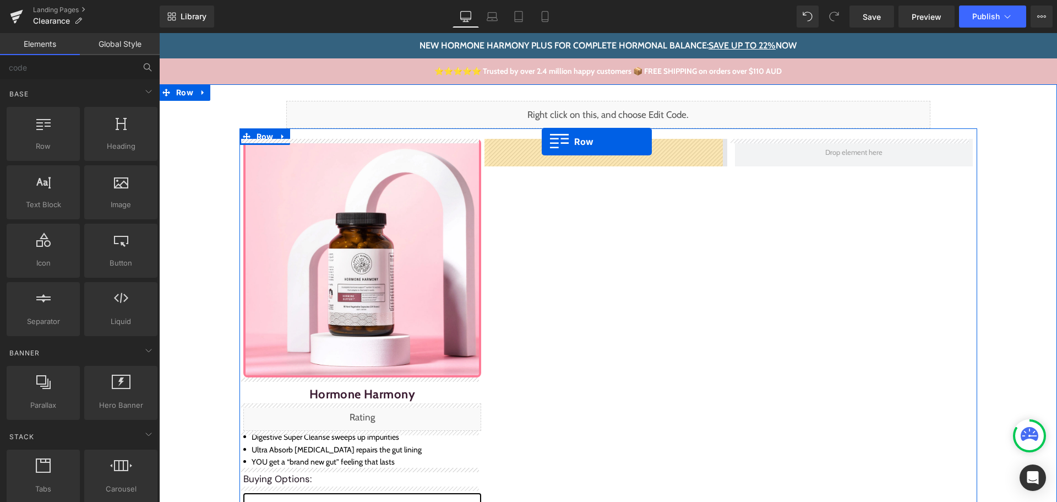
drag, startPoint x: 251, startPoint y: 82, endPoint x: 542, endPoint y: 142, distance: 297.3
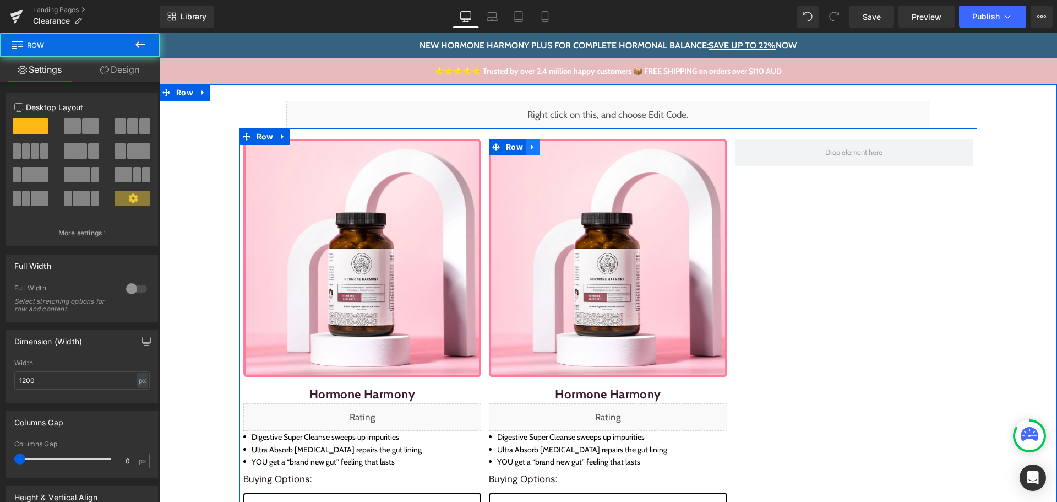
click at [531, 146] on icon at bounding box center [532, 147] width 2 height 5
click at [543, 149] on icon at bounding box center [547, 147] width 8 height 8
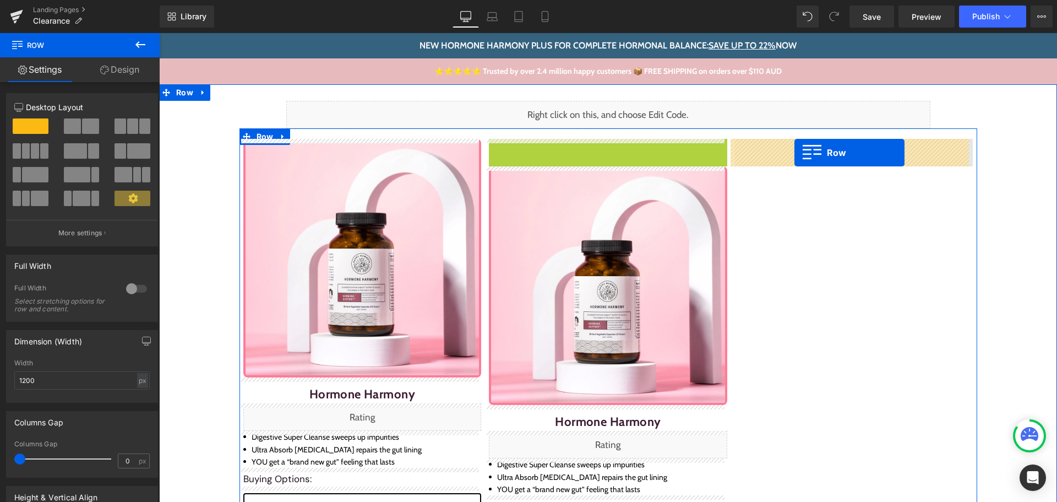
drag, startPoint x: 509, startPoint y: 145, endPoint x: 795, endPoint y: 153, distance: 285.9
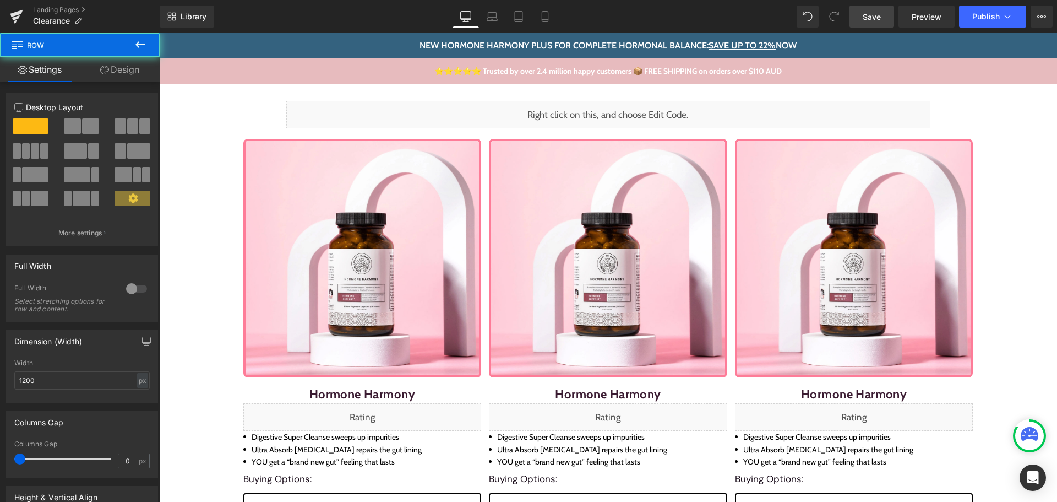
click at [879, 18] on span "Save" at bounding box center [872, 17] width 18 height 12
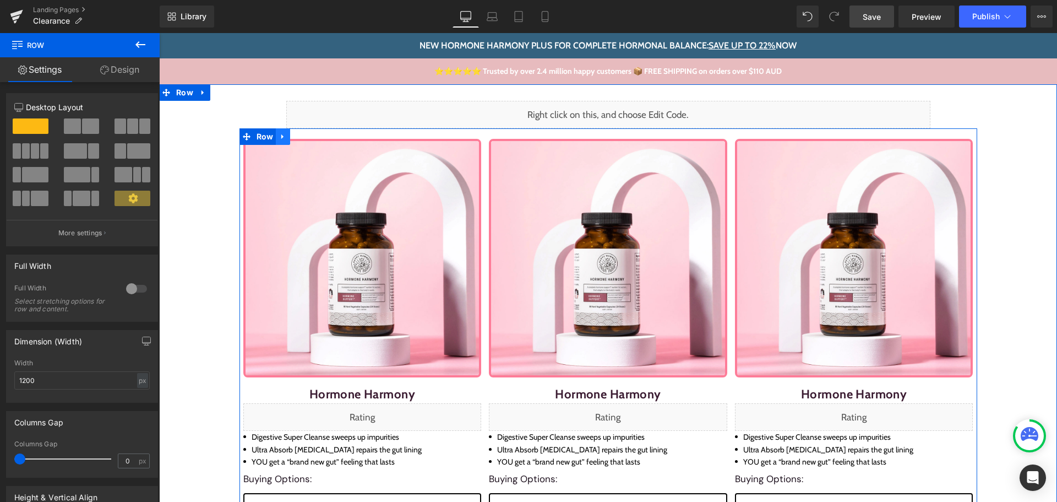
click at [280, 137] on icon at bounding box center [283, 137] width 8 height 8
click at [293, 133] on icon at bounding box center [297, 137] width 8 height 8
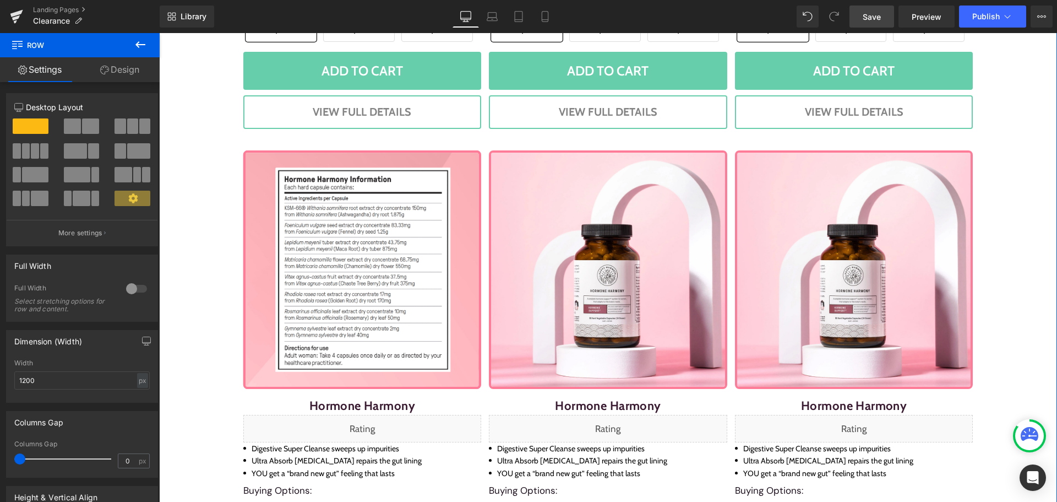
scroll to position [634, 0]
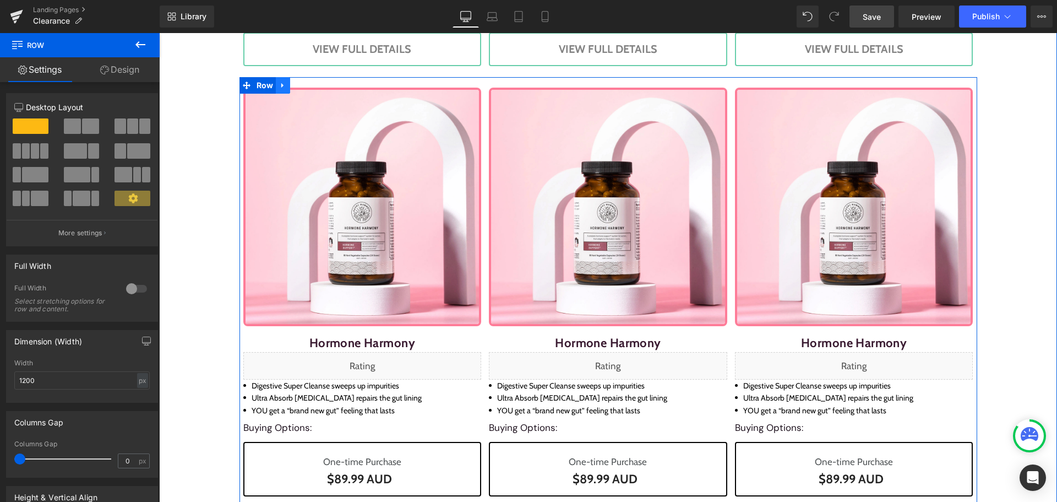
click at [281, 84] on icon at bounding box center [282, 85] width 2 height 5
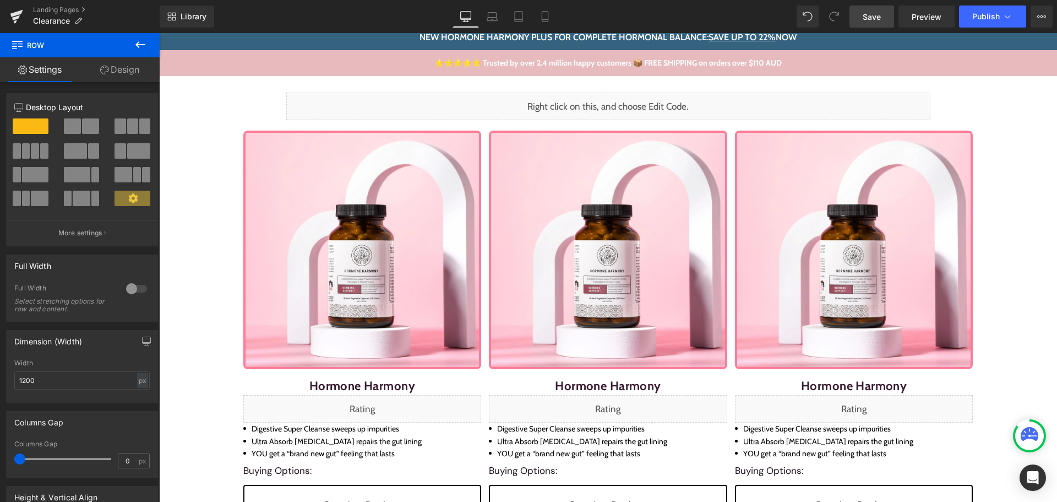
scroll to position [0, 0]
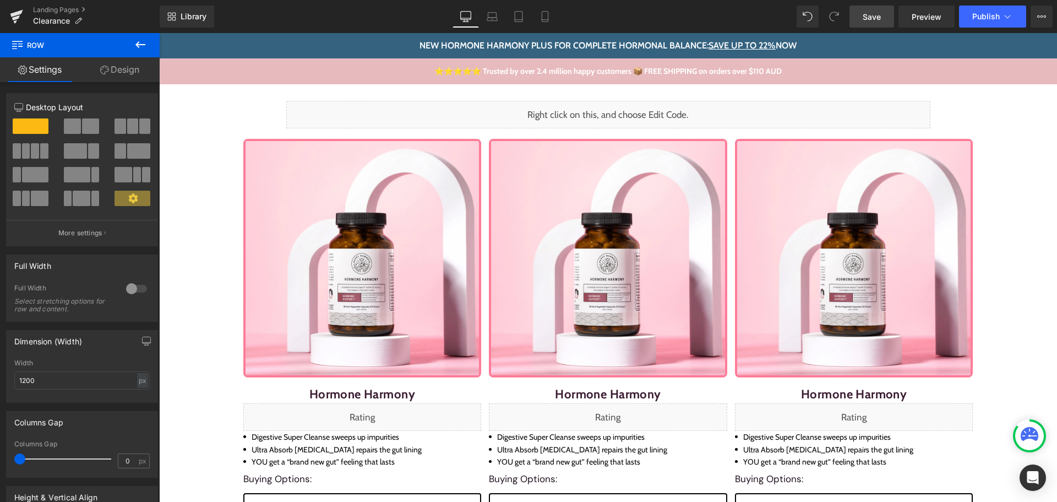
click at [872, 18] on span "Save" at bounding box center [872, 17] width 18 height 12
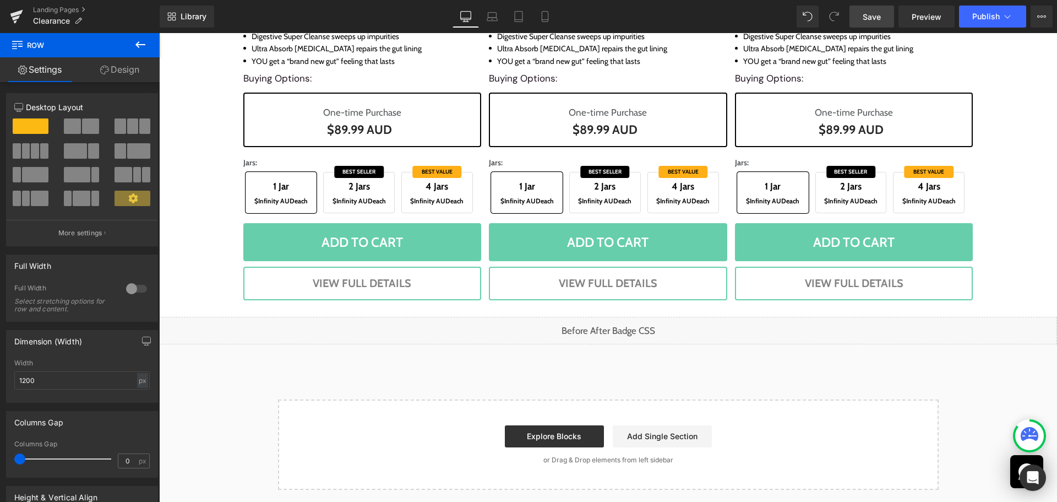
scroll to position [988, 0]
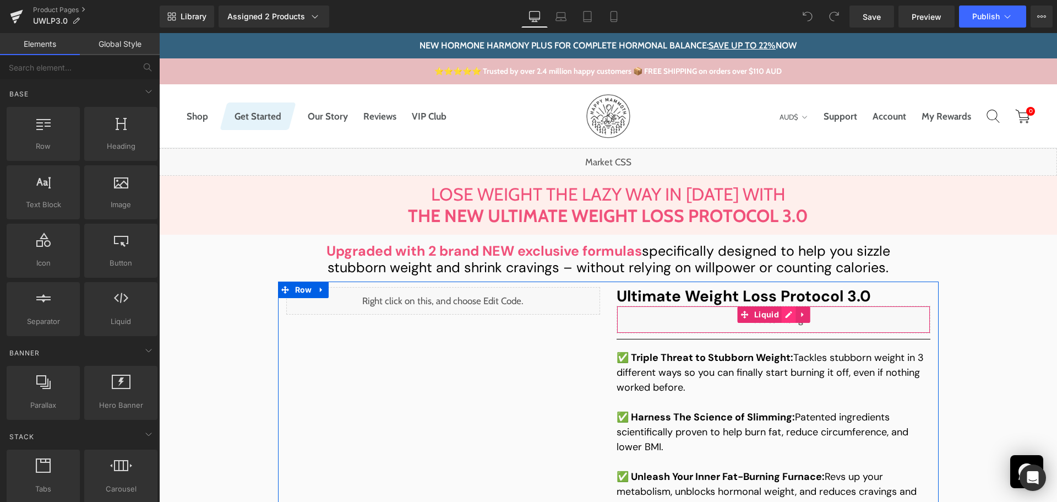
click at [786, 316] on div "Liquid" at bounding box center [774, 320] width 314 height 28
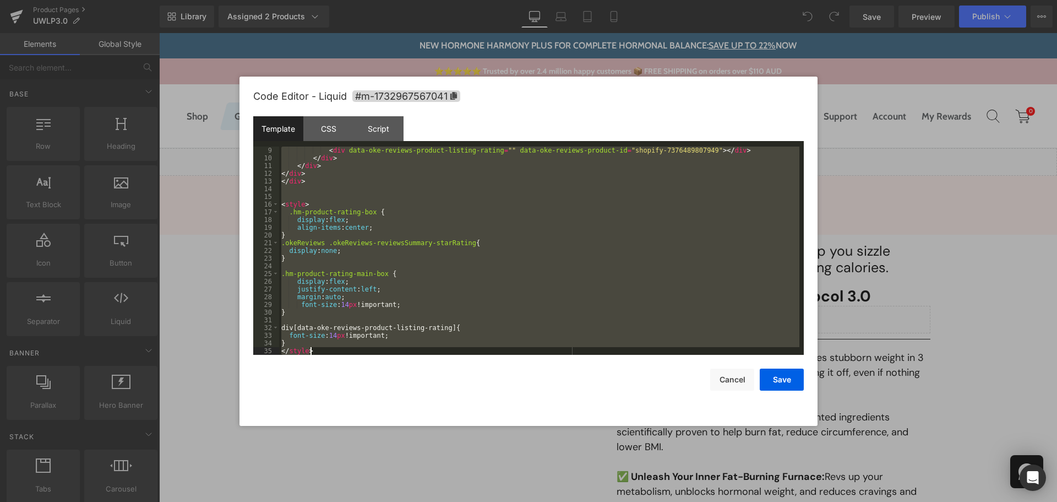
scroll to position [93, 0]
click at [418, 192] on div "< div data-oke-reviews-product-listing-rating = "" data-oke-reviews-product-id …" at bounding box center [539, 250] width 520 height 208
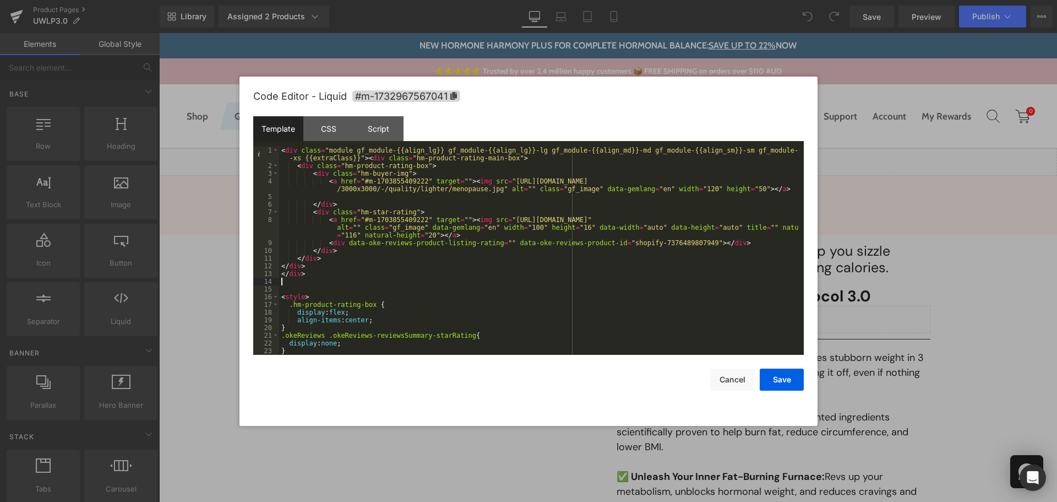
scroll to position [0, 0]
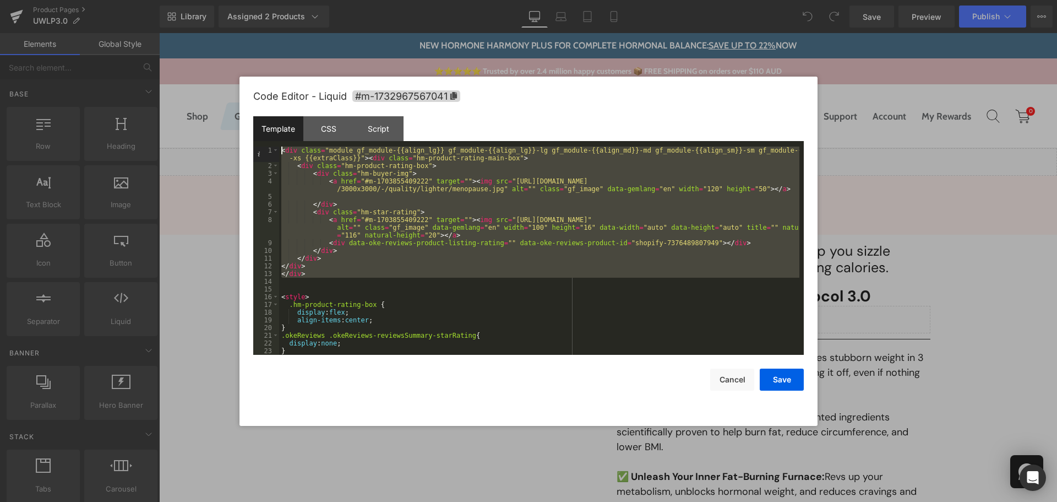
drag, startPoint x: 300, startPoint y: 258, endPoint x: 262, endPoint y: 115, distance: 148.1
click at [262, 115] on div "Code Editor - Liquid #m-1732967567041 Template CSS Script Data 1 2 3 4 5 6 7 8 …" at bounding box center [528, 251] width 551 height 349
